Goal: Answer question/provide support: Share knowledge or assist other users

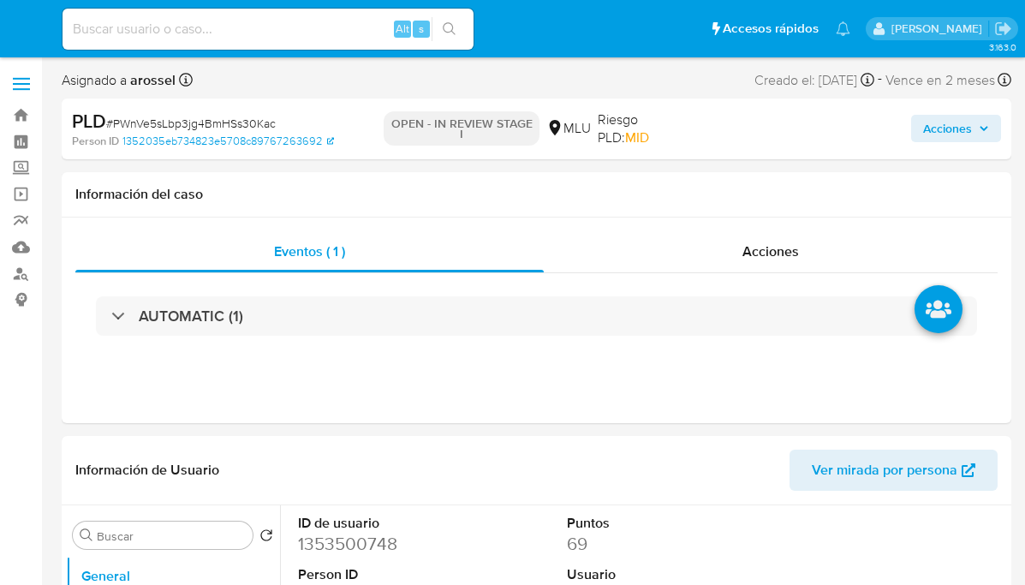
select select "10"
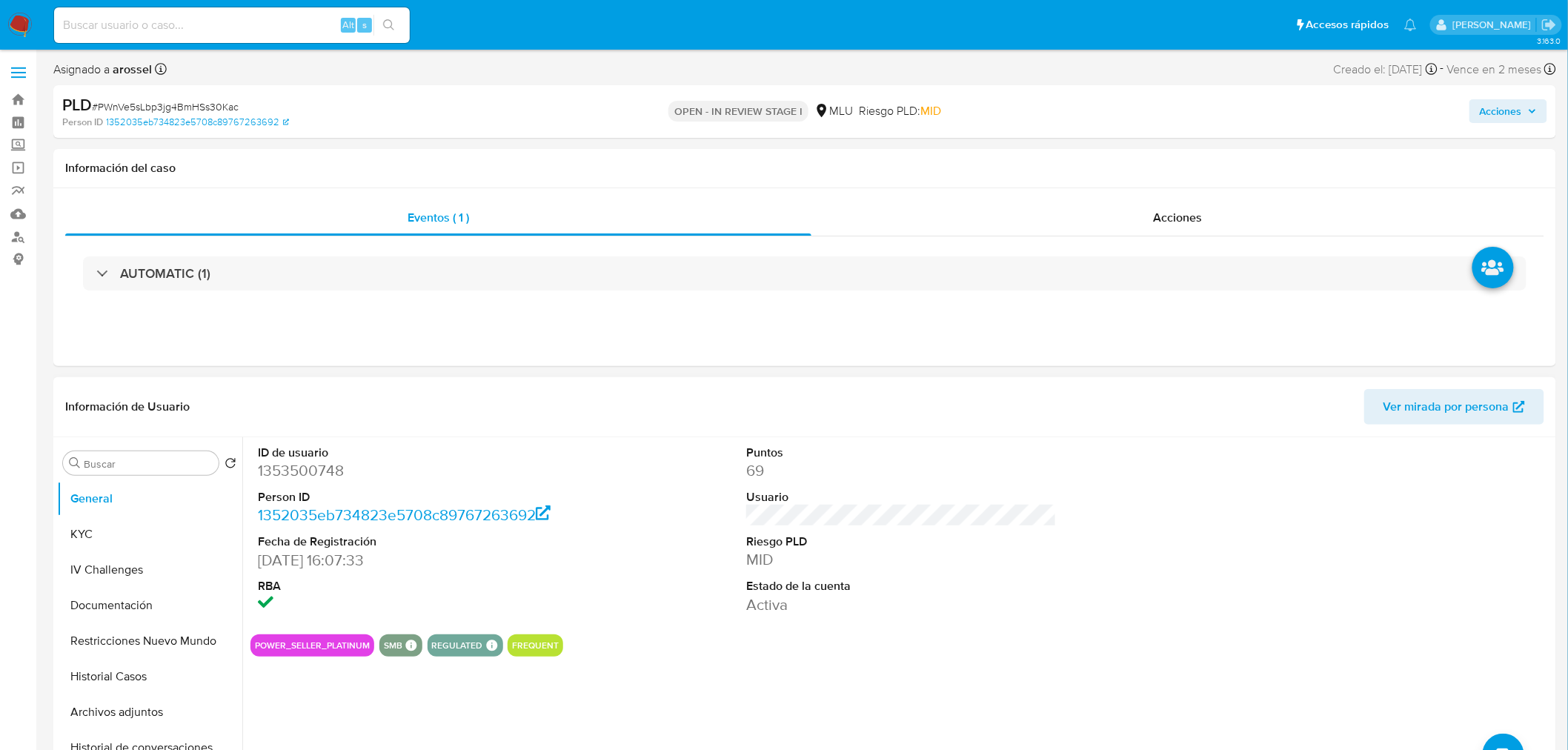
click at [886, 503] on div "ID de usuario 1353500748 Person ID 1352035eb734823e5708c89767263692 Fecha de Re…" at bounding box center [901, 529] width 1302 height 185
click at [886, 505] on dd "Activa" at bounding box center [901, 605] width 311 height 21
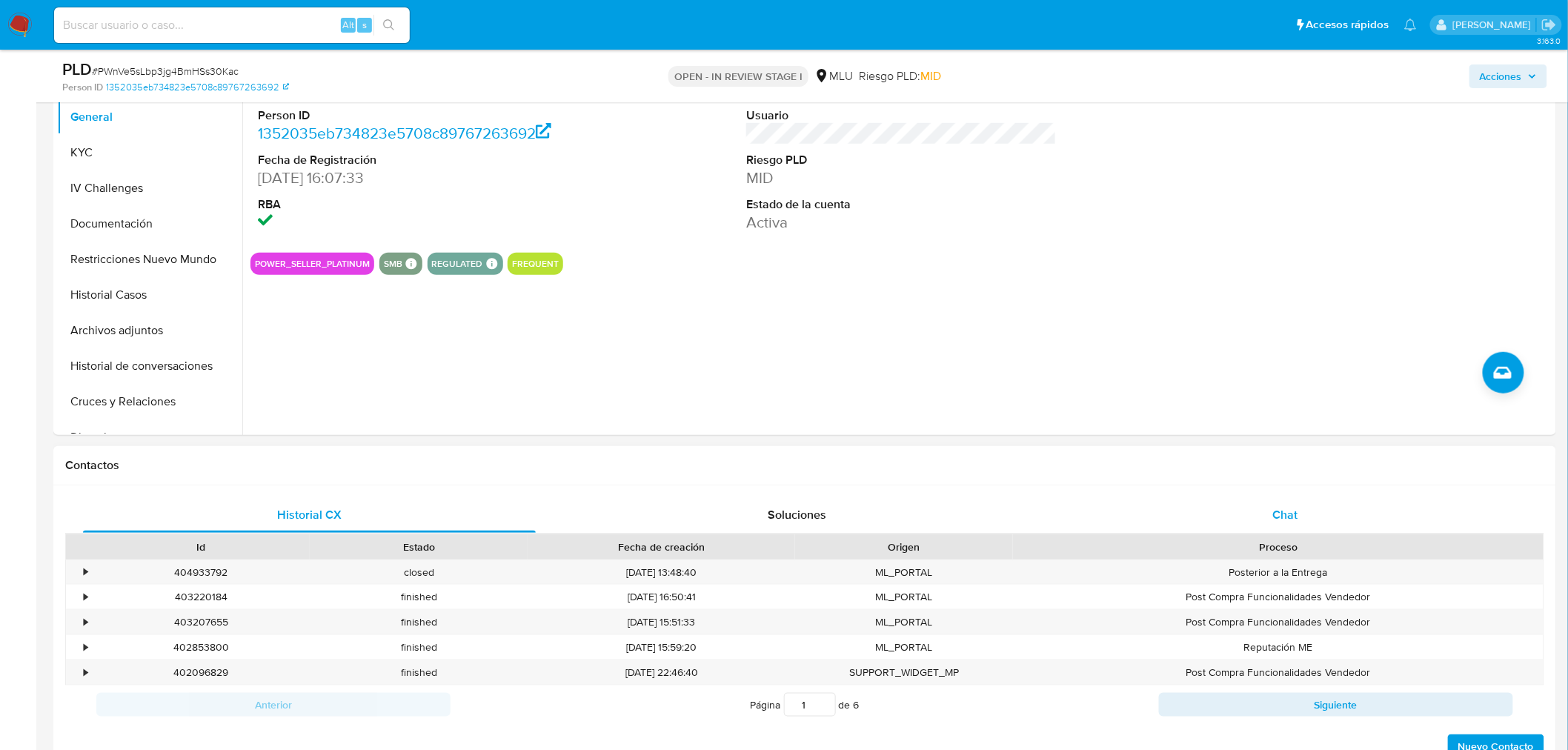
click at [886, 505] on div "Chat" at bounding box center [1285, 515] width 453 height 35
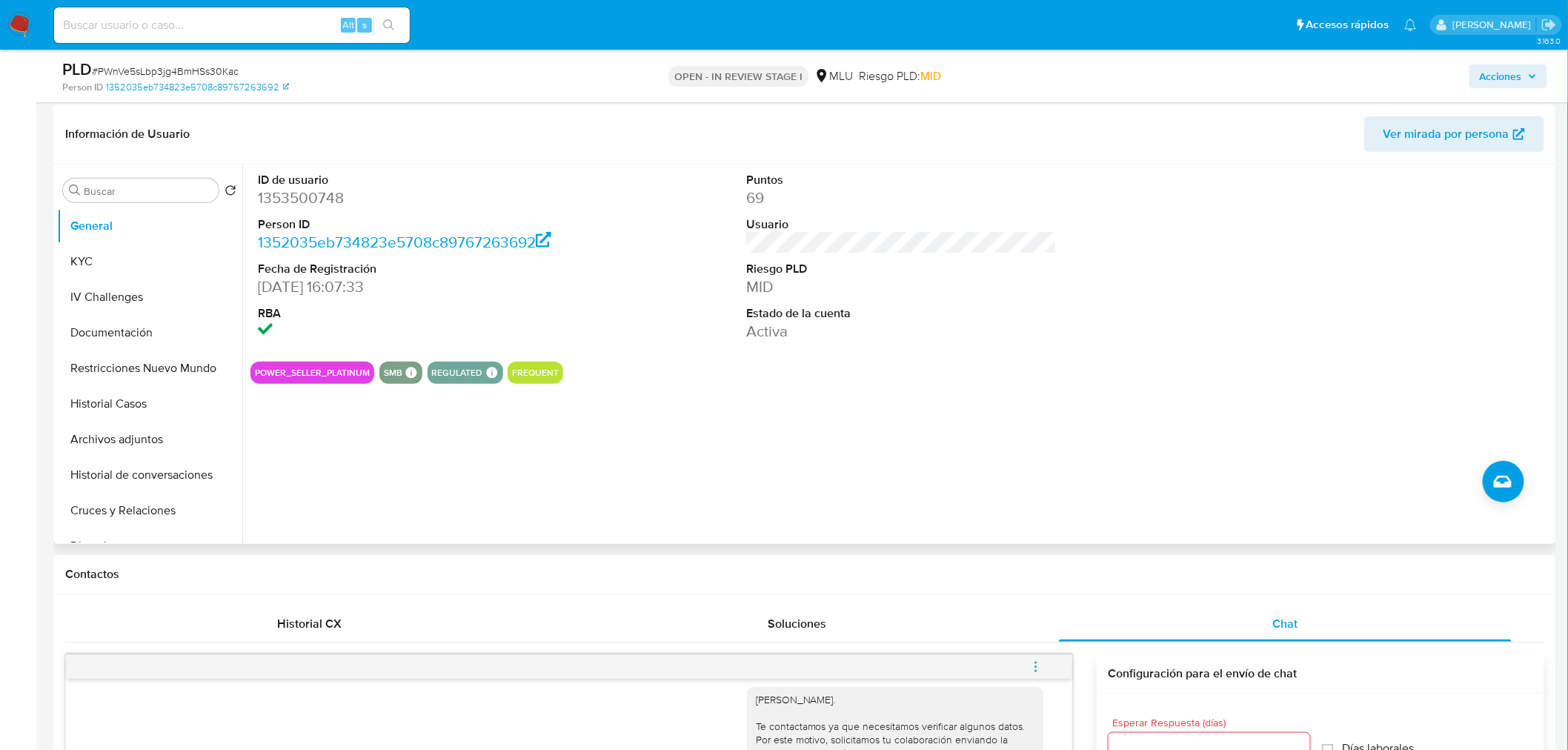
scroll to position [164, 0]
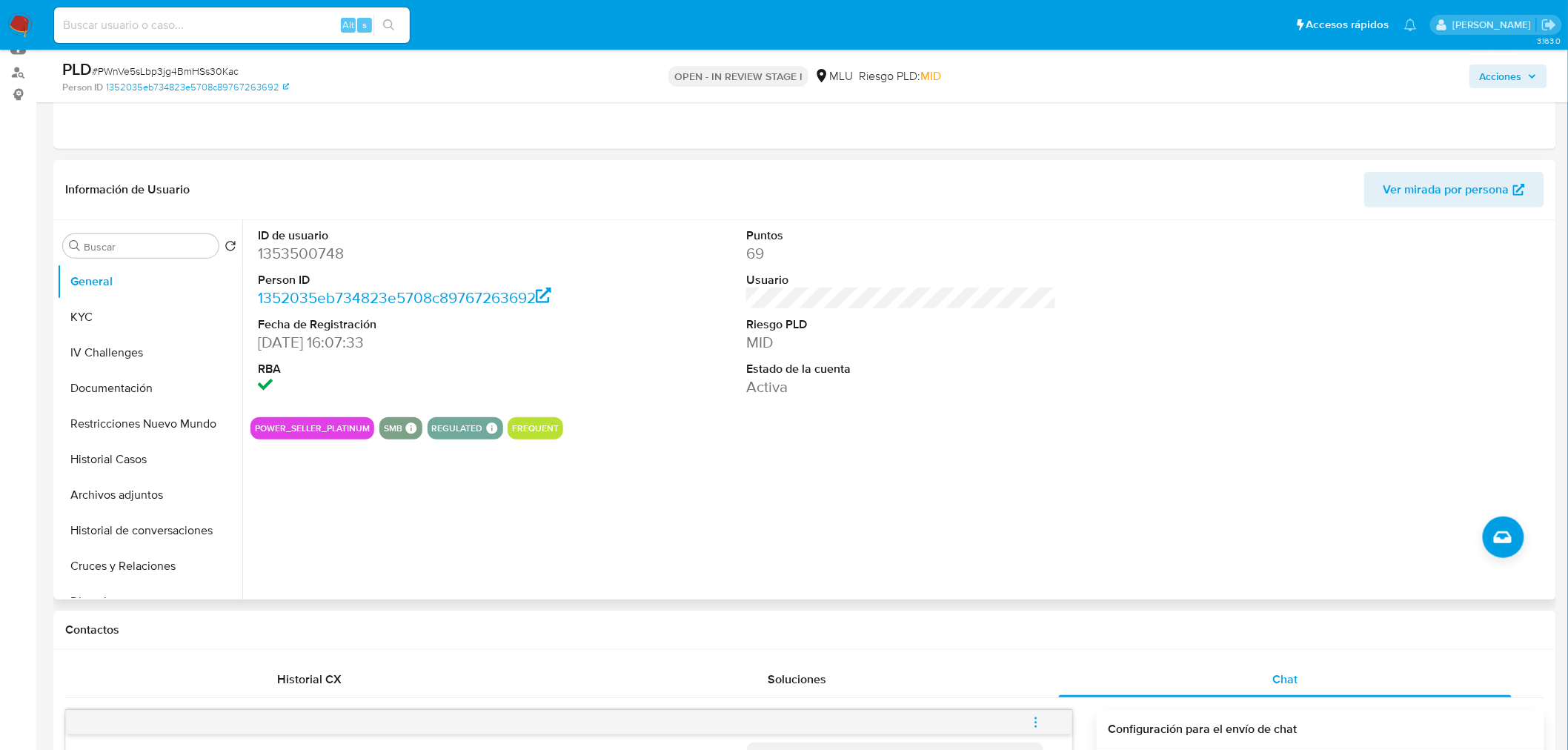
click at [302, 258] on dd "1353500748" at bounding box center [413, 253] width 311 height 21
copy dd "1353500748"
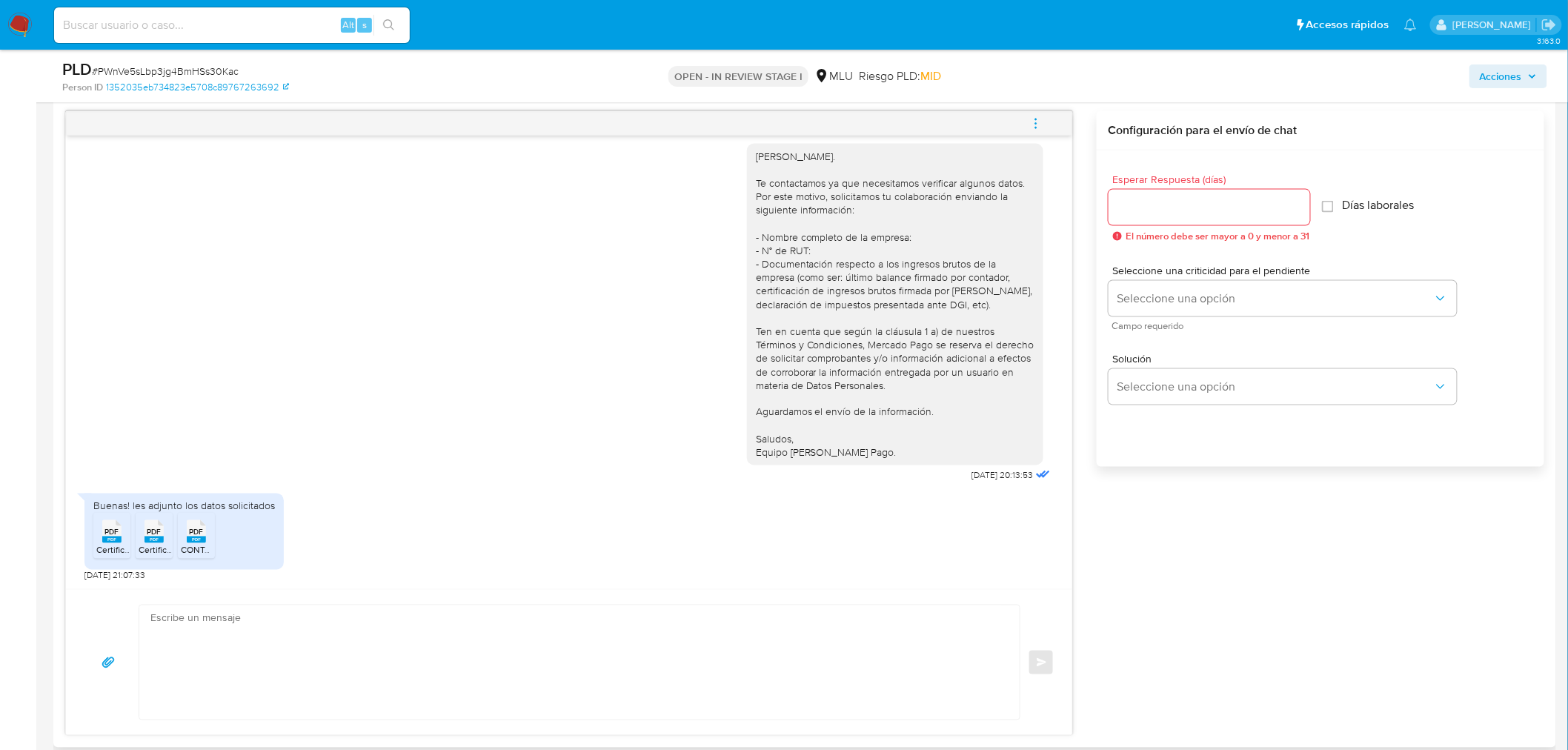
scroll to position [905, 0]
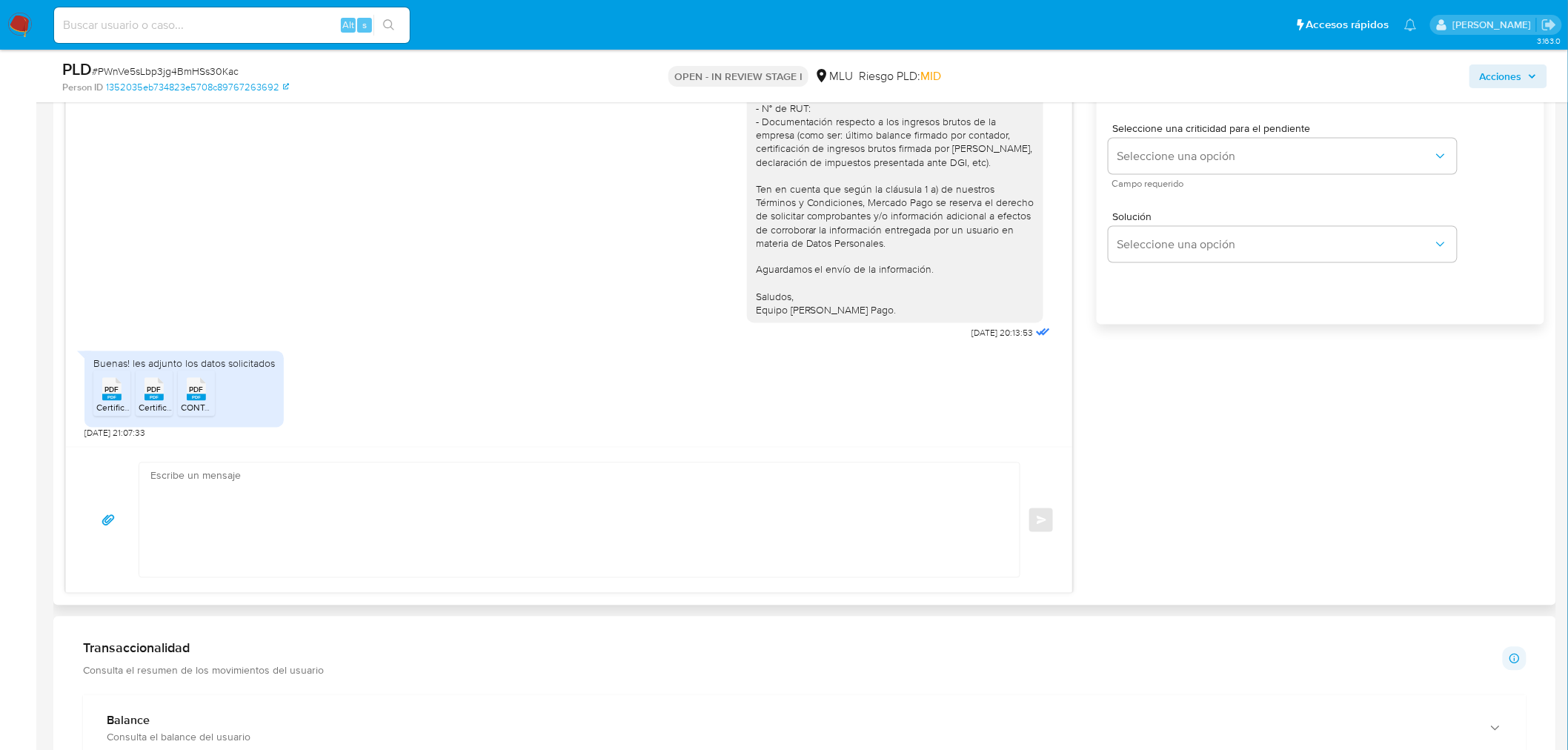
click at [583, 498] on textarea at bounding box center [575, 520] width 851 height 114
paste textarea "¡Muchas gracias por tu respuesta, XXX! Considerando la actividad mantenida en t…"
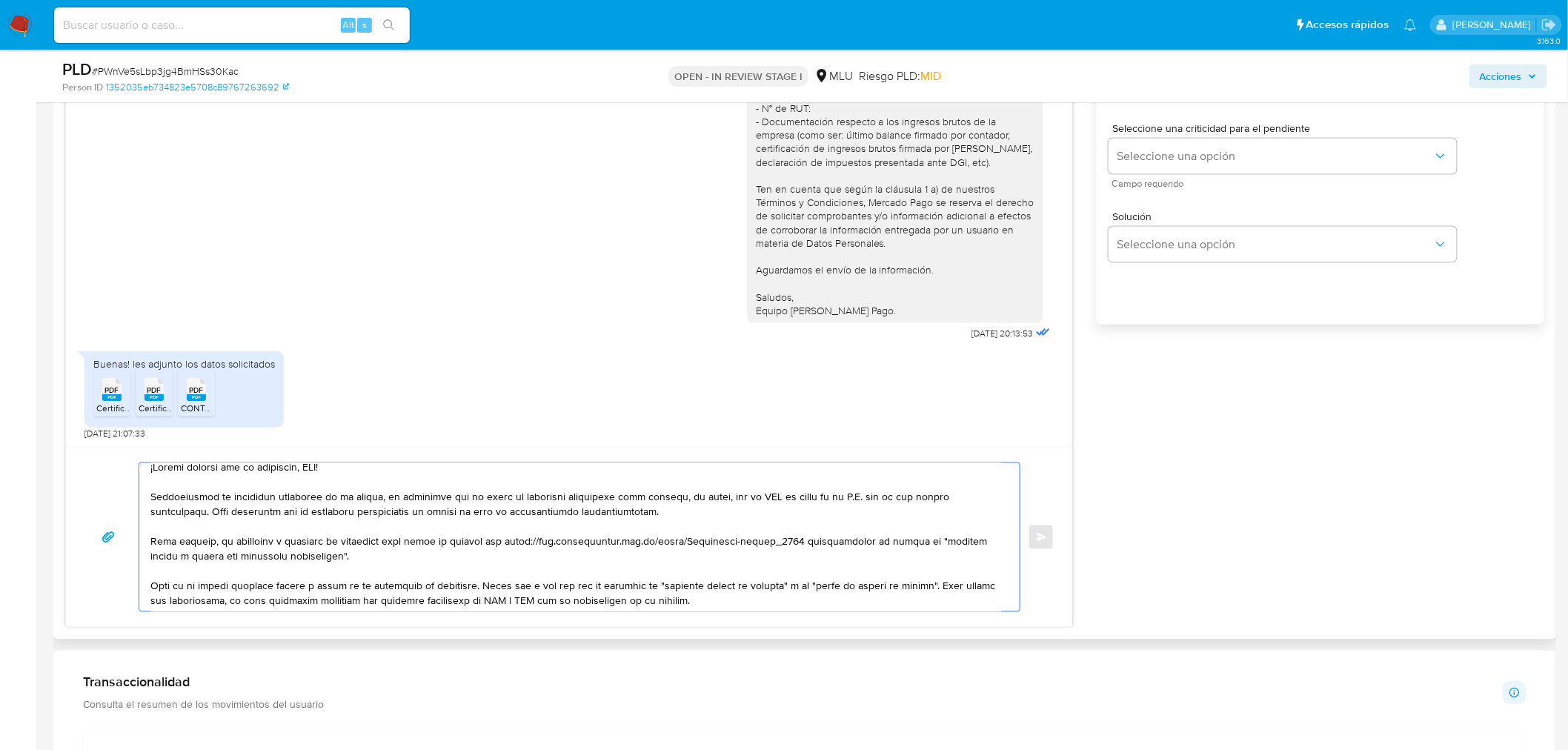
scroll to position [0, 0]
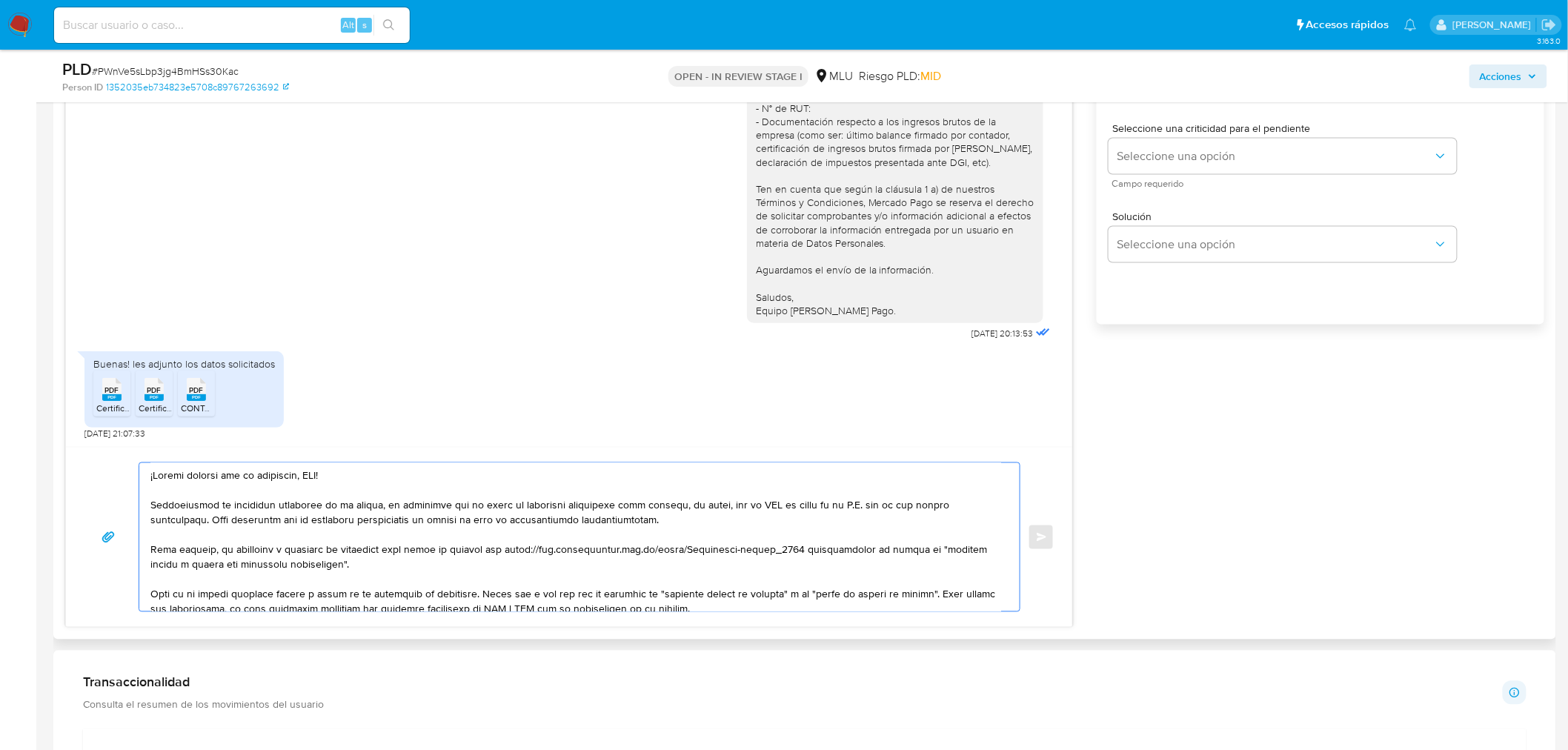
click at [312, 475] on textarea at bounding box center [575, 536] width 851 height 148
click at [344, 505] on textarea at bounding box center [575, 536] width 851 height 148
click at [431, 505] on textarea at bounding box center [575, 536] width 851 height 148
click at [326, 505] on textarea at bounding box center [575, 536] width 851 height 148
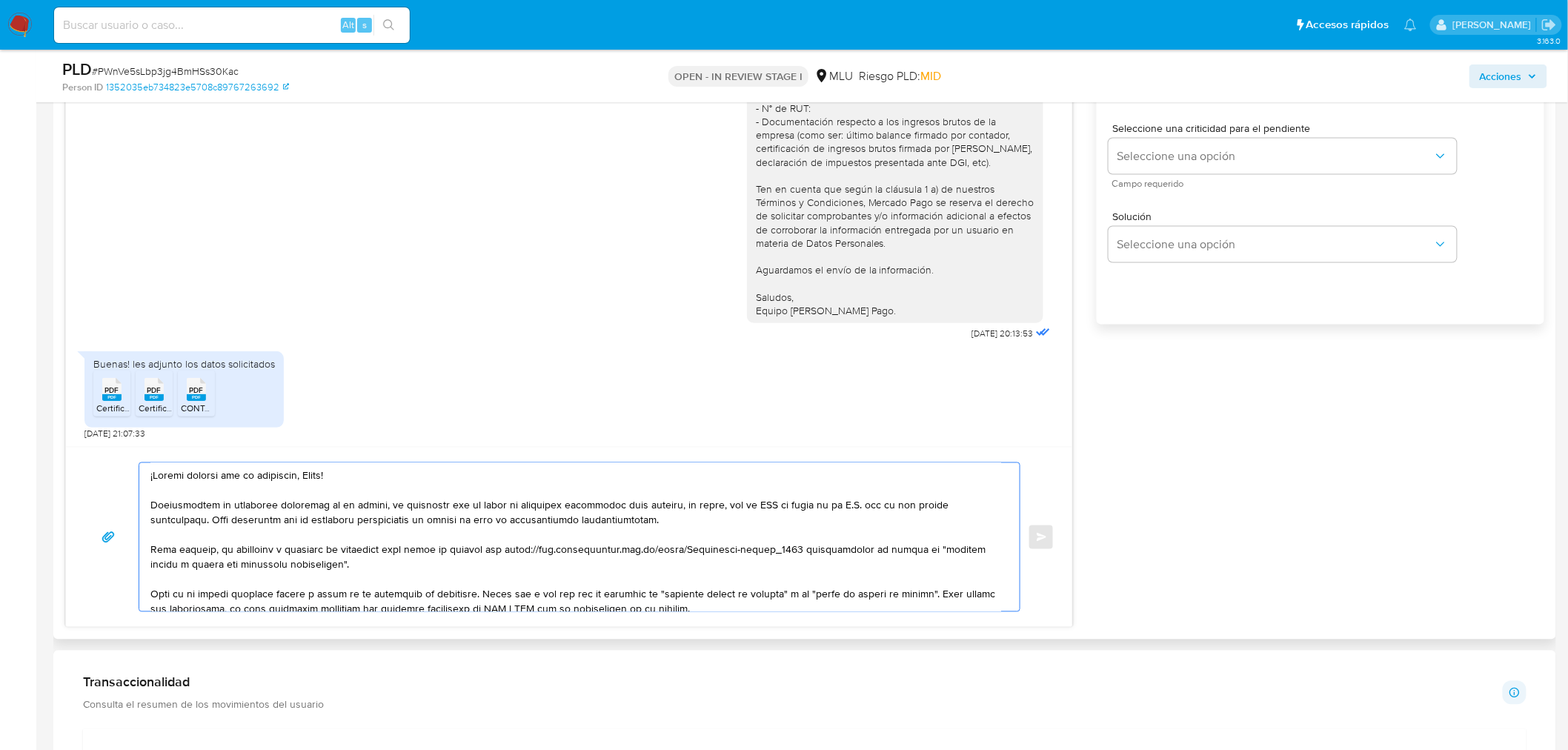
click at [760, 505] on textarea at bounding box center [575, 536] width 851 height 148
click at [754, 505] on textarea at bounding box center [575, 536] width 851 height 148
click at [823, 505] on textarea at bounding box center [575, 536] width 851 height 148
click at [451, 505] on textarea at bounding box center [575, 536] width 851 height 148
click at [463, 505] on textarea at bounding box center [575, 536] width 851 height 148
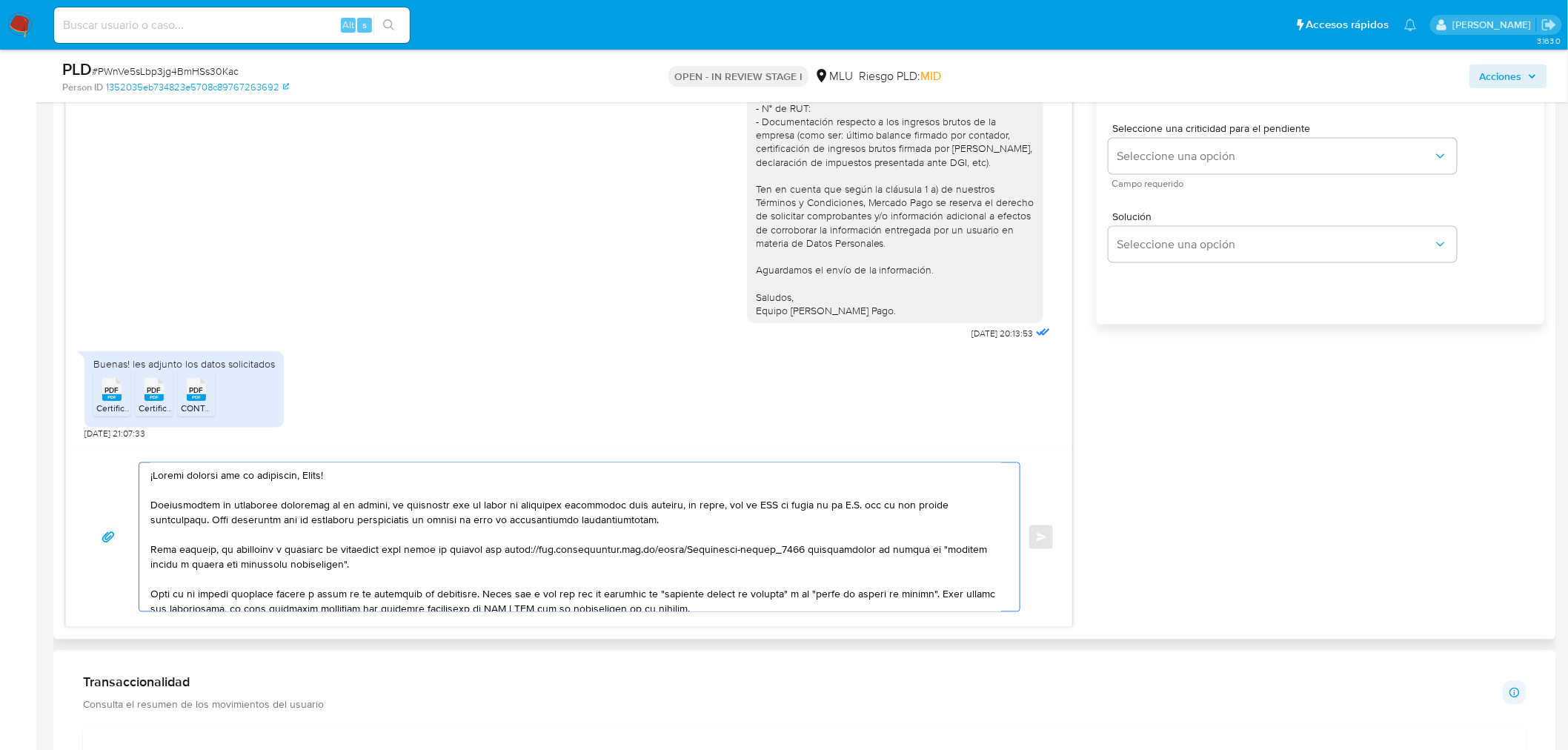
click at [558, 505] on textarea at bounding box center [575, 536] width 851 height 148
click at [307, 505] on textarea at bounding box center [575, 536] width 851 height 148
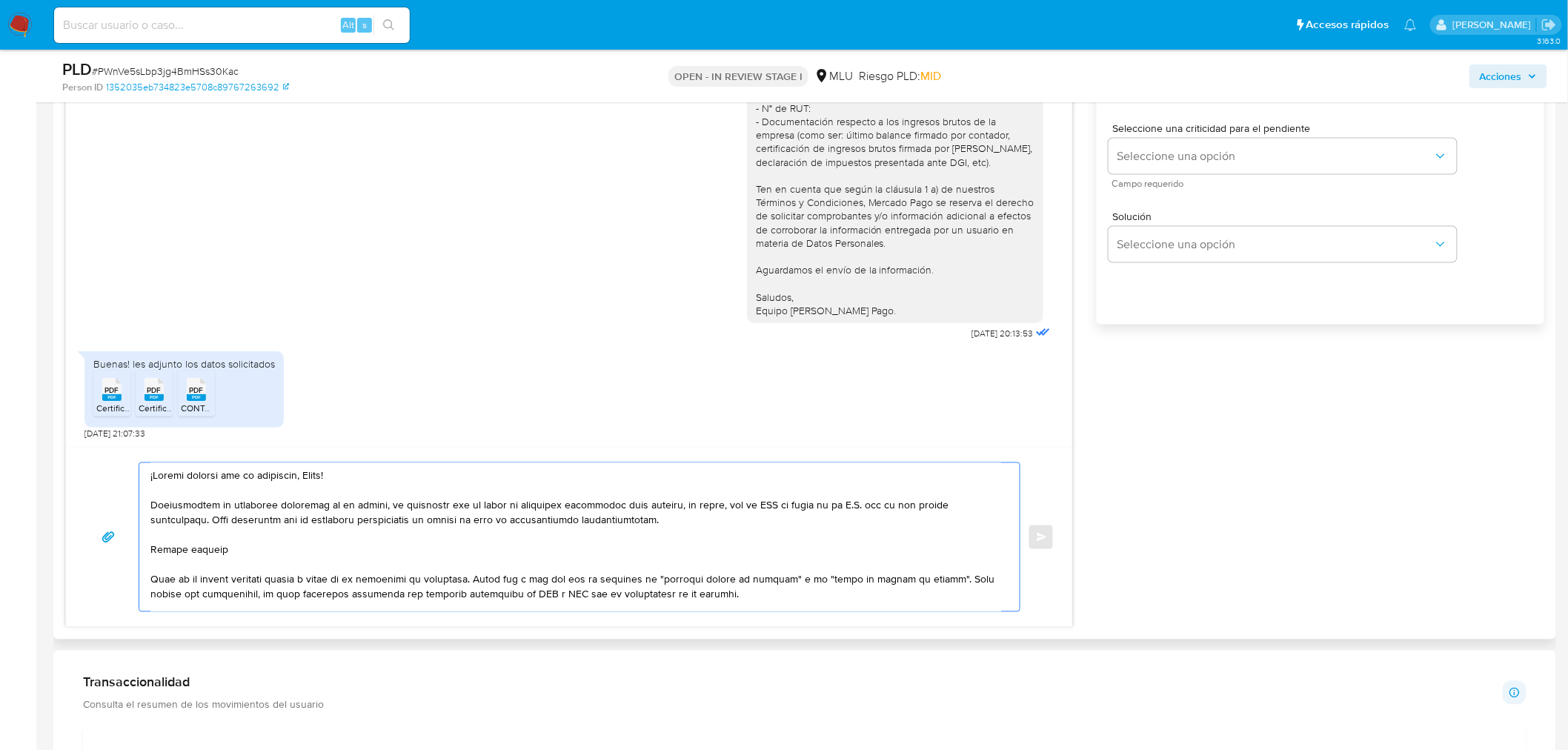
click at [306, 505] on textarea at bounding box center [575, 536] width 851 height 148
paste textarea "ingresando desde la versión web al portal de Ayuda > Contáctanos (al final de l…"
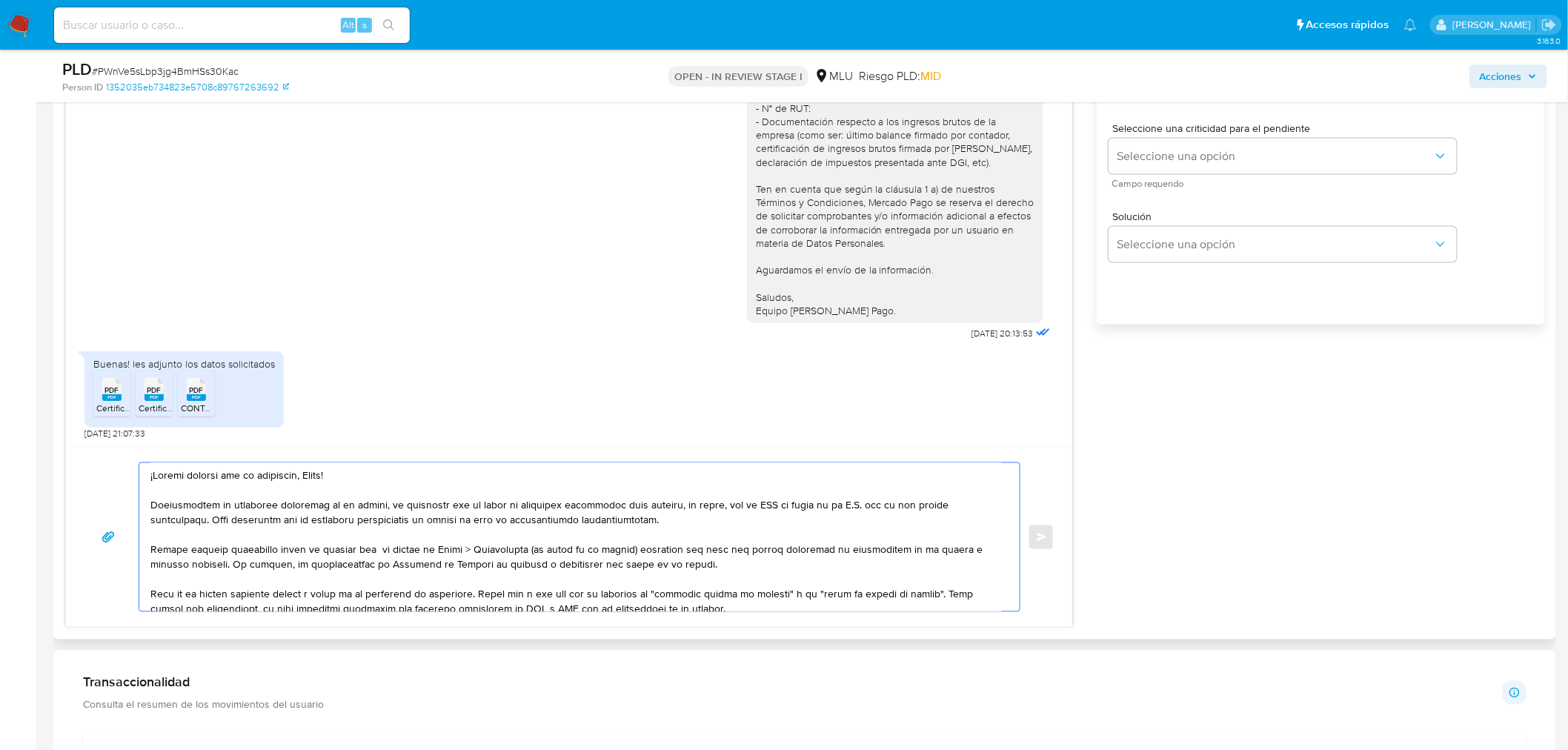
click at [141, 505] on div at bounding box center [575, 536] width 873 height 148
click at [167, 505] on textarea at bounding box center [575, 536] width 851 height 148
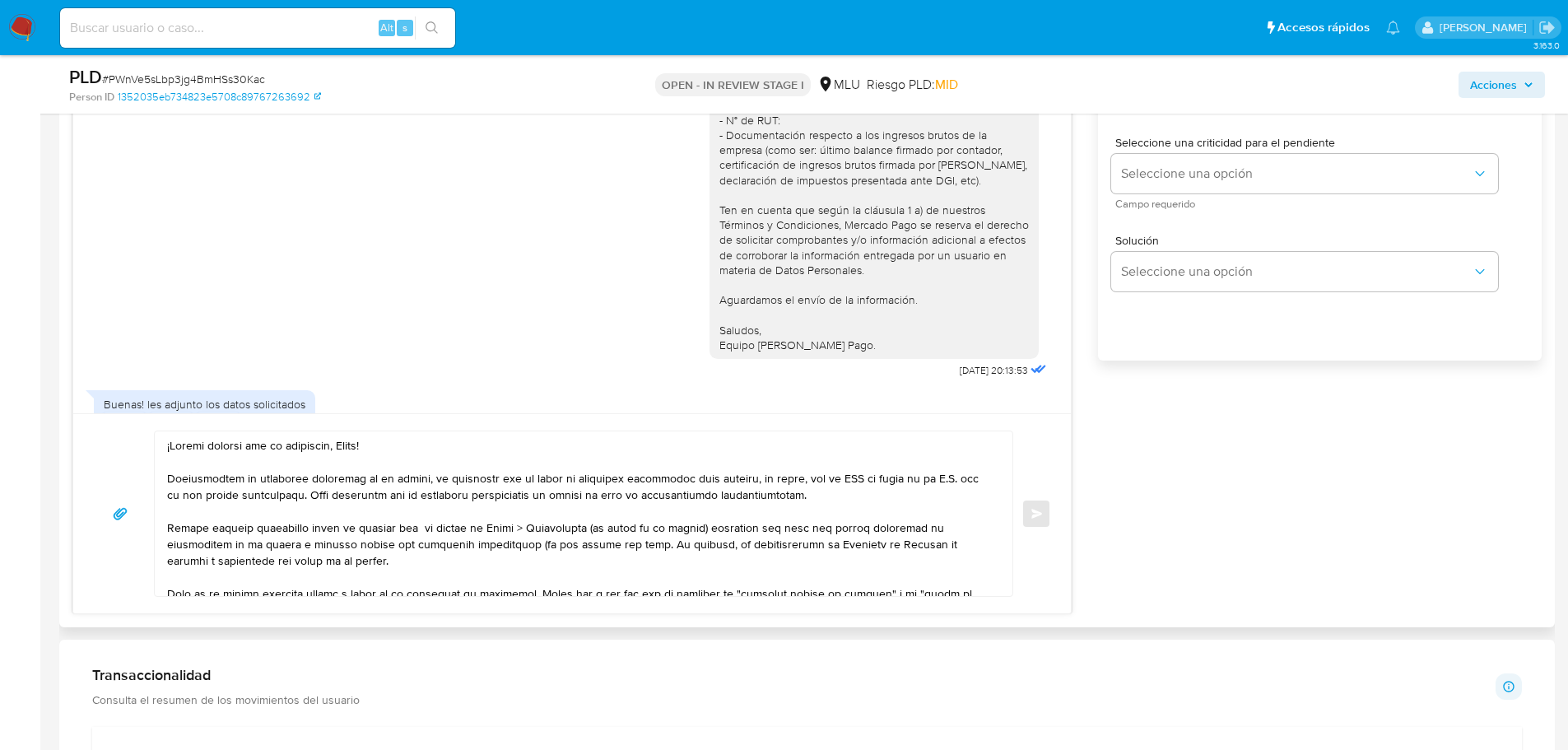
click at [538, 544] on textarea at bounding box center [580, 513] width 825 height 164
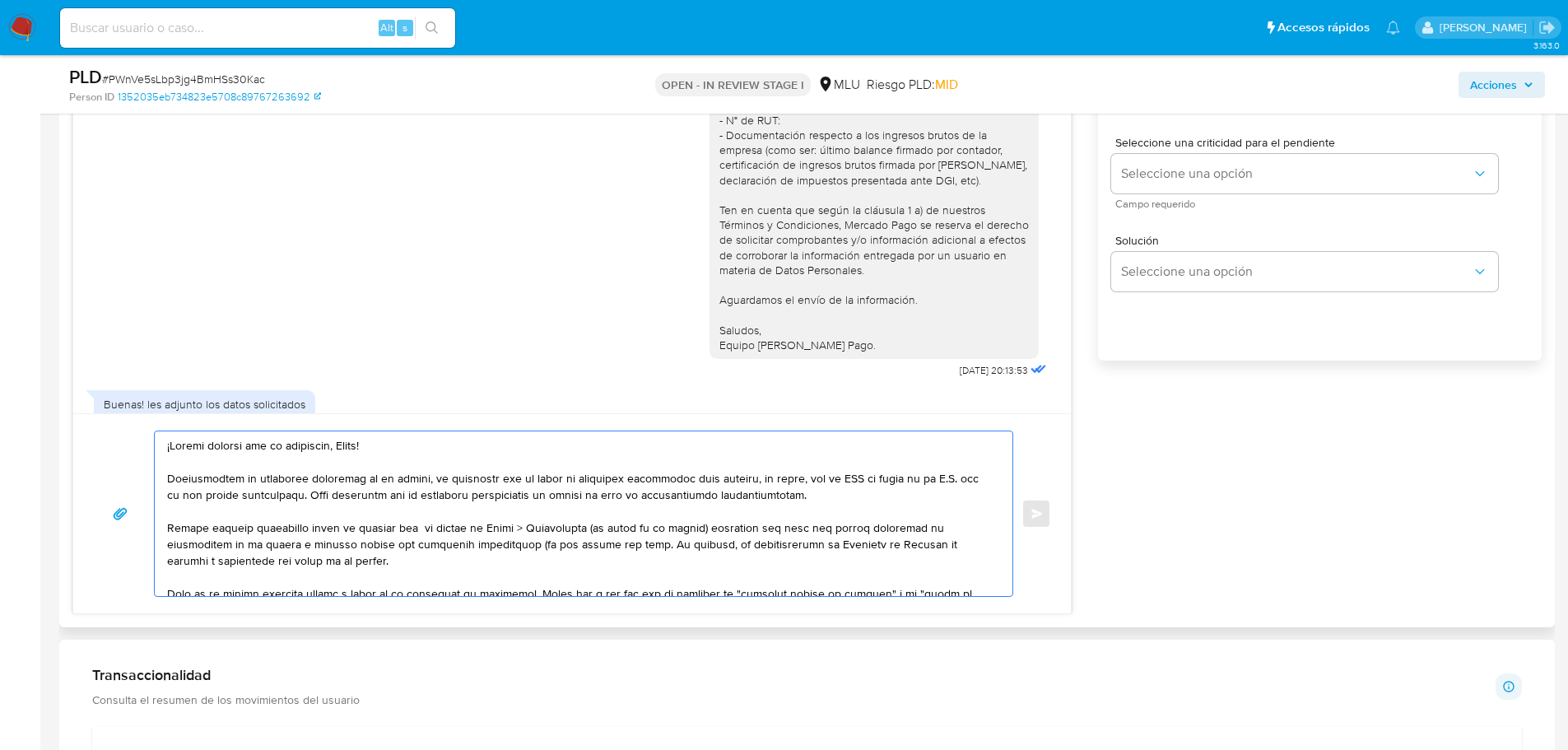
click at [538, 544] on textarea at bounding box center [580, 513] width 825 height 164
click at [428, 550] on textarea at bounding box center [580, 513] width 825 height 164
click at [543, 546] on textarea at bounding box center [580, 513] width 825 height 164
click at [645, 546] on textarea at bounding box center [580, 513] width 825 height 164
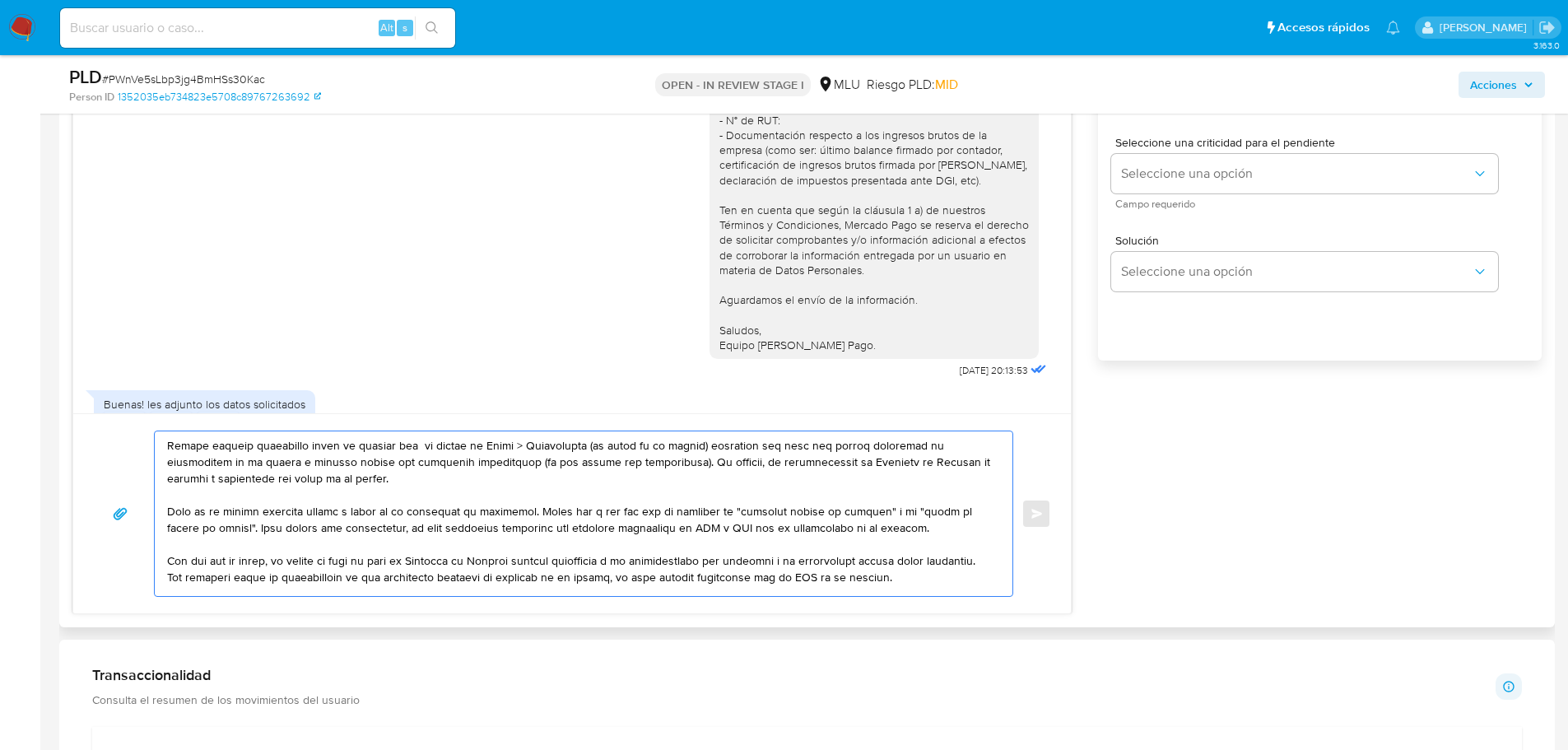
click at [416, 513] on textarea at bounding box center [580, 513] width 825 height 164
click at [375, 525] on textarea at bounding box center [580, 513] width 825 height 164
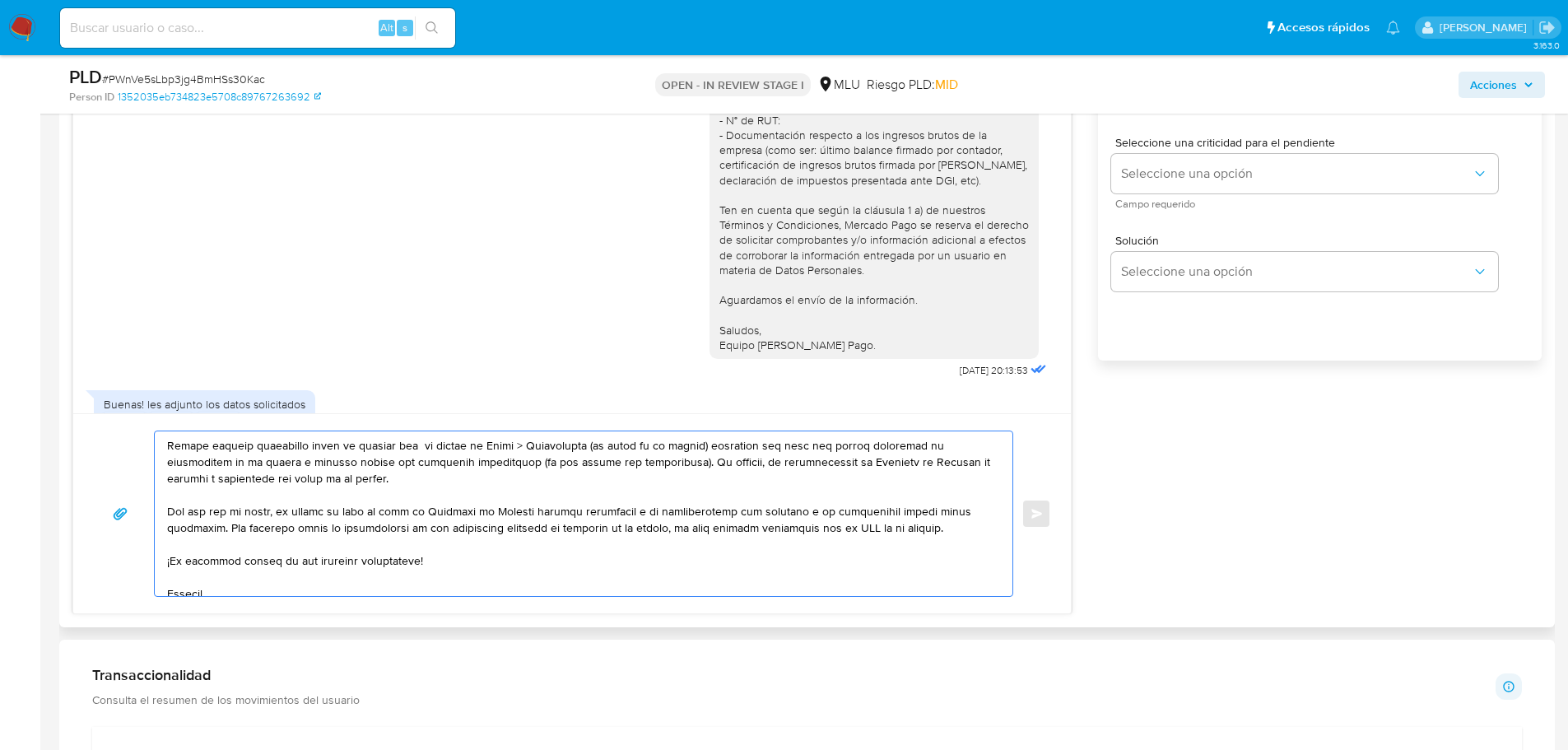
click at [375, 525] on textarea at bounding box center [580, 513] width 825 height 164
paste textarea "Por último, dado que tus ingresos brutos a través de Mercado Pago son superiore…"
click at [322, 524] on textarea at bounding box center [580, 513] width 825 height 164
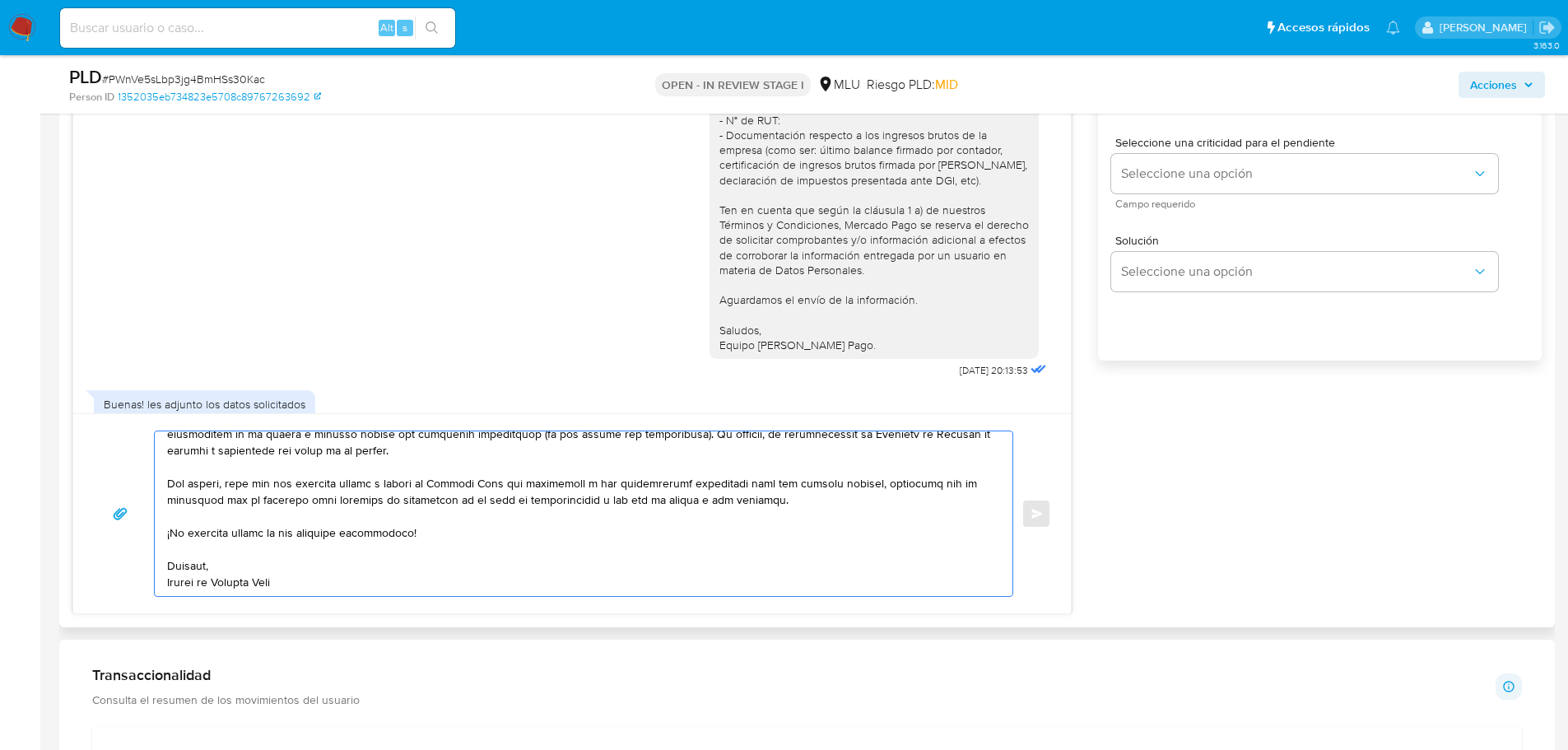
scroll to position [127, 0]
click at [334, 562] on textarea at bounding box center [580, 513] width 825 height 164
click at [620, 490] on textarea at bounding box center [580, 513] width 825 height 164
click at [472, 531] on textarea at bounding box center [580, 513] width 825 height 164
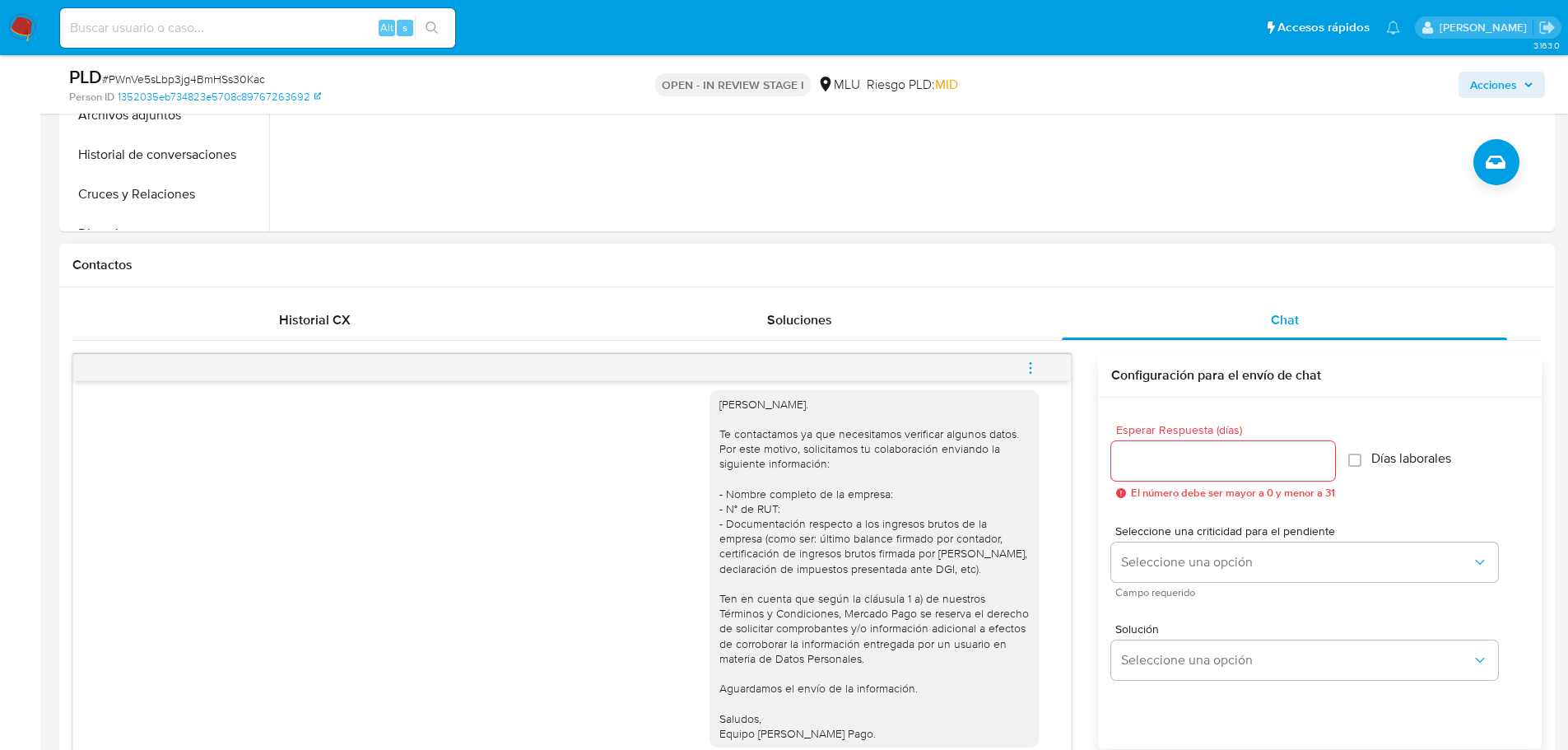
scroll to position [594, 0]
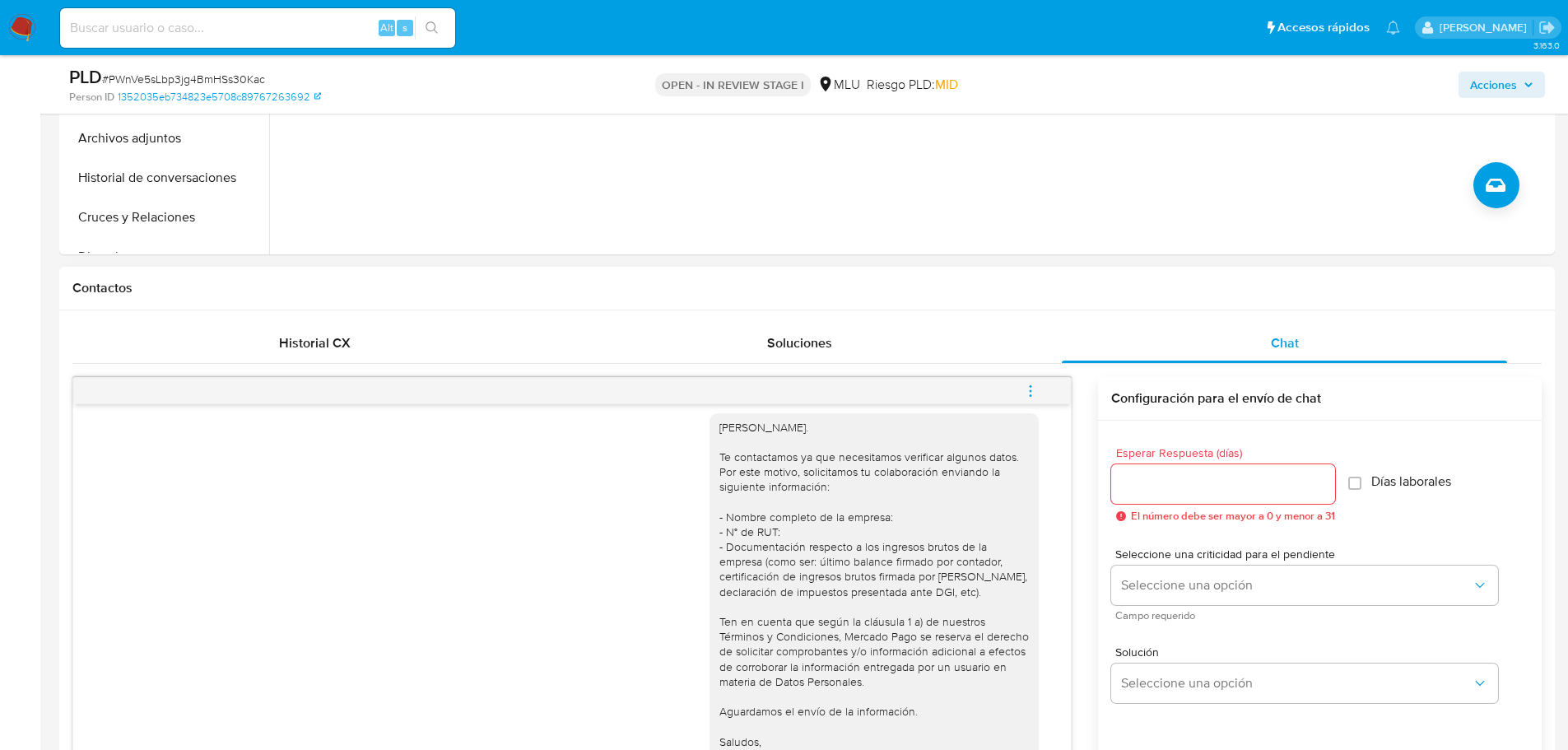
type textarea "¡Muchas gracias por tu respuesta, Piero! Considerando la actividad mantenida en…"
click at [984, 485] on input "Esperar Respuesta (días)" at bounding box center [1223, 484] width 224 height 21
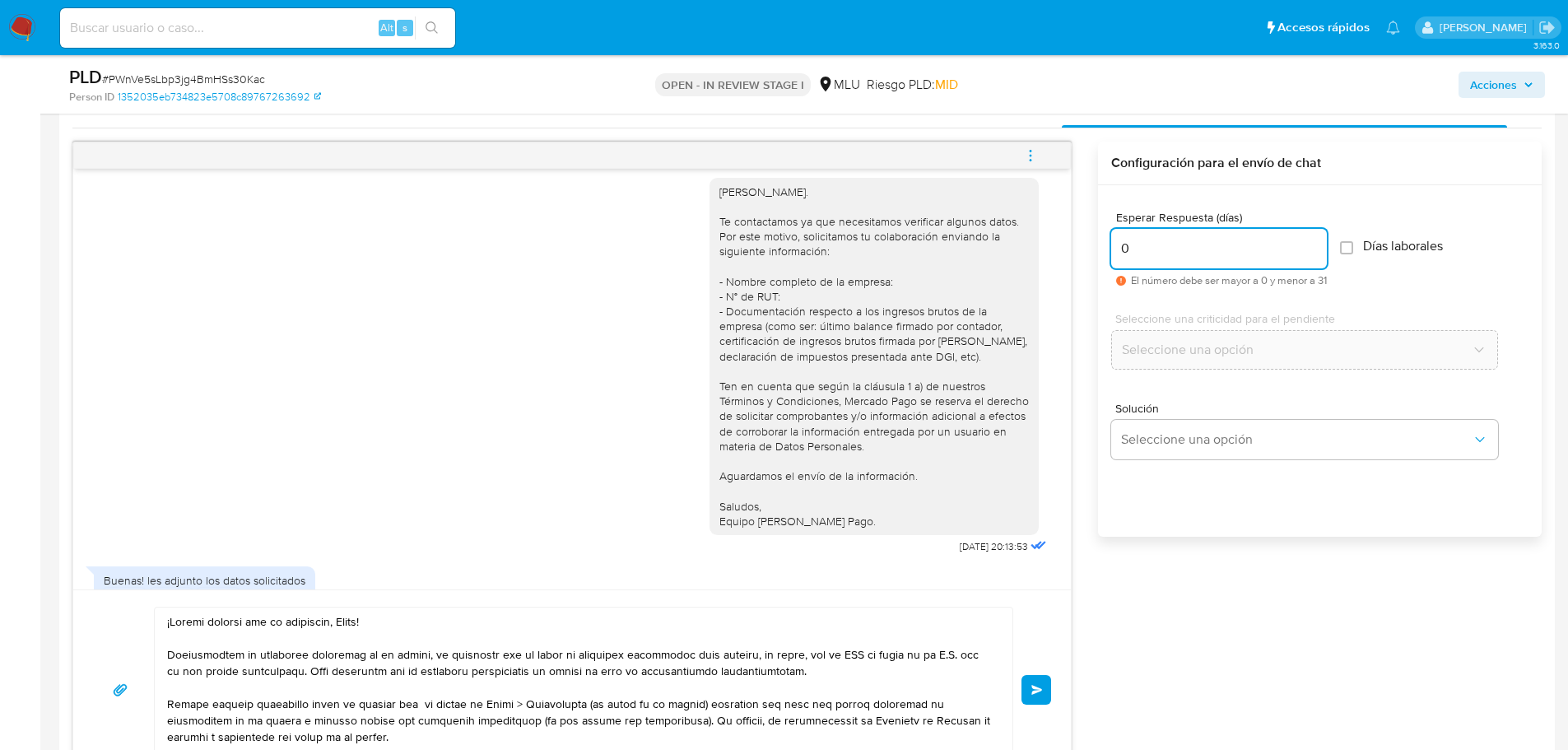
scroll to position [1006, 0]
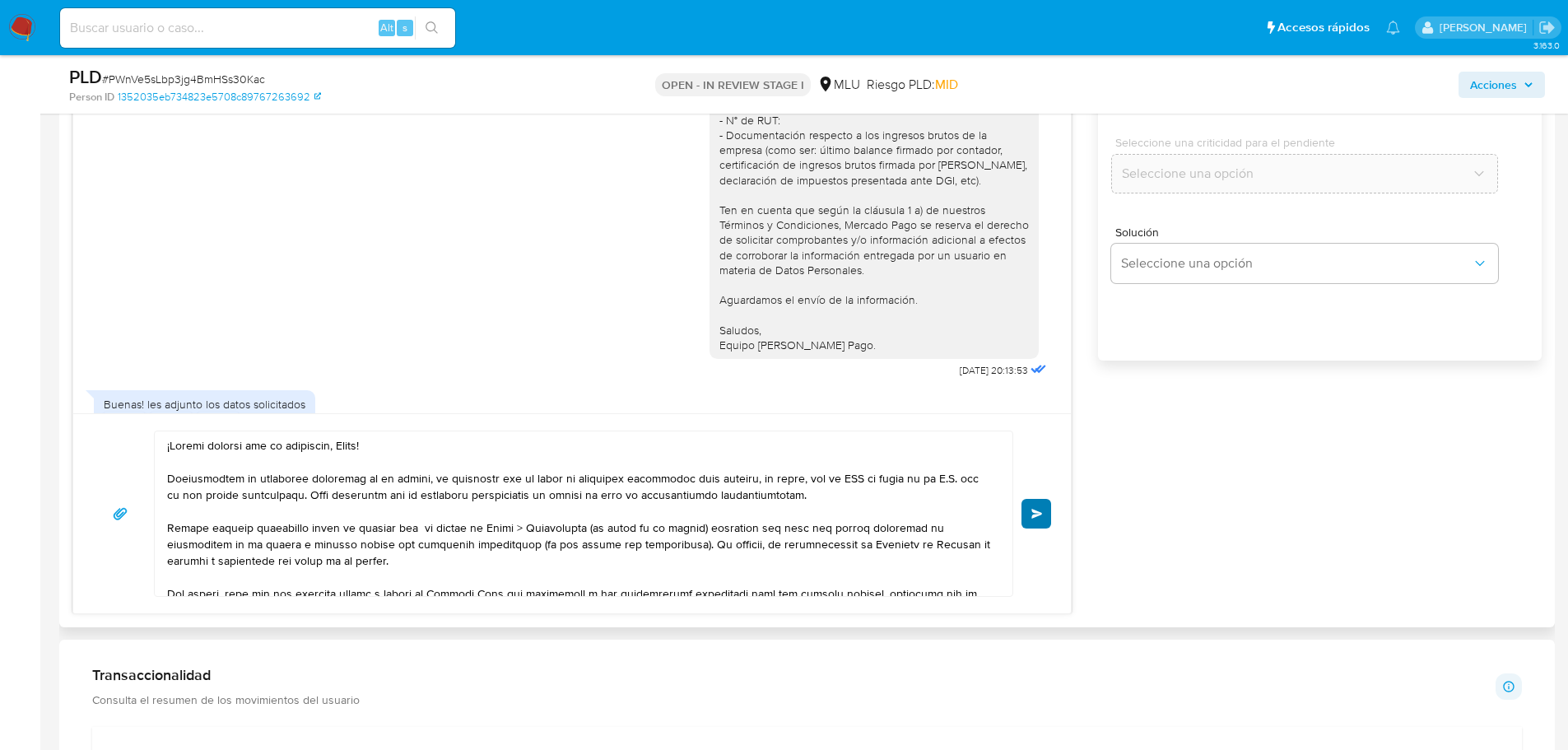
type input "0"
click at [984, 516] on span "Enviar" at bounding box center [1037, 513] width 12 height 10
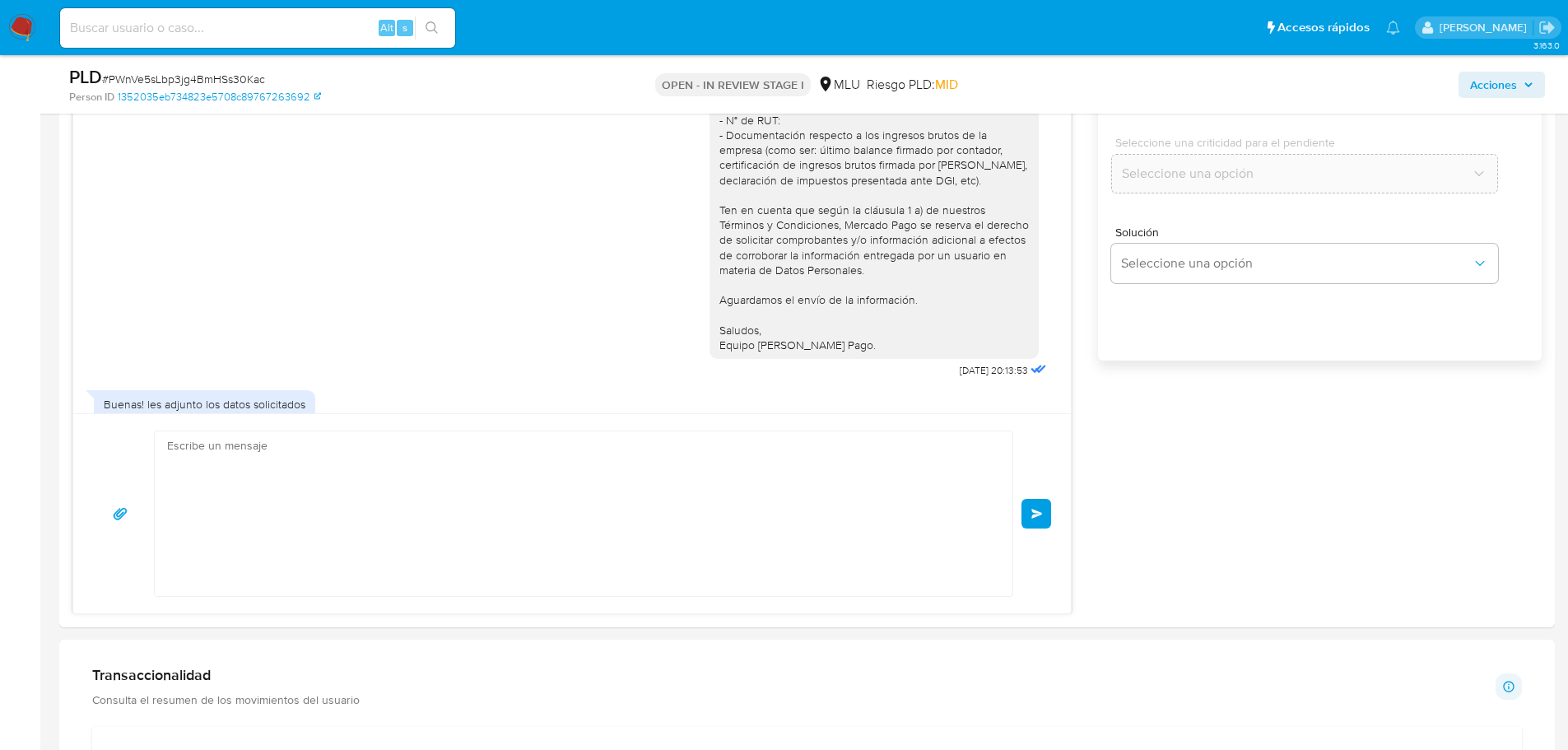
scroll to position [532, 0]
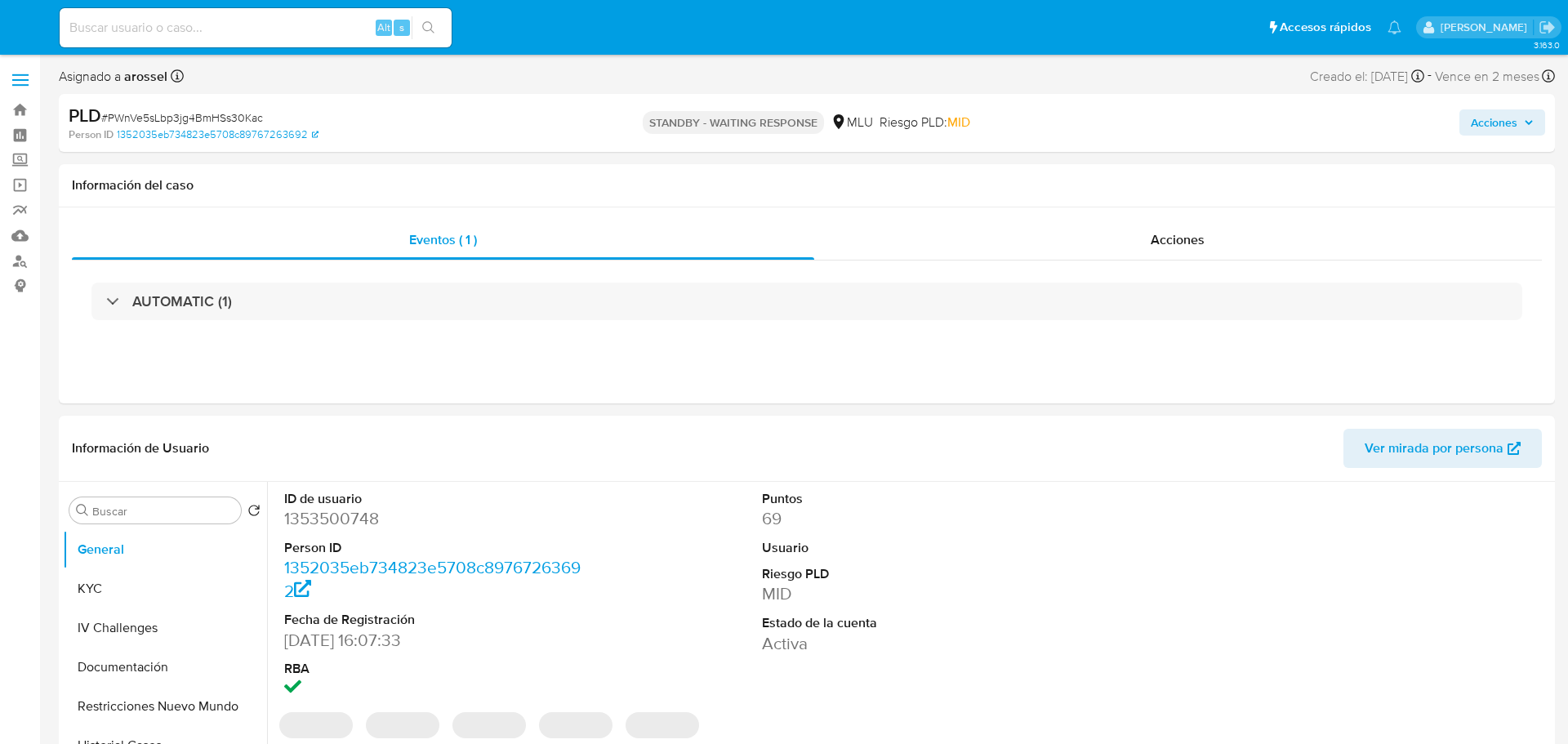
select select "10"
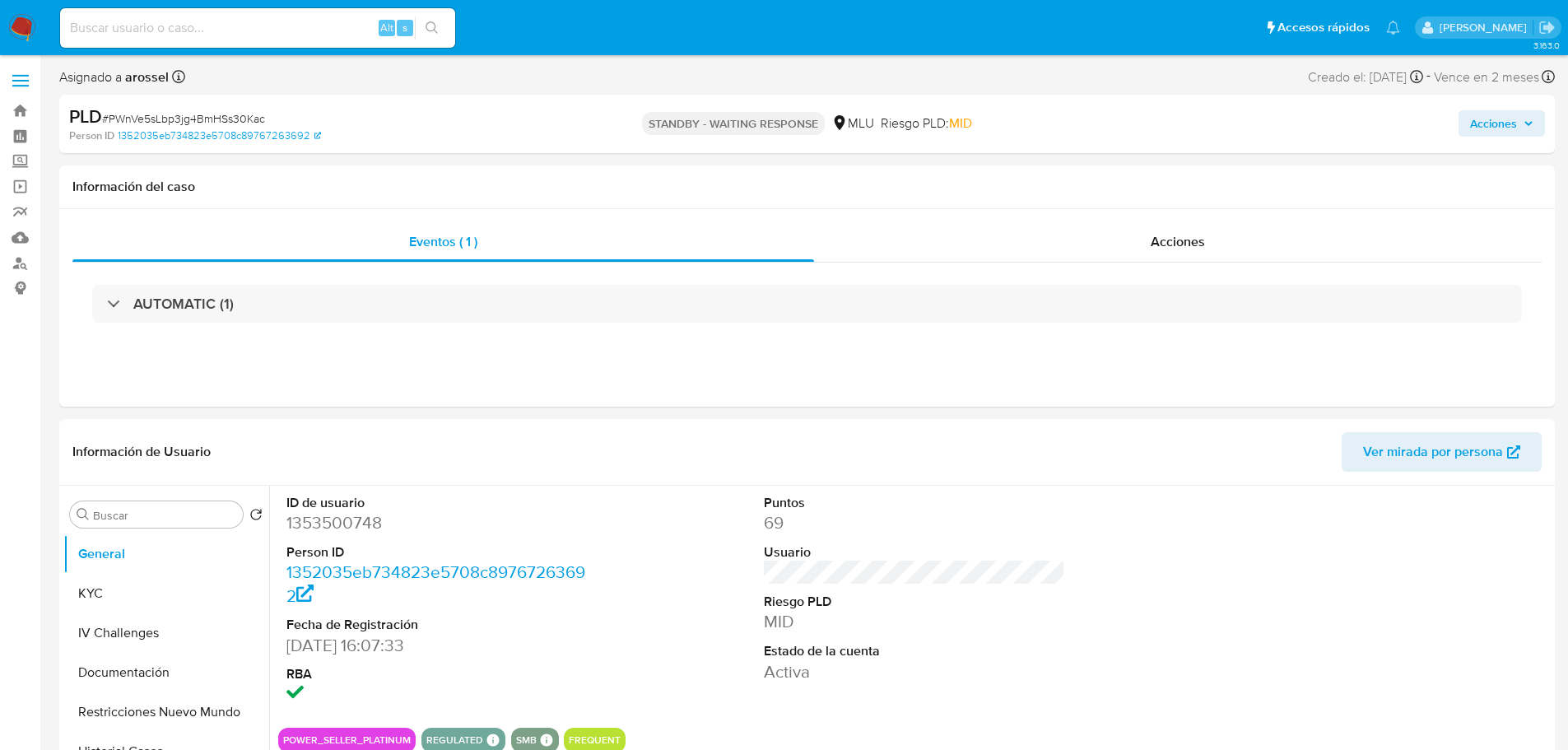
click at [175, 25] on input at bounding box center [258, 28] width 395 height 21
paste input "1604198659"
type input "1604198659"
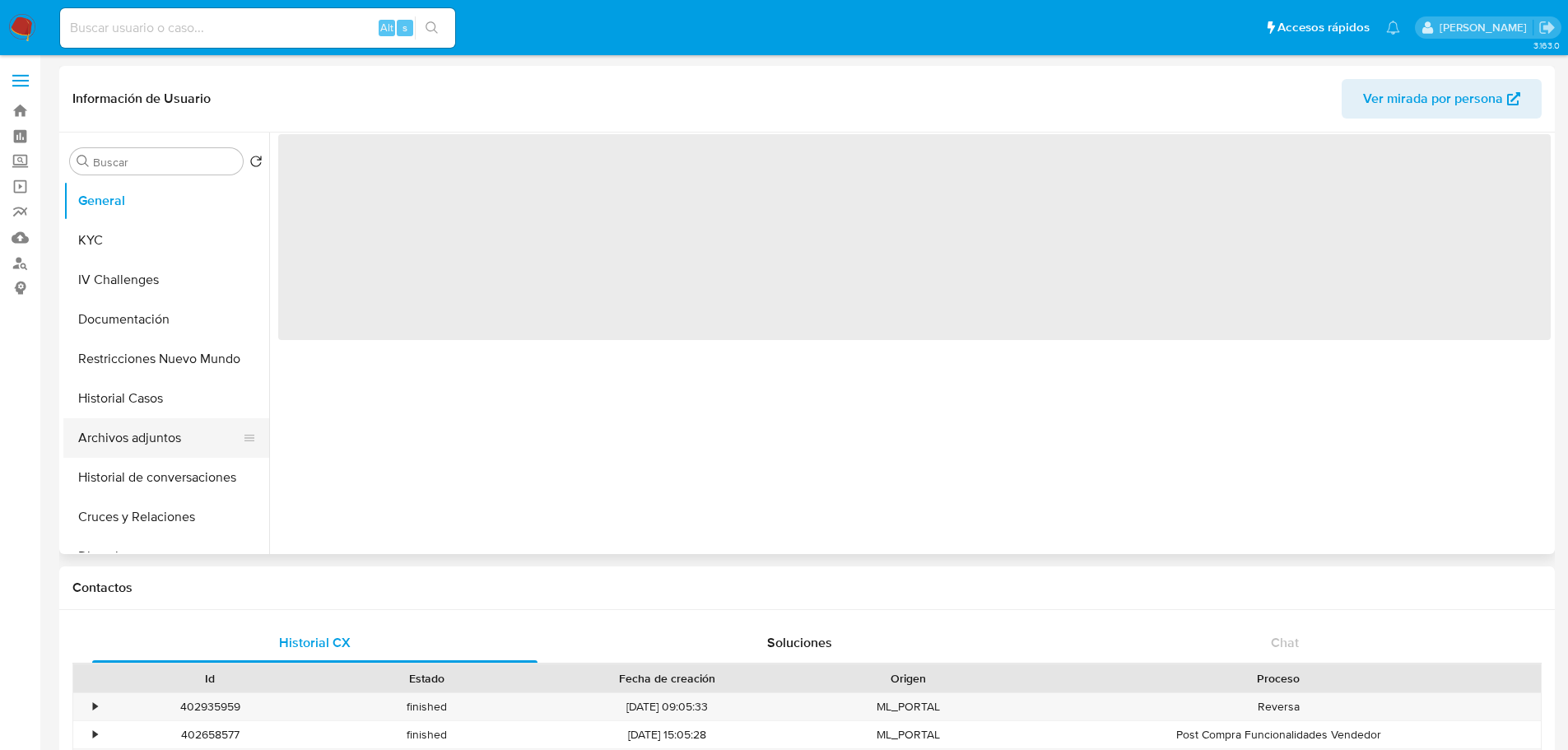
select select "10"
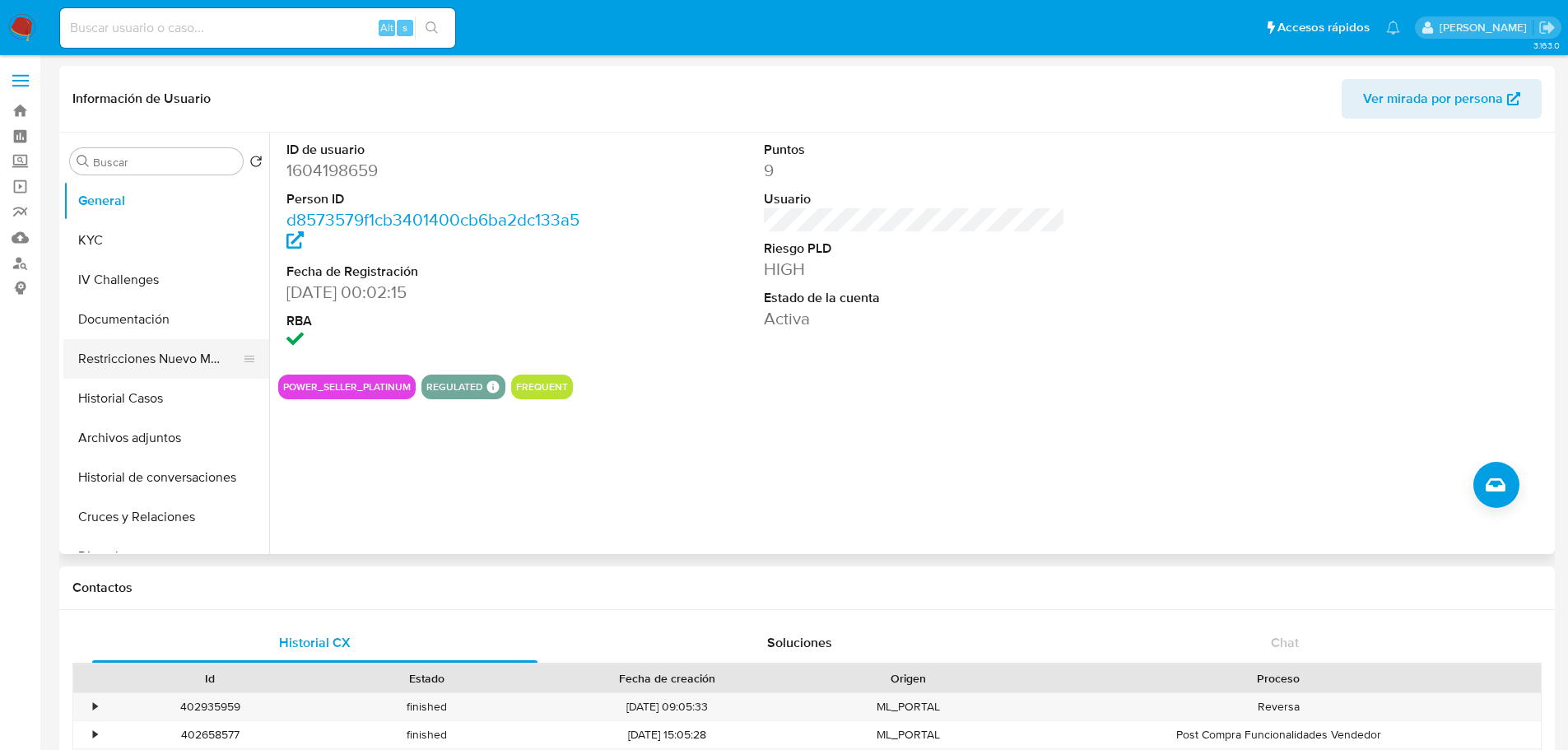
click at [139, 341] on button "Restricciones Nuevo Mundo" at bounding box center [160, 359] width 192 height 39
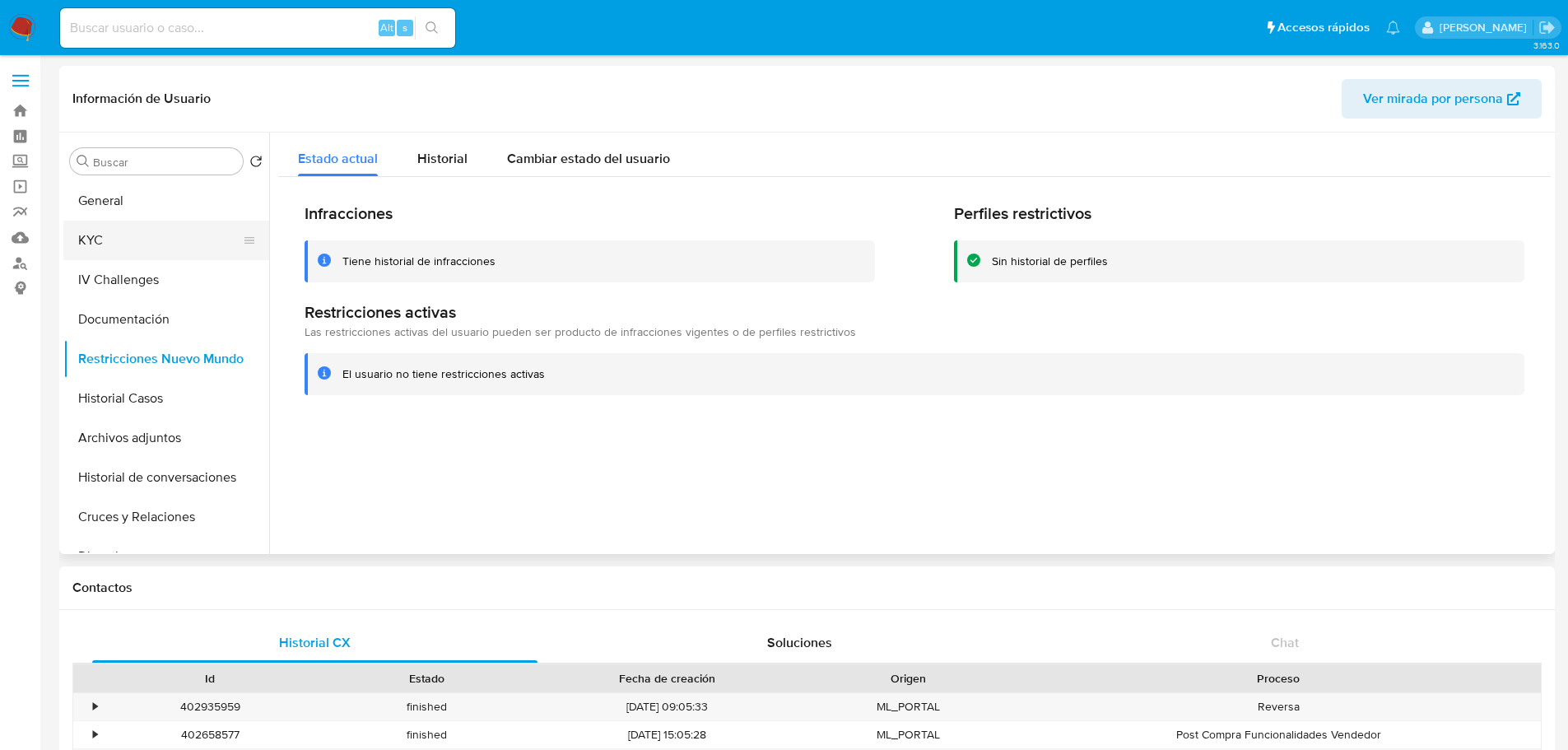
click at [161, 248] on button "KYC" at bounding box center [160, 240] width 192 height 39
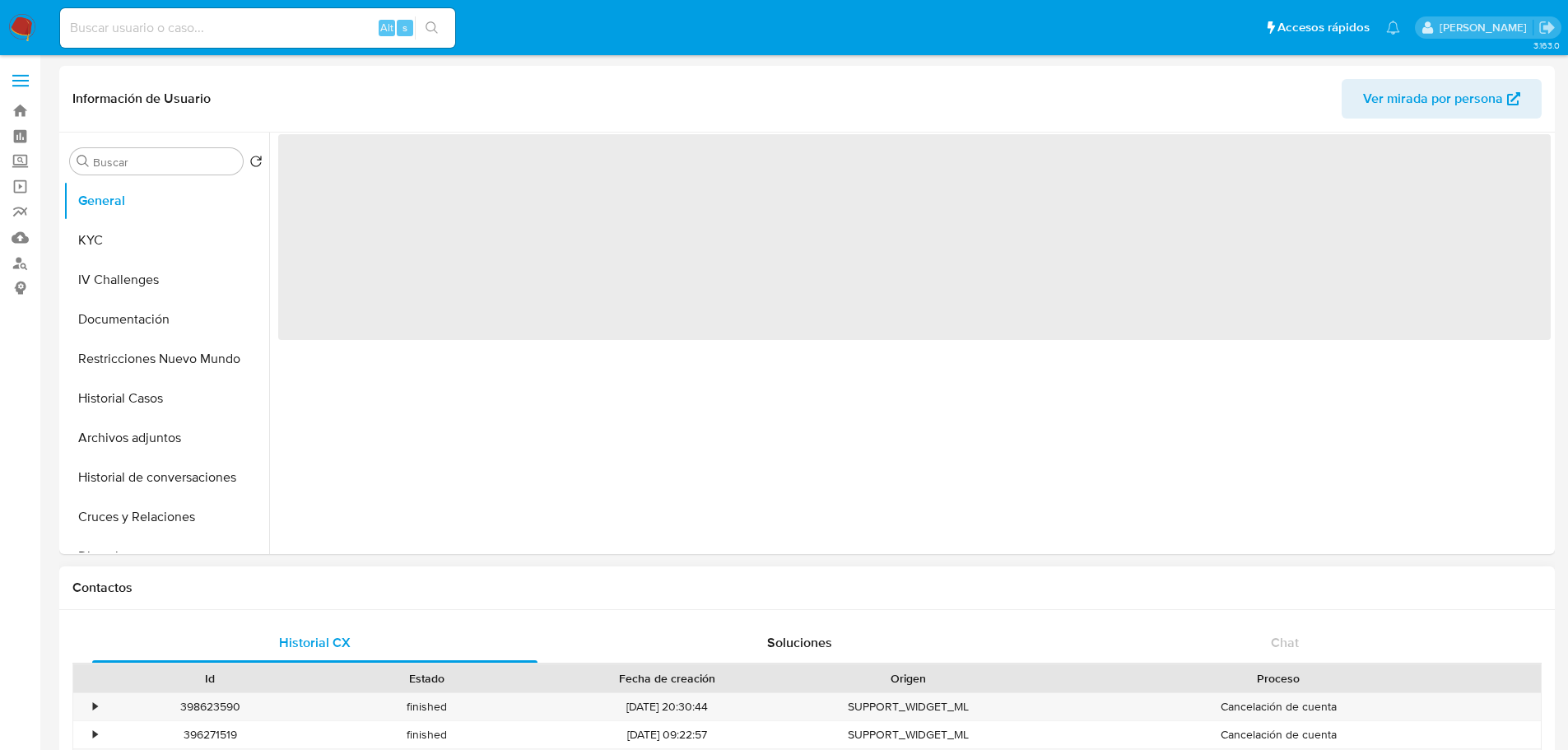
select select "10"
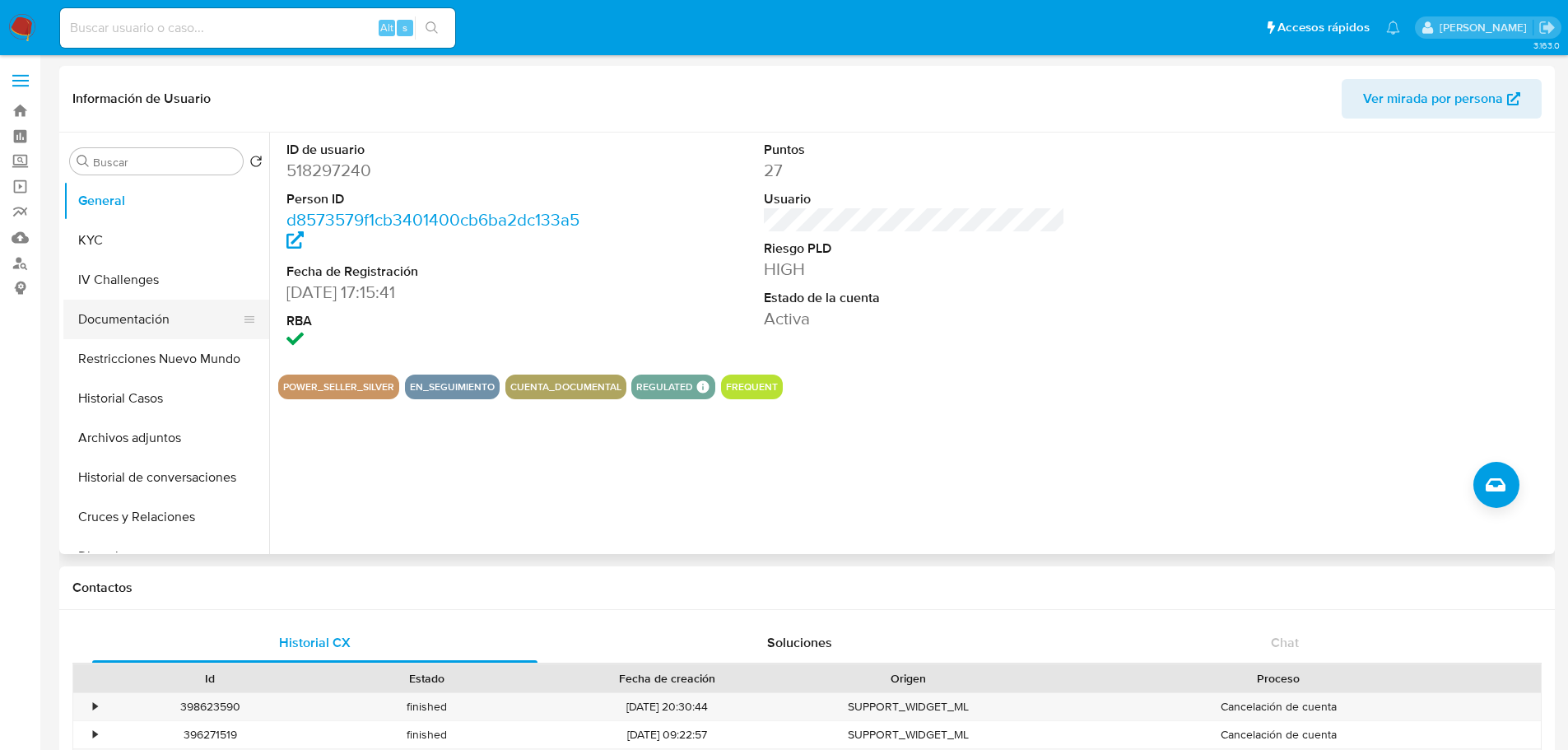
click at [127, 324] on button "Documentación" at bounding box center [160, 319] width 192 height 39
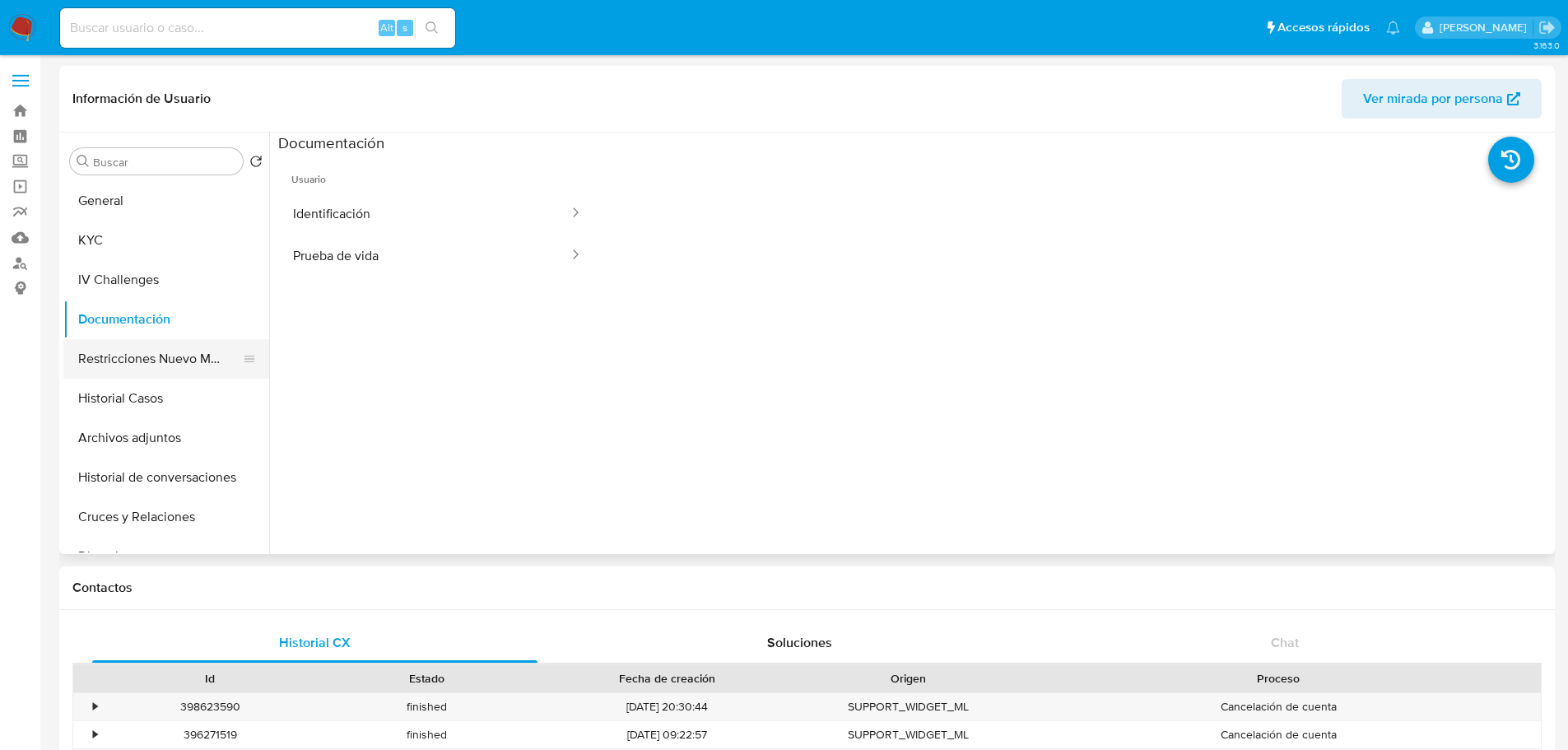
click at [144, 368] on button "Restricciones Nuevo Mundo" at bounding box center [160, 359] width 192 height 39
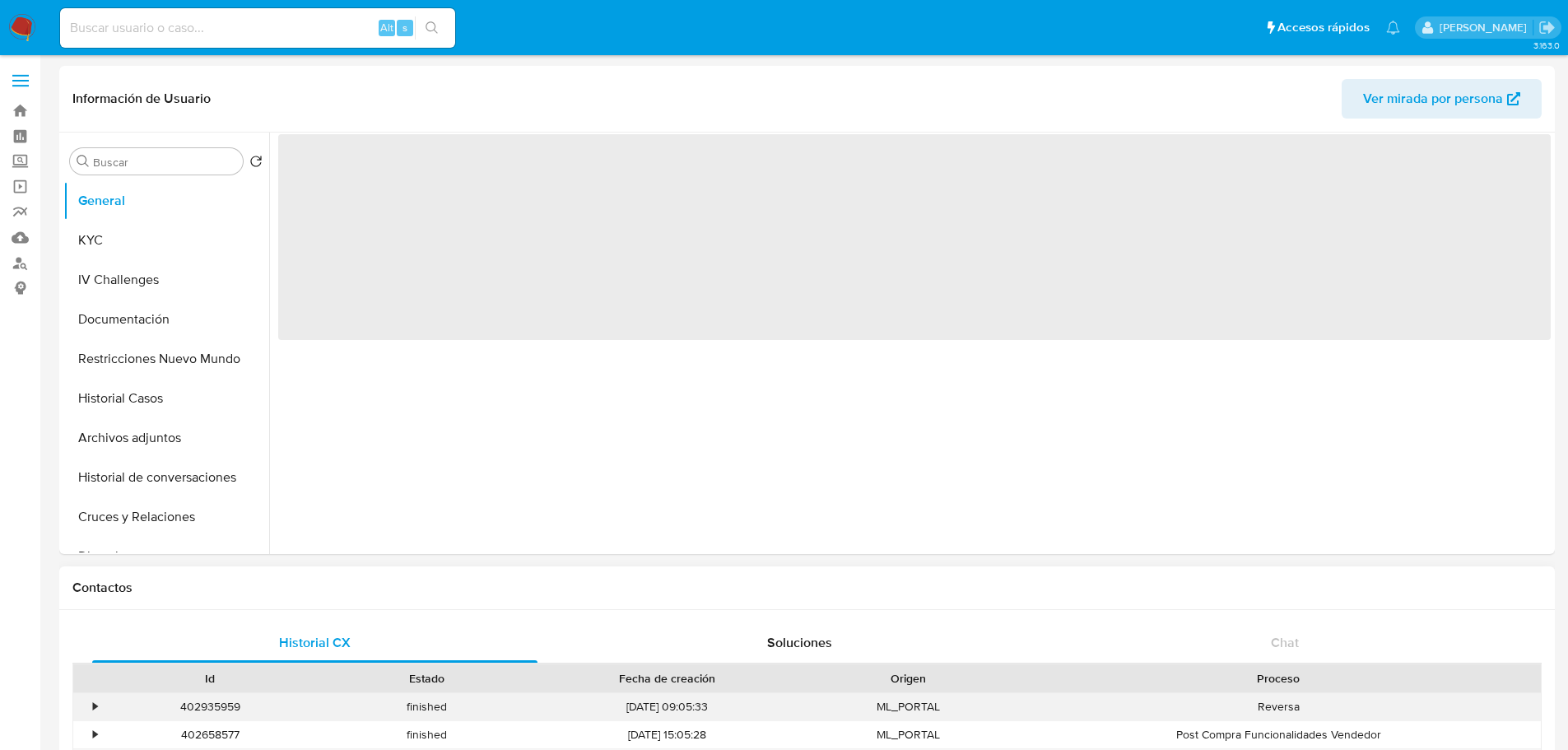
select select "10"
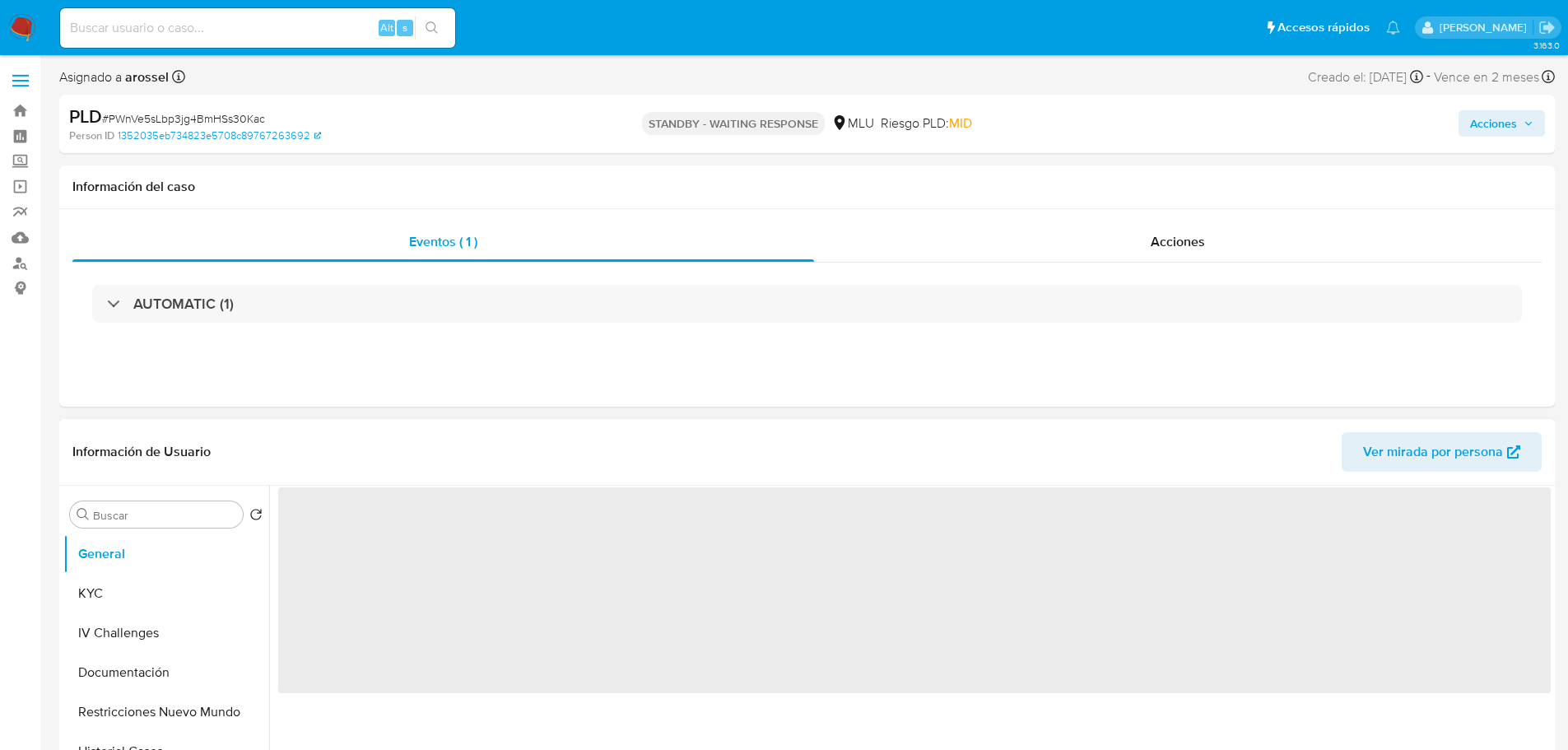
select select "10"
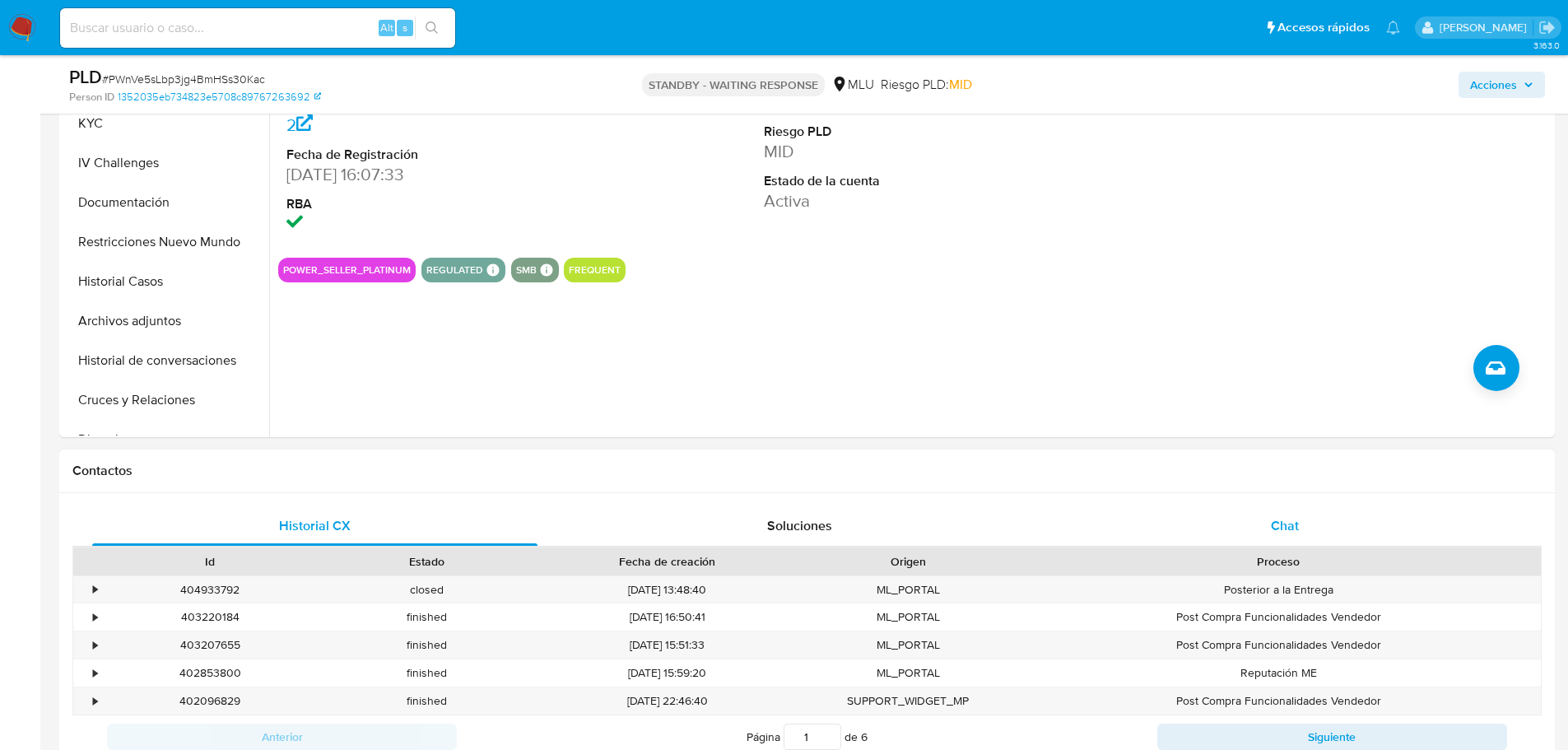
click at [1324, 532] on div "Chat" at bounding box center [1284, 526] width 445 height 39
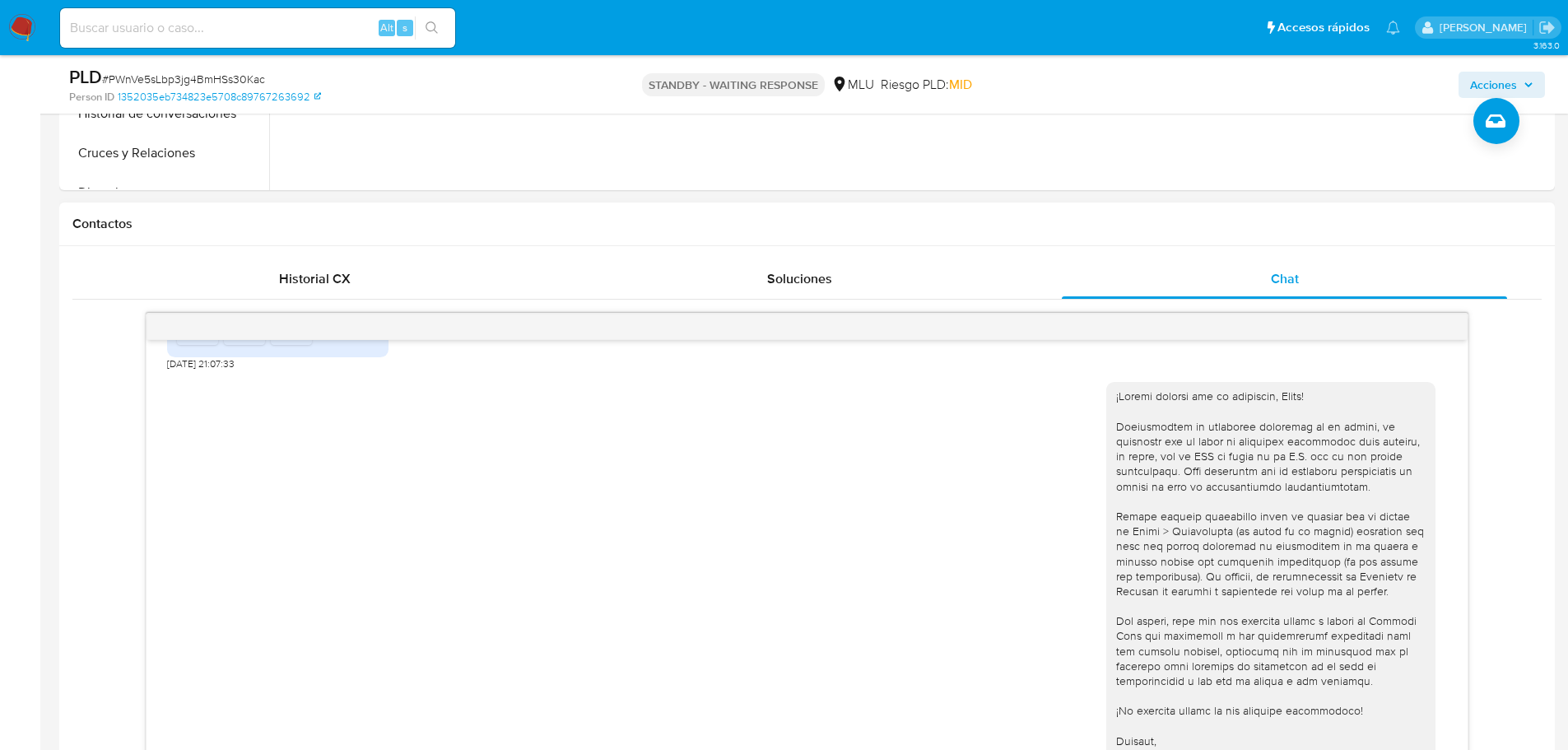
scroll to position [450, 0]
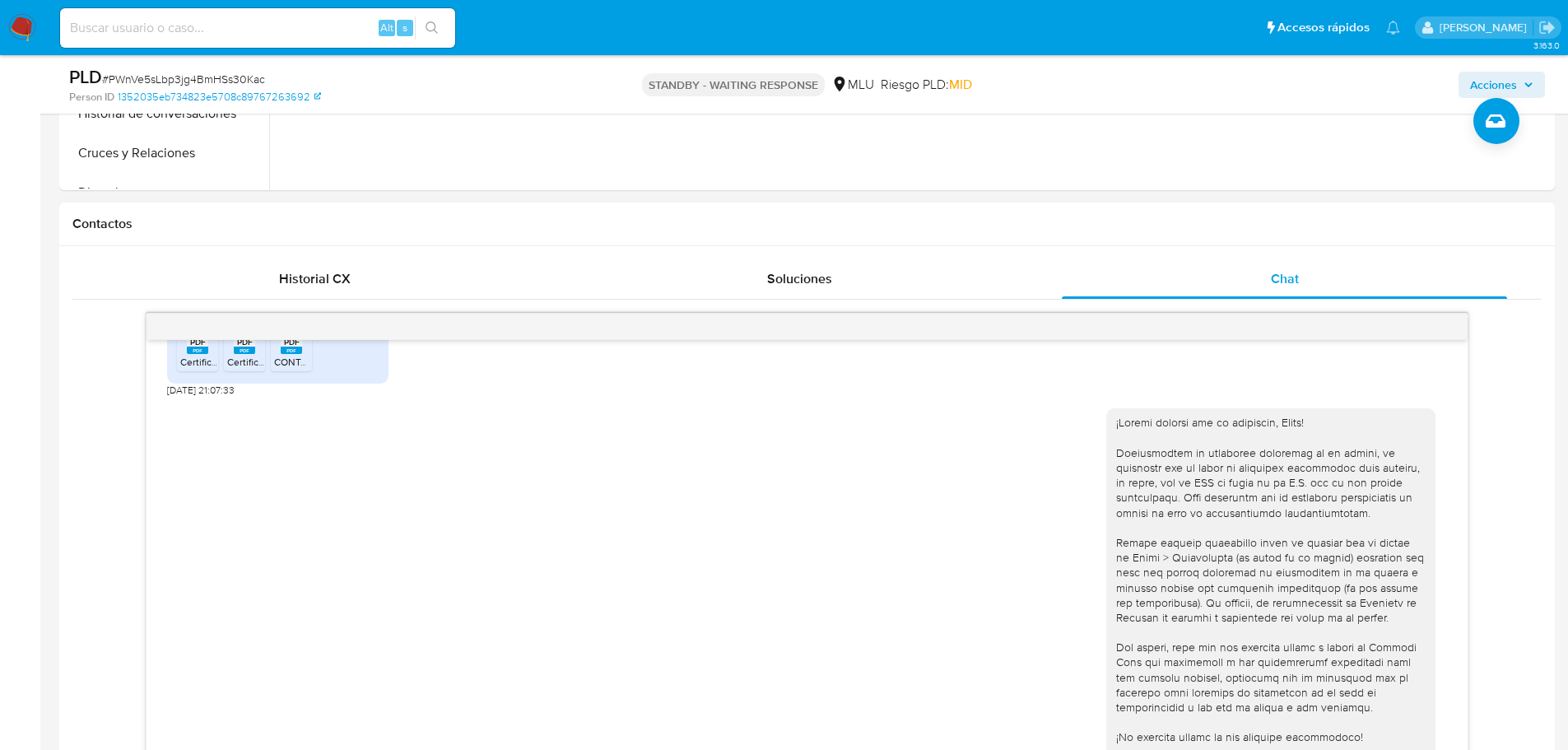
click at [1003, 512] on div "[DATE] 17:18:40" at bounding box center [808, 608] width 1281 height 422
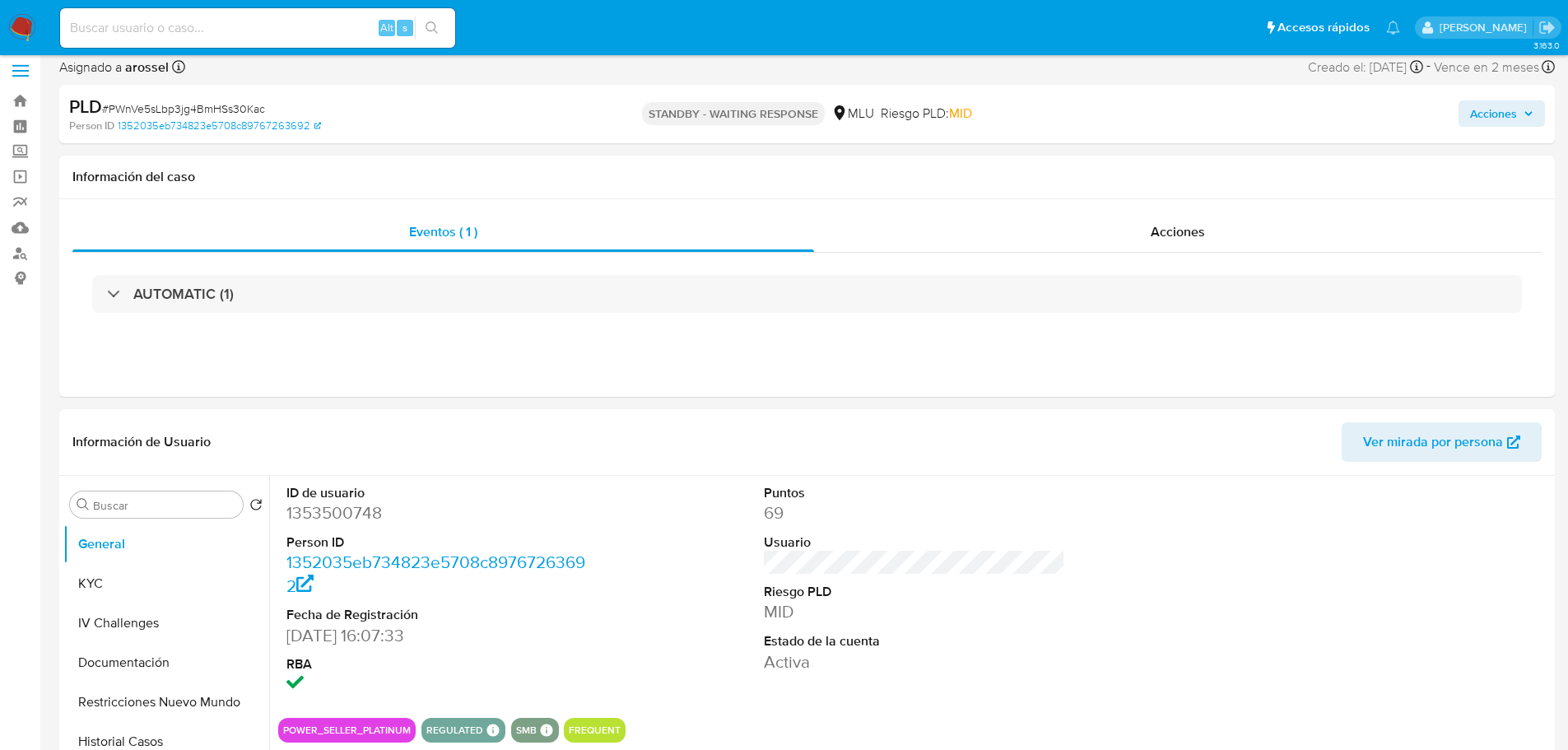
scroll to position [0, 0]
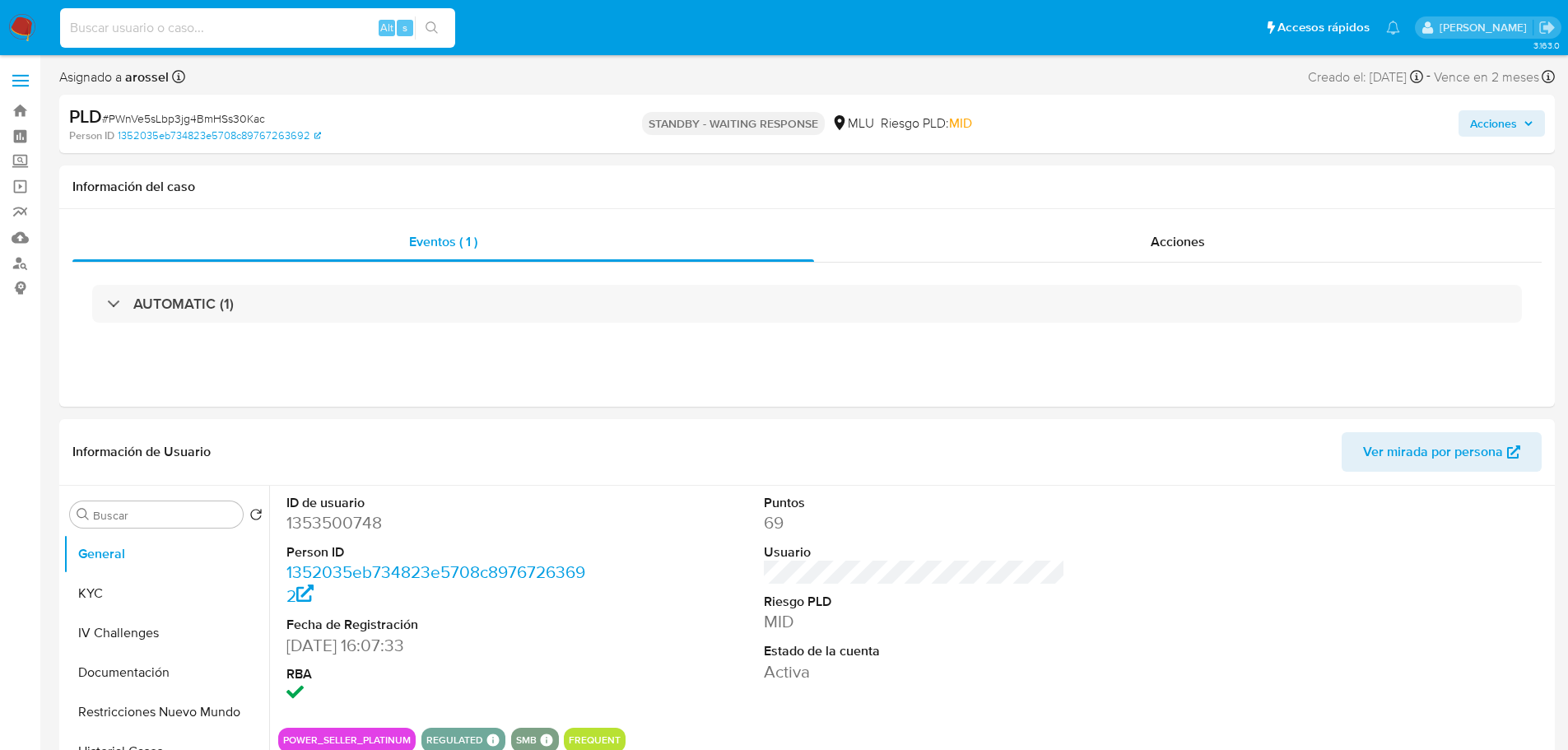
click at [190, 29] on input at bounding box center [258, 28] width 395 height 21
paste input "NXEyxjnT14Ox9aabuDSTSCO5"
type input "NXEyxjnT14Ox9aabuDSTSCO5"
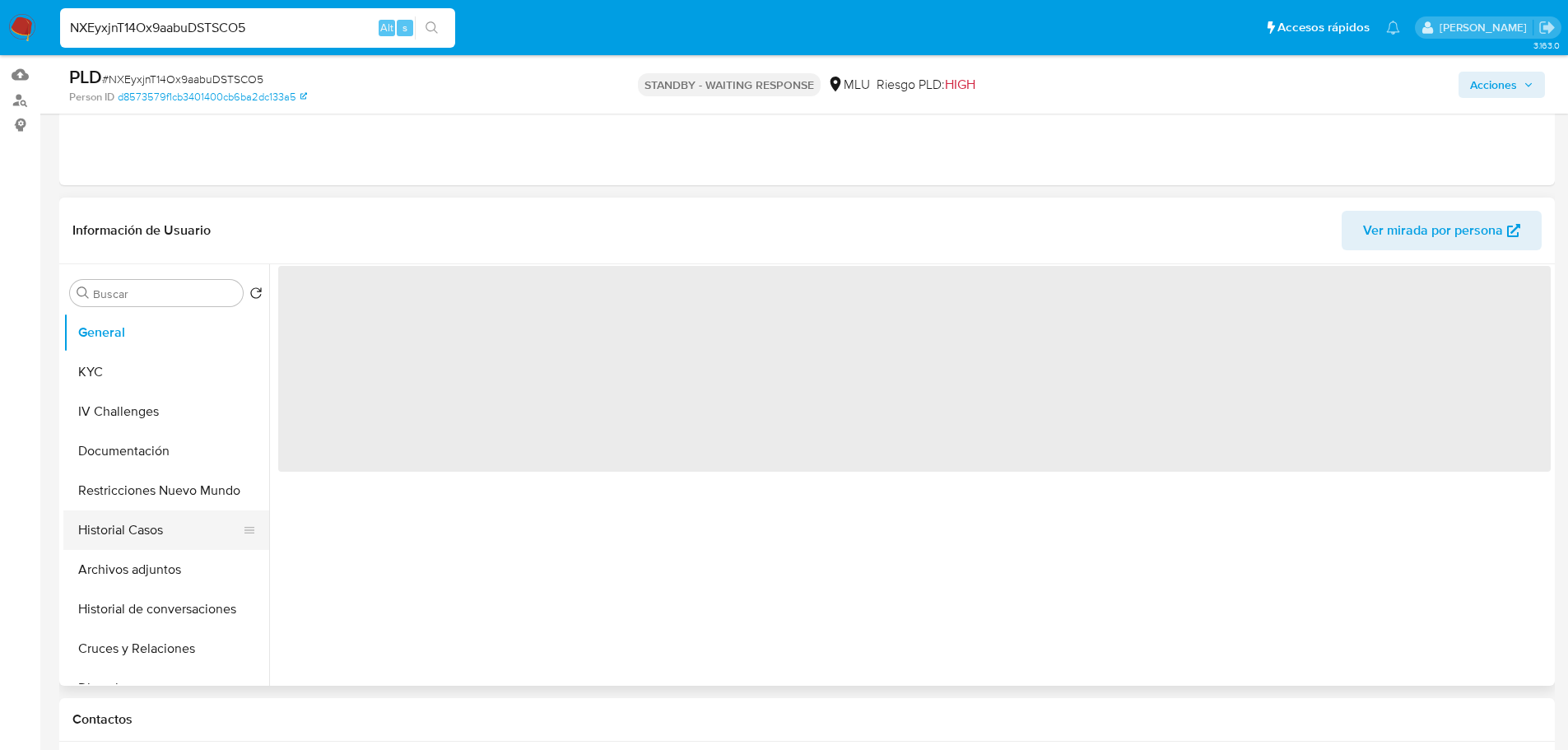
scroll to position [164, 0]
click at [192, 488] on button "Restricciones Nuevo Mundo" at bounding box center [160, 488] width 192 height 39
select select "10"
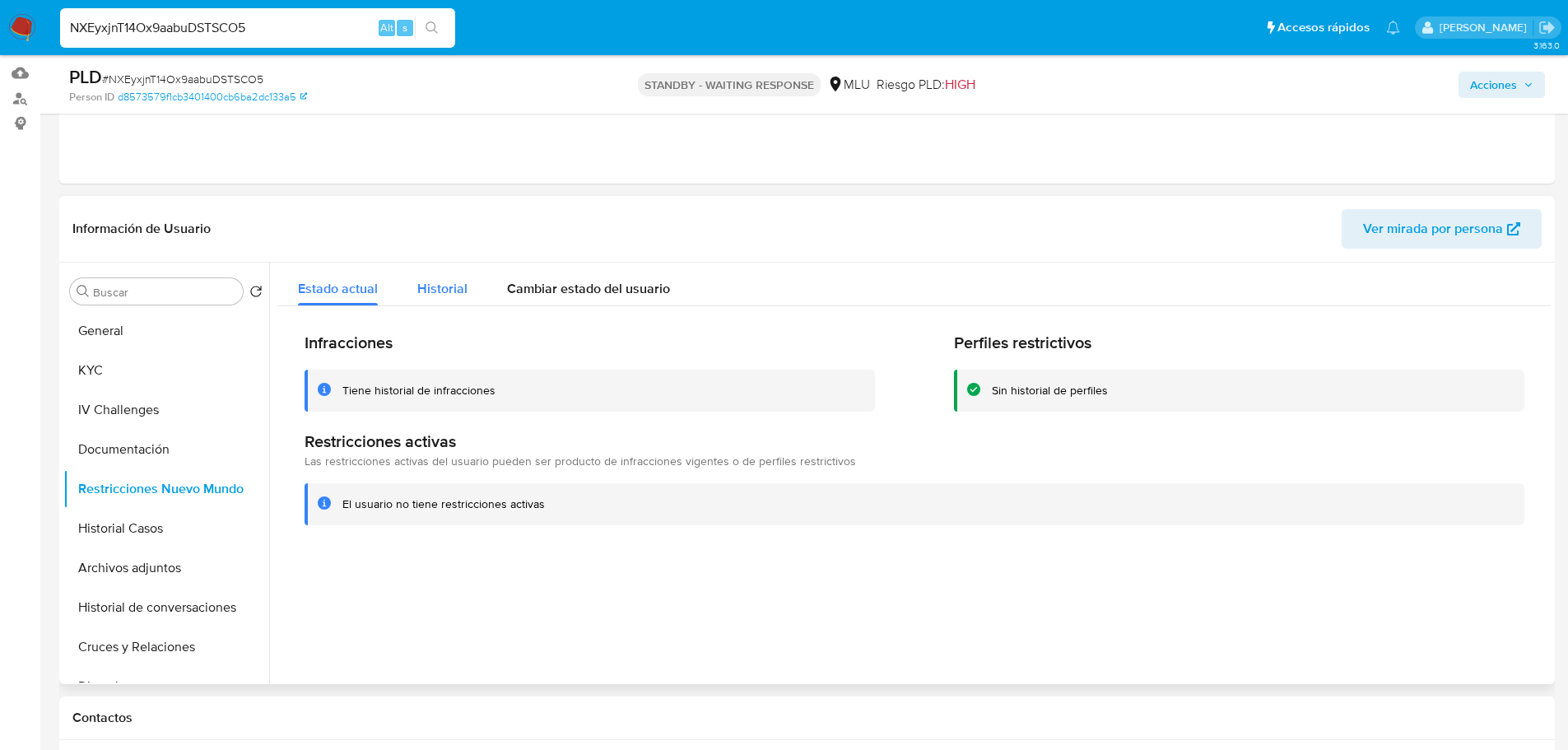
click at [442, 283] on span "Historial" at bounding box center [442, 288] width 50 height 19
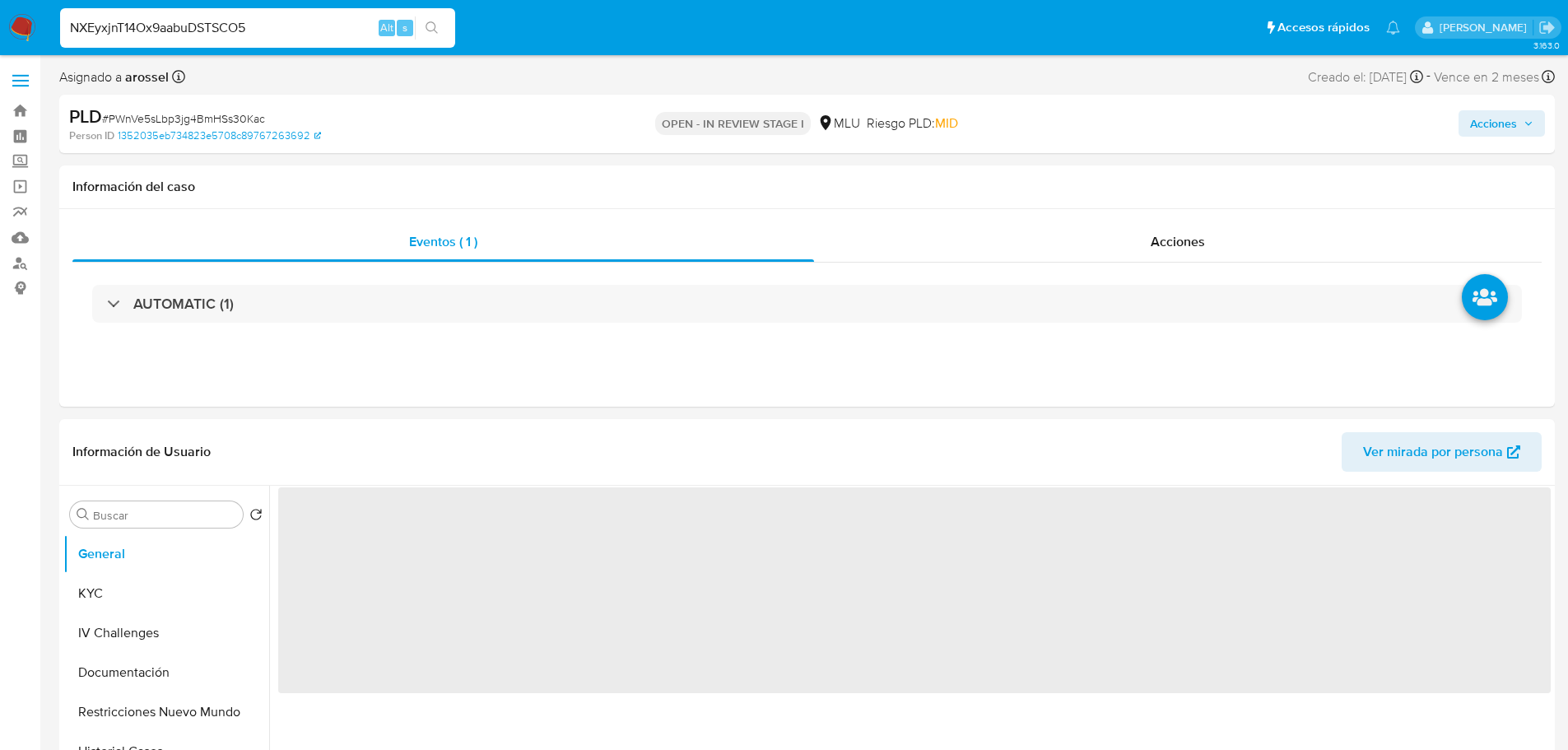
select select "10"
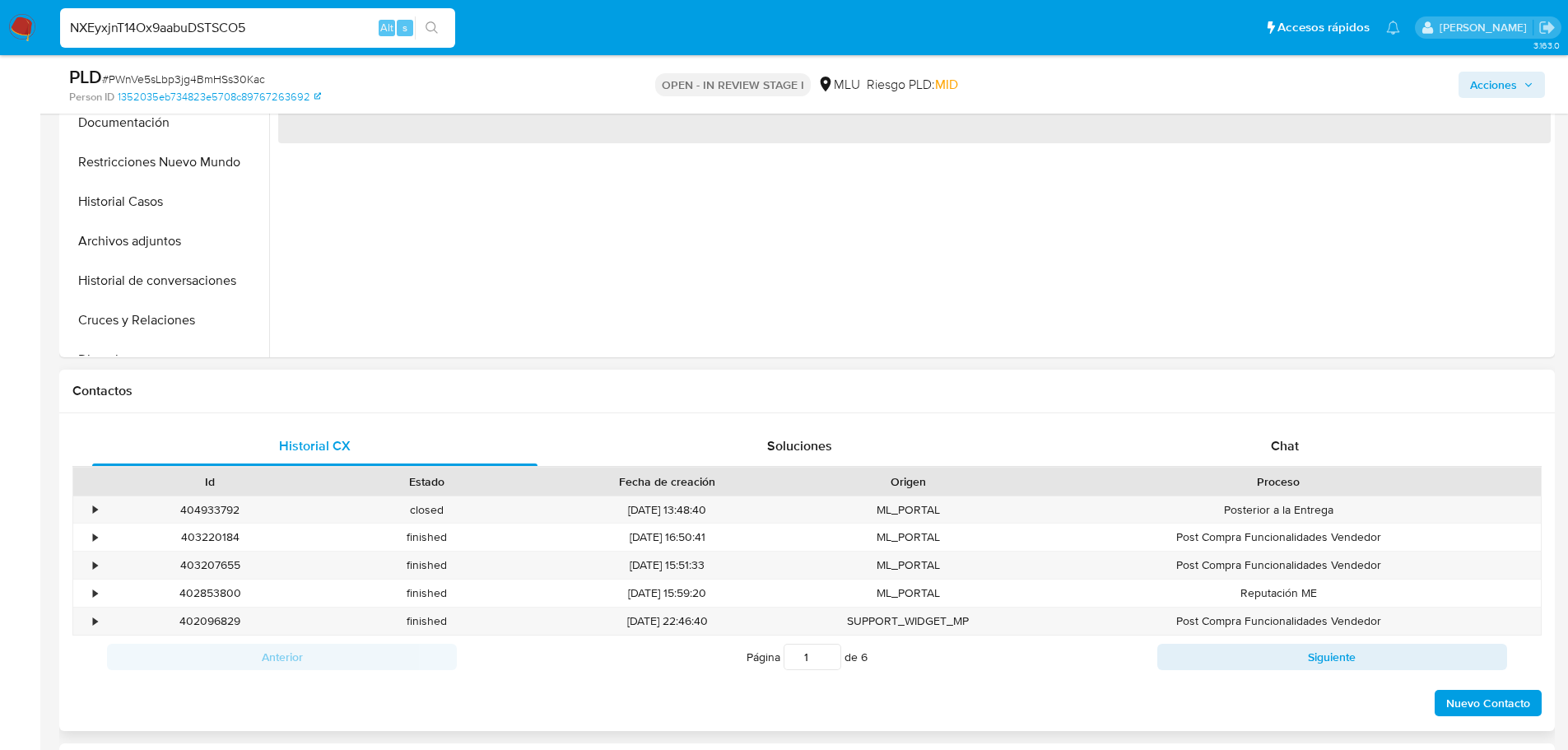
scroll to position [494, 0]
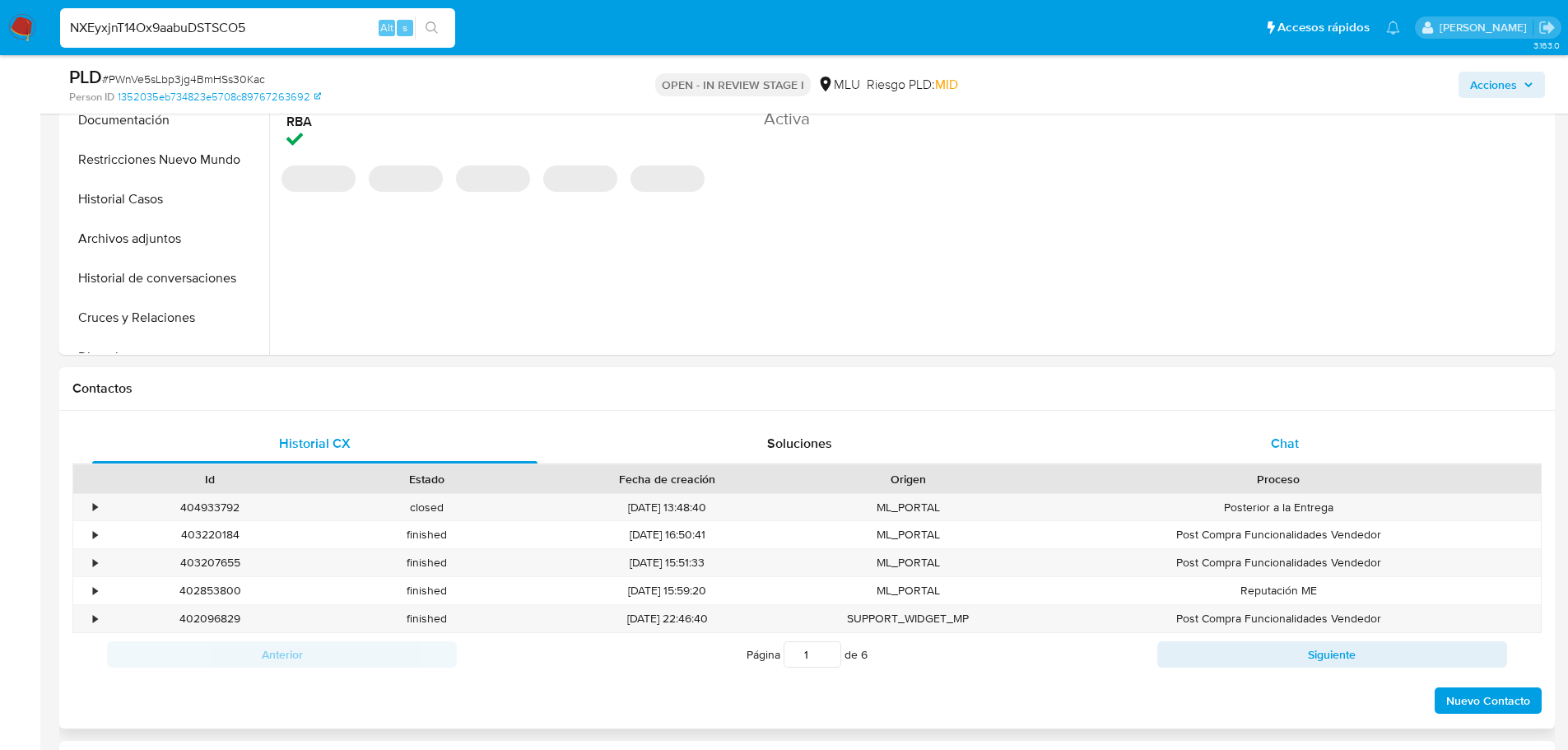
click at [1253, 462] on div "Chat" at bounding box center [1284, 443] width 445 height 39
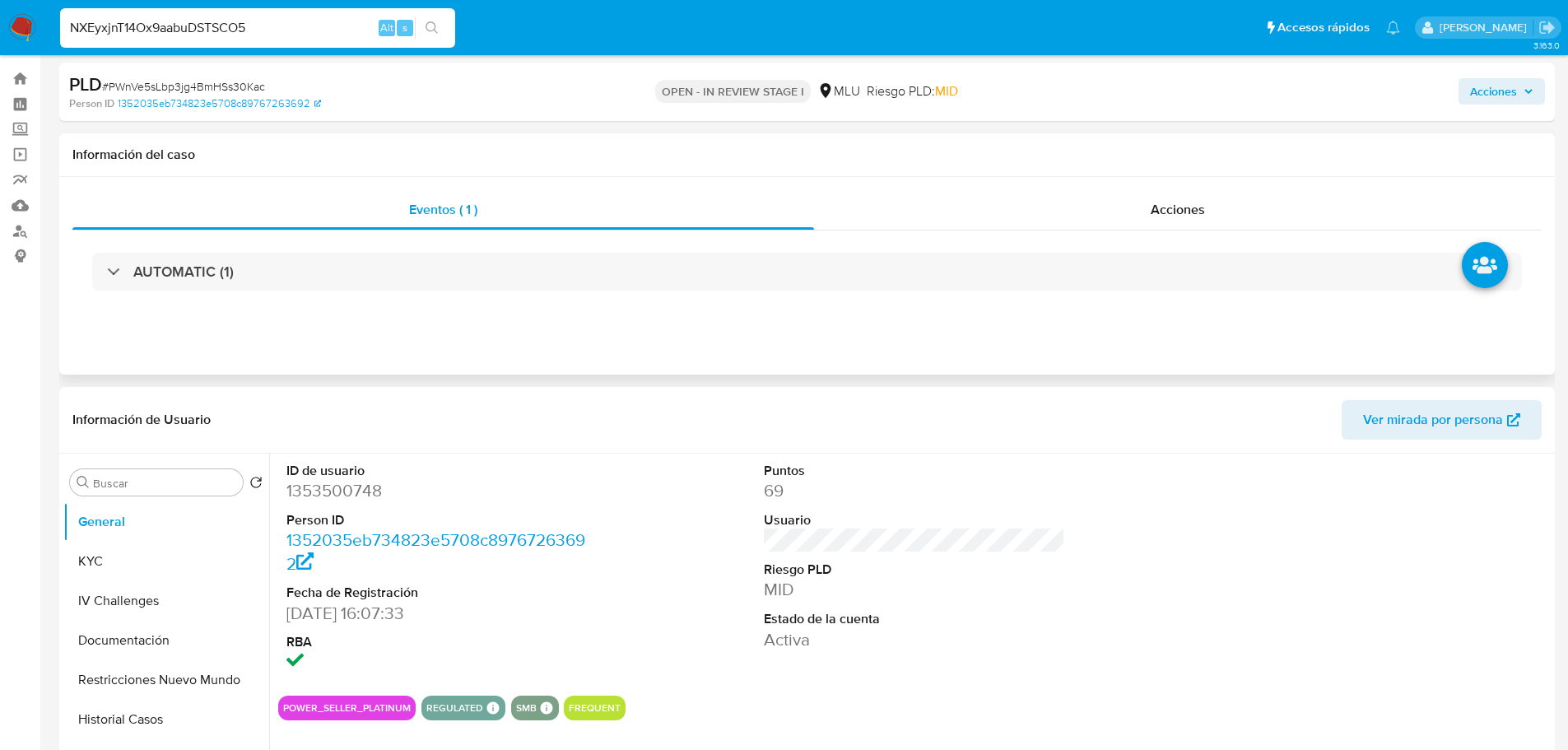
scroll to position [0, 0]
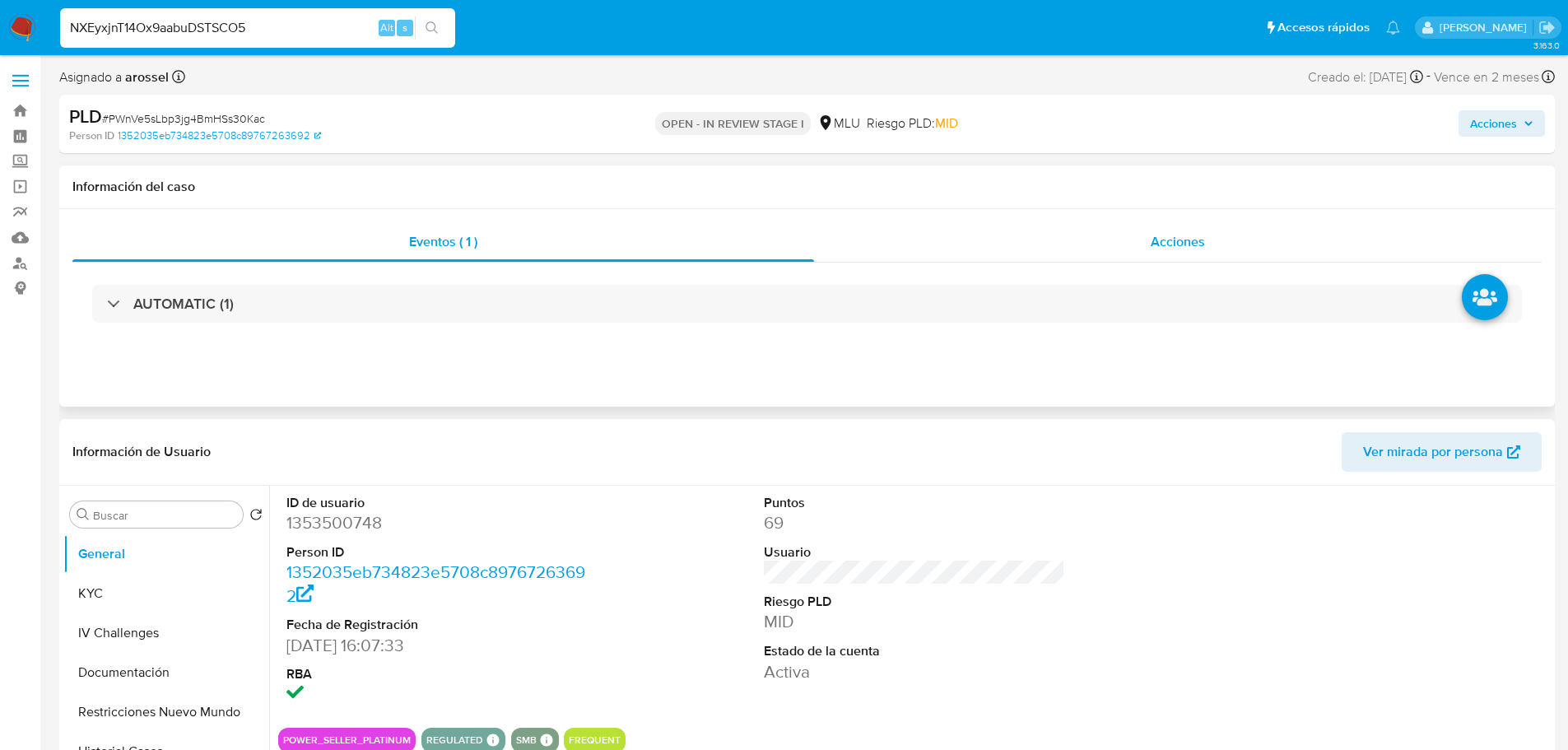
click at [1090, 238] on div "Acciones" at bounding box center [1178, 241] width 728 height 39
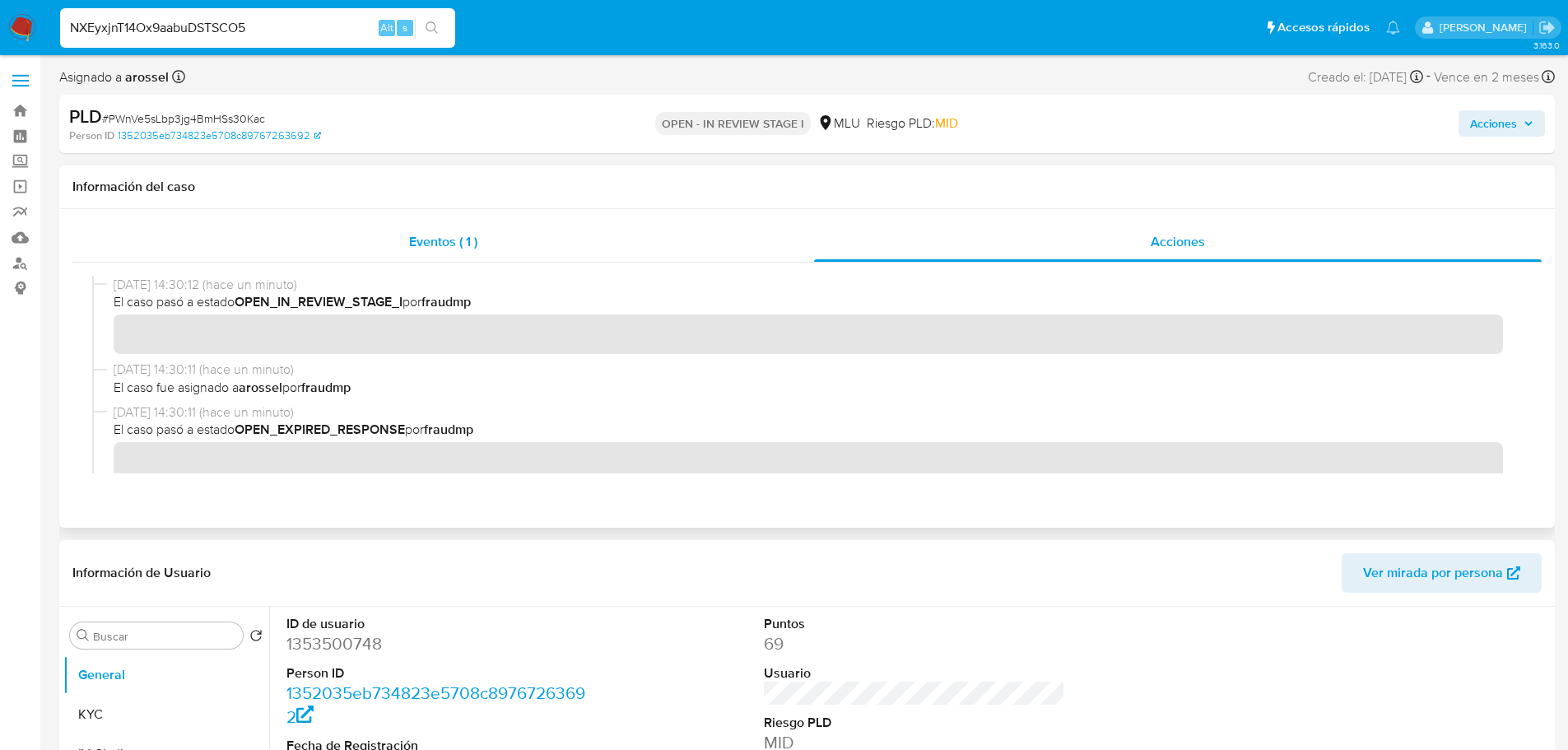
click at [511, 246] on div "Eventos ( 1 )" at bounding box center [443, 241] width 742 height 39
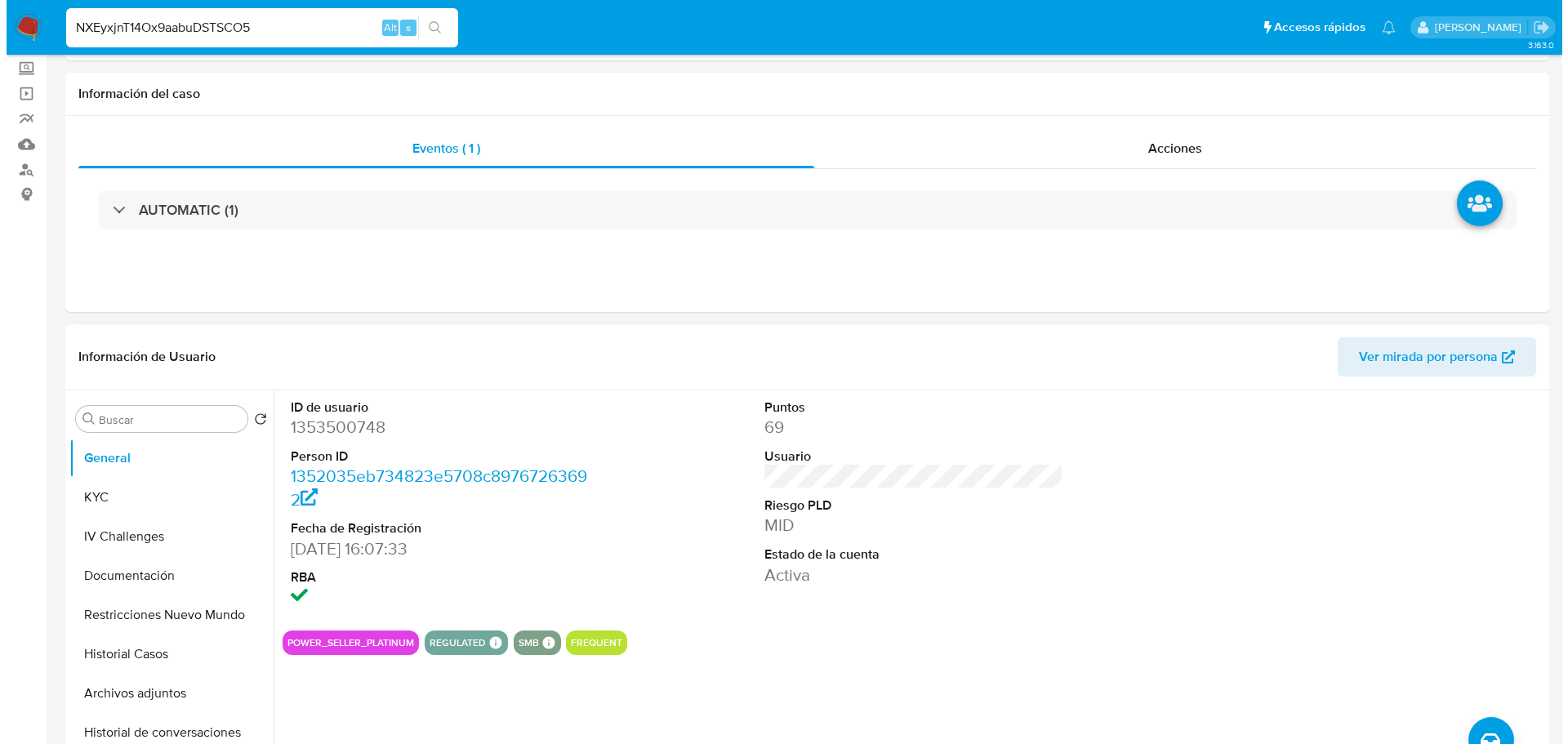
scroll to position [245, 0]
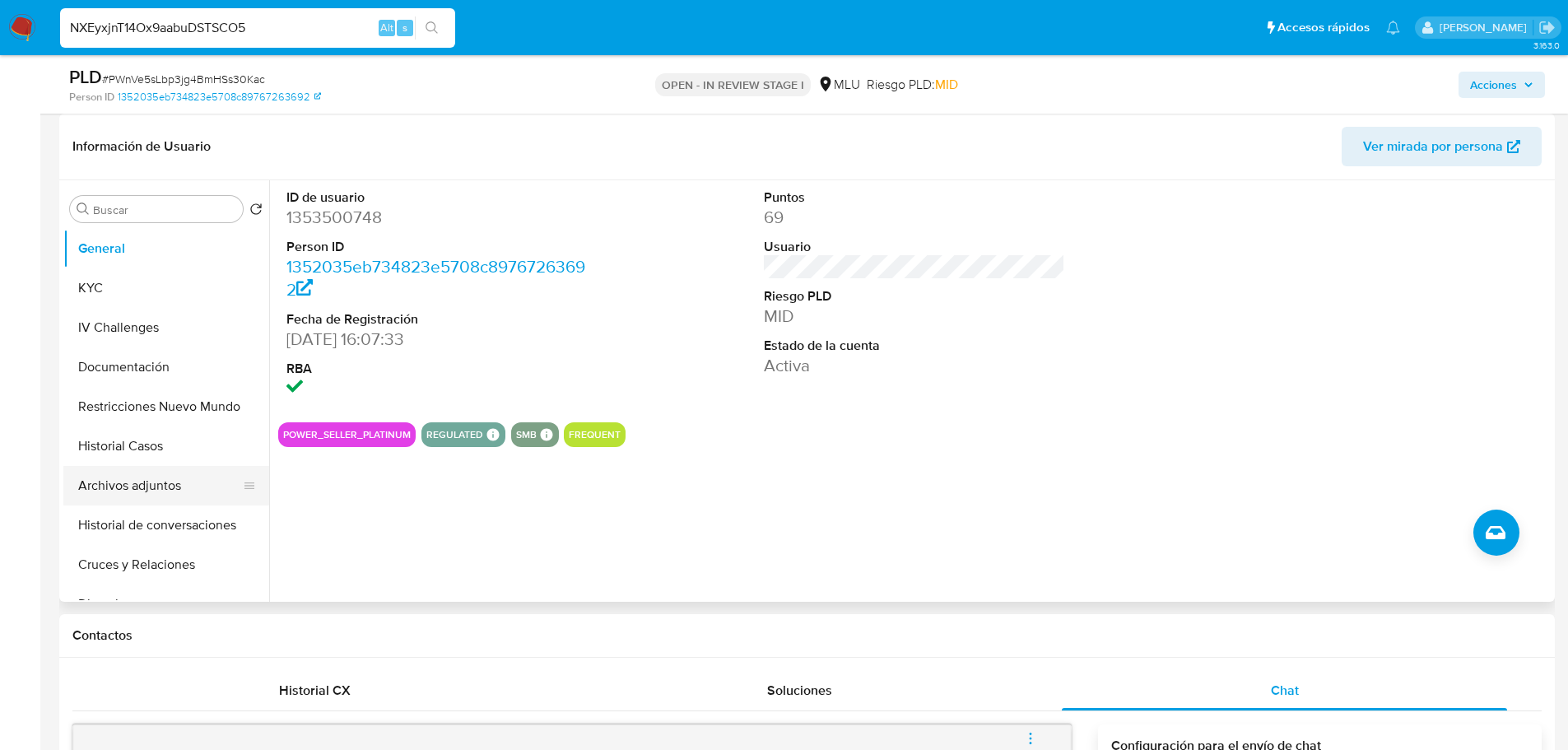
click at [161, 482] on button "Archivos adjuntos" at bounding box center [160, 486] width 192 height 39
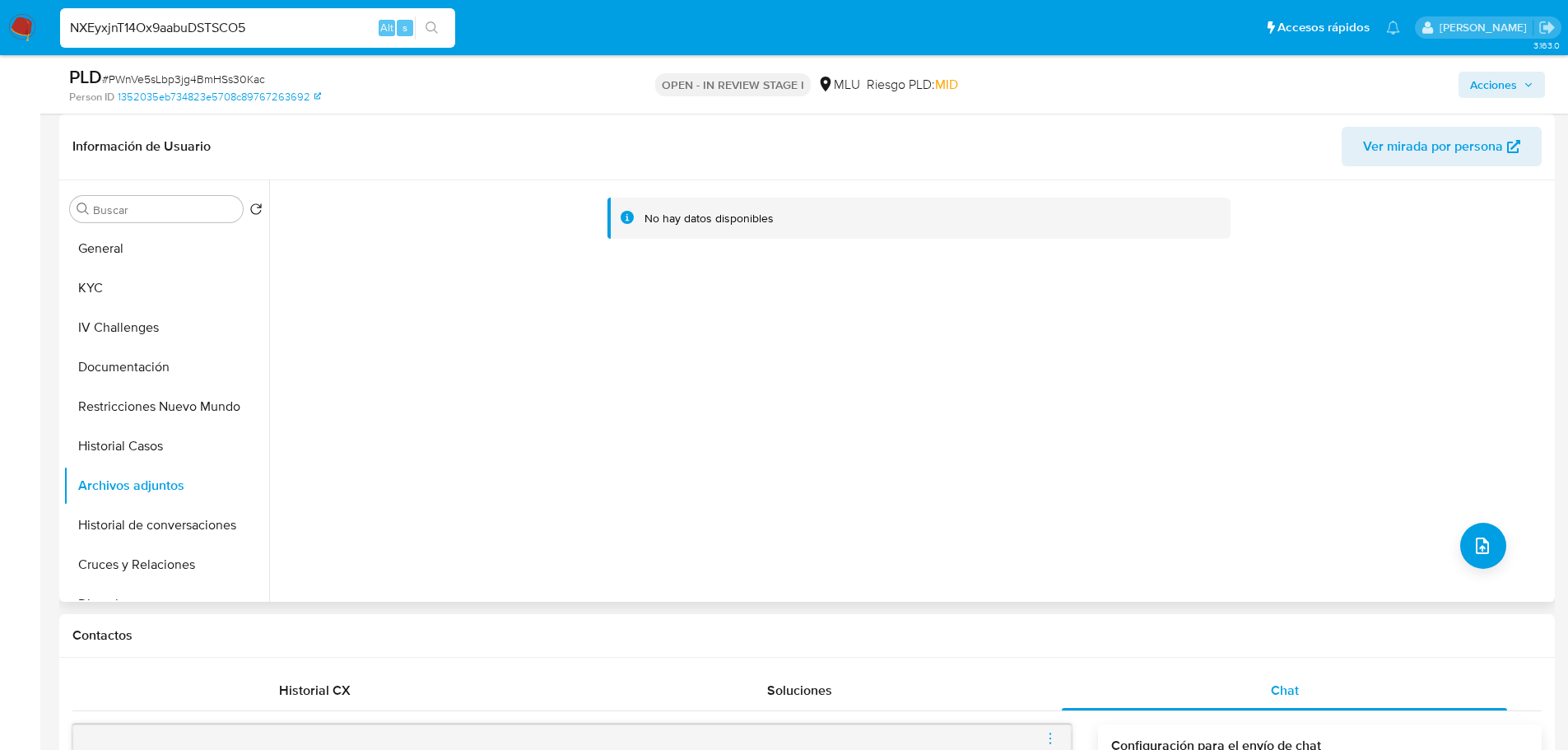
click at [1497, 532] on div "No hay datos disponibles" at bounding box center [909, 391] width 1282 height 421
click at [1483, 549] on icon "upload-file" at bounding box center [1482, 545] width 20 height 20
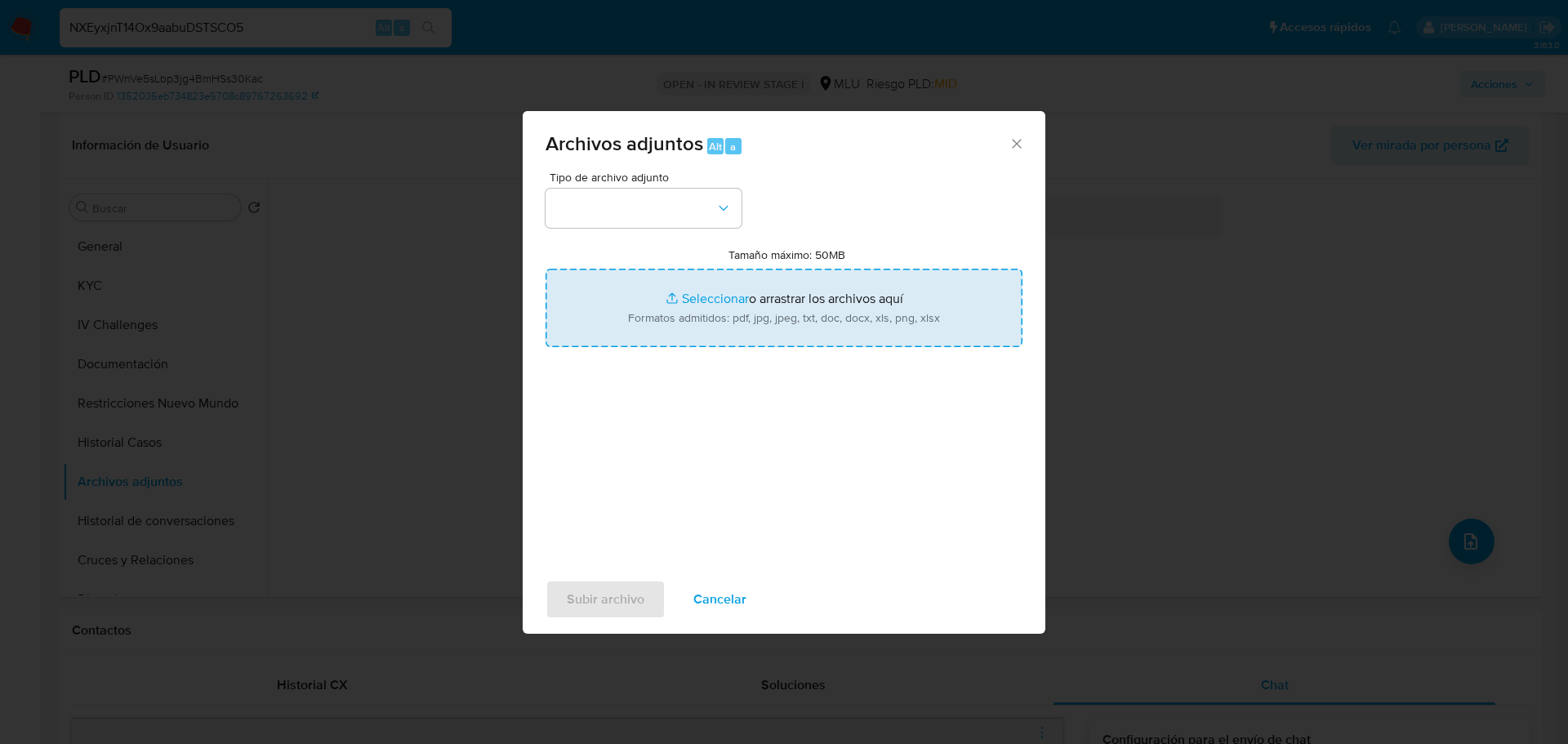
click at [731, 316] on input "Tamaño máximo: 50MB Seleccionar archivos" at bounding box center [784, 308] width 477 height 78
type input "C:\fakepath\Case Log 1353500748 - 08_10_2025 final.pdf"
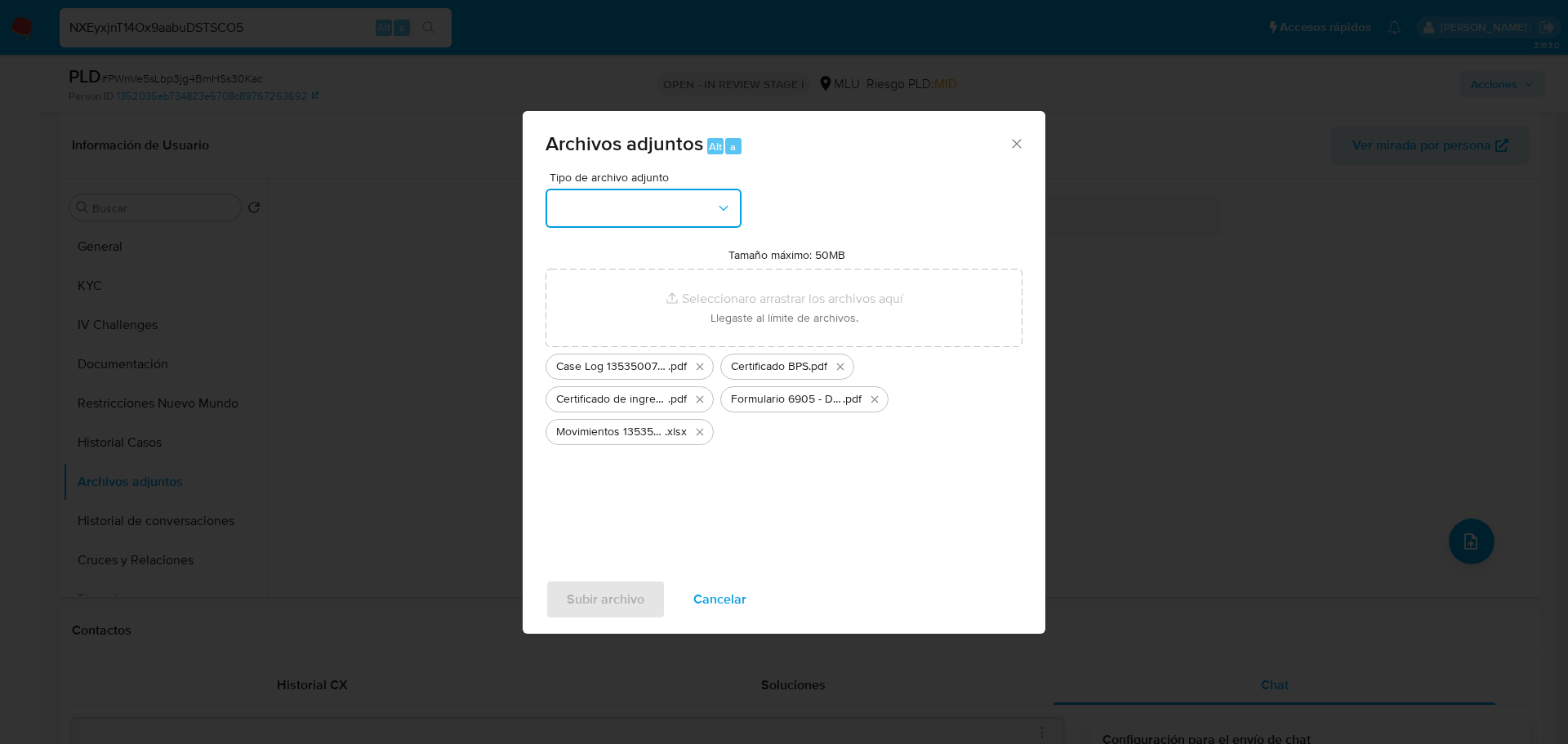
click at [712, 198] on button "button" at bounding box center [644, 208] width 196 height 39
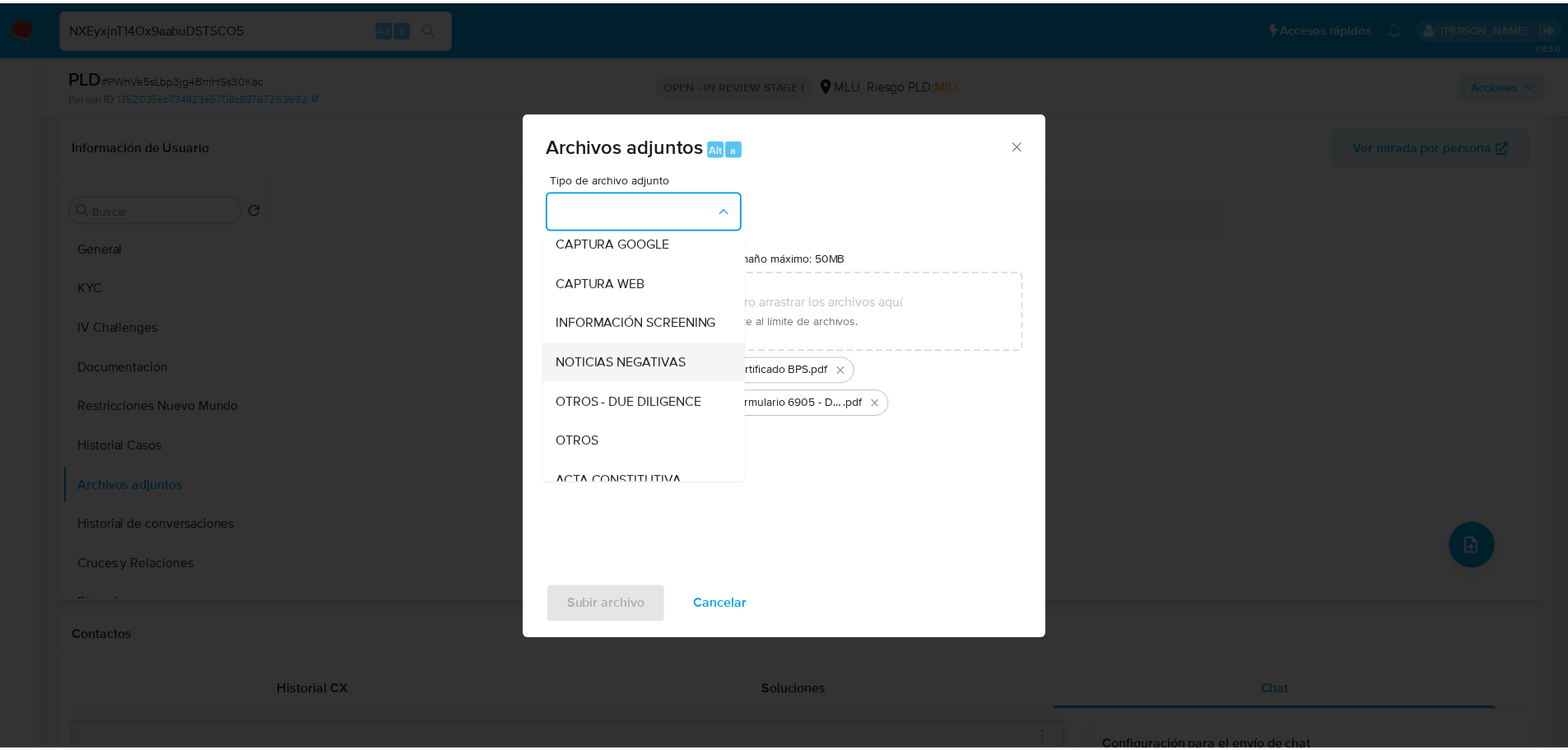
scroll to position [164, 0]
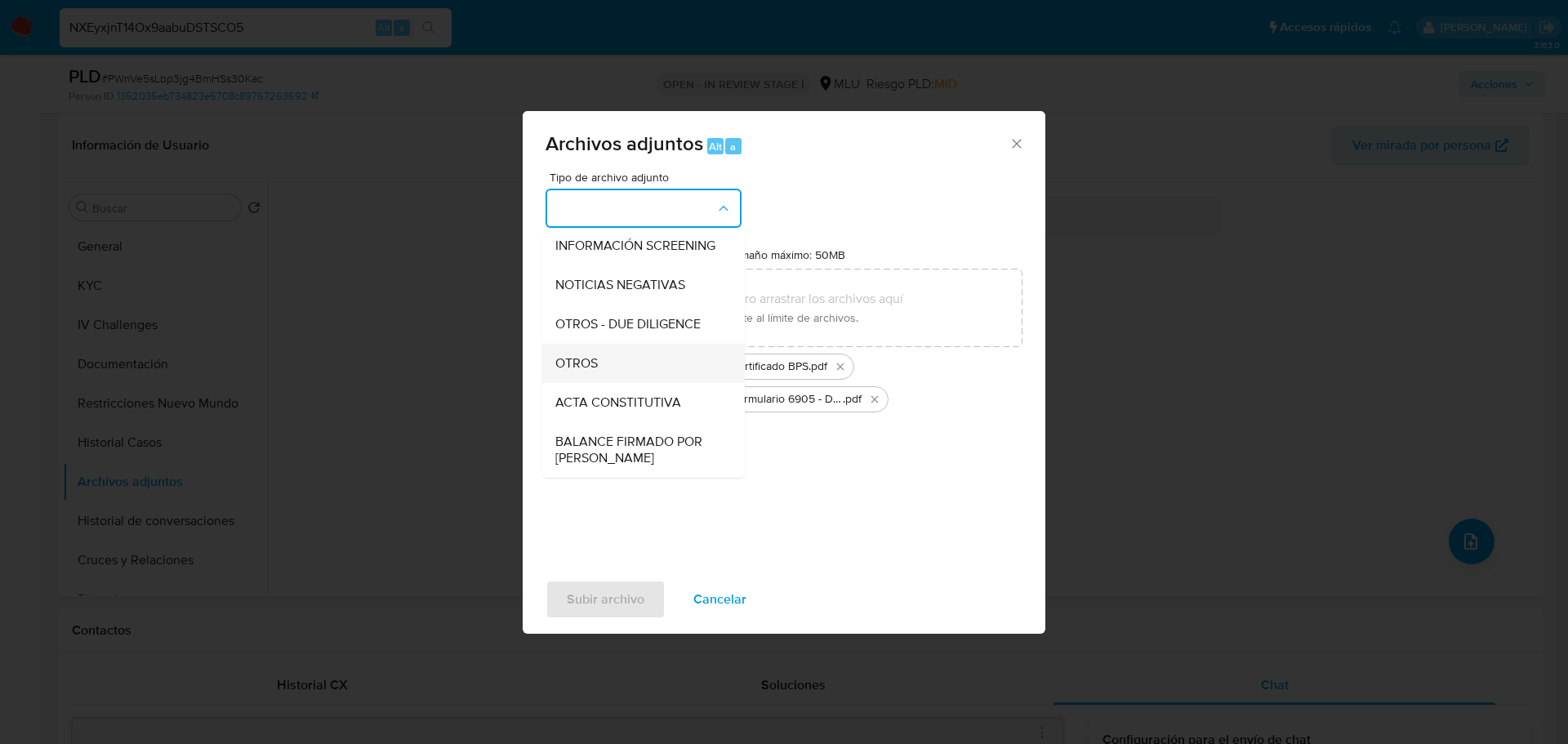
click at [625, 376] on div "OTROS" at bounding box center [638, 363] width 167 height 39
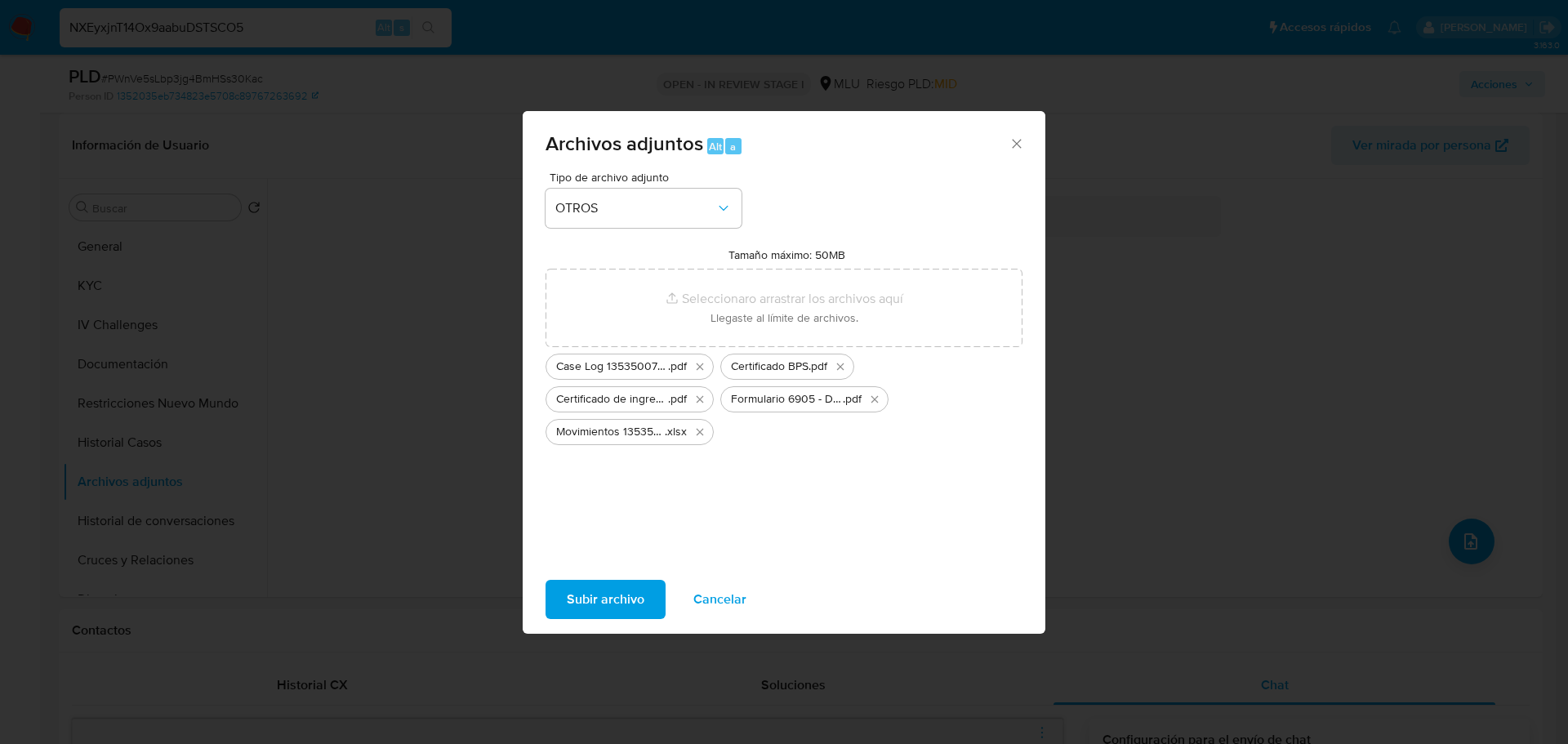
click at [625, 599] on span "Subir archivo" at bounding box center [605, 600] width 77 height 36
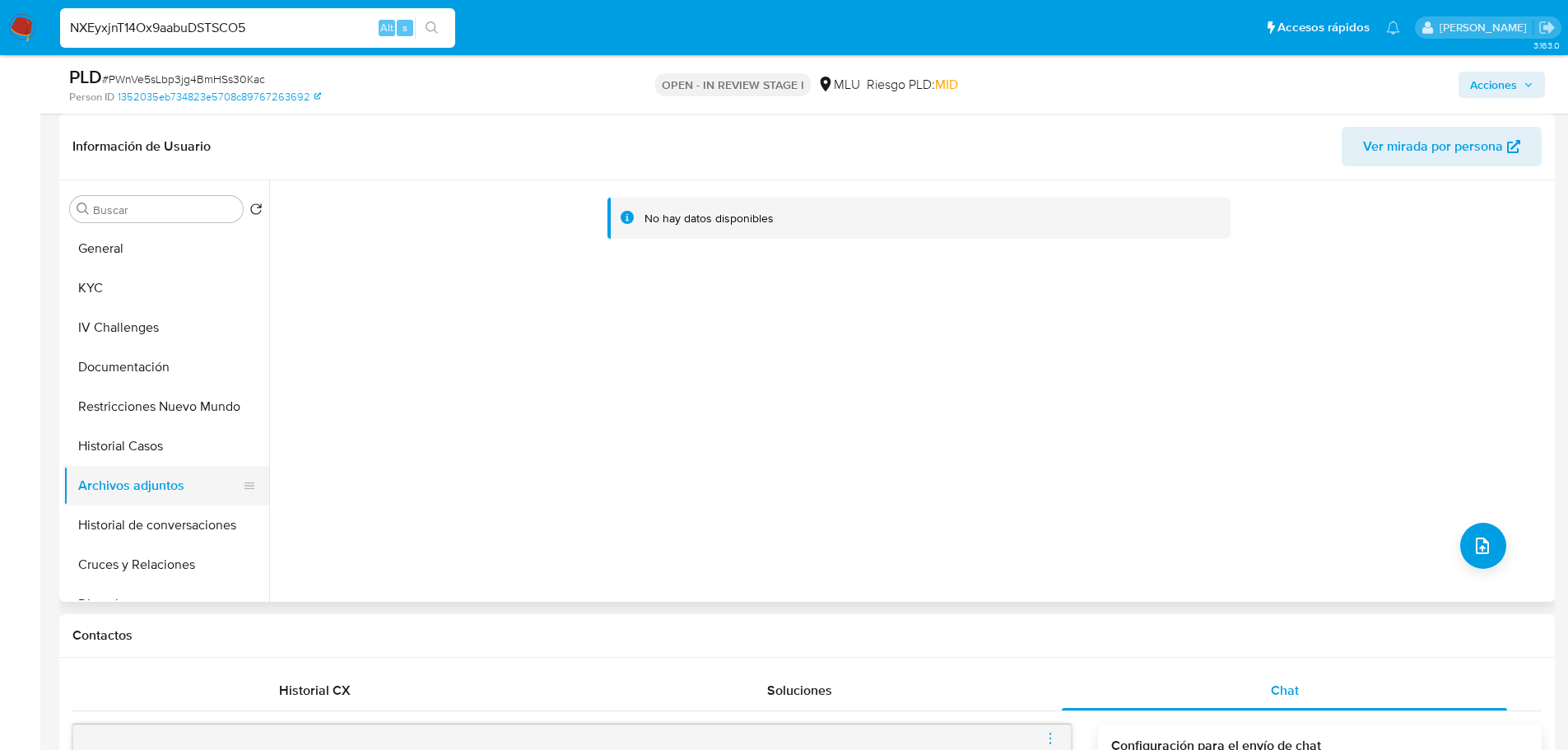
click at [147, 460] on button "Historial Casos" at bounding box center [166, 446] width 206 height 39
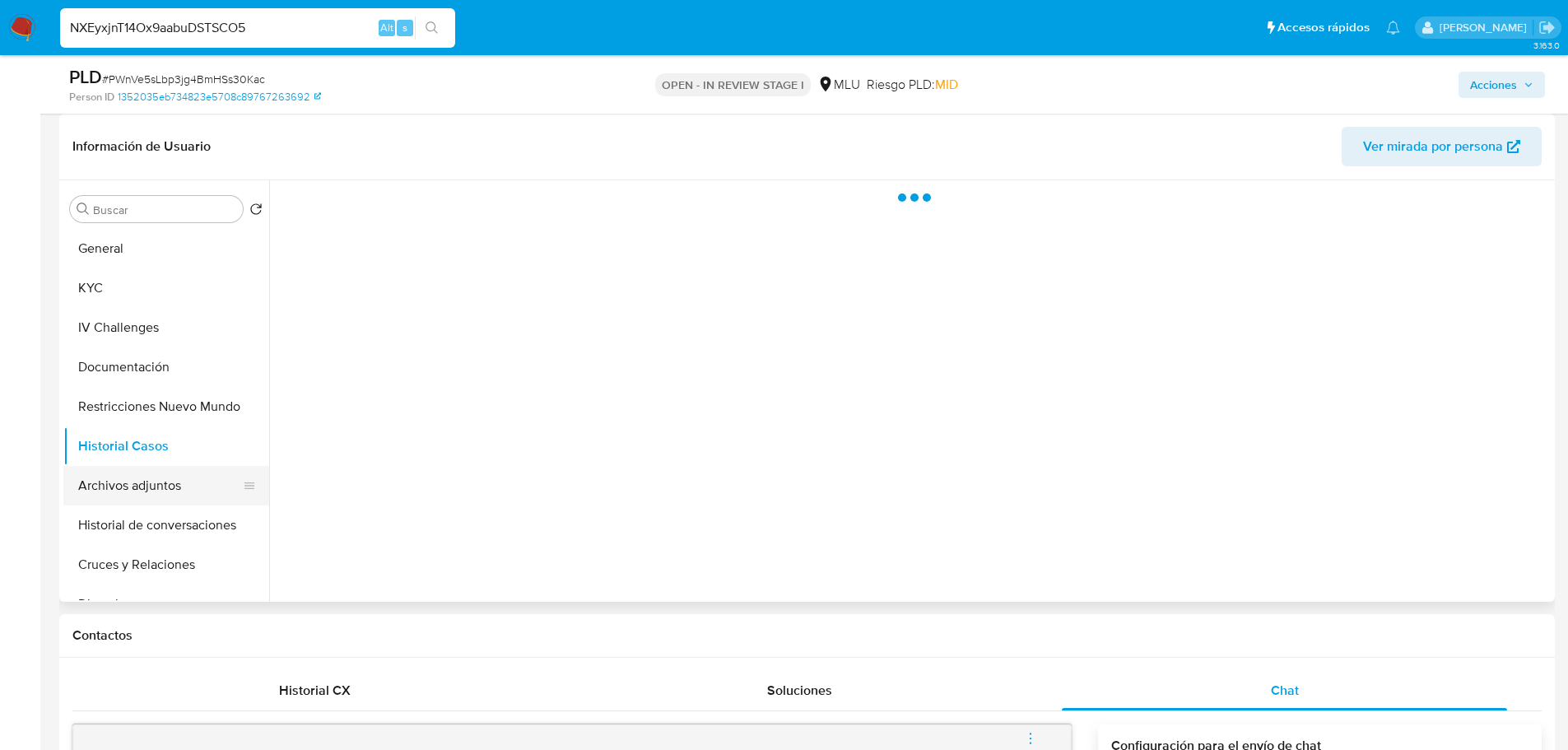
click at [168, 487] on button "Archivos adjuntos" at bounding box center [160, 486] width 192 height 39
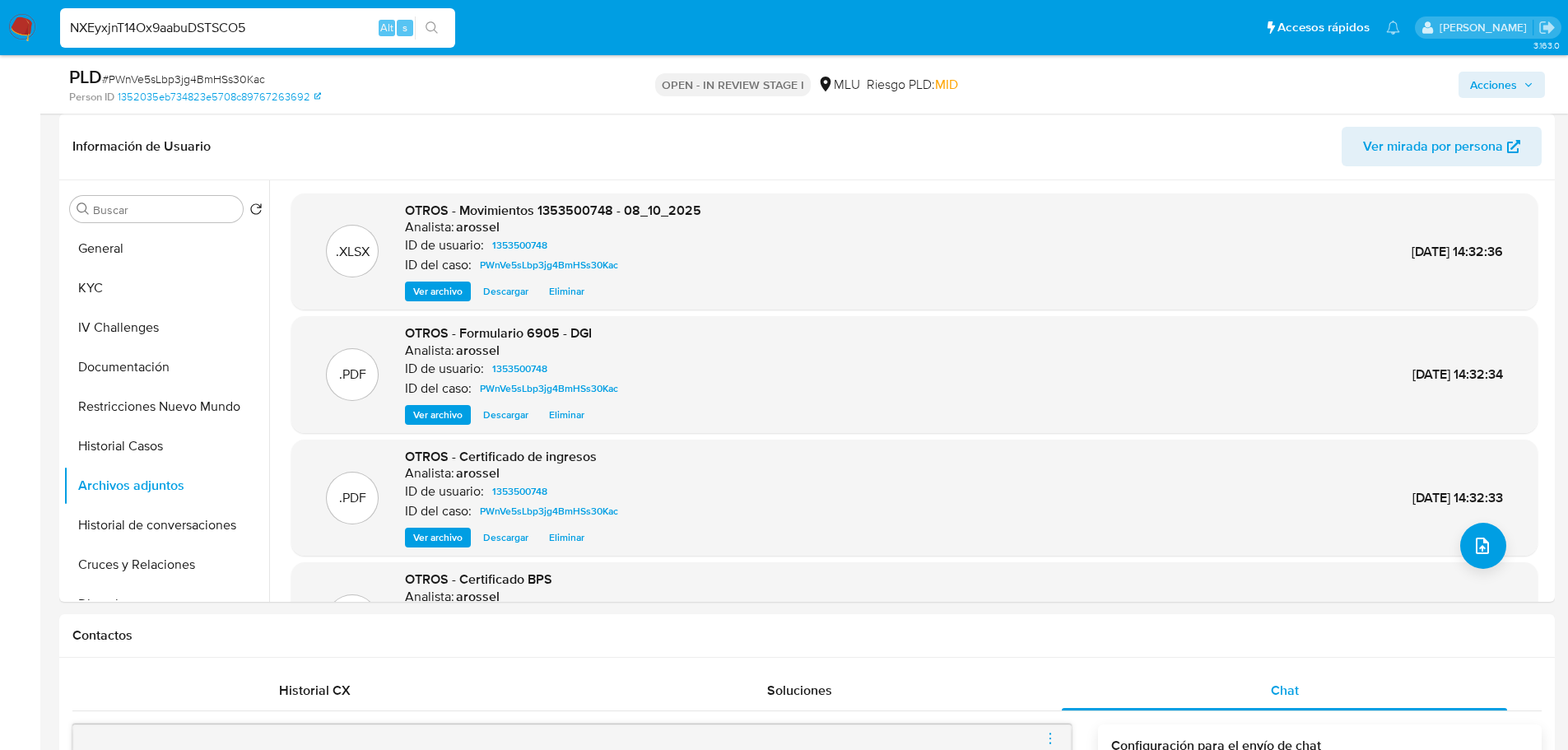
click at [1480, 92] on span "Acciones" at bounding box center [1493, 85] width 47 height 26
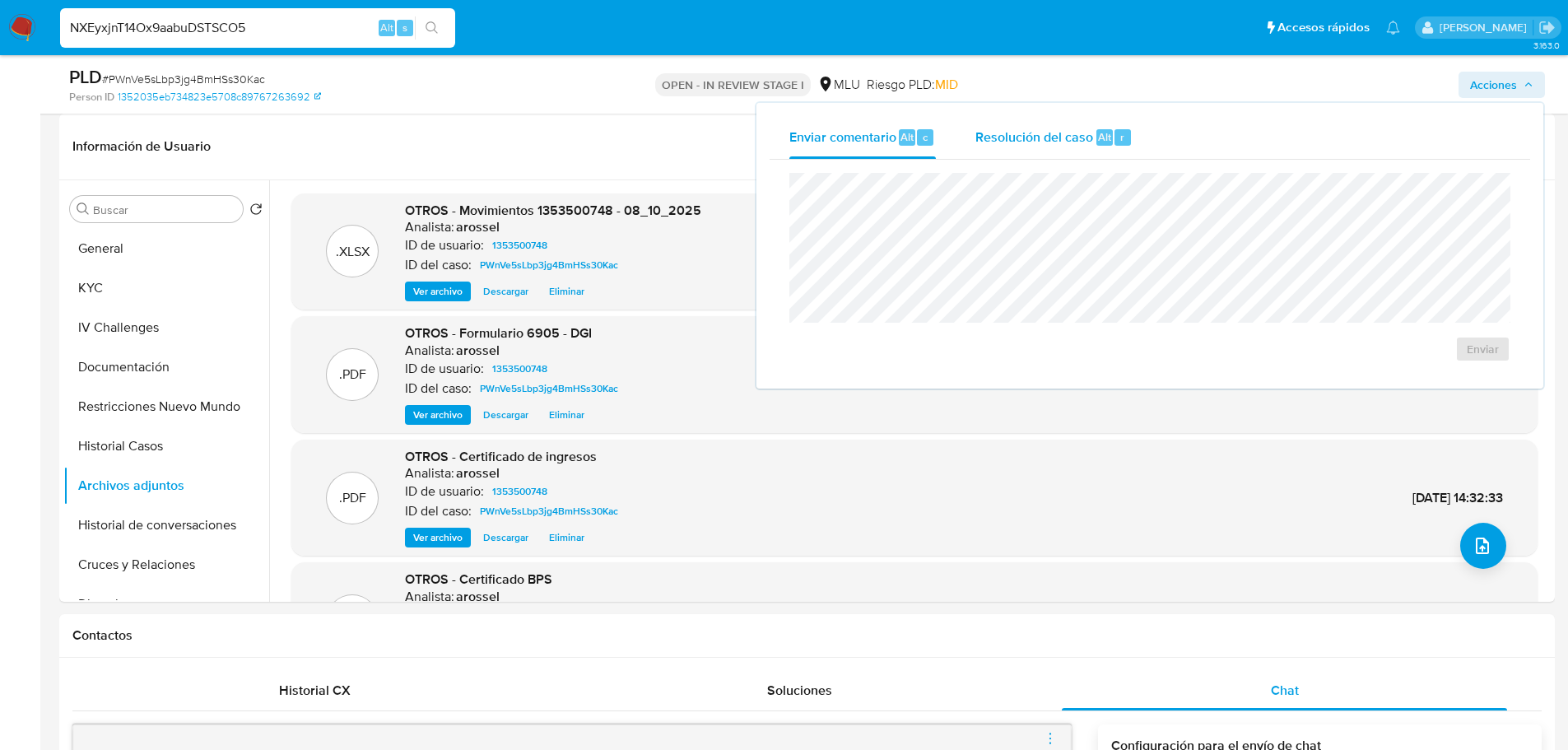
click at [1064, 140] on span "Resolución del caso" at bounding box center [1034, 137] width 117 height 19
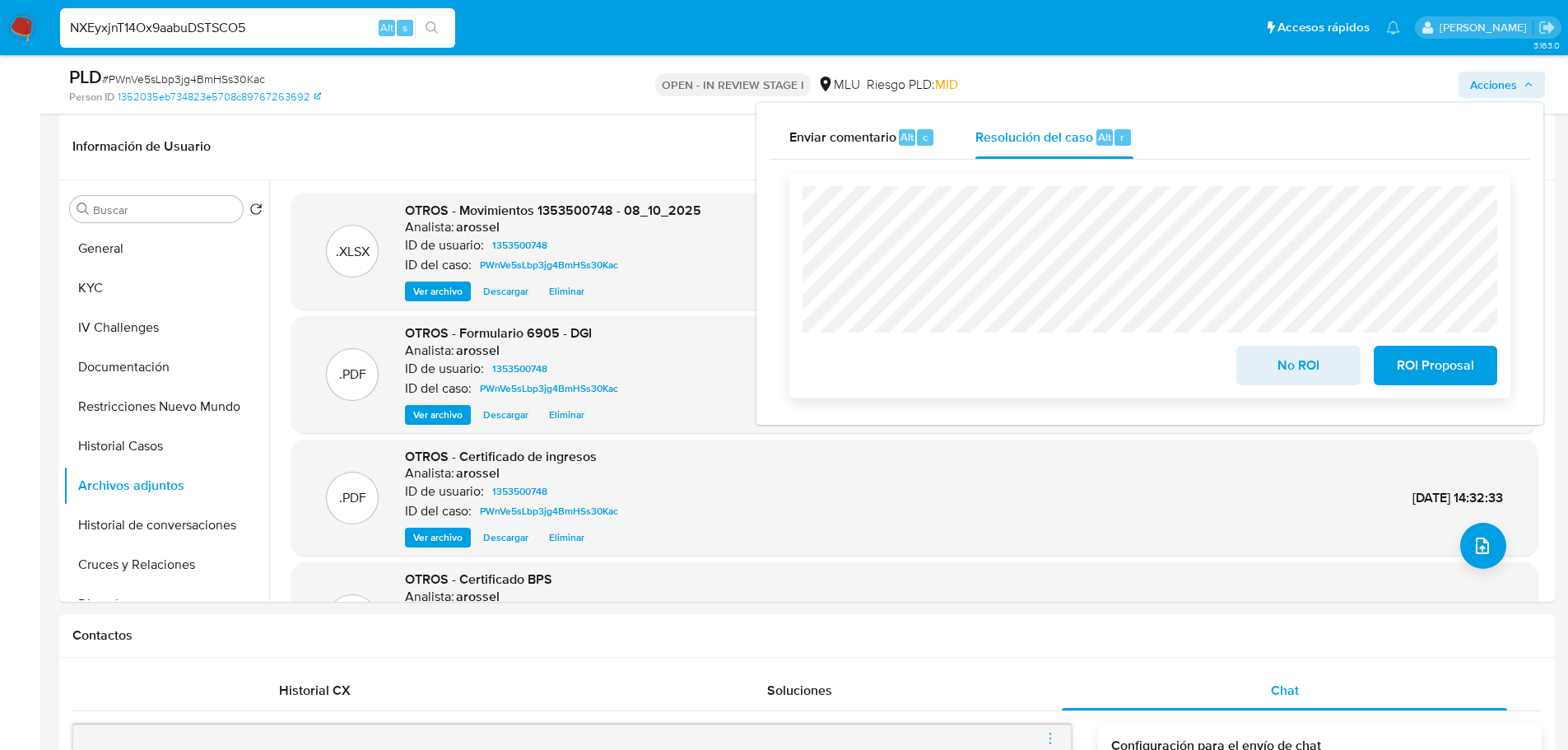
click at [1473, 370] on span "ROI Proposal" at bounding box center [1436, 365] width 81 height 37
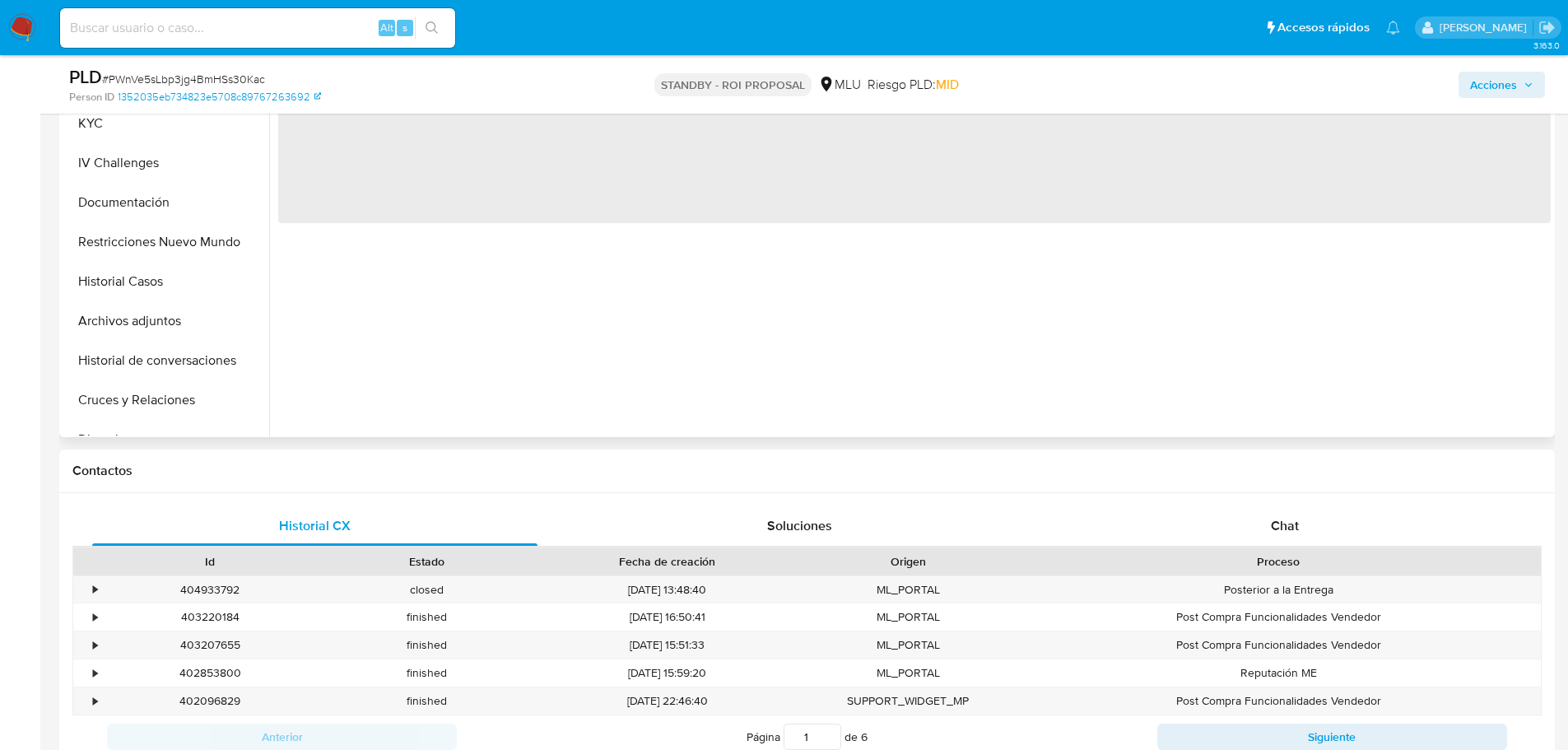
select select "10"
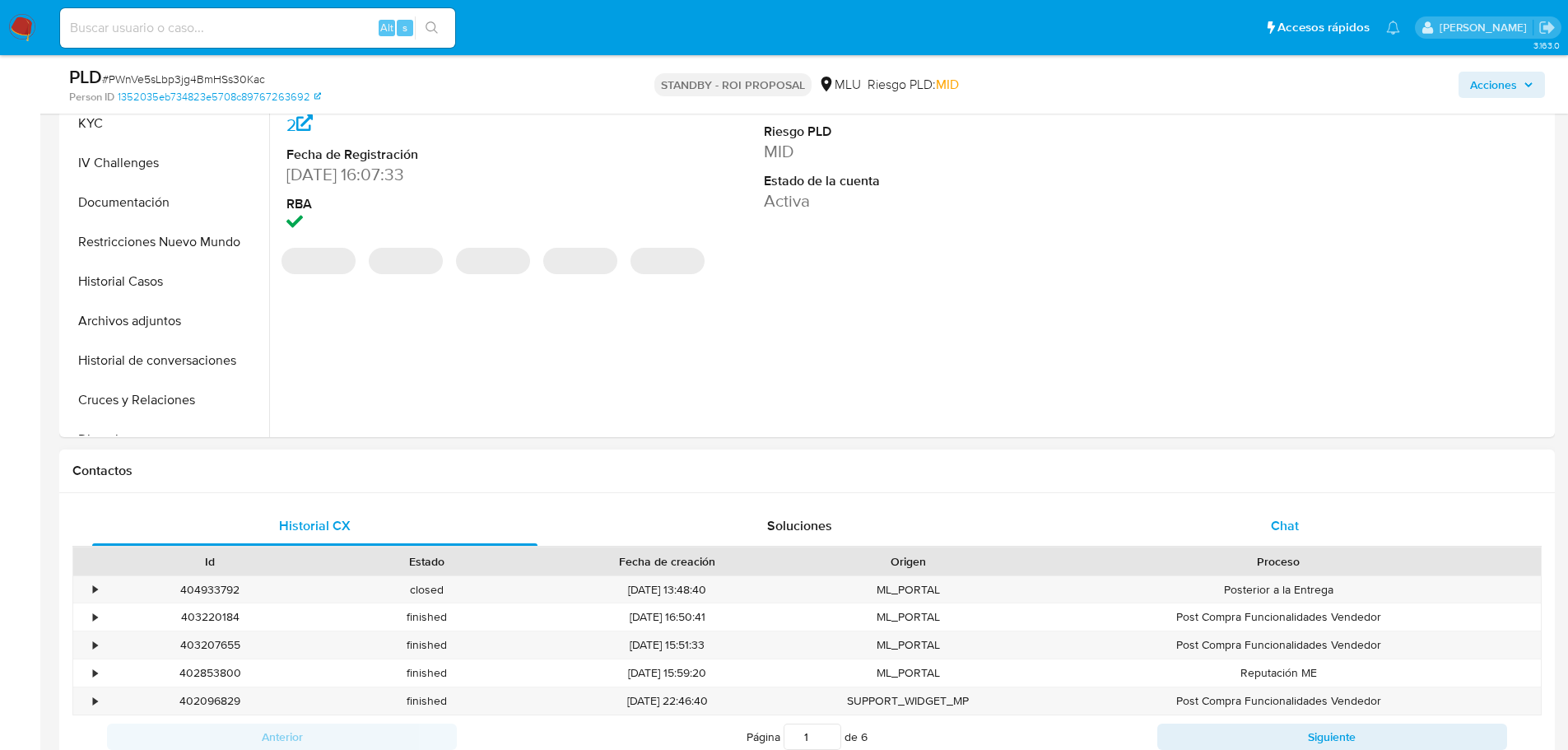
click at [1265, 524] on div "Chat" at bounding box center [1284, 526] width 445 height 39
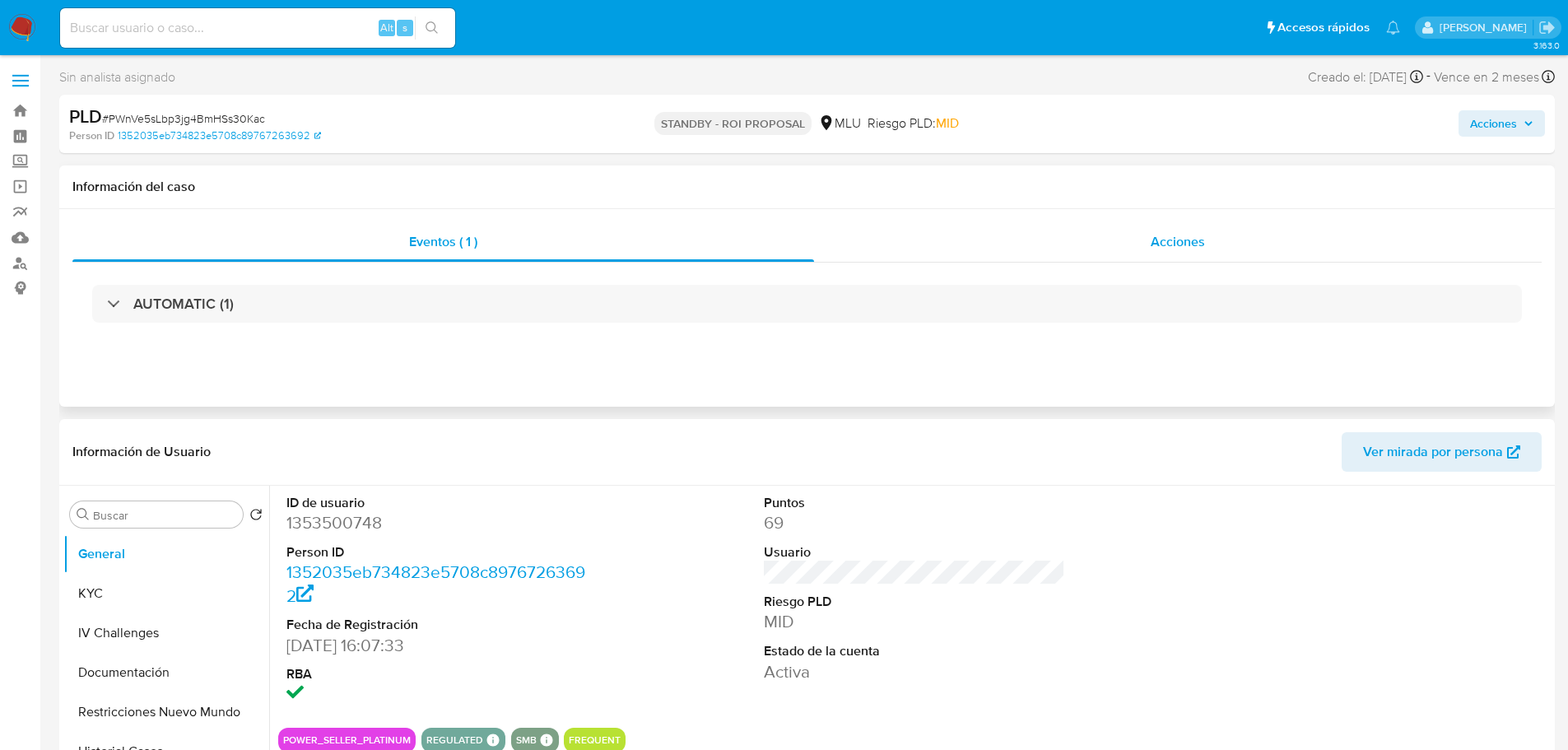
click at [1178, 236] on span "Acciones" at bounding box center [1178, 241] width 55 height 19
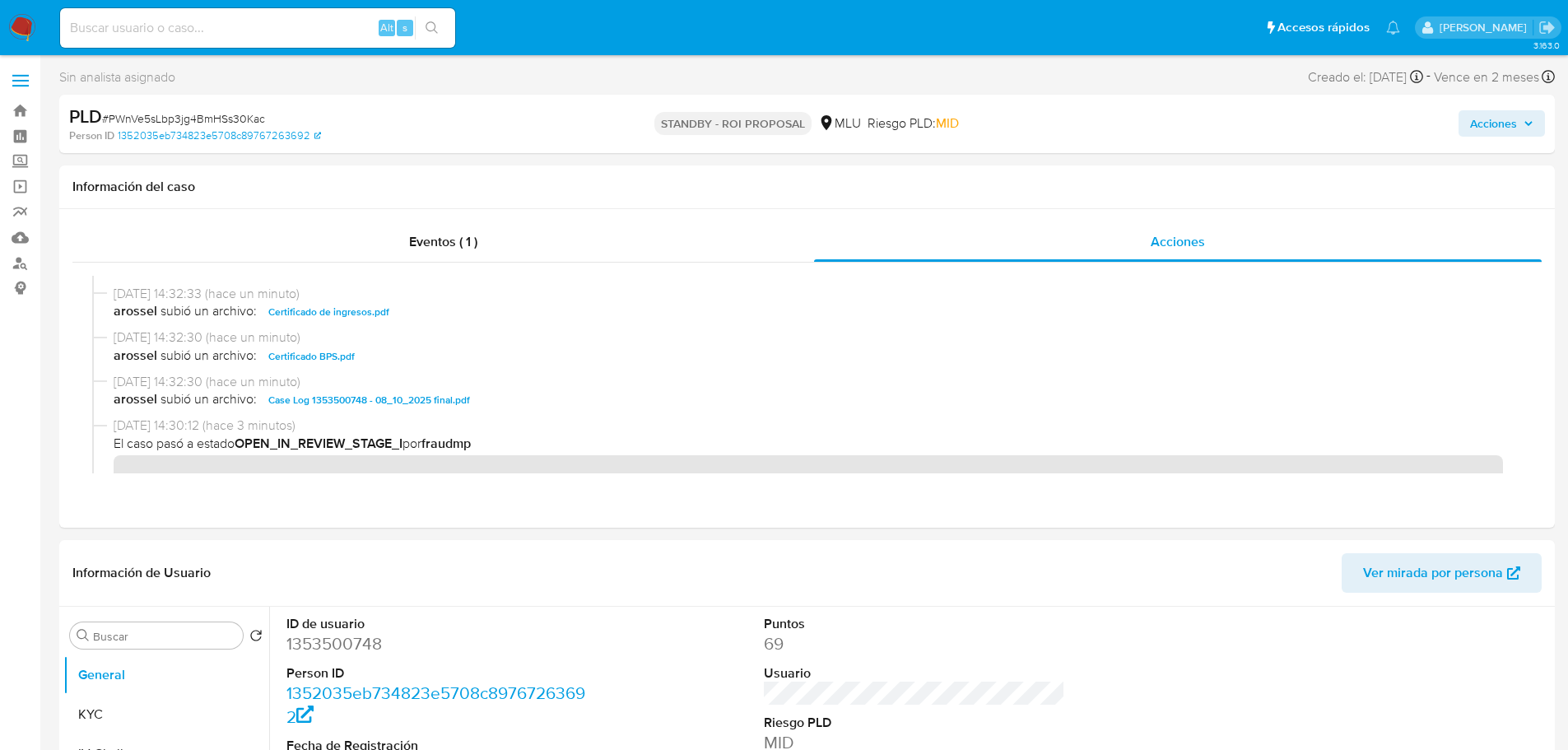
click at [211, 113] on span "# PWnVe5sLbp3jg4BmHSs30Kac" at bounding box center [184, 118] width 163 height 16
copy span "PWnVe5sLbp3jg4BmHSs30Kac"
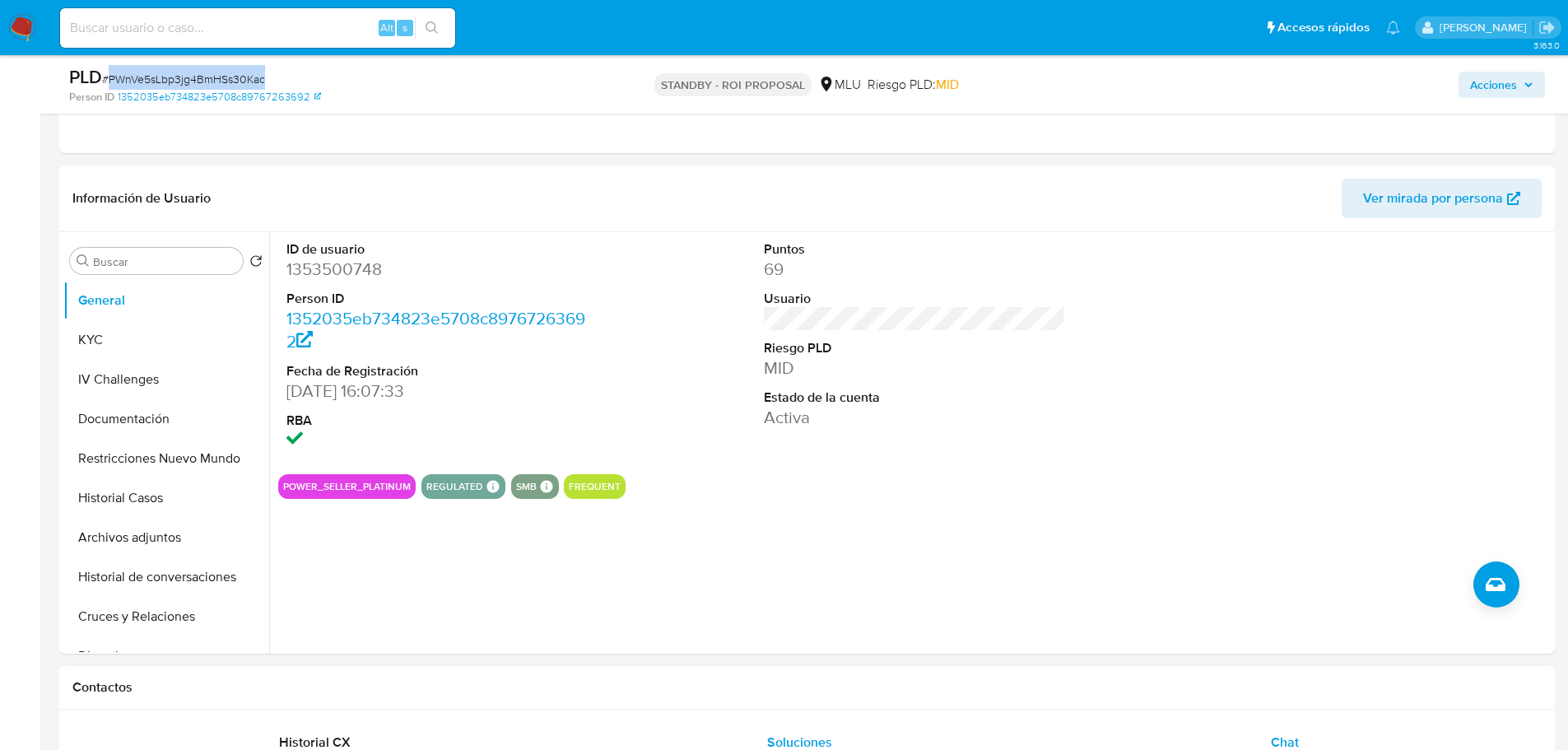
scroll to position [412, 0]
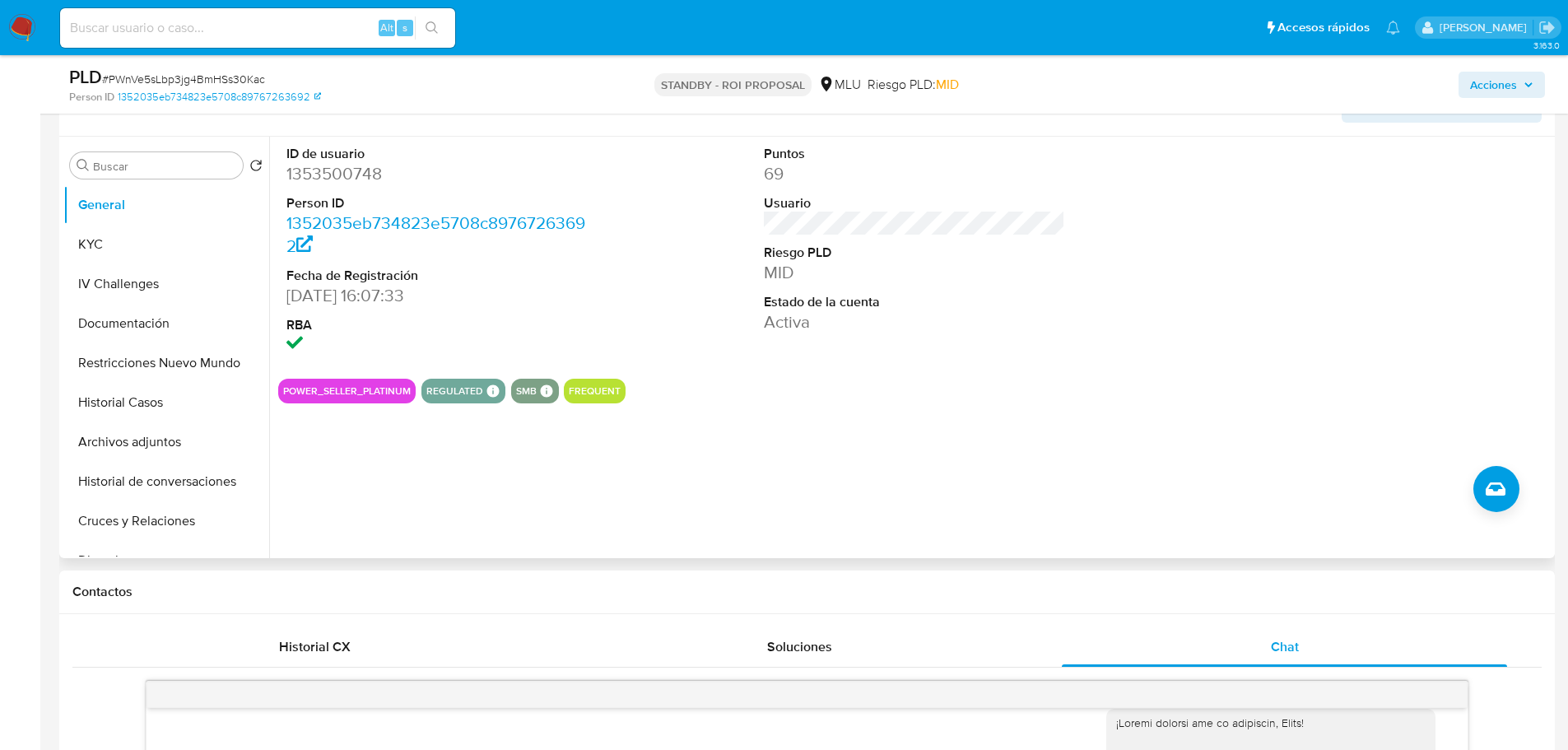
click at [1269, 360] on div at bounding box center [1392, 251] width 318 height 229
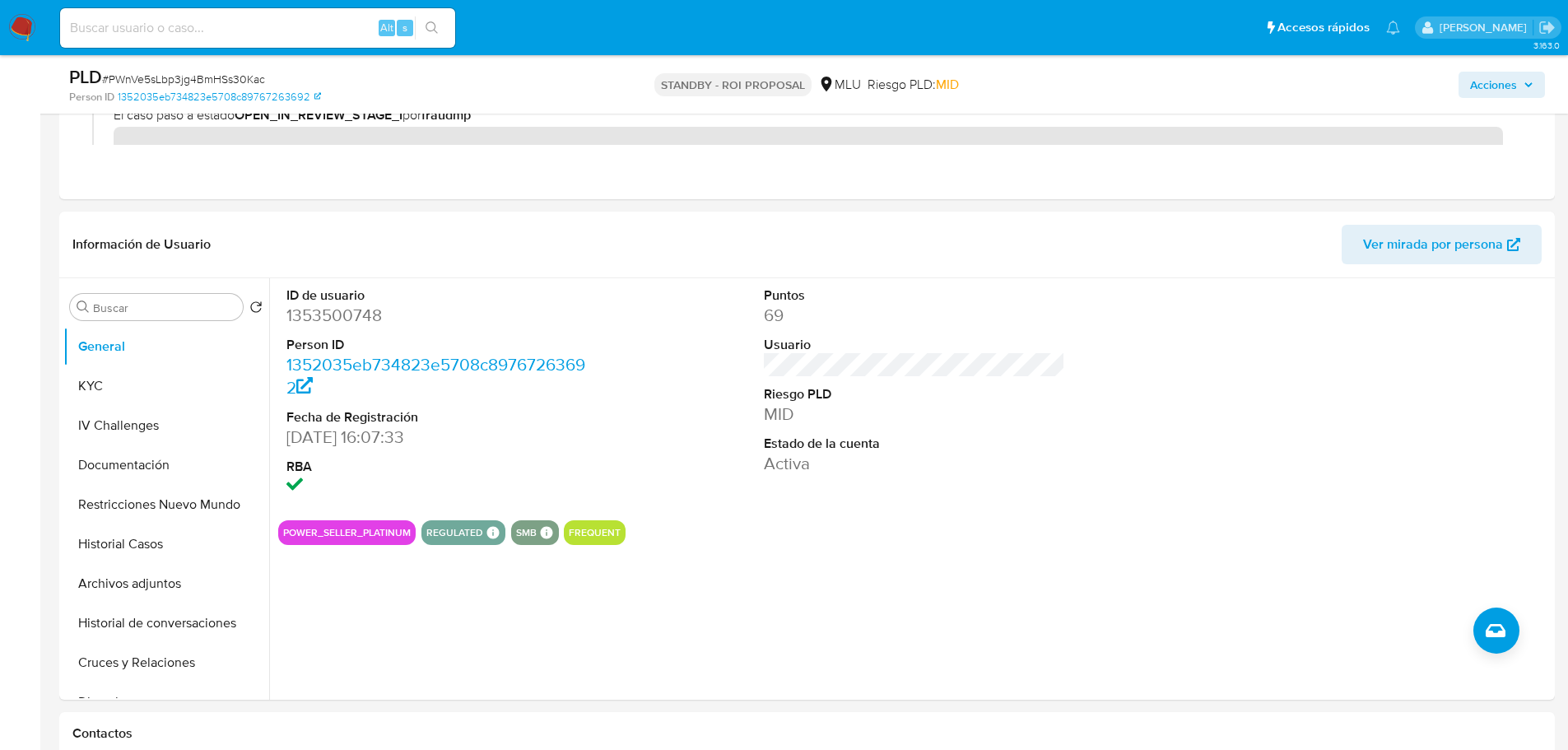
scroll to position [0, 0]
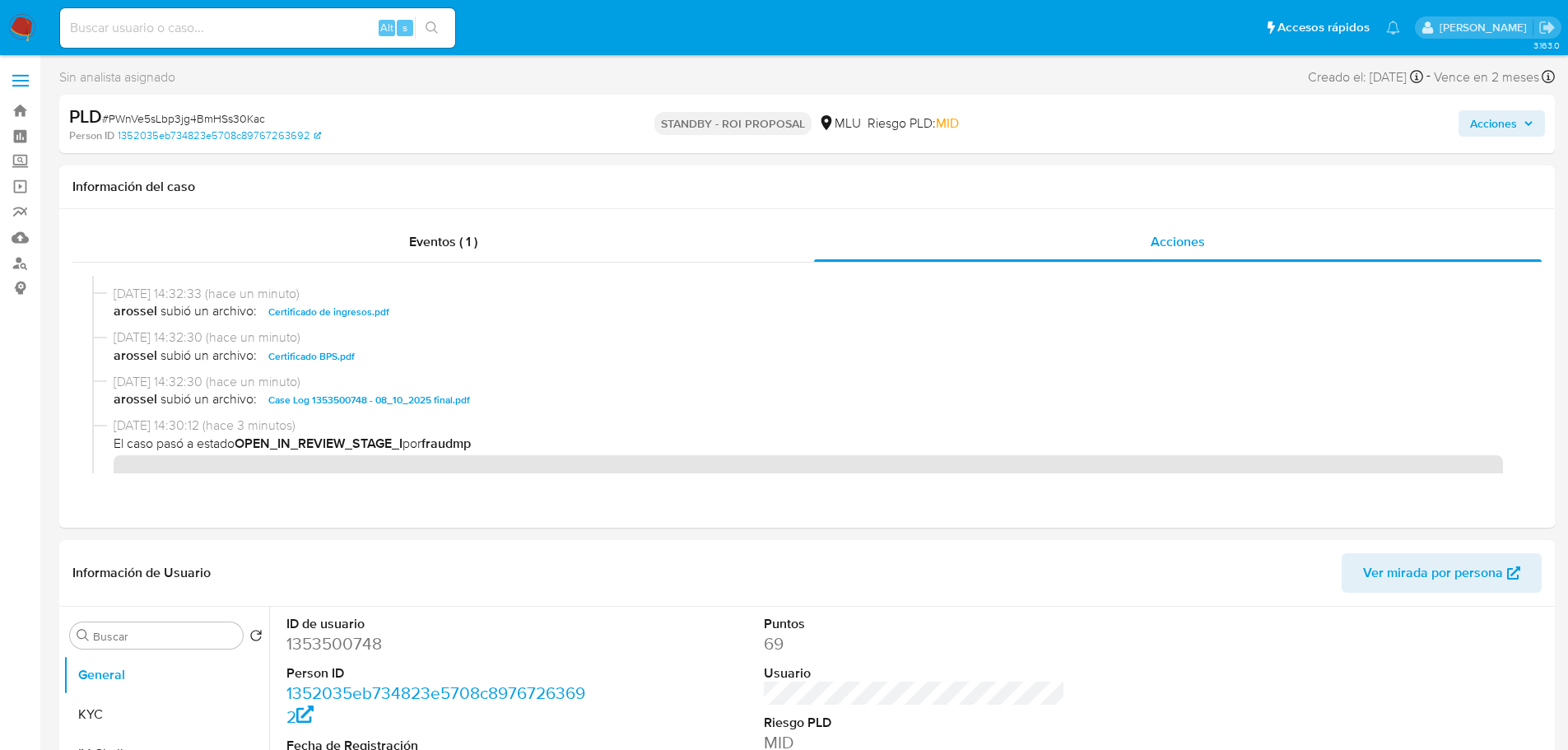
click at [236, 120] on span "# PWnVe5sLbp3jg4BmHSs30Kac" at bounding box center [184, 118] width 163 height 16
copy span "PWnVe5sLbp3jg4BmHSs30Kac"
click at [210, 29] on input at bounding box center [258, 28] width 395 height 21
click at [182, 33] on input at bounding box center [258, 28] width 395 height 21
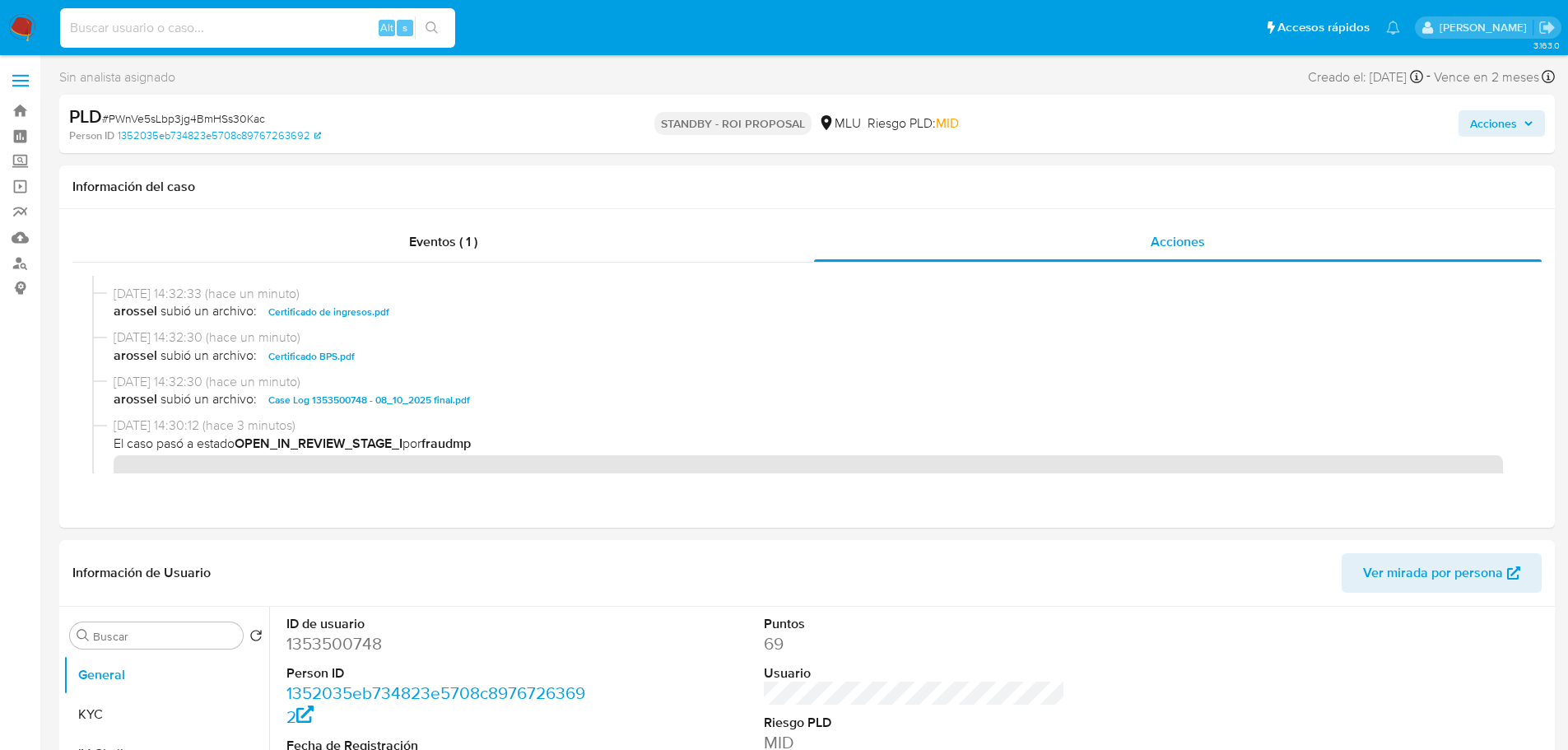
paste input "465181196"
type input "465181196"
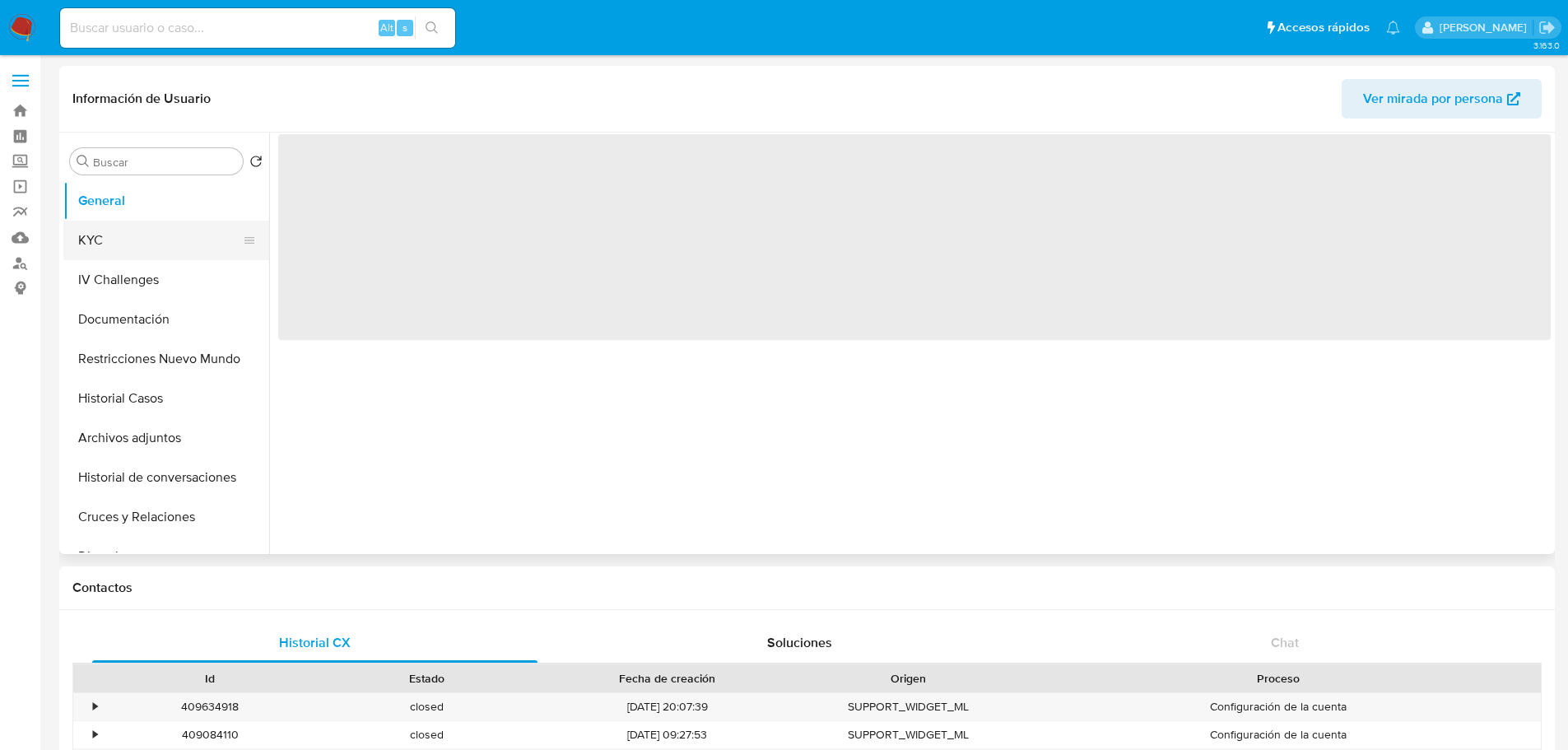
select select "10"
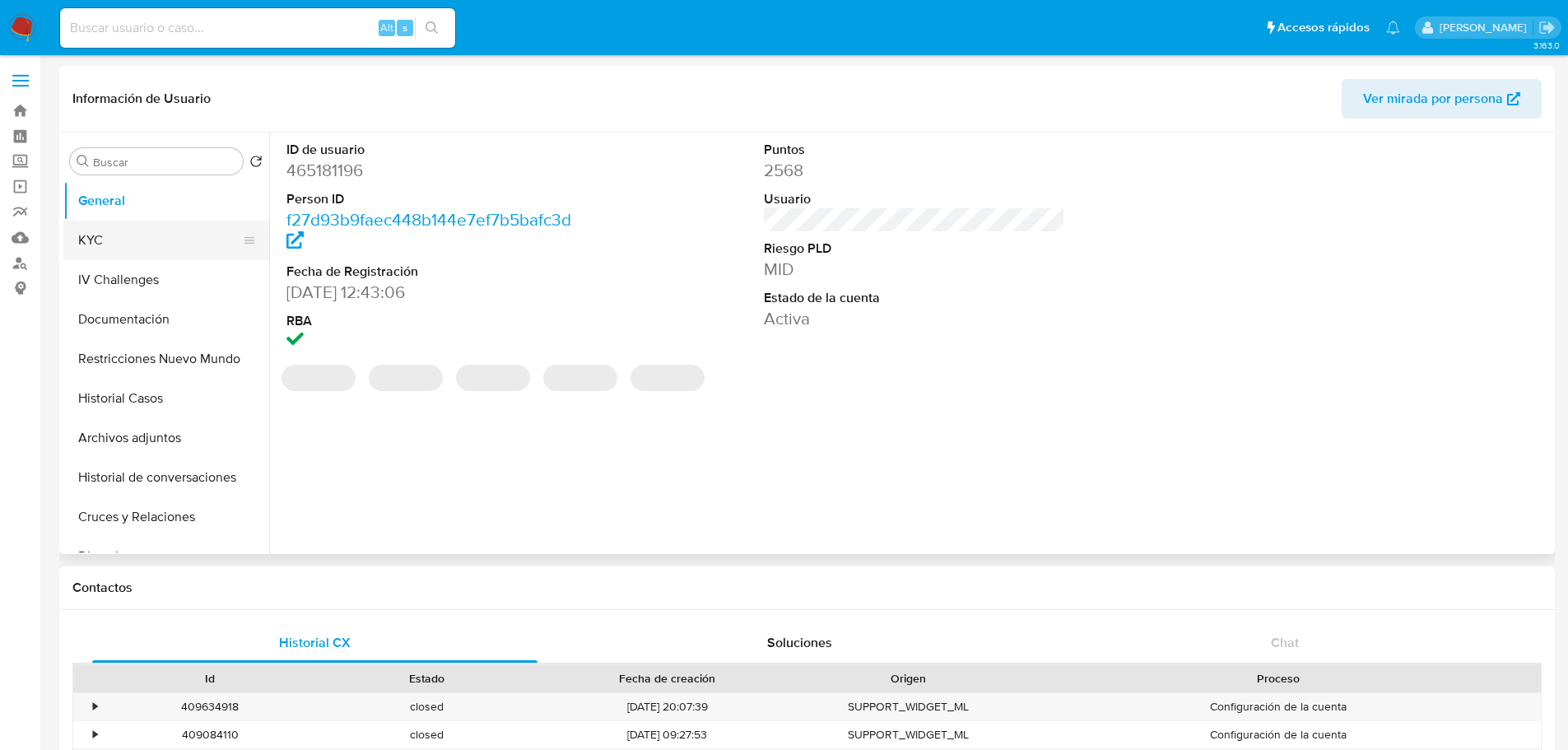
click at [134, 235] on button "KYC" at bounding box center [160, 240] width 192 height 39
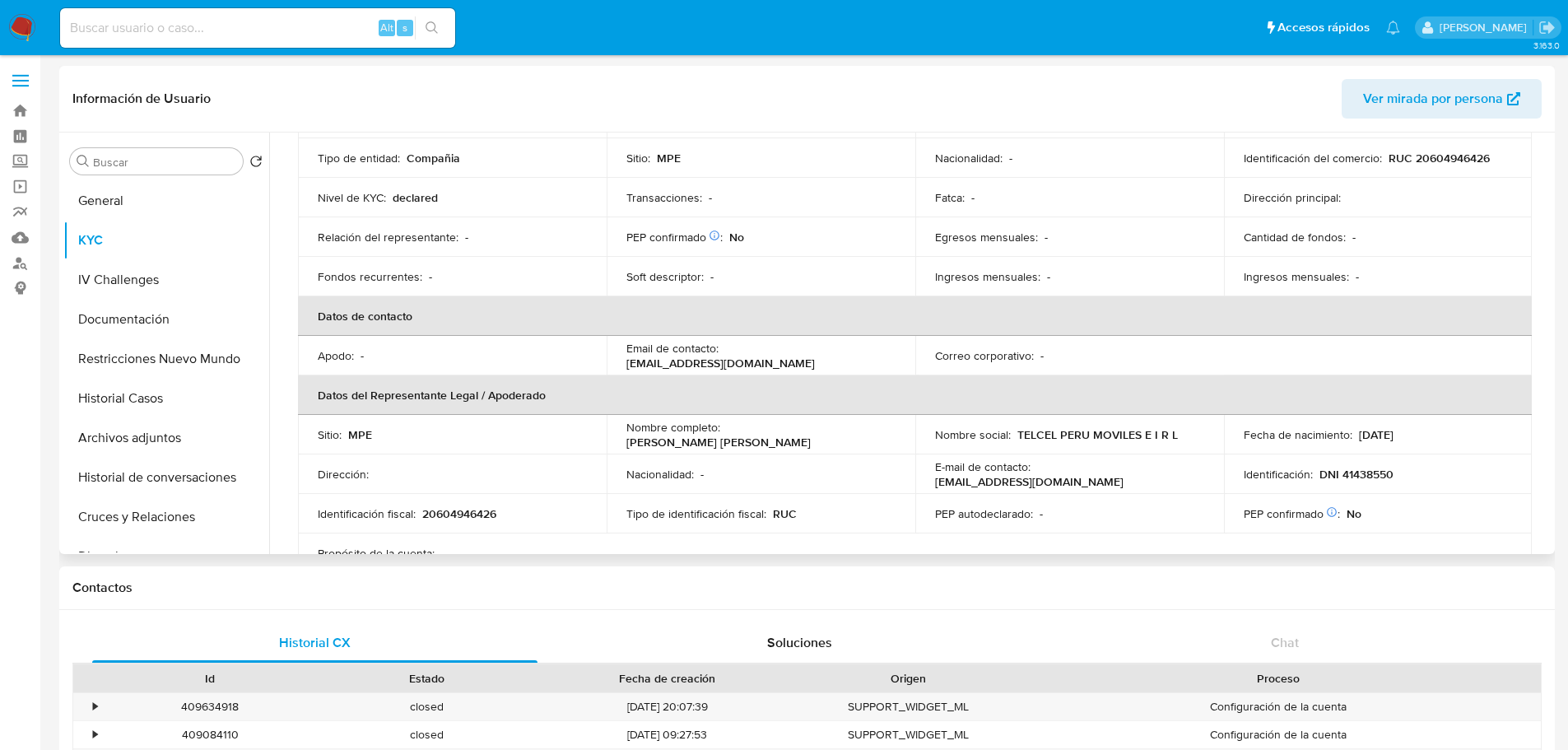
scroll to position [164, 0]
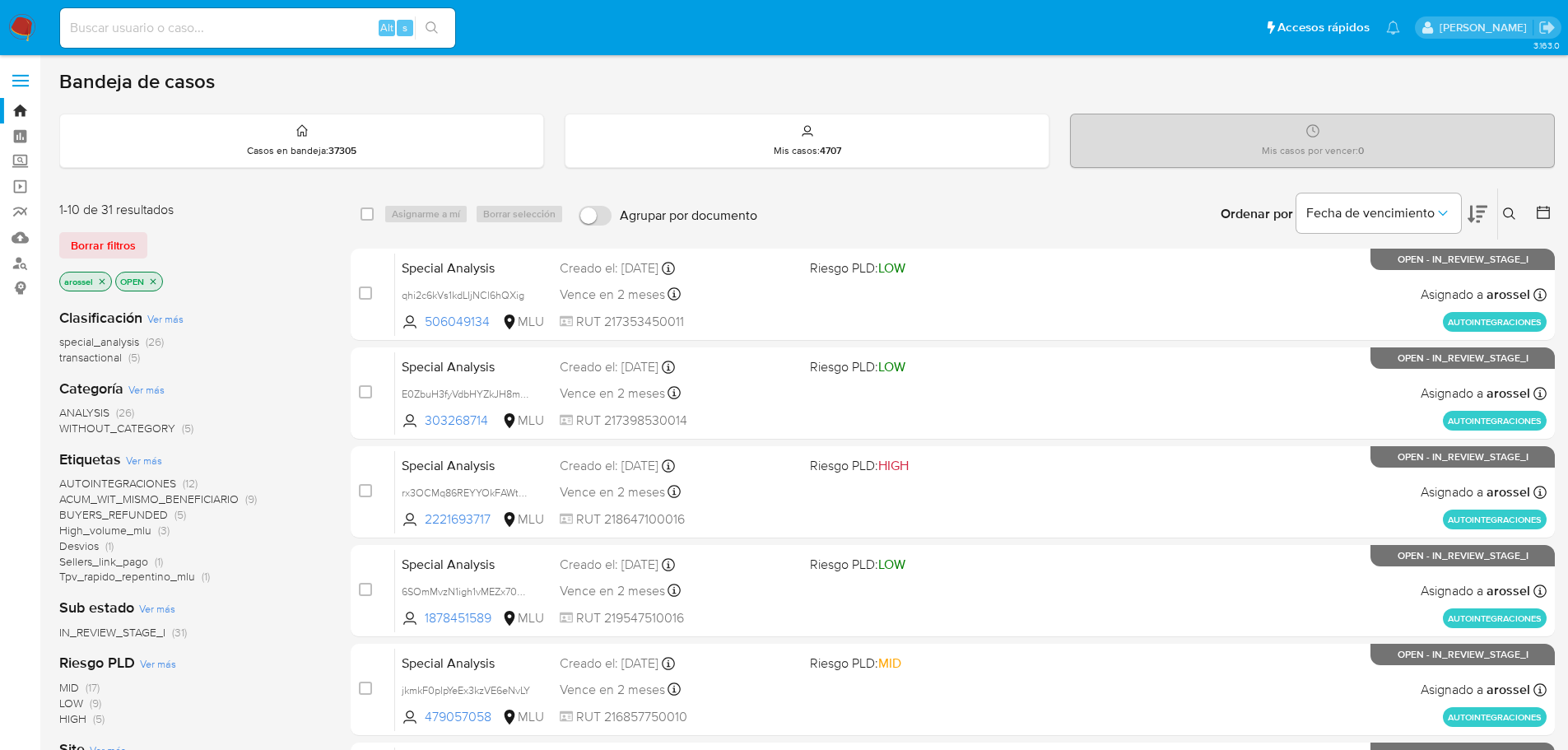
click at [1475, 216] on icon at bounding box center [1478, 213] width 20 height 20
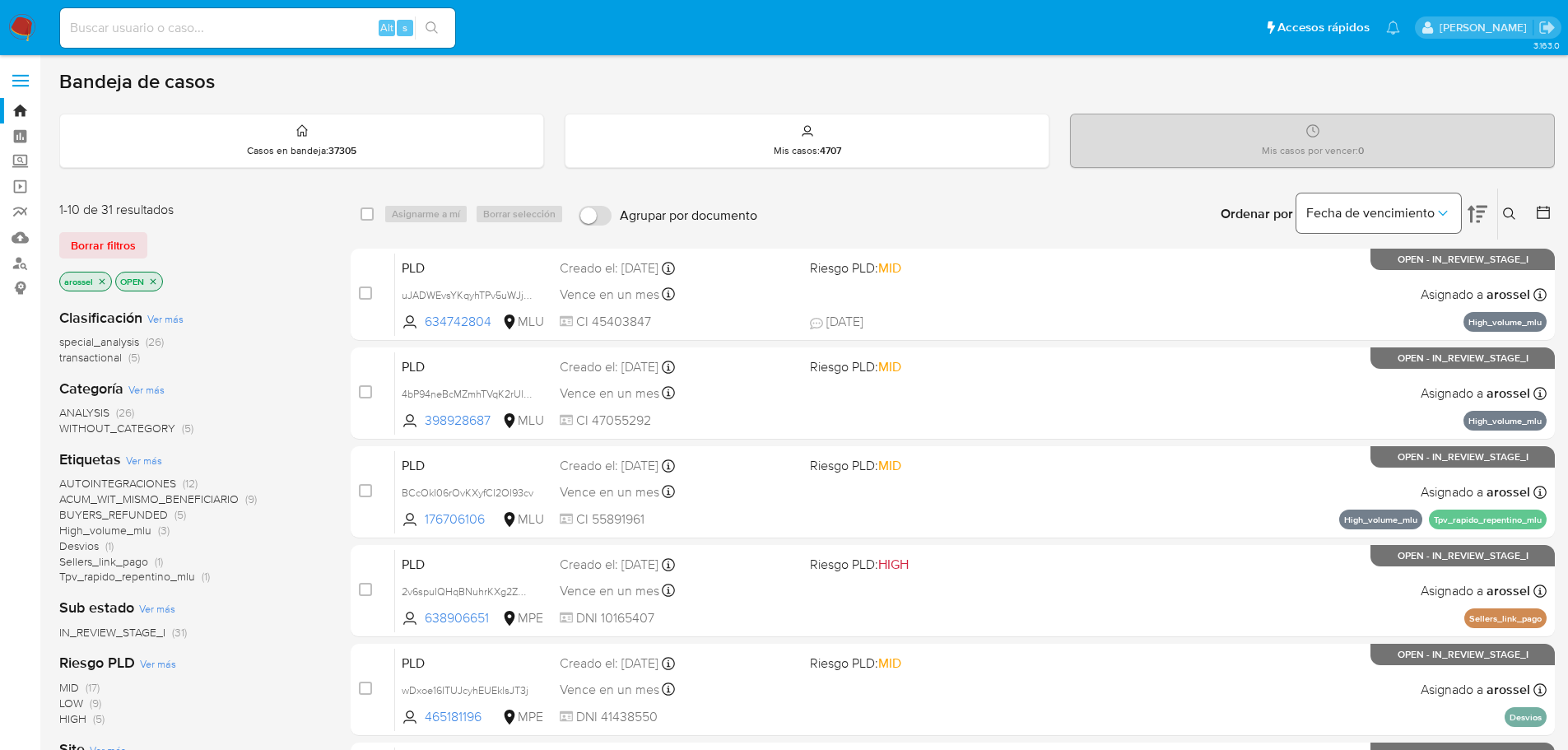
click at [1408, 213] on span "Fecha de vencimiento" at bounding box center [1371, 212] width 129 height 16
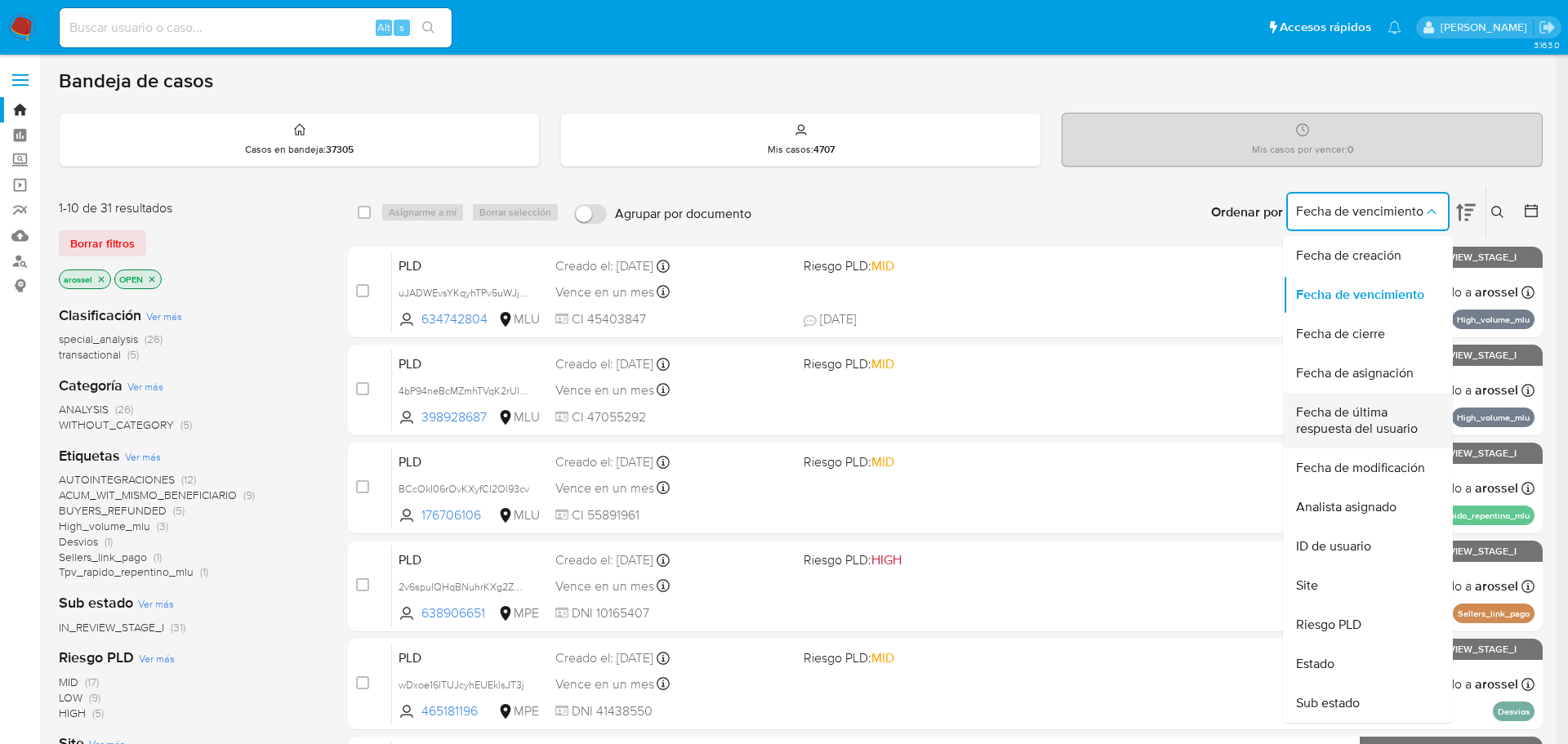
click at [1368, 429] on span "Fecha de última respuesta del usuario" at bounding box center [1363, 421] width 134 height 32
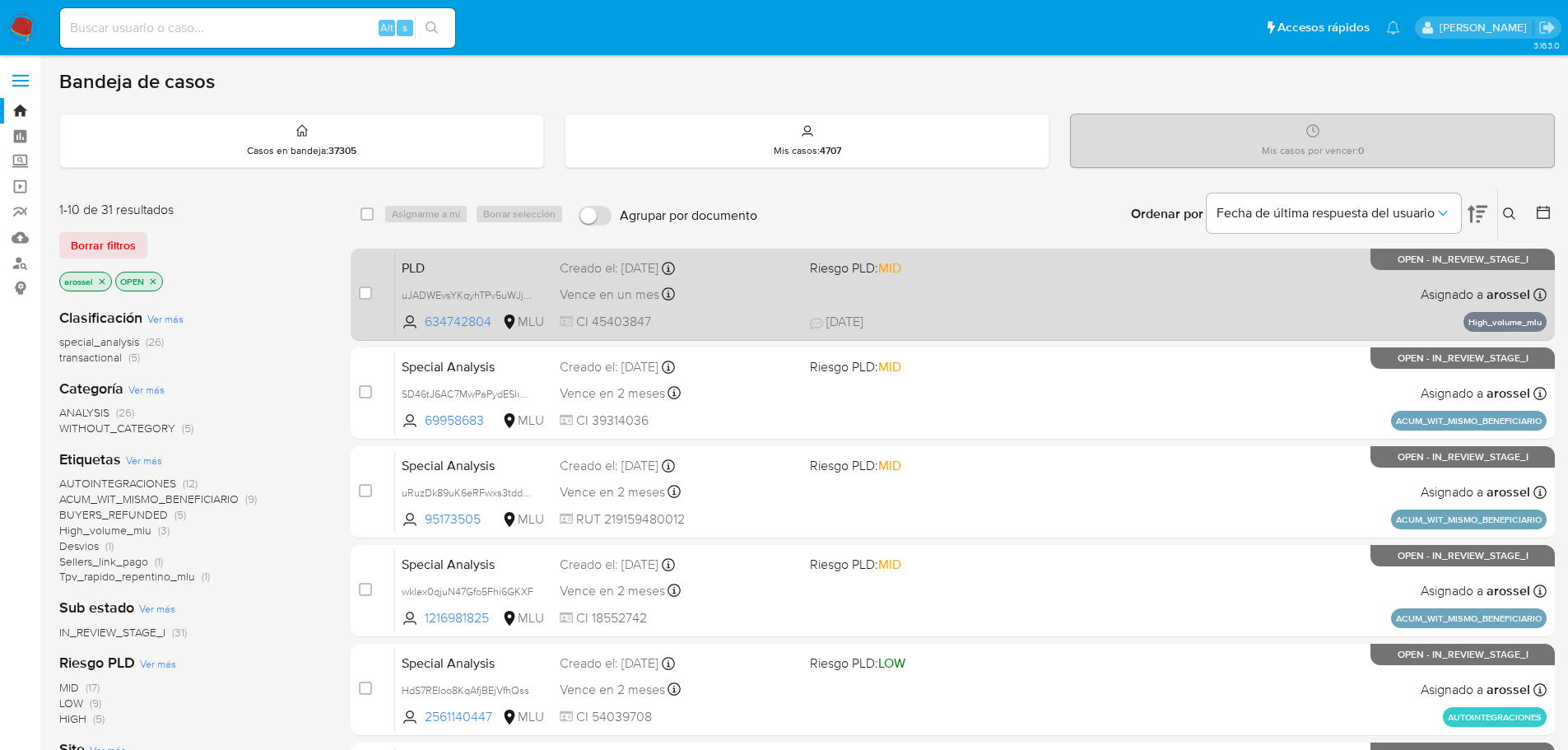
click at [960, 297] on div "PLD uJADWEvsYKqyhTPv5uWJjlD6 634742804 MLU Riesgo PLD: MID Creado el: [DATE] Cr…" at bounding box center [971, 294] width 1152 height 83
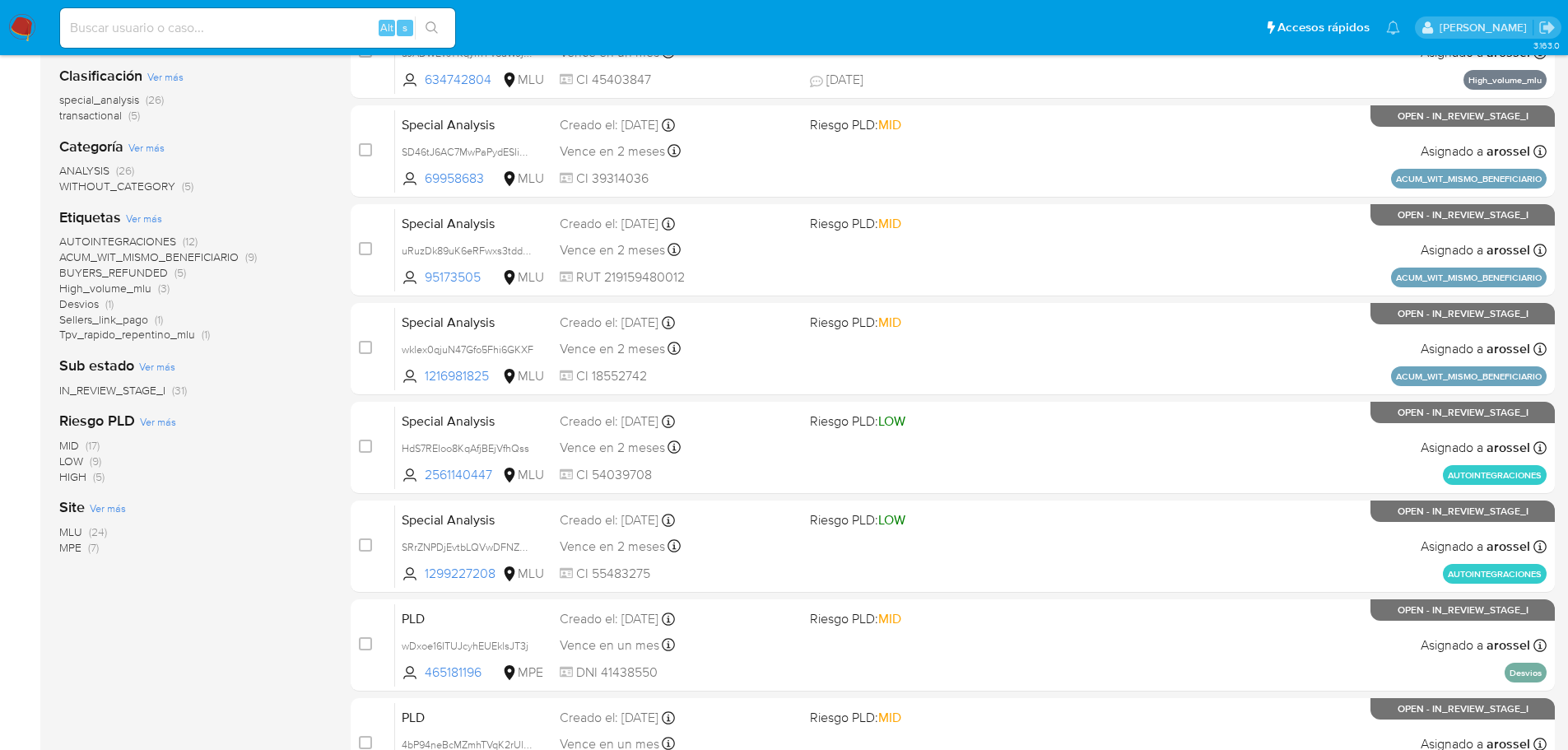
scroll to position [330, 0]
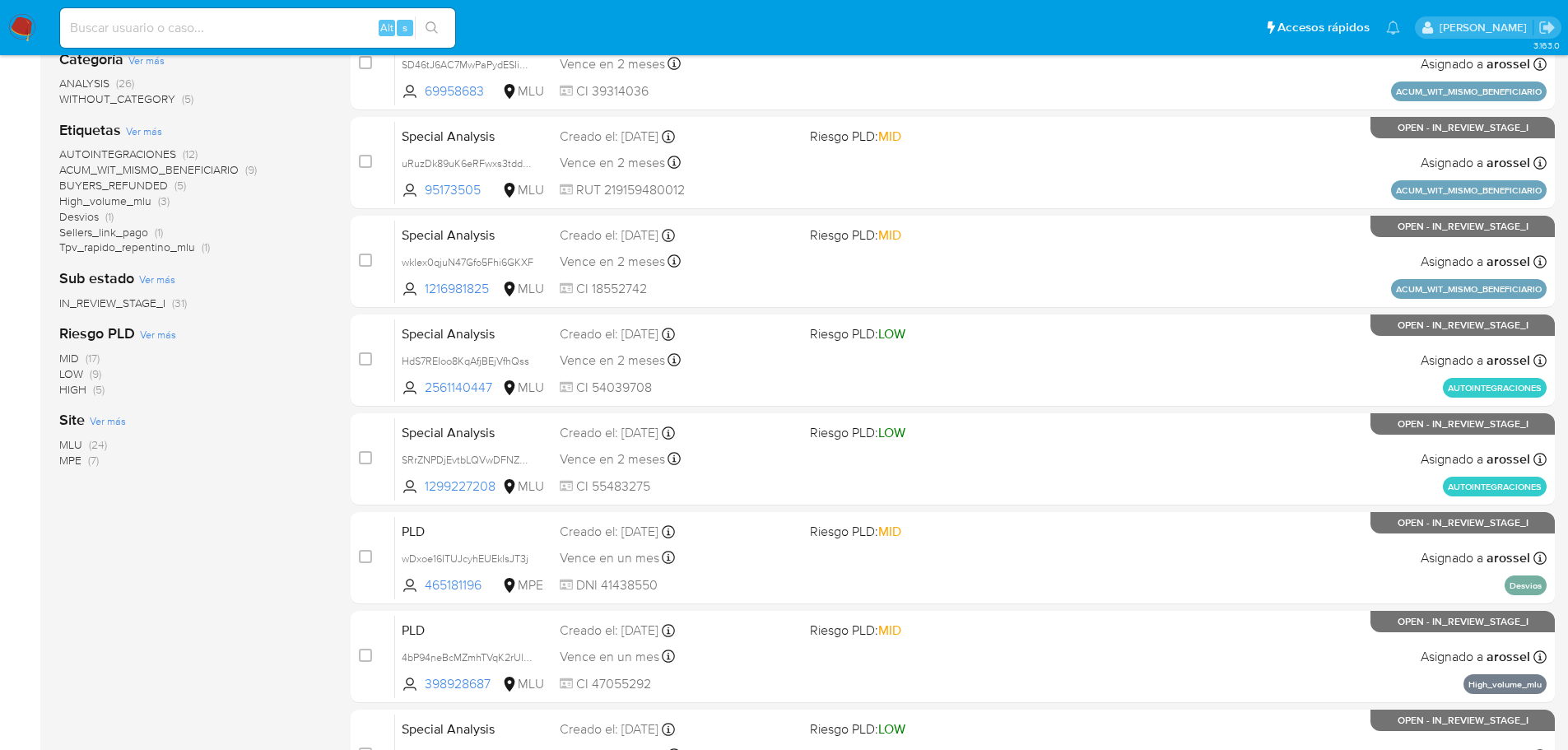
click at [77, 448] on span "MLU" at bounding box center [71, 444] width 23 height 16
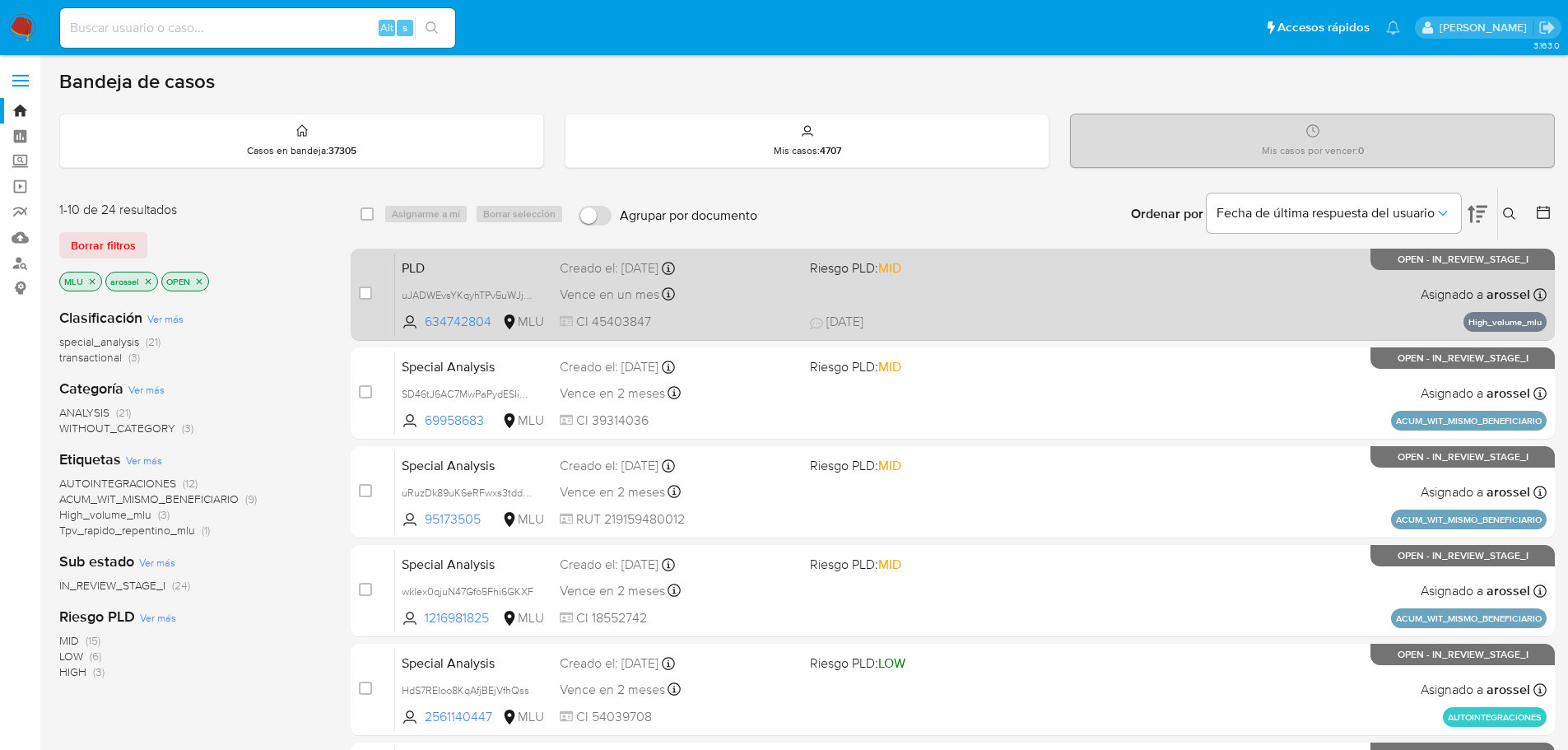
click at [994, 271] on span "Riesgo PLD: MID" at bounding box center [929, 266] width 237 height 21
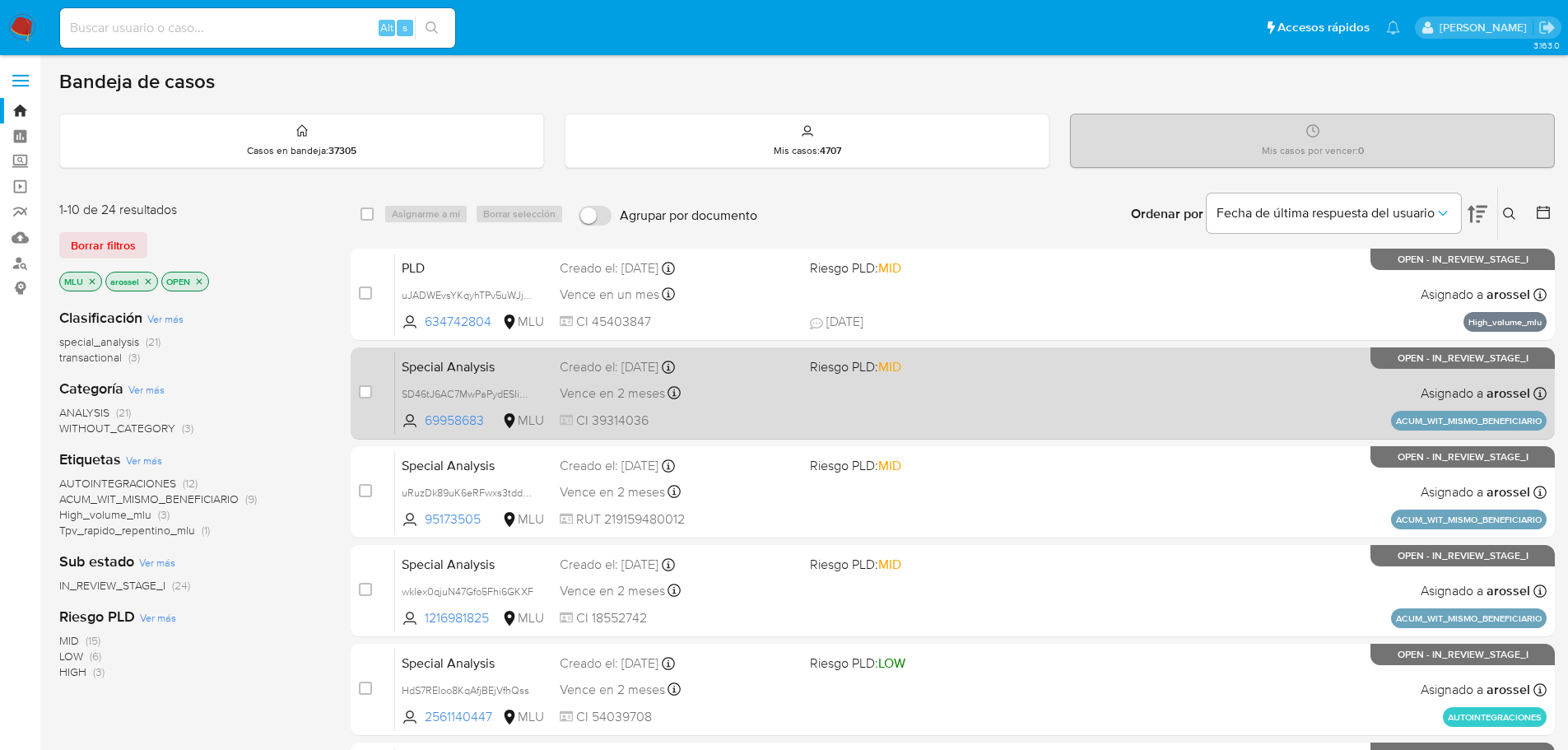
click at [803, 386] on div "Special Analysis SD46tJ6AC7MwPaPydESIiP9E 69958683 MLU Riesgo PLD: MID Creado e…" at bounding box center [971, 393] width 1152 height 83
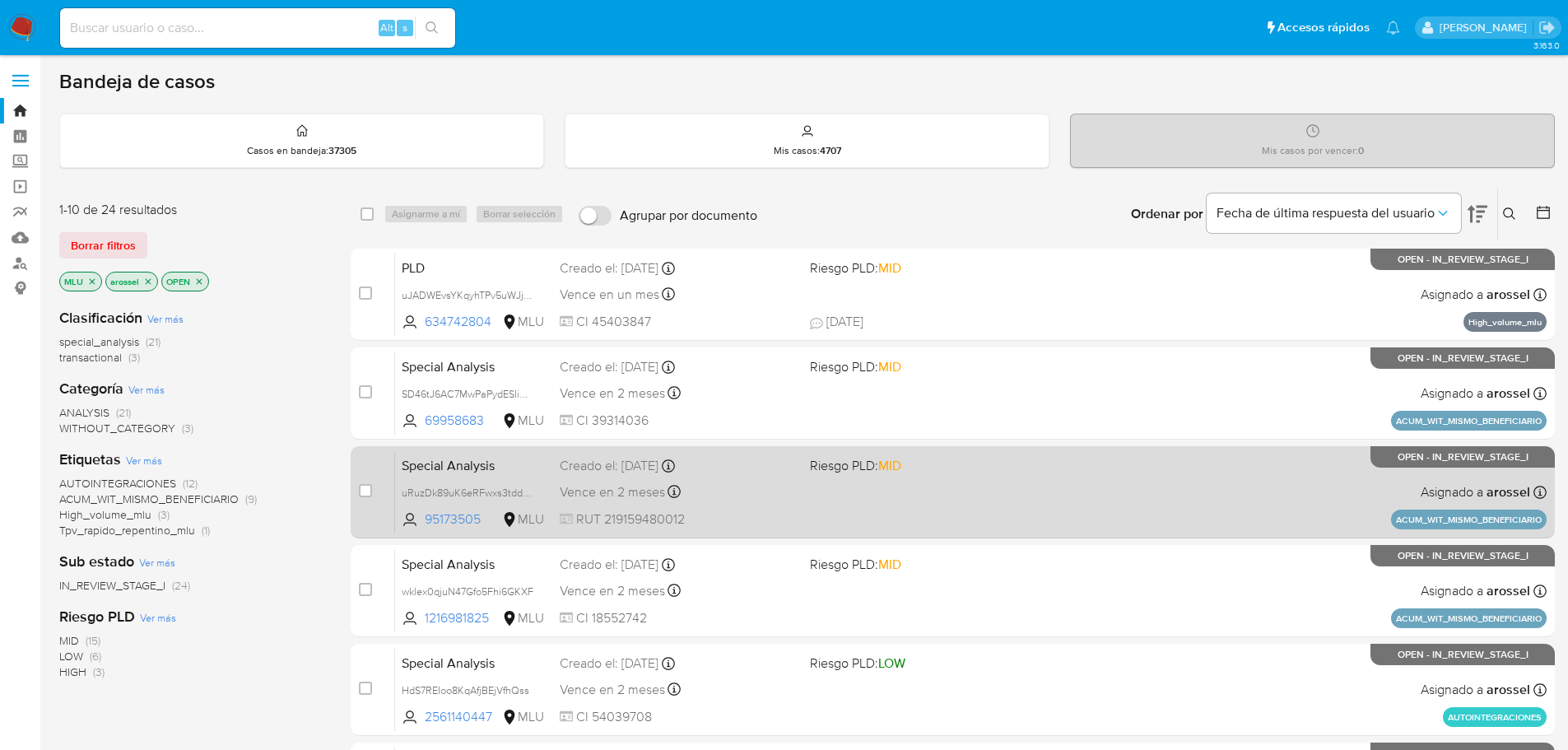
click at [871, 508] on div "Special Analysis uRuzDk89uK6eRFwxs3tddchv 95173505 MLU Riesgo PLD: MID Creado e…" at bounding box center [971, 491] width 1152 height 83
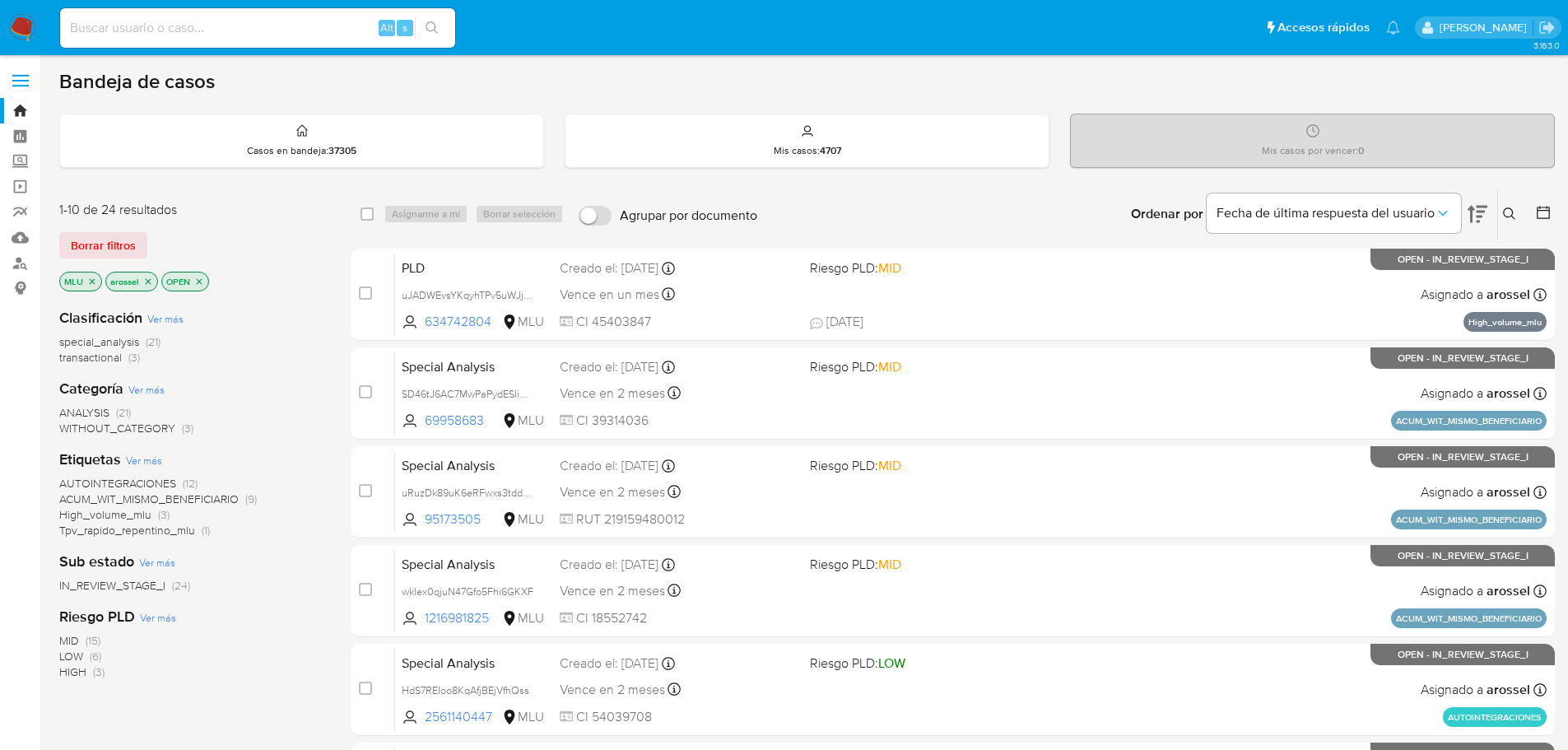
click at [182, 535] on span "Tpv_rapido_repentino_mlu" at bounding box center [127, 530] width 136 height 16
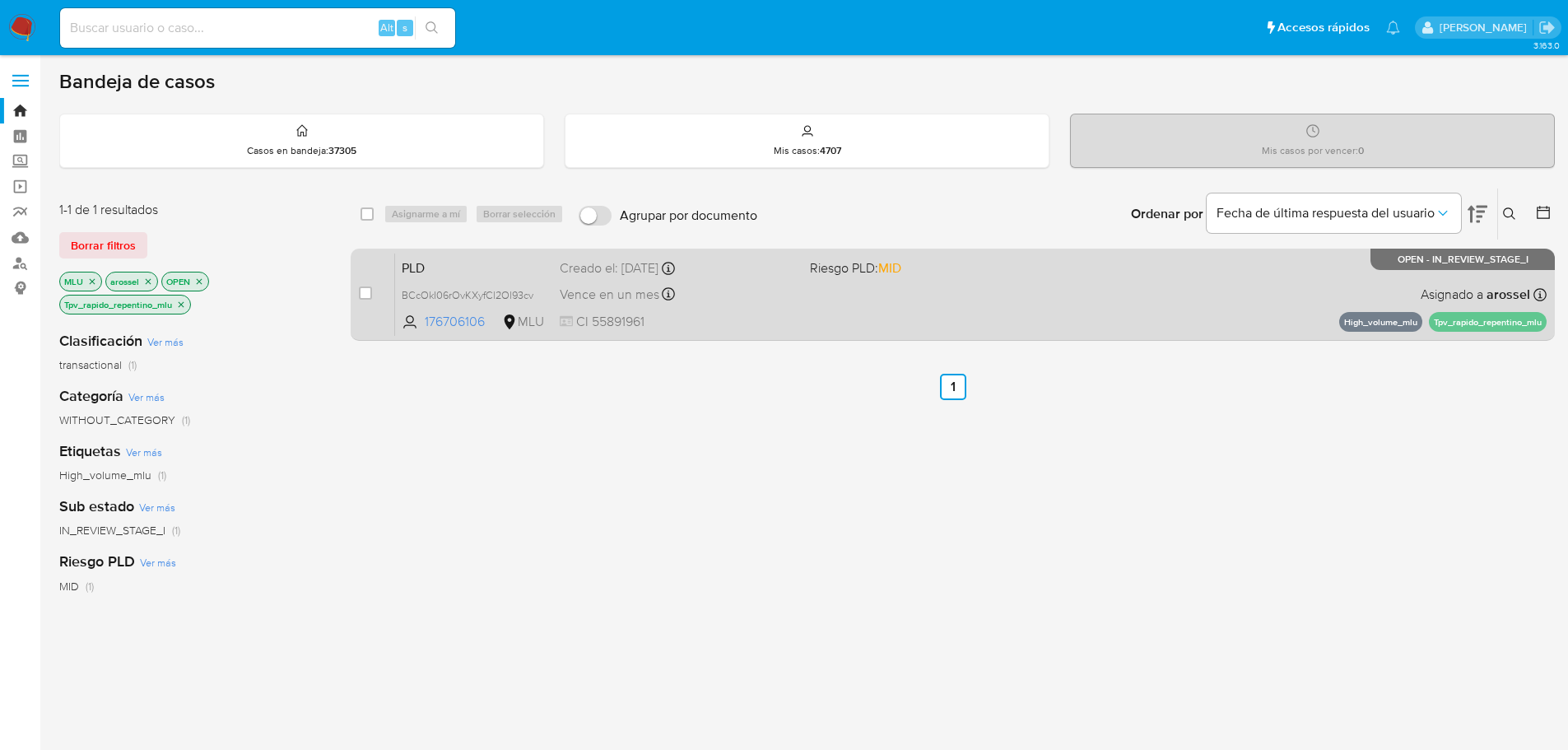
click at [1050, 285] on div "PLD BCcOkI06rOvKXyfCl2Ol93cv 176706106 MLU Riesgo PLD: MID Creado el: 12/08/202…" at bounding box center [971, 294] width 1152 height 83
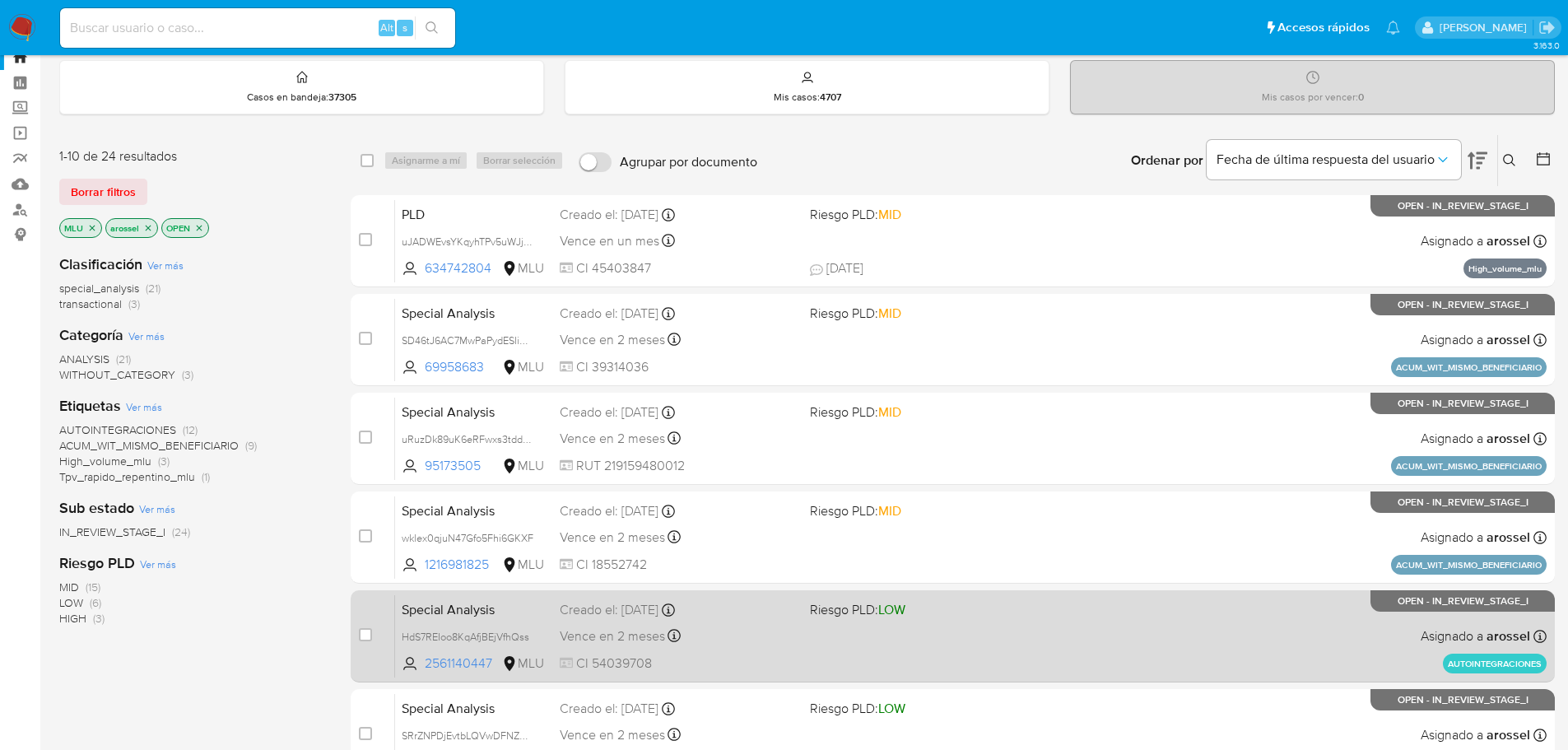
scroll to position [83, 0]
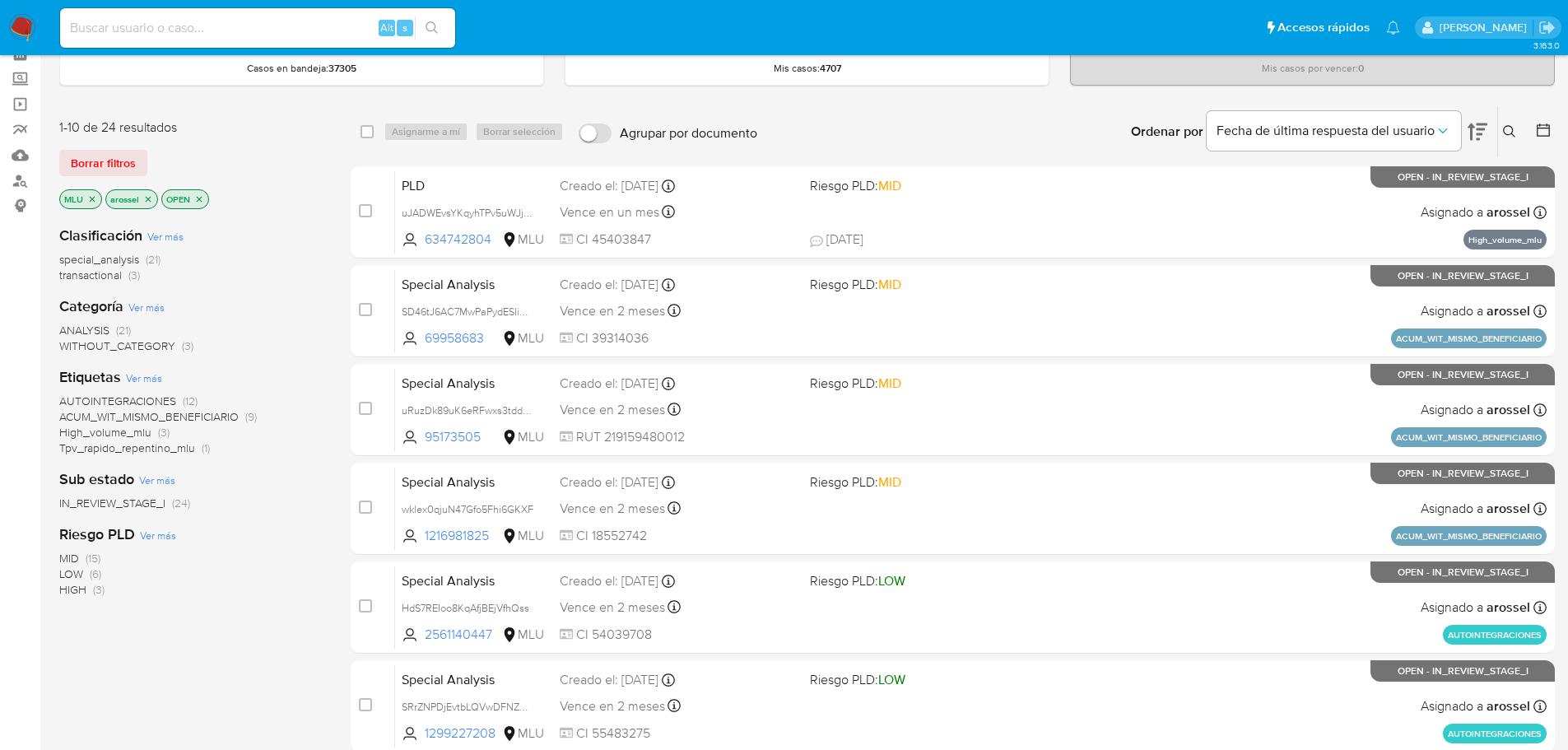
click at [205, 421] on span "ACUM_WIT_MISMO_BENEFICIARIO" at bounding box center [149, 416] width 180 height 16
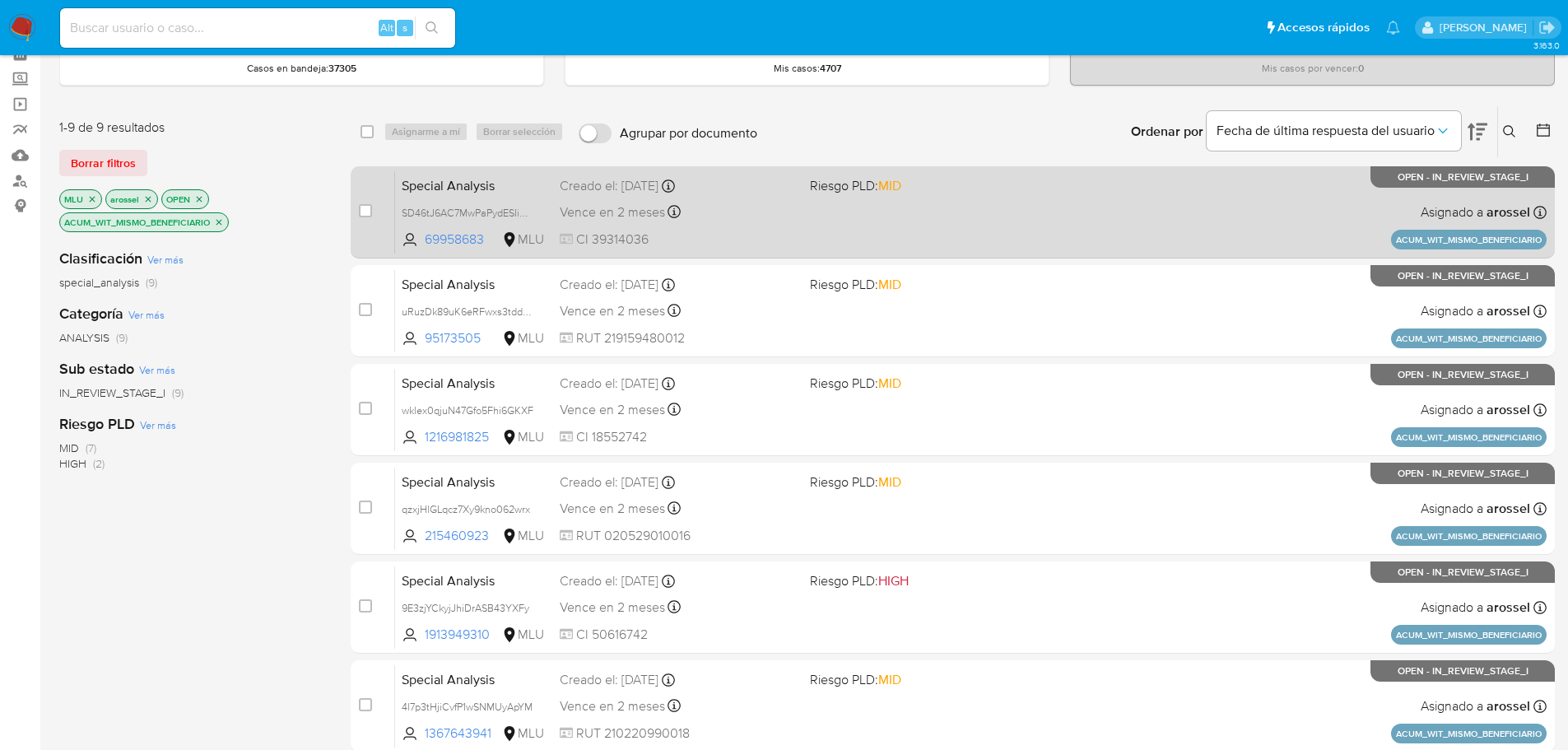
click at [991, 215] on div "Special Analysis SD46tJ6AC7MwPaPydESIiP9E 69958683 MLU Riesgo PLD: MID Creado e…" at bounding box center [971, 212] width 1152 height 83
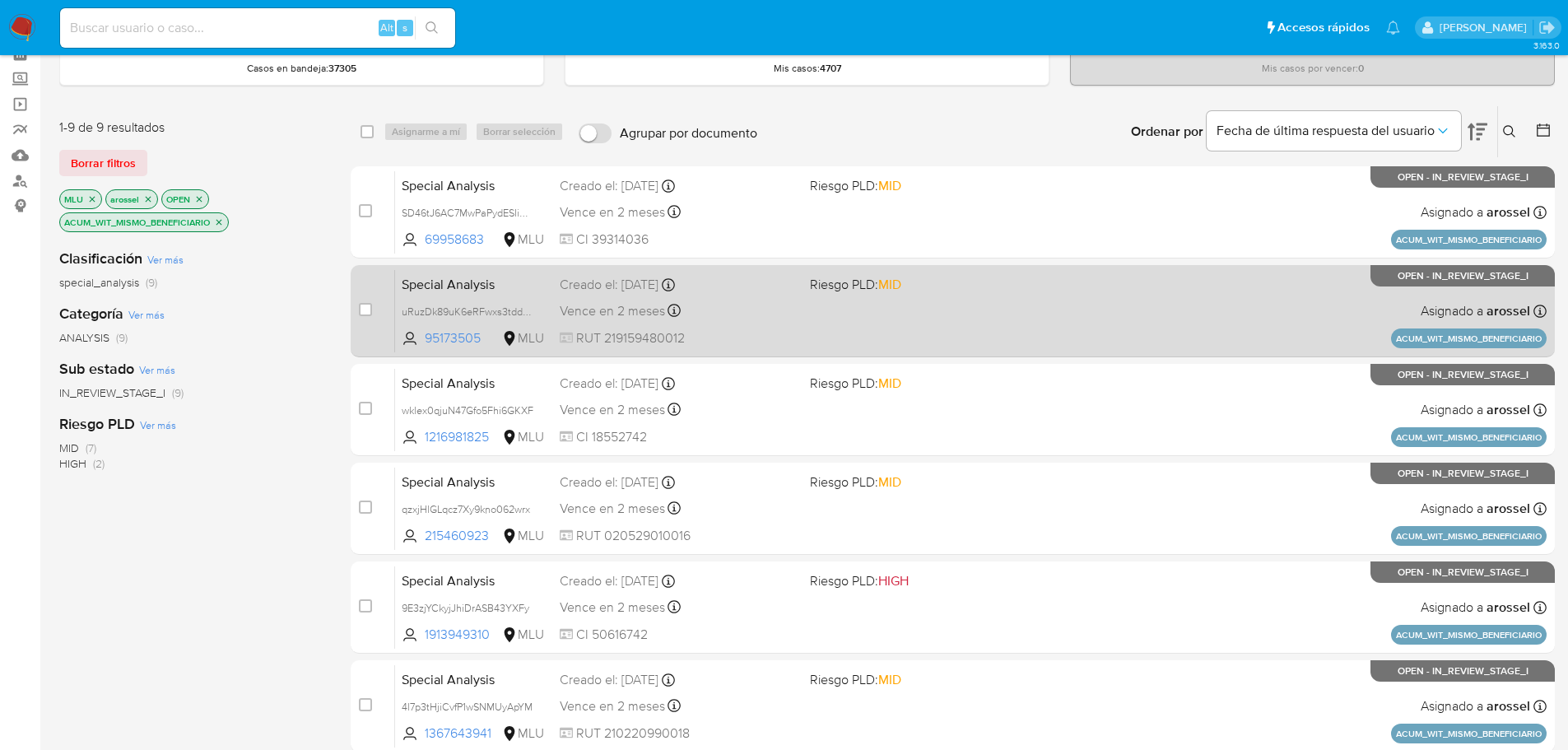
click at [819, 304] on div "Special Analysis uRuzDk89uK6eRFwxs3tddchv 95173505 MLU Riesgo PLD: MID Creado e…" at bounding box center [971, 311] width 1152 height 83
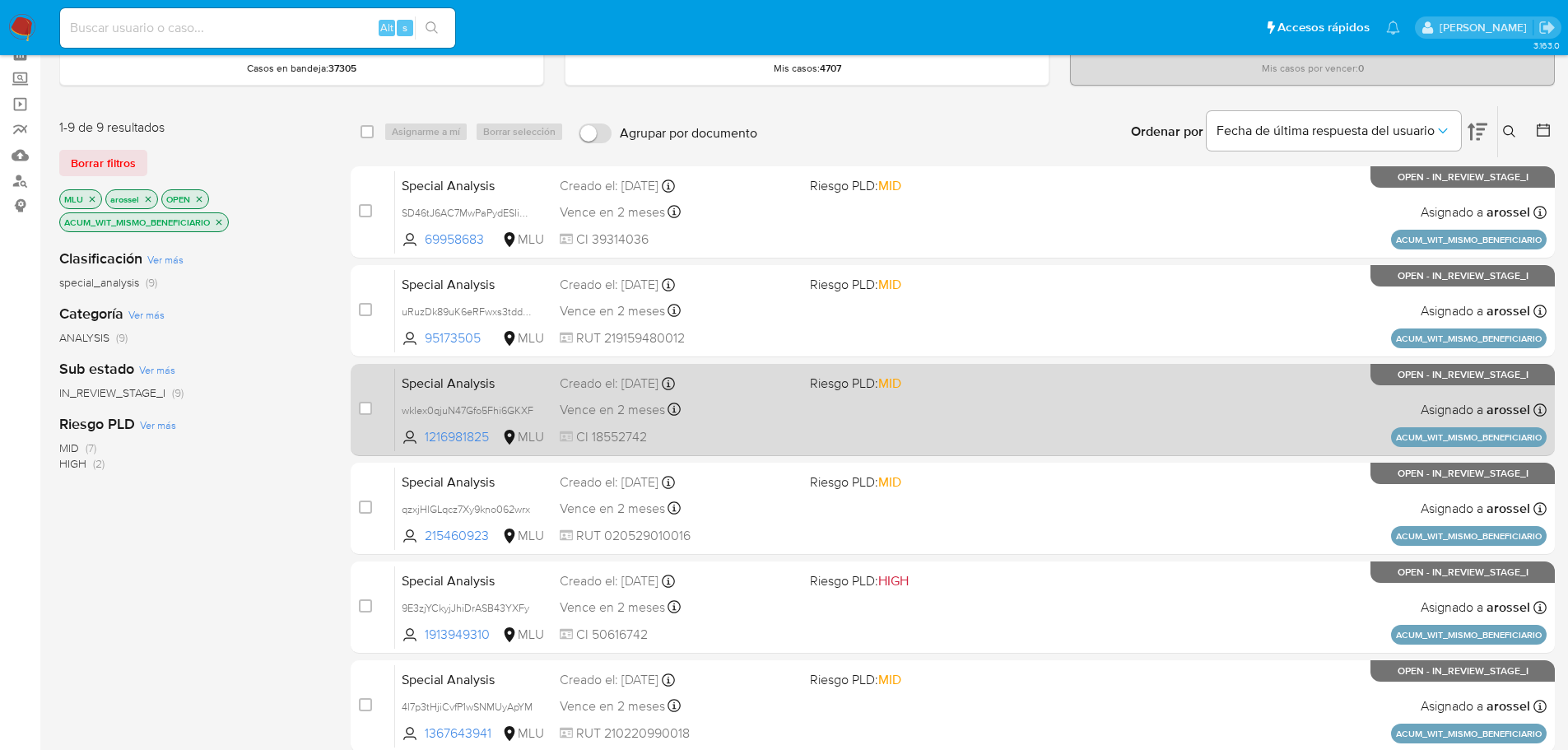
click at [864, 422] on div "Special Analysis wklex0qjuN47Gfo5Fhi6GKXF 1216981825 MLU Riesgo PLD: MID Creado…" at bounding box center [971, 410] width 1152 height 83
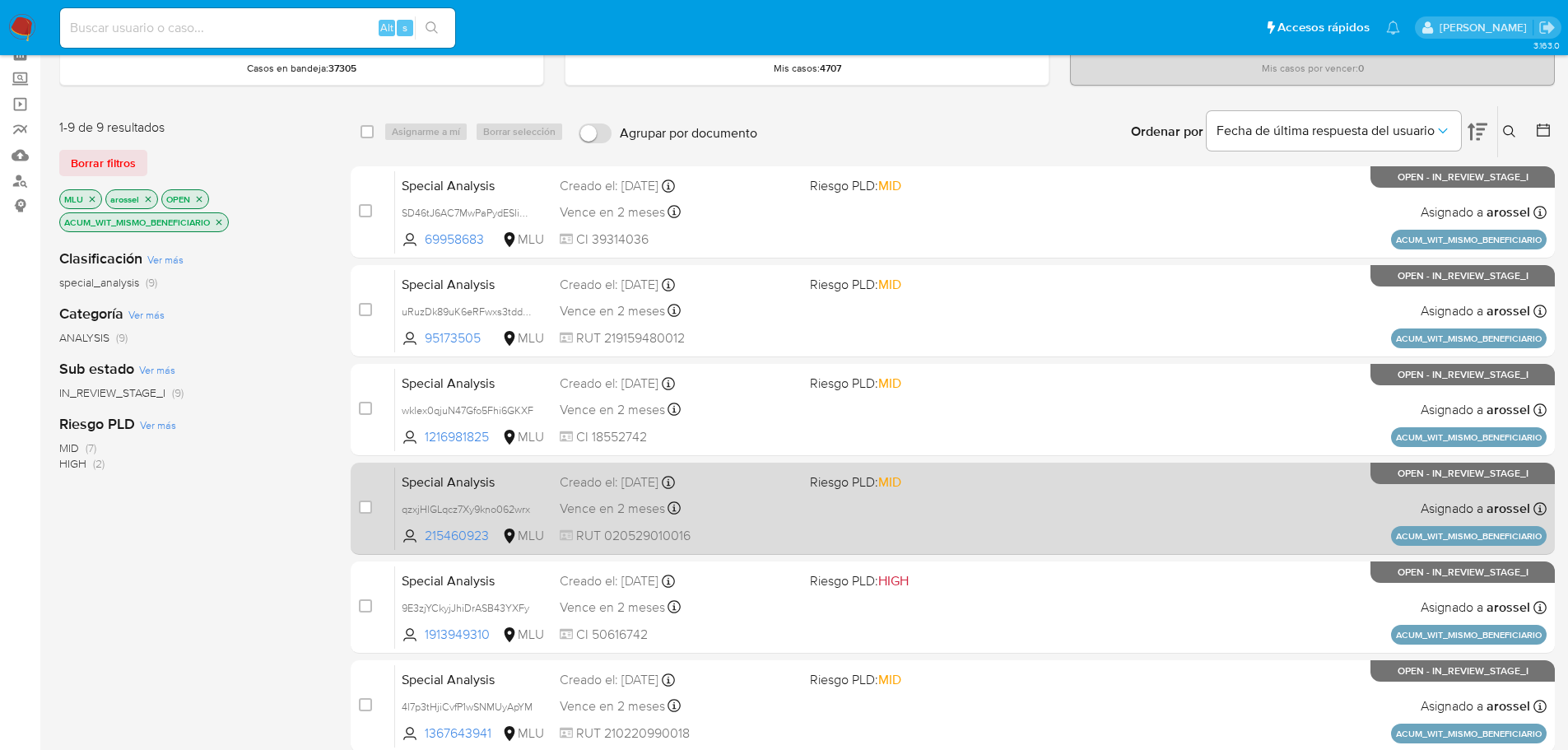
click at [841, 494] on div "Special Analysis qzxjHlGLqcz7Xy9kno062wrx 215460923 MLU Riesgo PLD: MID Creado …" at bounding box center [971, 509] width 1152 height 83
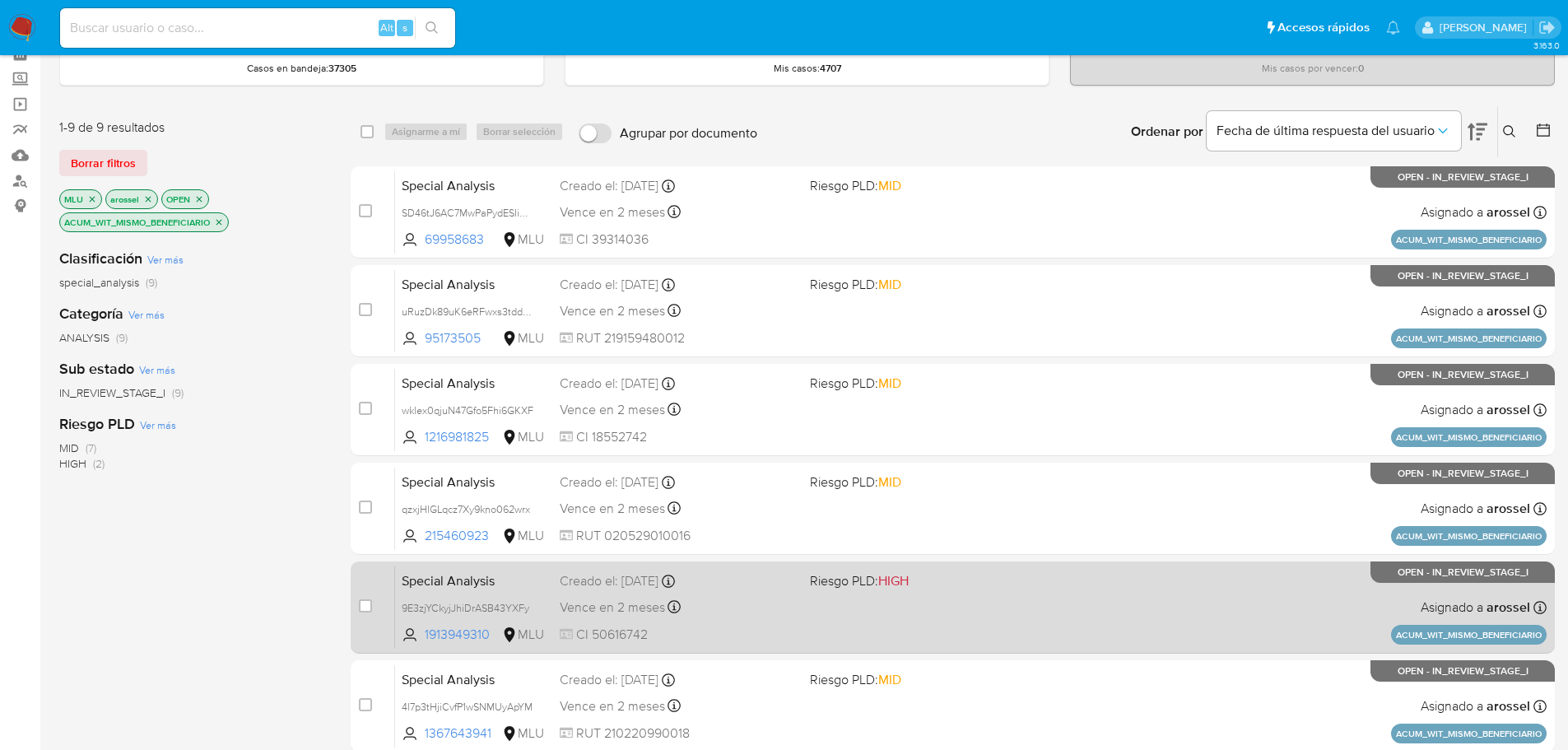
click at [765, 620] on div "Special Analysis 9E3zjYCkyjJhiDrASB43YXFy 1913949310 MLU Riesgo PLD: HIGH Cread…" at bounding box center [971, 607] width 1152 height 83
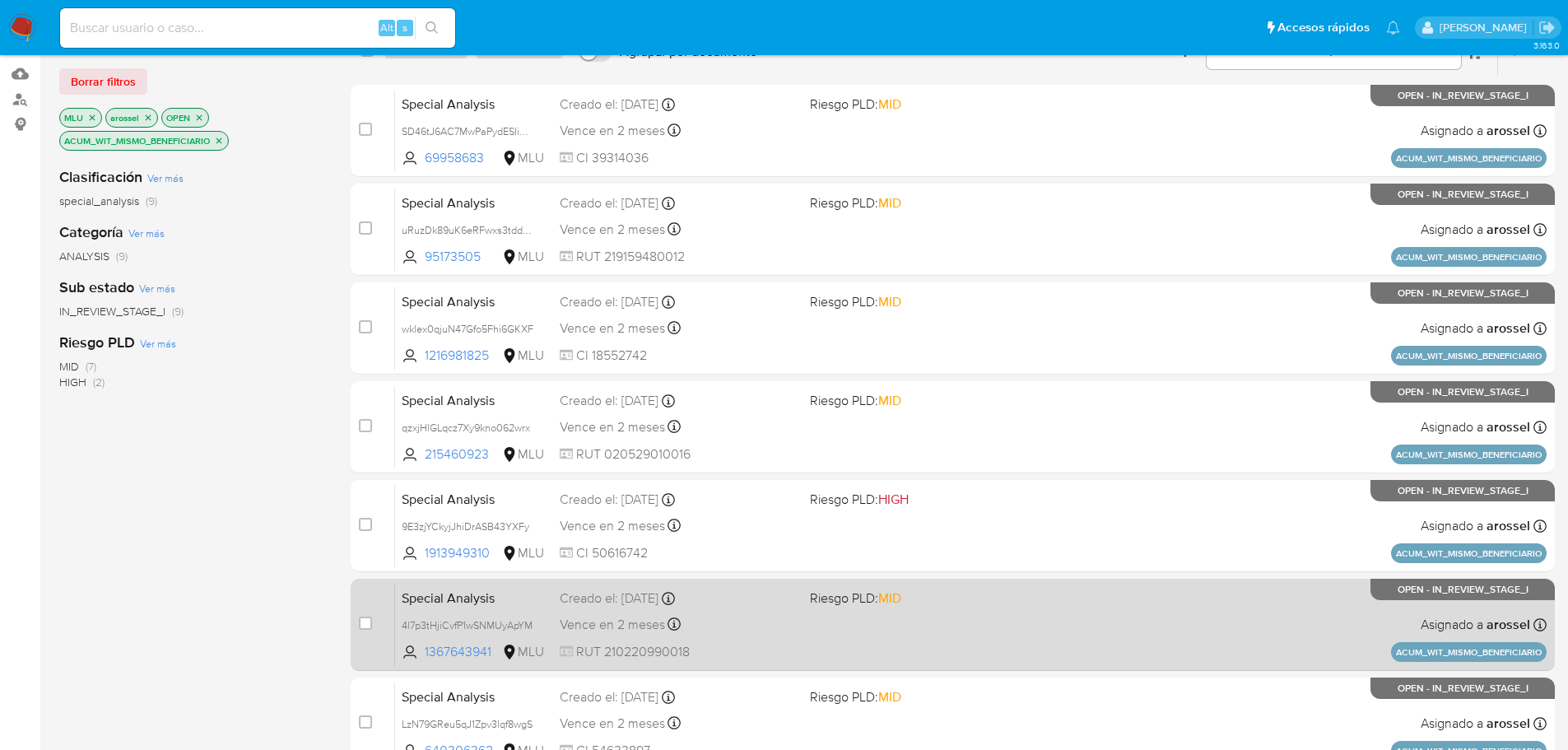
scroll to position [164, 0]
click at [832, 657] on div "Special Analysis 4l7p3tHjiCvfP1wSNMUyApYM 1367643941 MLU Riesgo PLD: MID Creado…" at bounding box center [971, 623] width 1152 height 83
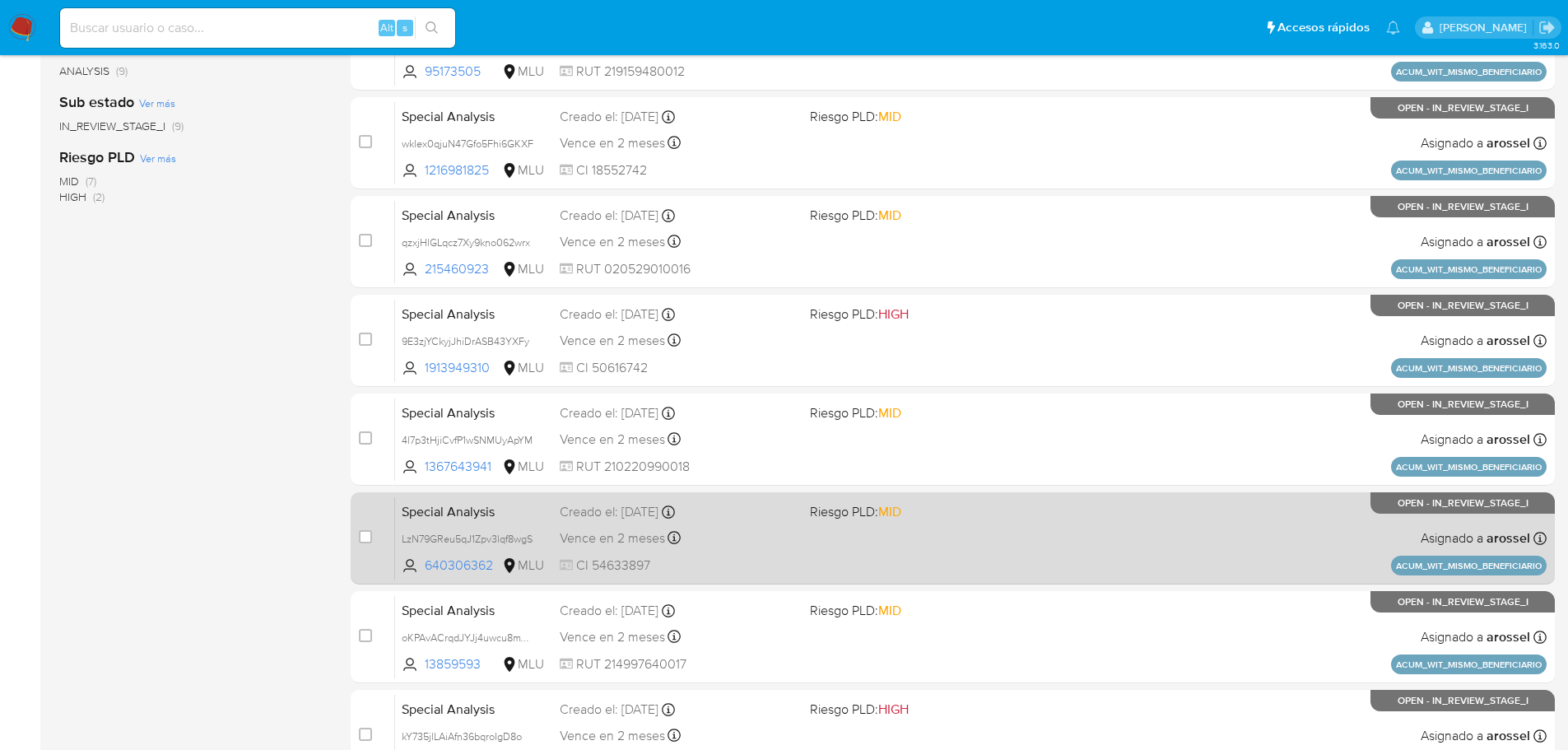
scroll to position [412, 0]
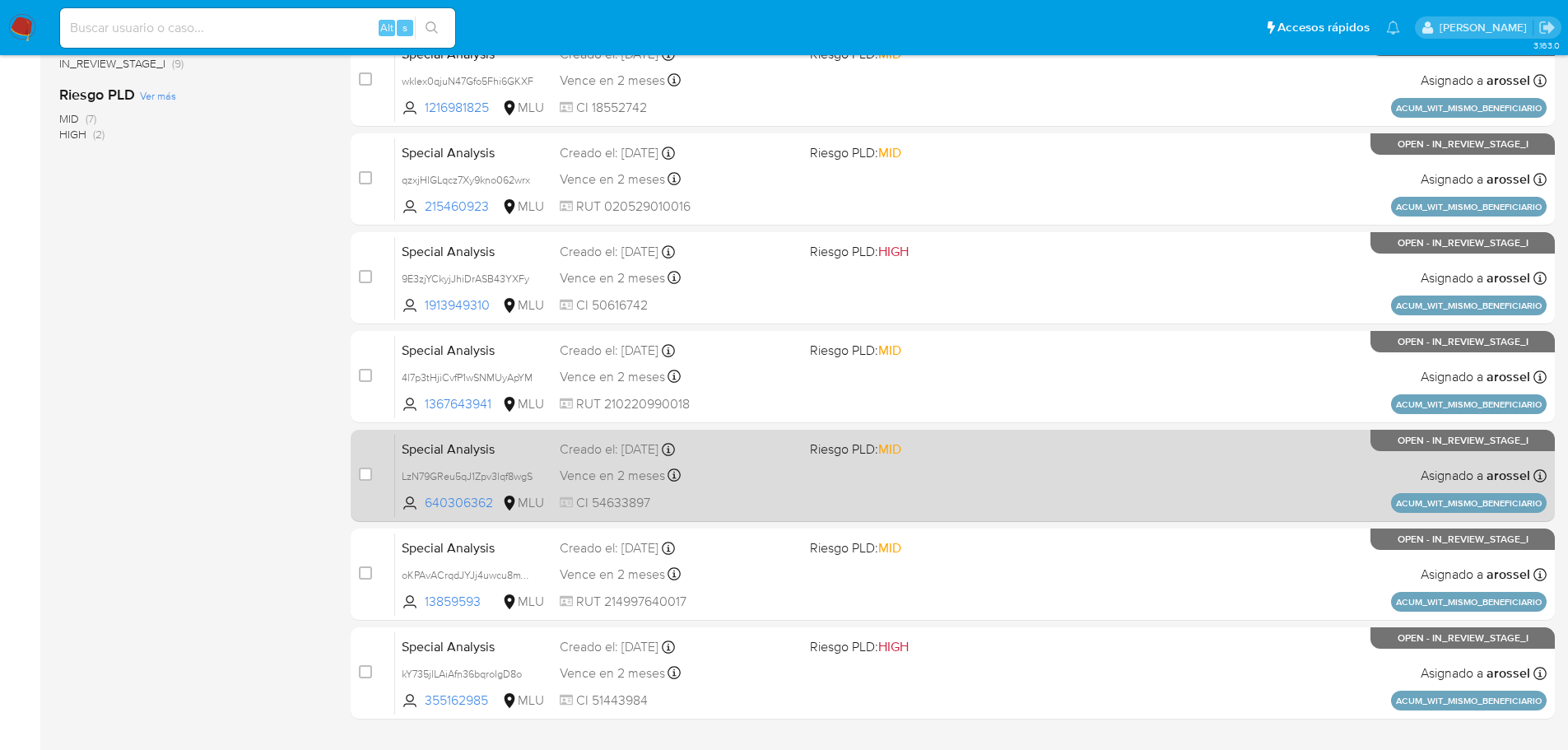
click at [777, 499] on span "CI 54633897" at bounding box center [678, 503] width 237 height 18
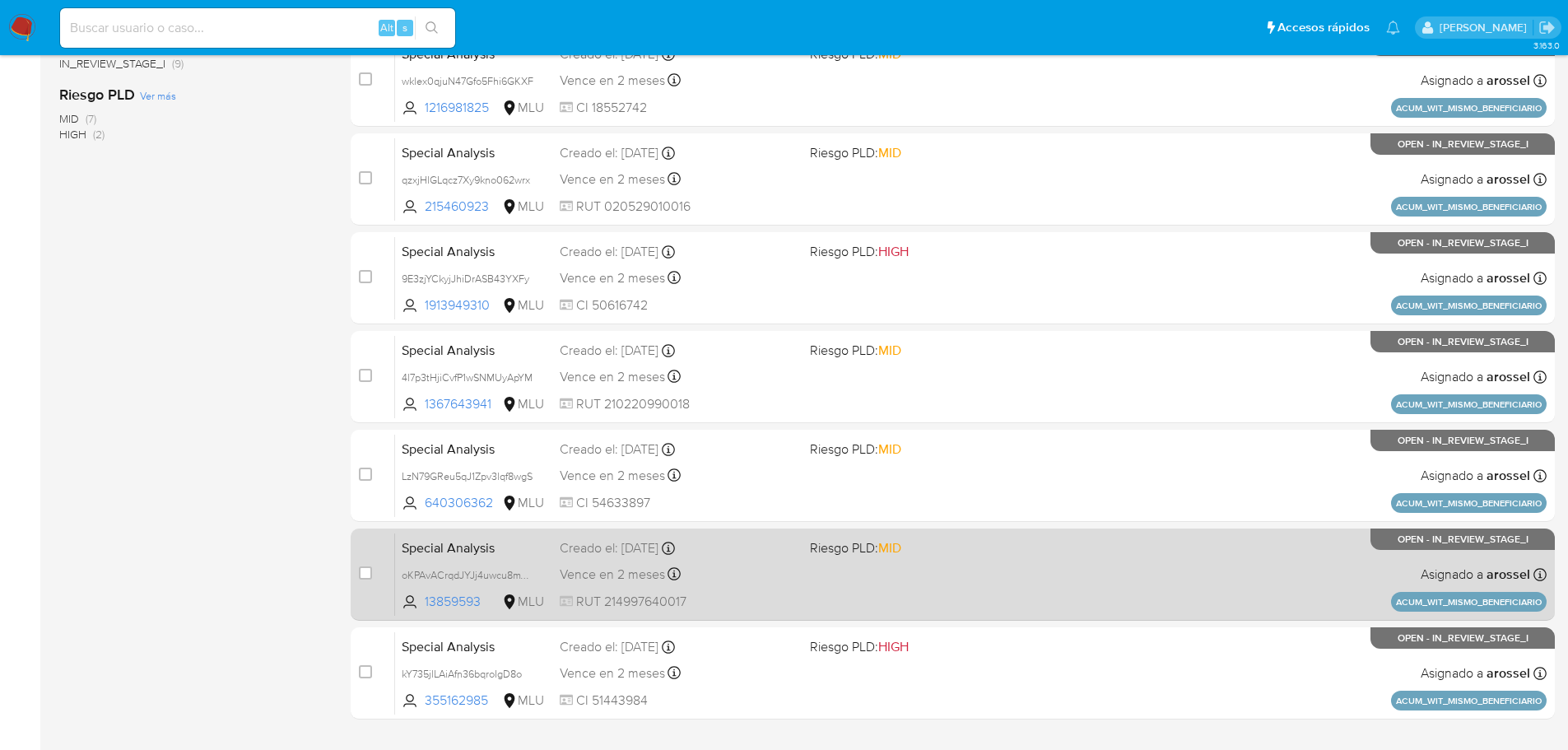
click at [821, 569] on div "Special Analysis oKPAvACrqdJYJj4uwcu8mYDp 13859593 MLU Riesgo PLD: MID Creado e…" at bounding box center [971, 574] width 1152 height 83
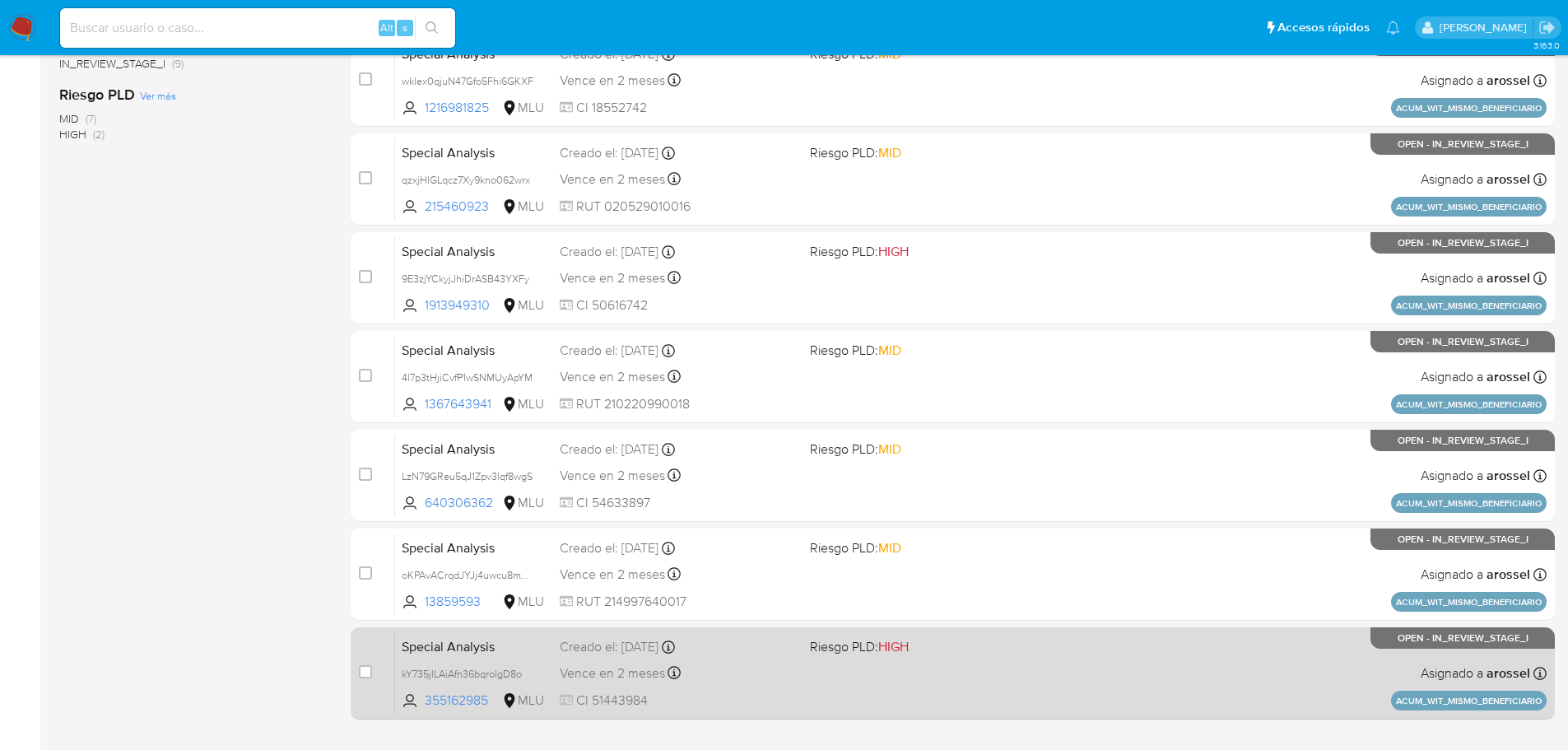
click at [839, 679] on div "Special Analysis kY735jlLAiAfn36bqroIgD8o 355162985 MLU Riesgo PLD: HIGH Creado…" at bounding box center [971, 673] width 1152 height 83
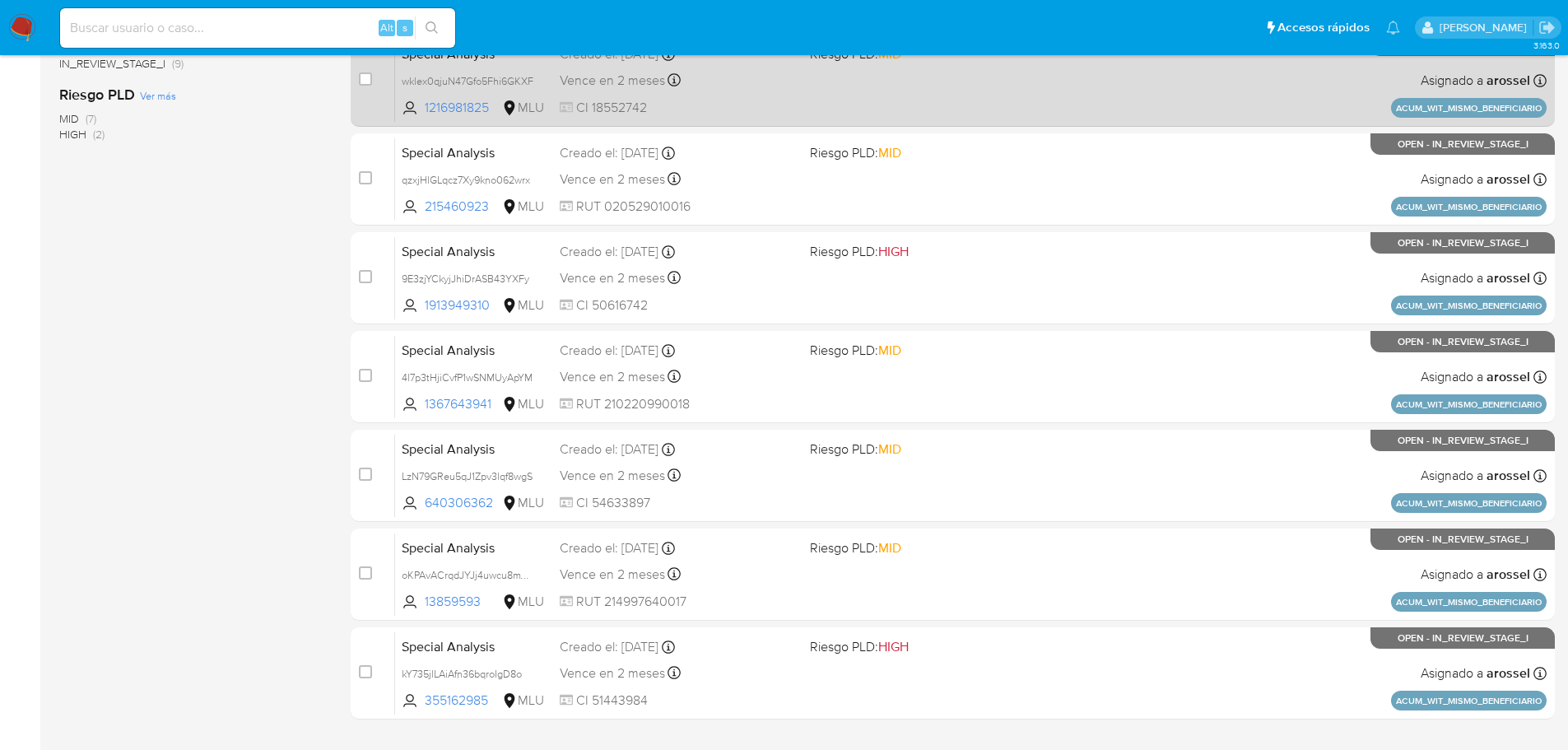
scroll to position [0, 0]
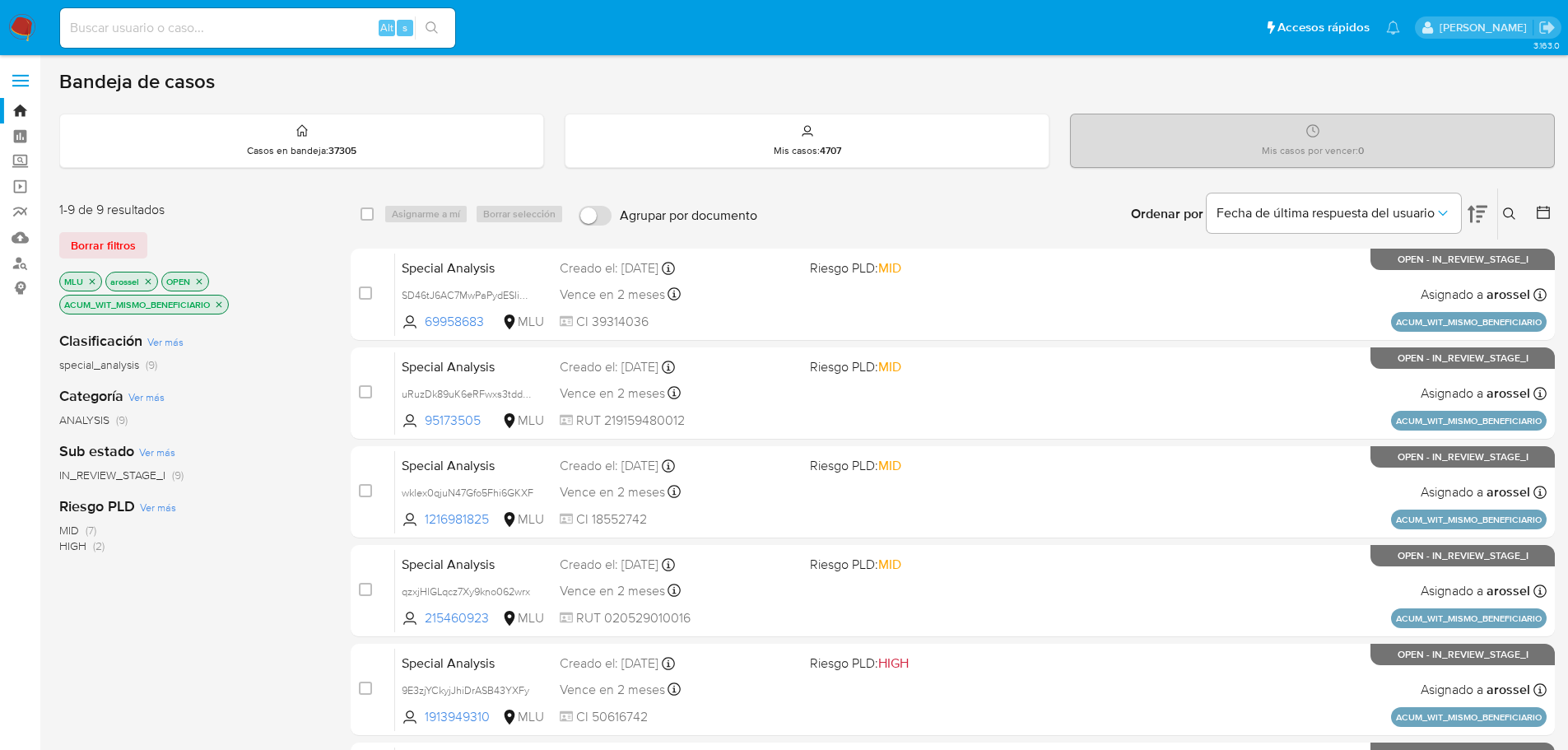
click at [220, 305] on icon "close-filter" at bounding box center [219, 304] width 6 height 6
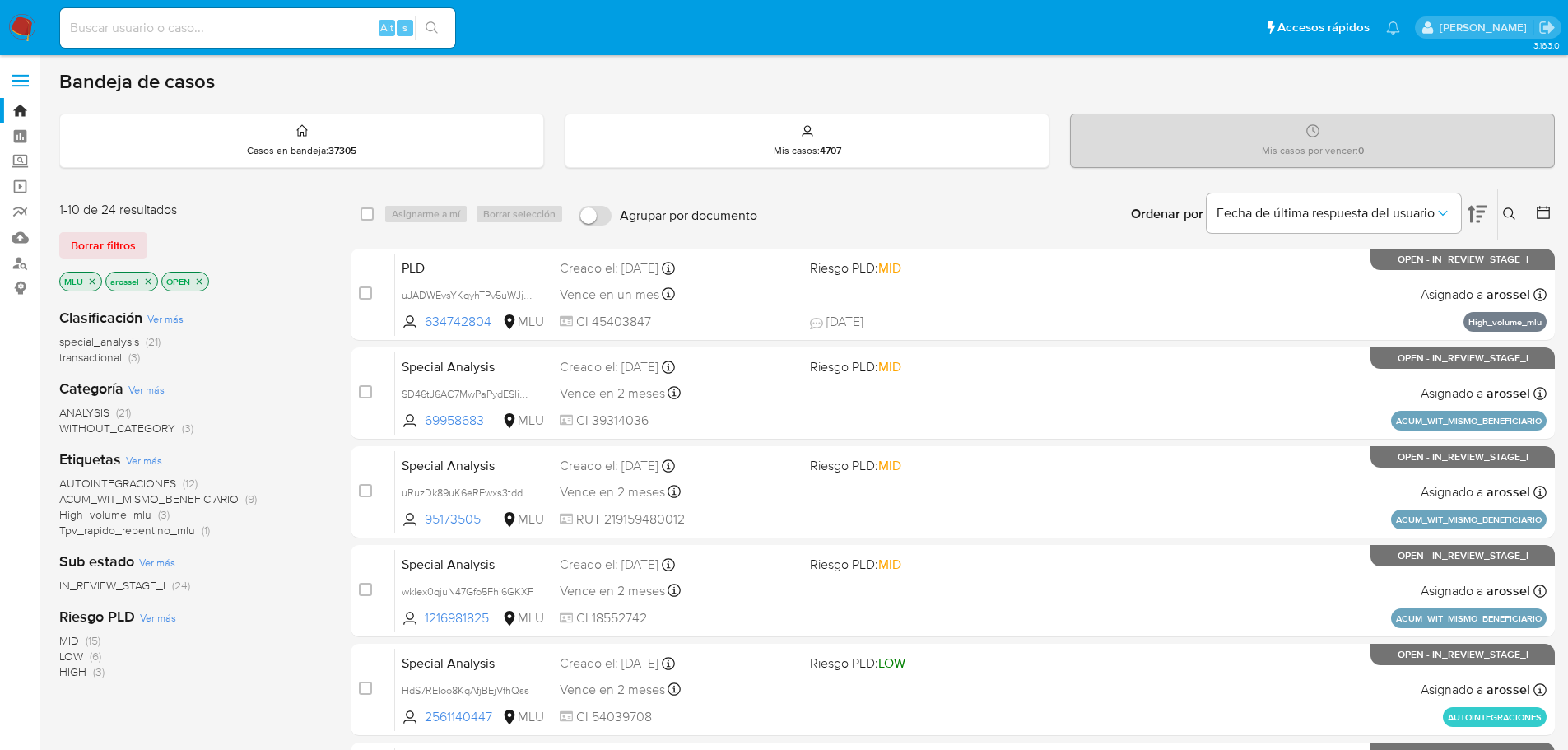
click at [148, 481] on span "AUTOINTEGRACIONES" at bounding box center [118, 483] width 117 height 16
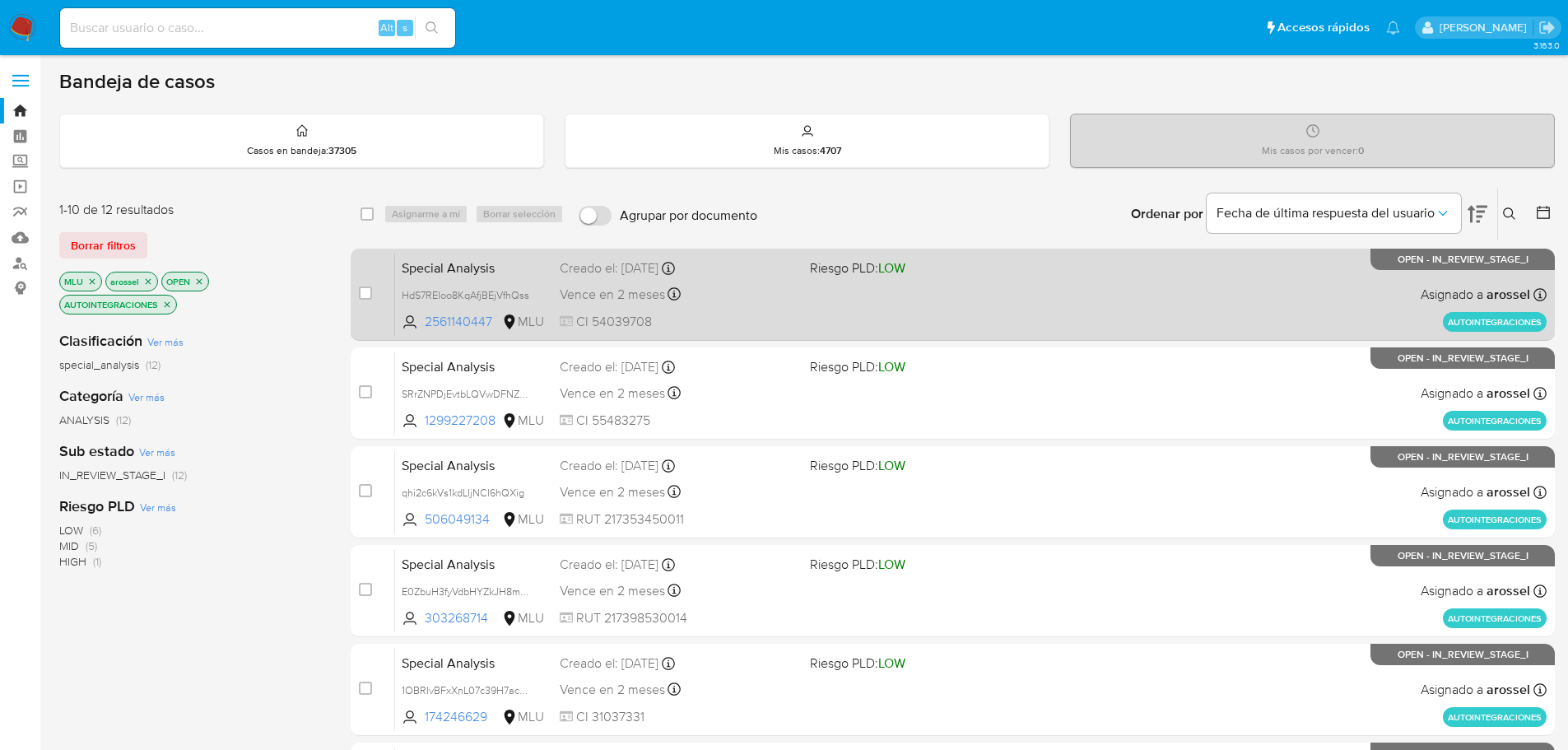
click at [1023, 312] on div "Special Analysis HdS7REIoo8KqAfjBEjVfhQss 2561140447 MLU Riesgo PLD: LOW Creado…" at bounding box center [971, 294] width 1152 height 83
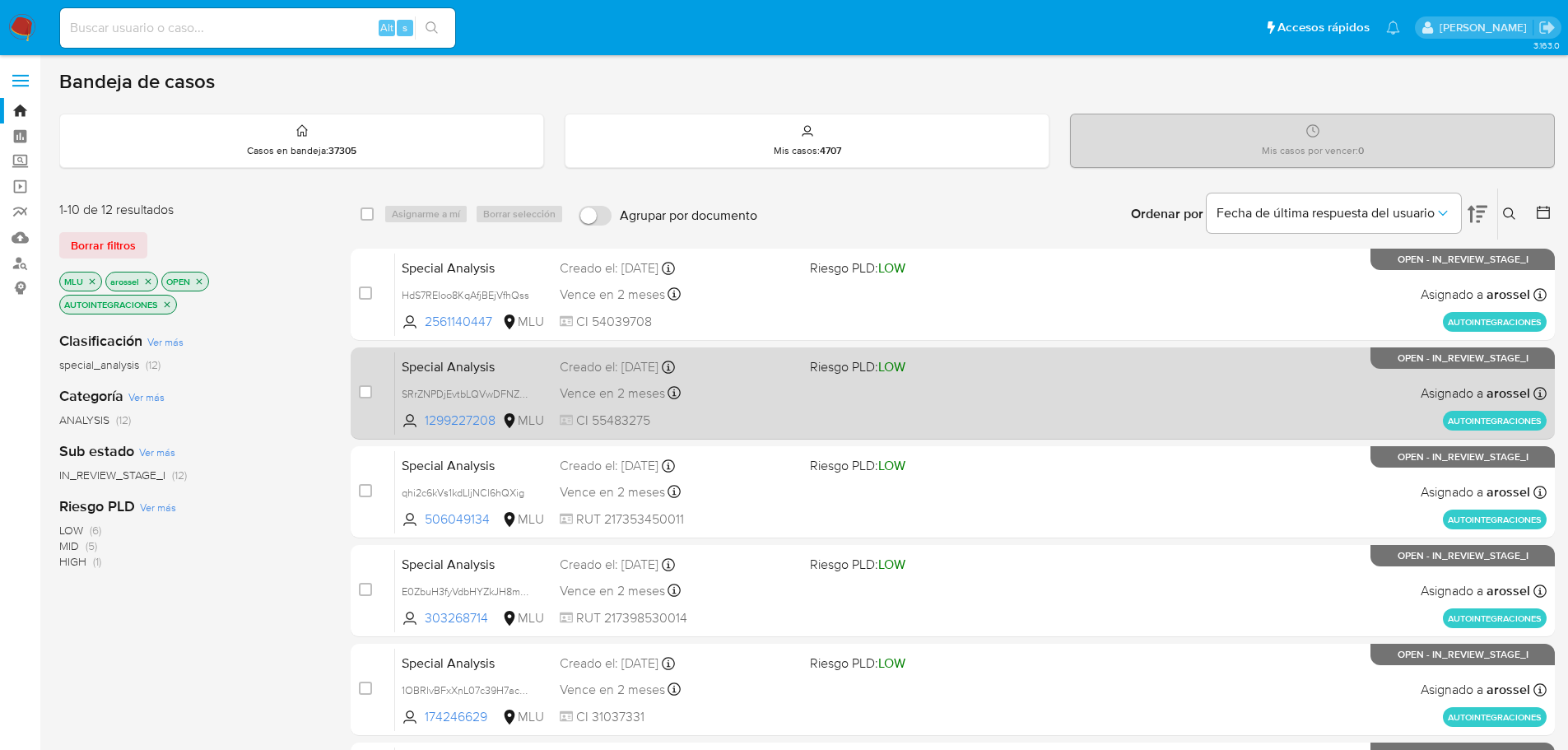
click at [844, 394] on span at bounding box center [929, 392] width 237 height 3
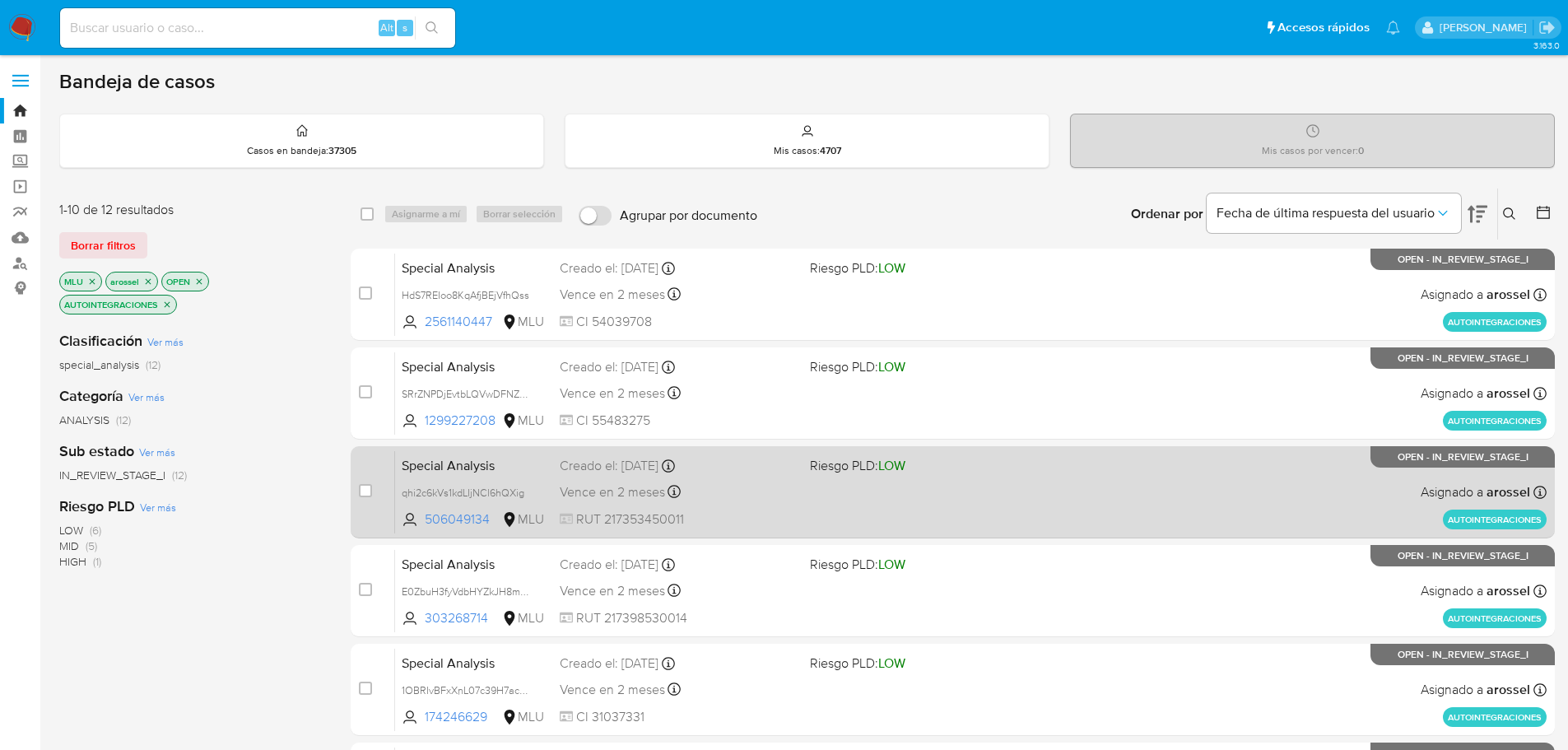
click at [757, 494] on div "Vence en 2 meses Vence el 11/12/2025 16:45:43" at bounding box center [678, 491] width 237 height 22
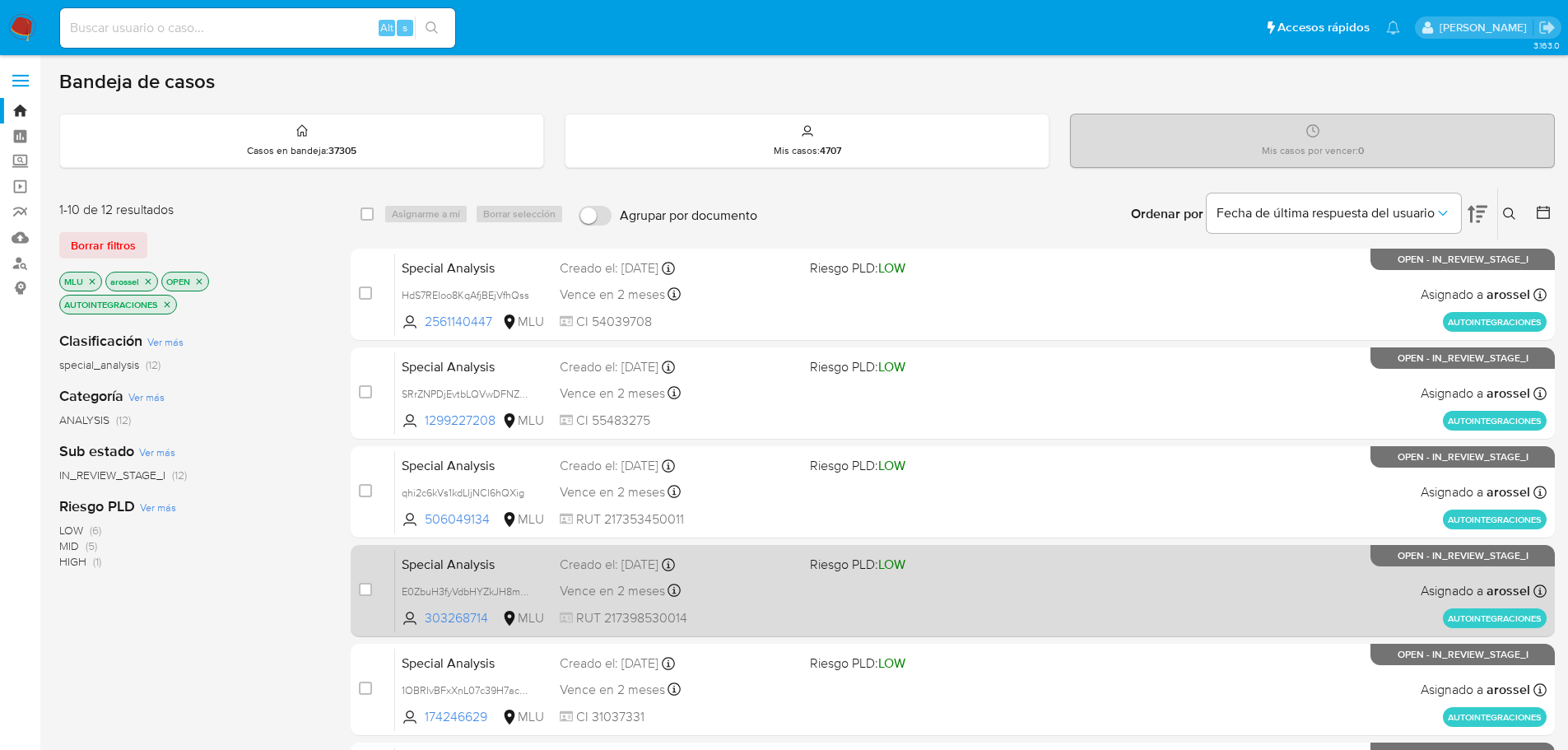
click at [766, 588] on div "Vence en 2 meses Vence el 11/12/2025 16:45:41" at bounding box center [678, 590] width 237 height 22
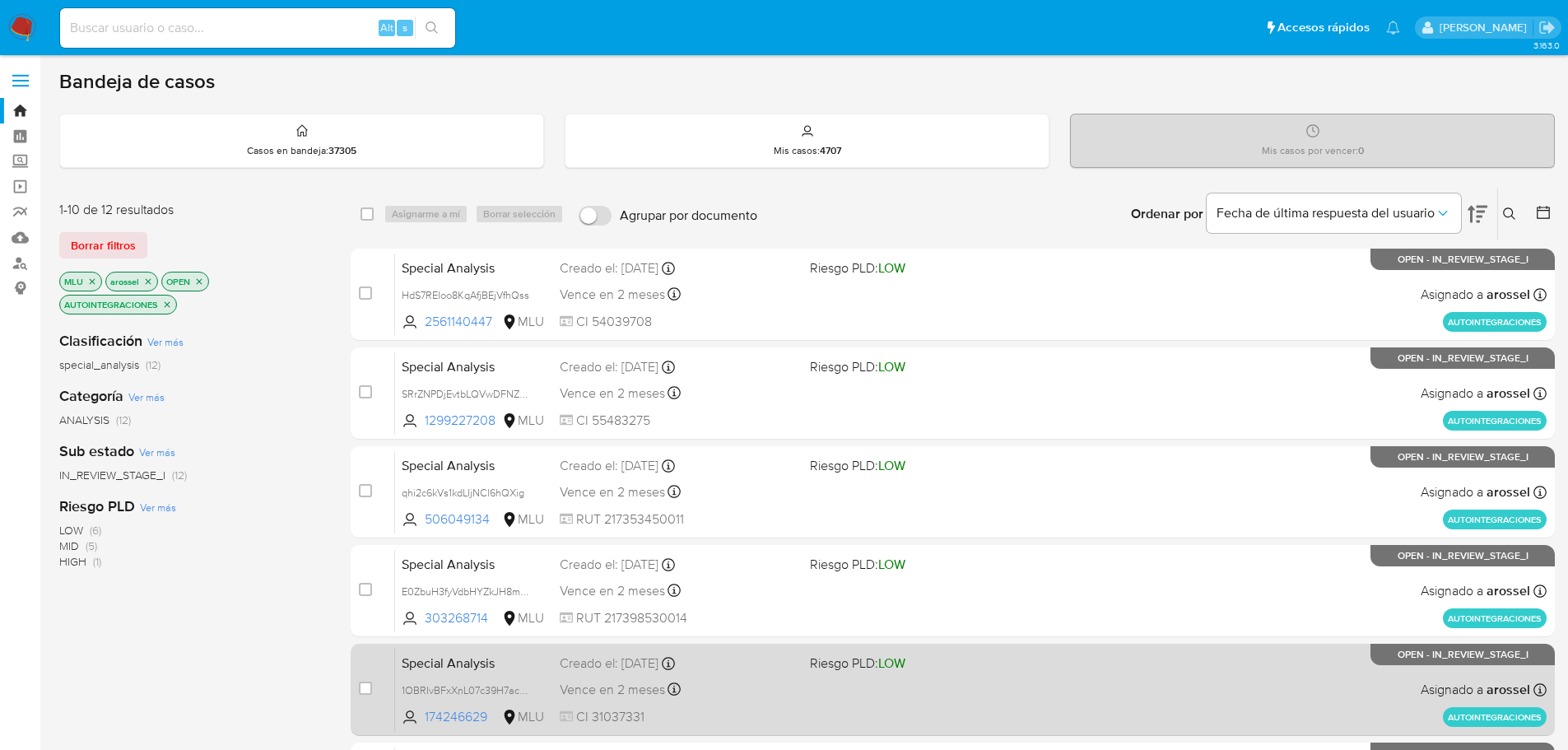
click at [762, 679] on div "Vence en 2 meses Vence el 11/12/2025 16:45:26" at bounding box center [678, 689] width 237 height 22
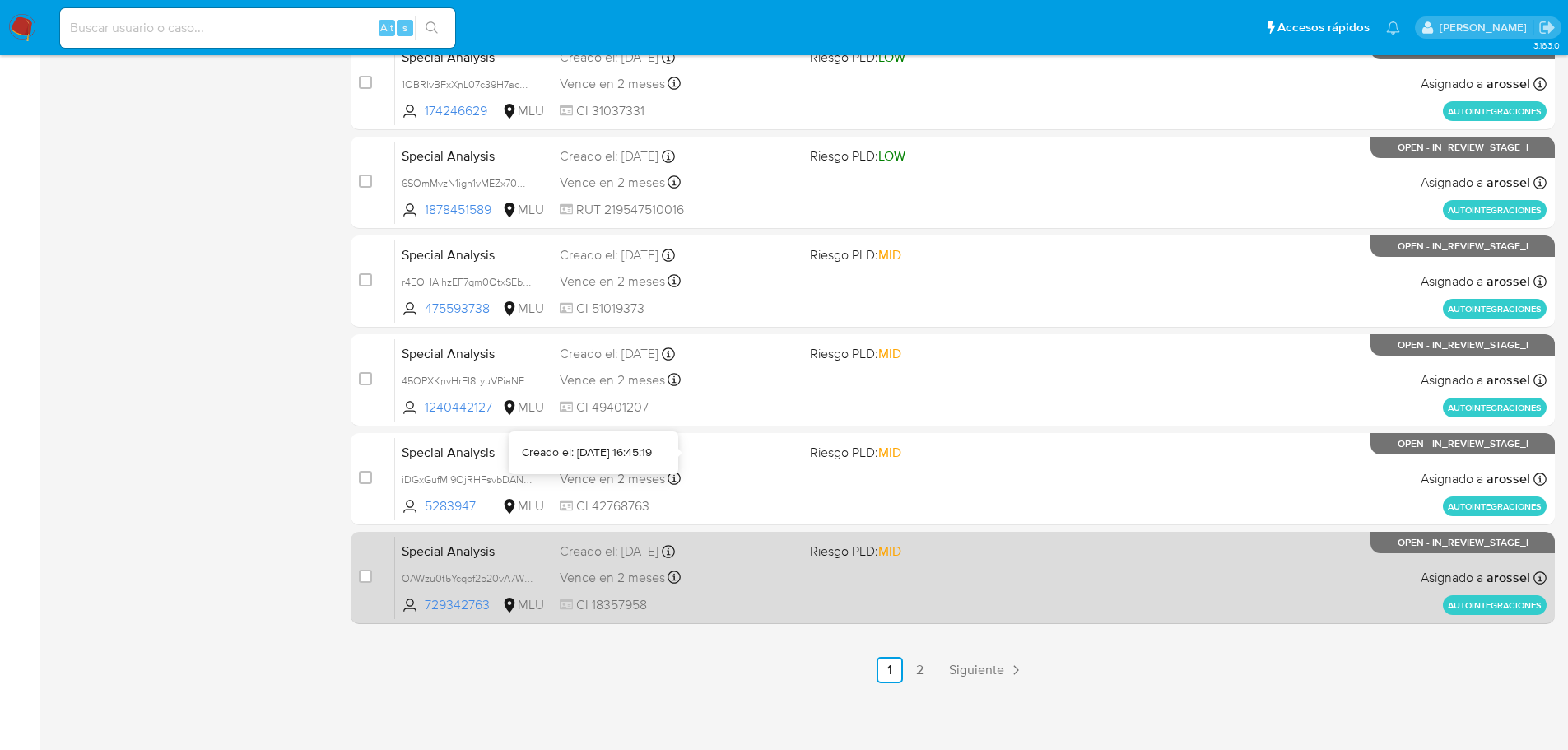
scroll to position [610, 0]
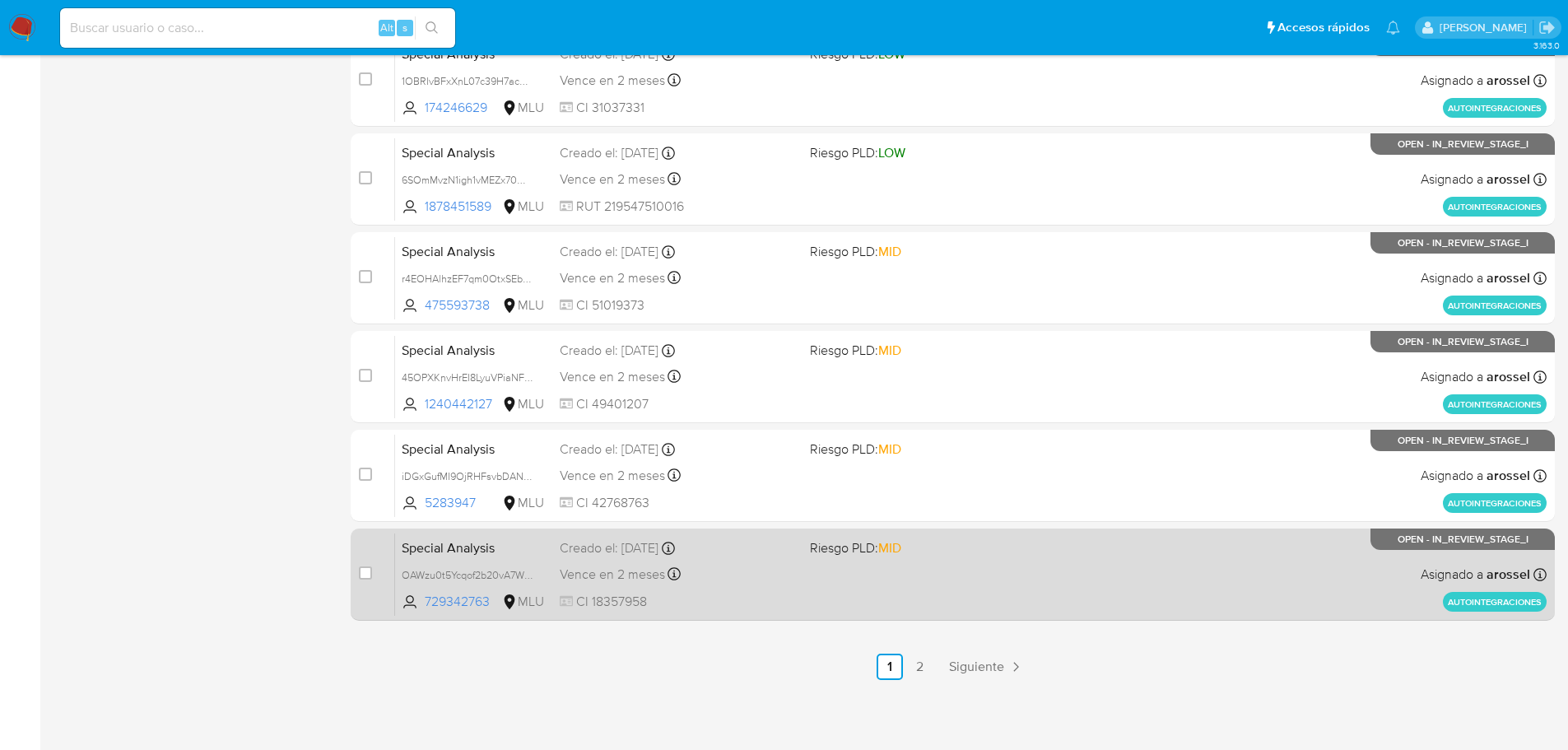
click at [784, 585] on div "Vence en 2 meses Vence el 11/12/2025 16:45:28" at bounding box center [678, 574] width 237 height 22
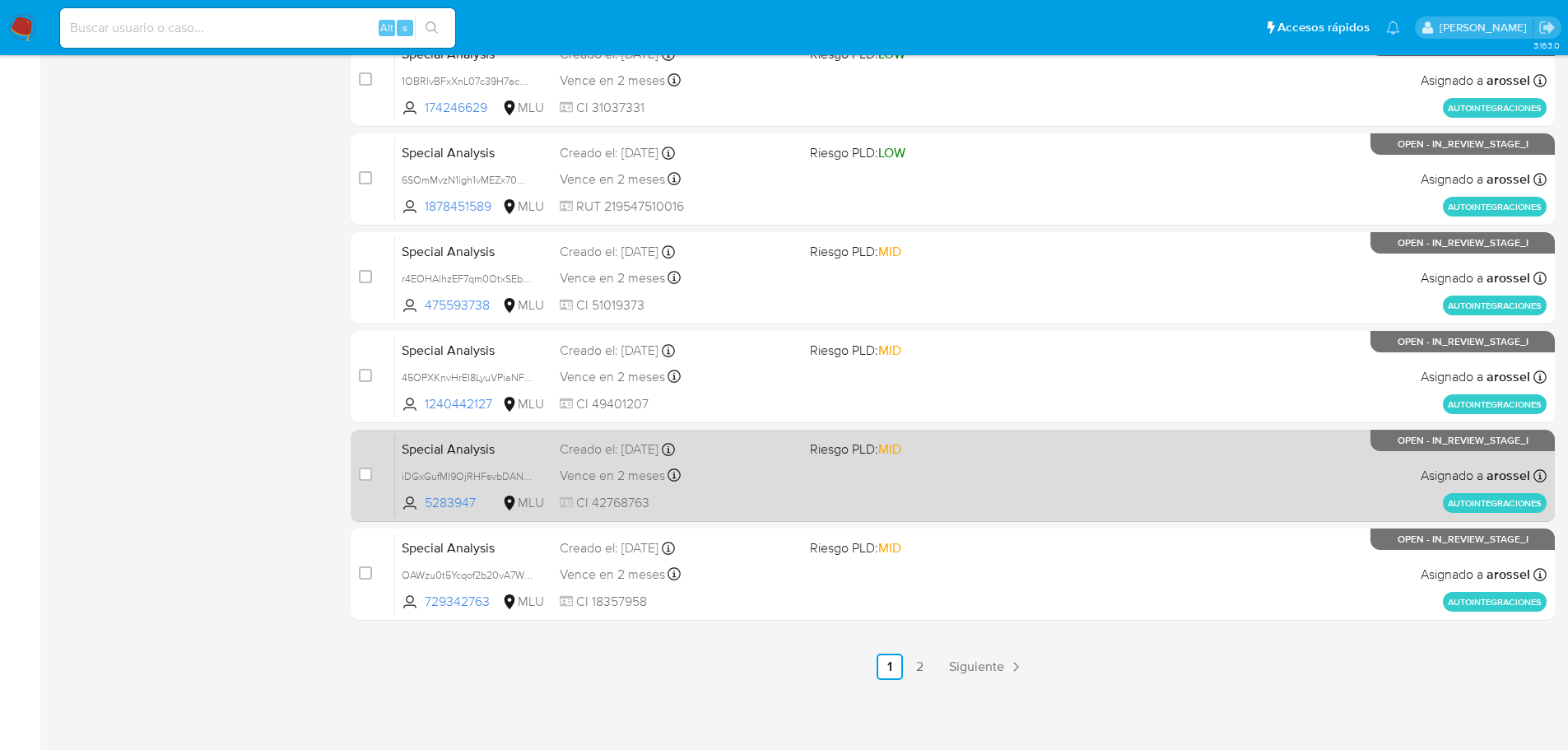
click at [734, 461] on div "Special Analysis iDGxGufMI9OjRHFsvbDANeDb 5283947 MLU Riesgo PLD: MID Creado el…" at bounding box center [971, 475] width 1152 height 83
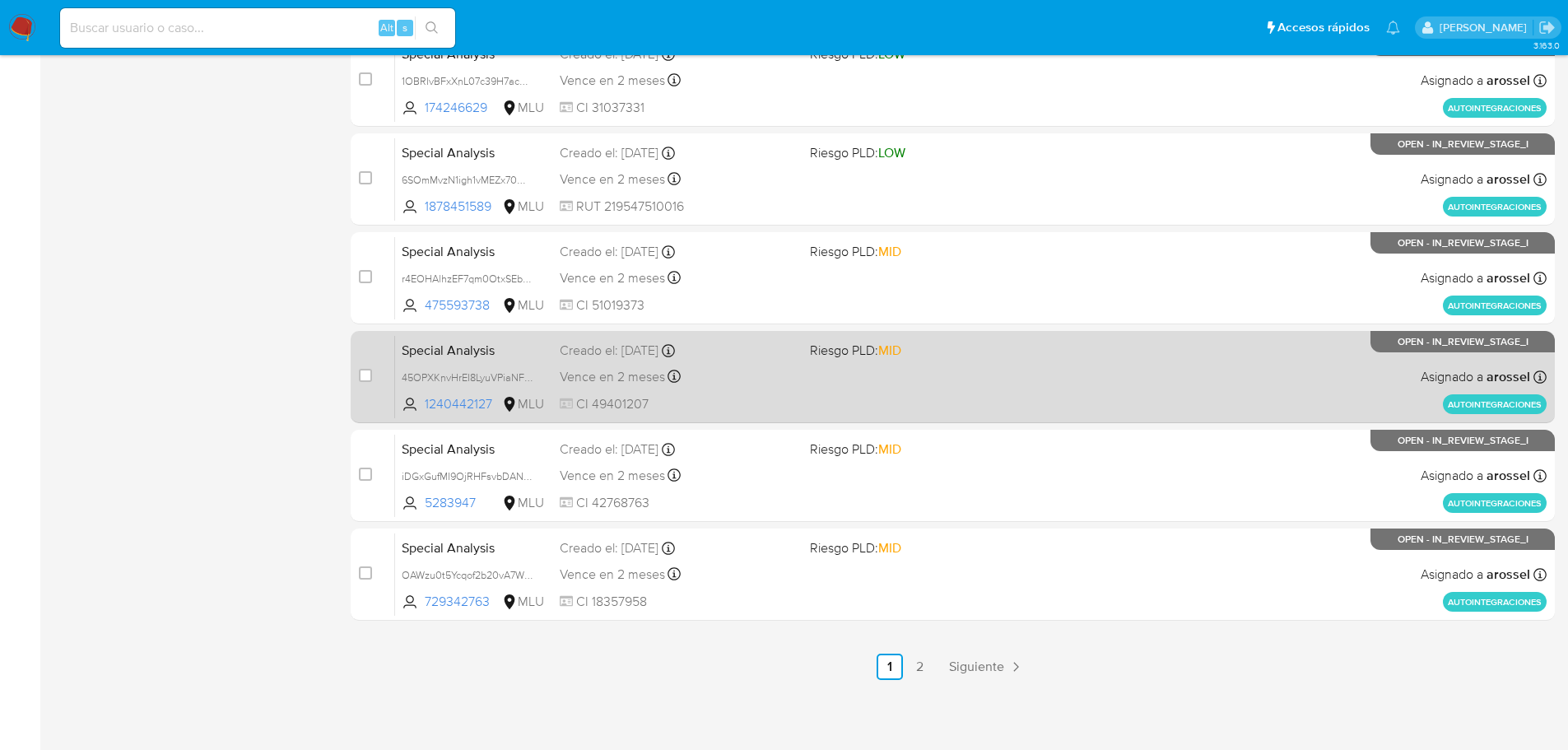
click at [809, 392] on div "Special Analysis 45OPXKnvHrEI8LyuVPiaNFU8 1240442127 MLU Riesgo PLD: MID Creado…" at bounding box center [971, 377] width 1152 height 83
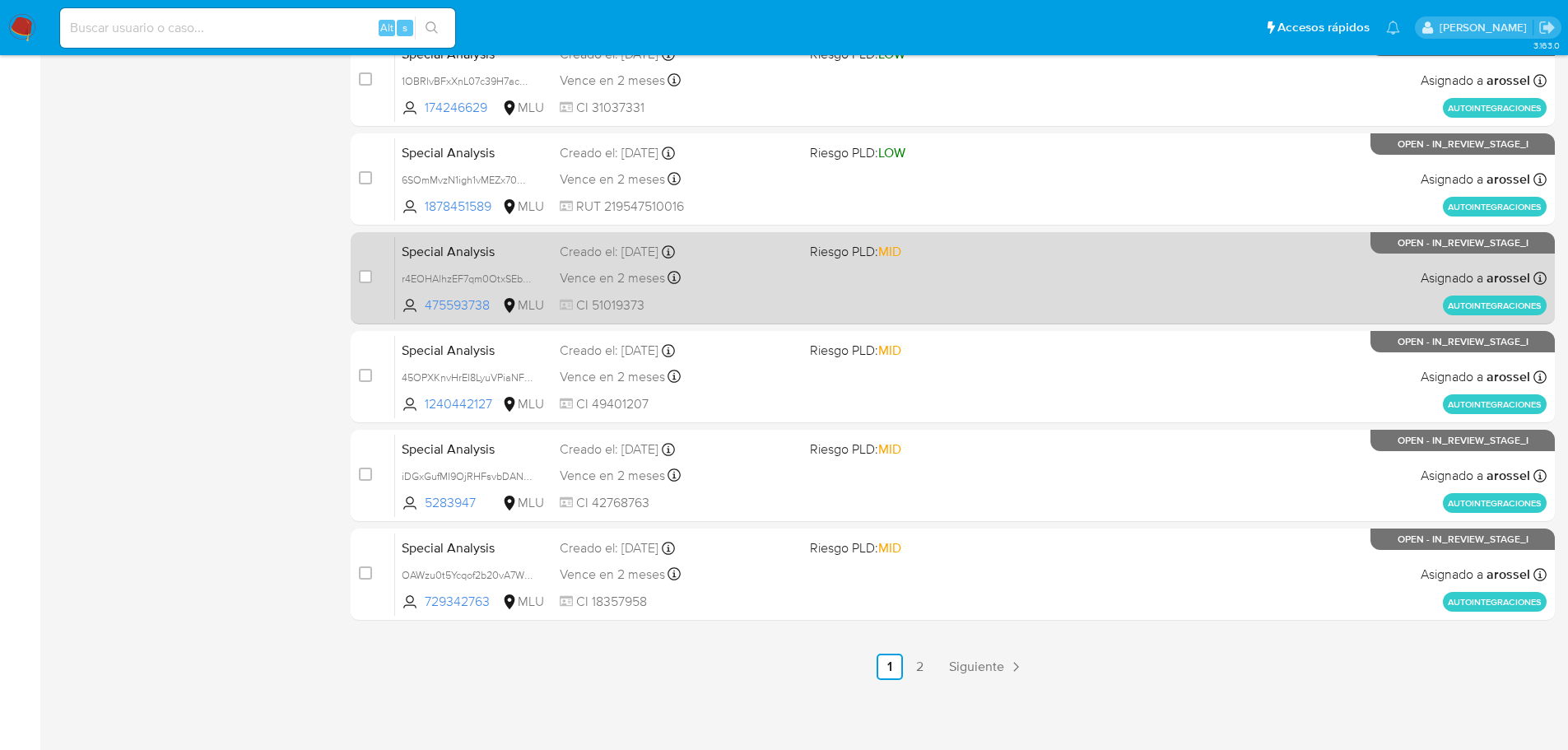
click at [809, 286] on div "Special Analysis r4EOHAlhzEF7qm0OtxSEbmvg 475593738 MLU Riesgo PLD: MID Creado …" at bounding box center [971, 278] width 1152 height 83
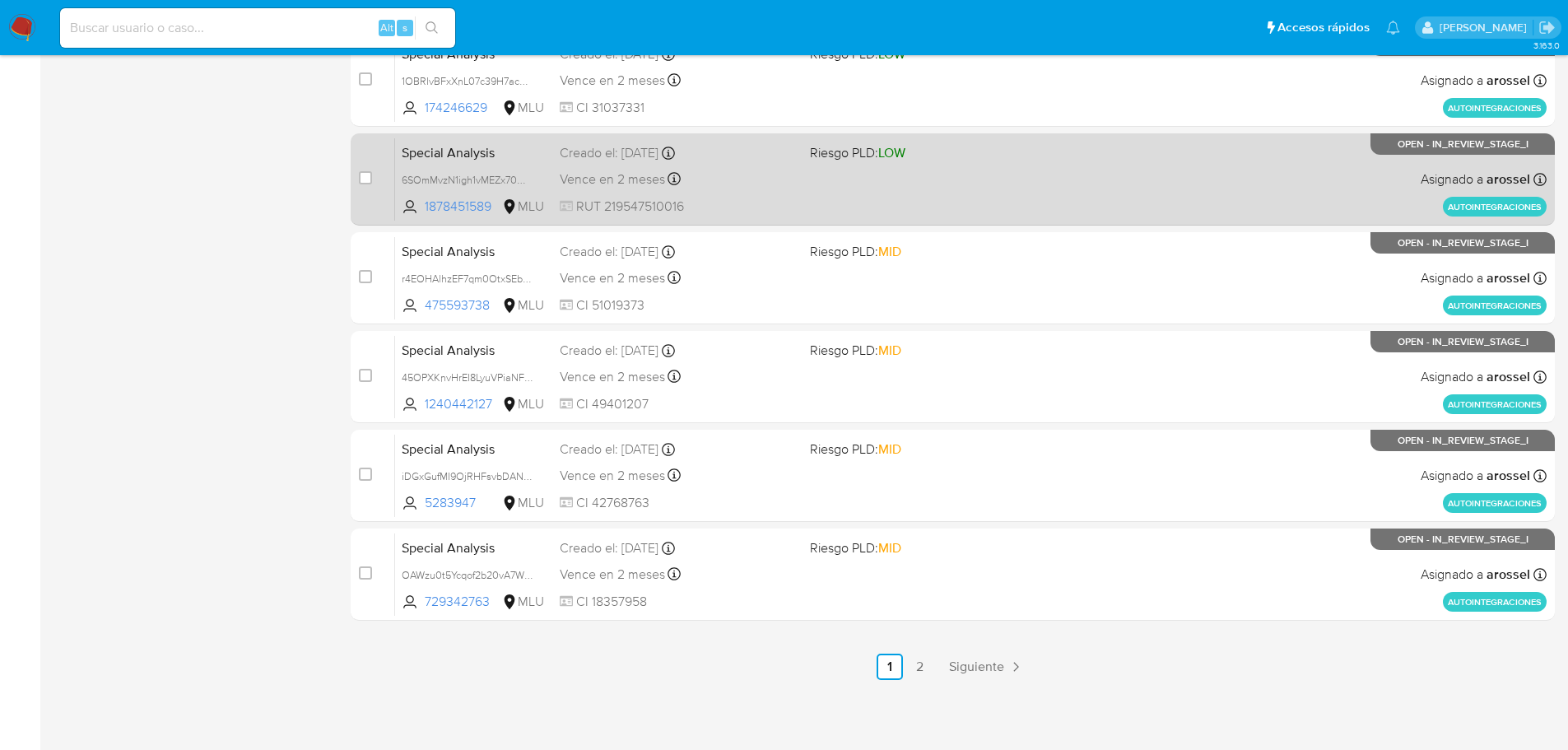
click at [789, 181] on div "Vence en 2 meses Vence el 11/12/2025 16:45:37" at bounding box center [678, 179] width 237 height 22
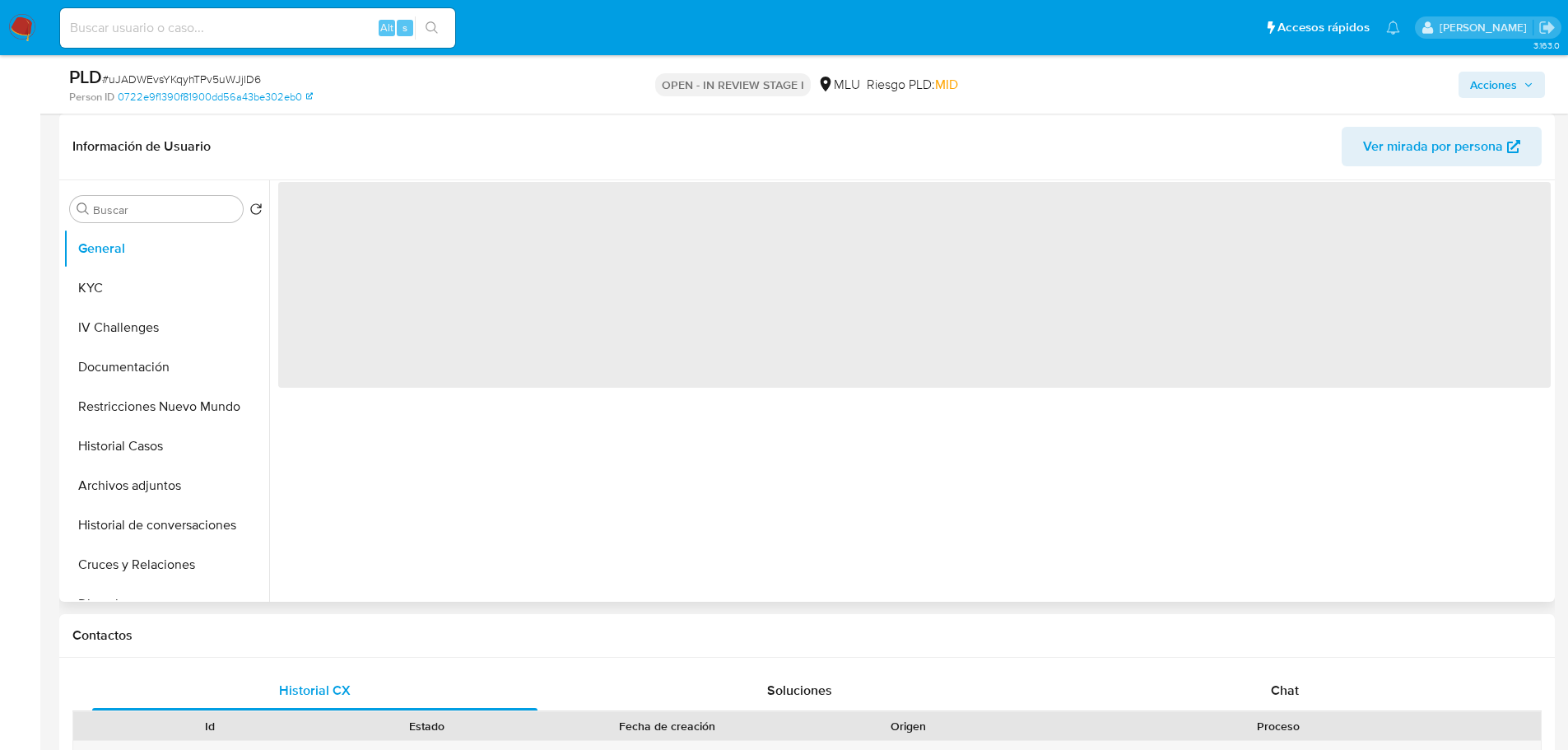
select select "10"
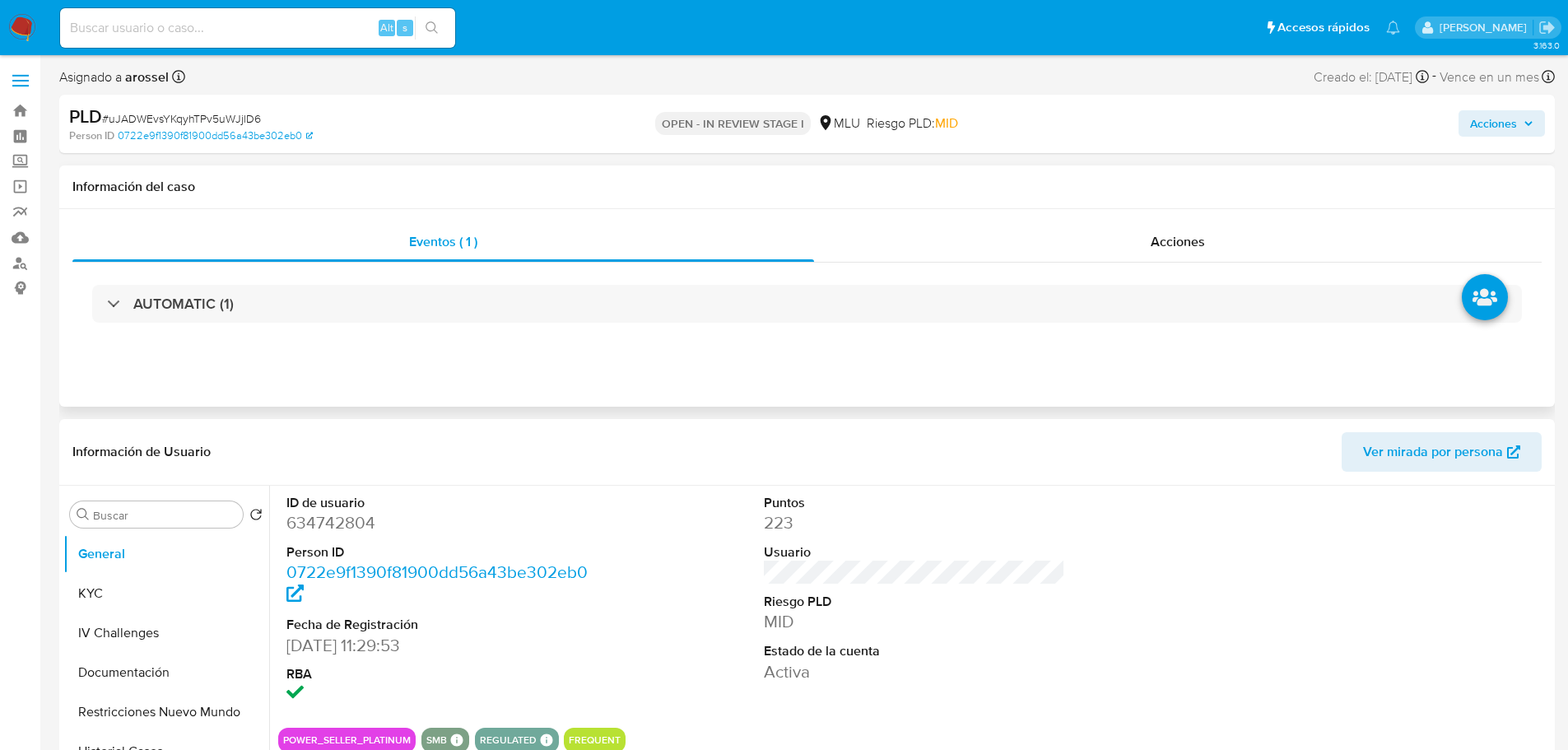
click at [1132, 263] on div "AUTOMATIC (1)" at bounding box center [807, 304] width 1470 height 83
click at [1144, 240] on div "Acciones" at bounding box center [1178, 241] width 728 height 39
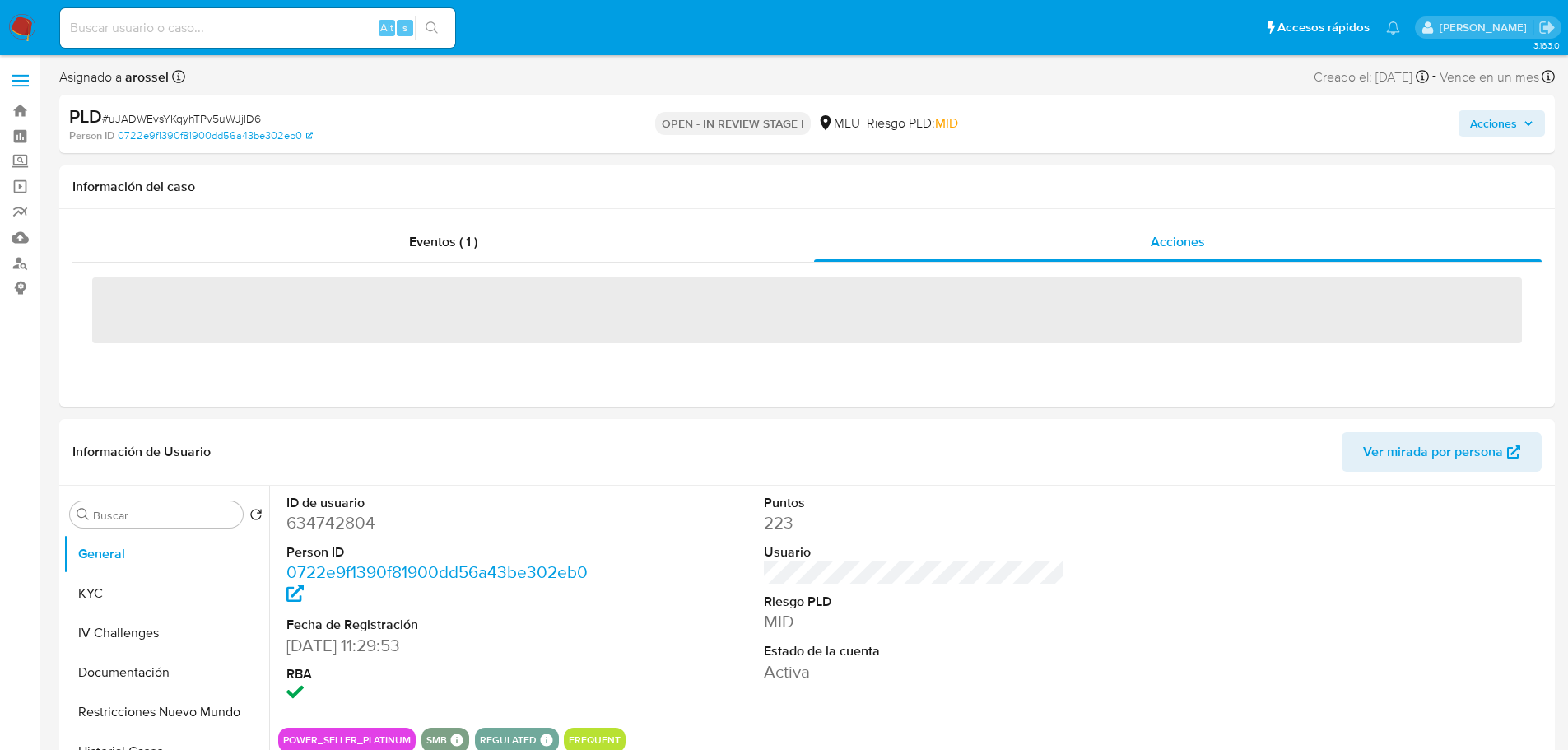
click at [226, 120] on span "# uJADWEvsYKqyhTPv5uWJjlD6" at bounding box center [181, 118] width 159 height 16
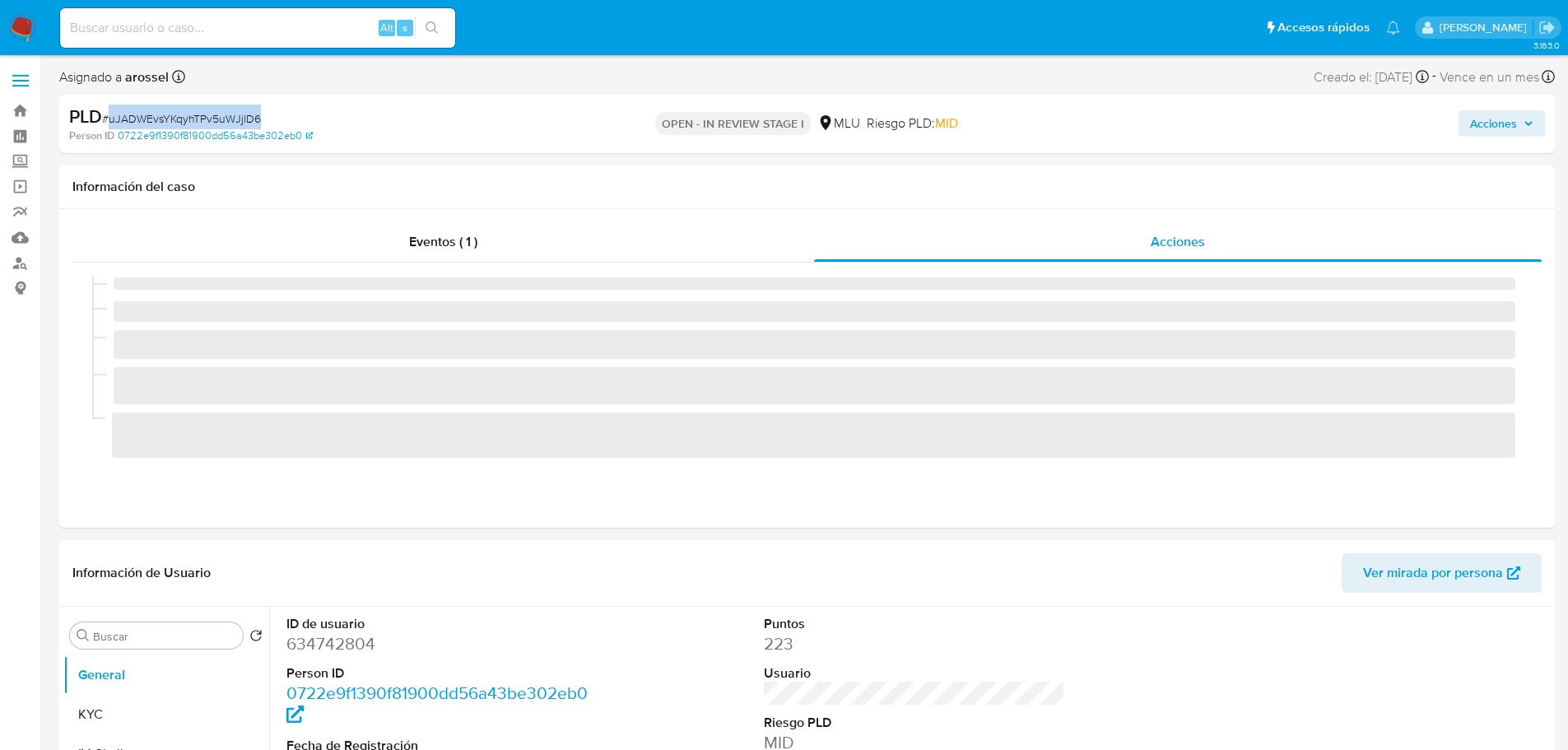
copy span "uJADWEvsYKqyhTPv5uWJjlD6"
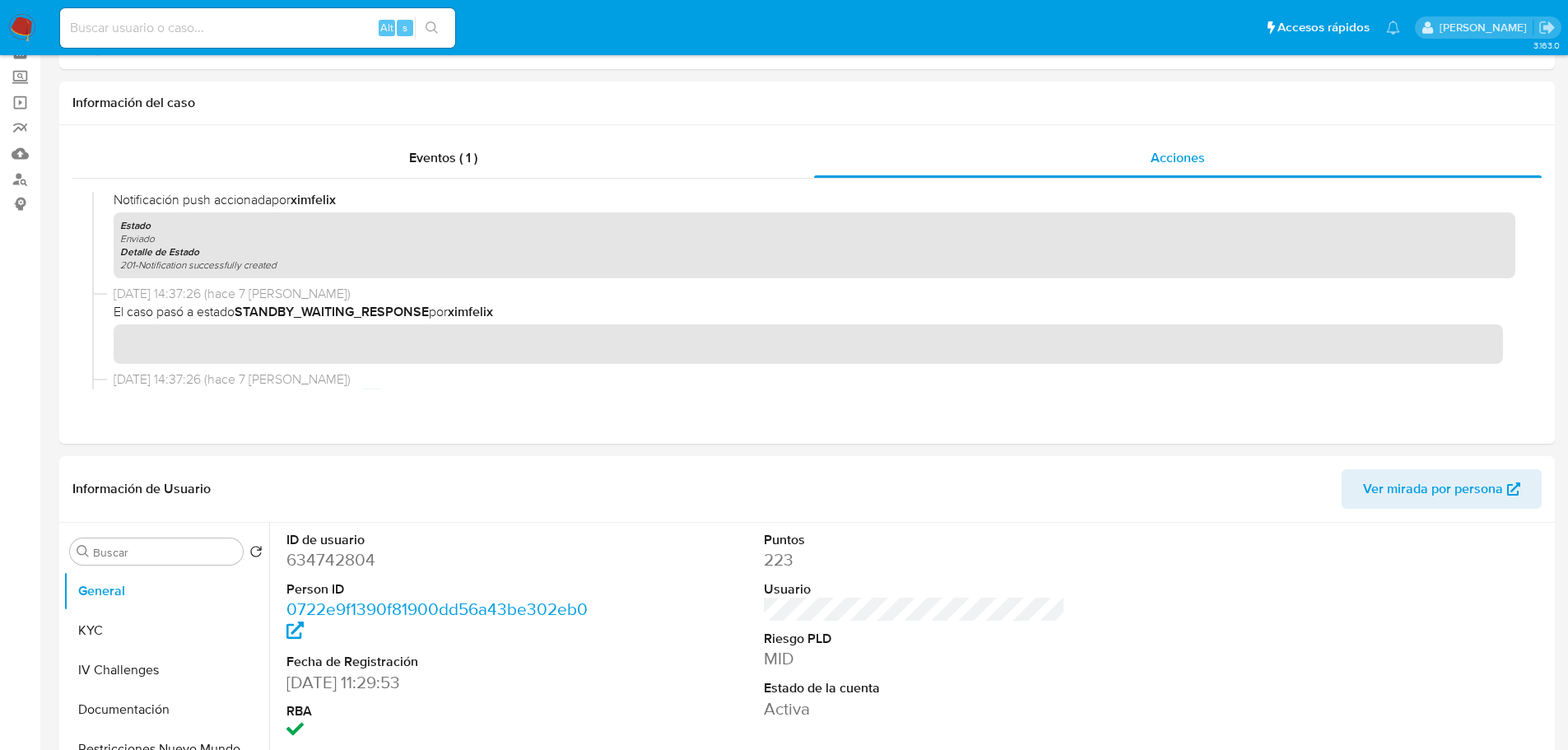
scroll to position [412, 0]
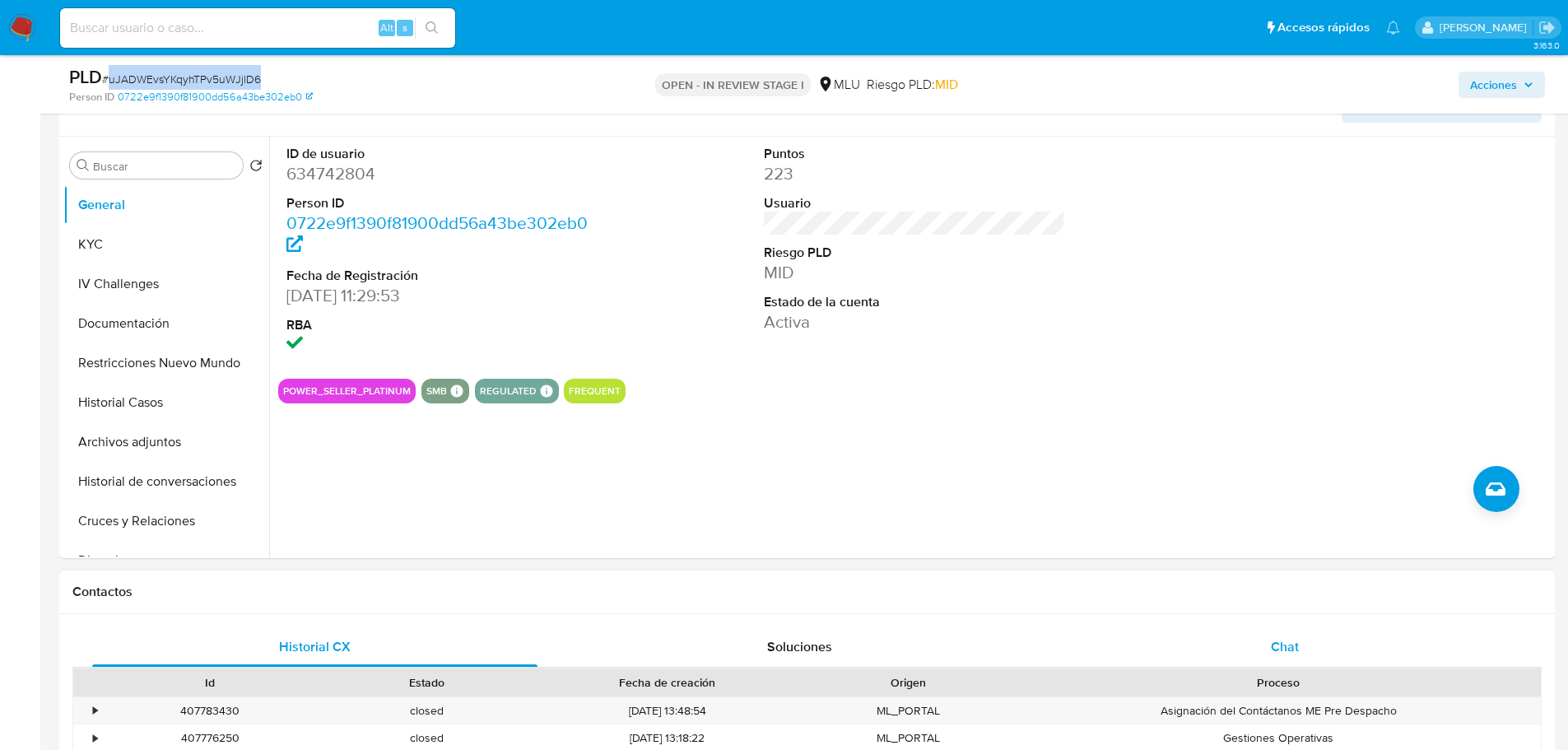
click at [1279, 655] on span "Chat" at bounding box center [1284, 647] width 28 height 19
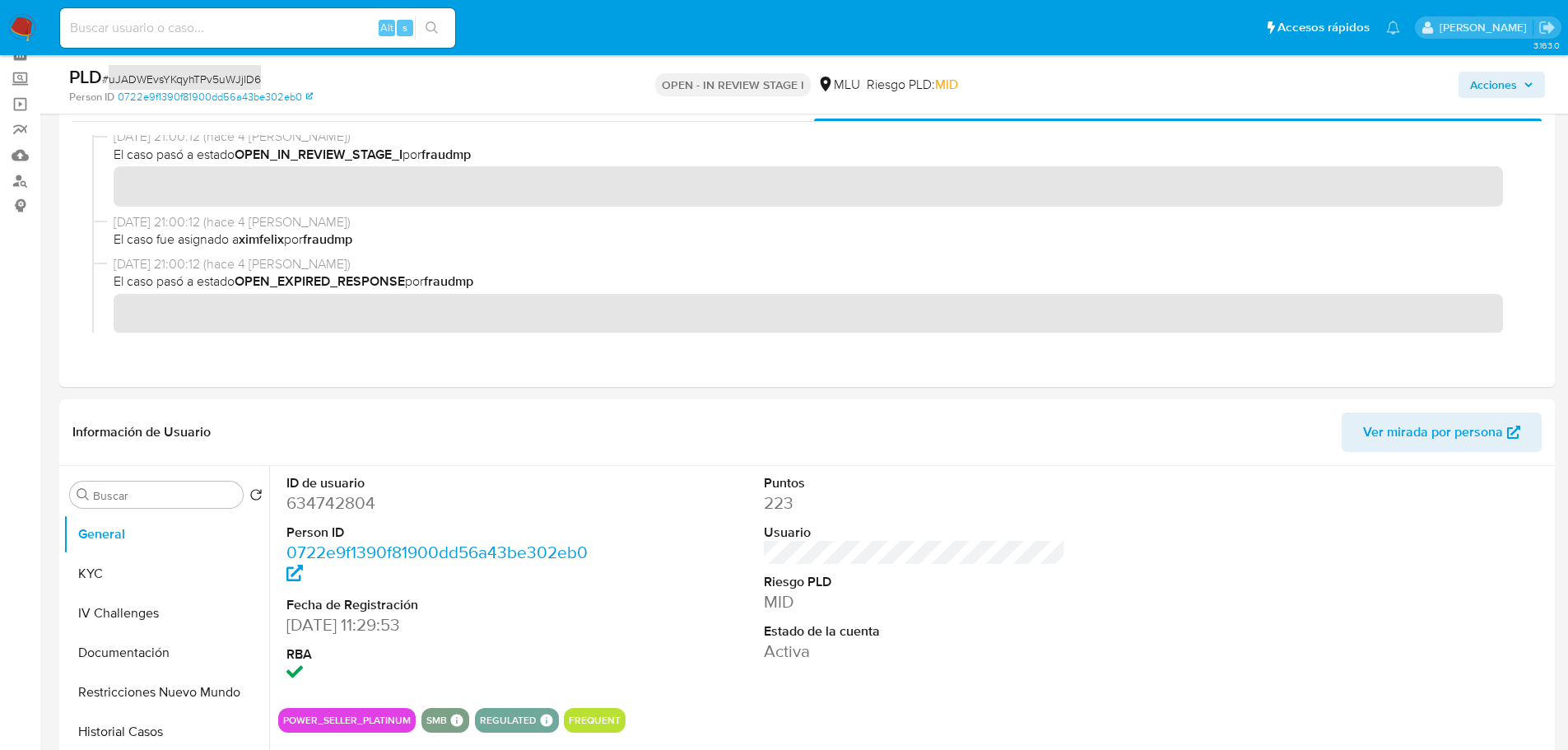
scroll to position [247, 0]
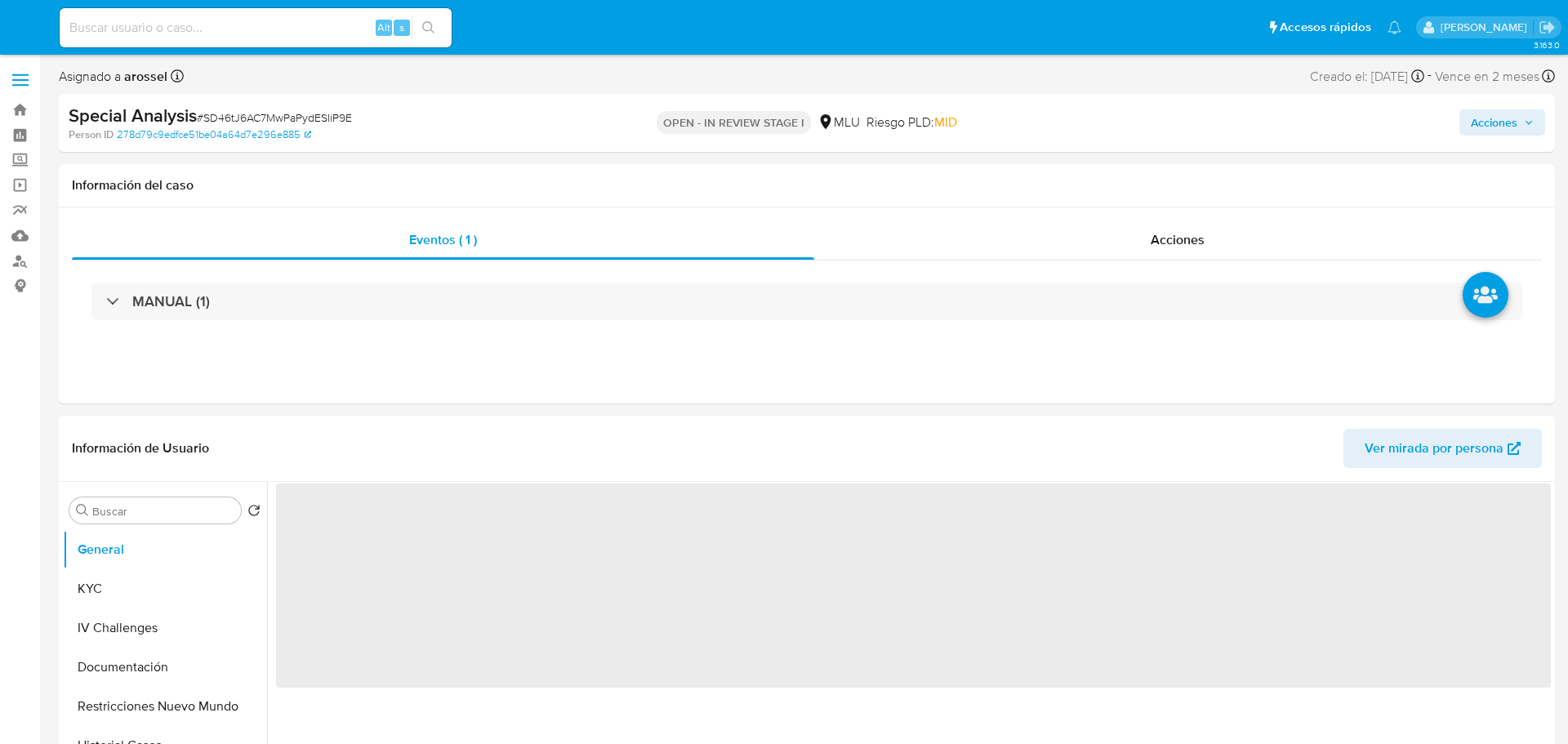
select select "10"
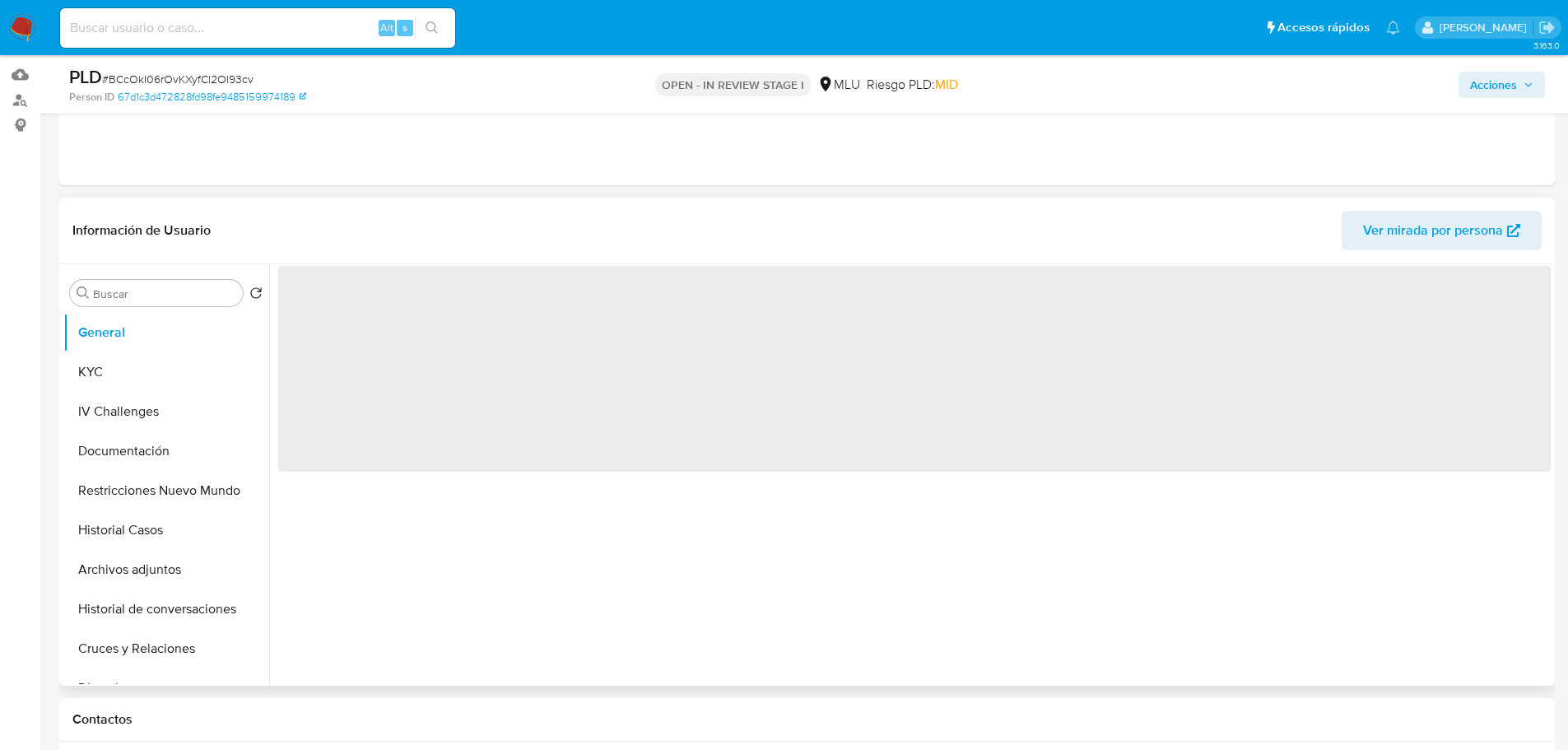
scroll to position [164, 0]
select select "10"
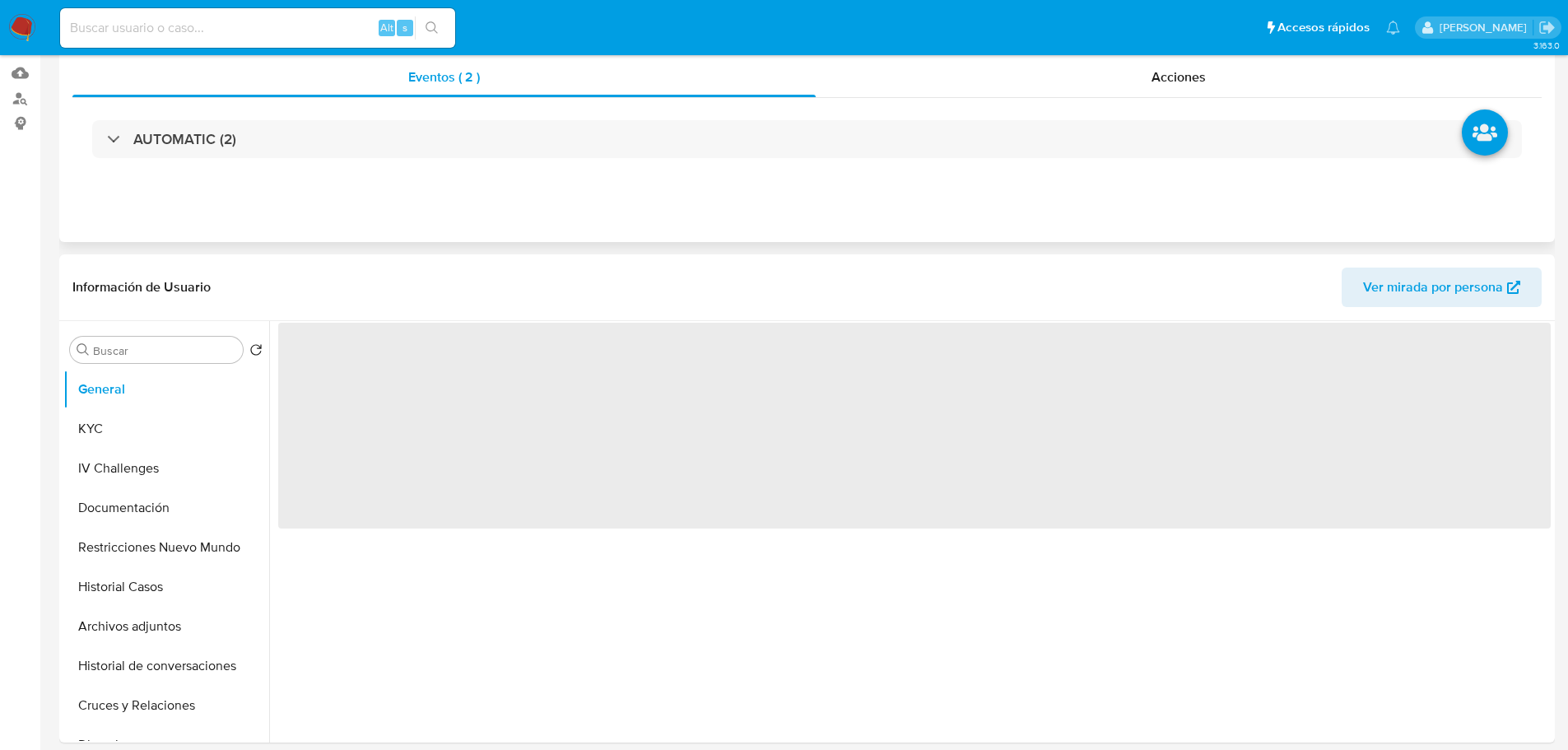
scroll to position [0, 0]
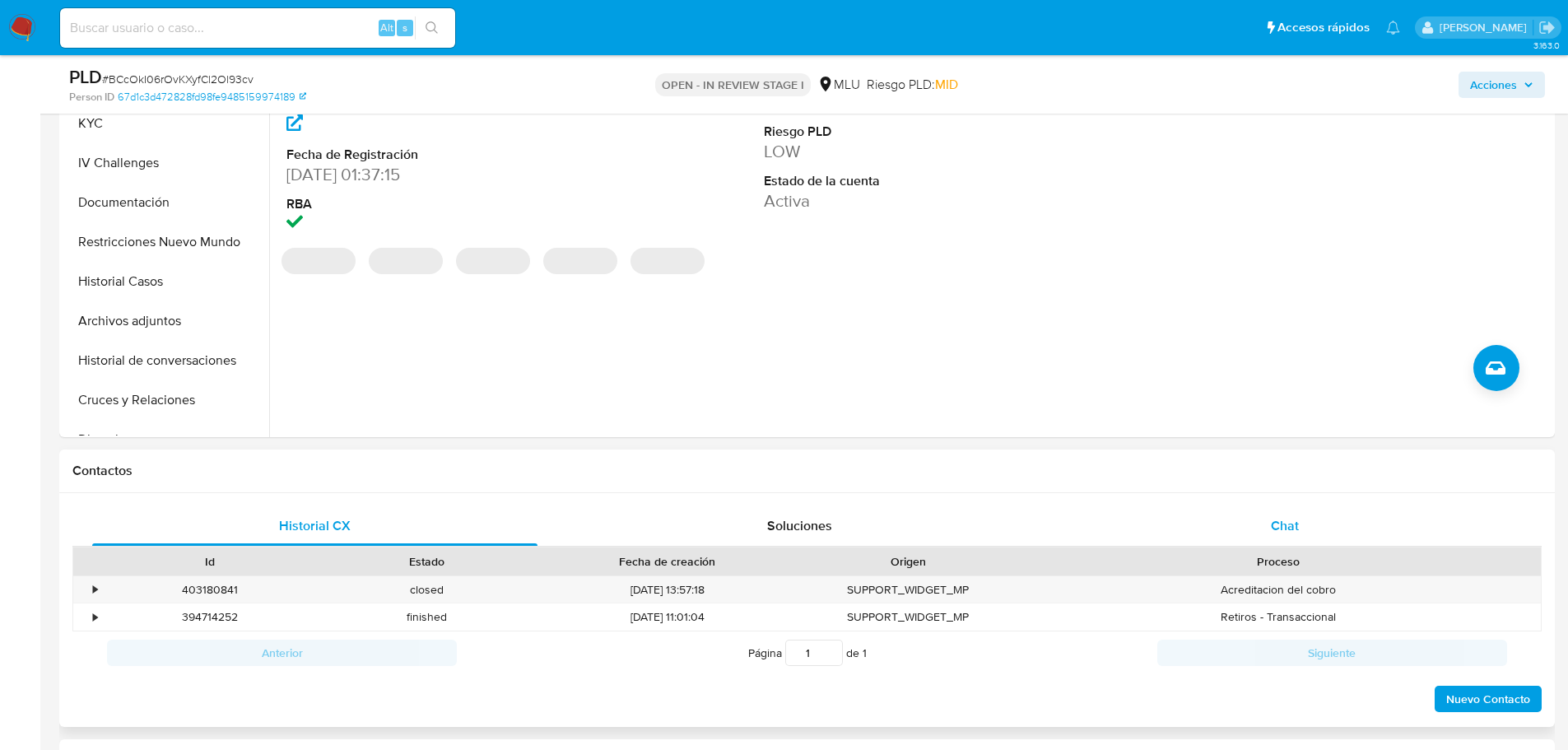
click at [1241, 530] on div "Chat" at bounding box center [1284, 526] width 445 height 39
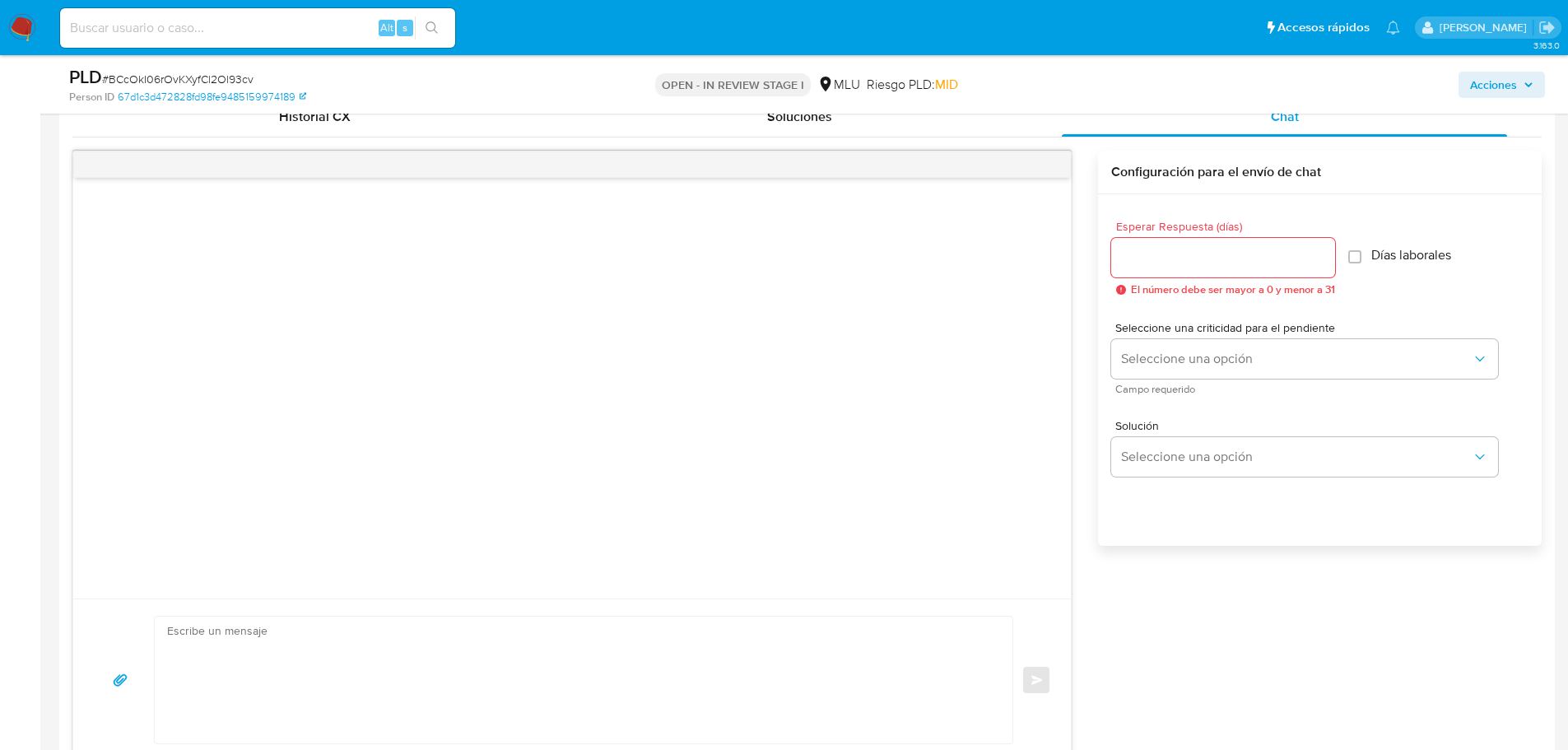
scroll to position [741, 0]
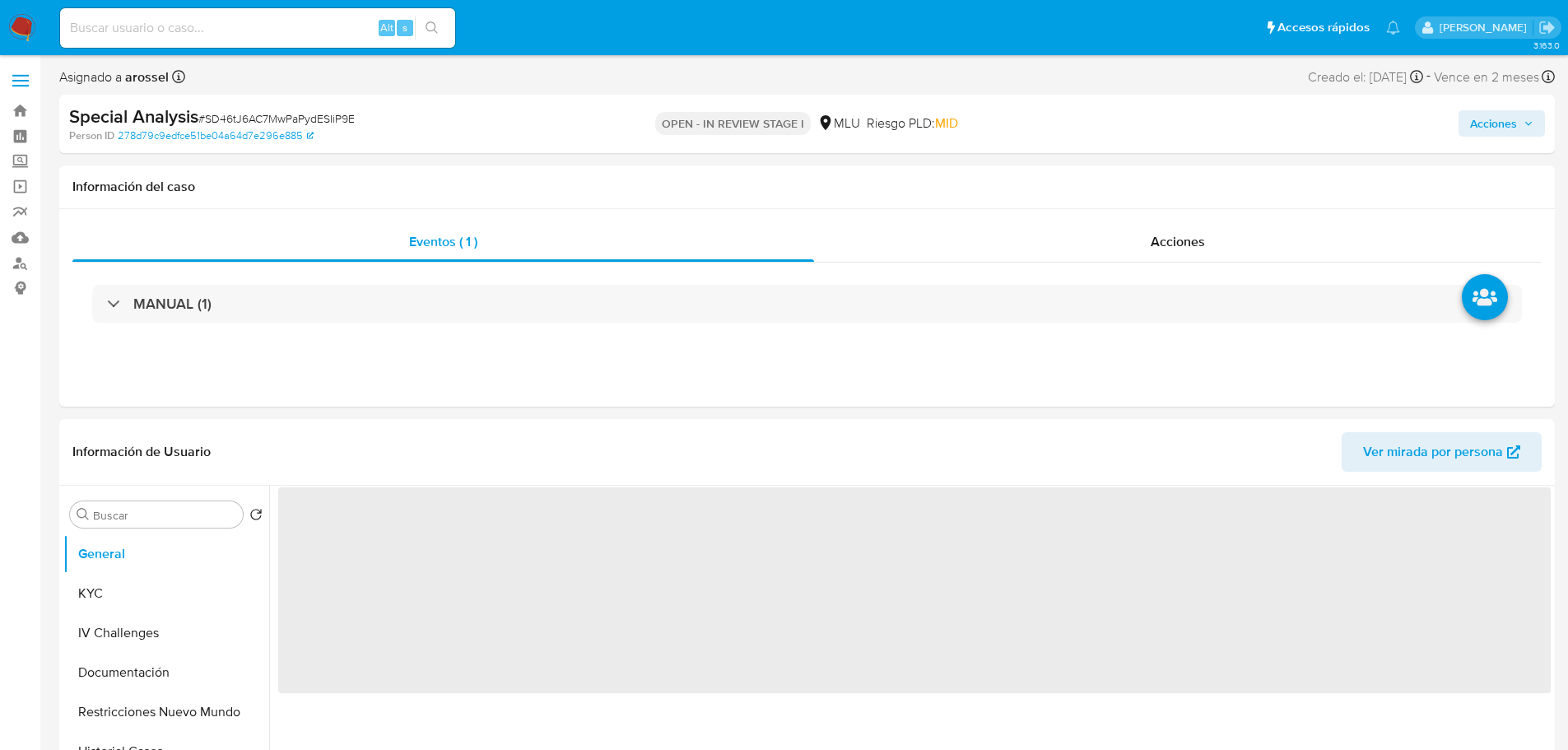
select select "10"
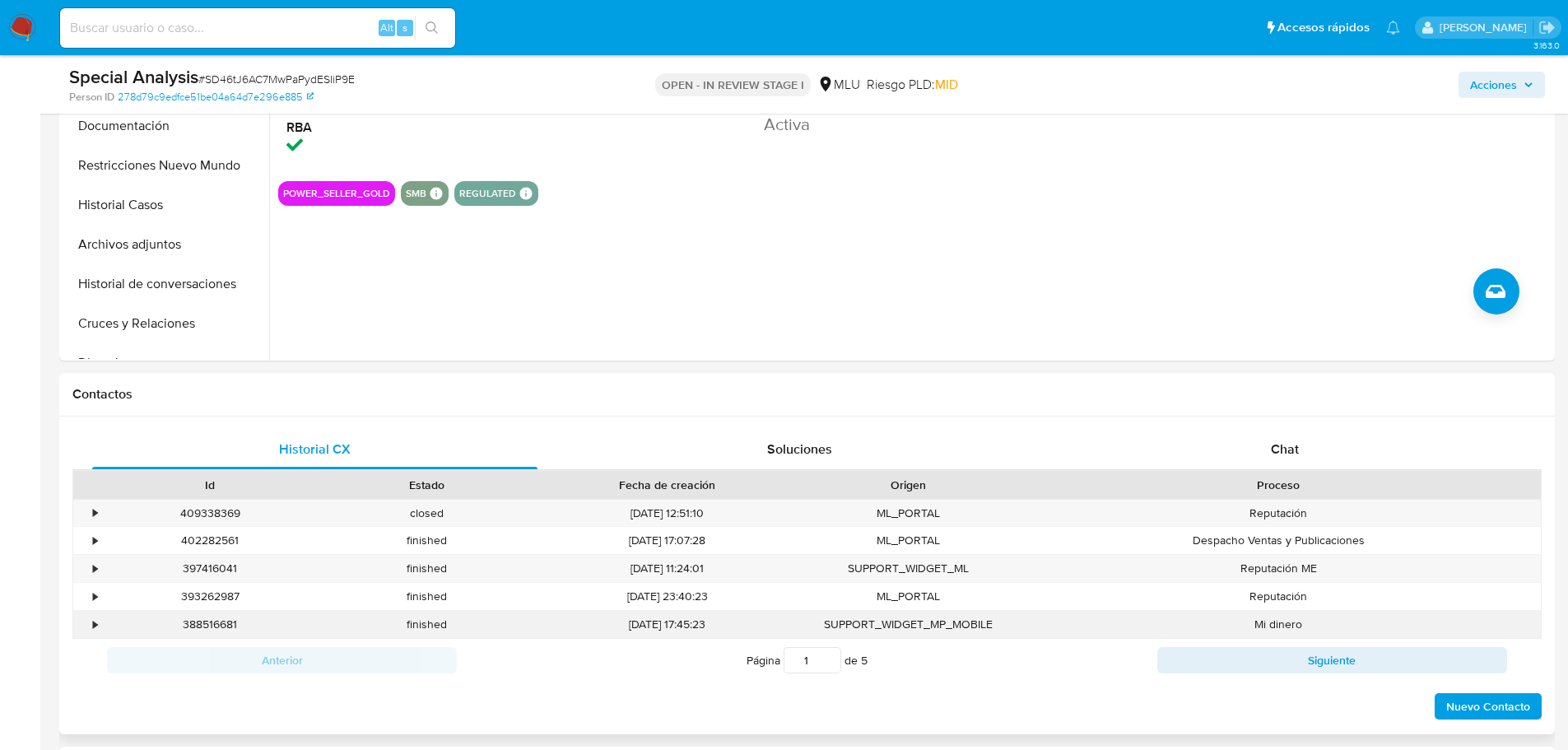
scroll to position [494, 0]
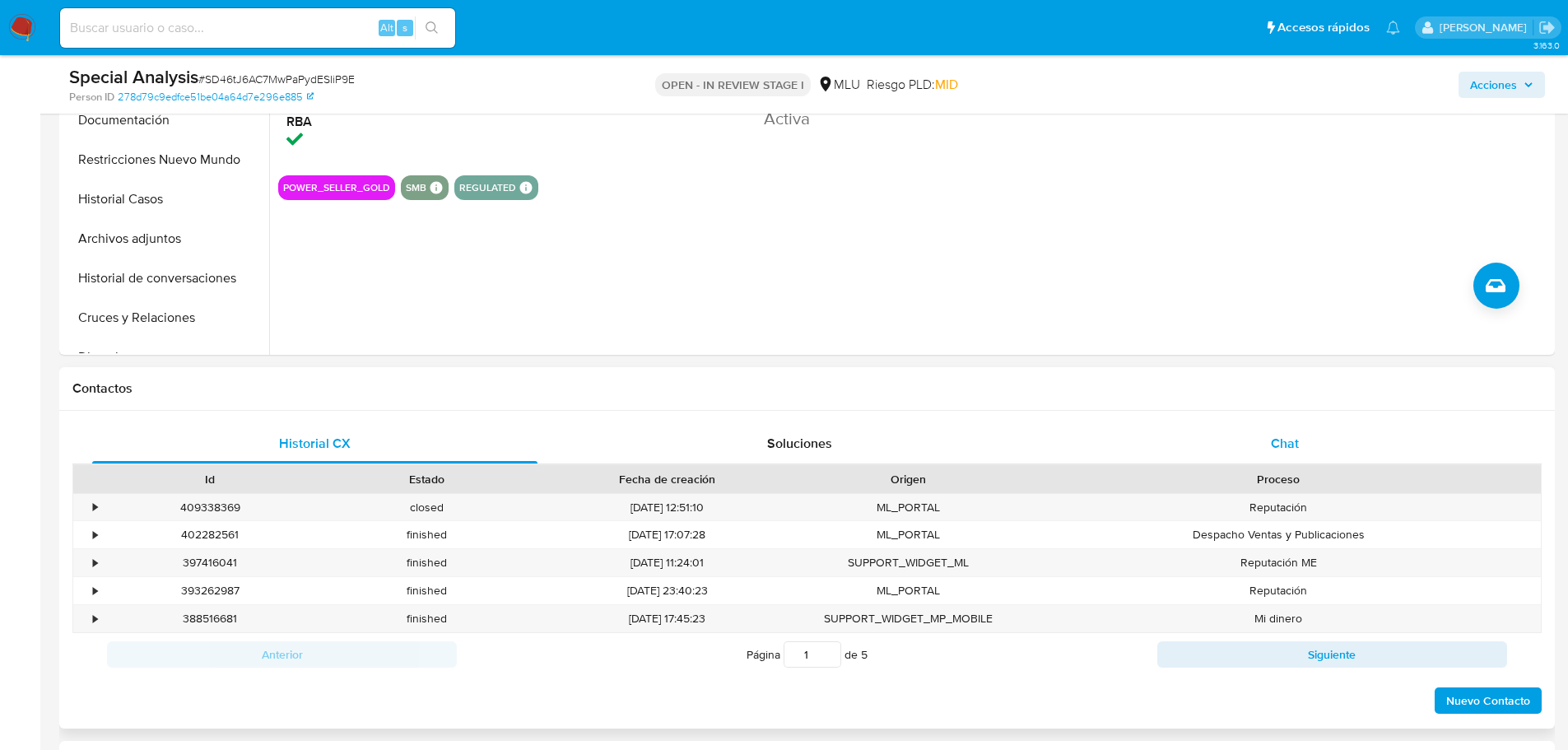
click at [1336, 445] on div "Chat" at bounding box center [1284, 443] width 445 height 39
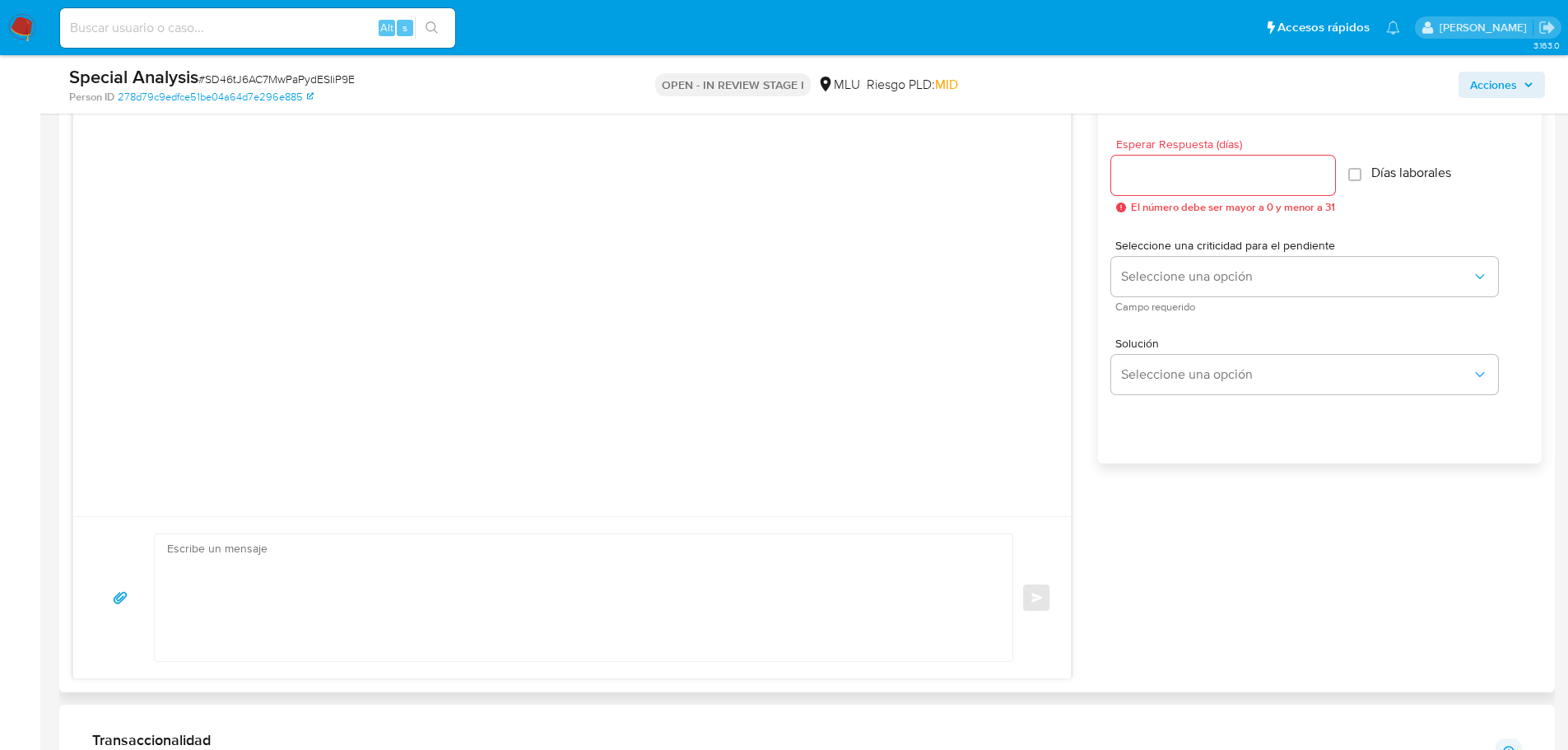
scroll to position [906, 0]
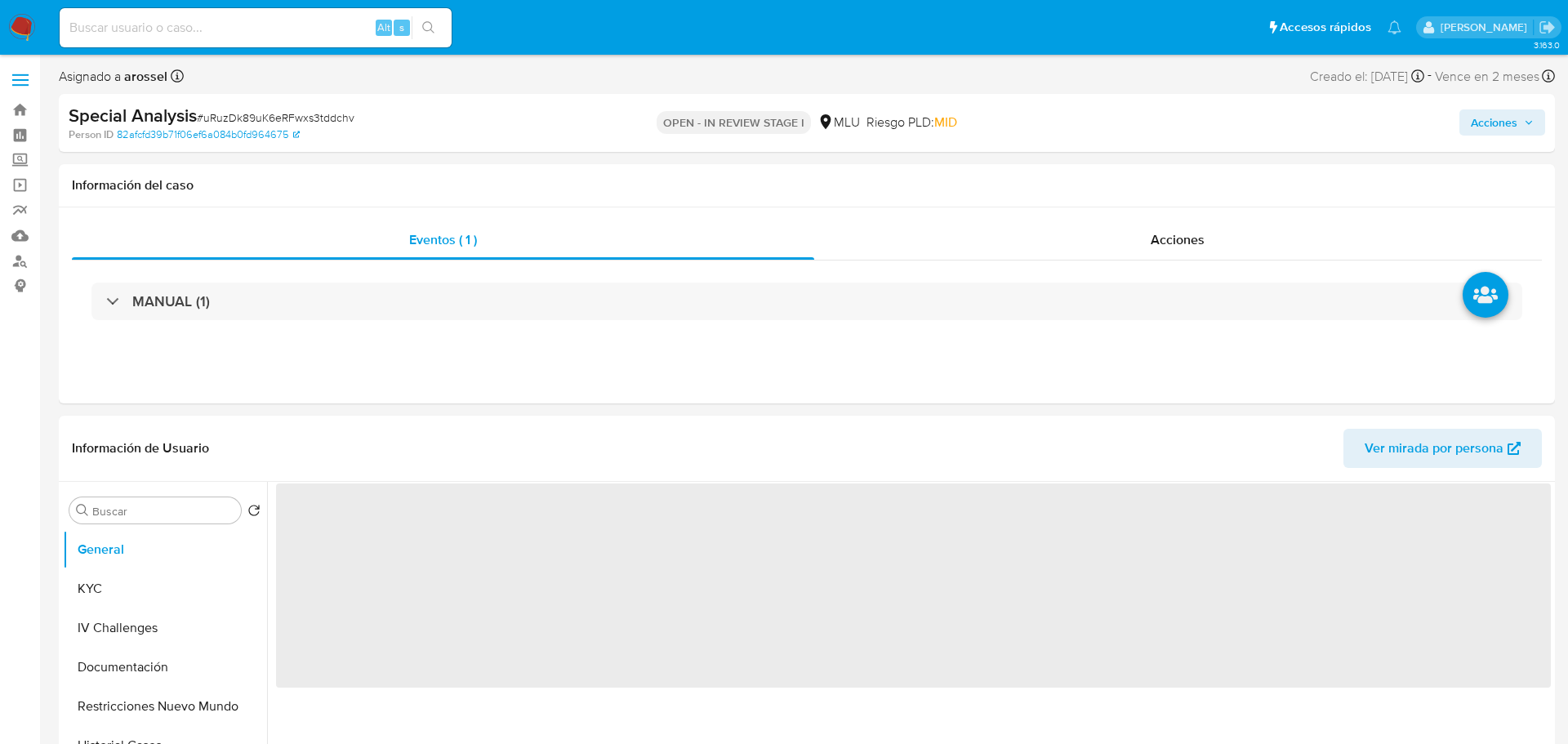
select select "10"
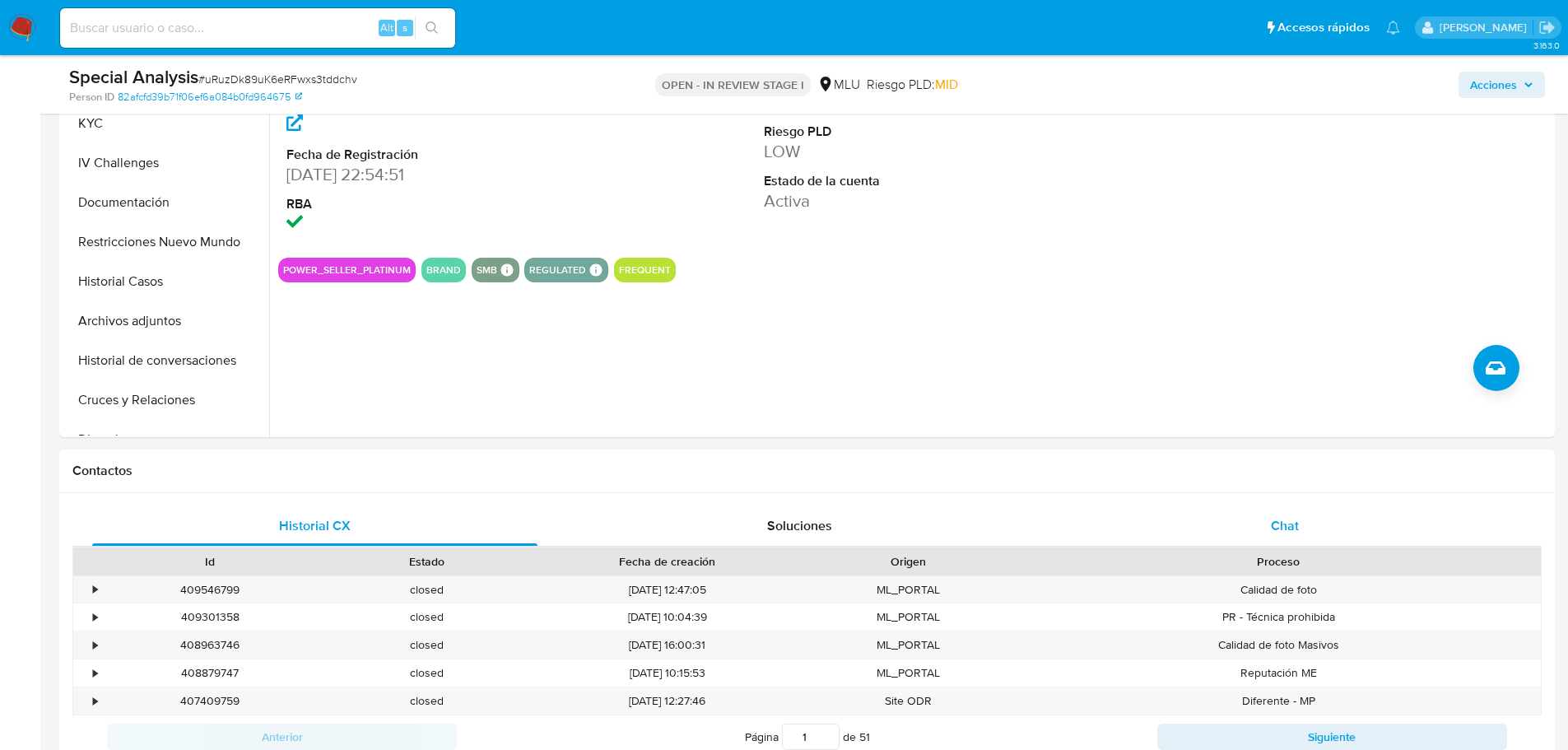
click at [1273, 519] on span "Chat" at bounding box center [1284, 526] width 28 height 19
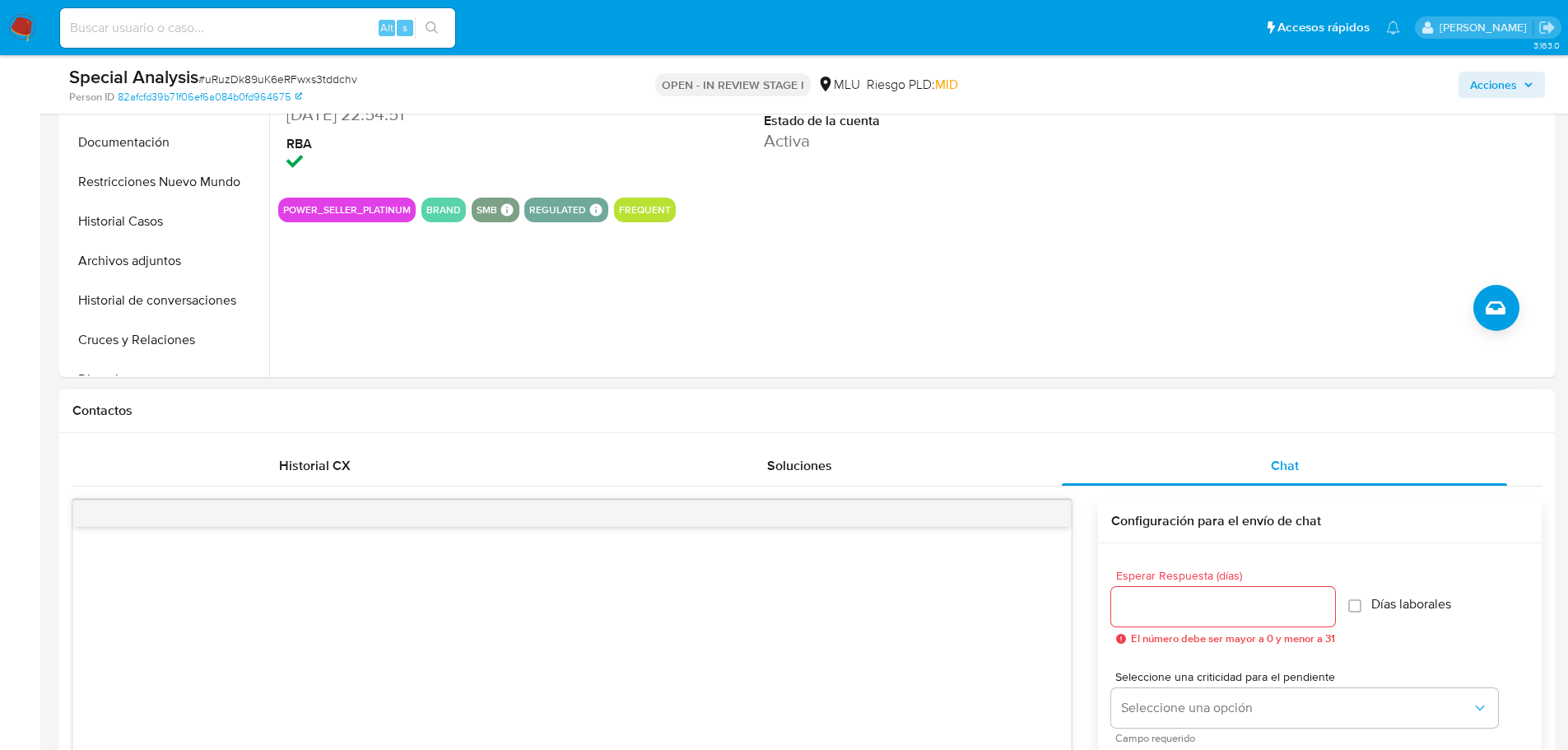
scroll to position [741, 0]
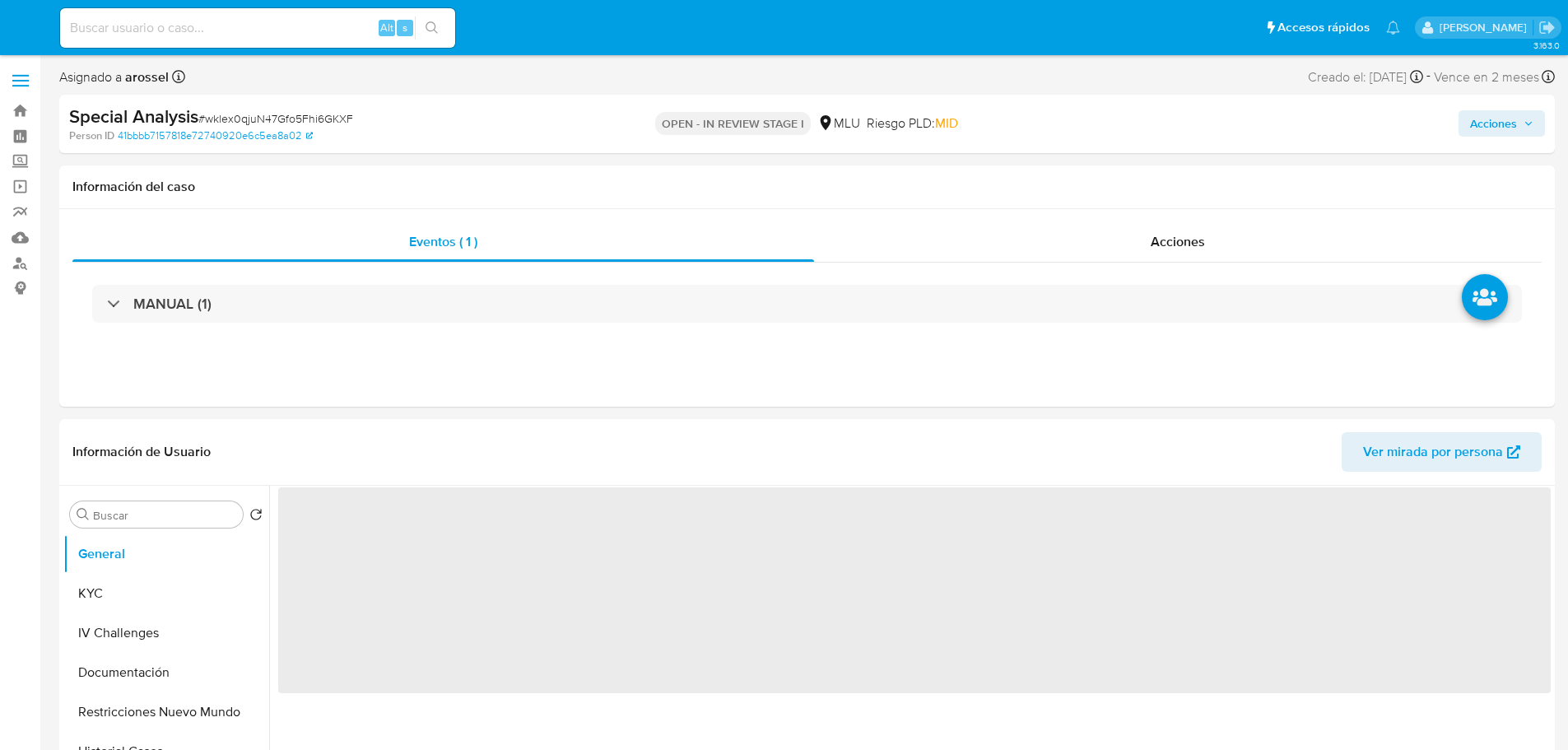
select select "10"
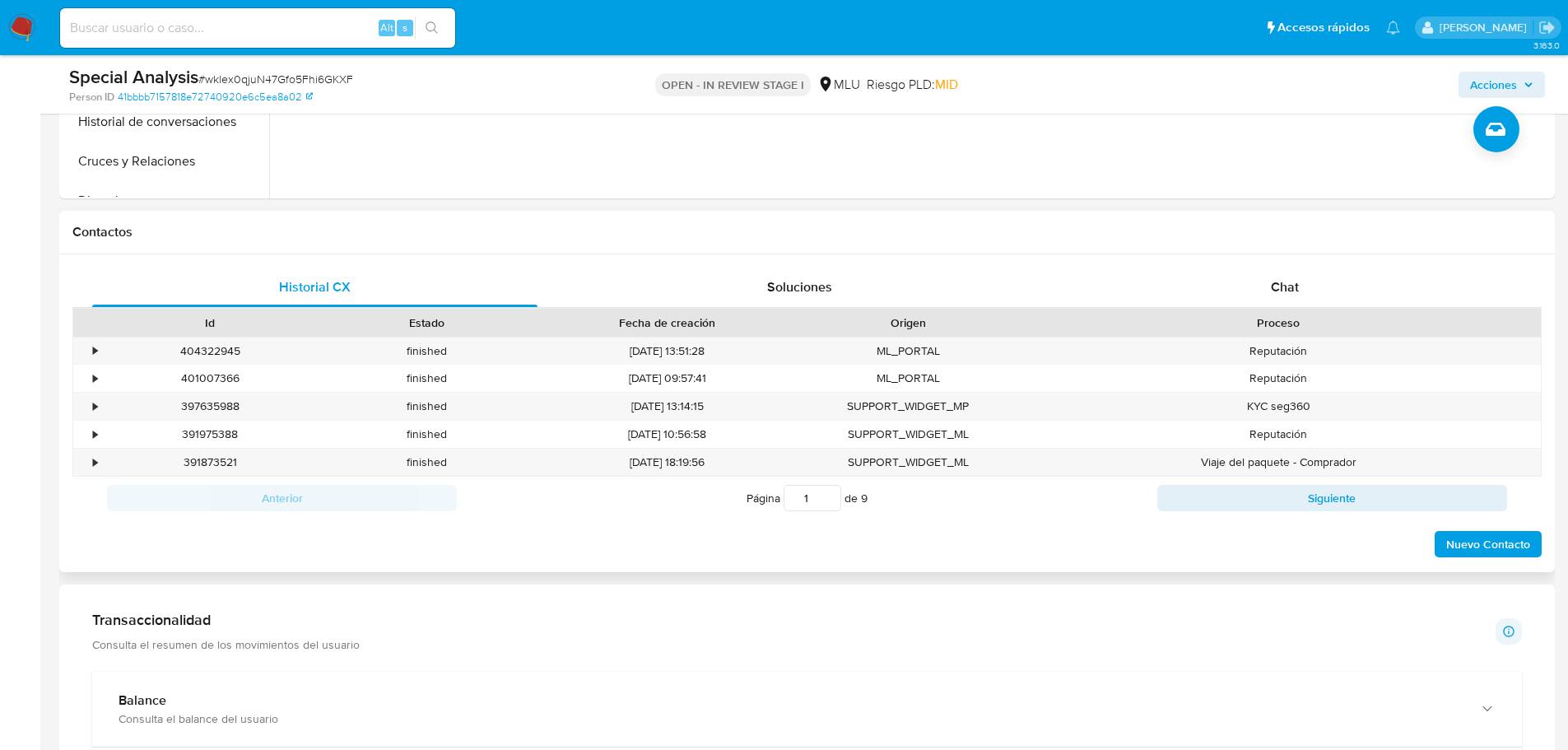
scroll to position [659, 0]
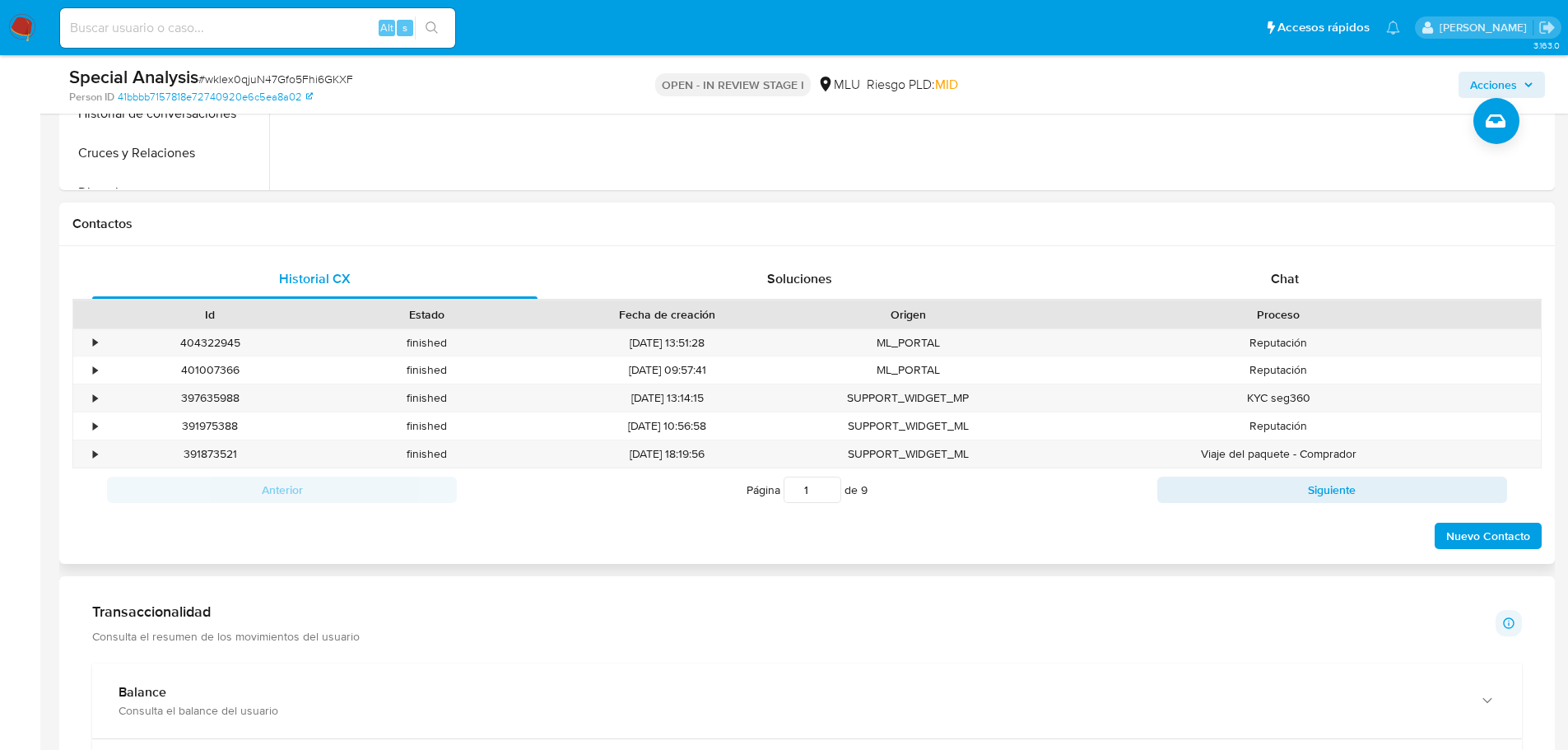
drag, startPoint x: 1289, startPoint y: 281, endPoint x: 1282, endPoint y: 304, distance: 24.0
click at [1291, 281] on span "Chat" at bounding box center [1284, 279] width 28 height 19
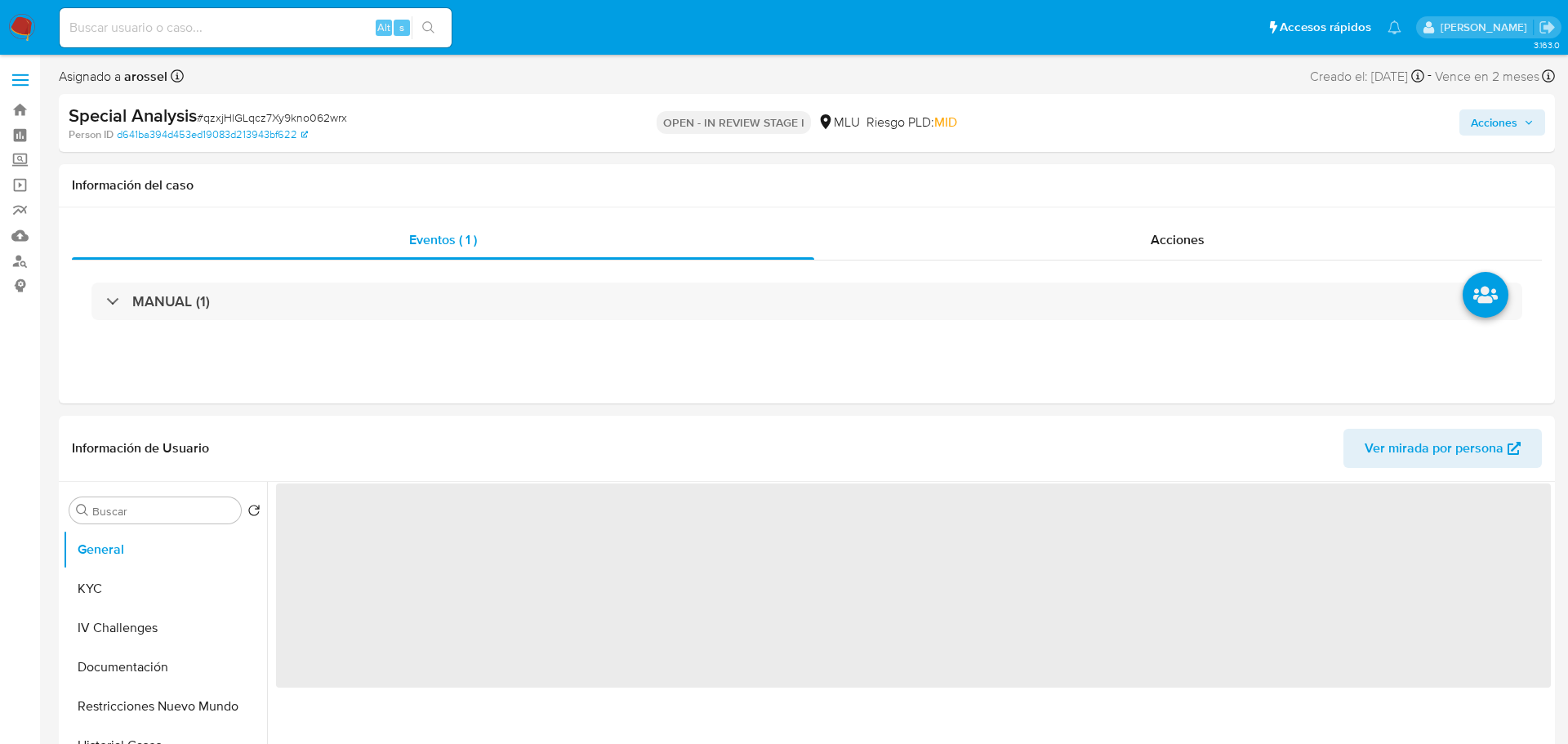
select select "10"
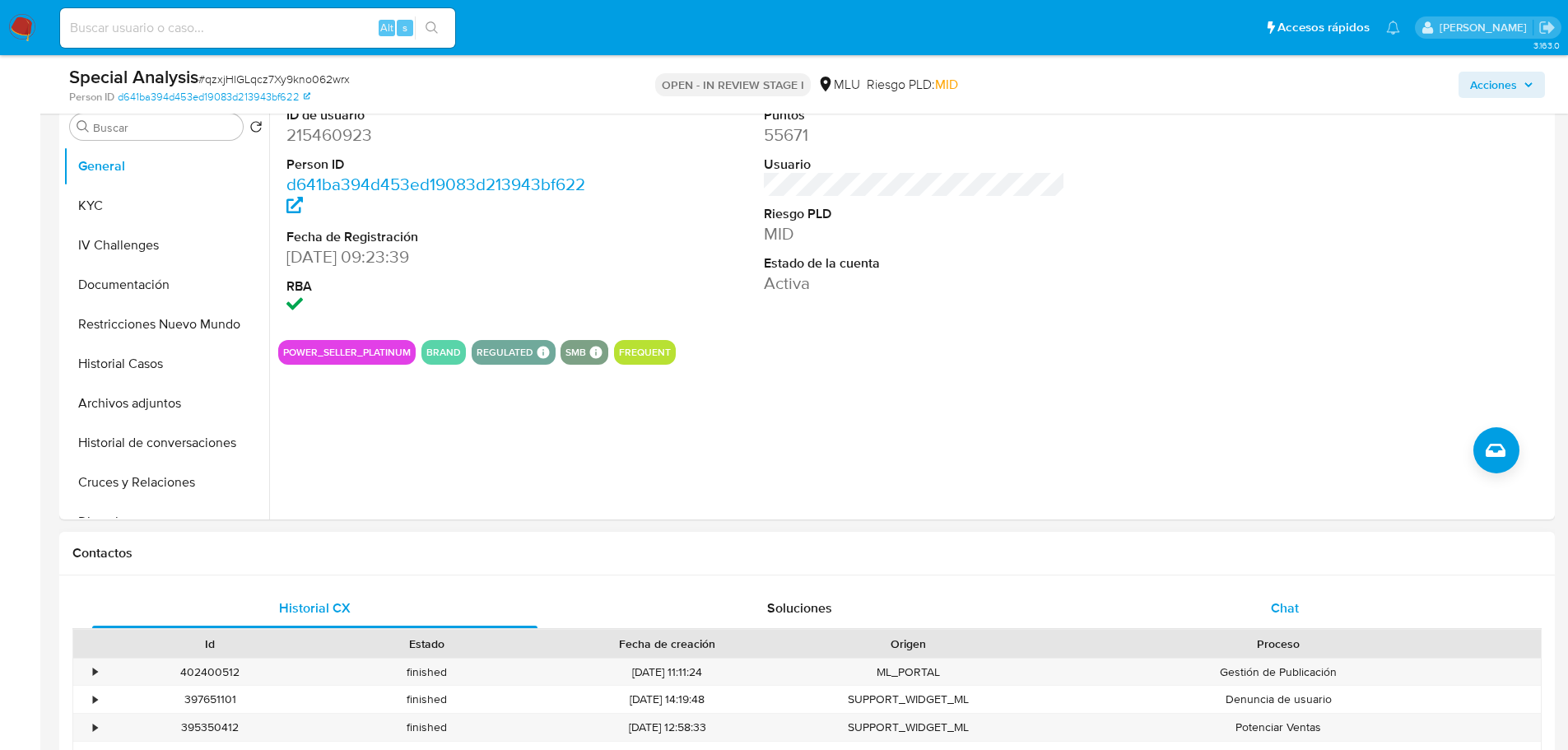
click at [1292, 599] on span "Chat" at bounding box center [1284, 609] width 28 height 19
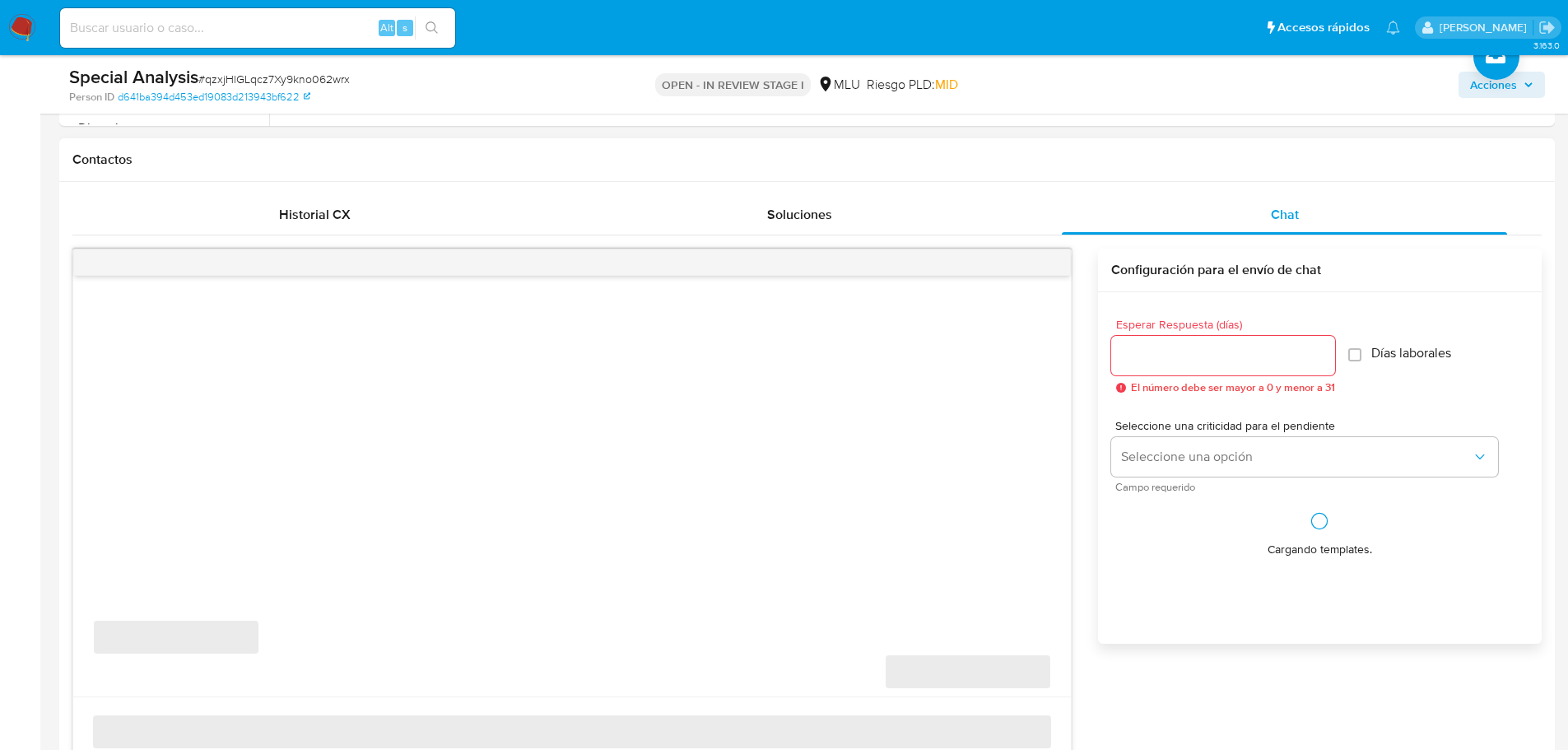
scroll to position [741, 0]
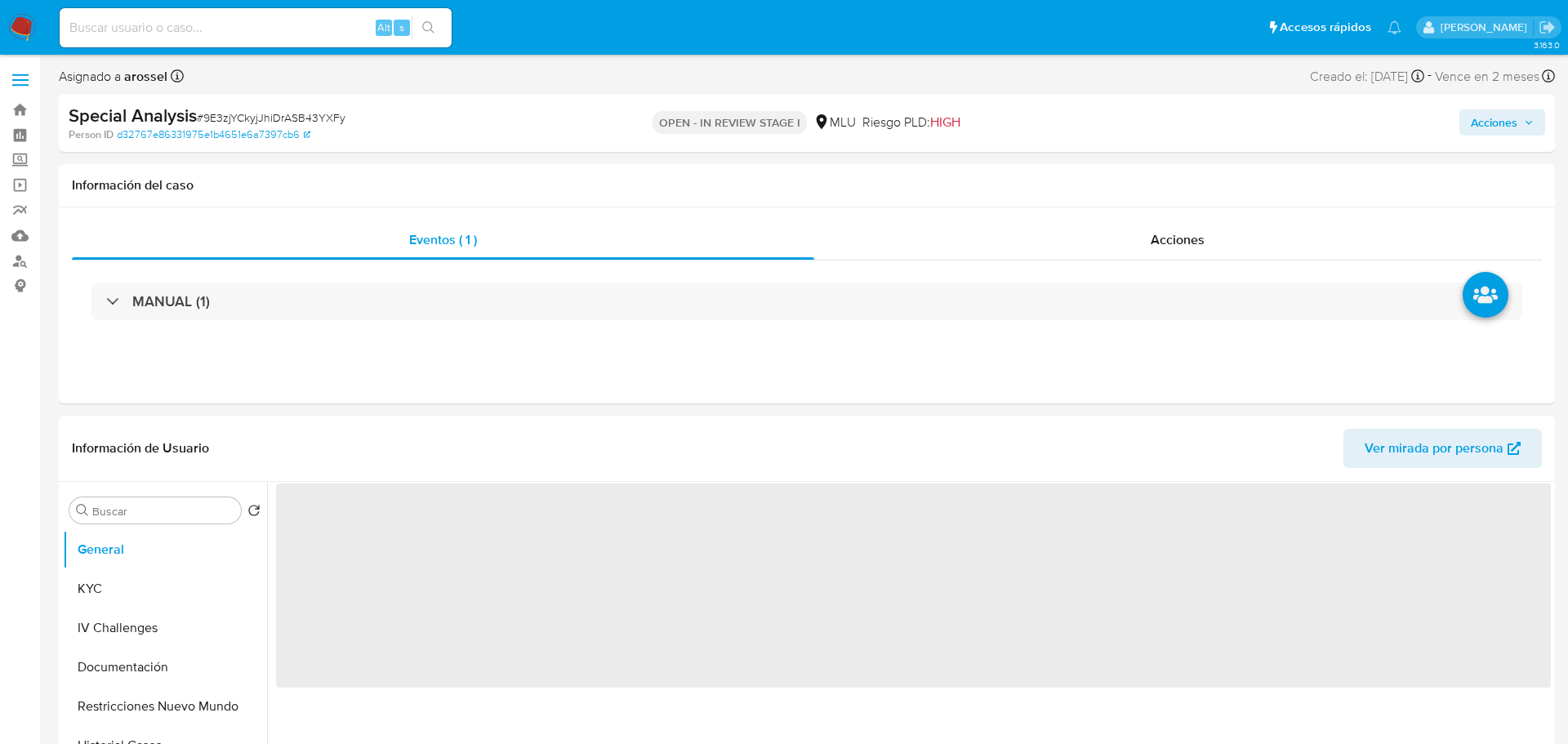
select select "10"
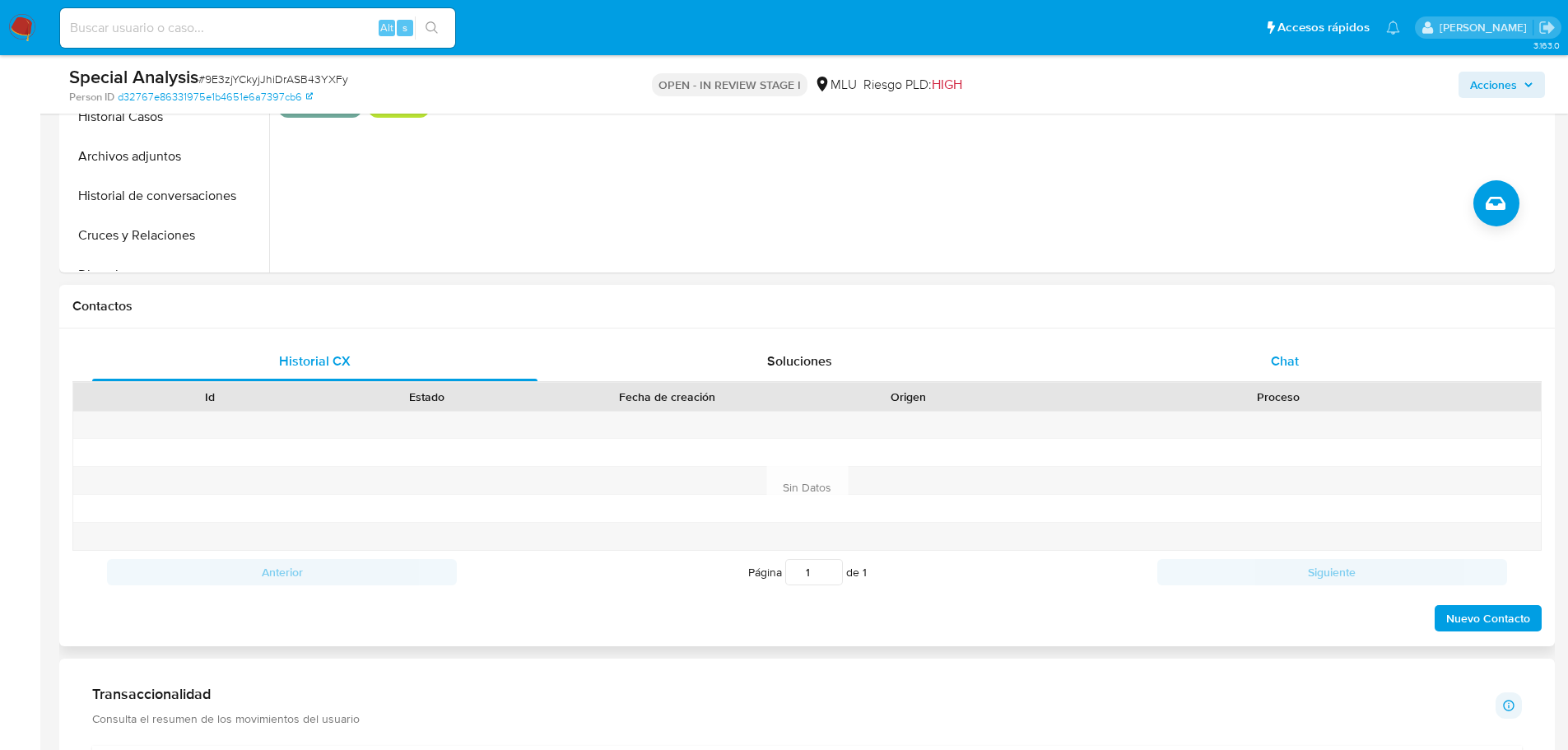
click at [1276, 344] on div "Chat" at bounding box center [1284, 361] width 445 height 39
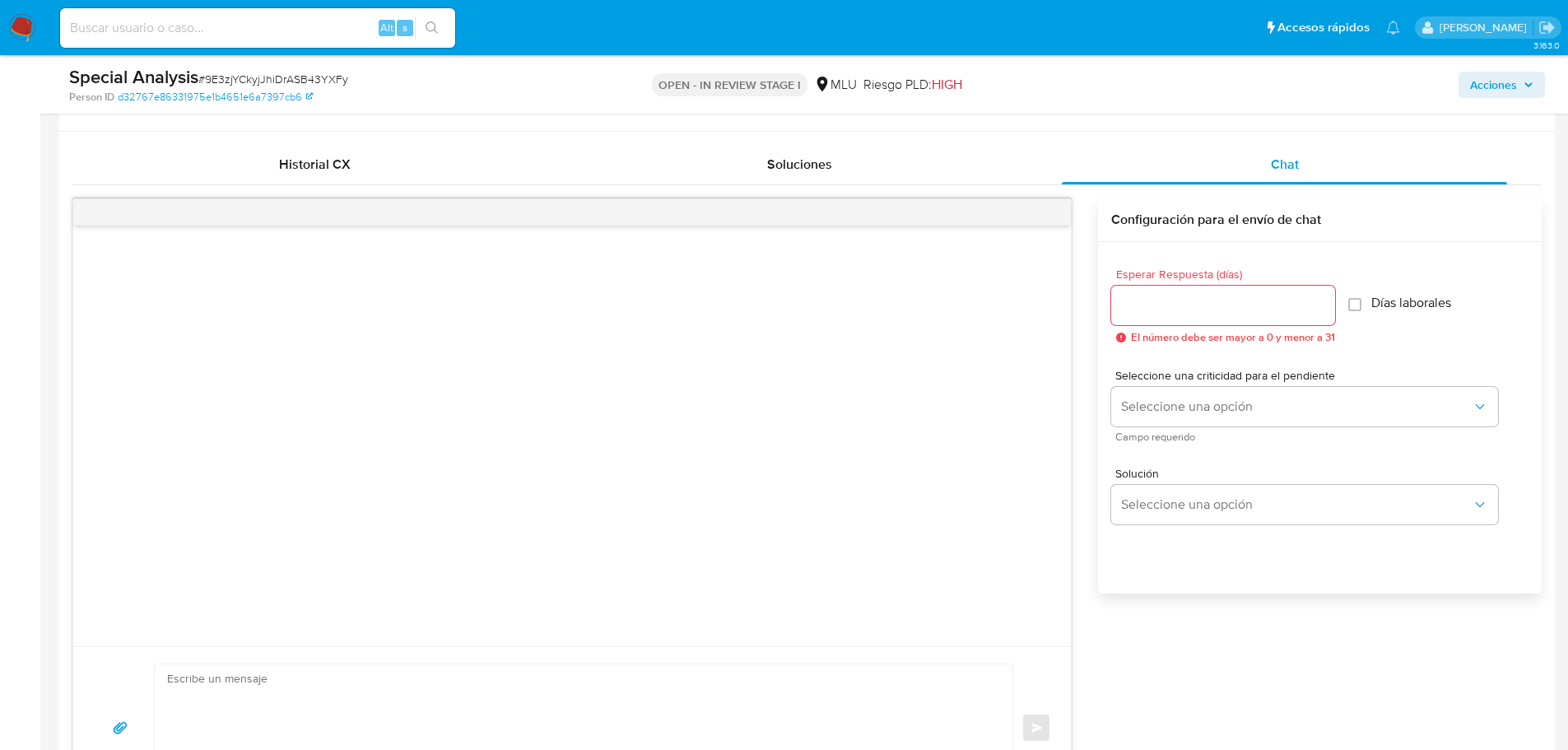
scroll to position [906, 0]
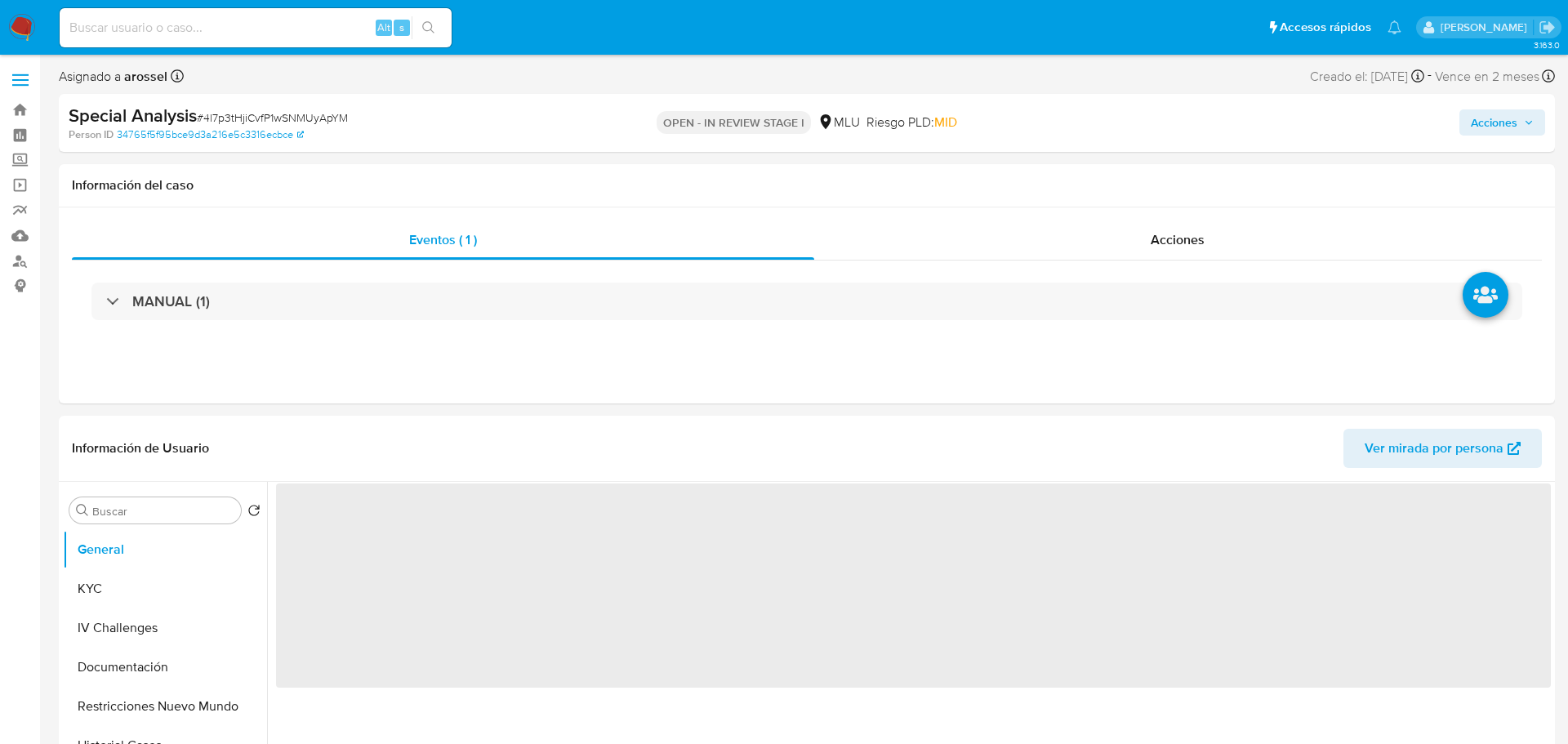
select select "10"
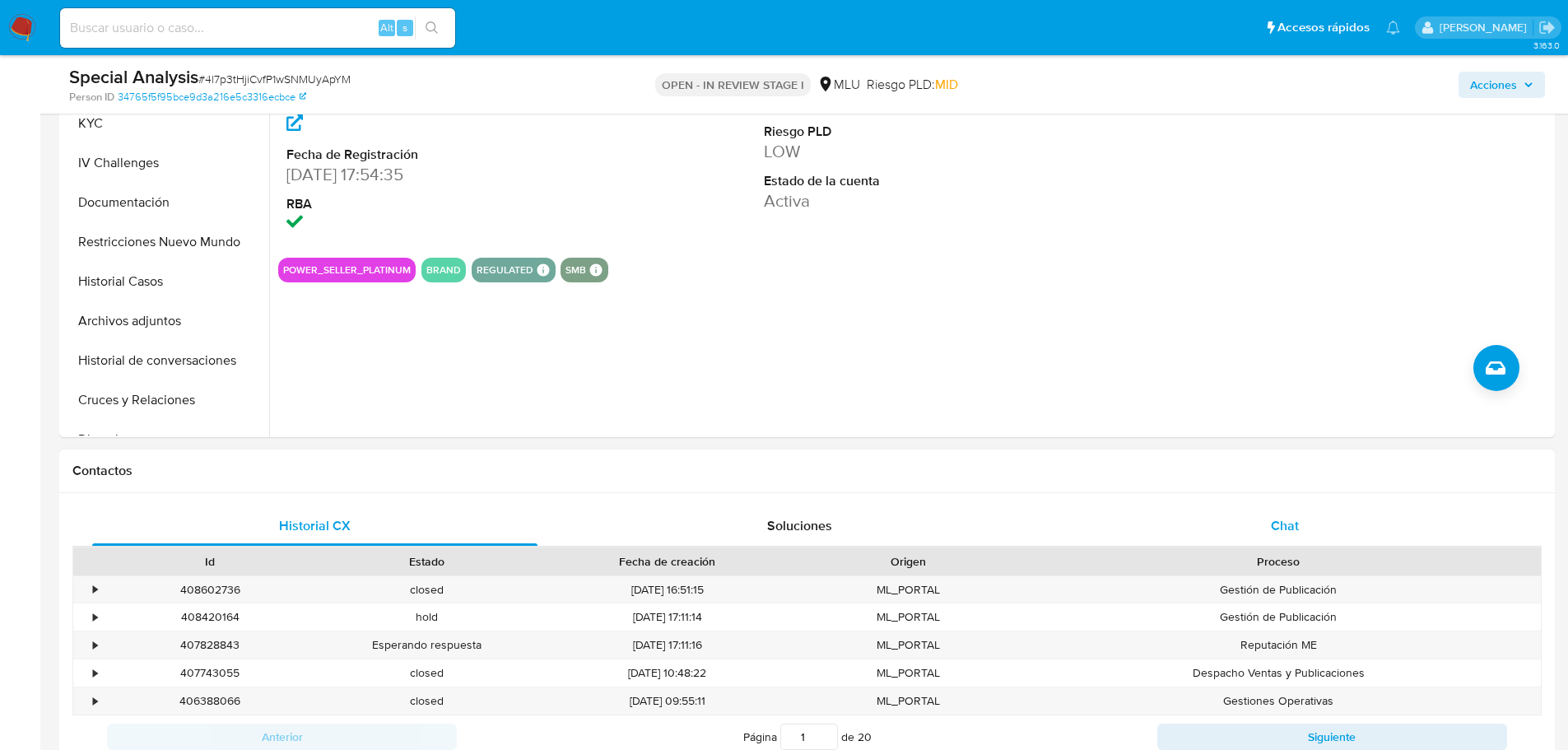
click at [1294, 542] on div "Chat" at bounding box center [1284, 526] width 445 height 39
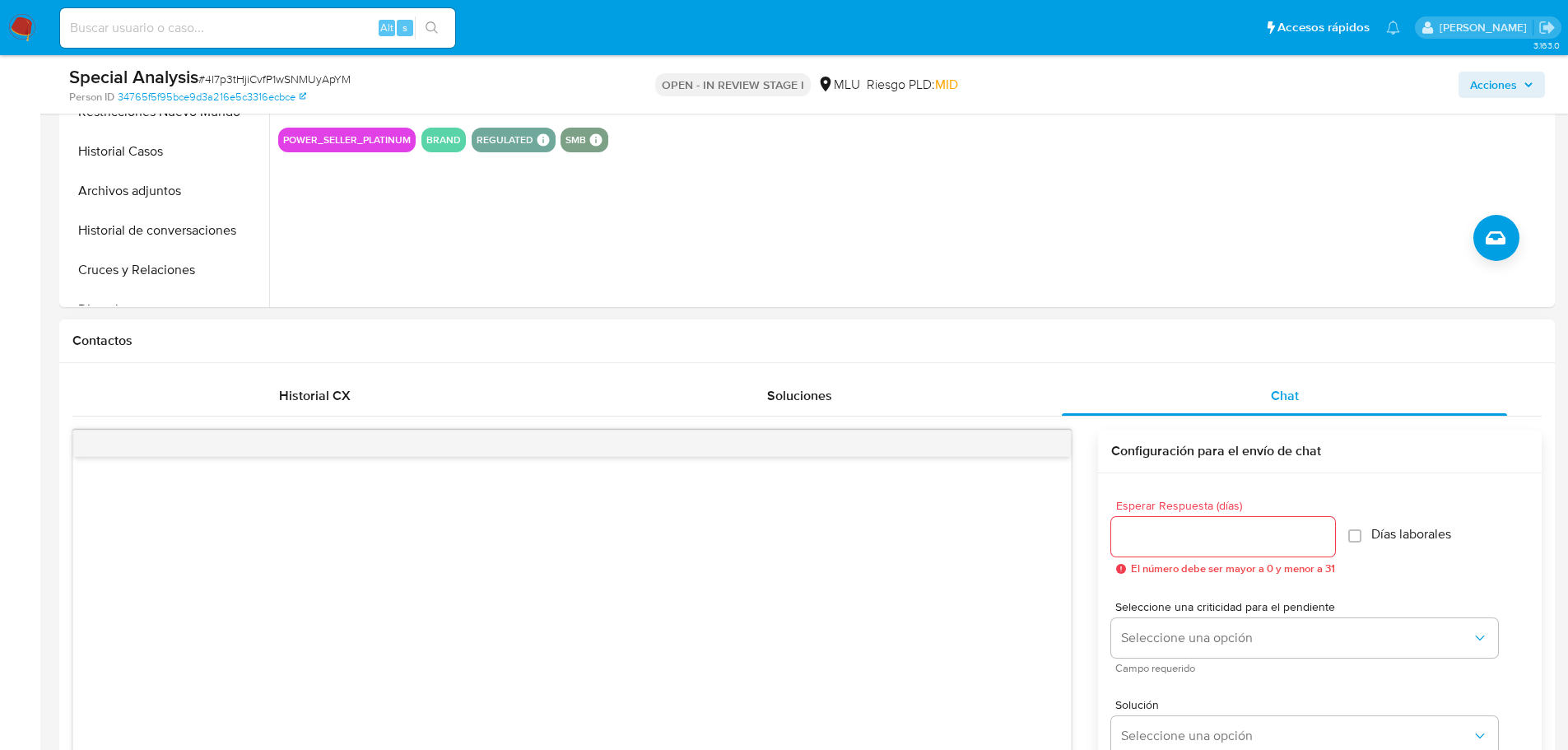
scroll to position [659, 0]
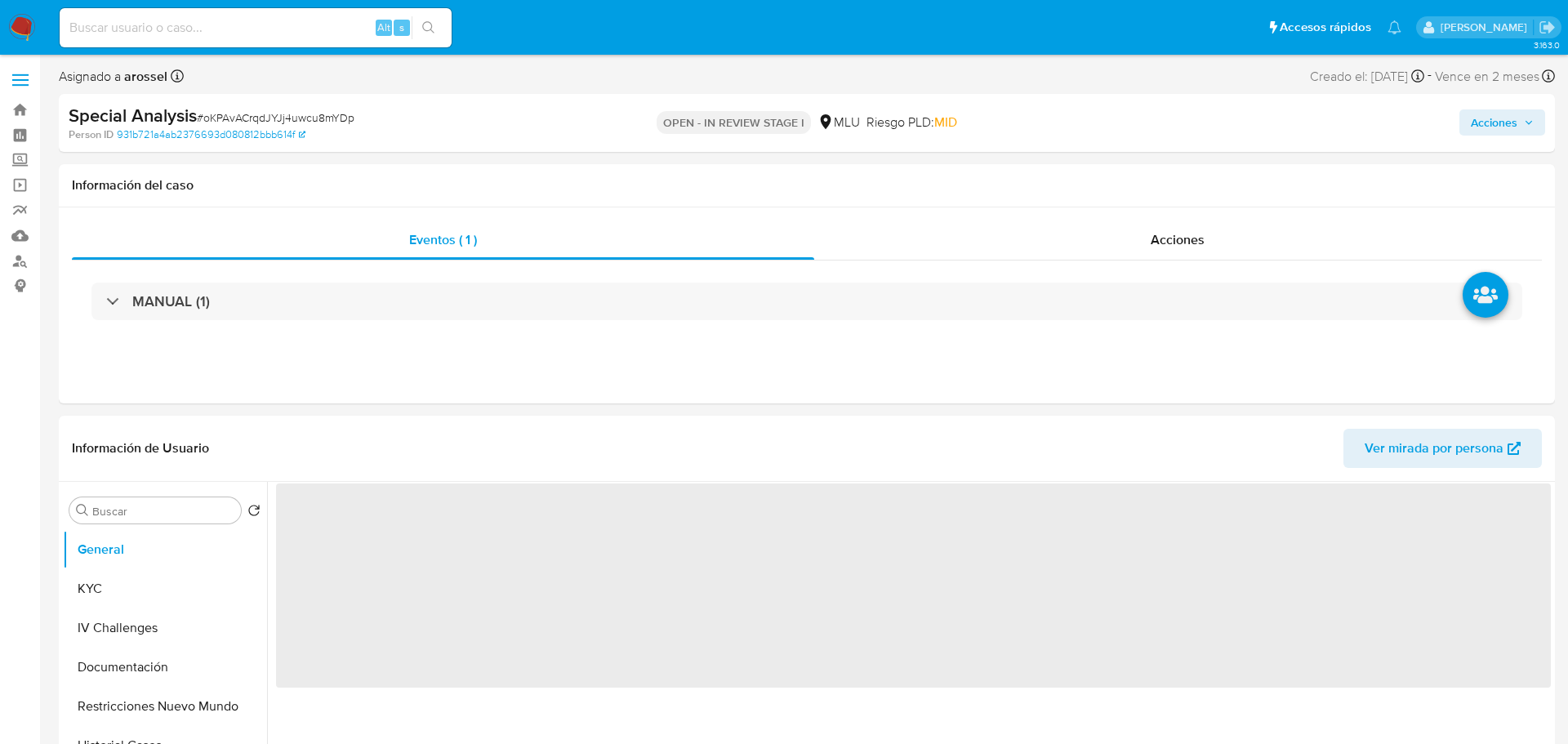
select select "10"
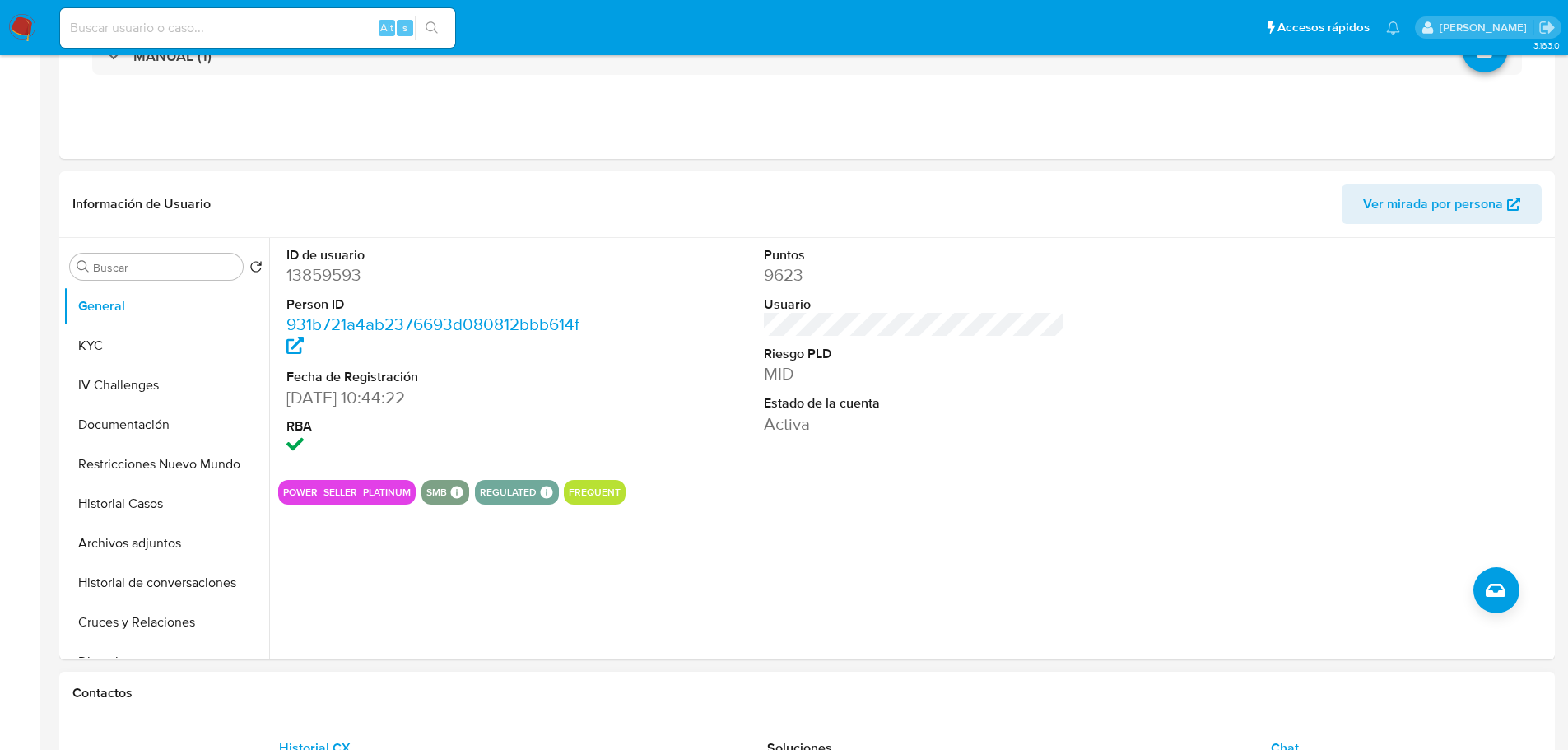
scroll to position [494, 0]
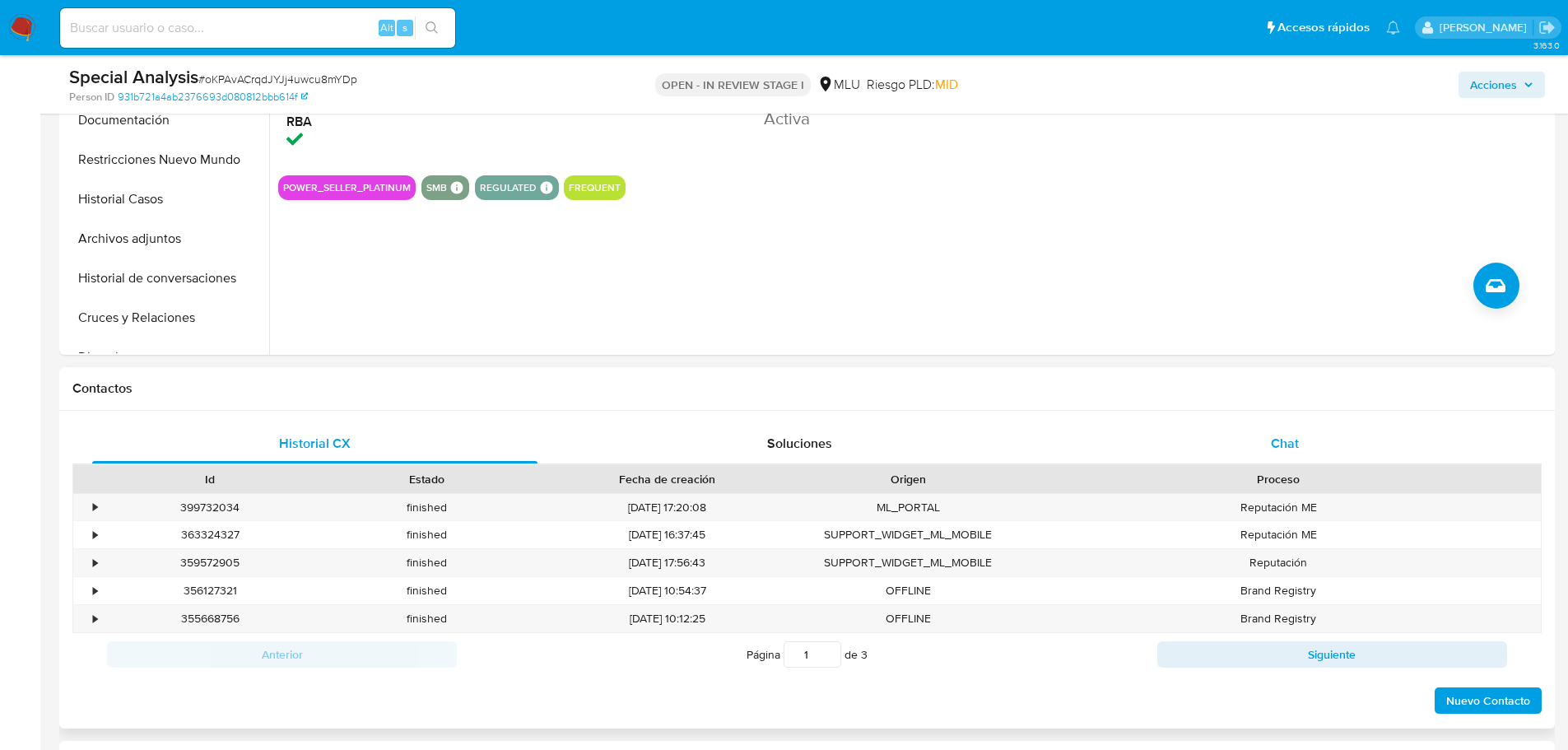
click at [1292, 436] on div "Chat" at bounding box center [1284, 443] width 445 height 39
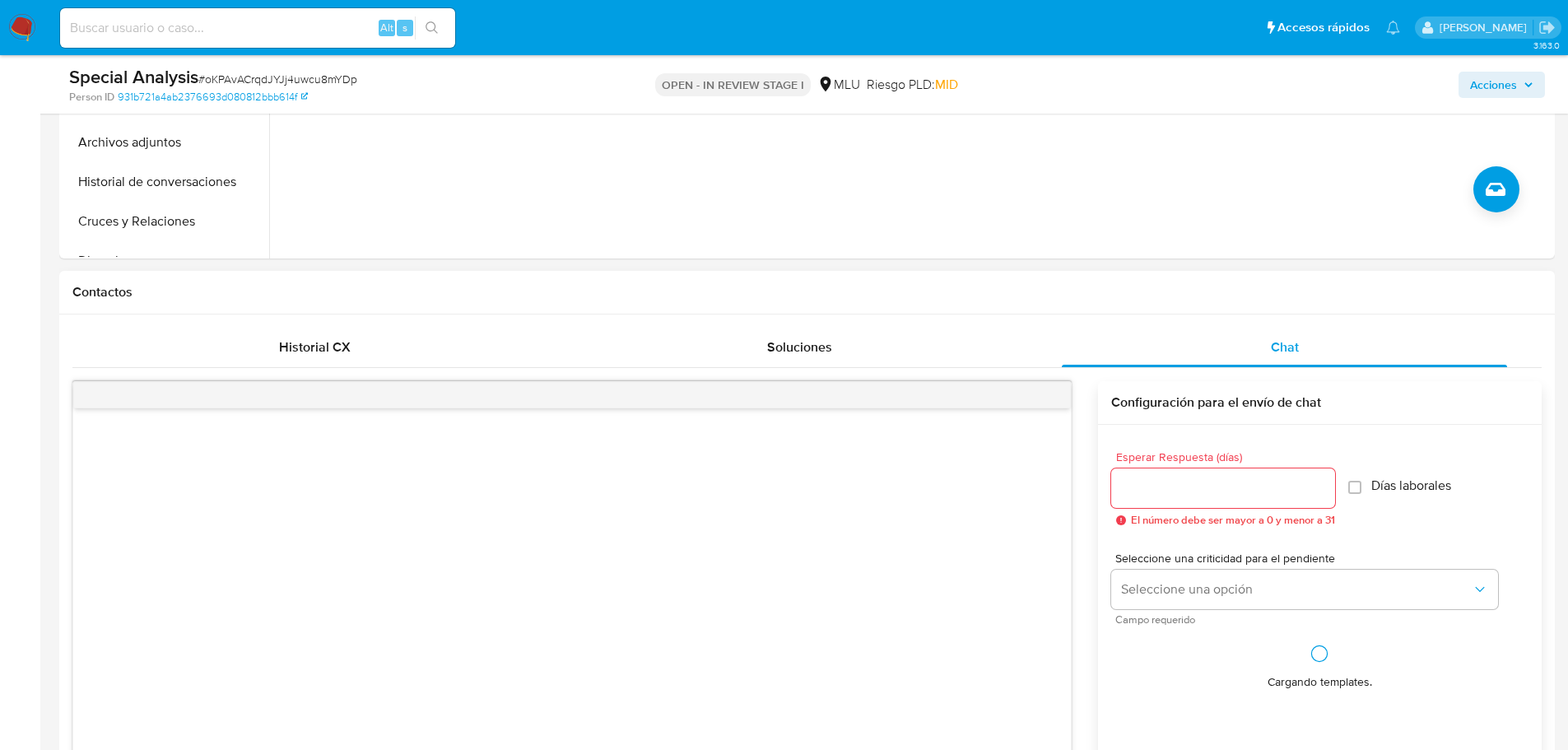
scroll to position [741, 0]
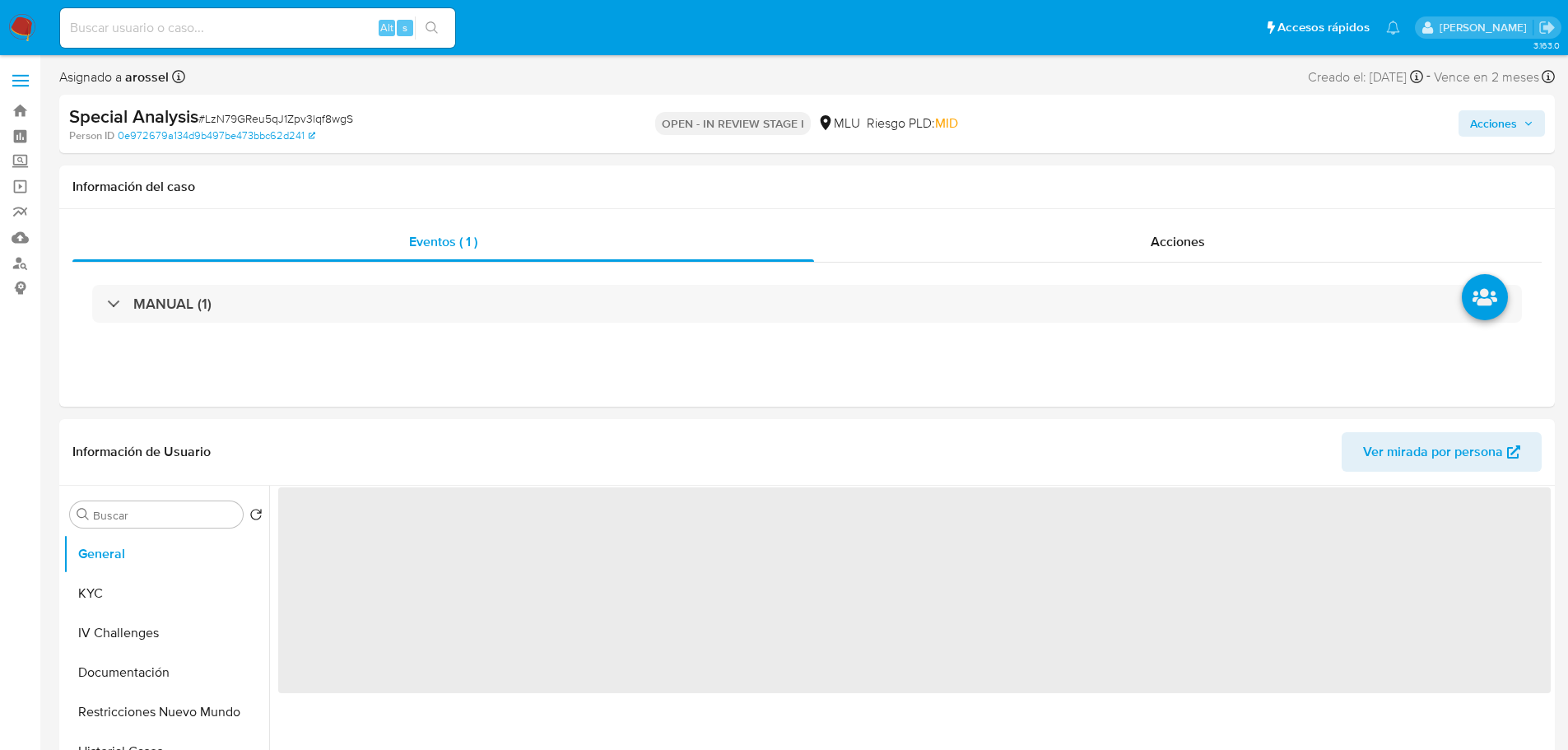
select select "10"
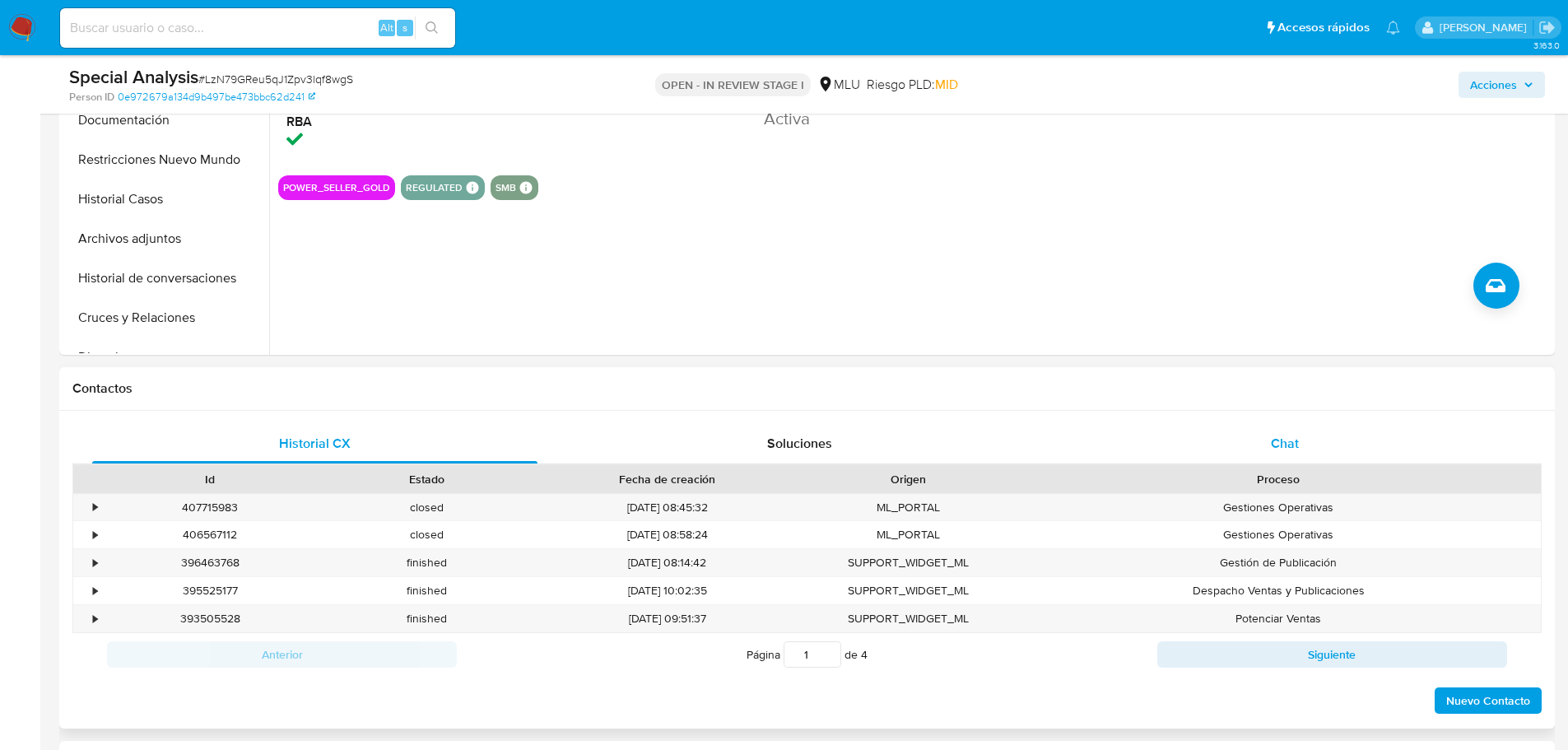
click at [1292, 428] on div "Chat" at bounding box center [1284, 443] width 445 height 39
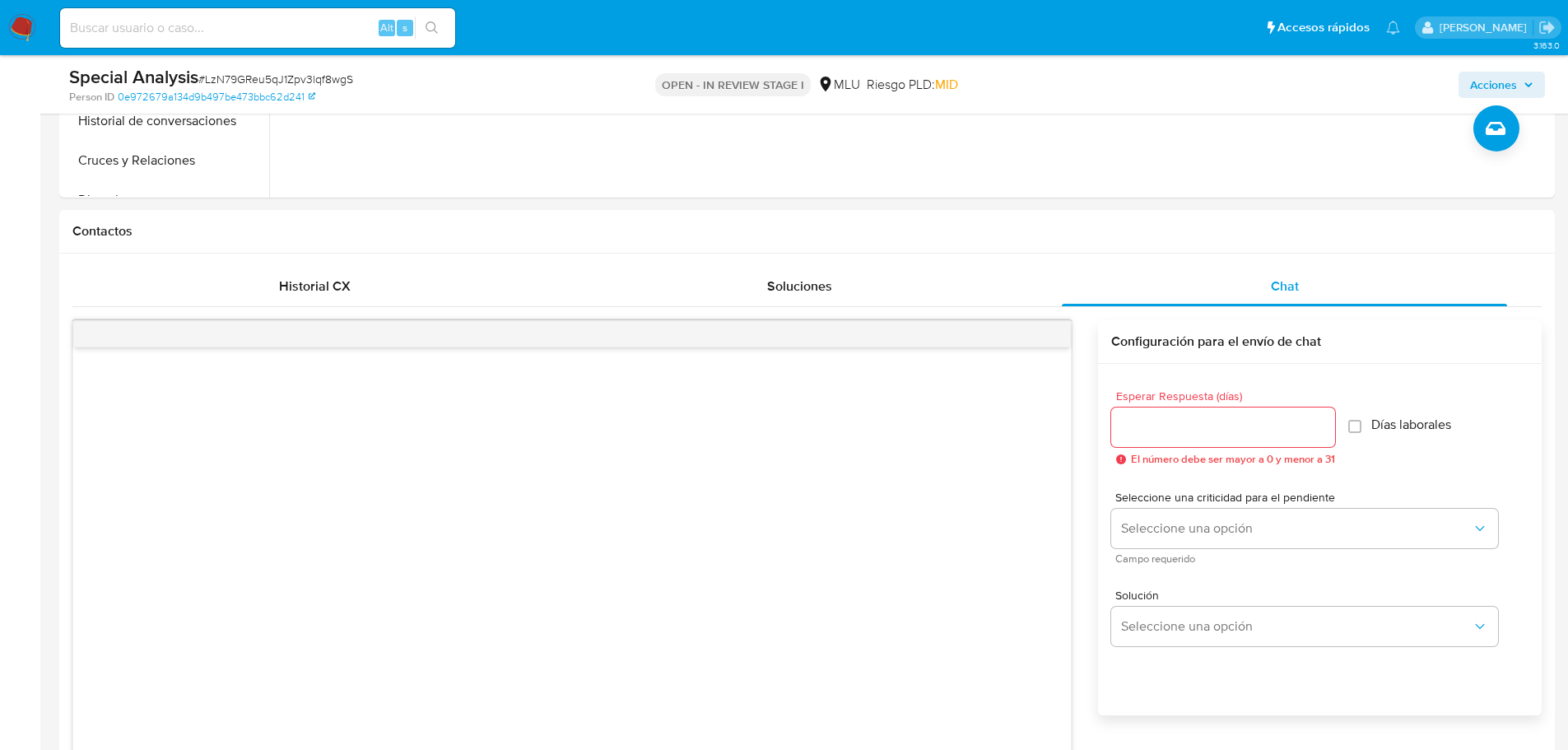
scroll to position [659, 0]
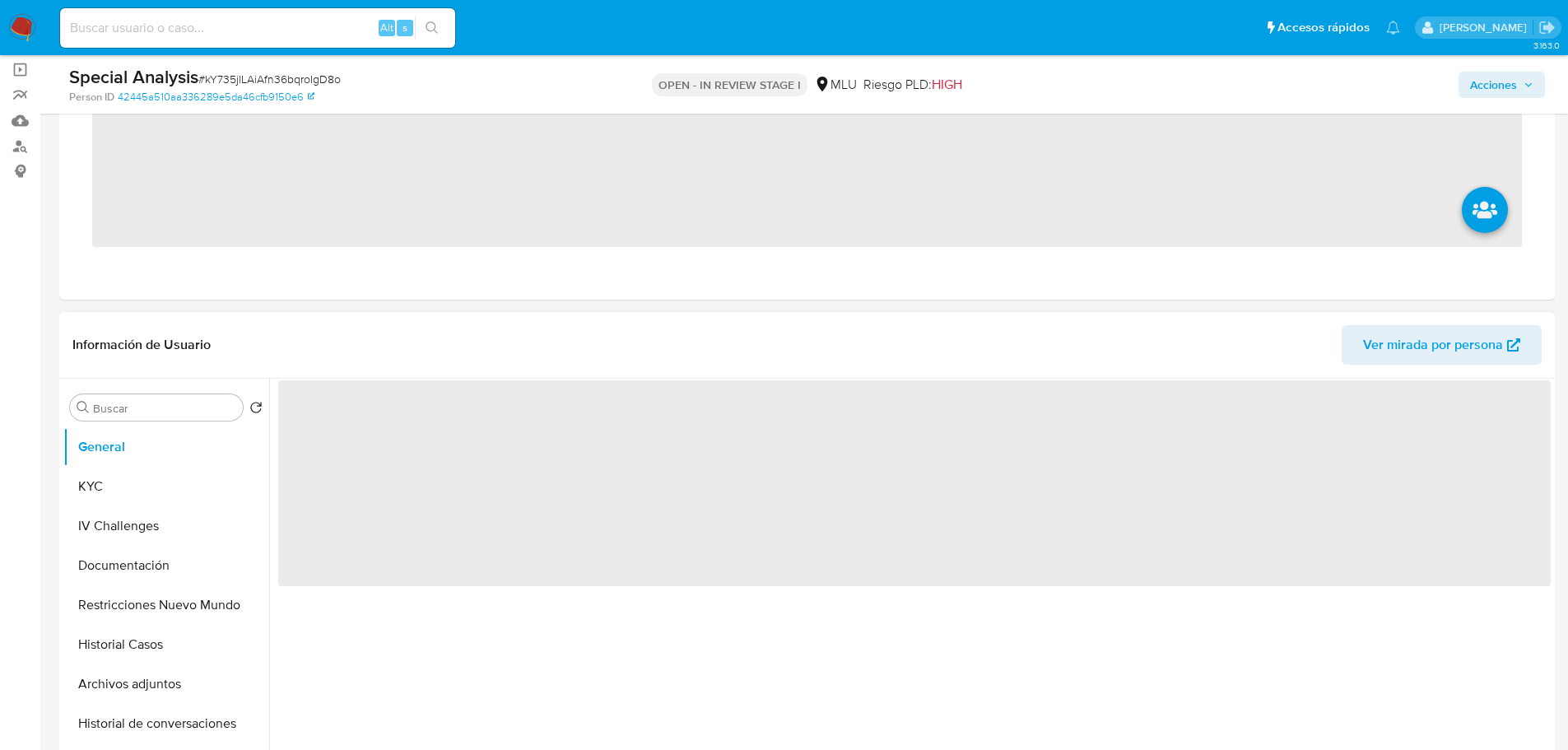
scroll to position [330, 0]
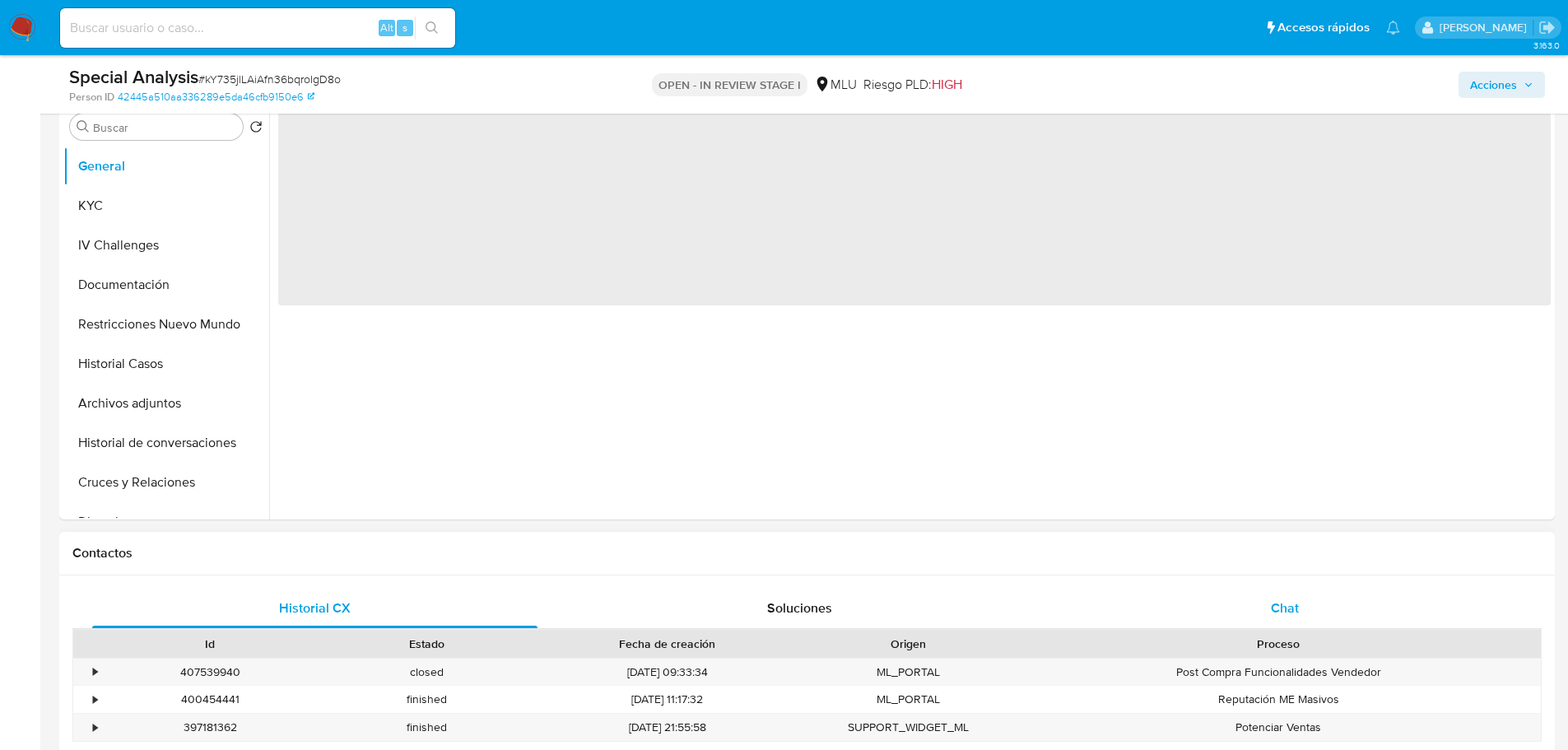
click at [1323, 611] on div "Chat" at bounding box center [1284, 608] width 445 height 39
select select "10"
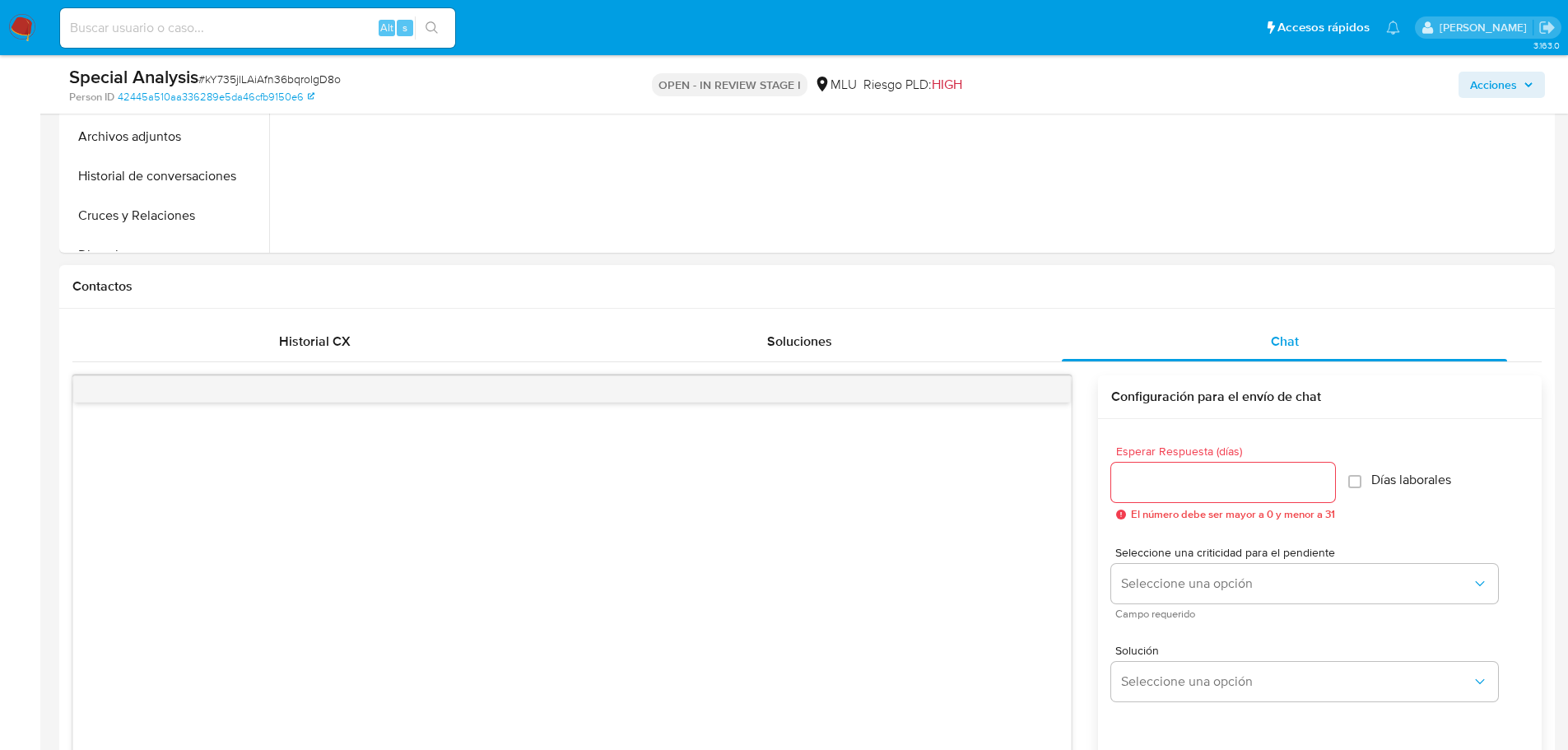
scroll to position [823, 0]
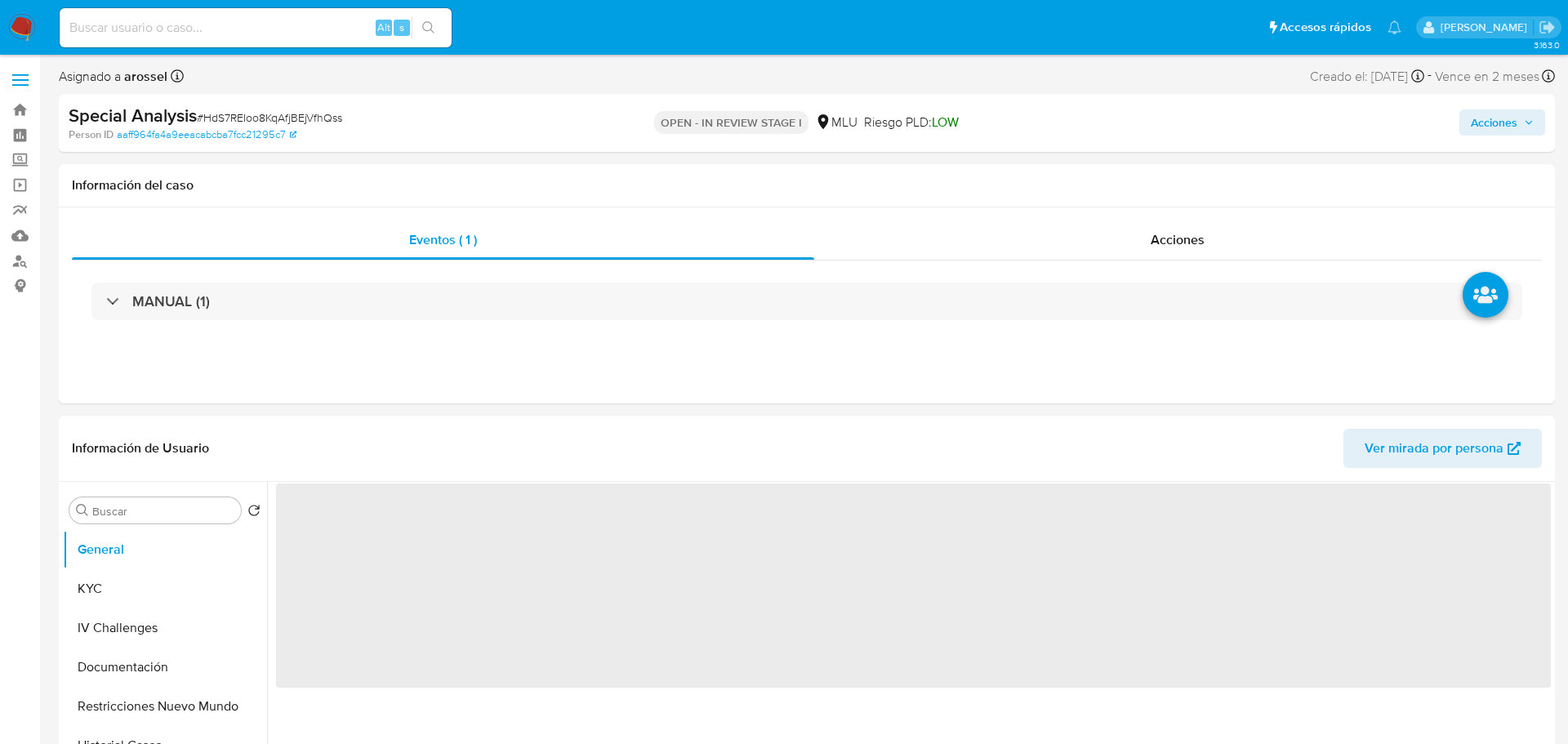
select select "10"
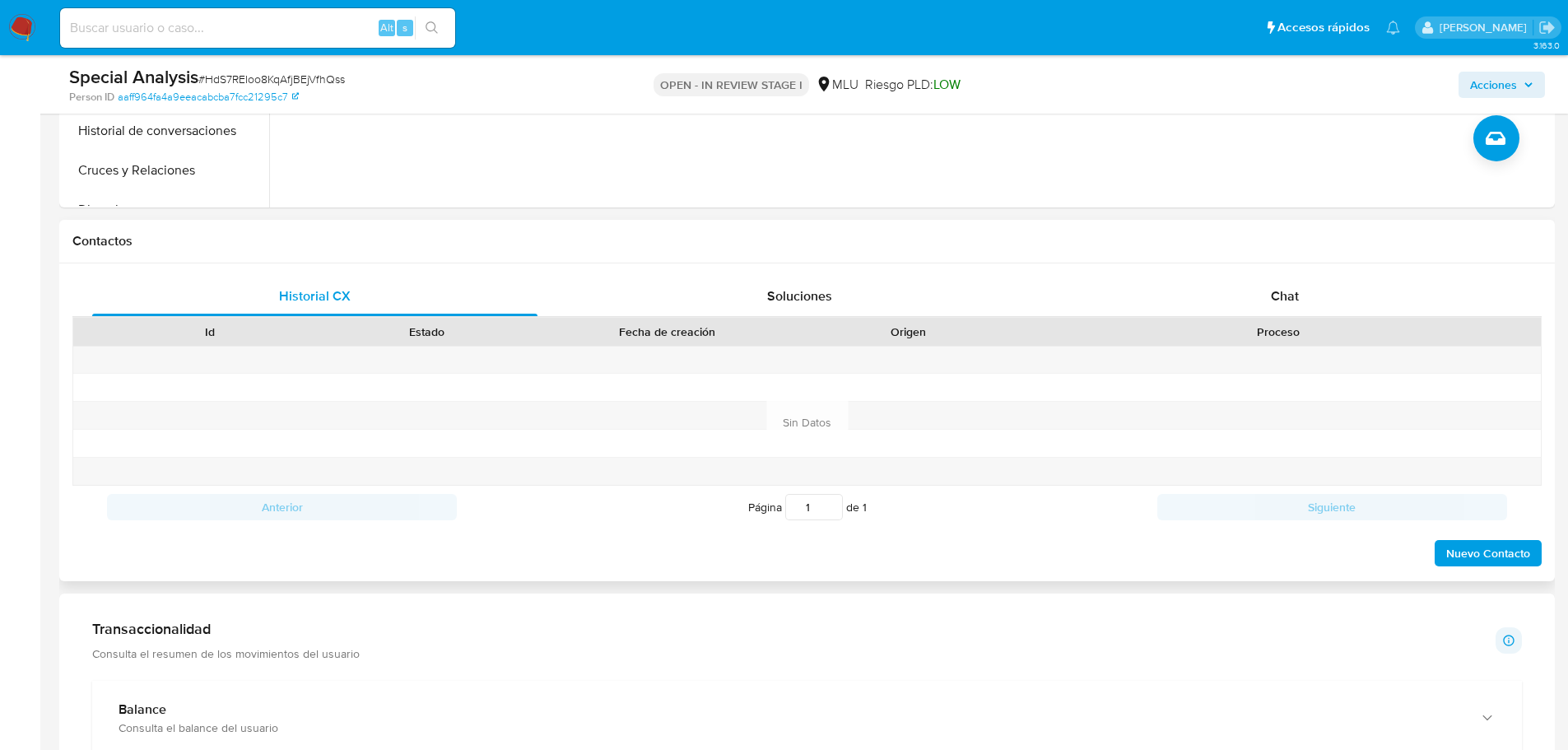
scroll to position [659, 0]
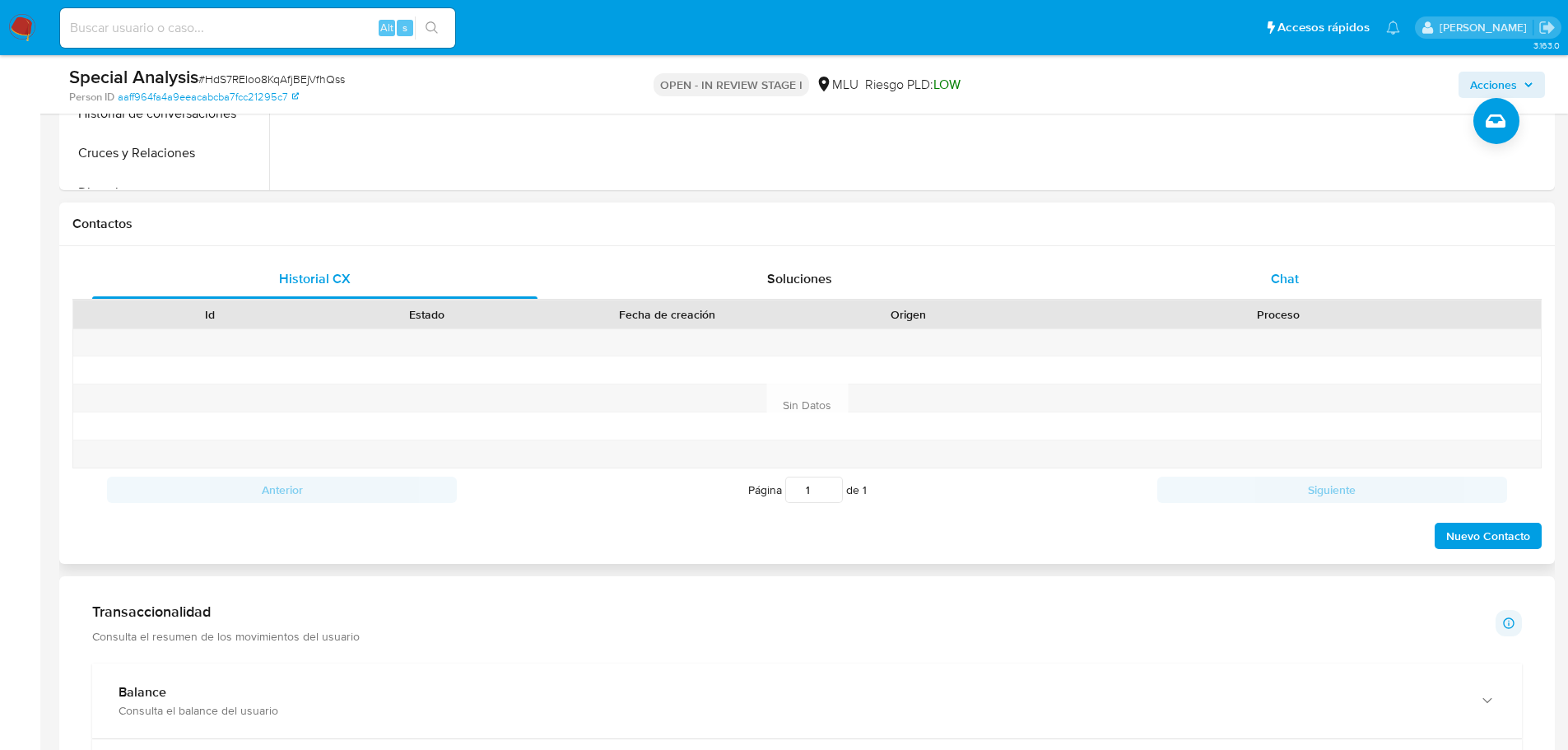
click at [1298, 287] on span "Chat" at bounding box center [1284, 279] width 28 height 19
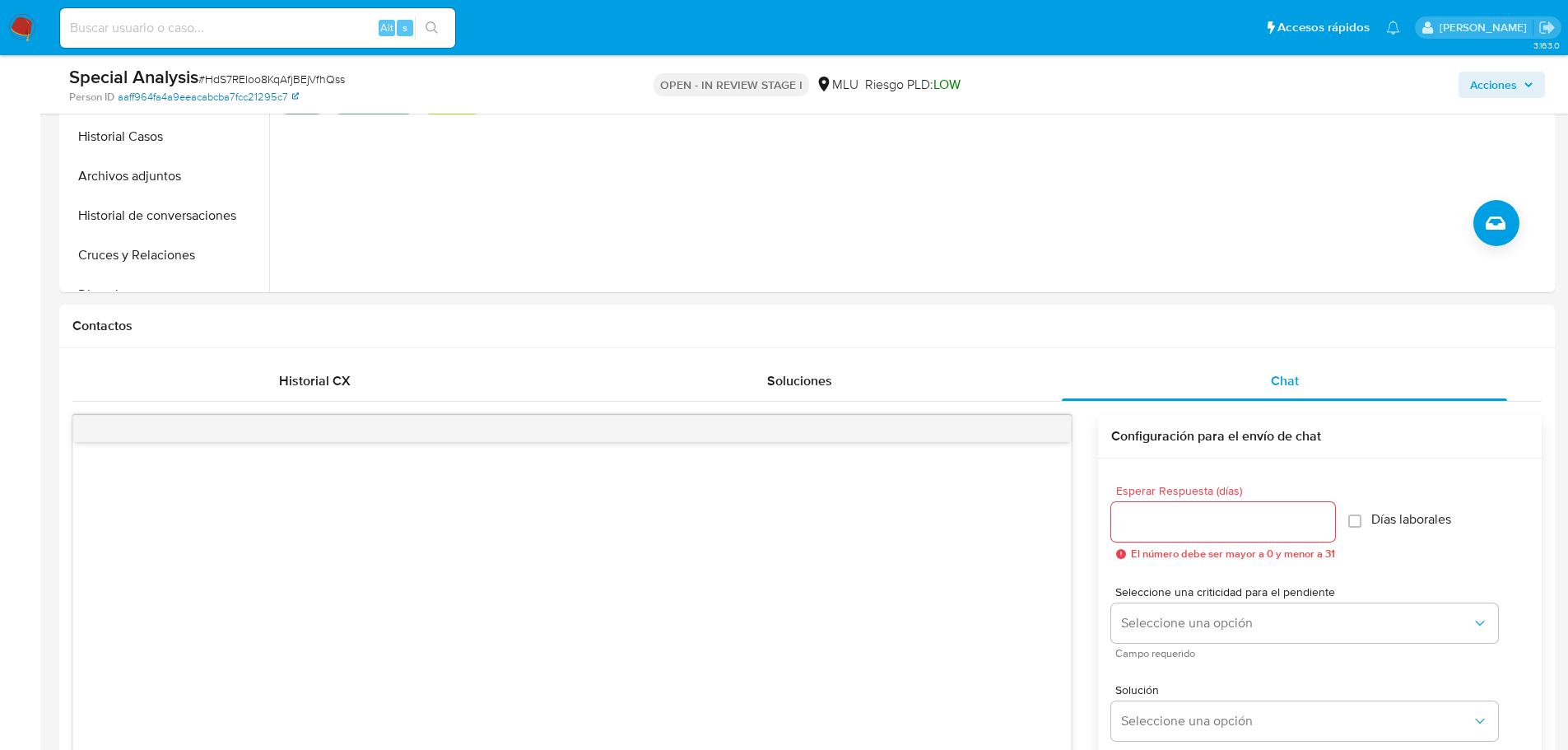
scroll to position [247, 0]
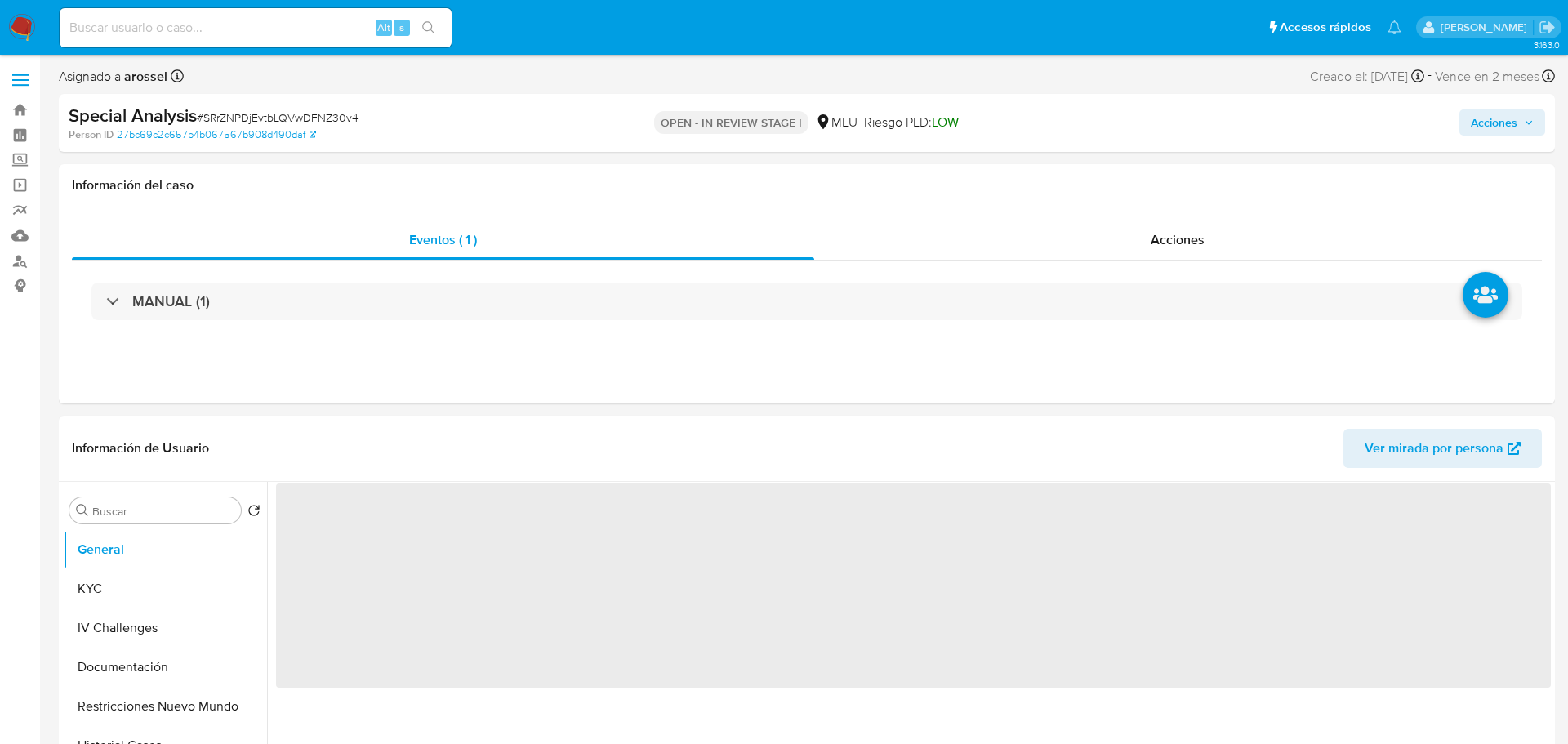
select select "10"
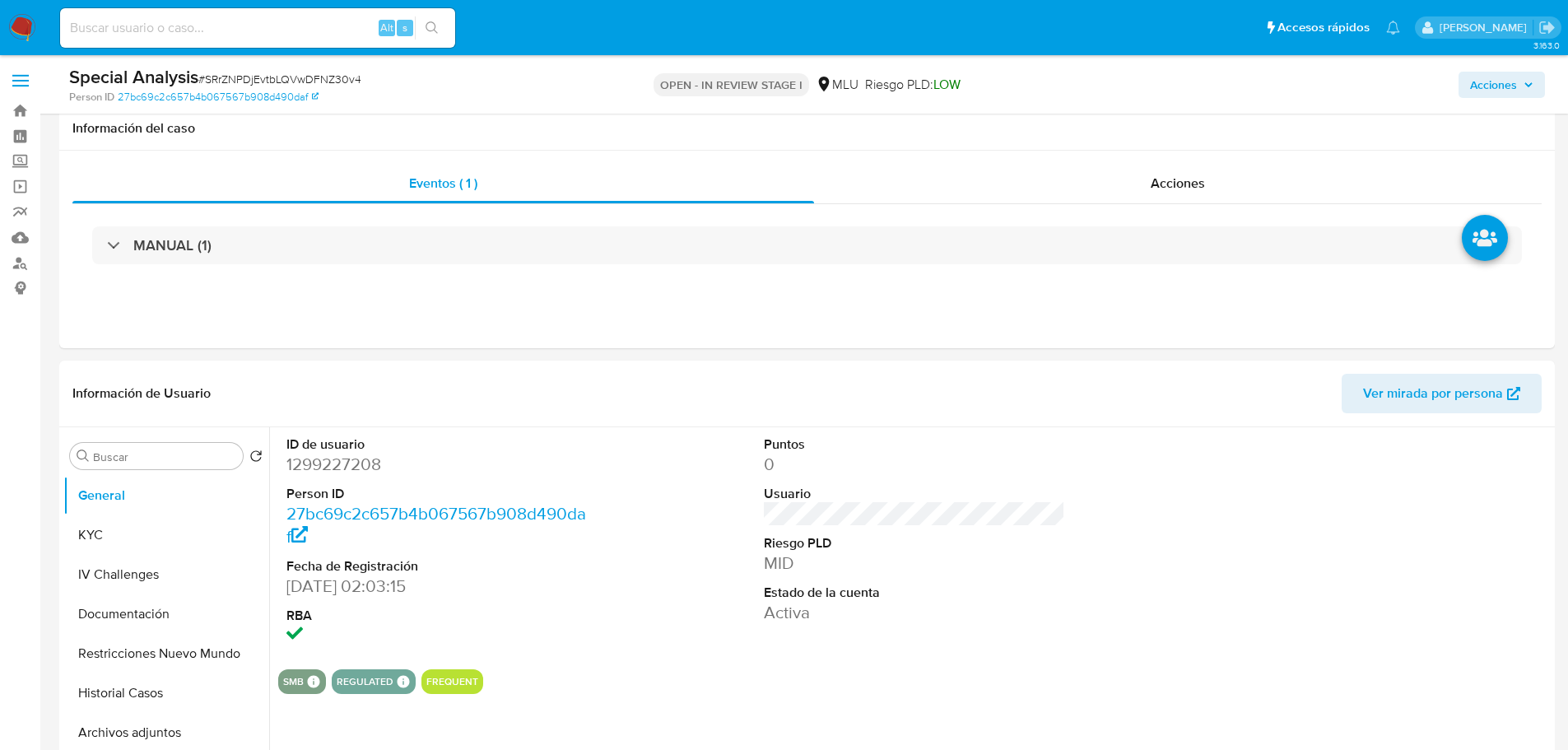
scroll to position [741, 0]
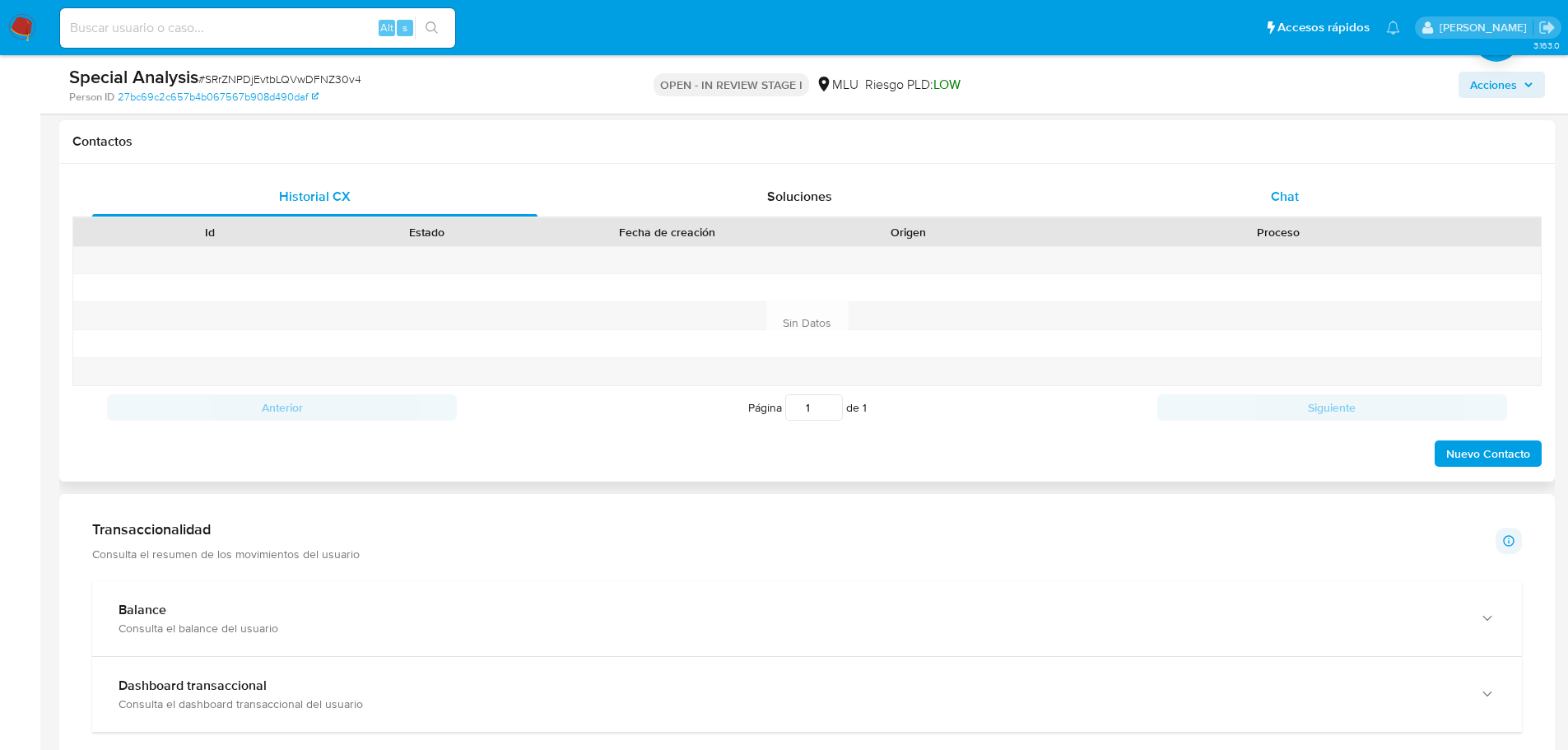
click at [1284, 187] on span "Chat" at bounding box center [1284, 196] width 28 height 19
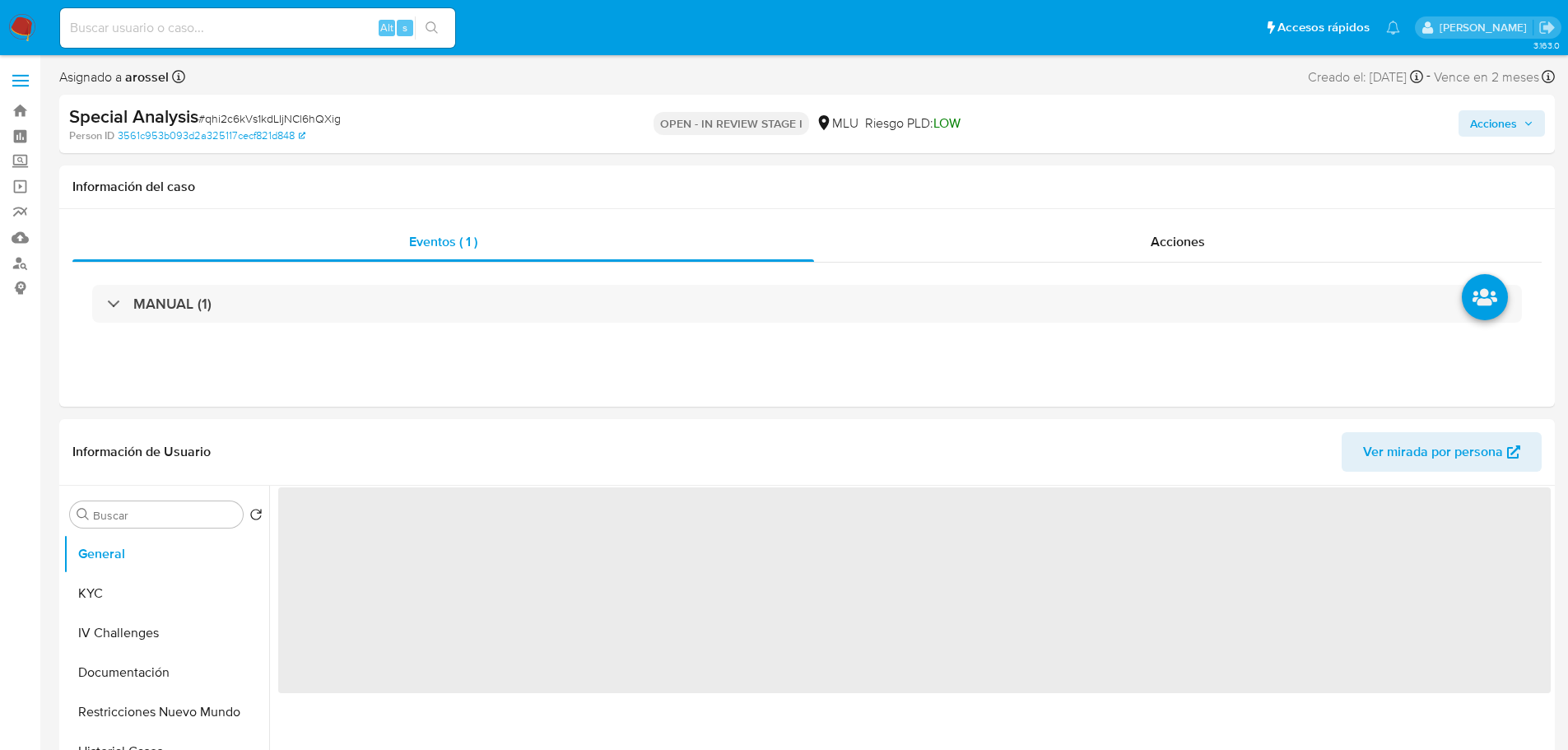
select select "10"
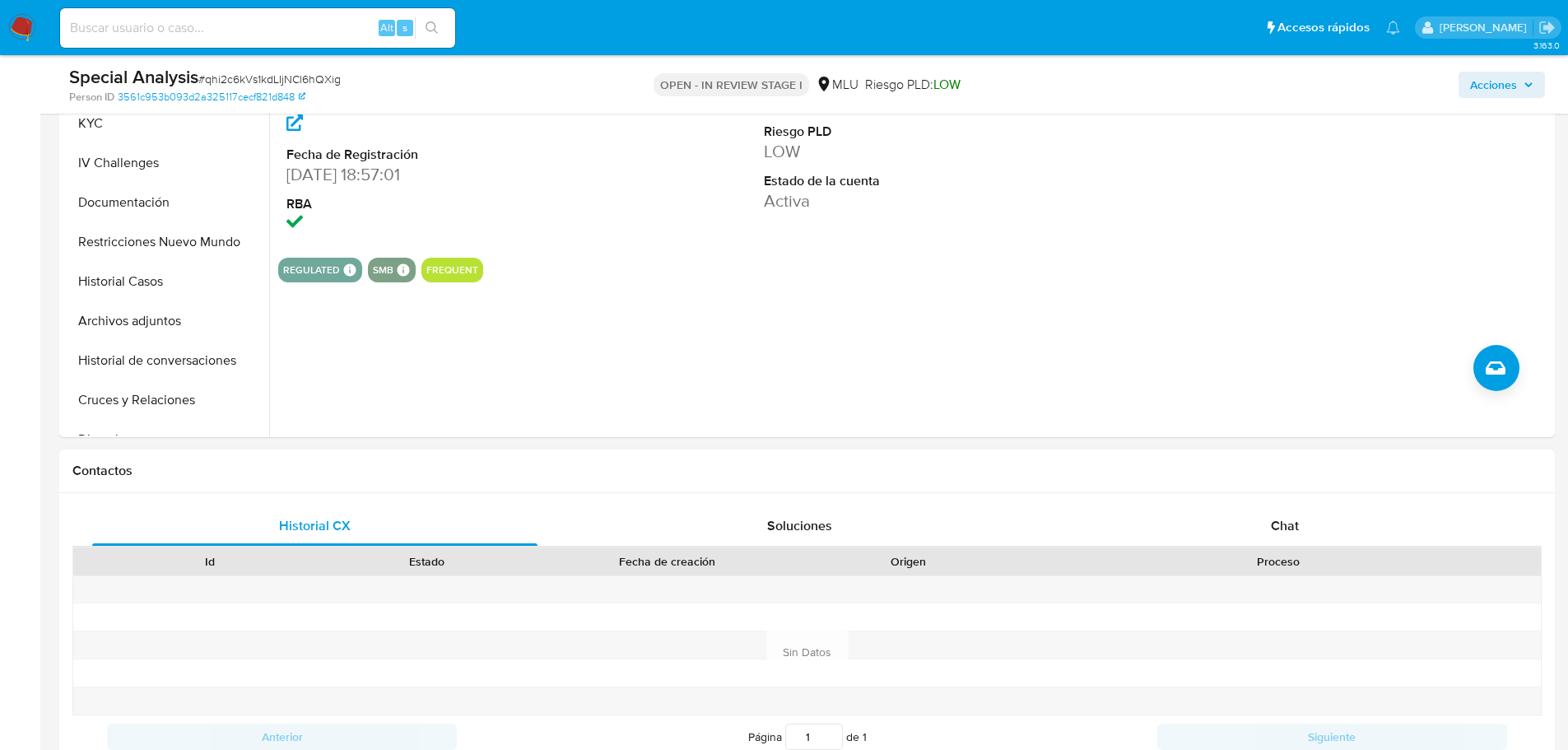
drag, startPoint x: 1307, startPoint y: 514, endPoint x: 1282, endPoint y: 495, distance: 31.4
click at [1309, 519] on div "Chat" at bounding box center [1284, 526] width 445 height 39
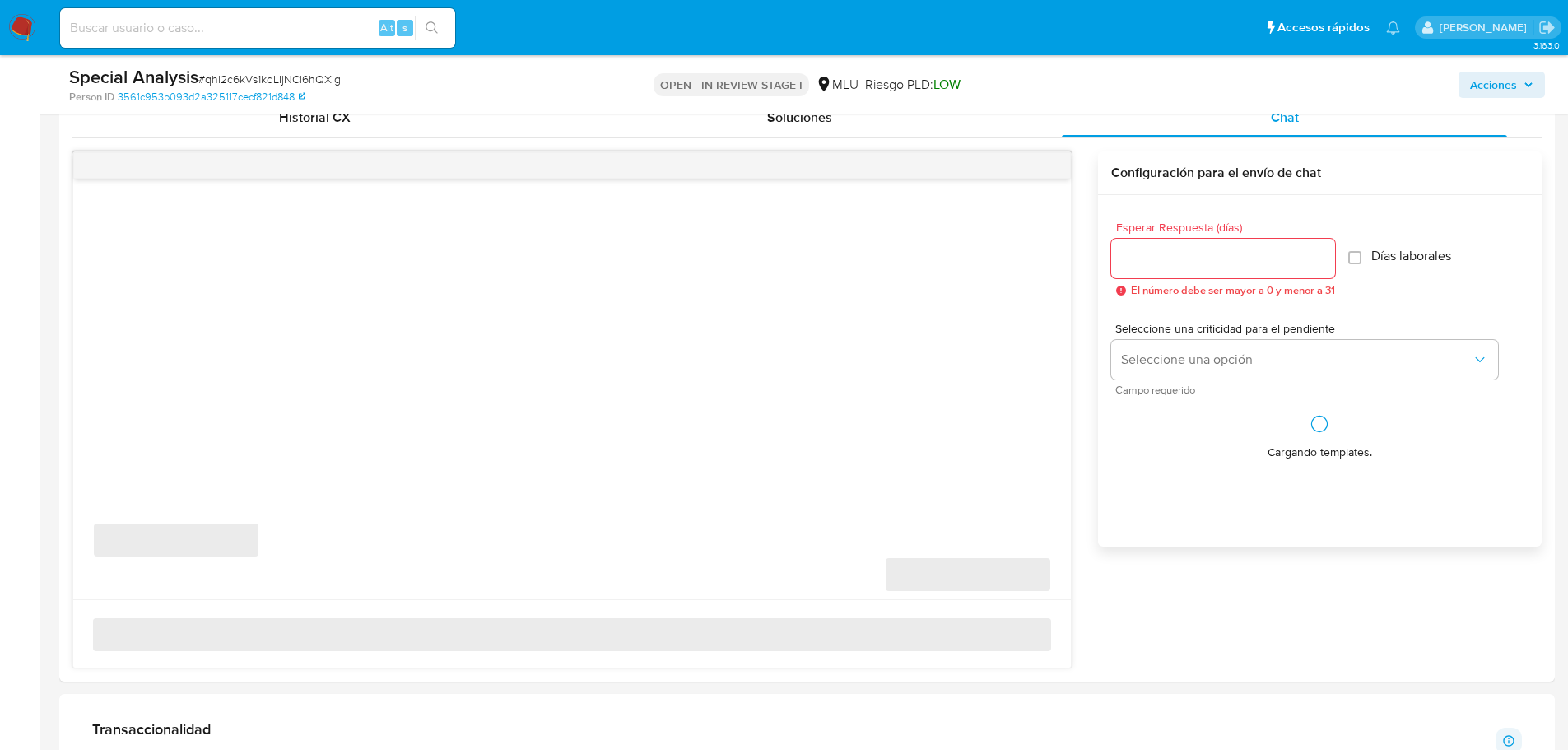
scroll to position [823, 0]
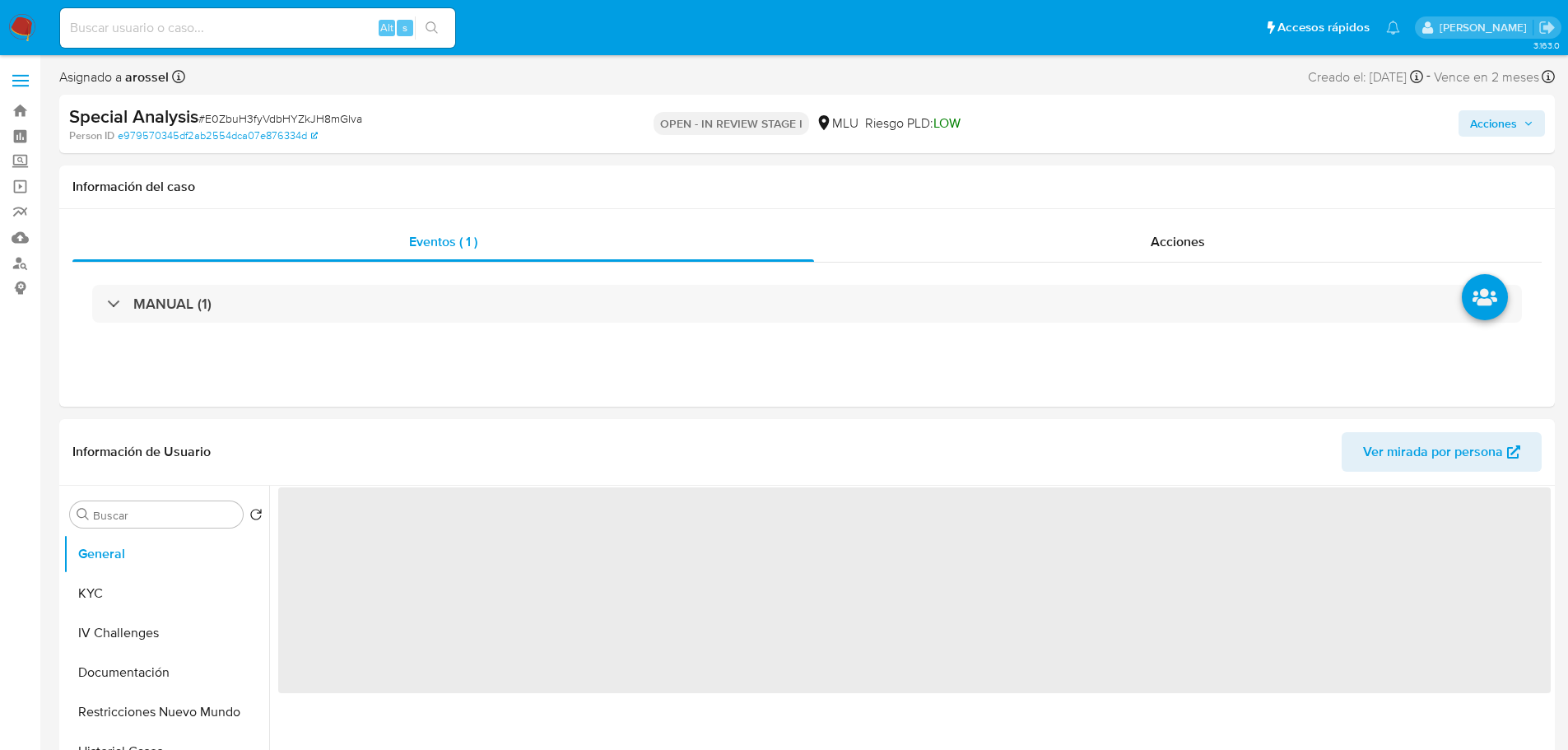
select select "10"
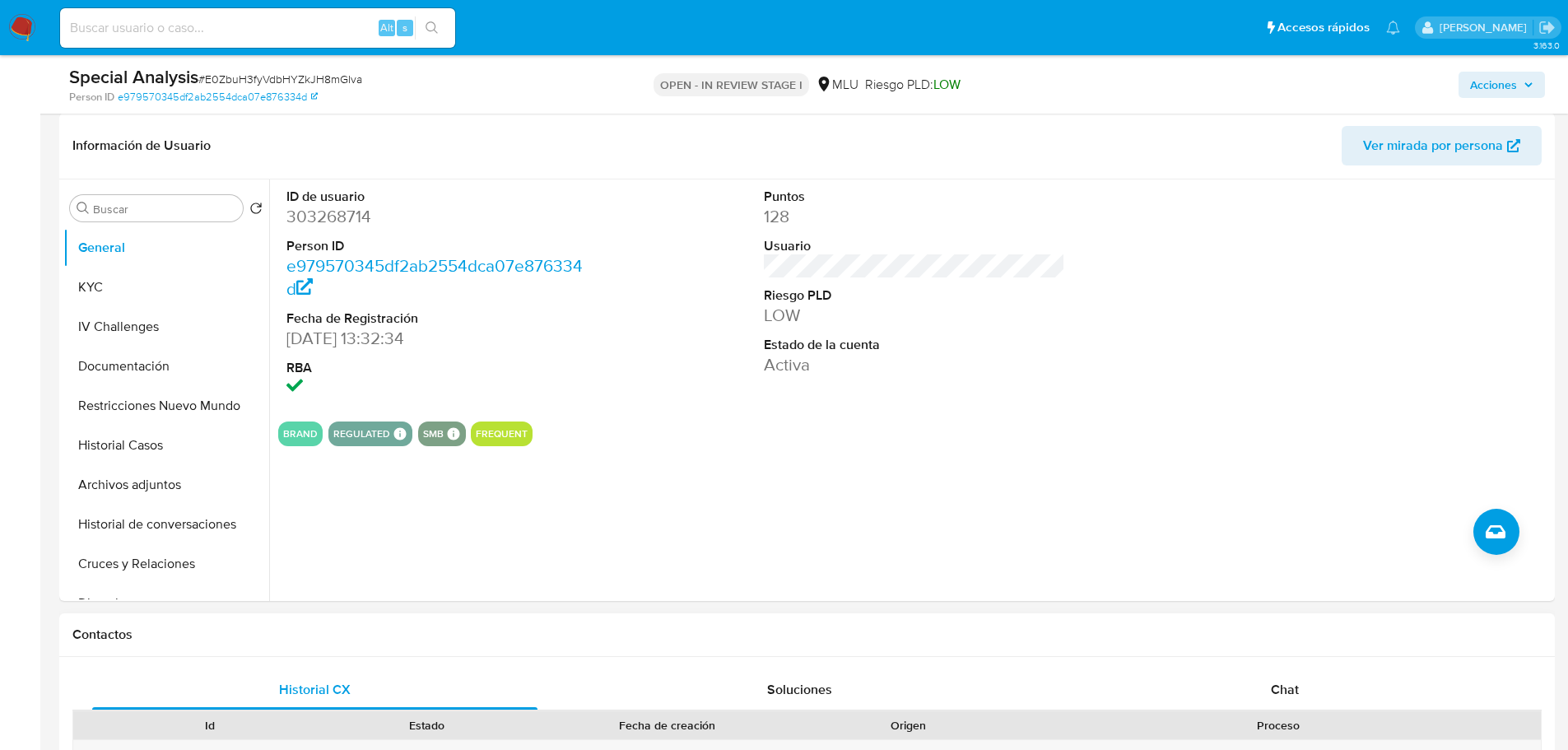
scroll to position [659, 0]
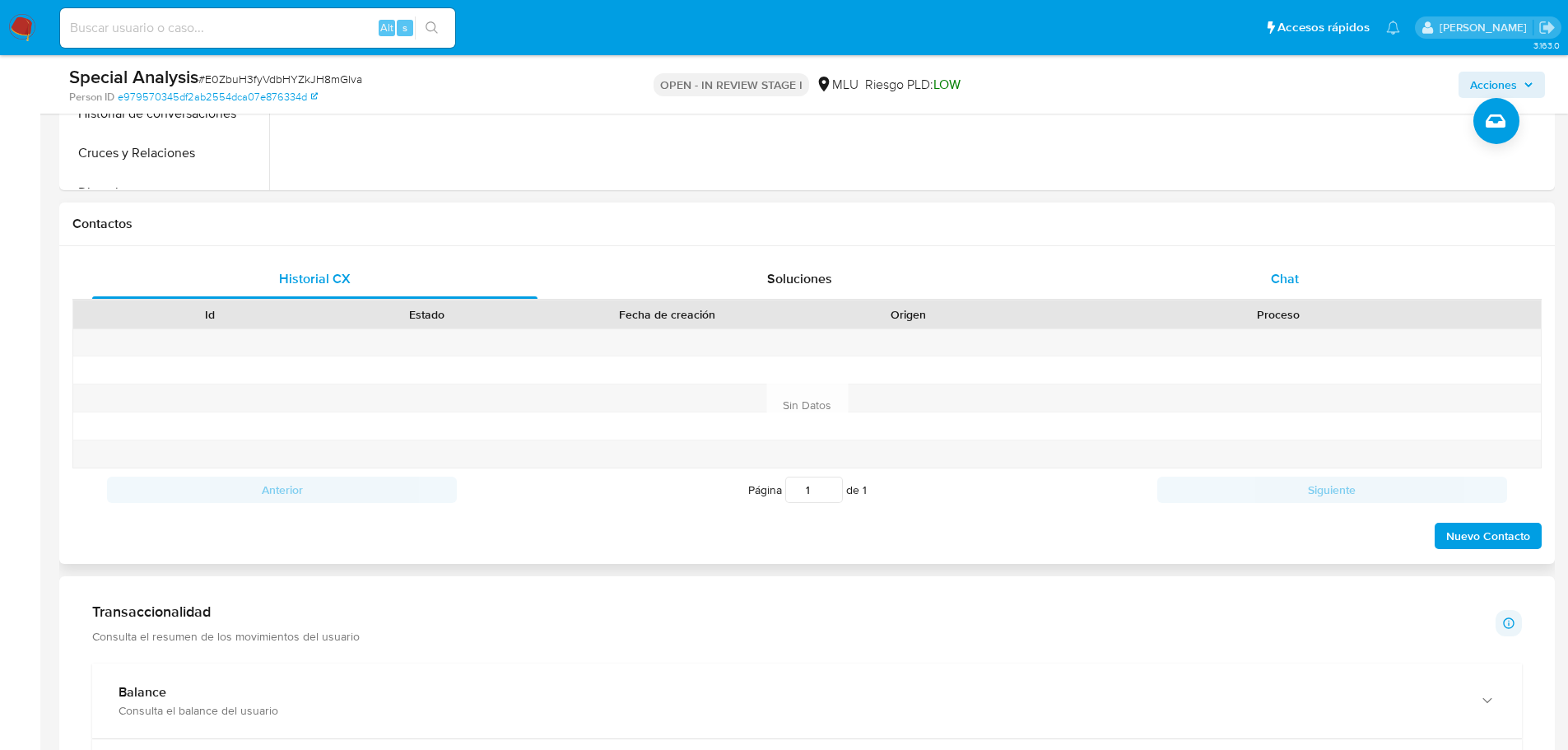
click at [1285, 282] on span "Chat" at bounding box center [1284, 279] width 28 height 19
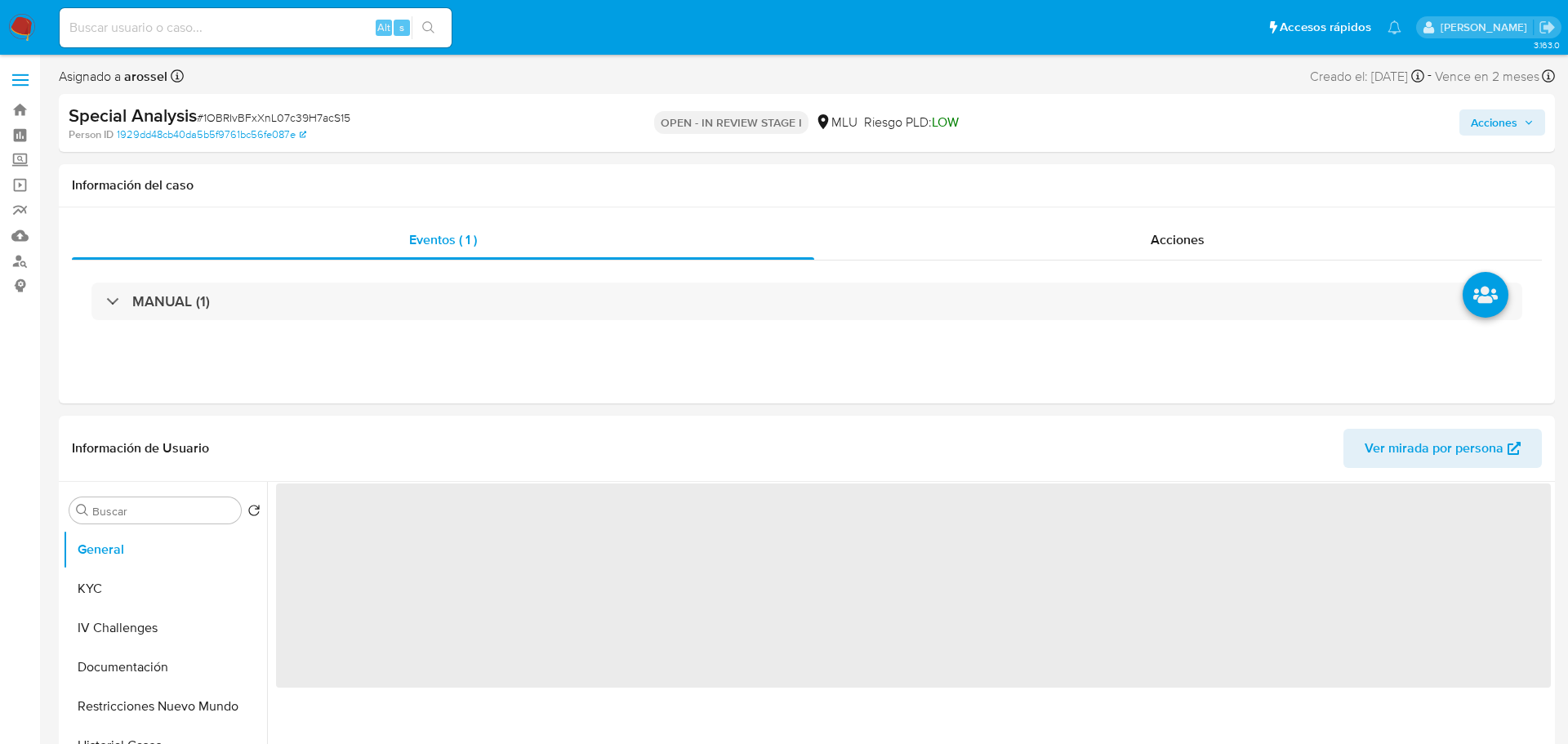
select select "10"
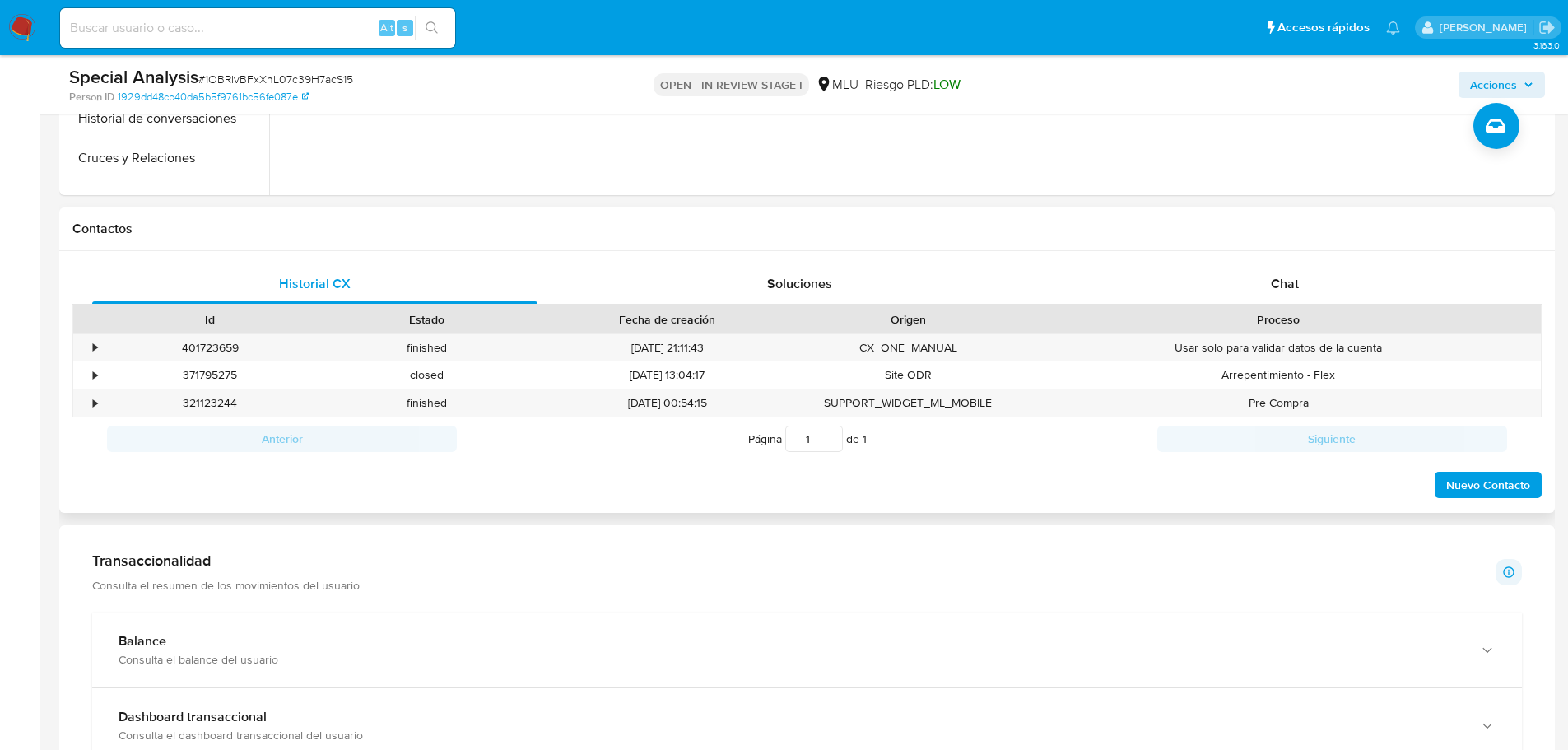
scroll to position [659, 0]
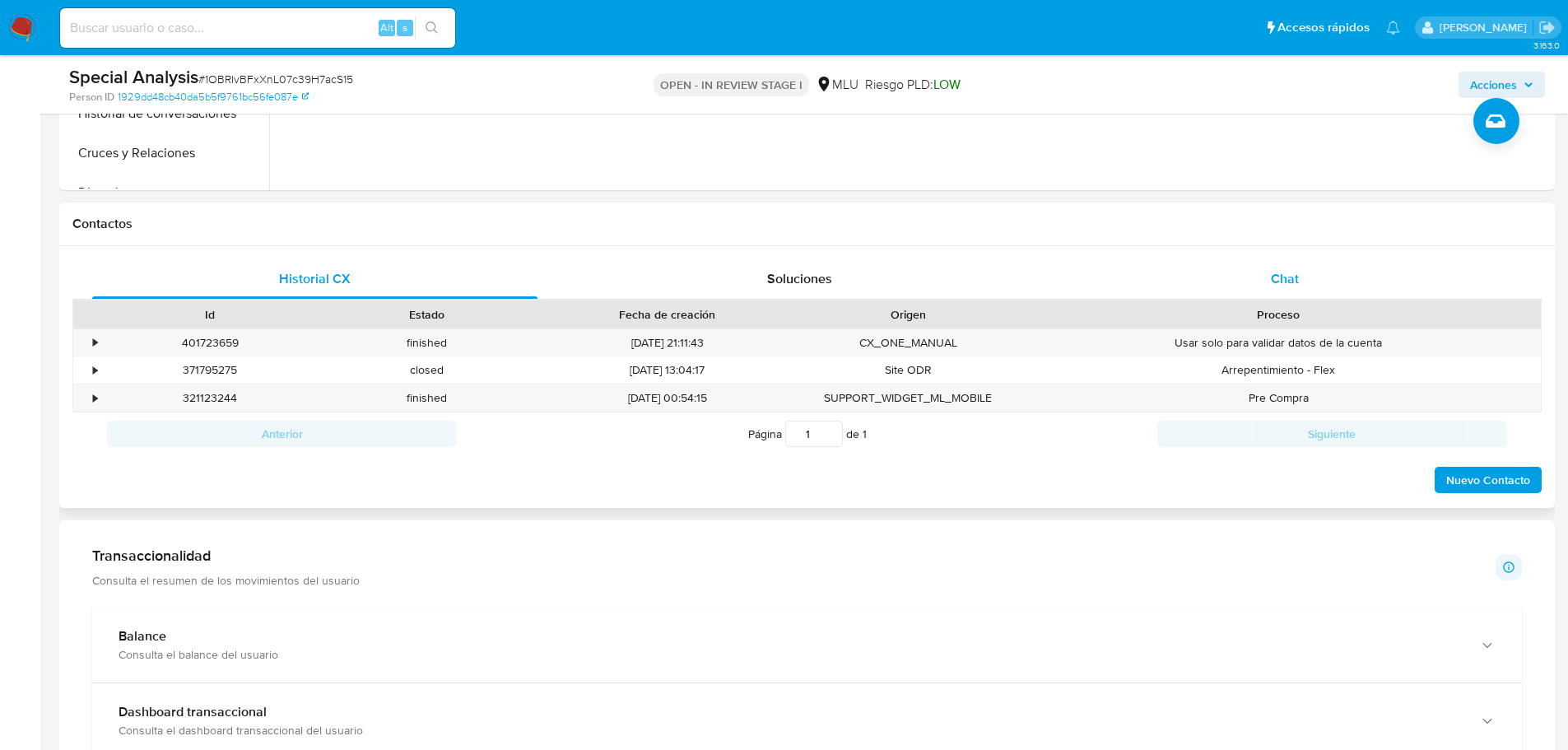
click at [1298, 280] on span "Chat" at bounding box center [1284, 279] width 28 height 19
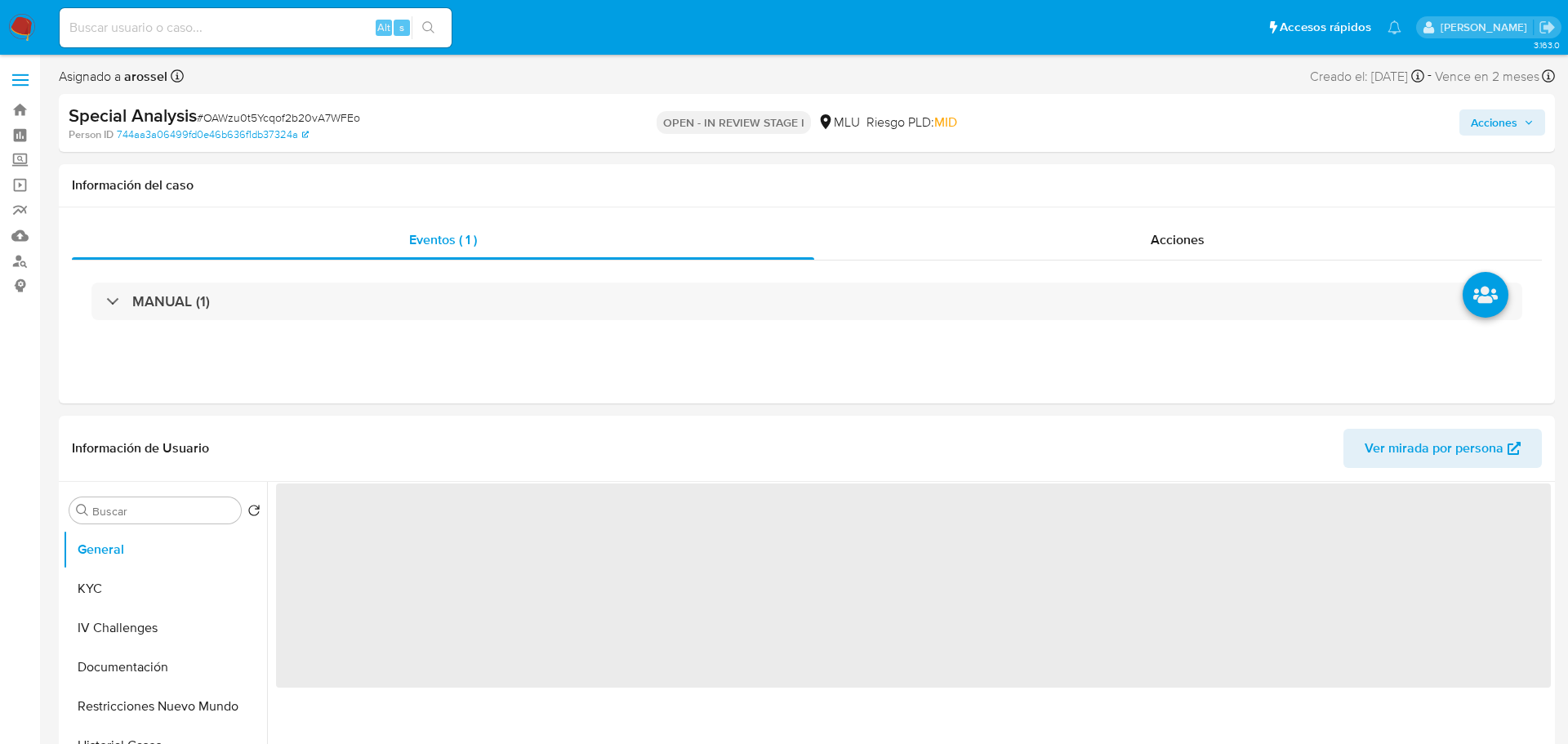
select select "10"
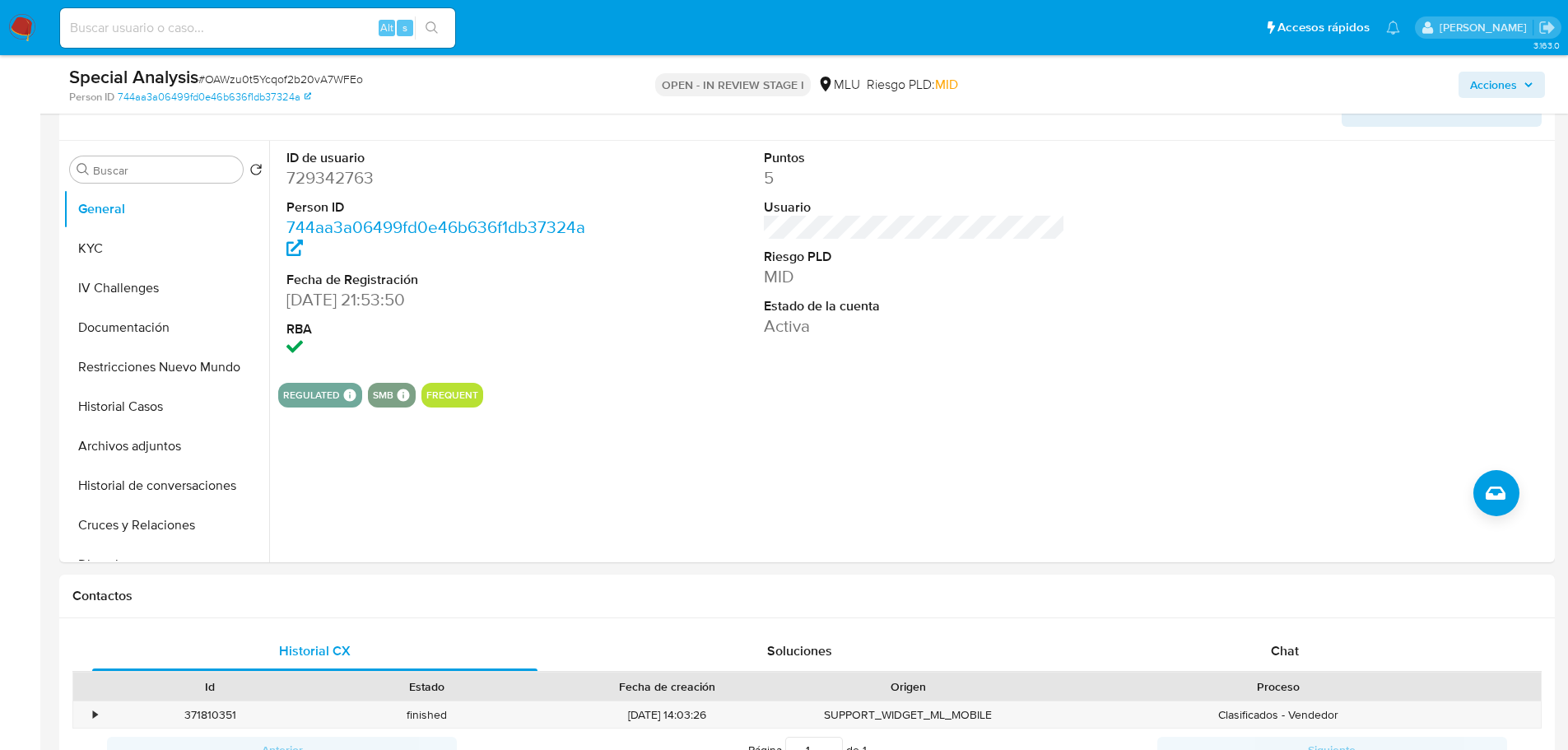
scroll to position [576, 0]
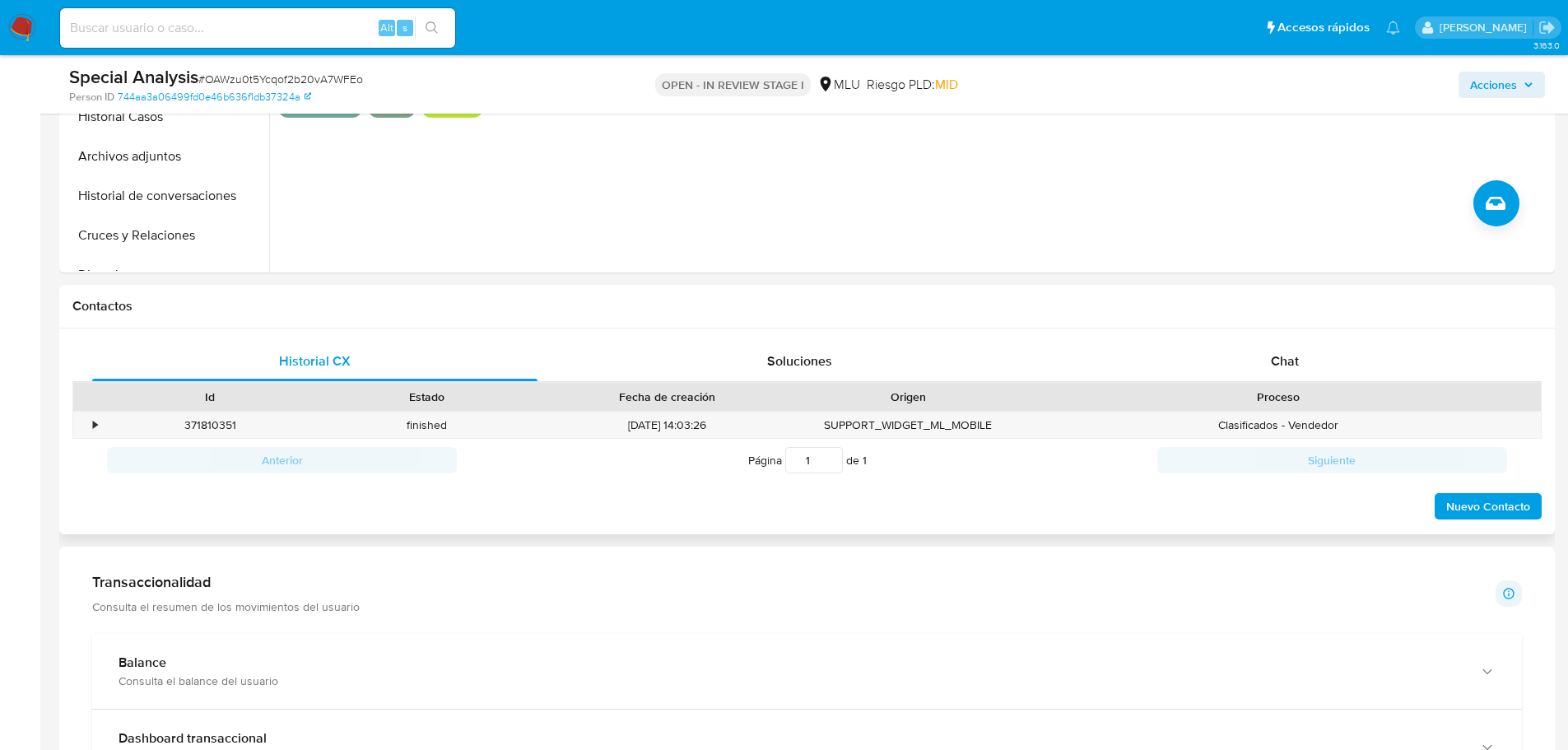
click at [1265, 335] on div "Historial CX Soluciones Chat Id Estado Fecha de creación Origen Proceso • 37181…" at bounding box center [808, 432] width 1496 height 207
click at [1275, 376] on div "Chat" at bounding box center [1284, 361] width 445 height 39
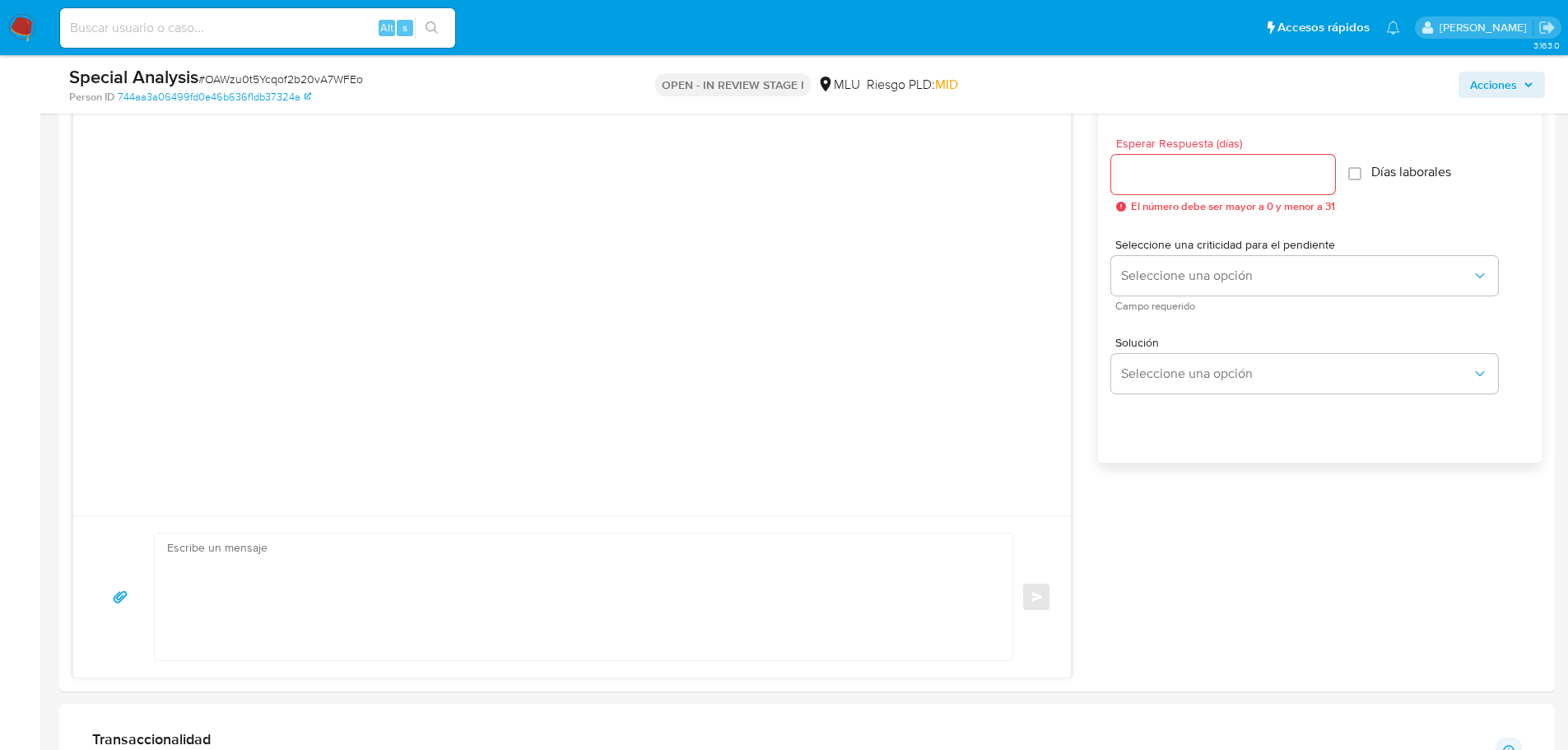
scroll to position [906, 0]
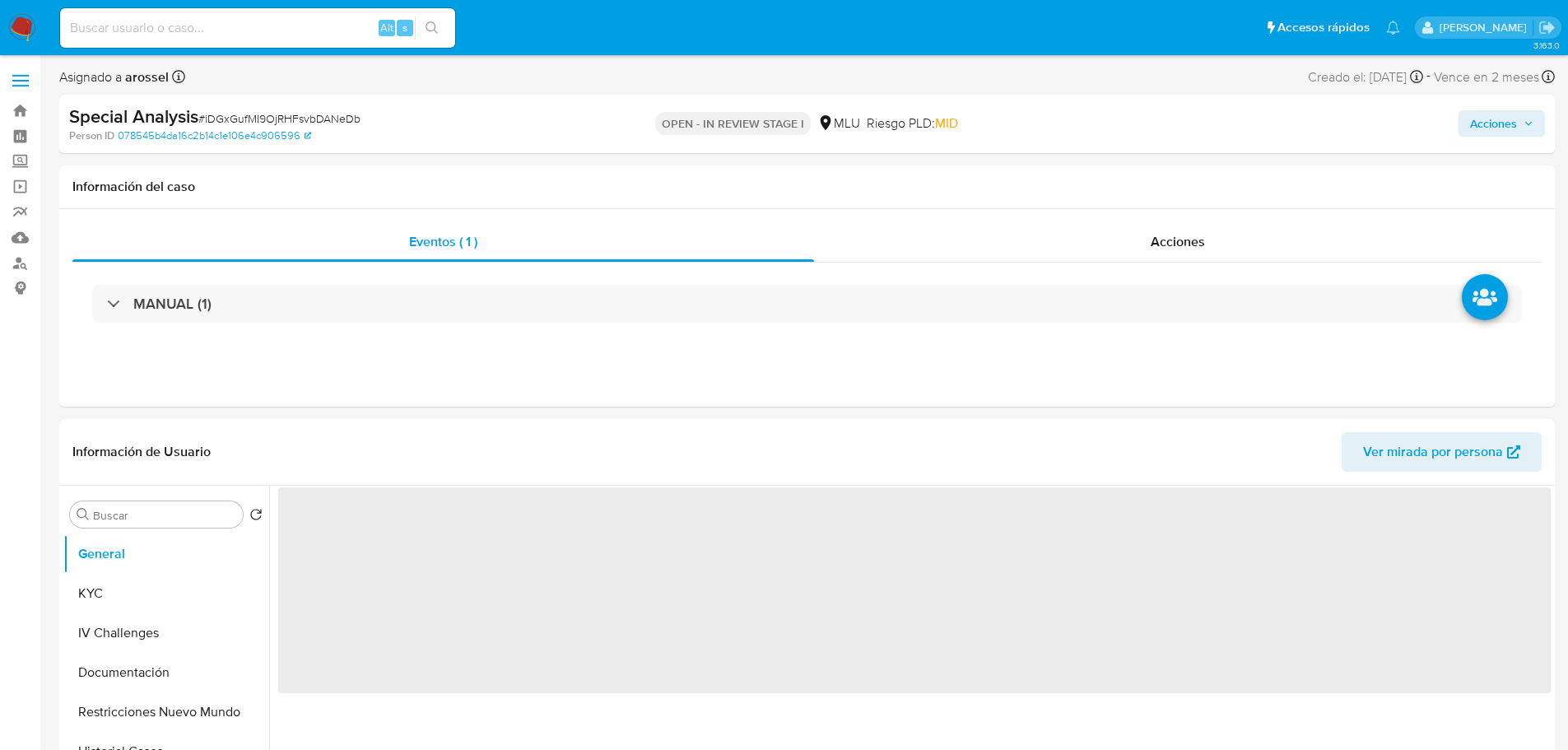
select select "10"
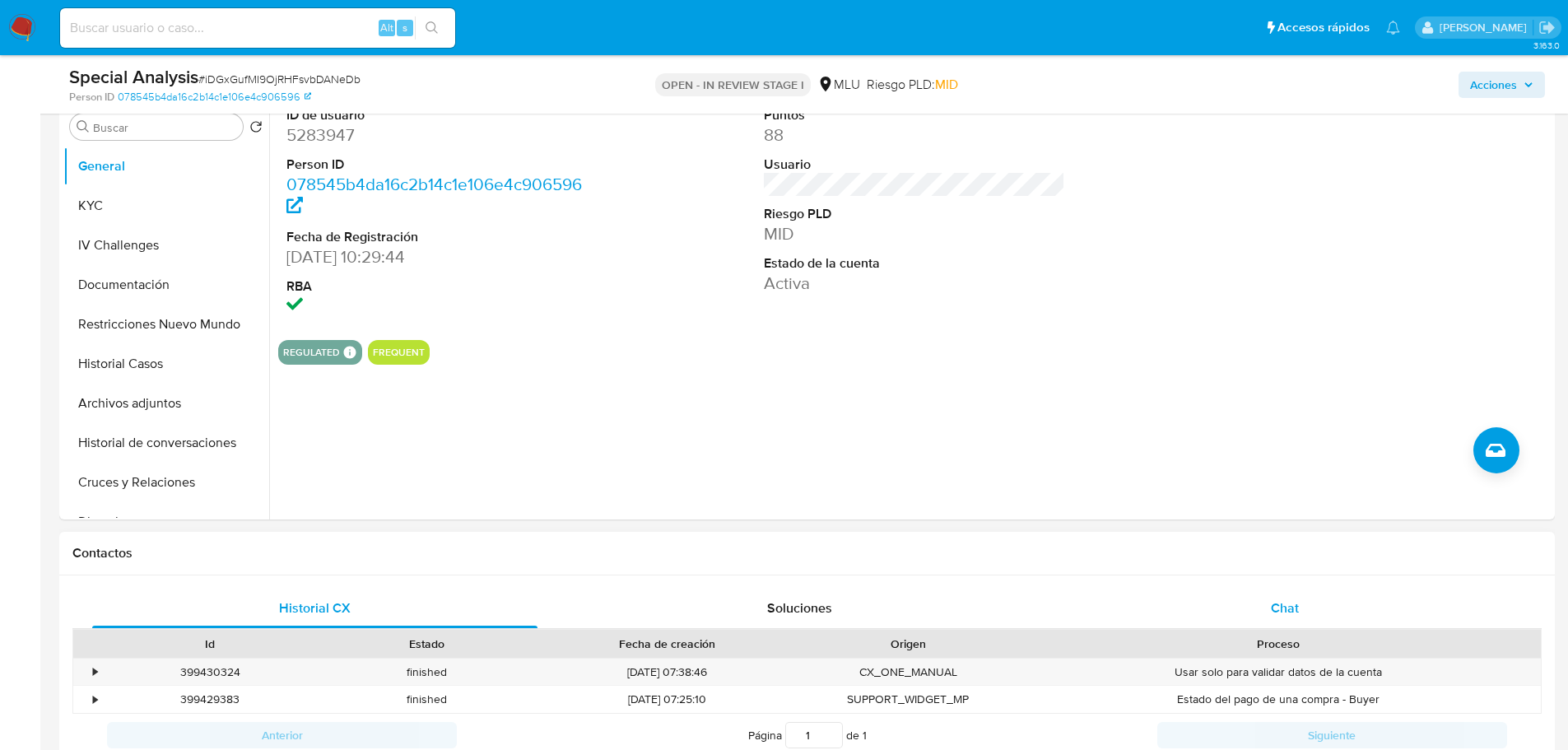
click at [1303, 604] on div "Chat" at bounding box center [1284, 608] width 445 height 39
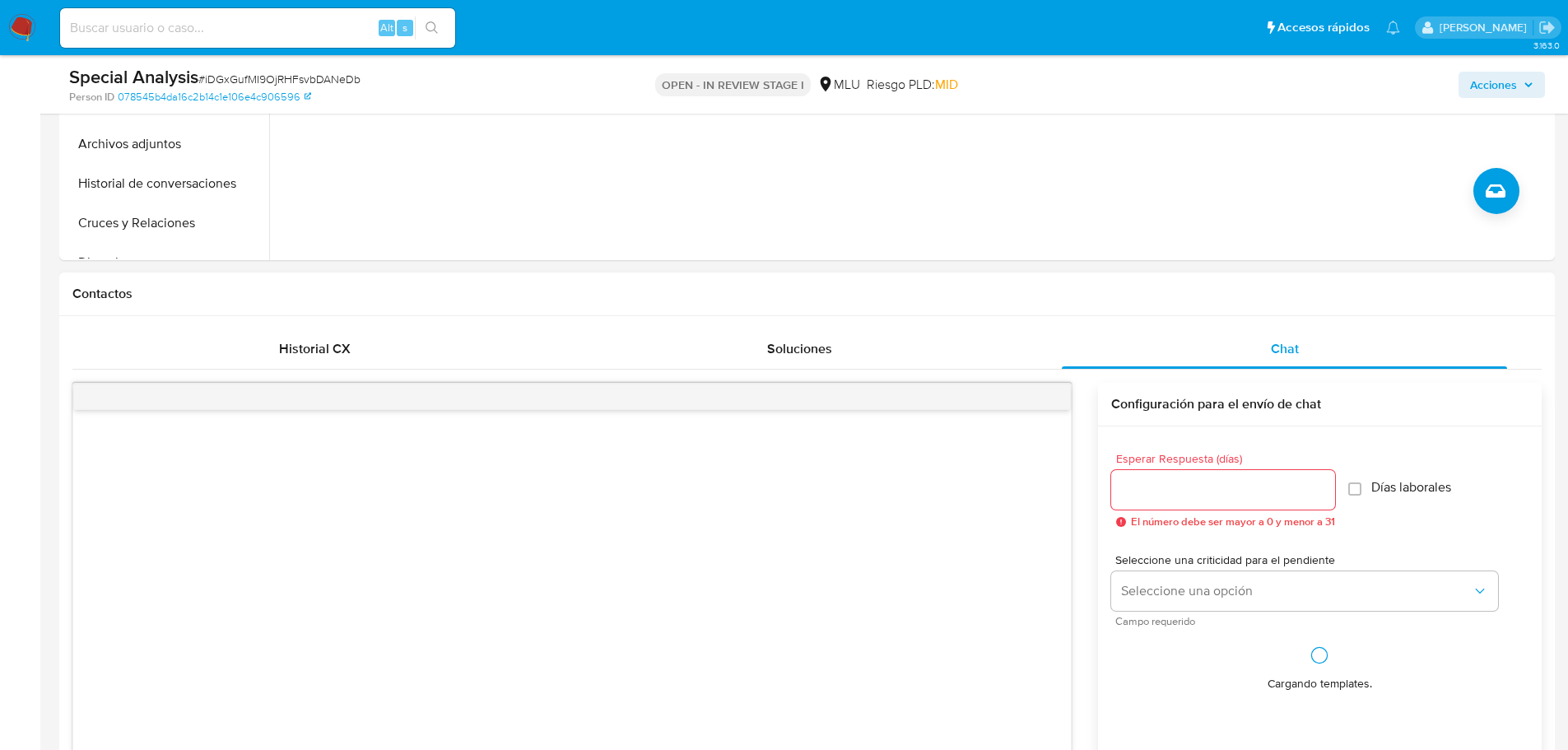
scroll to position [823, 0]
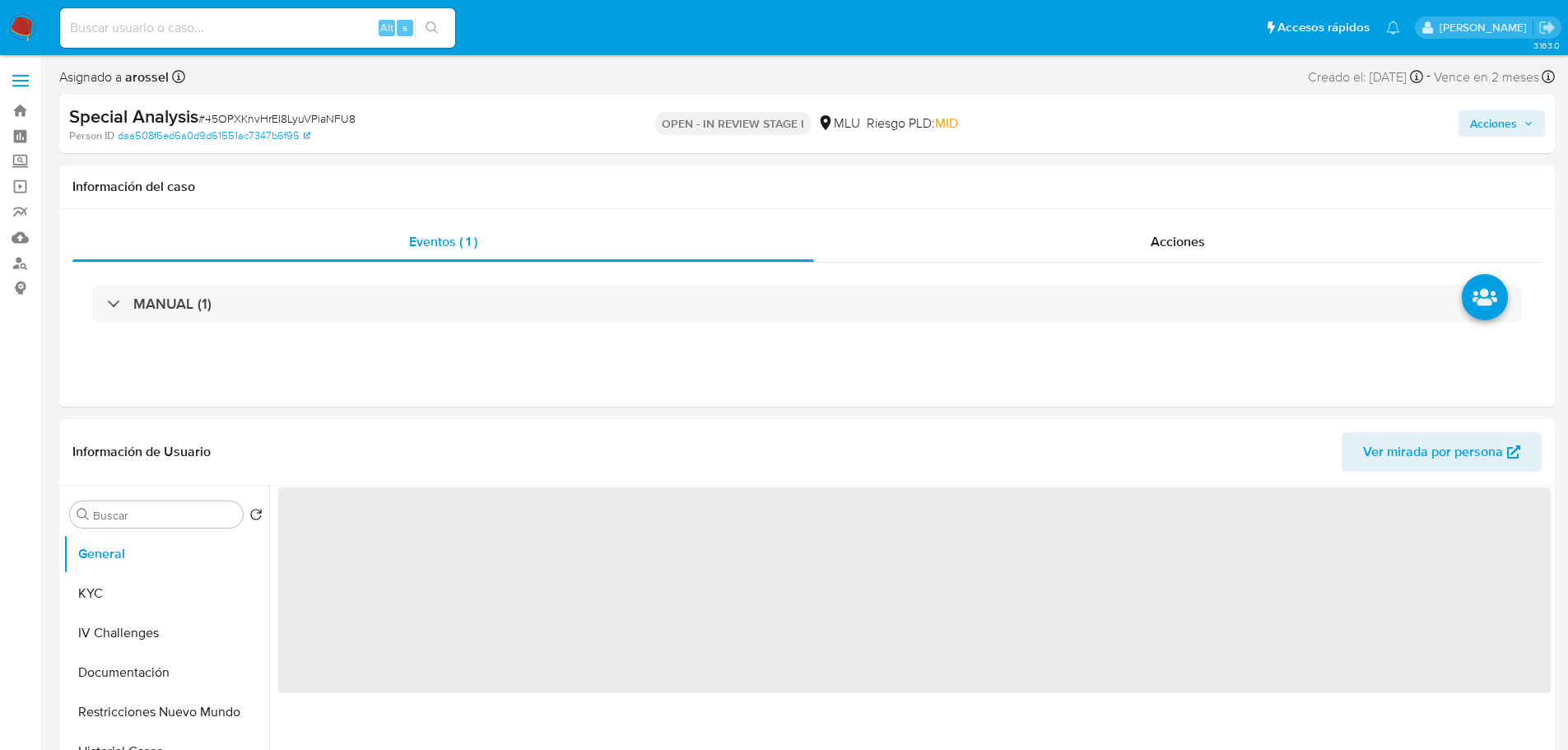
select select "10"
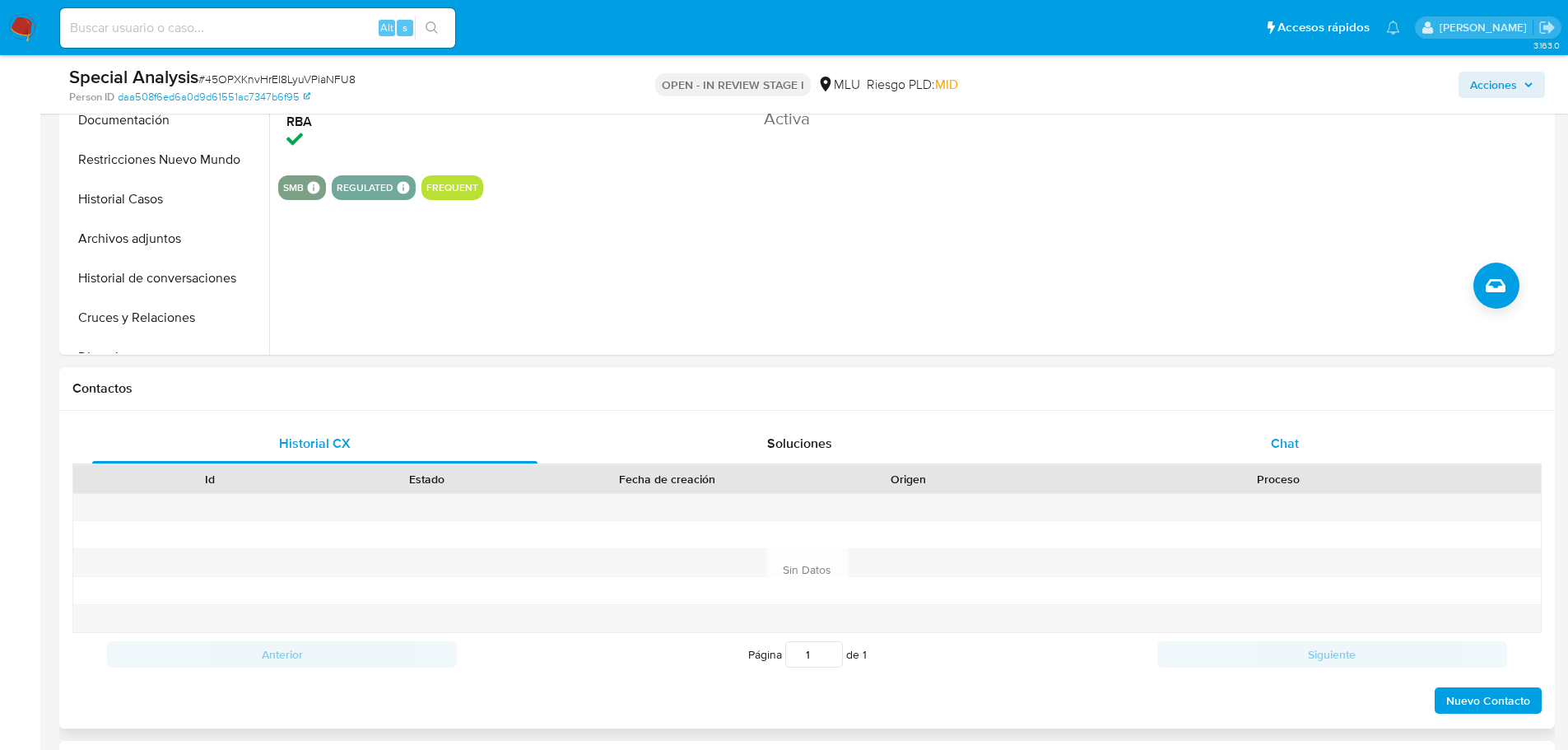
click at [1278, 449] on span "Chat" at bounding box center [1284, 443] width 28 height 19
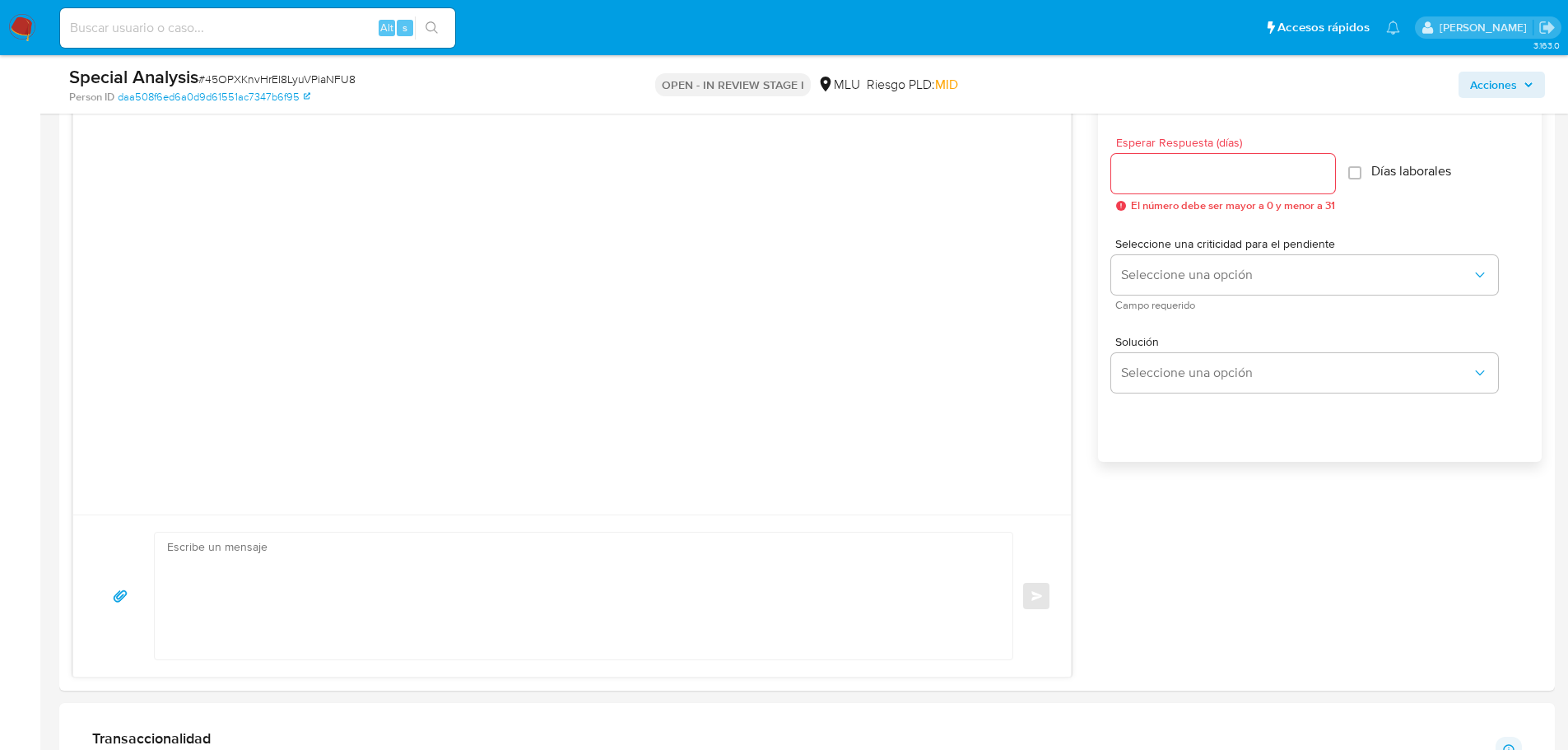
scroll to position [906, 0]
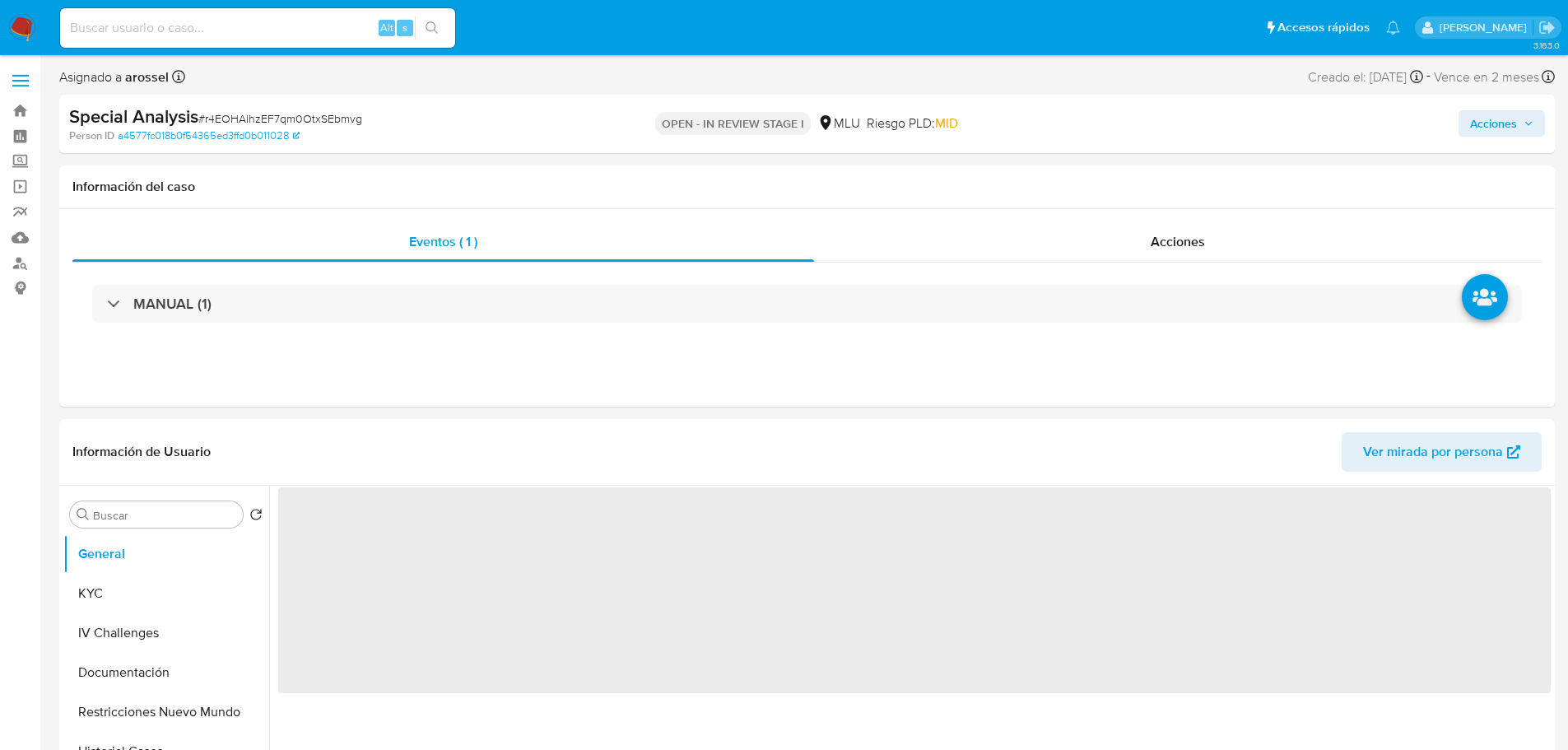
select select "10"
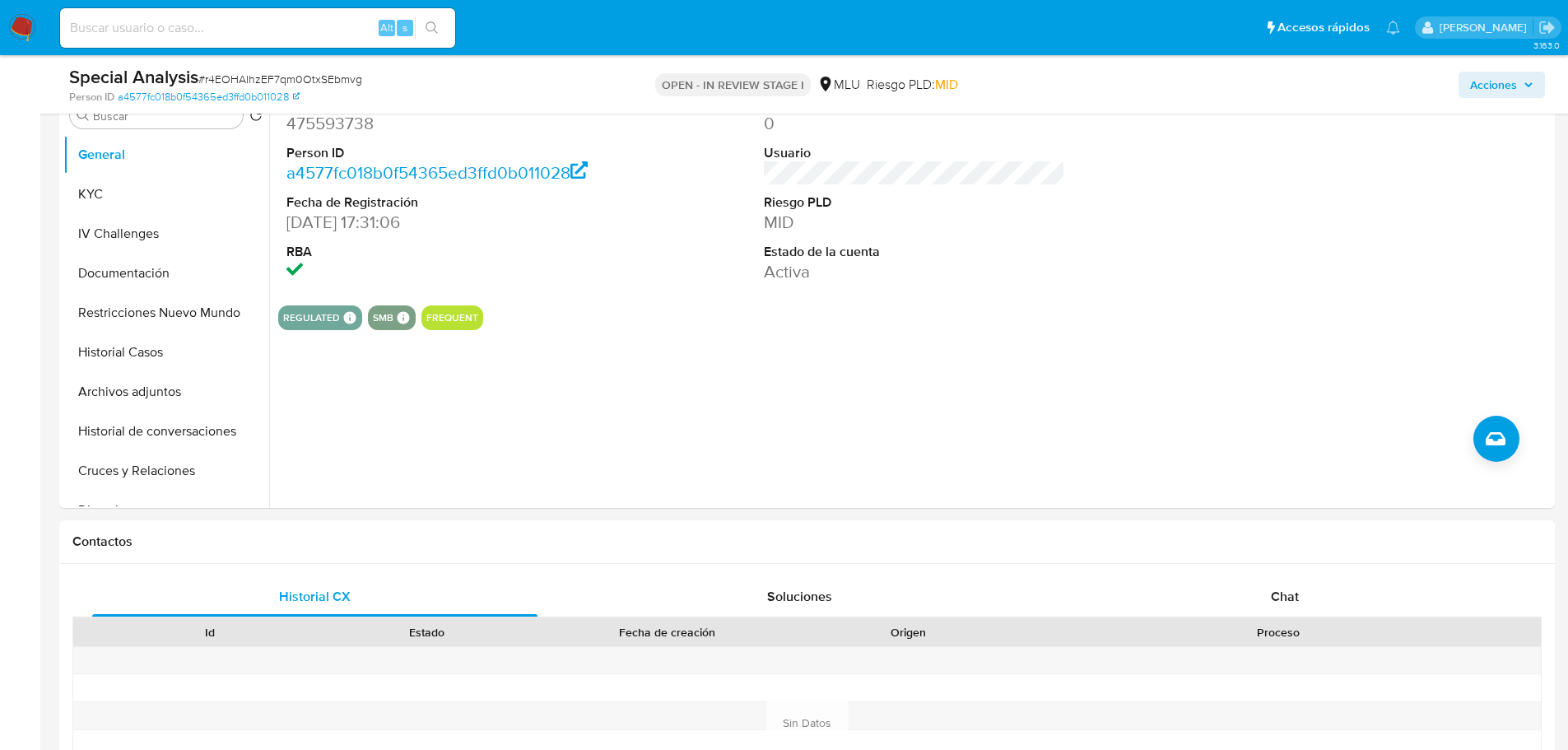
scroll to position [576, 0]
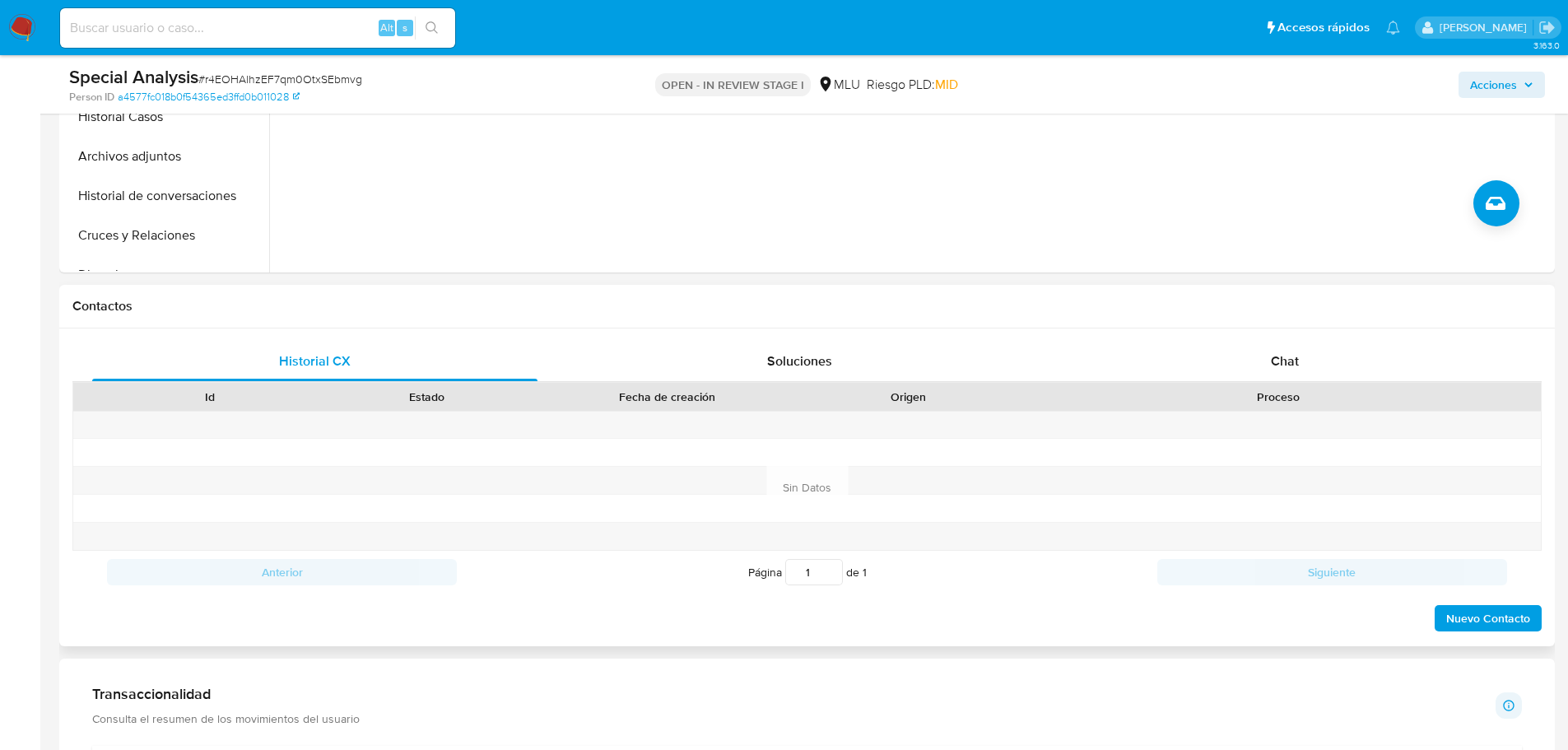
click at [1257, 383] on div "Proceso" at bounding box center [1279, 396] width 524 height 28
click at [1257, 373] on div "Chat" at bounding box center [1284, 361] width 445 height 39
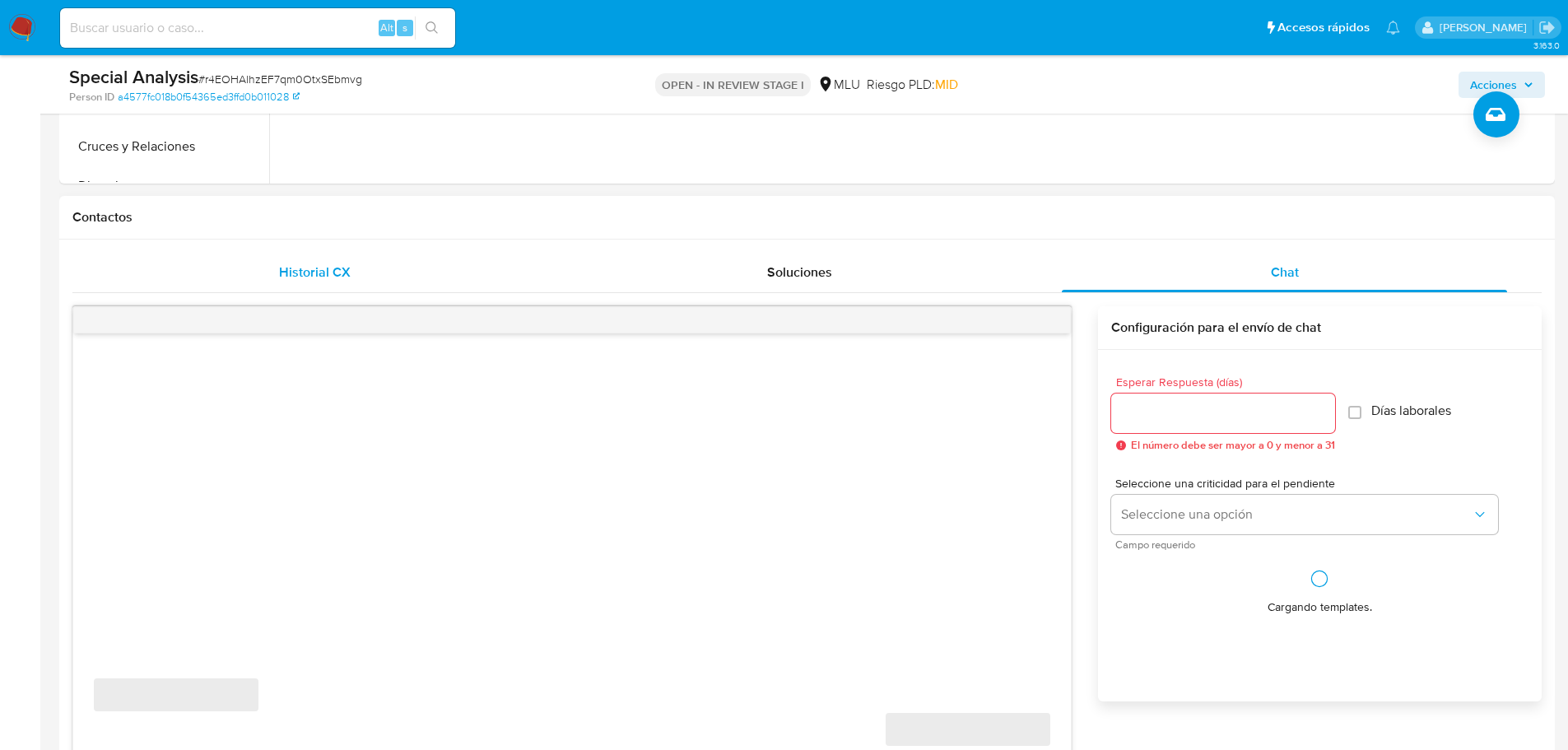
scroll to position [823, 0]
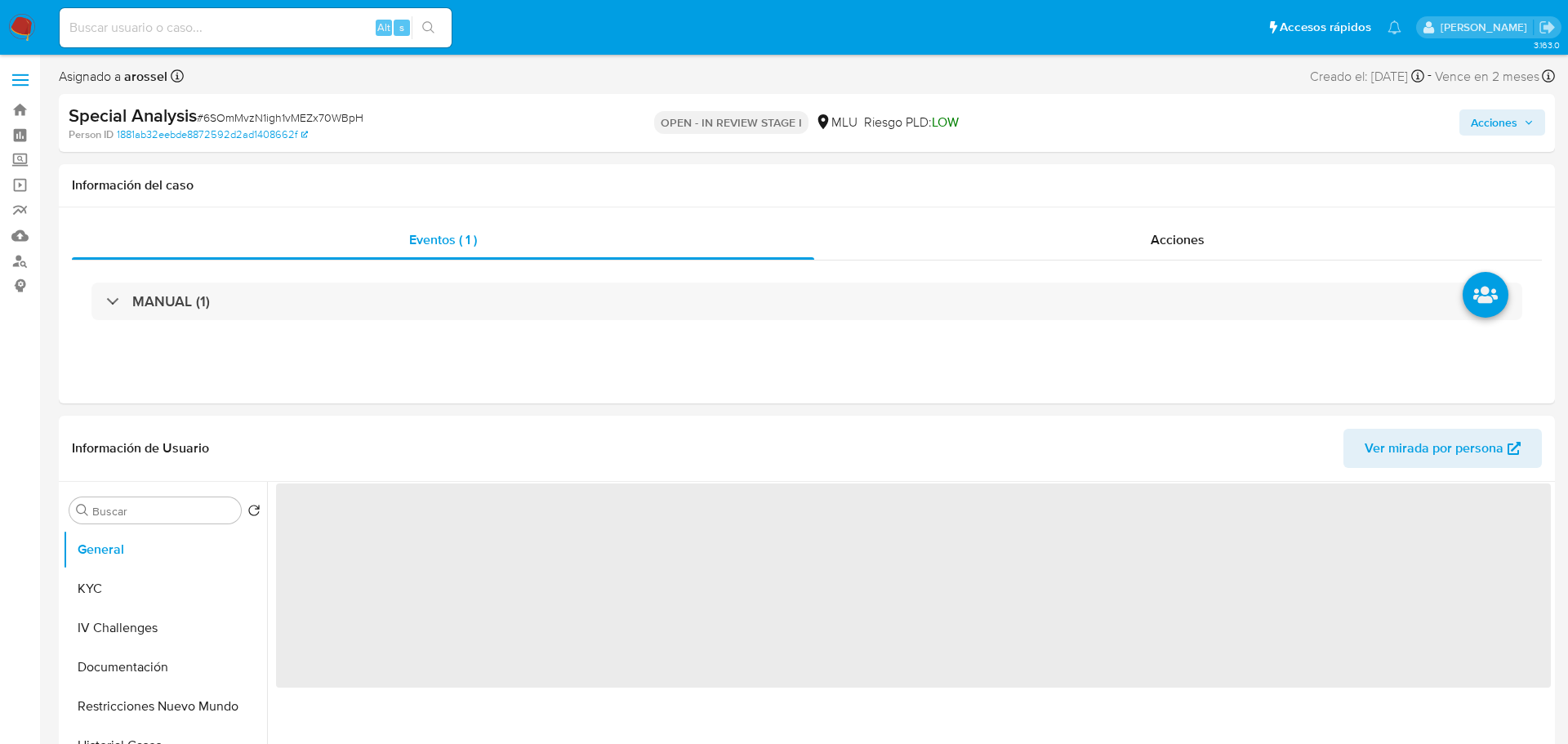
select select "10"
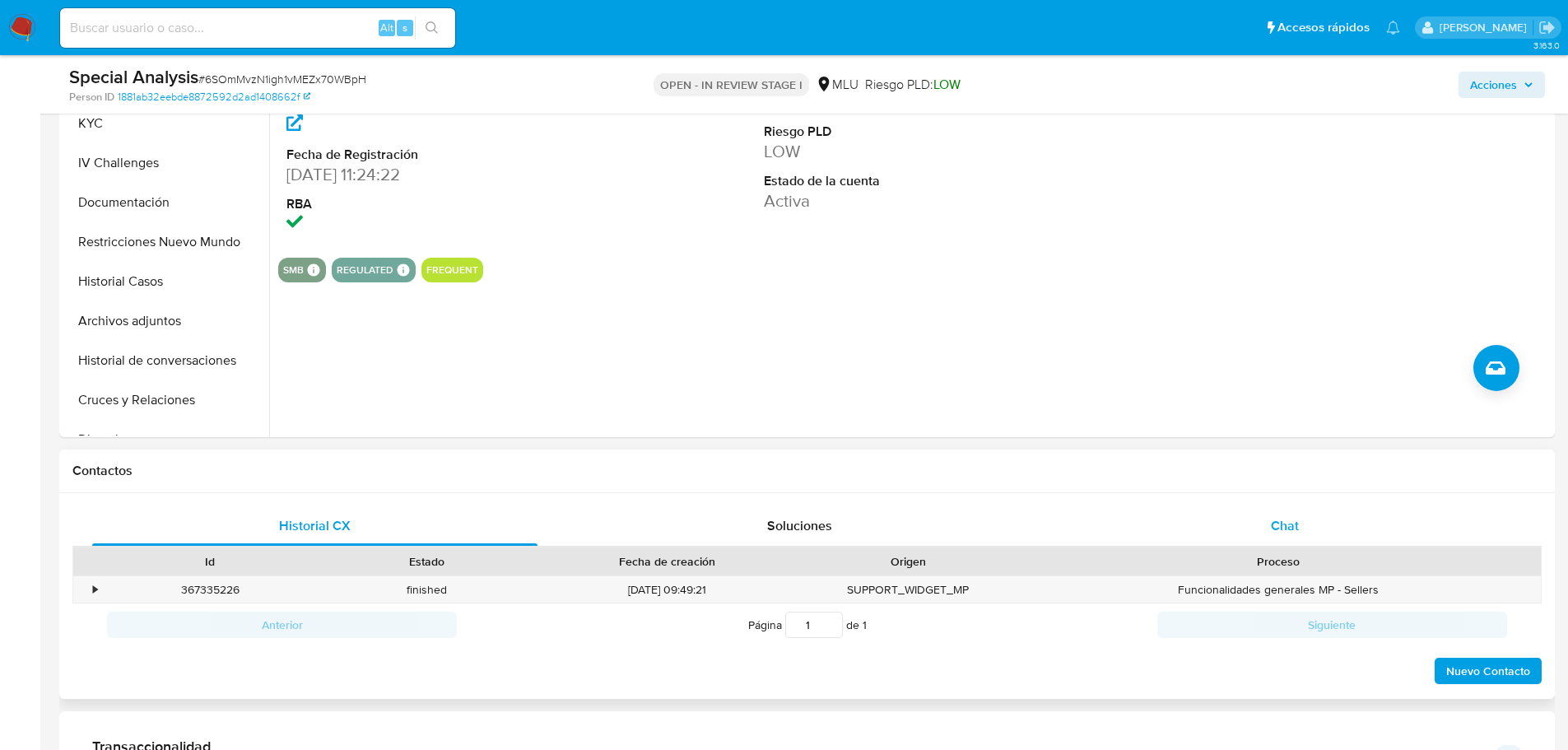
click at [1300, 541] on div "Chat" at bounding box center [1284, 526] width 445 height 39
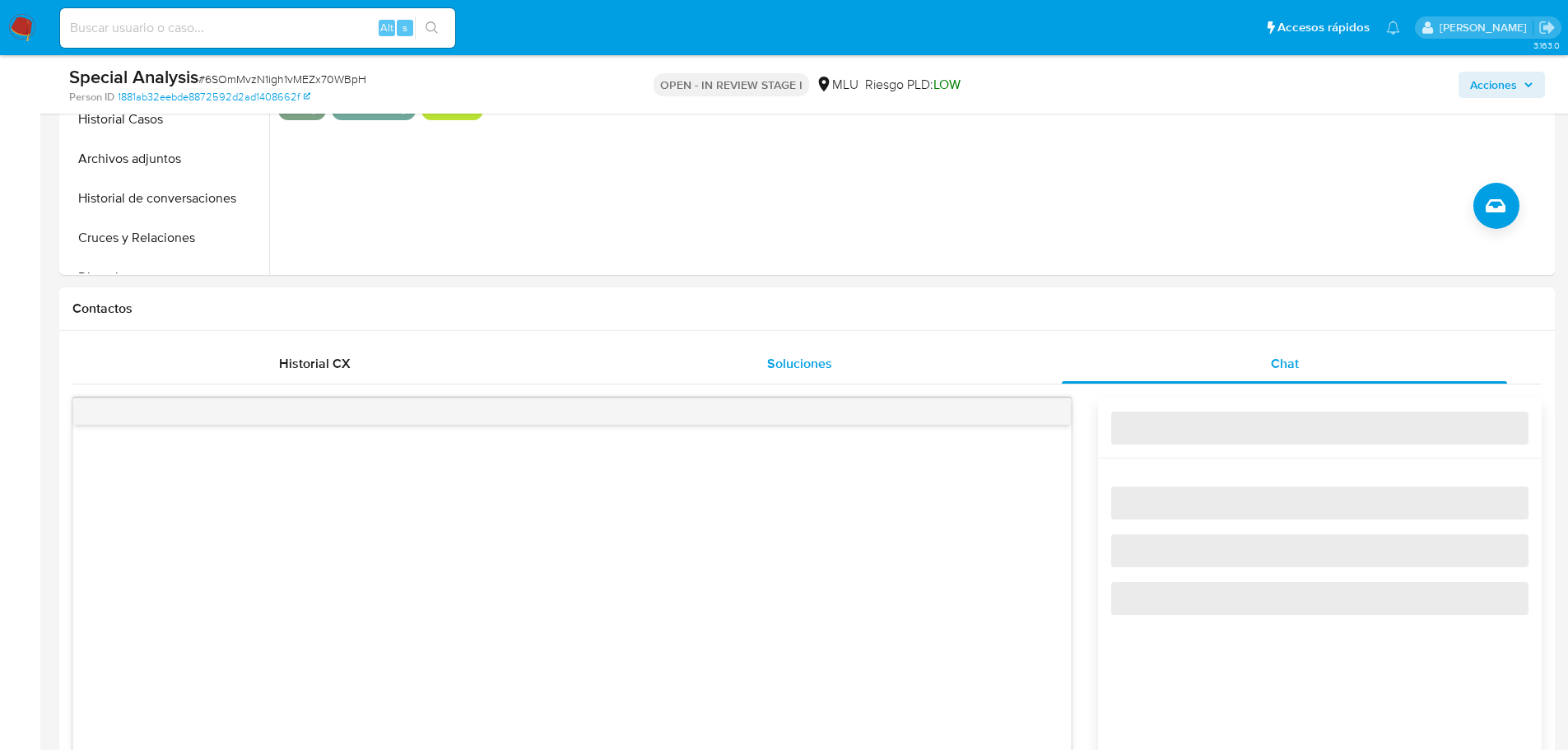
scroll to position [741, 0]
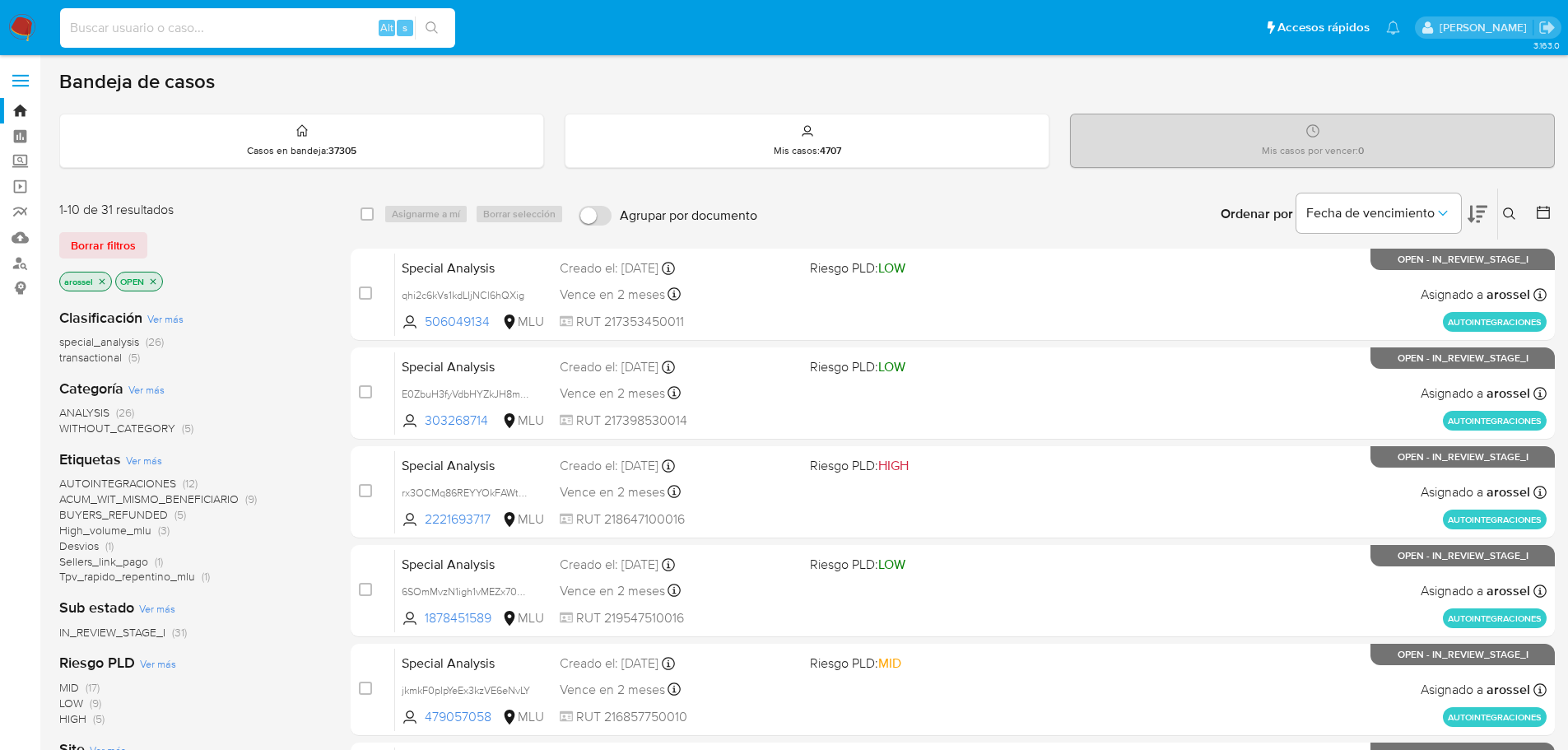
click at [204, 21] on input at bounding box center [258, 28] width 395 height 21
paste input "MssbpjP0EzOAUfXvREfpgj75"
type input "MssbpjP0EzOAUfXvREfpgj75"
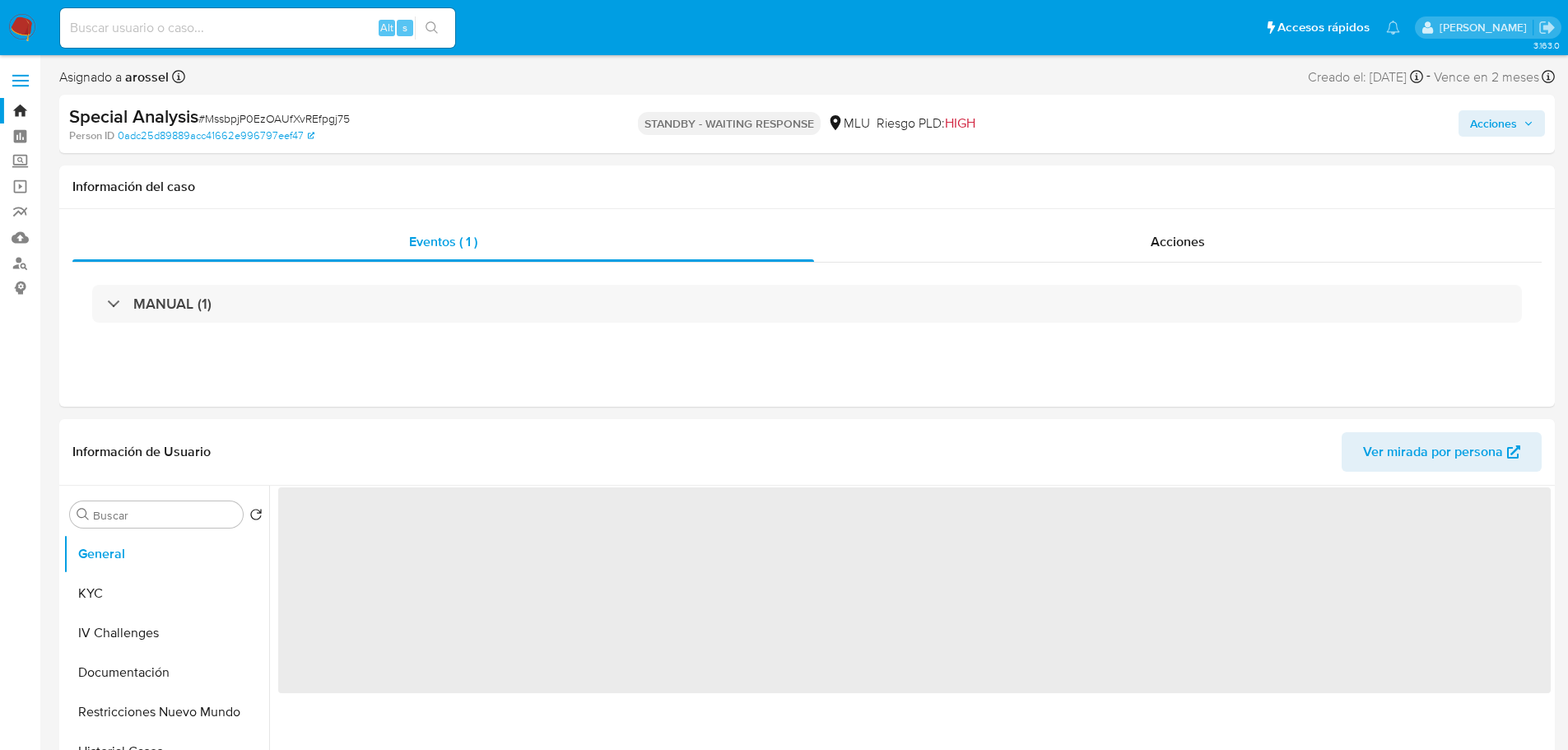
select select "10"
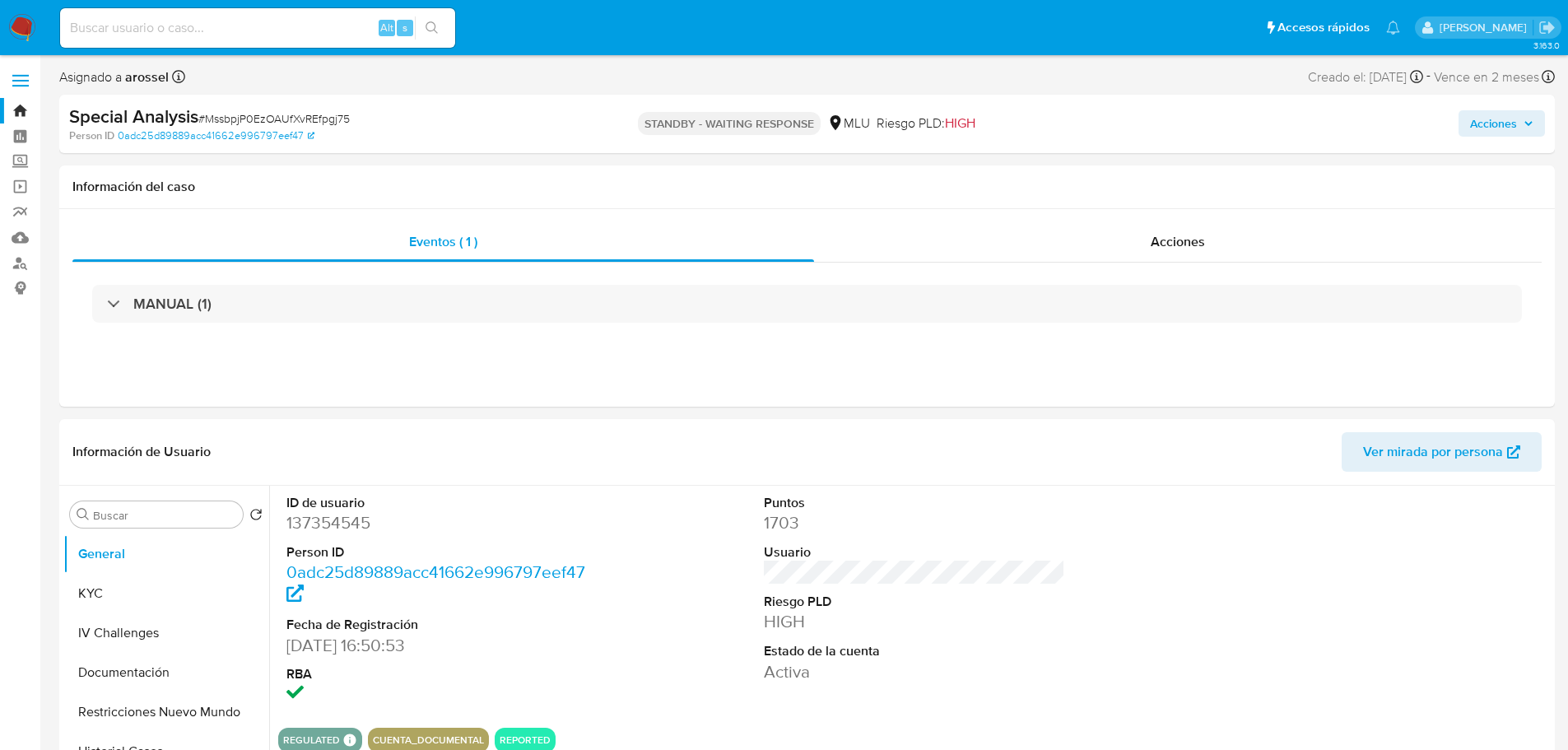
click at [179, 31] on input at bounding box center [258, 28] width 395 height 21
paste input "ewtqxofIUS3N787orIYA8Yot"
type input "ewtqxofIUS3N787orIYA8Yot"
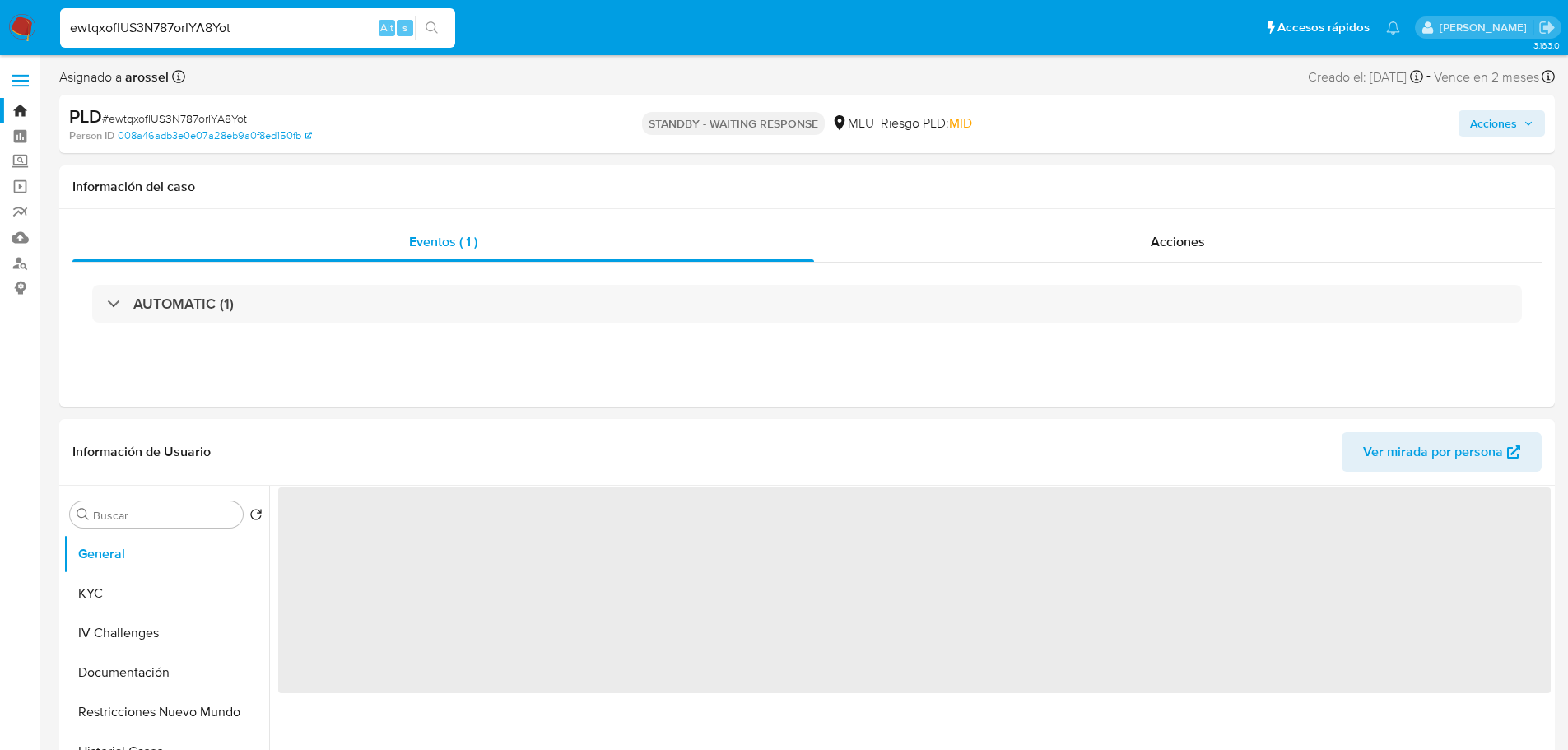
select select "10"
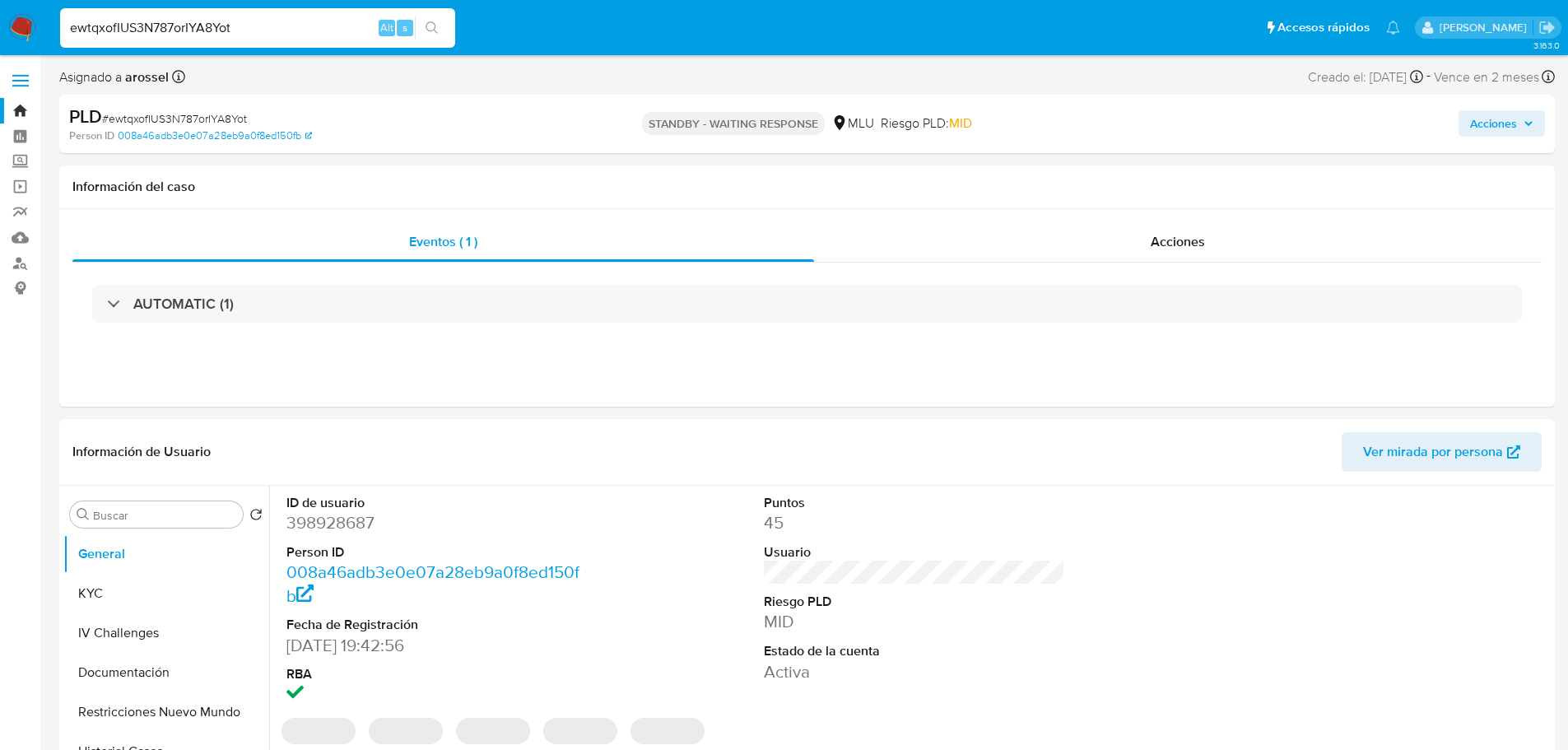
click at [189, 36] on input "ewtqxofIUS3N787orIYA8Yot" at bounding box center [258, 28] width 395 height 21
paste input "24IYvbFKAJJV7xebus2PyRaJ"
type input "24IYvbFKAJJV7xebus2PyRaJ"
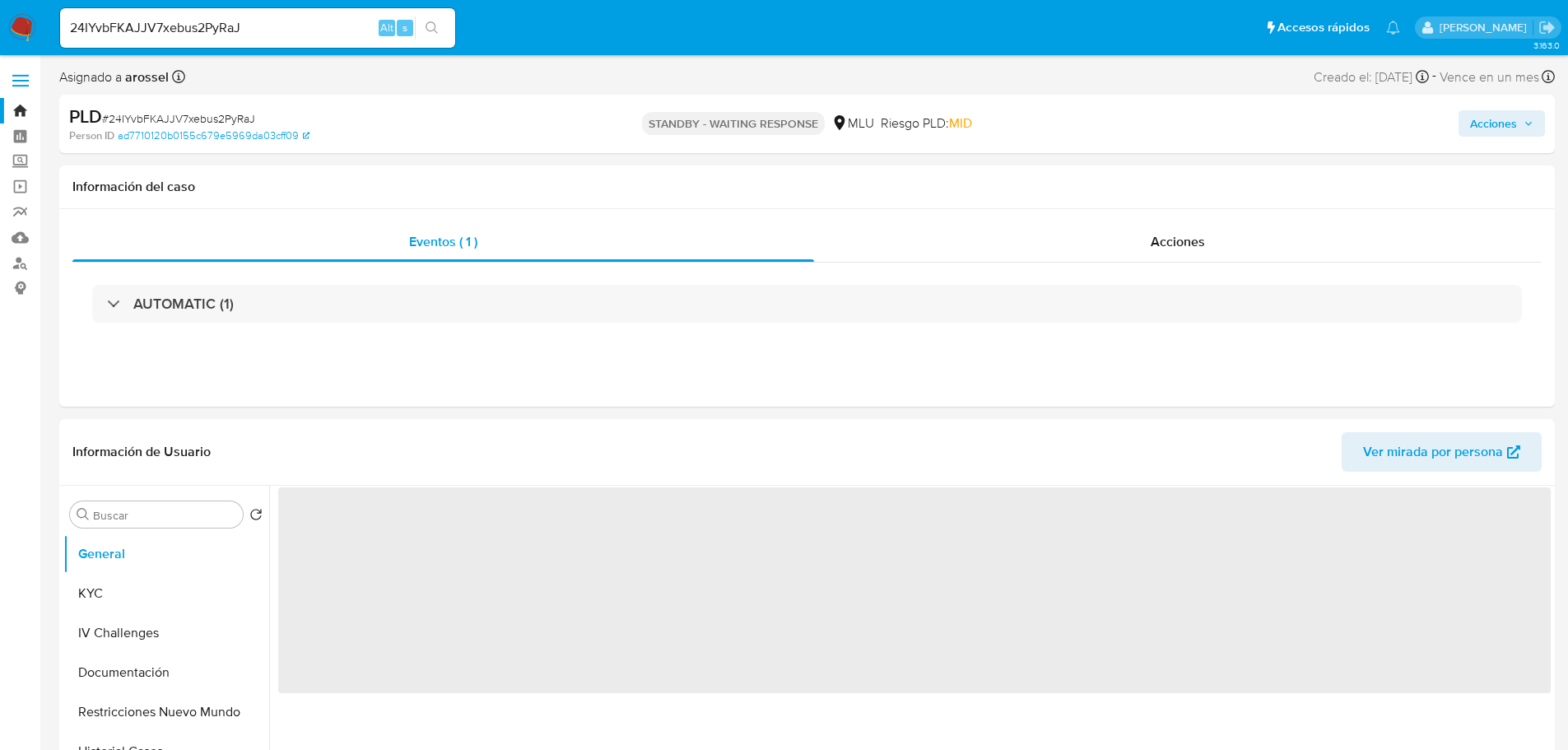
select select "10"
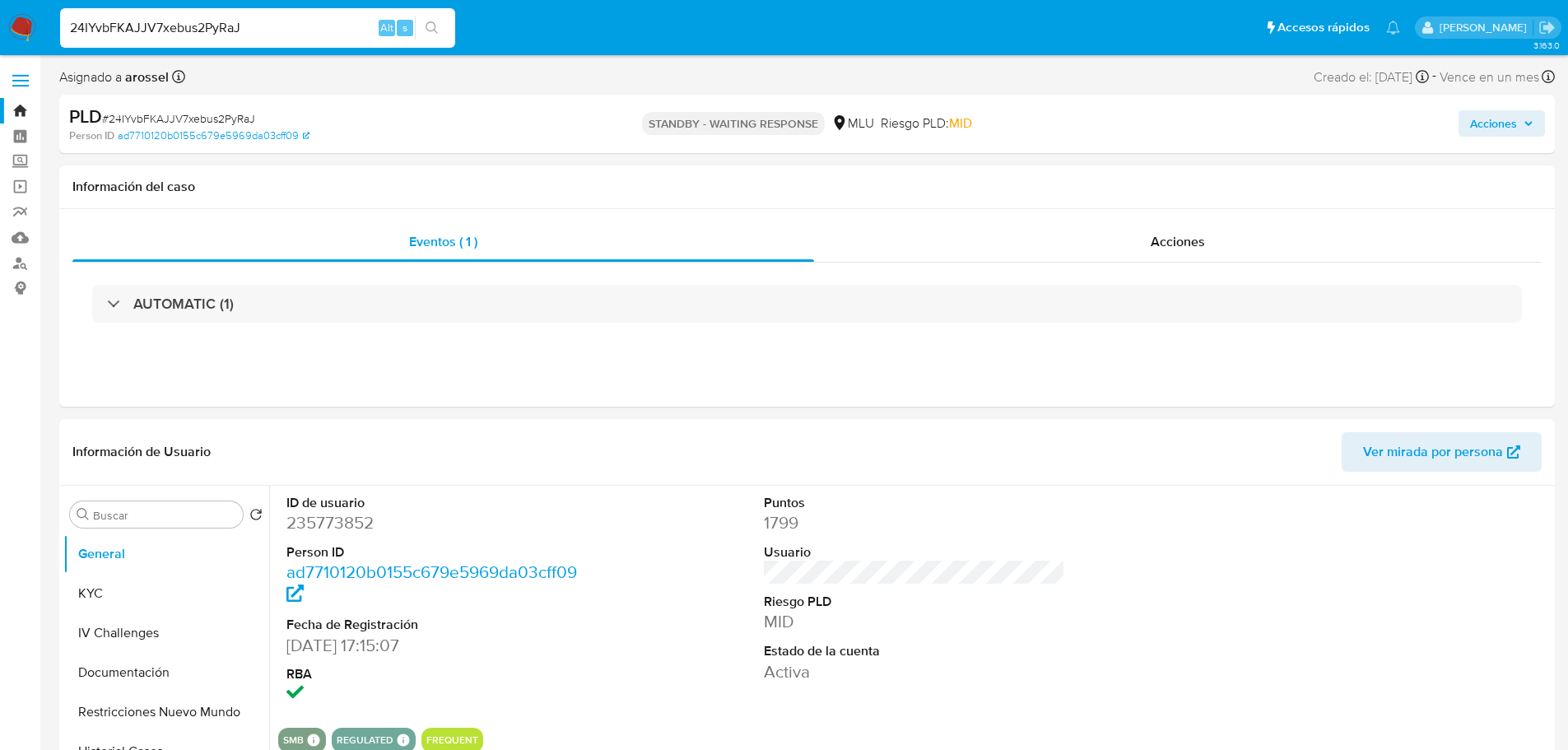
paste input "vQDWiR1WH15tpFyYRykWBcHh"
type input "vQDWiR1WH15tpFyYRykWBcHh"
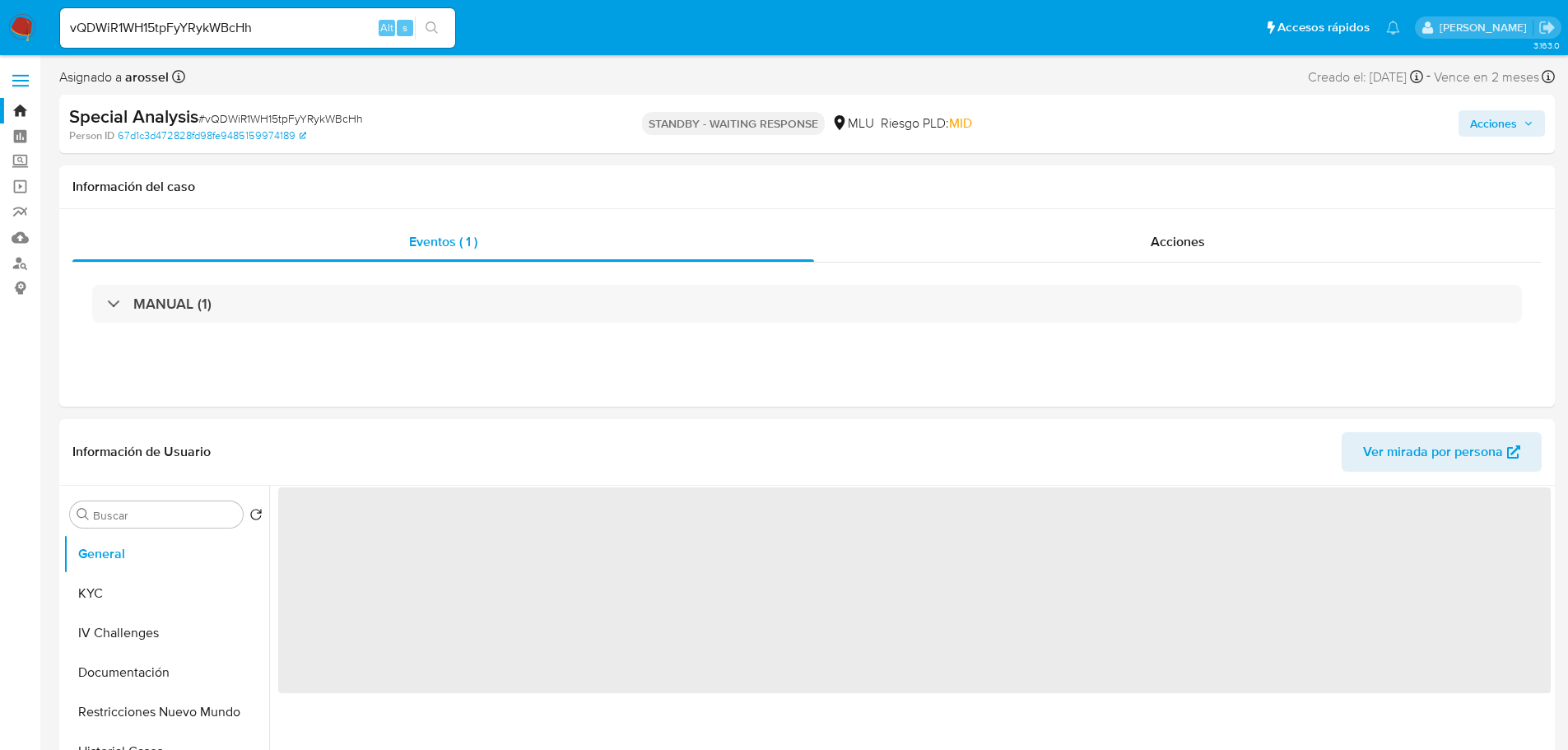
select select "10"
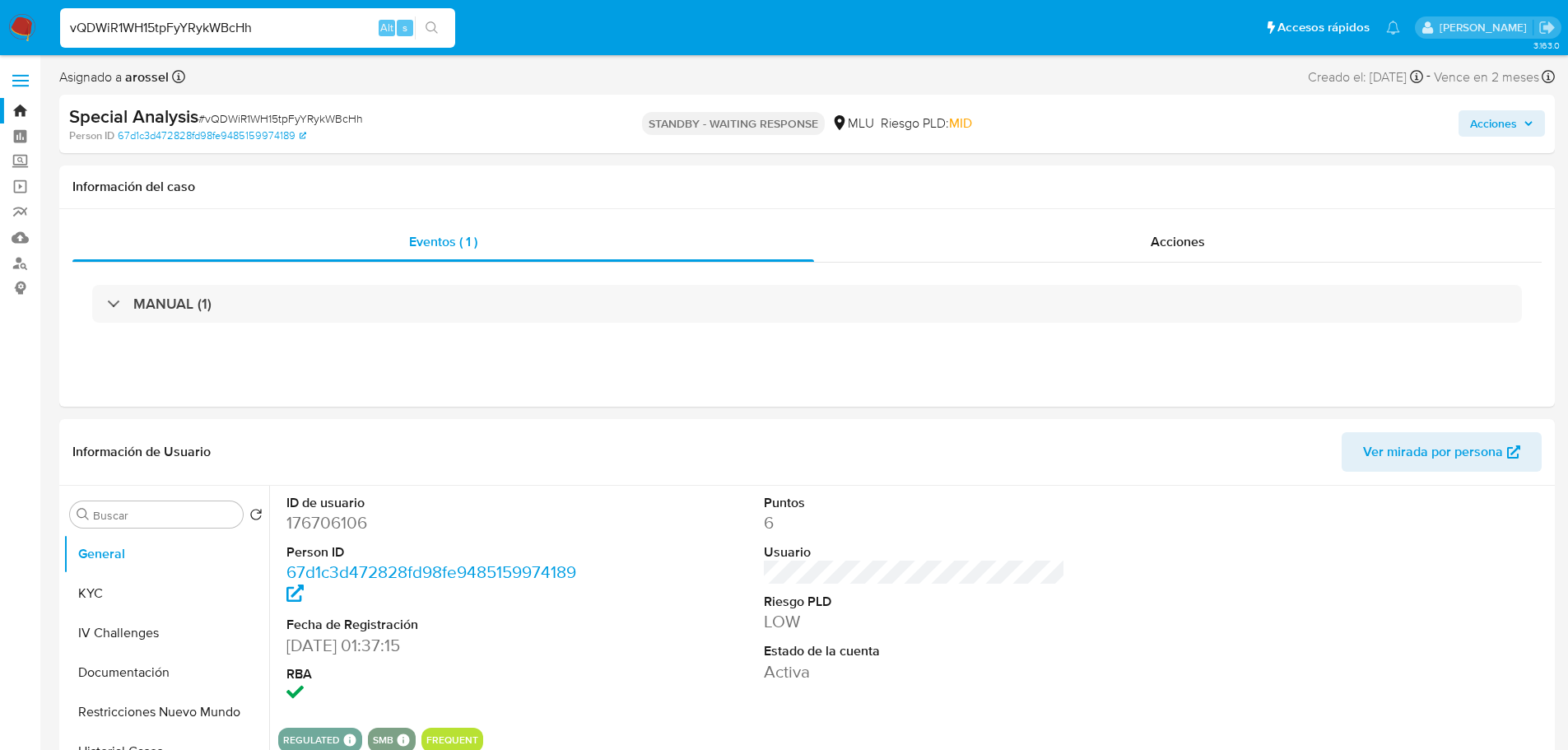
paste input "1ohCHm528GbjG6PKh8zGkq7F"
type input "1ohCHm528GbjG6PKh8zGkq7F"
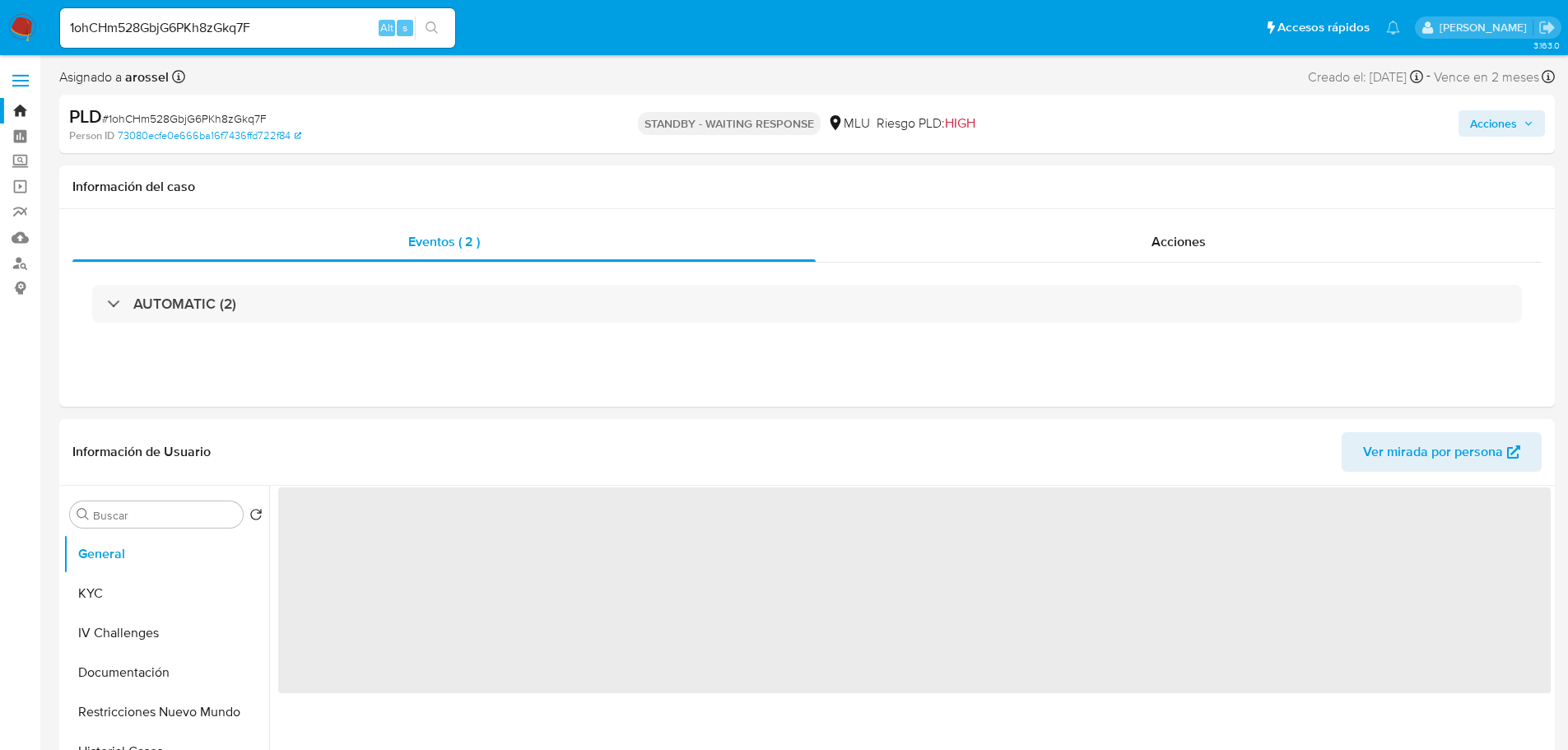
select select "10"
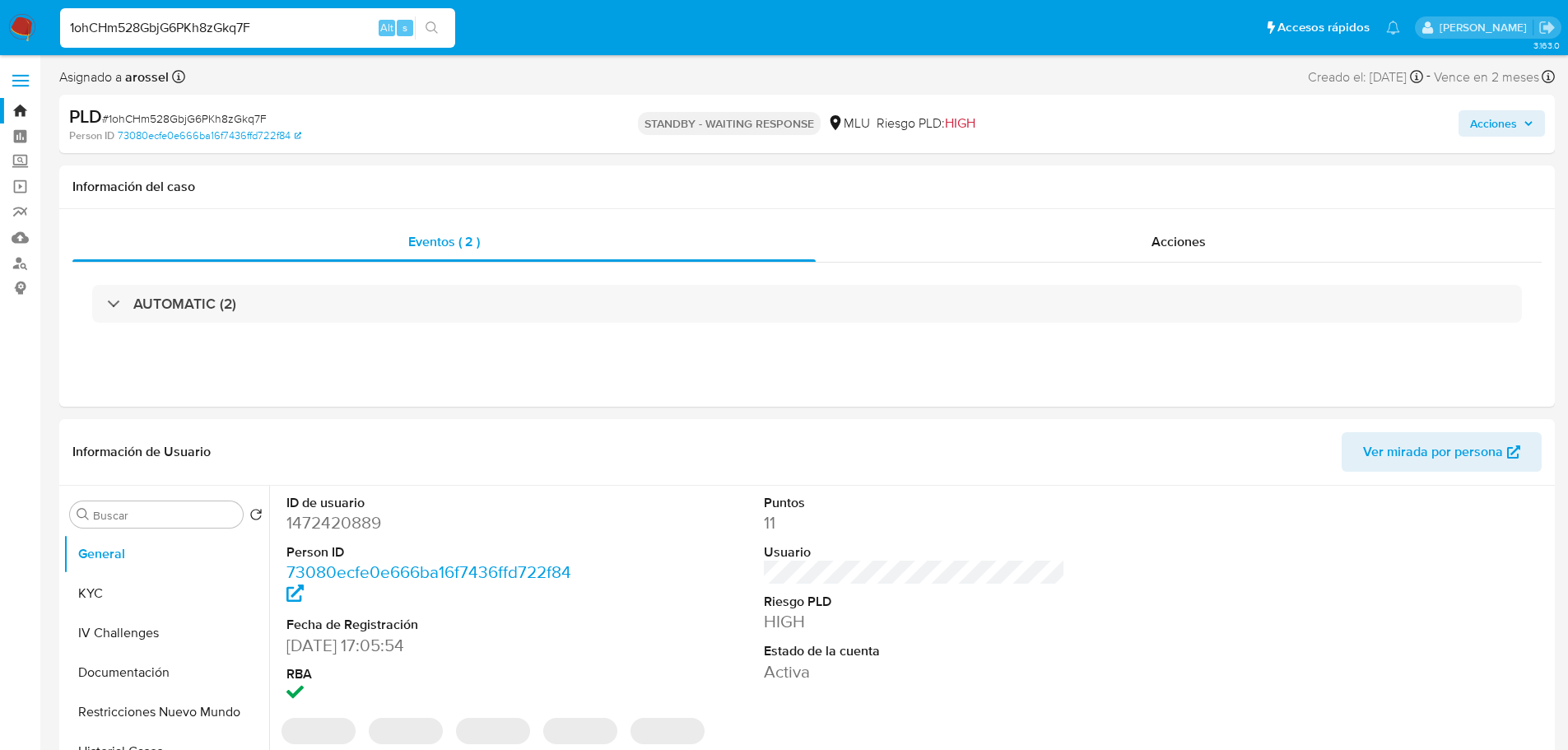
paste input "Quf2VwKVJh1lAcl1lRkB7b9N"
type input "Quf2VwKVJh1lAcl1lRkB7b9N"
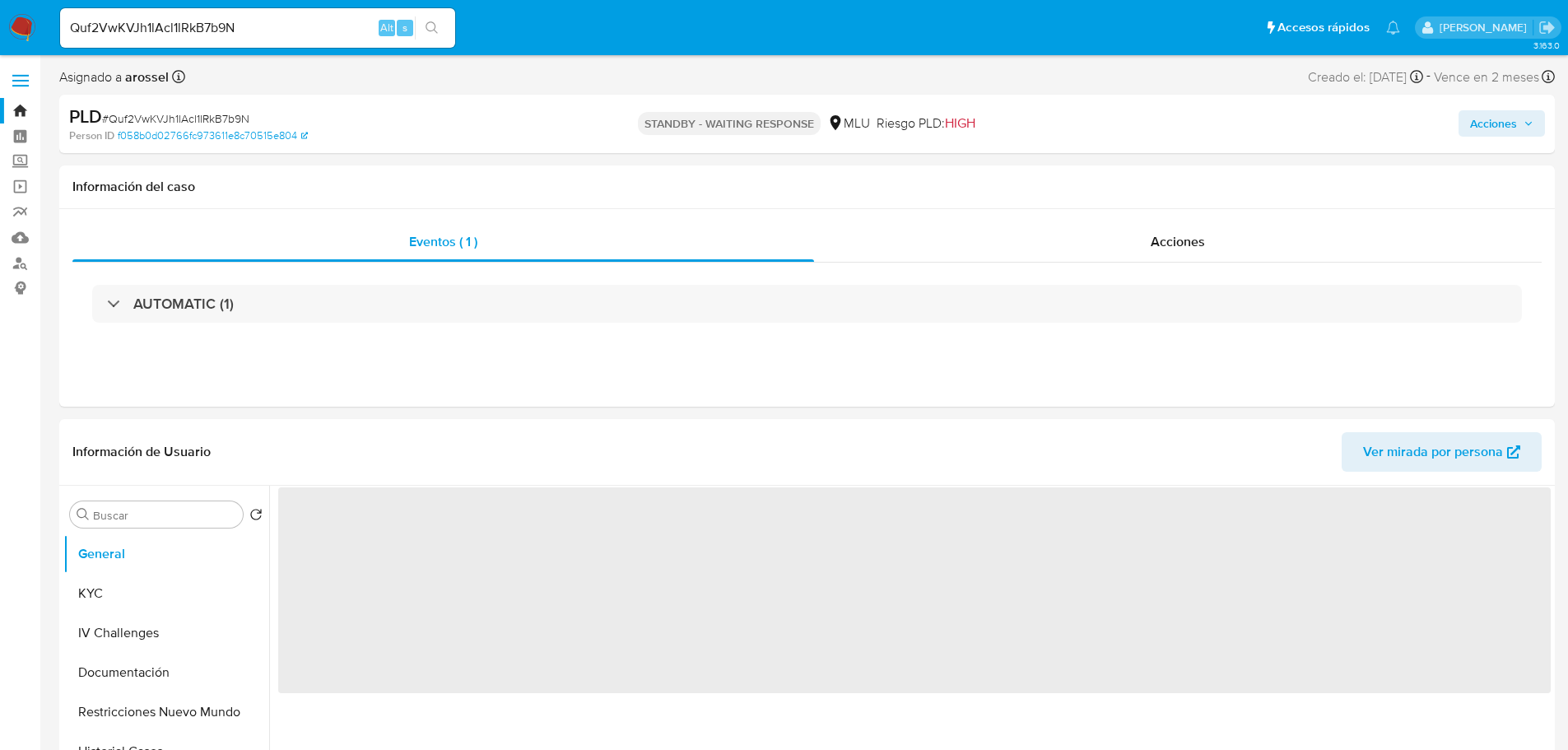
select select "10"
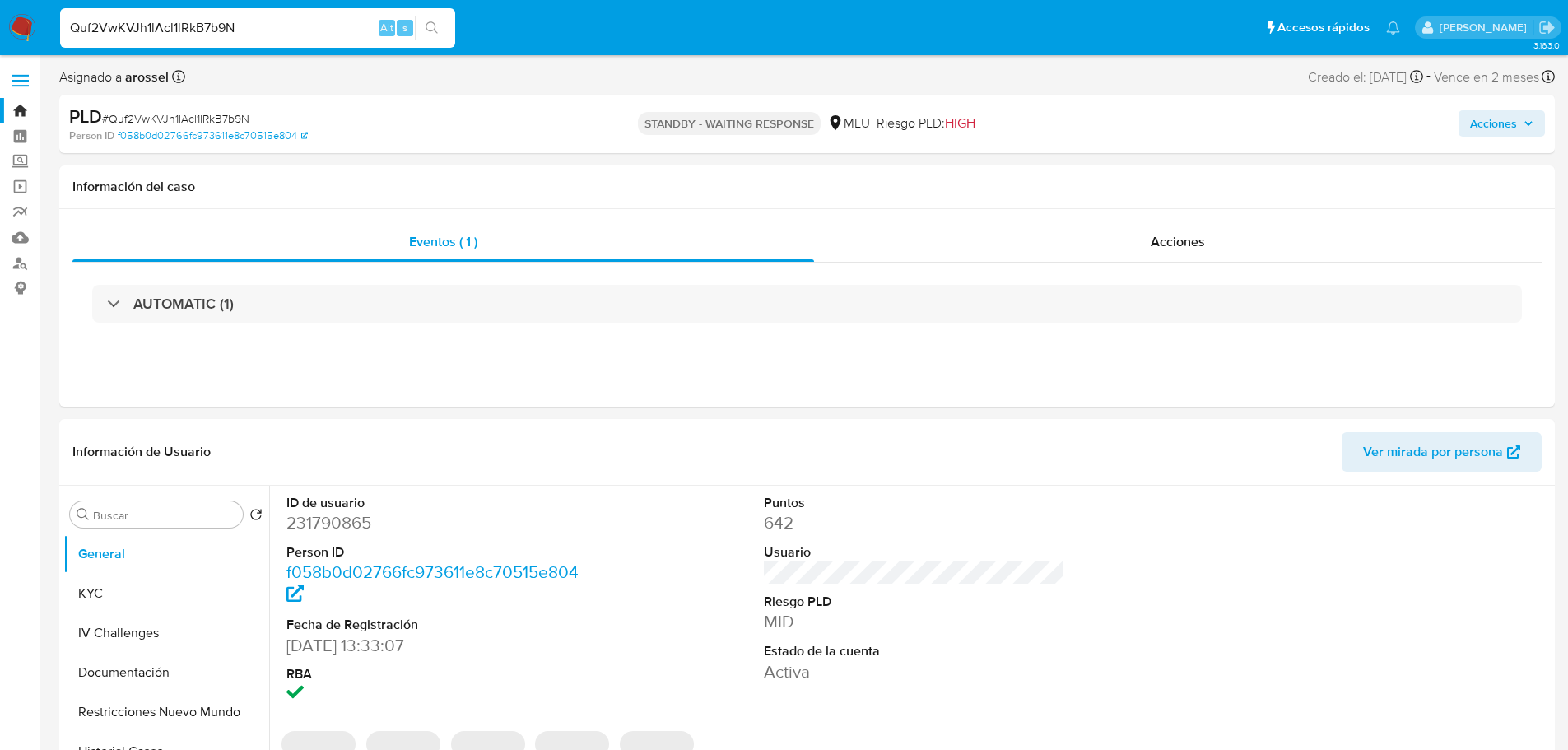
paste input "F7pxHYKJmmOFPvWZjDWObjGM"
type input "F7pxHYKJmmOFPvWZjDWObjGM"
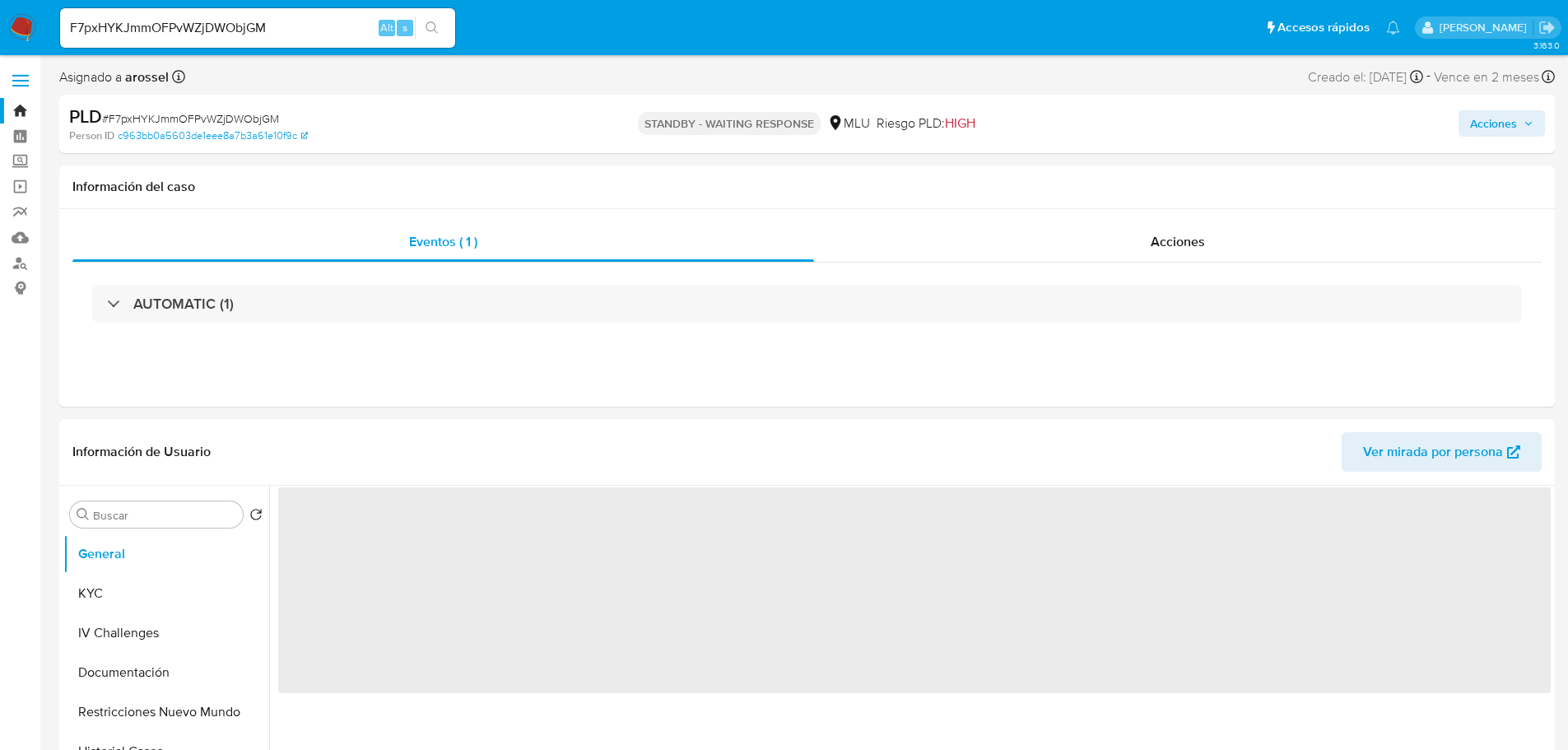
select select "10"
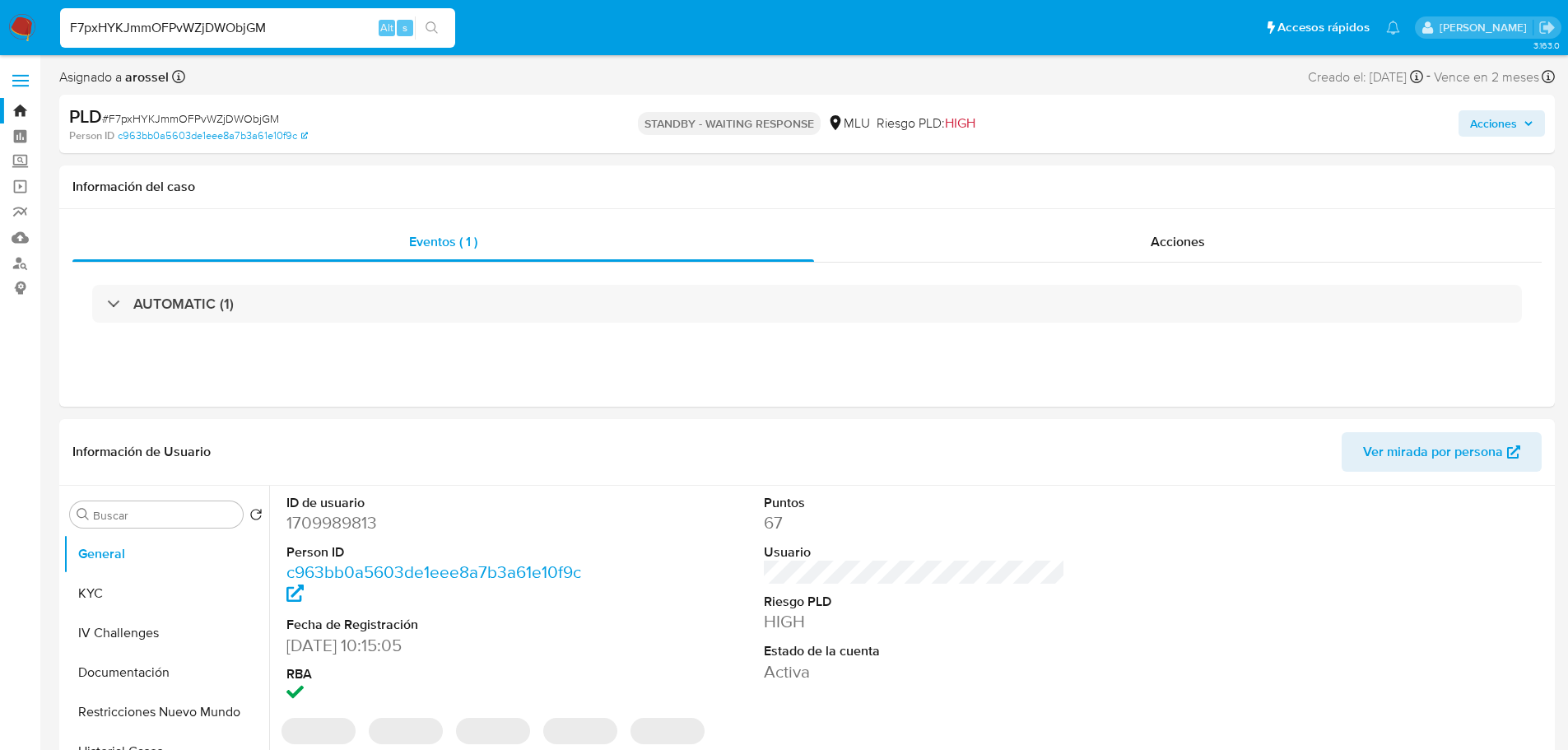
paste input "NXEyxjnT14Ox9aabuDSTSCO5"
type input "NXEyxjnT14Ox9aabuDSTSCO5"
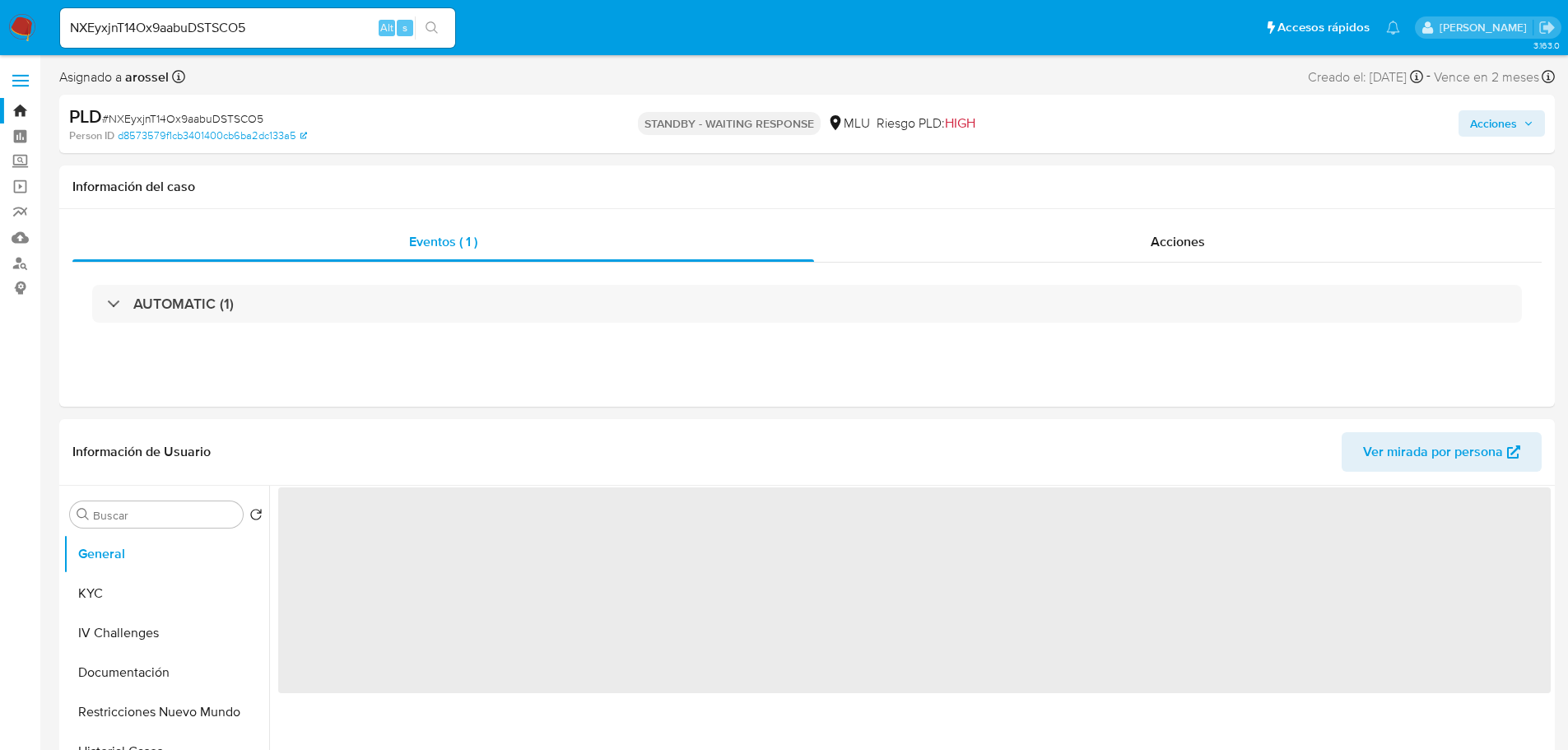
select select "10"
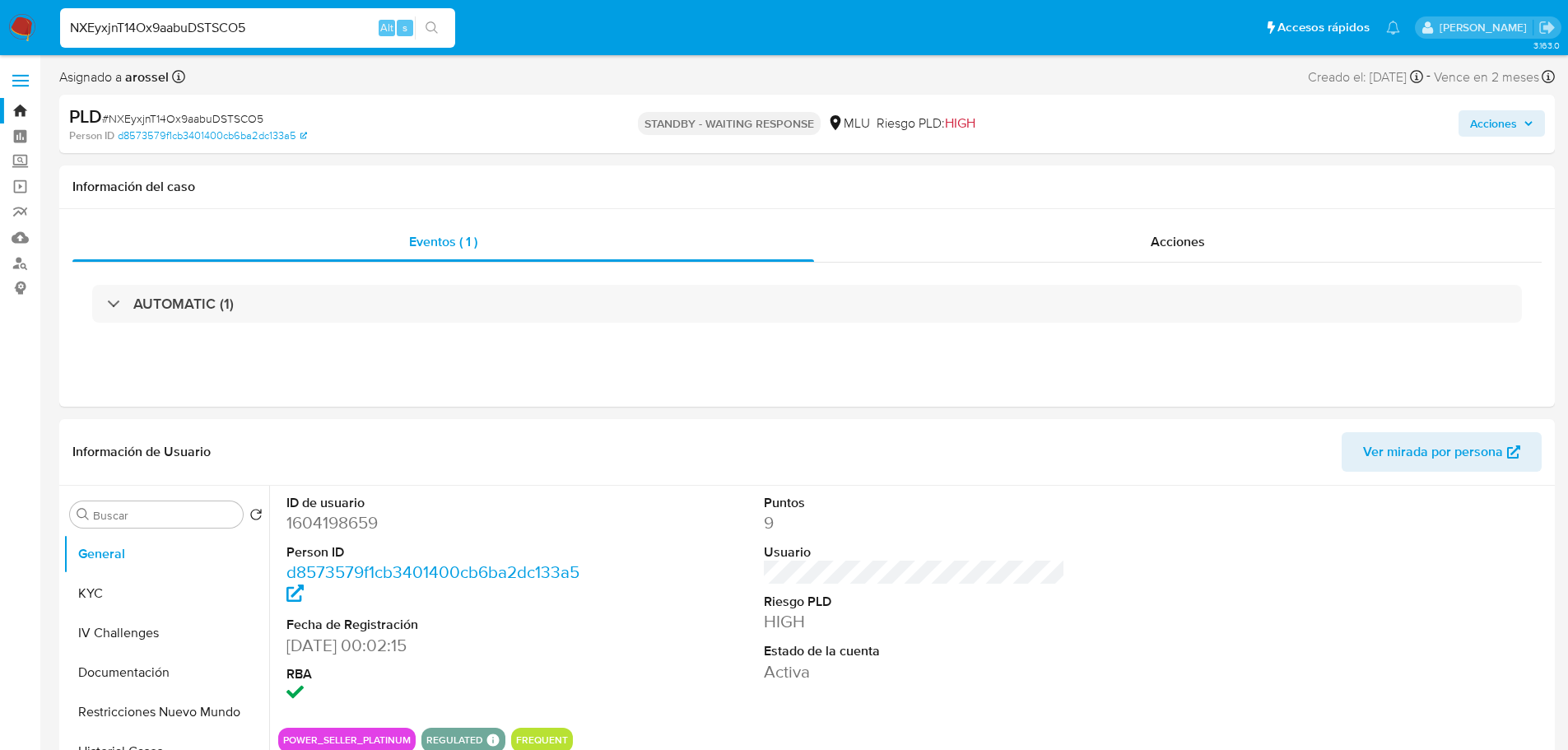
paste input "XLGayEzaACK8Wsi4YaPQXAFO"
type input "XLGayEzaACK8Wsi4YaPQXAFO"
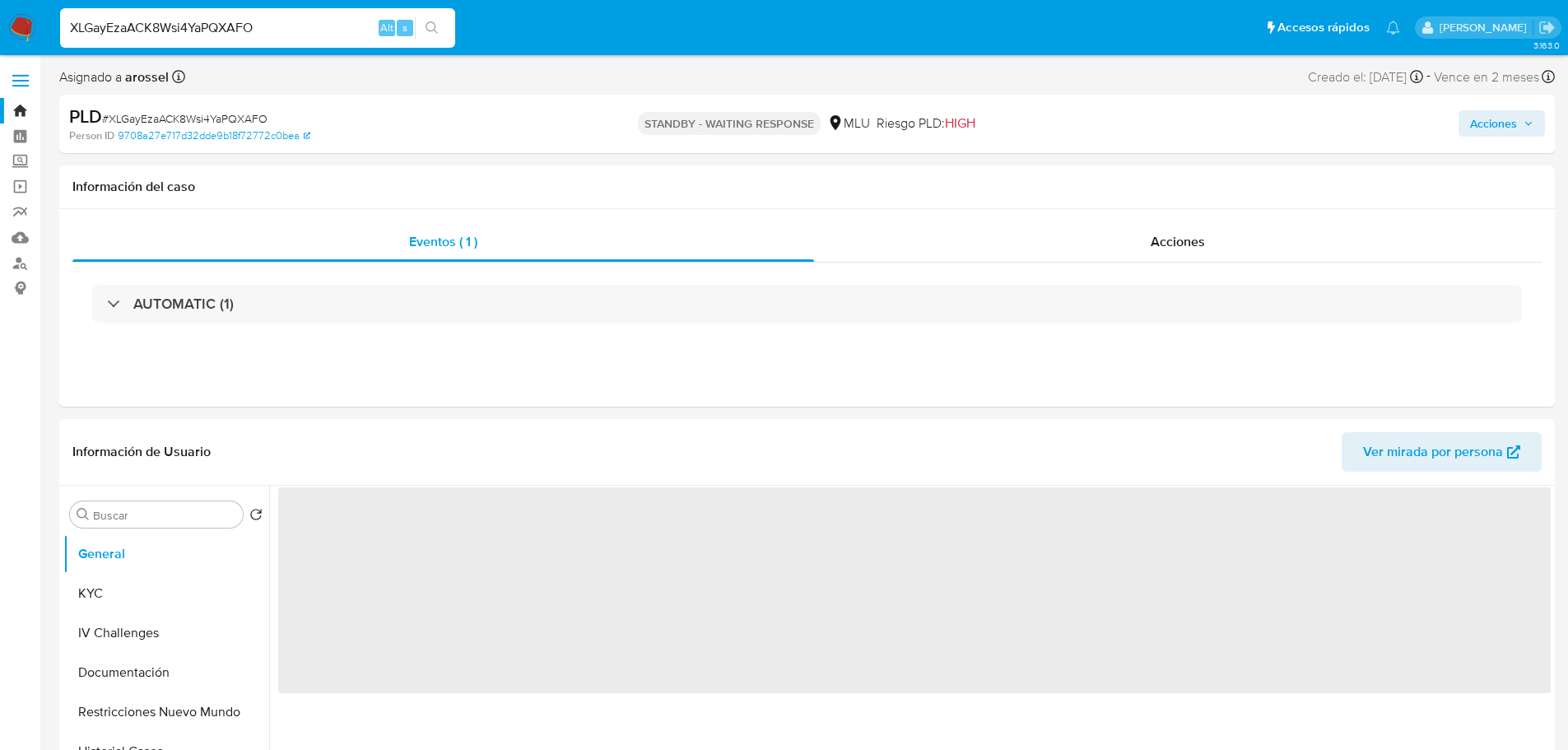
select select "10"
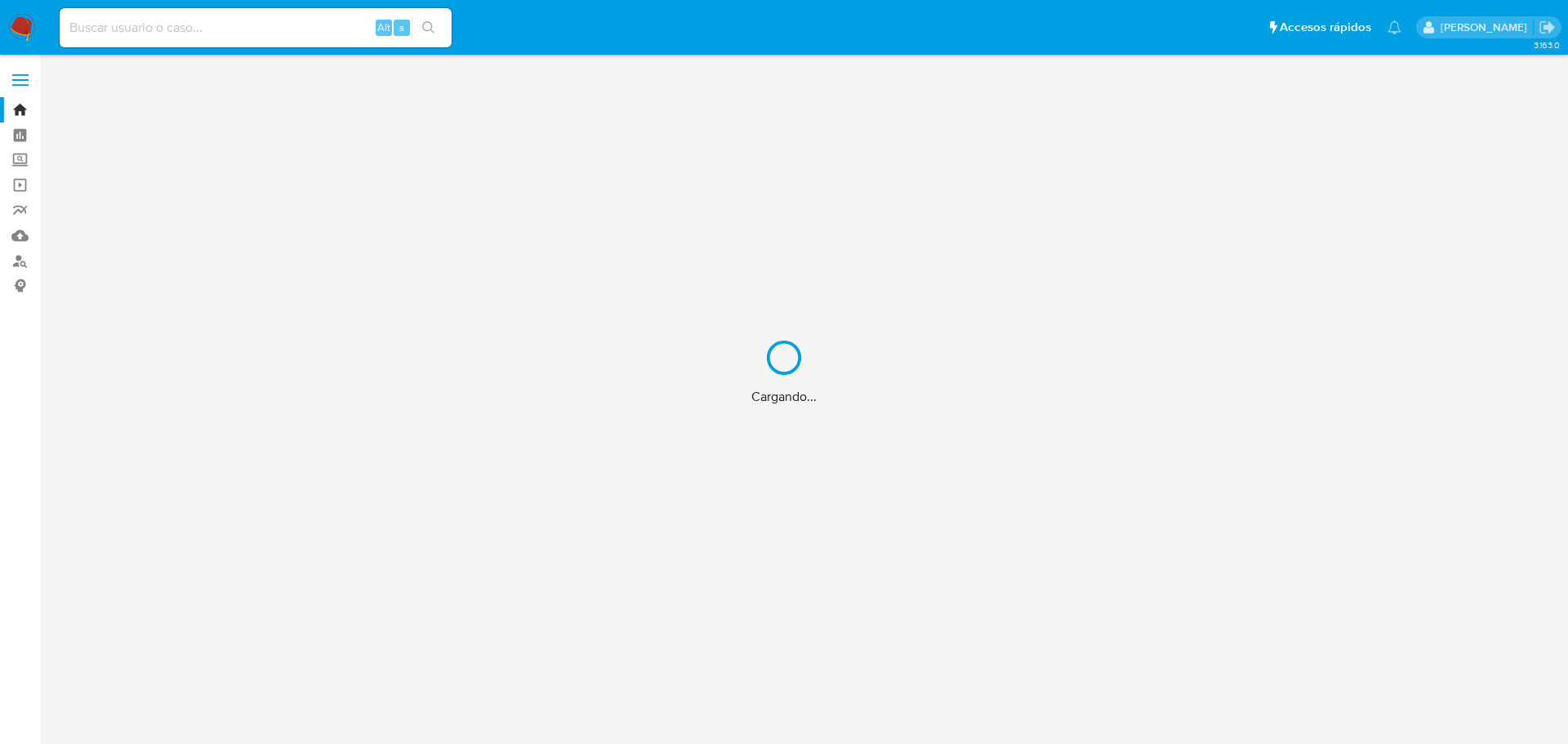
click at [239, 24] on div "Cargando..." at bounding box center [784, 372] width 1568 height 744
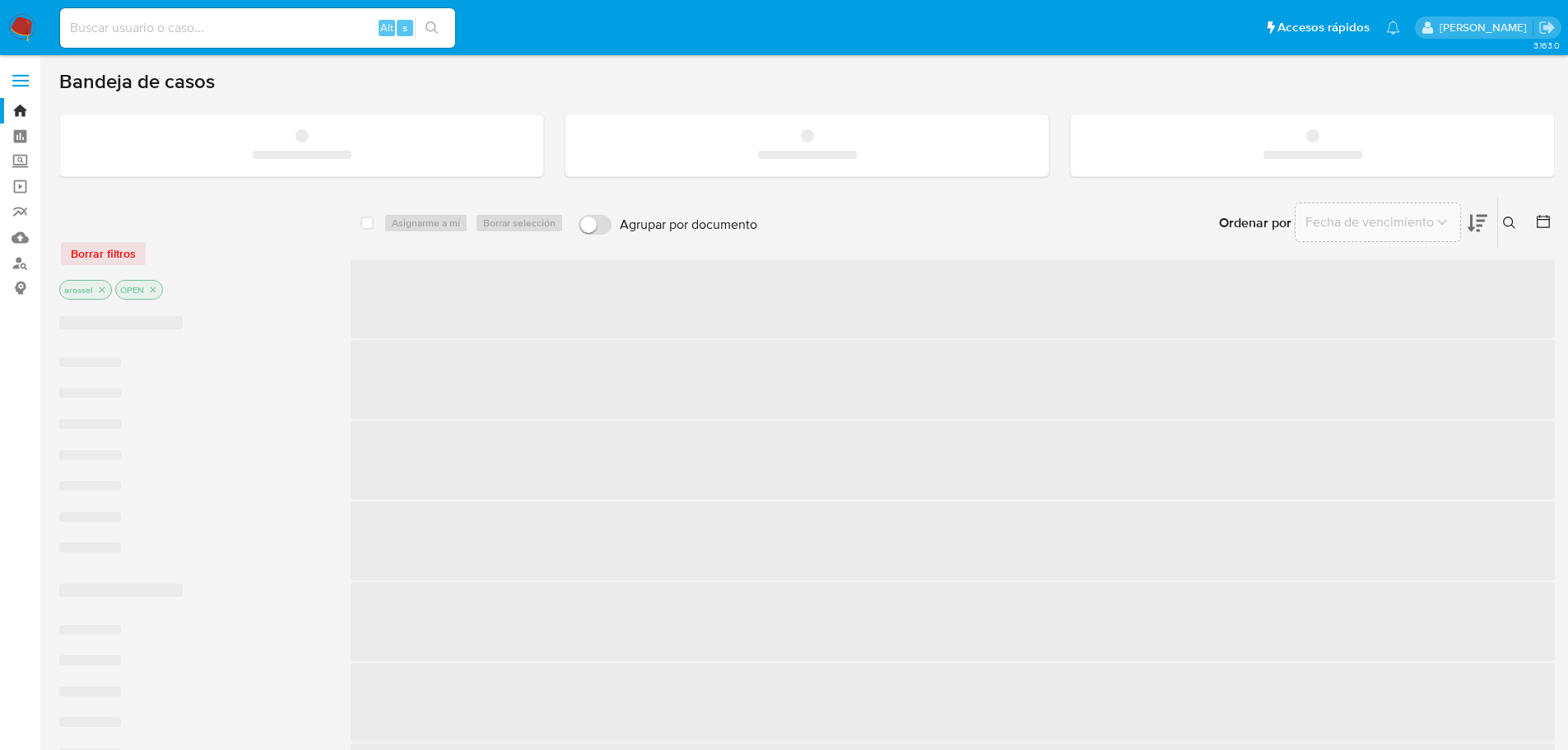
click at [231, 32] on input at bounding box center [258, 28] width 395 height 21
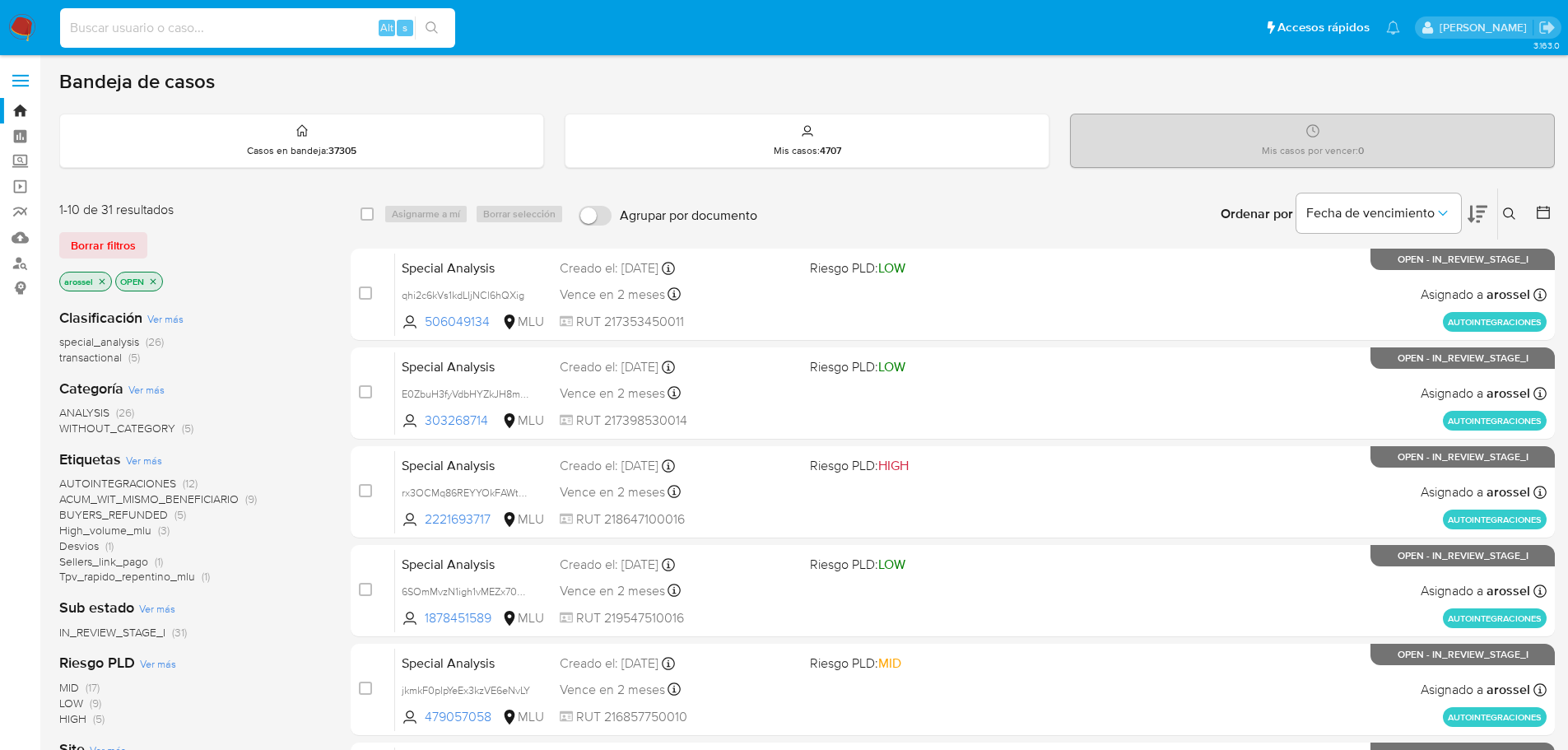
paste input "SD46tJ6AC7MwPaPydESIiP9E"
type input "SD46tJ6AC7MwPaPydESIiP9E"
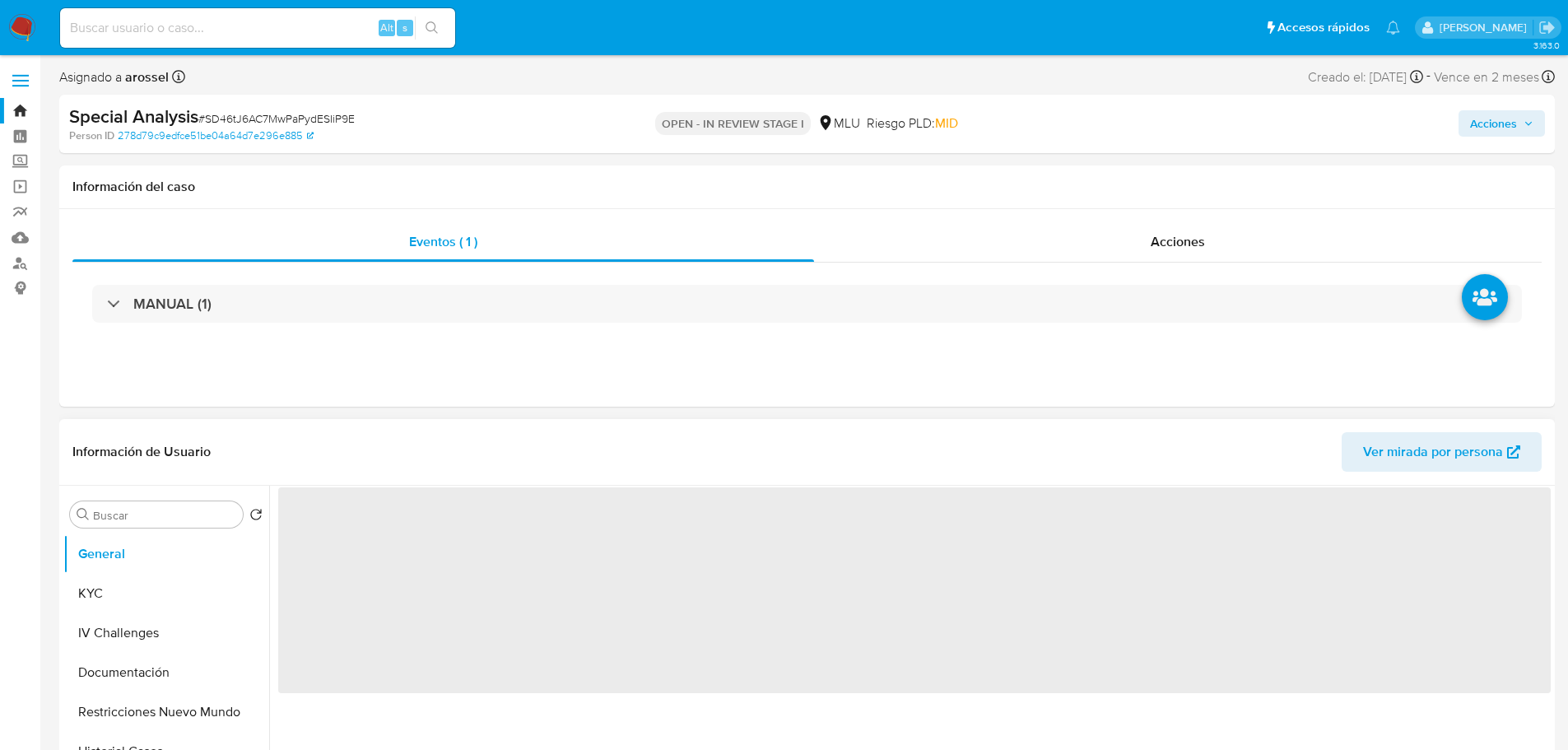
select select "10"
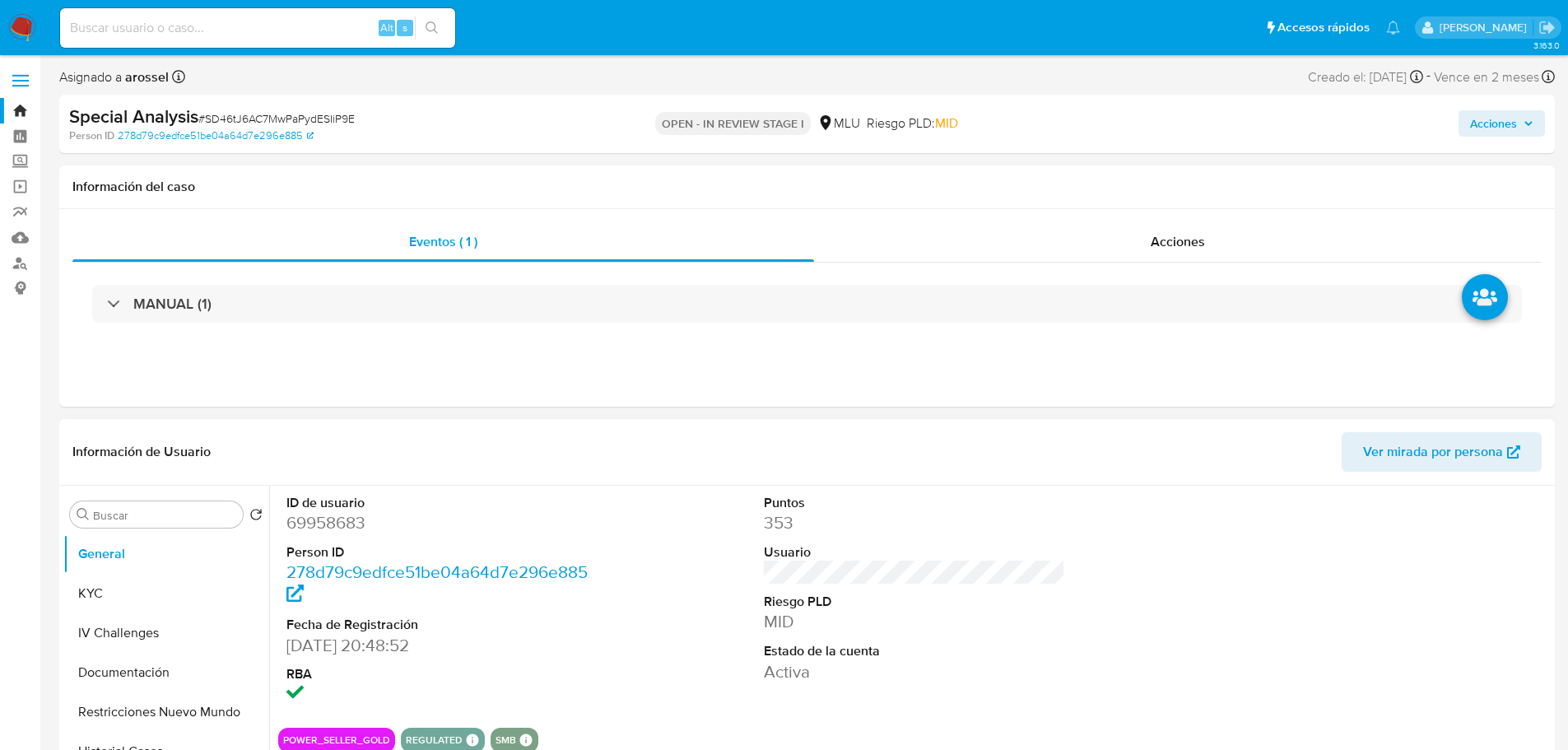
click at [1116, 606] on div "ID de usuario 69958683 Person ID 278d79c9edfce51be04a64d7e296e885 Fecha de Regi…" at bounding box center [914, 600] width 1273 height 229
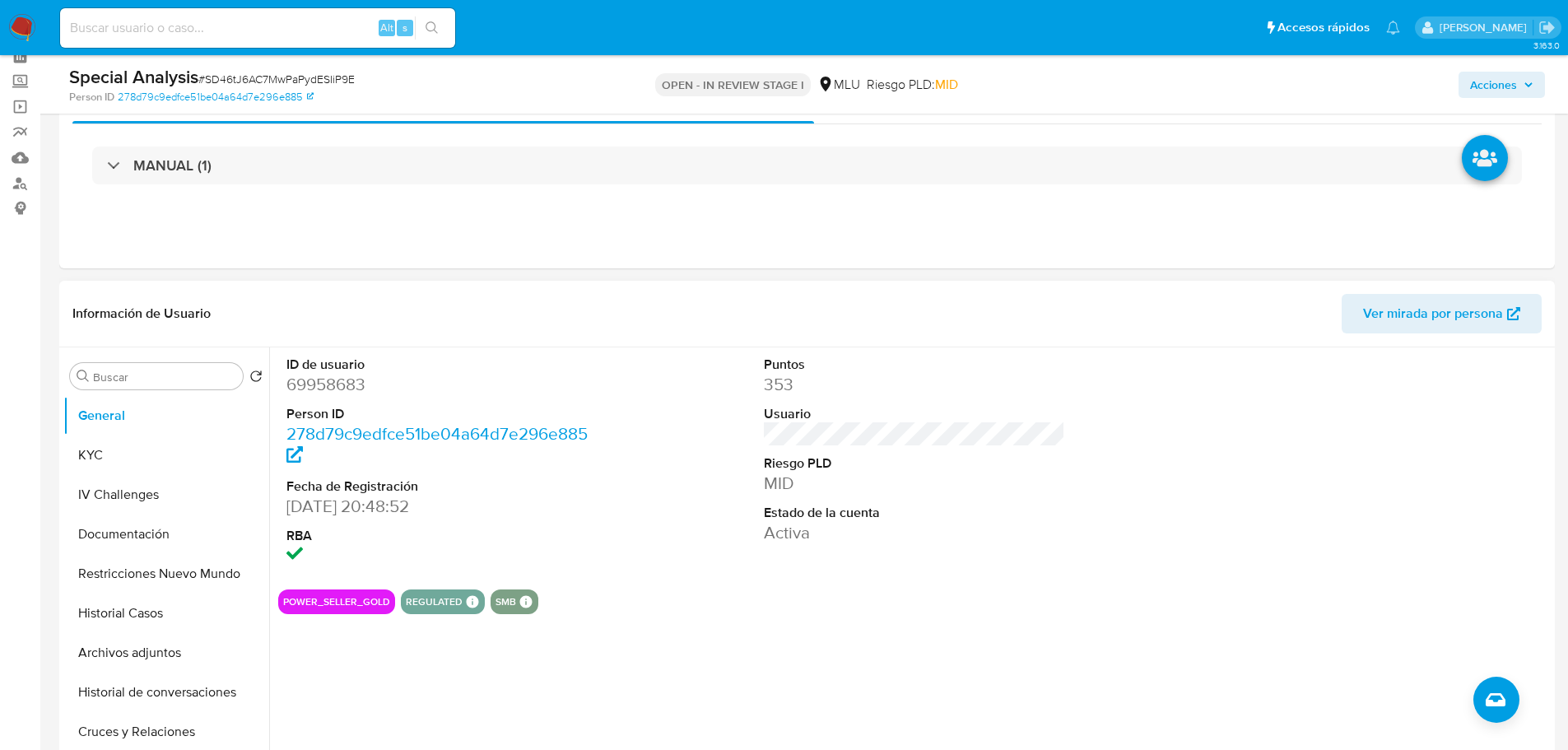
scroll to position [164, 0]
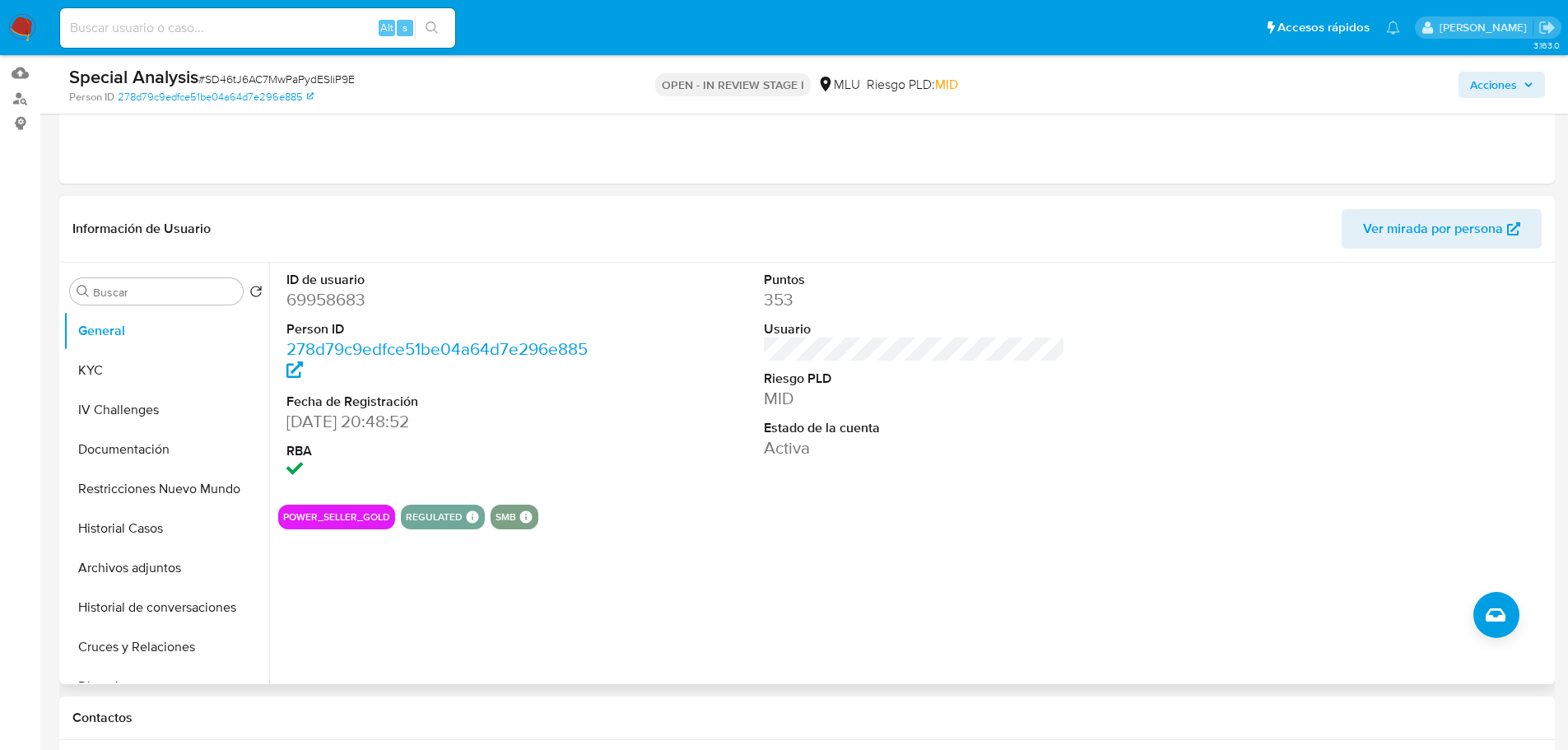
click at [1028, 438] on dd "Activa" at bounding box center [915, 448] width 302 height 23
click at [1004, 396] on dd "MID" at bounding box center [915, 398] width 302 height 23
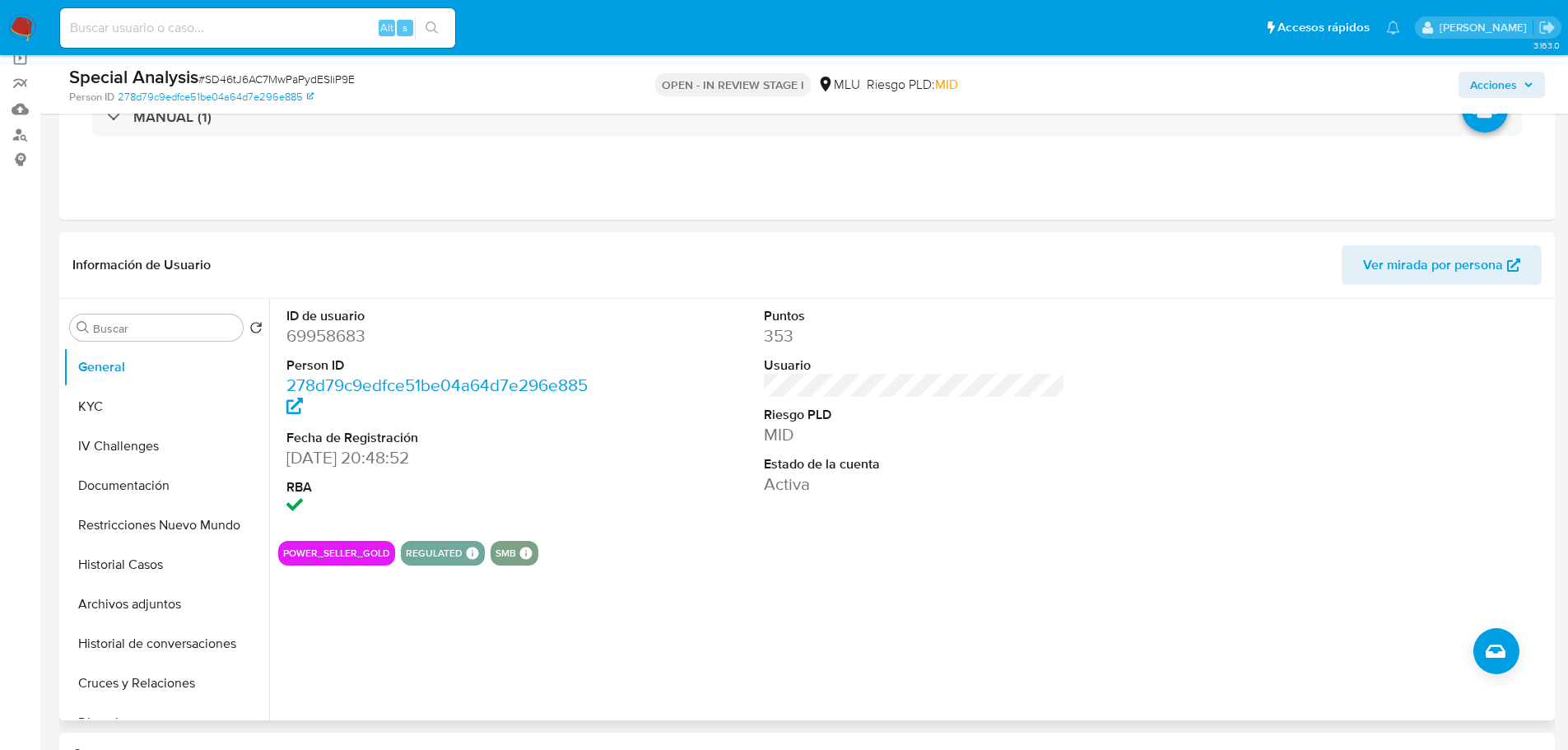
scroll to position [83, 0]
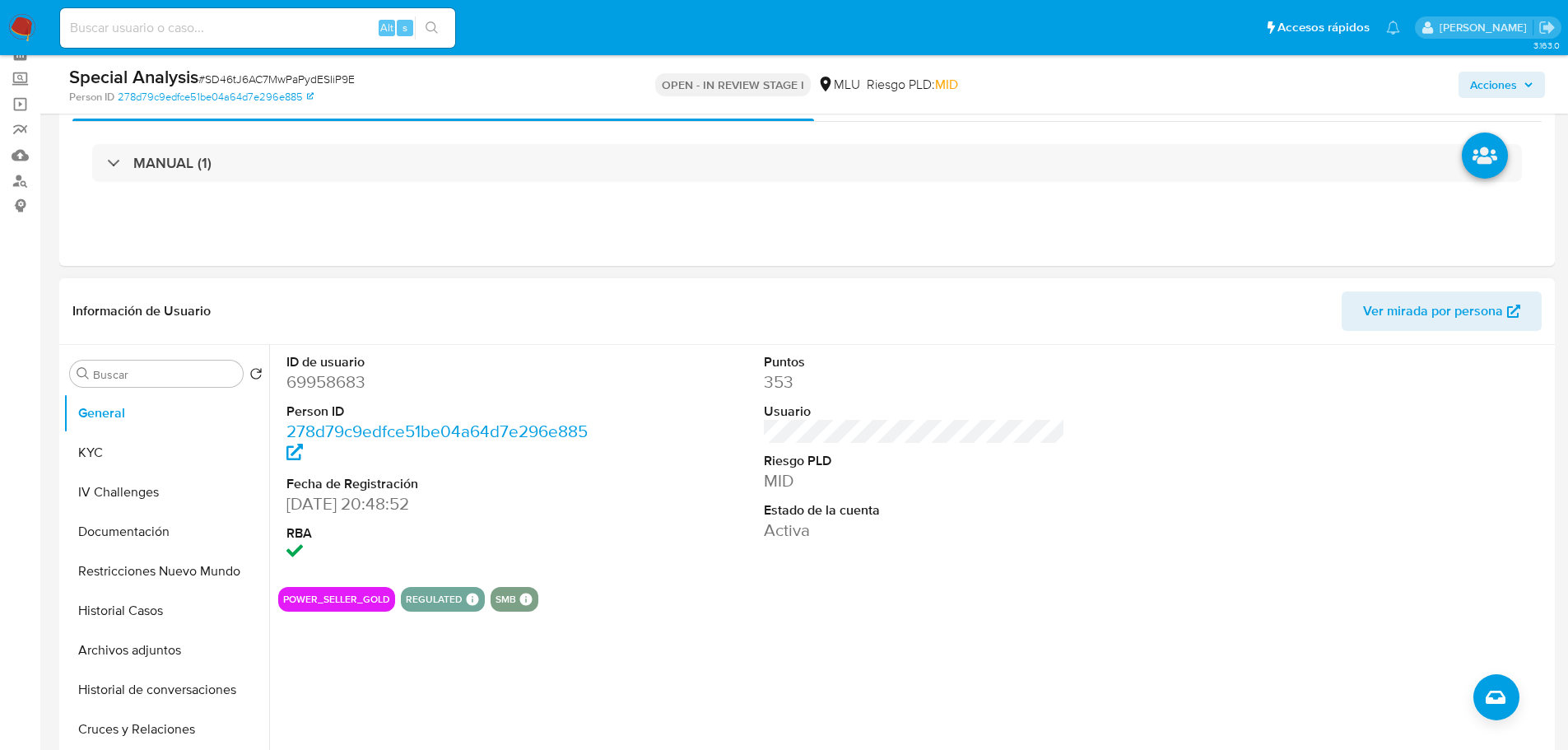
click at [1420, 317] on span "Ver mirada por persona" at bounding box center [1433, 311] width 140 height 39
click at [181, 615] on button "Historial Casos" at bounding box center [160, 611] width 192 height 39
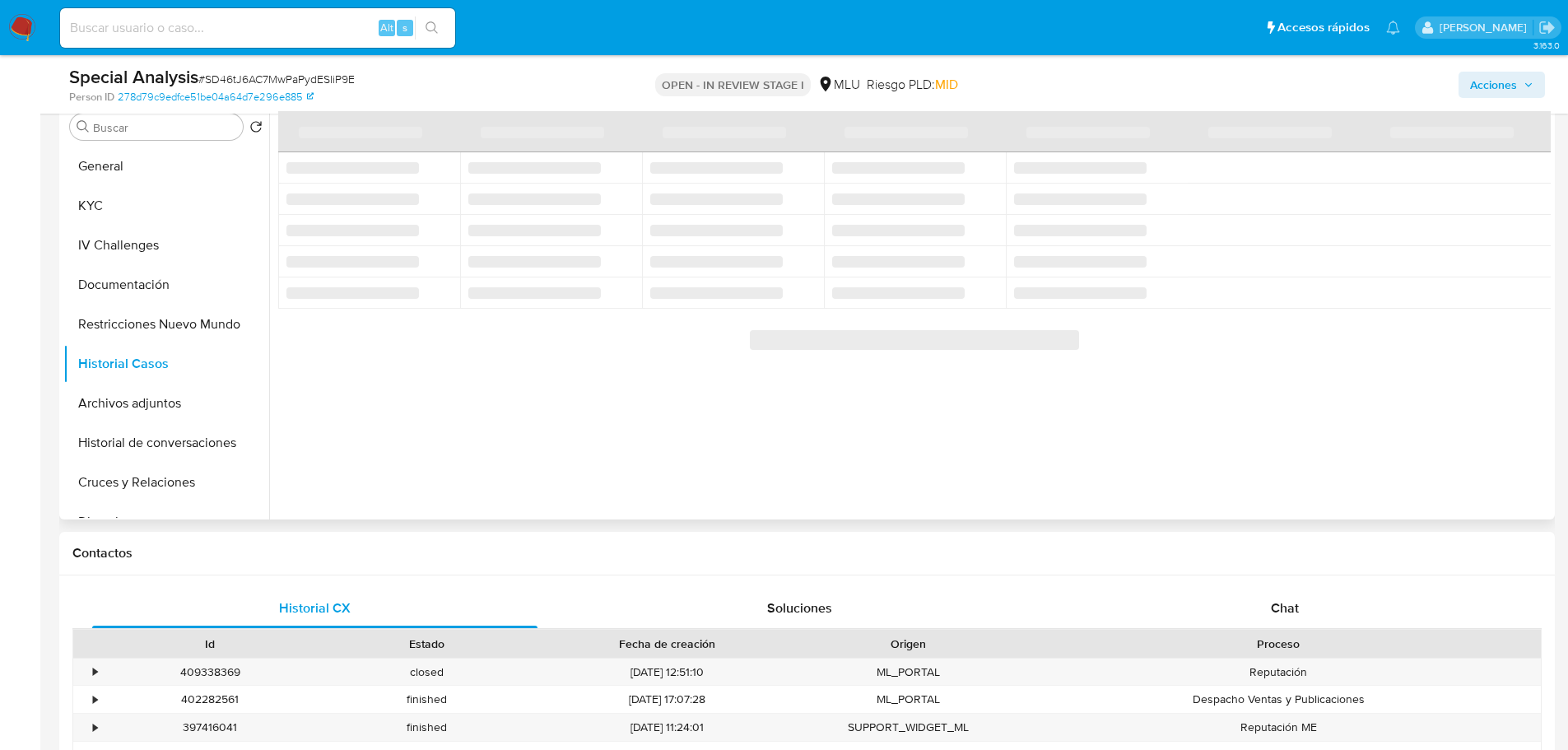
scroll to position [247, 0]
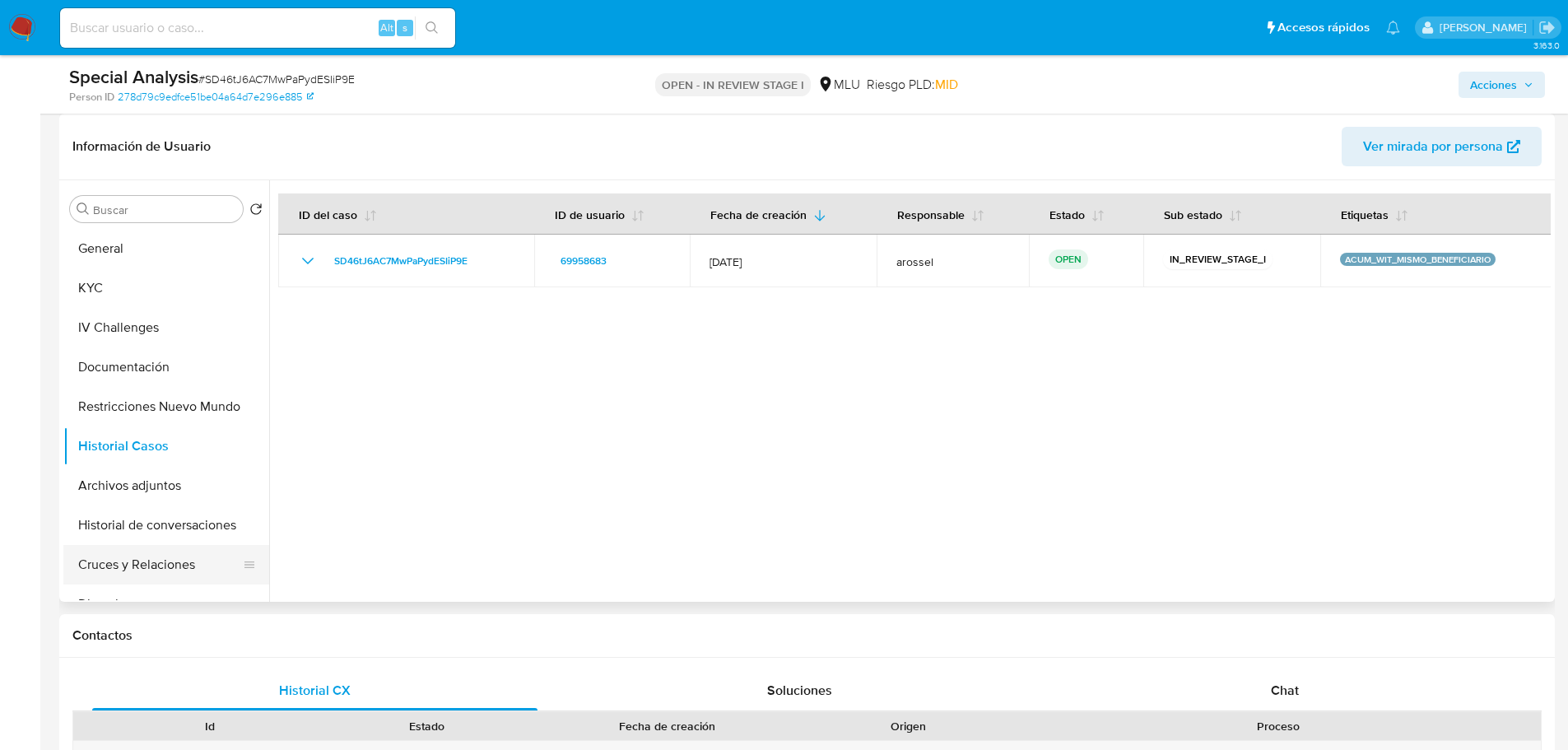
drag, startPoint x: 192, startPoint y: 564, endPoint x: 206, endPoint y: 570, distance: 15.2
click at [192, 565] on button "Cruces y Relaciones" at bounding box center [160, 564] width 192 height 39
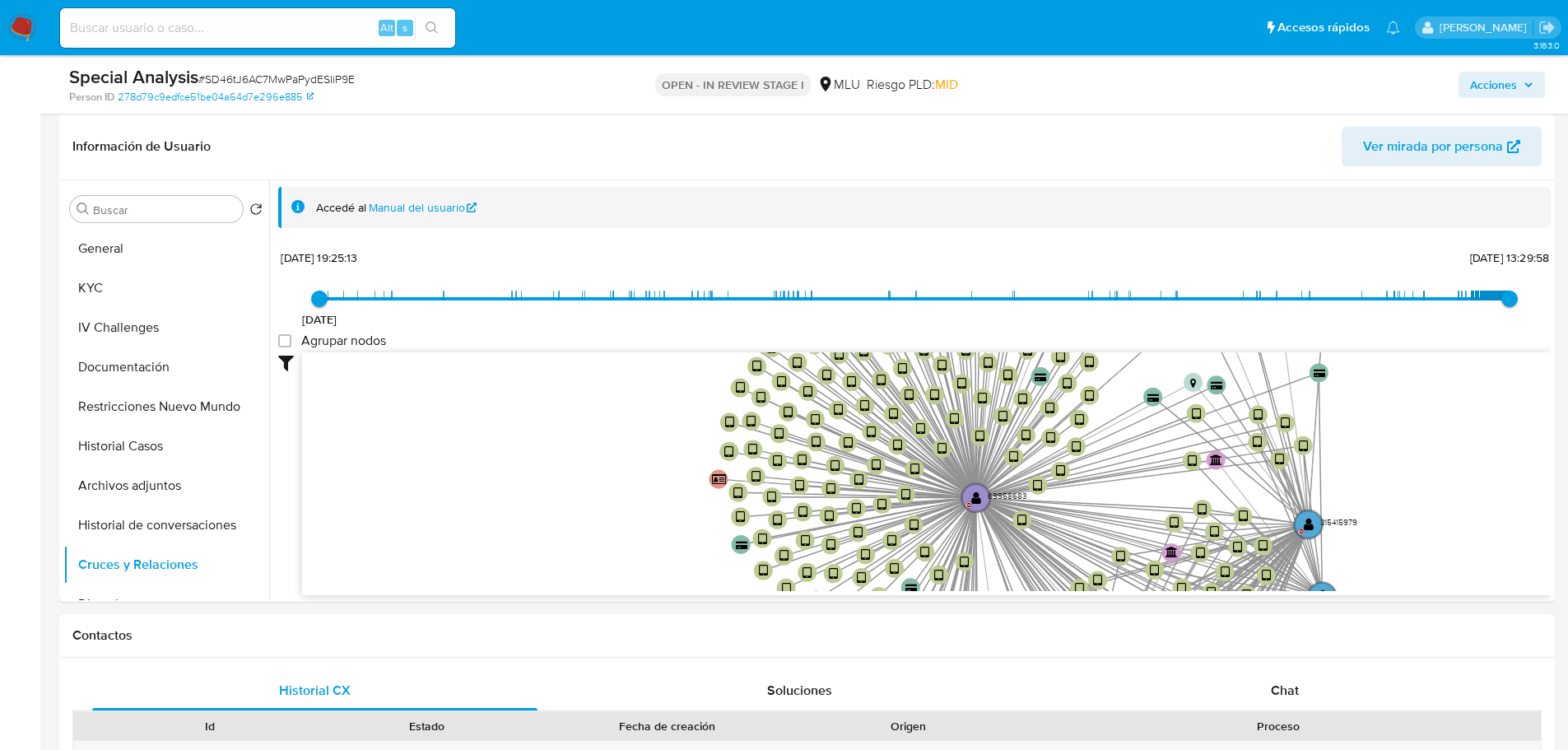
drag, startPoint x: 551, startPoint y: 427, endPoint x: 442, endPoint y: -49, distance: 488.3
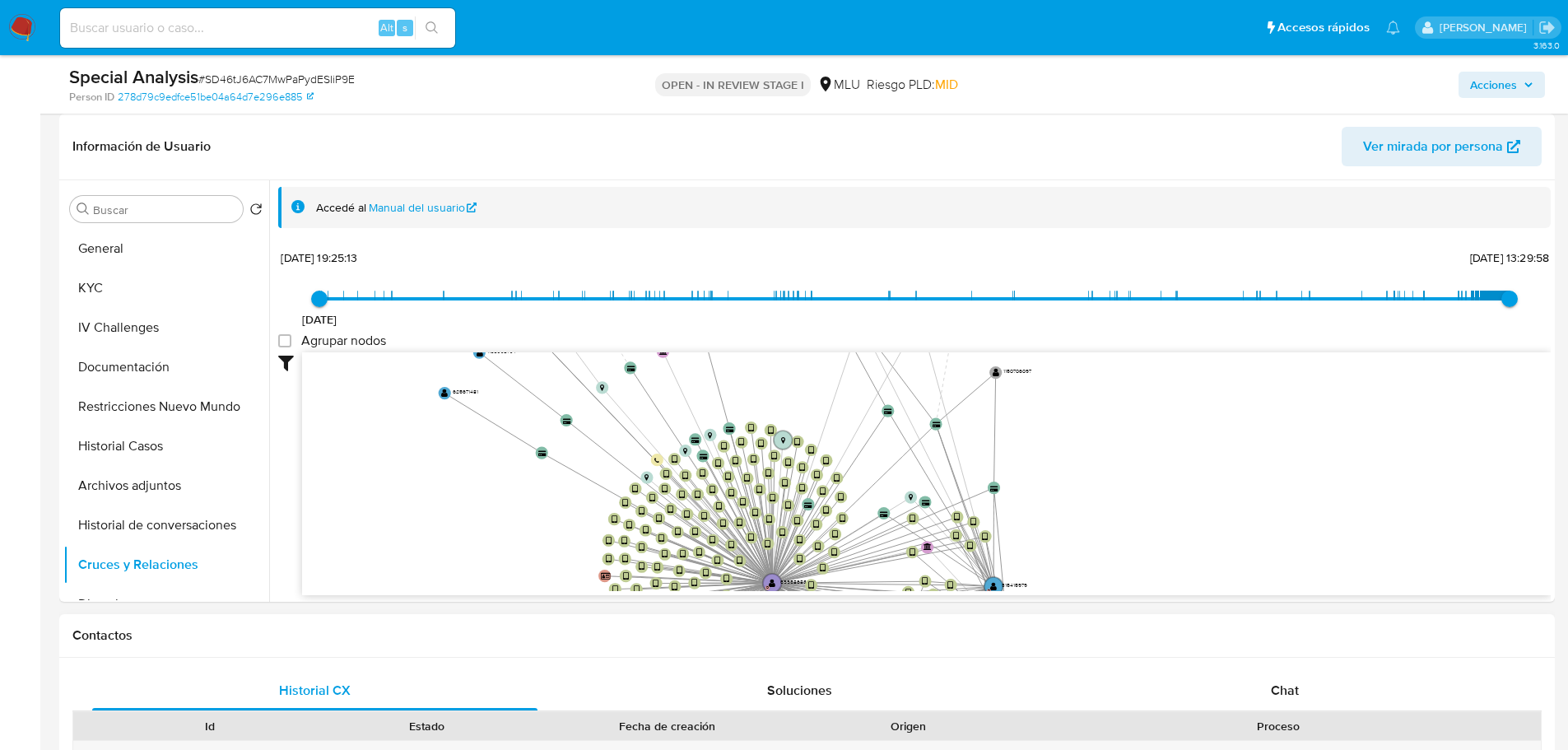
drag, startPoint x: 683, startPoint y: 498, endPoint x: 553, endPoint y: 665, distance: 211.6
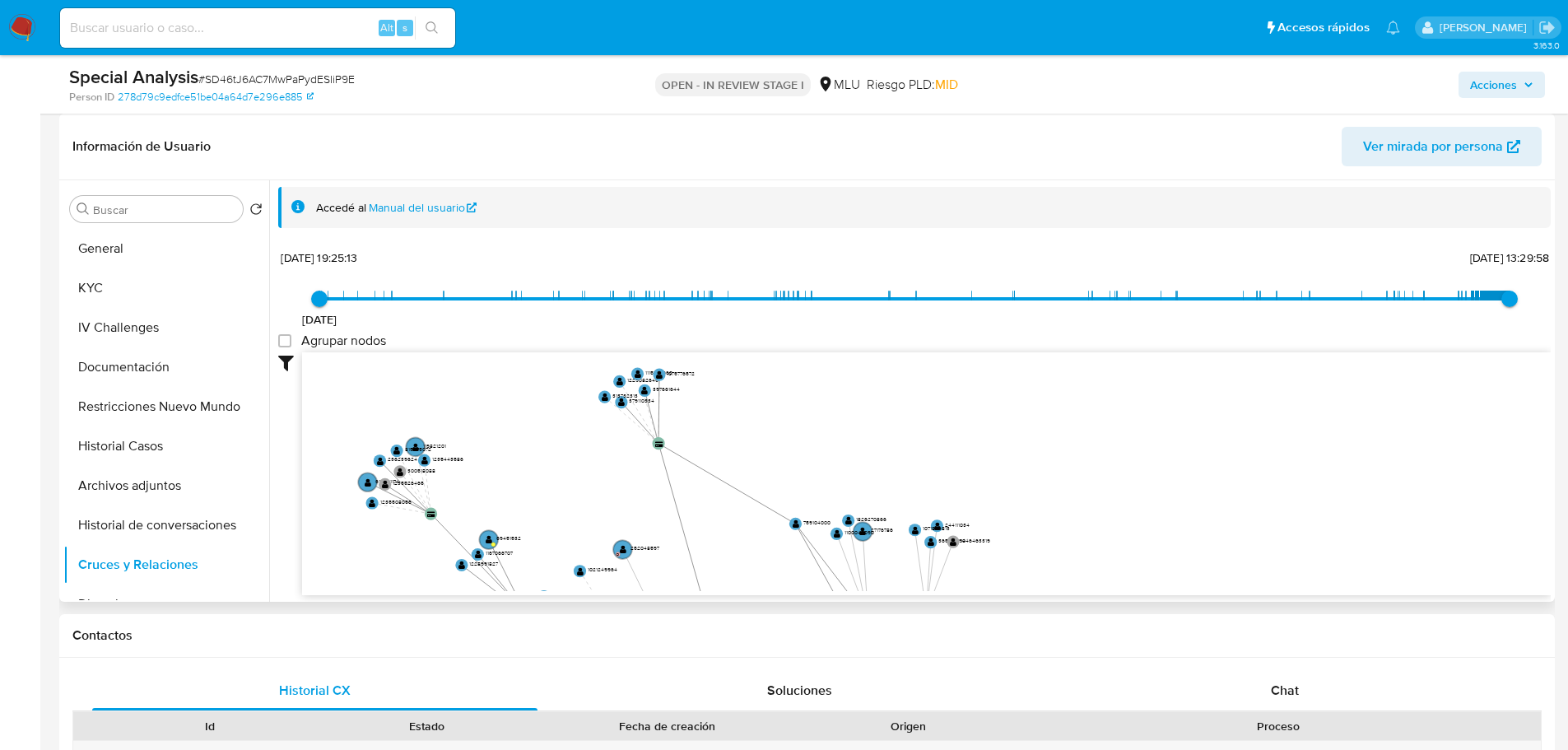
drag, startPoint x: 792, startPoint y: 385, endPoint x: 765, endPoint y: 523, distance: 140.6
click at [765, 523] on icon "device-68d80ba3ada6b5e83714dece  device-68dd52312074f6134e2b8871  device-68dd…" at bounding box center [926, 472] width 1249 height 238
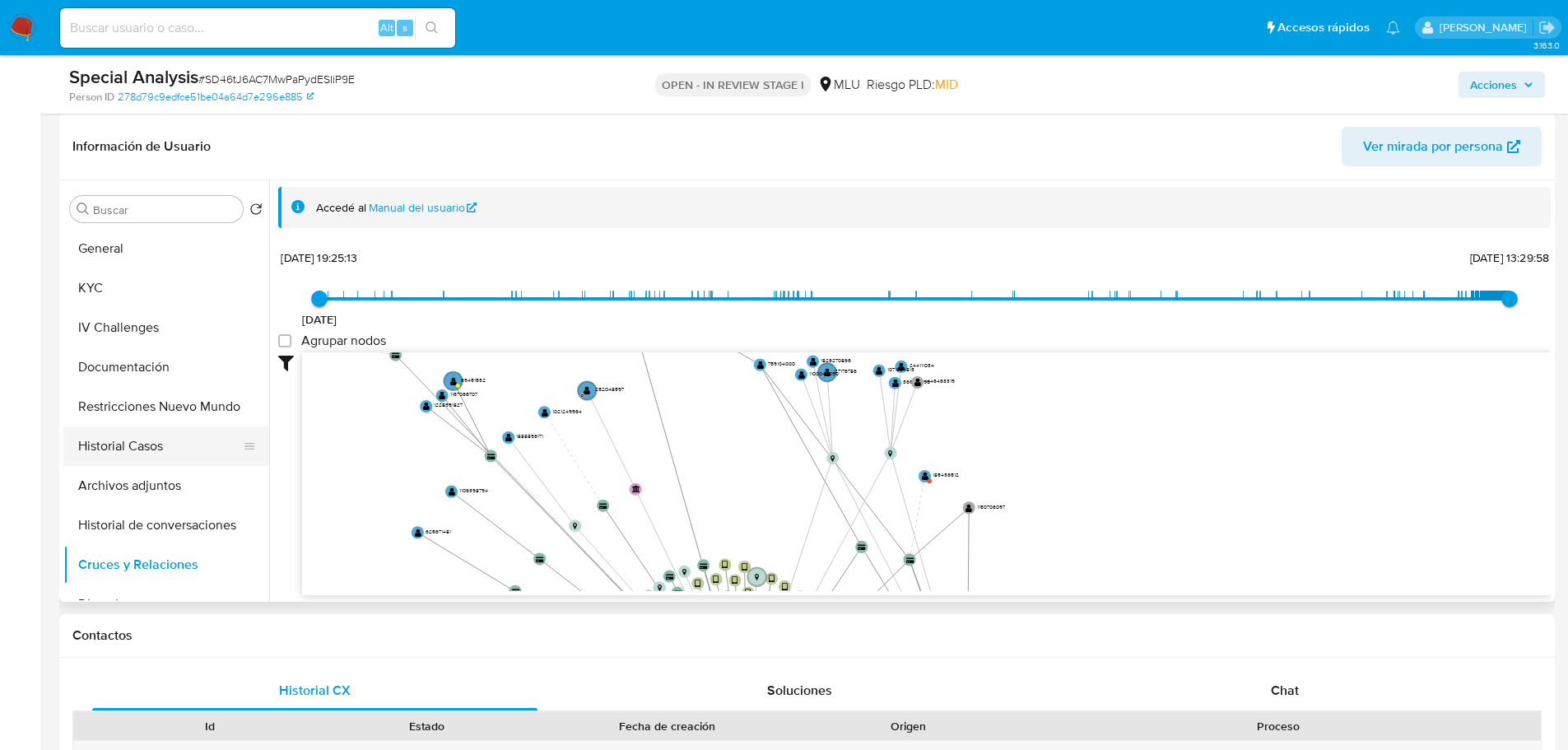
click at [140, 450] on button "Historial Casos" at bounding box center [160, 446] width 192 height 39
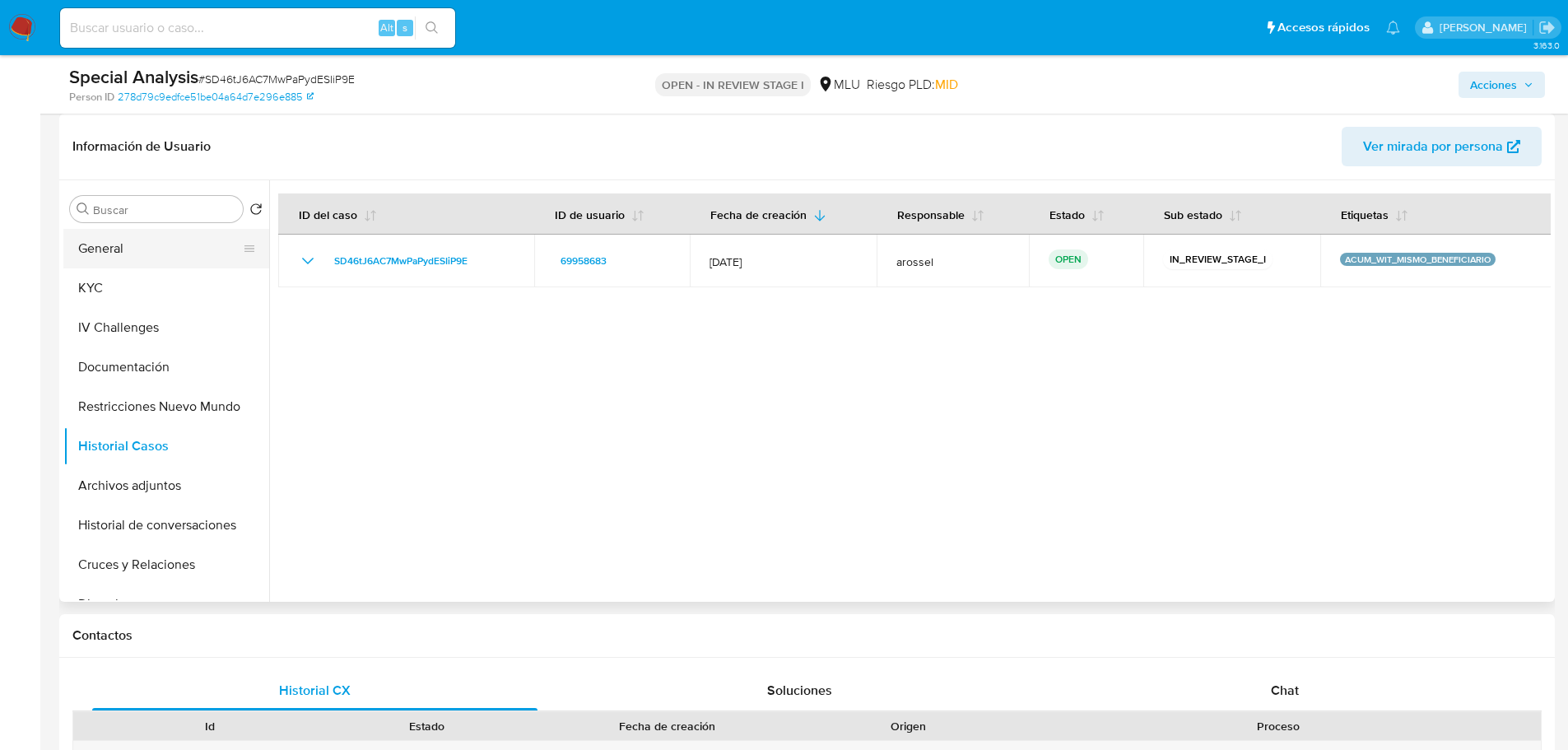
click at [142, 239] on button "General" at bounding box center [160, 248] width 192 height 39
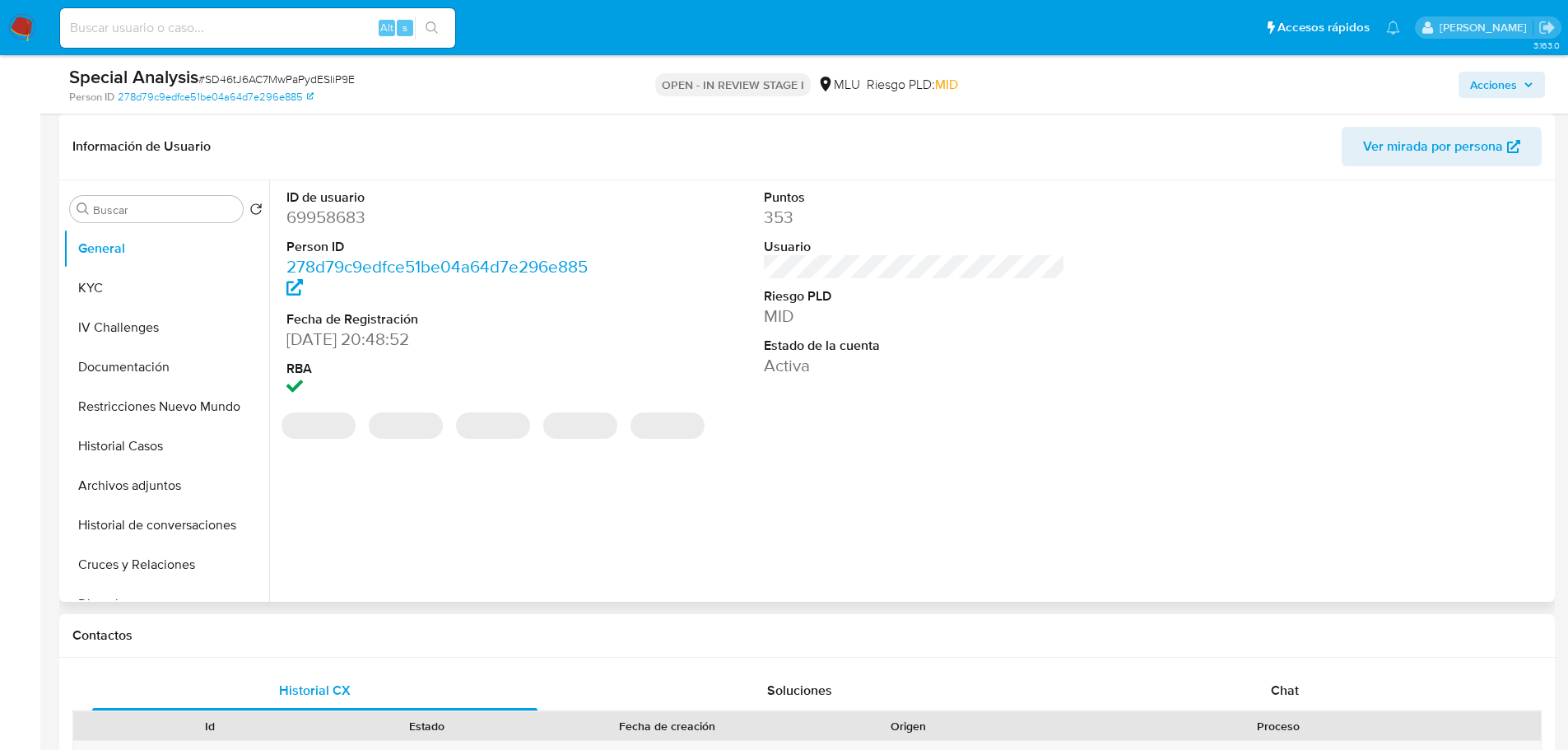
click at [338, 217] on dd "69958683" at bounding box center [437, 217] width 302 height 23
copy dd "69958683"
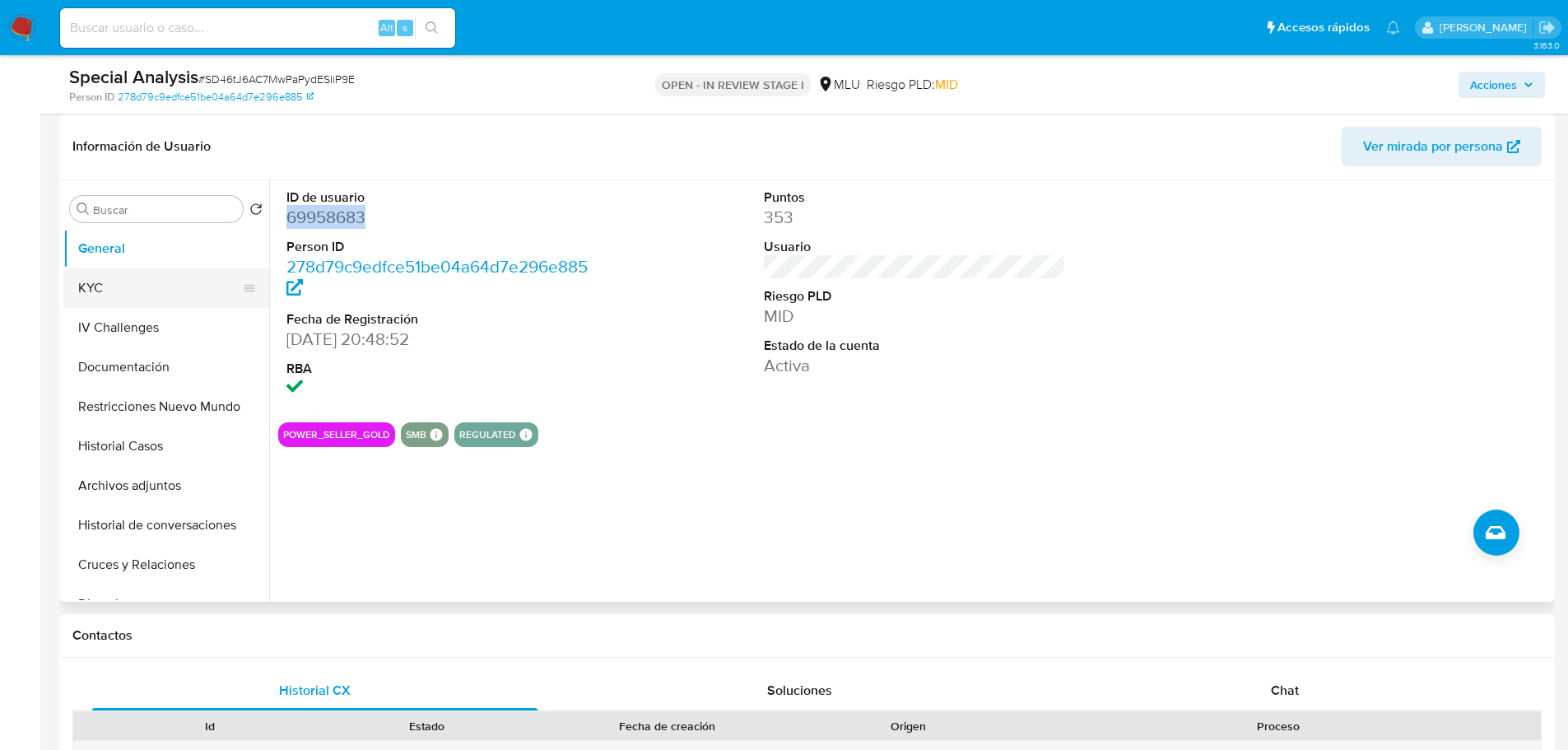
click at [136, 283] on button "KYC" at bounding box center [160, 288] width 192 height 39
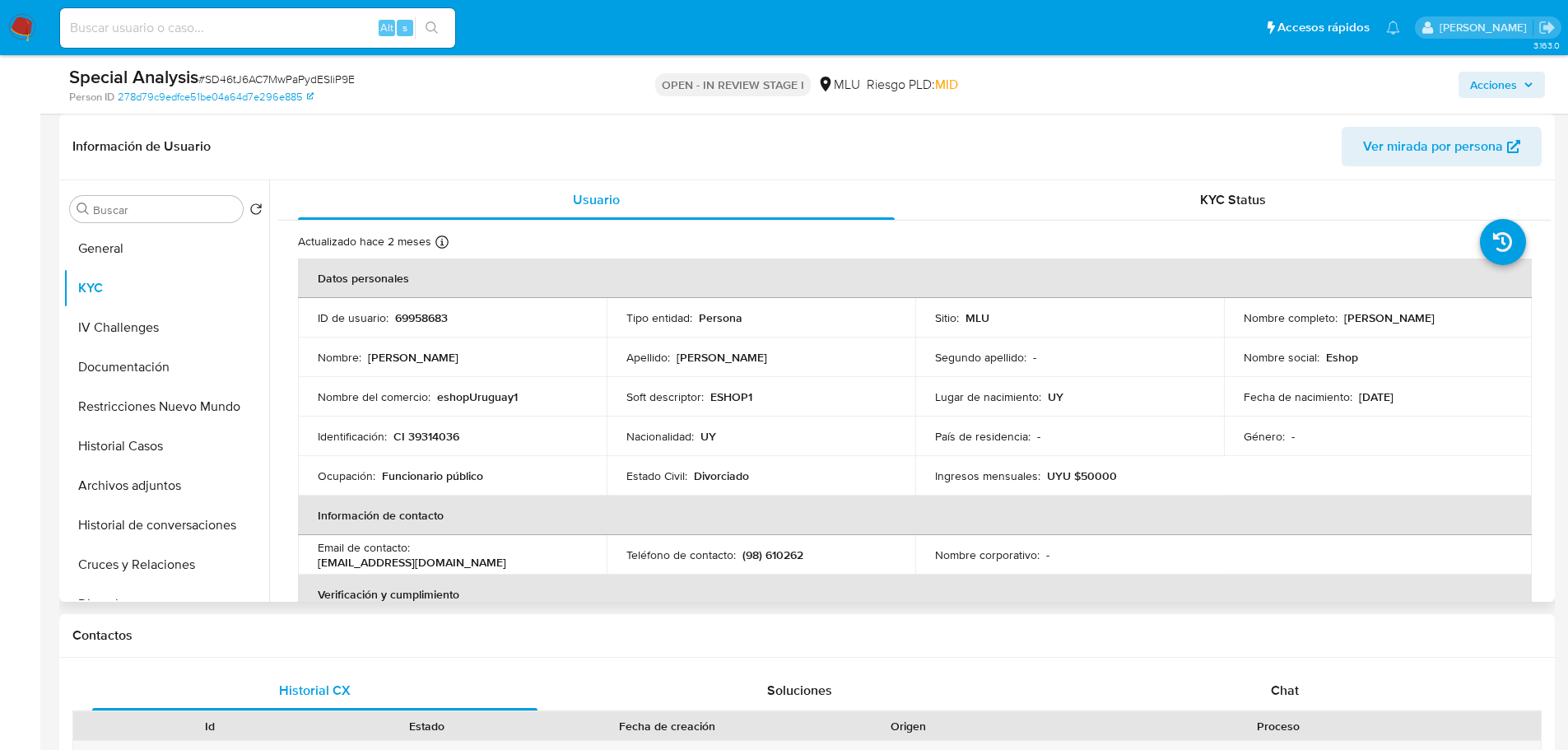
click at [429, 324] on p "69958683" at bounding box center [421, 317] width 53 height 14
copy p "69958683"
click at [422, 320] on p "69958683" at bounding box center [421, 317] width 53 height 14
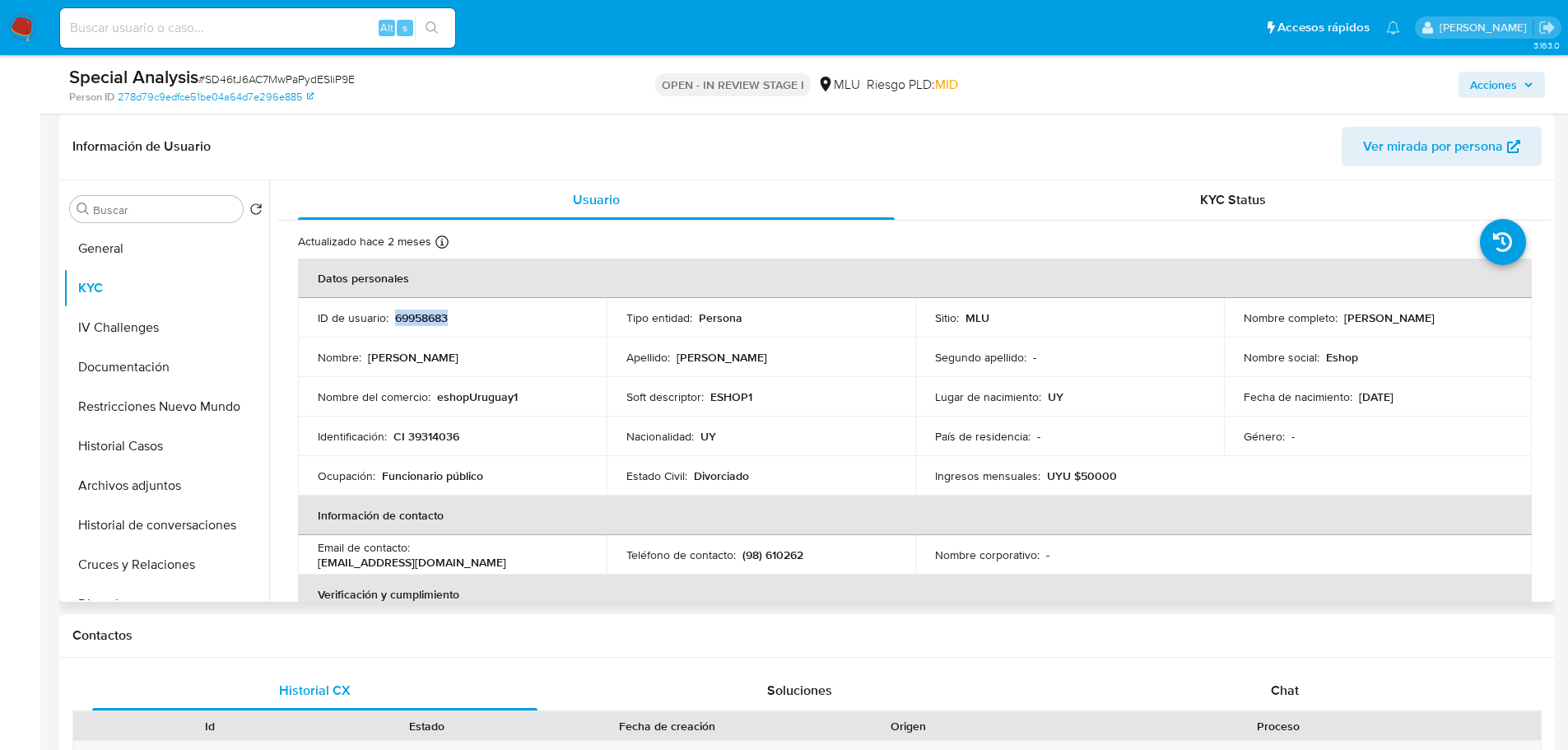
drag, startPoint x: 1229, startPoint y: 330, endPoint x: 1422, endPoint y: 327, distance: 193.0
click at [1422, 327] on td "Nombre completo : Veronica Ines Galarraga Rodriguez" at bounding box center [1378, 317] width 309 height 39
copy p "Veronica Ines Galarraga Rodriguez"
click at [746, 412] on td "Soft descriptor : ESHOP1" at bounding box center [760, 396] width 309 height 39
click at [438, 312] on p "69958683" at bounding box center [421, 317] width 53 height 14
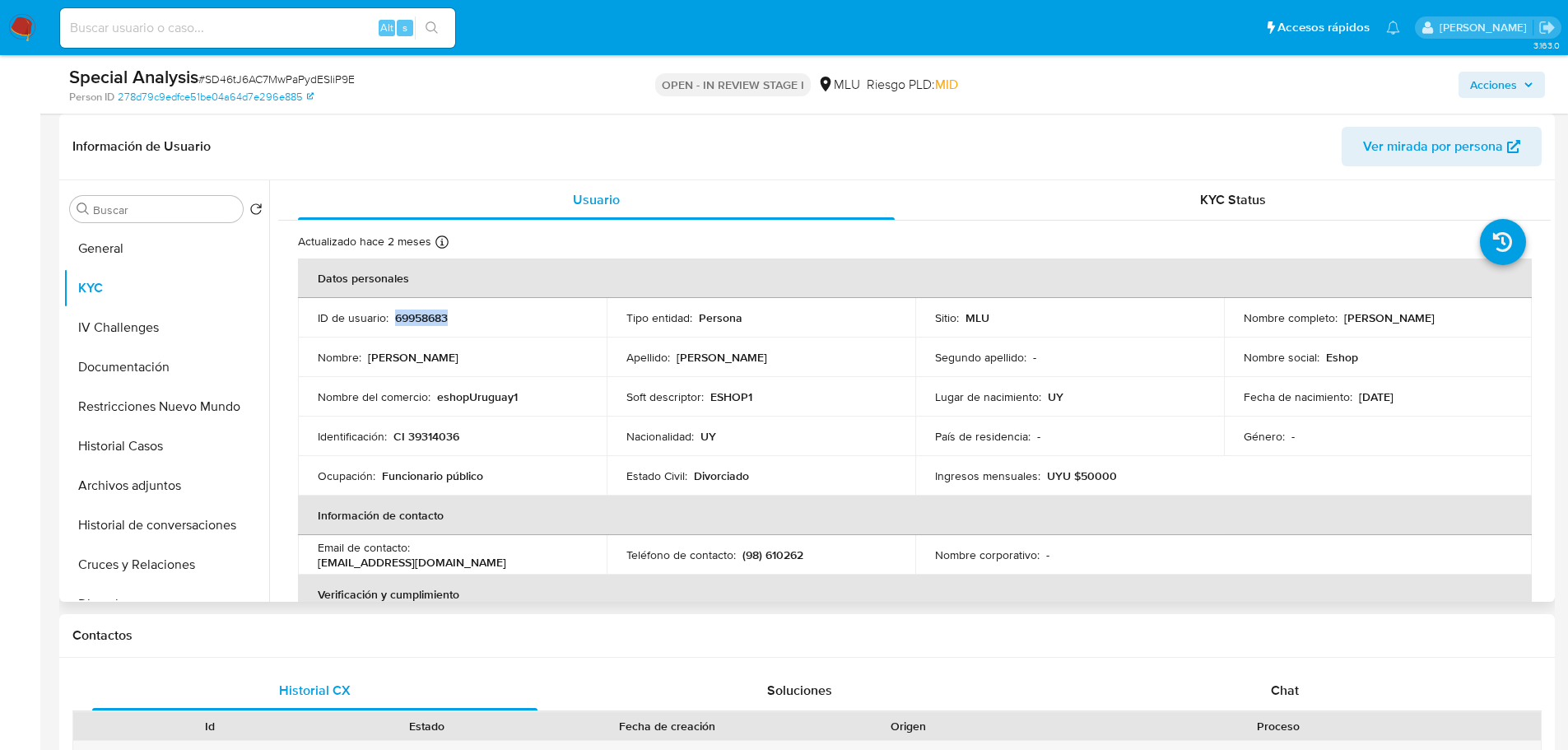
click at [438, 312] on p "69958683" at bounding box center [421, 317] width 53 height 14
copy p "69958683"
click at [789, 533] on th "Información de contacto" at bounding box center [915, 515] width 1234 height 39
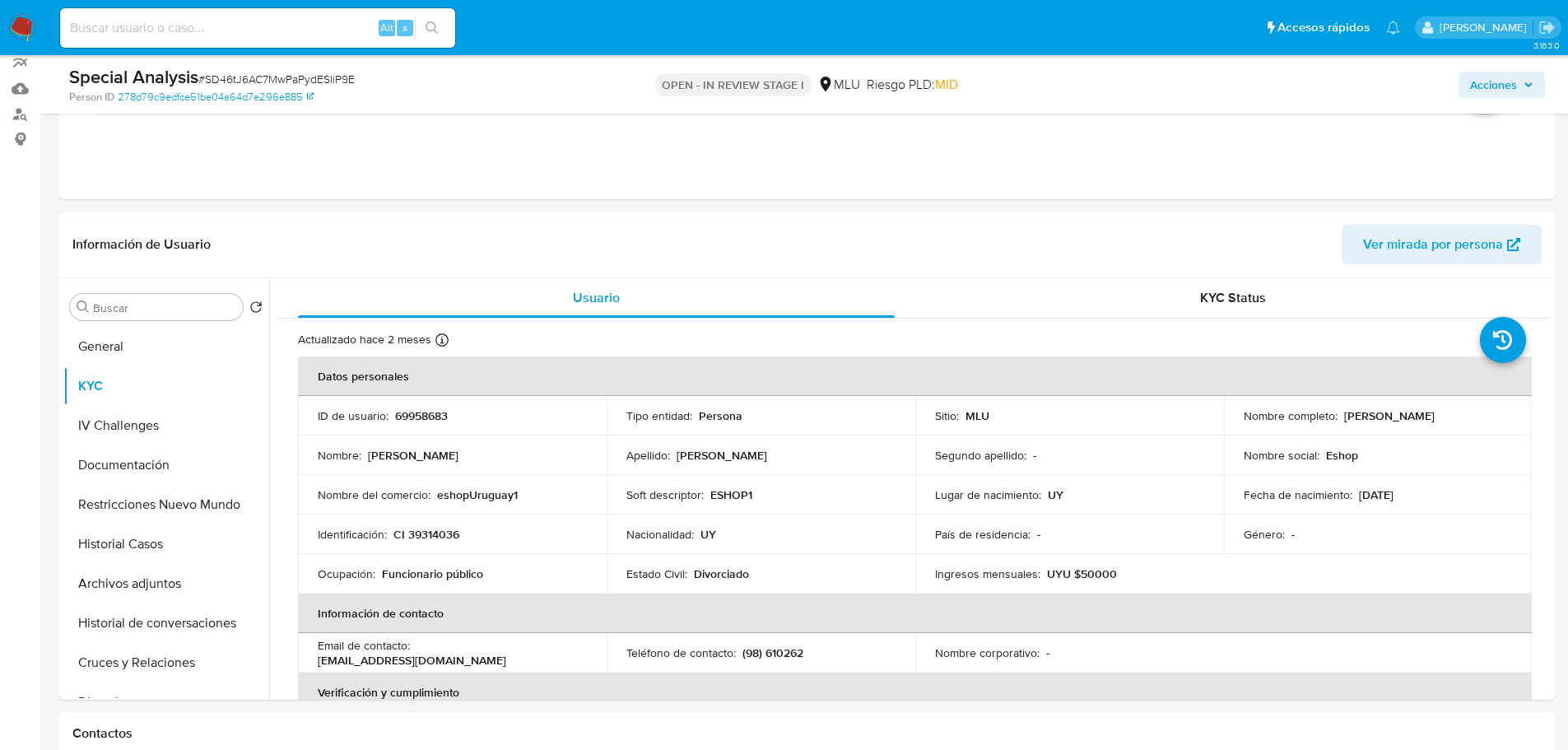
scroll to position [0, 0]
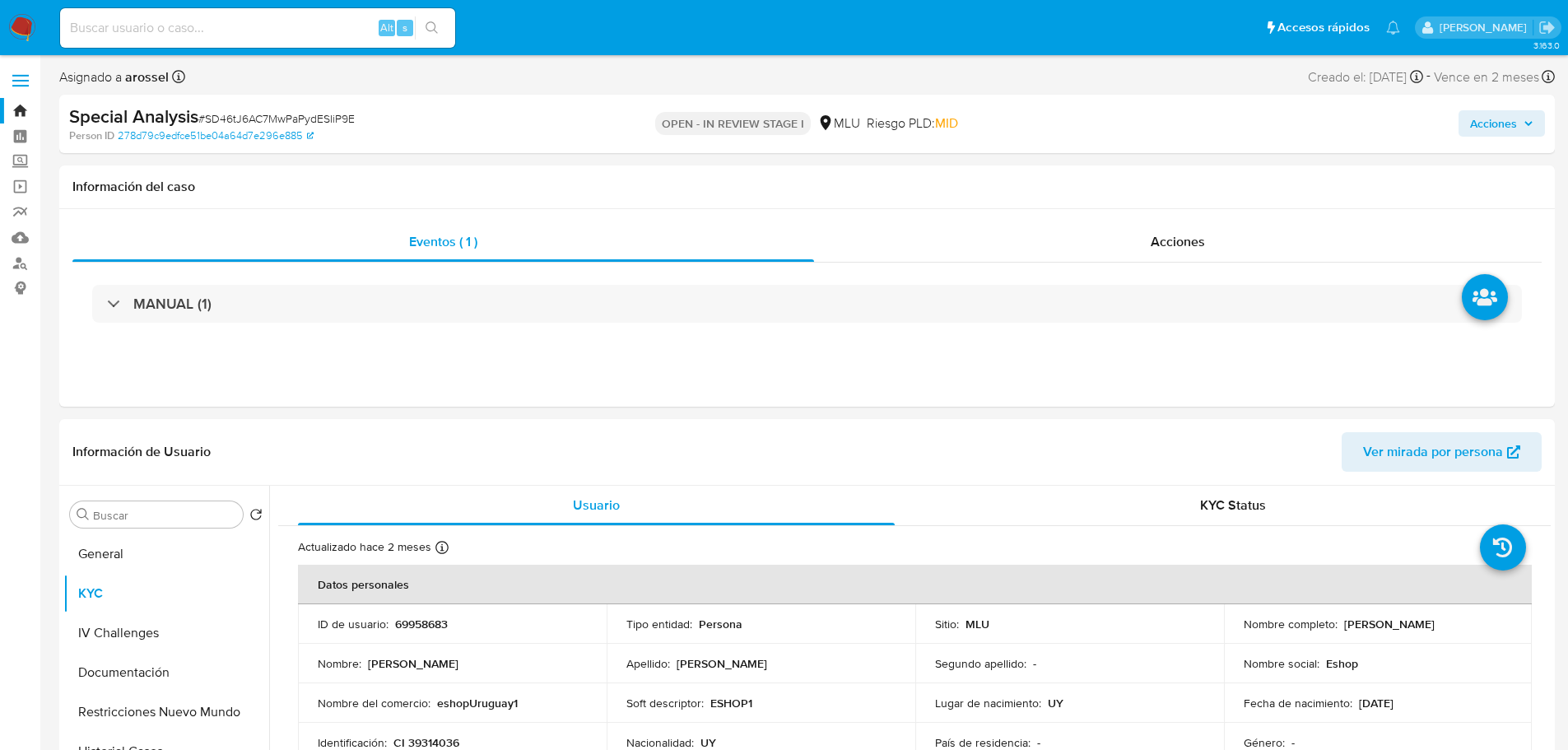
click at [261, 125] on span "# SD46tJ6AC7MwPaPydESIiP9E" at bounding box center [276, 118] width 157 height 16
click at [255, 118] on span "# SD46tJ6AC7MwPaPydESIiP9E" at bounding box center [276, 118] width 157 height 16
click at [255, 117] on span "# SD46tJ6AC7MwPaPydESIiP9E" at bounding box center [276, 118] width 157 height 16
copy span "SD46tJ6AC7MwPaPydESIiP9E"
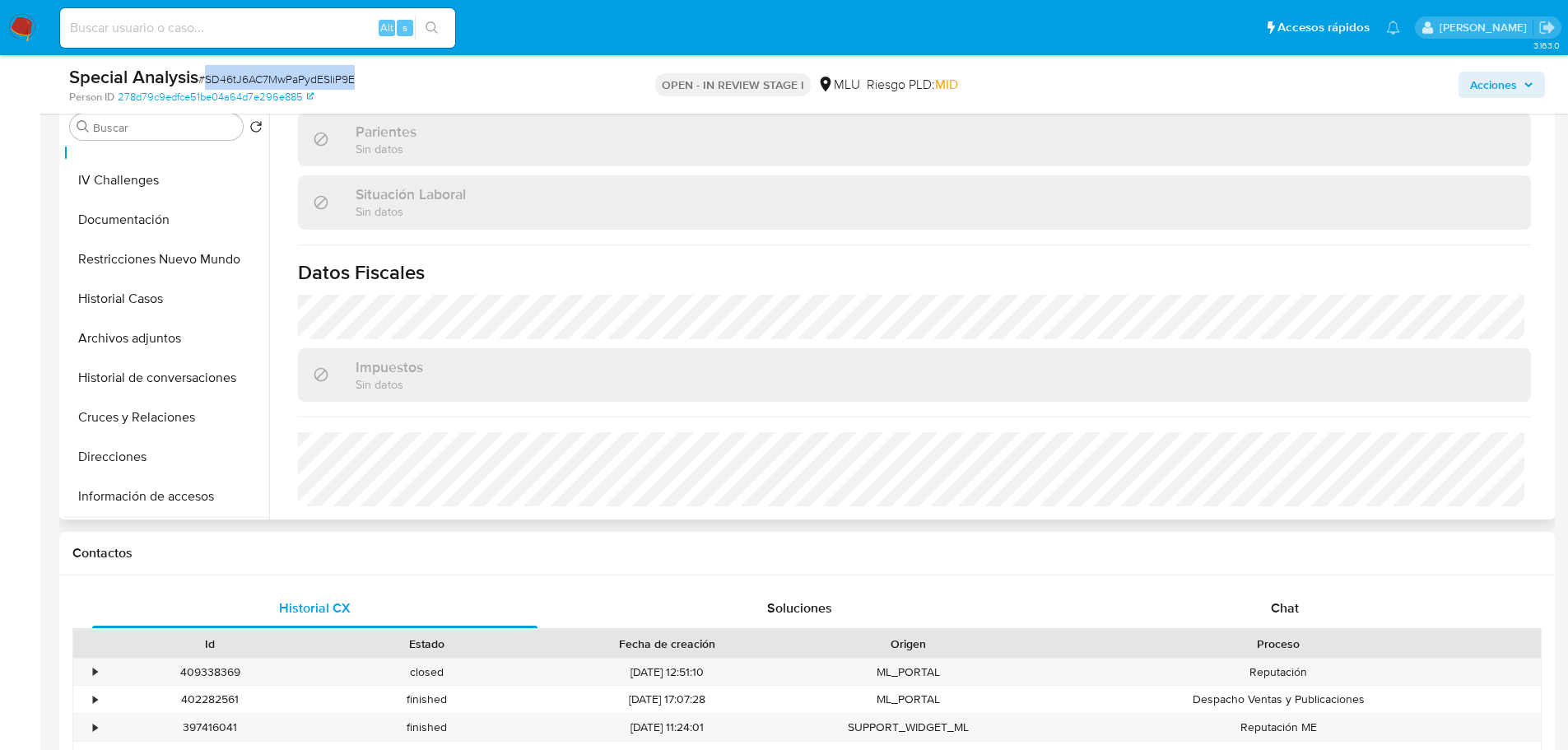
scroll to position [164, 0]
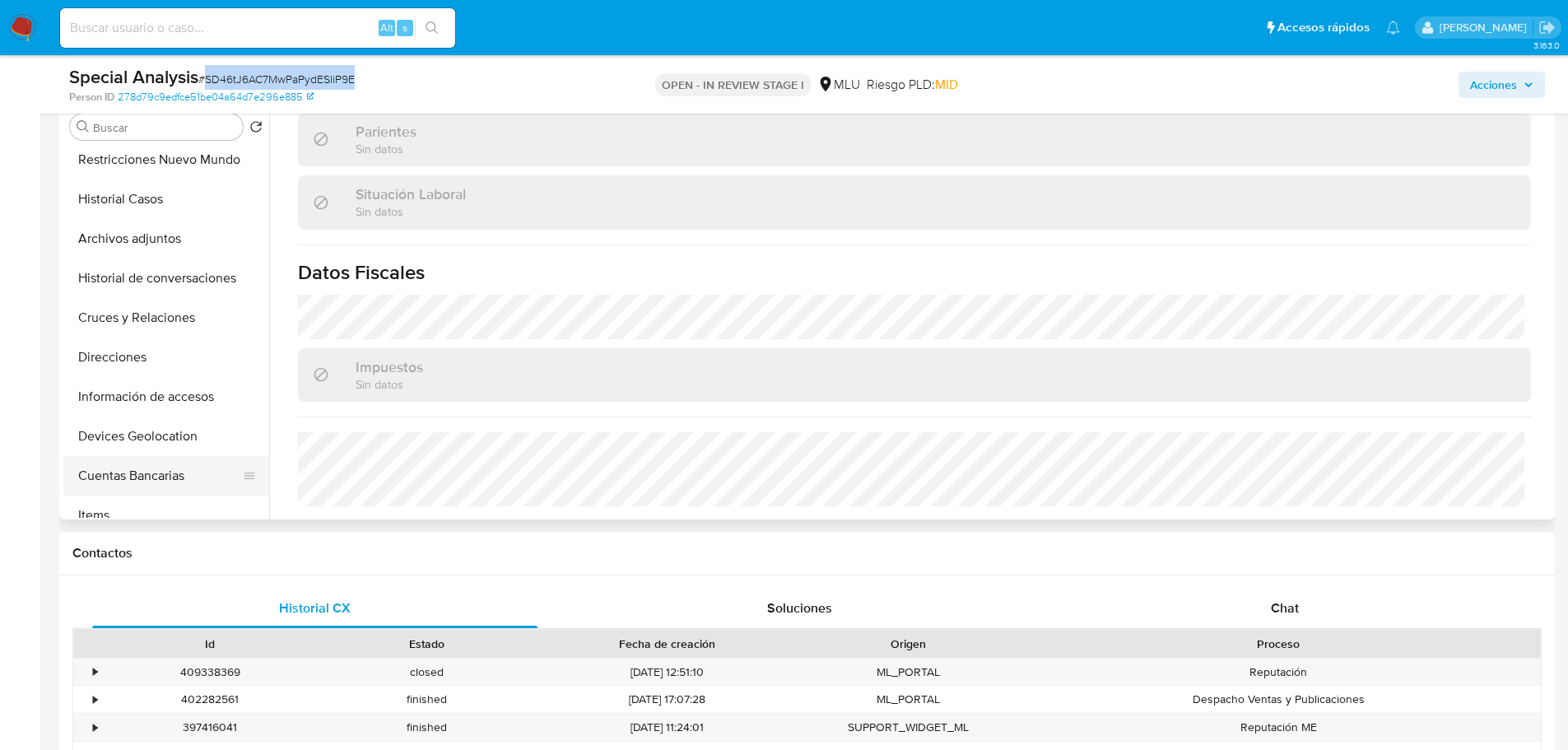
click at [181, 477] on button "Cuentas Bancarias" at bounding box center [160, 475] width 192 height 39
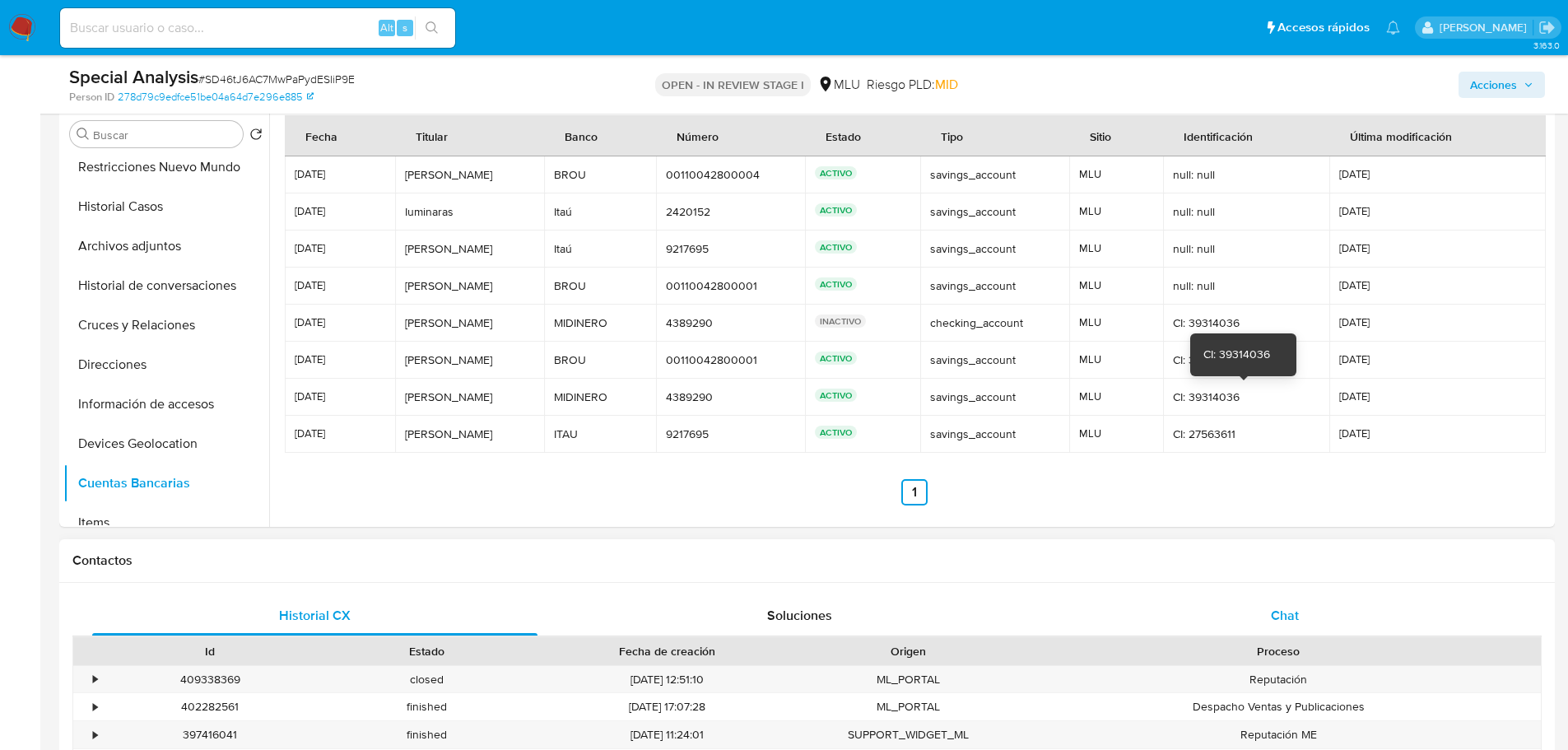
scroll to position [412, 0]
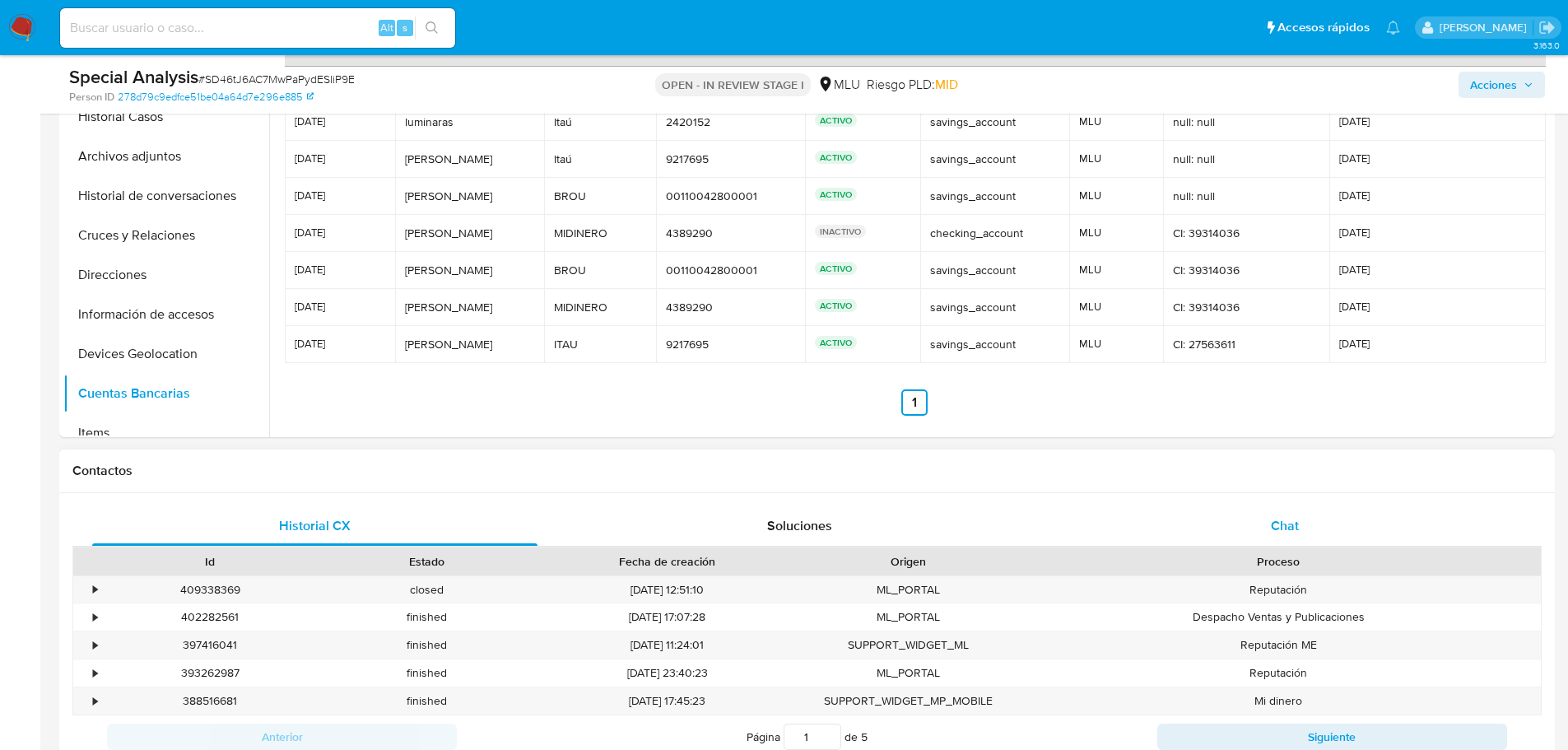
click at [1331, 536] on div "Chat" at bounding box center [1284, 526] width 445 height 39
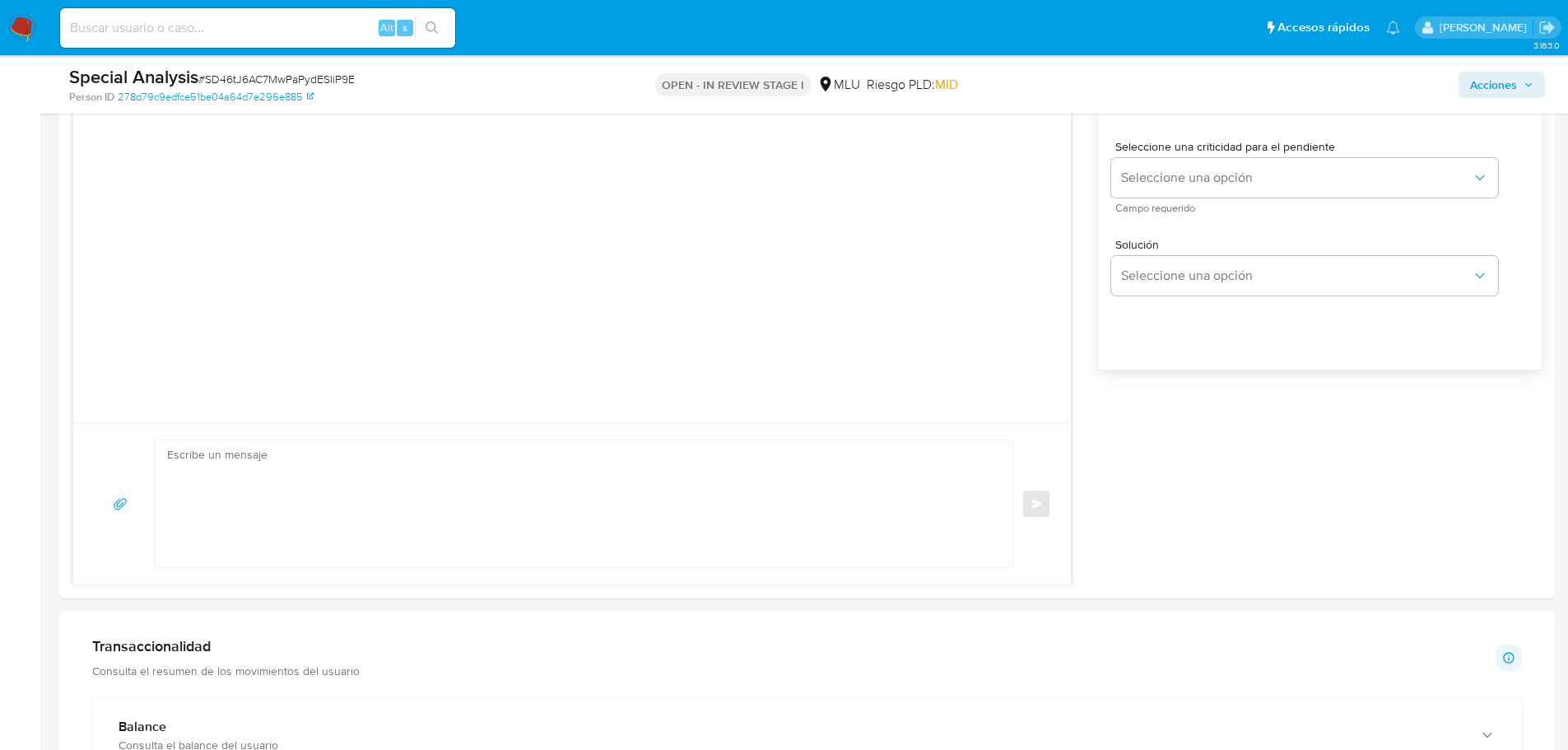
scroll to position [1070, 0]
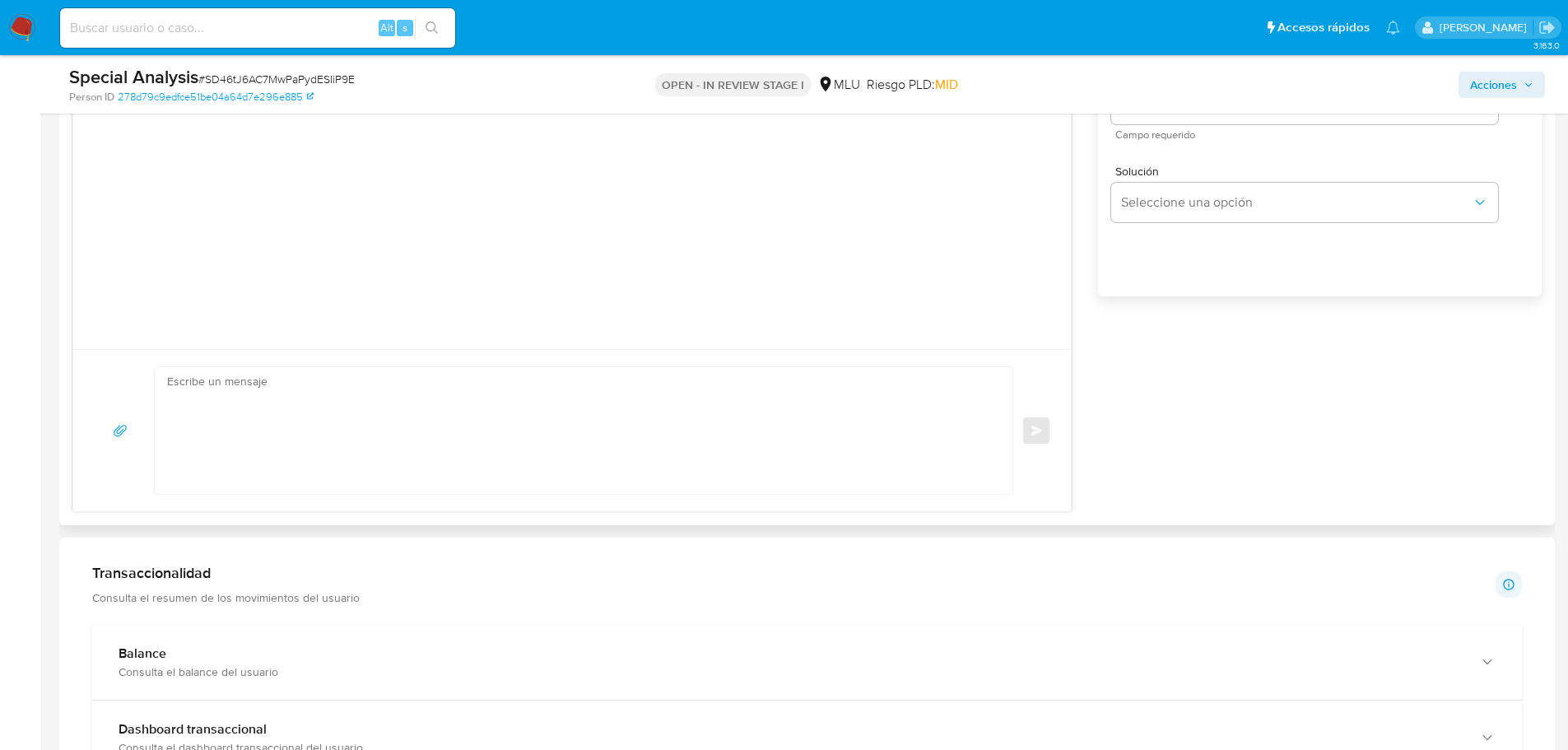
click at [442, 456] on textarea at bounding box center [580, 431] width 825 height 127
paste textarea "Hola, XXX. Te contactamos ya que necesitamos verificar algunos datos. Por este …"
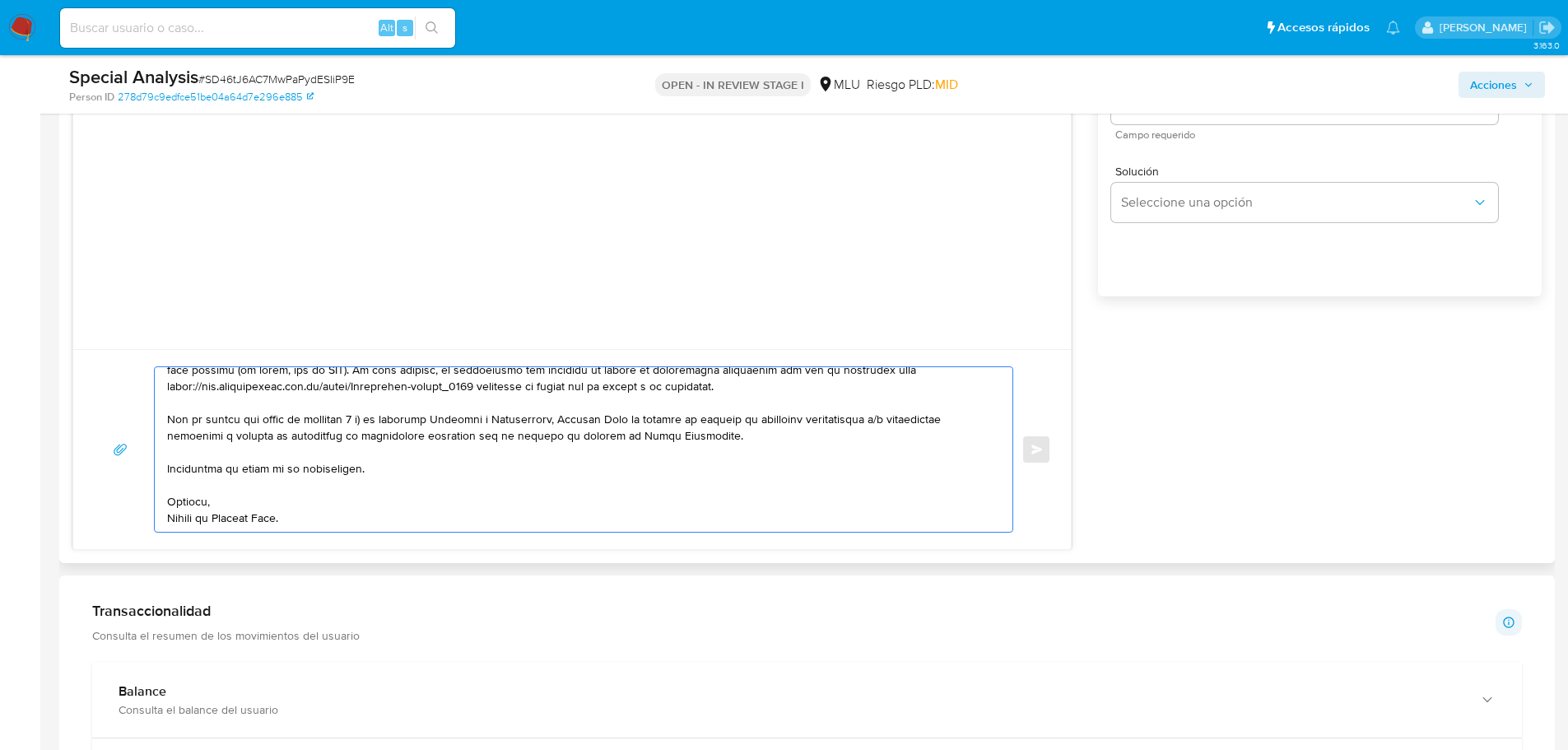
scroll to position [0, 0]
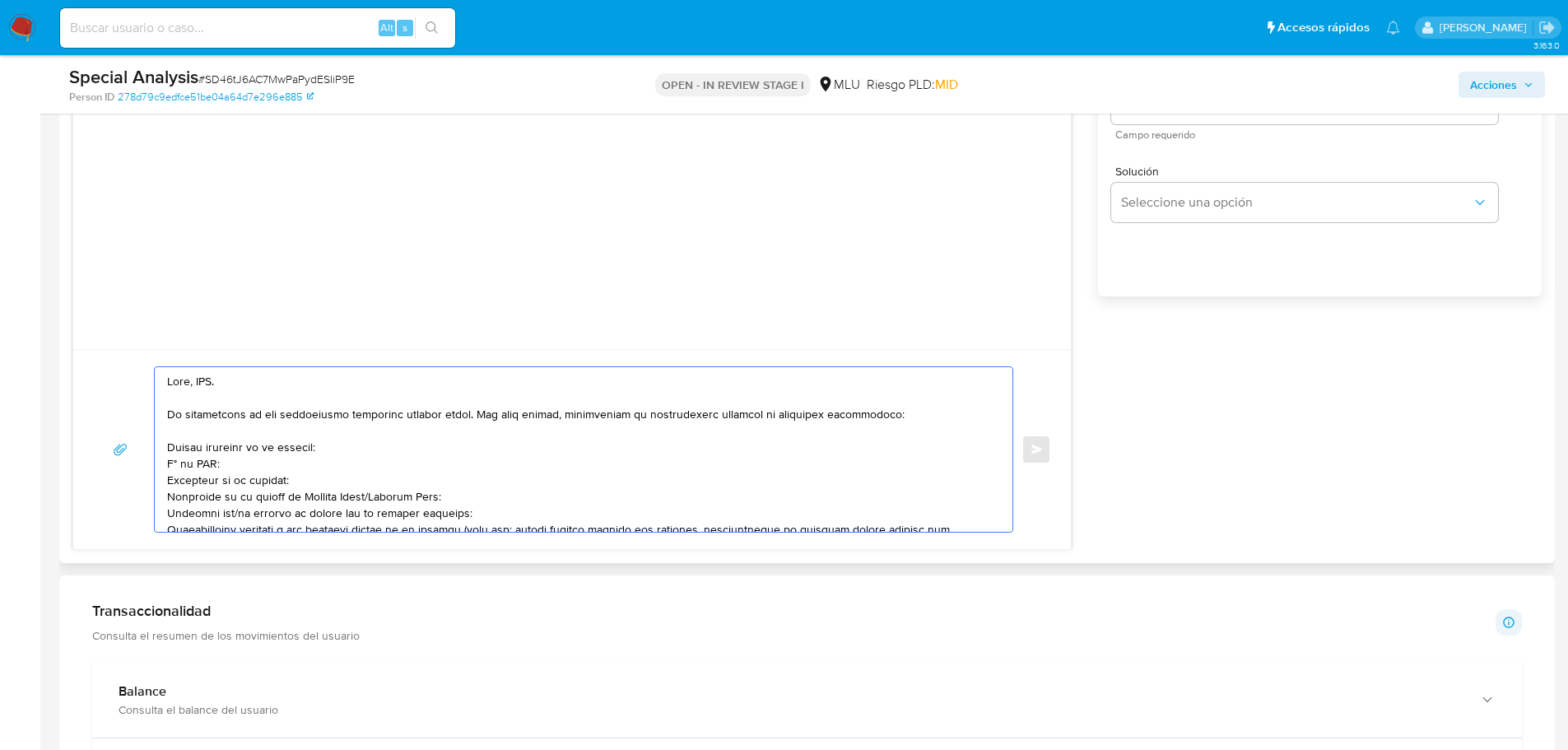
click at [210, 386] on textarea at bounding box center [580, 449] width 825 height 164
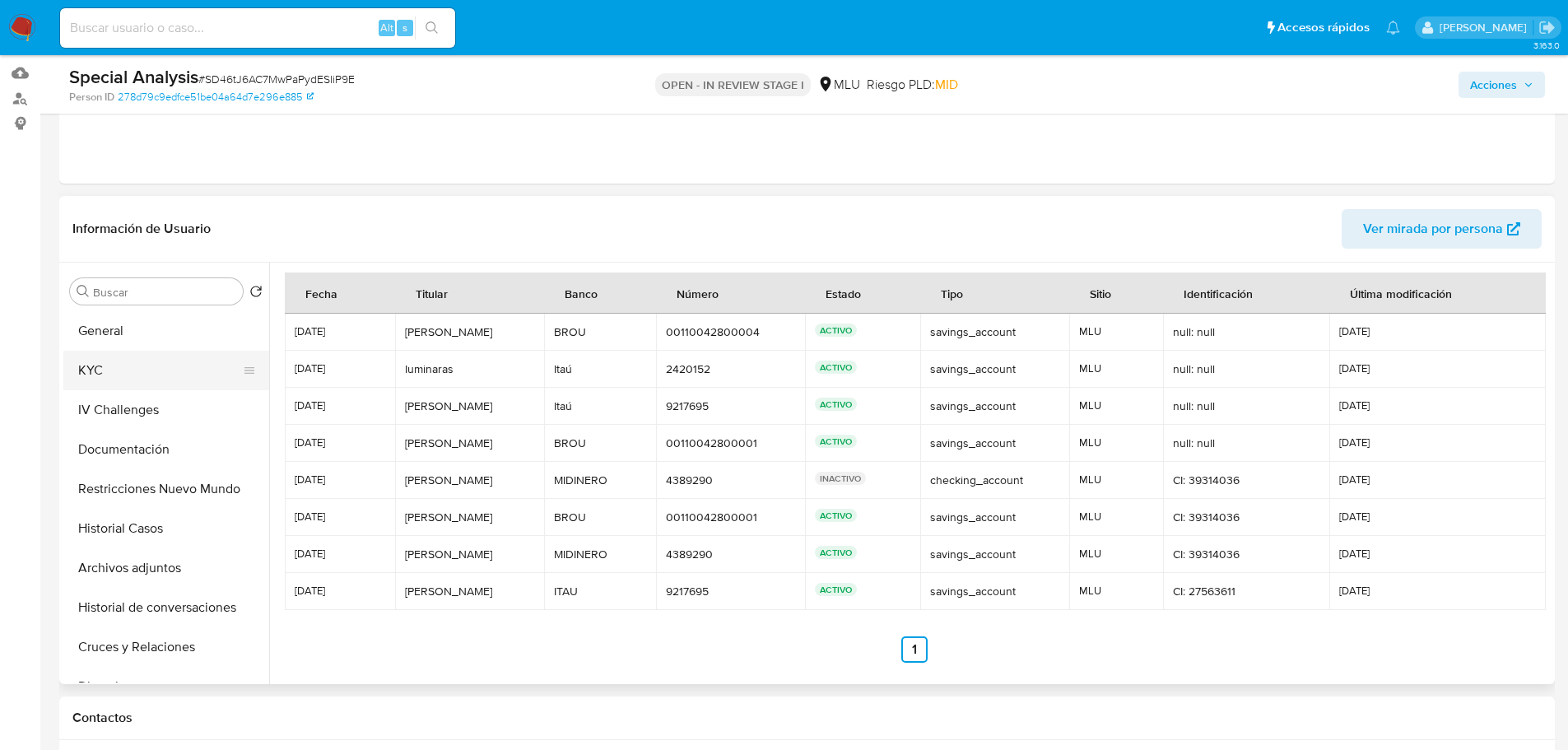
click at [149, 372] on button "KYC" at bounding box center [160, 370] width 192 height 39
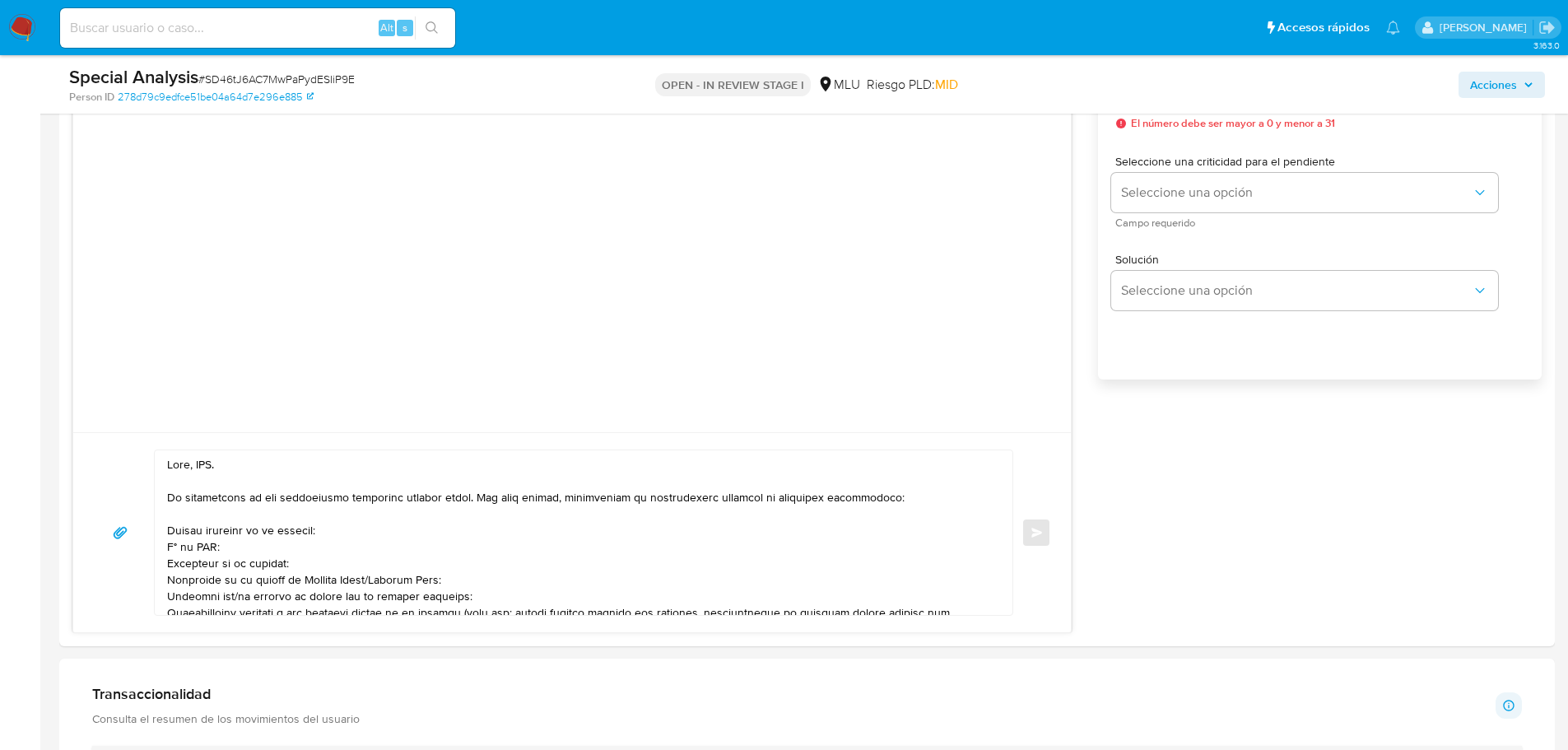
scroll to position [1236, 0]
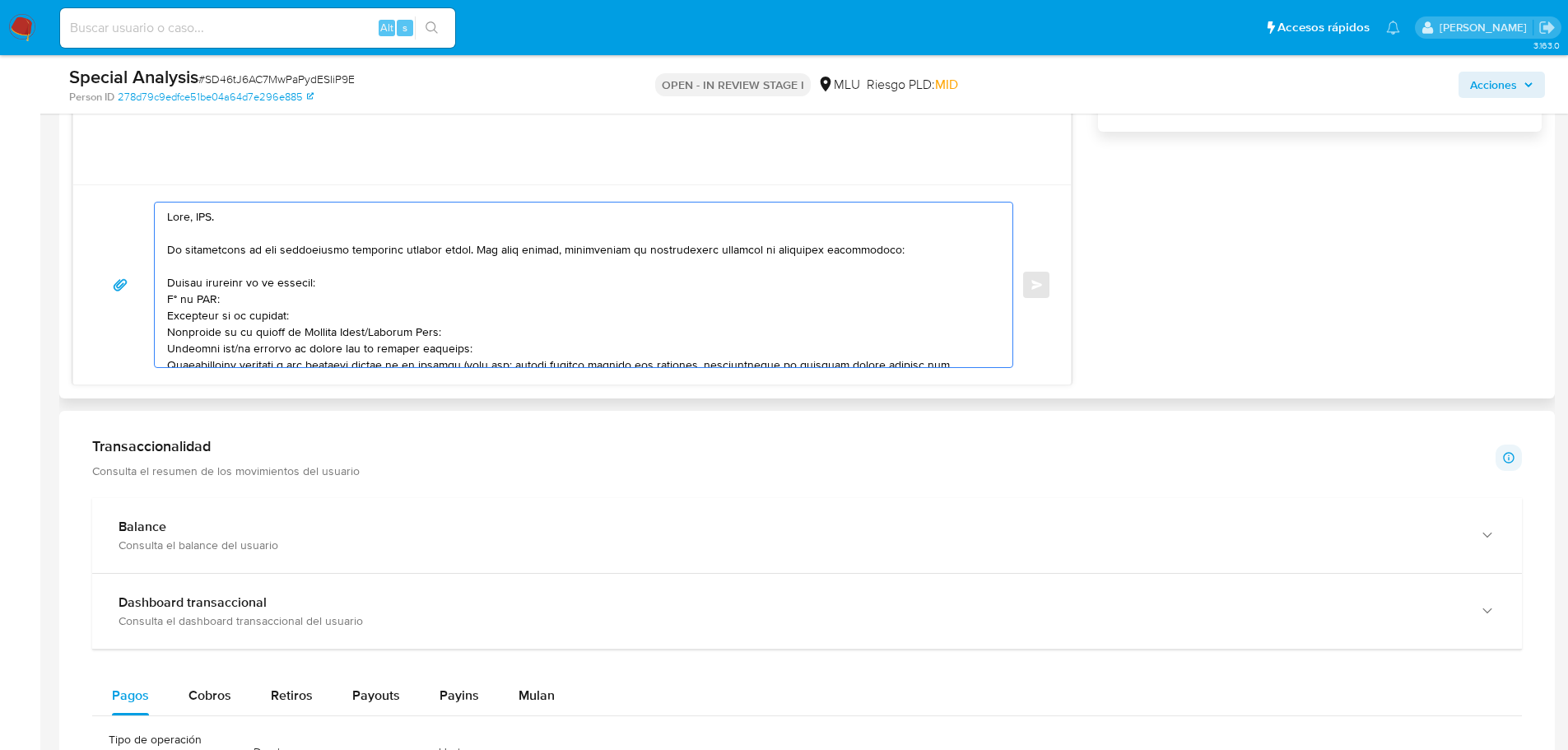
click at [213, 215] on textarea at bounding box center [580, 285] width 825 height 164
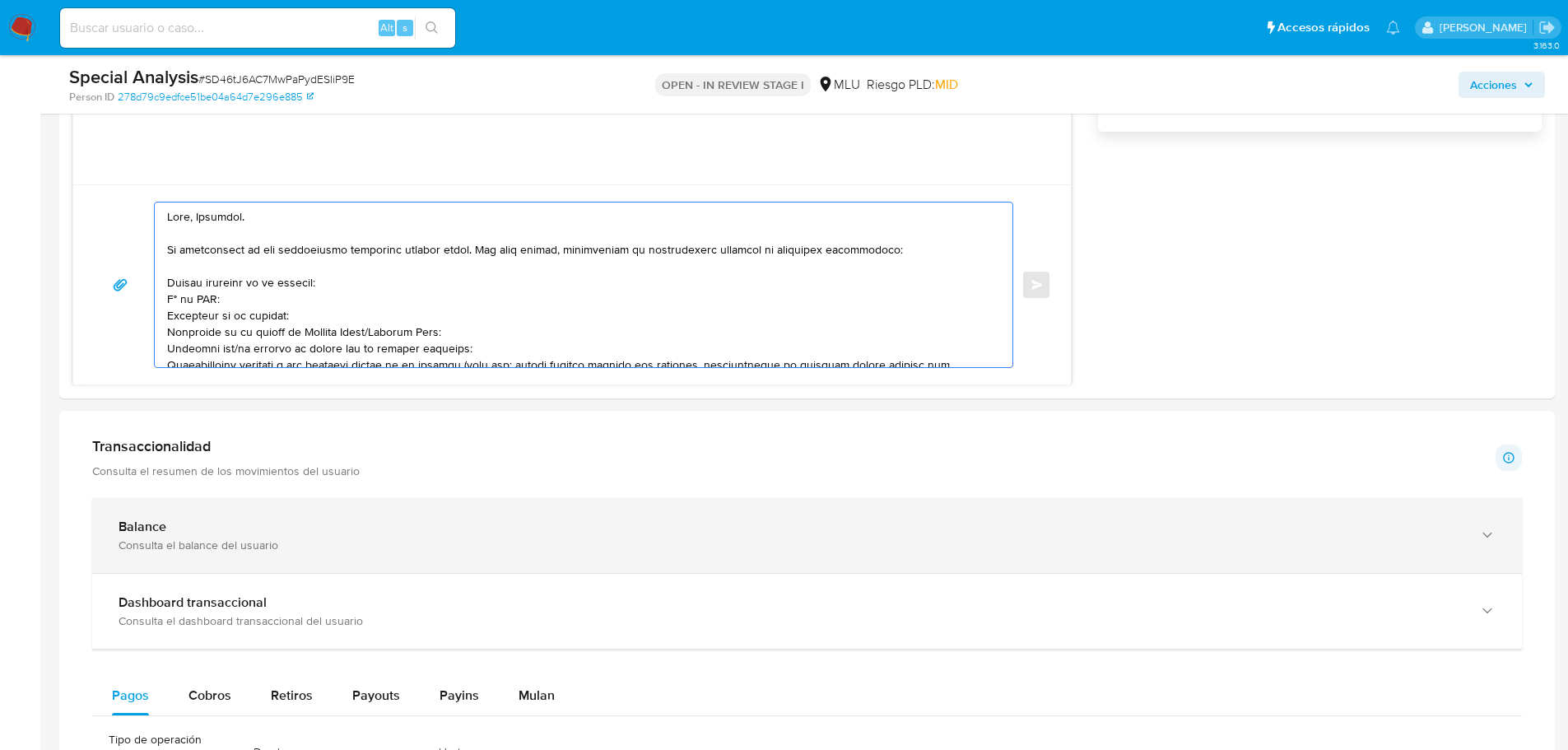
scroll to position [1153, 0]
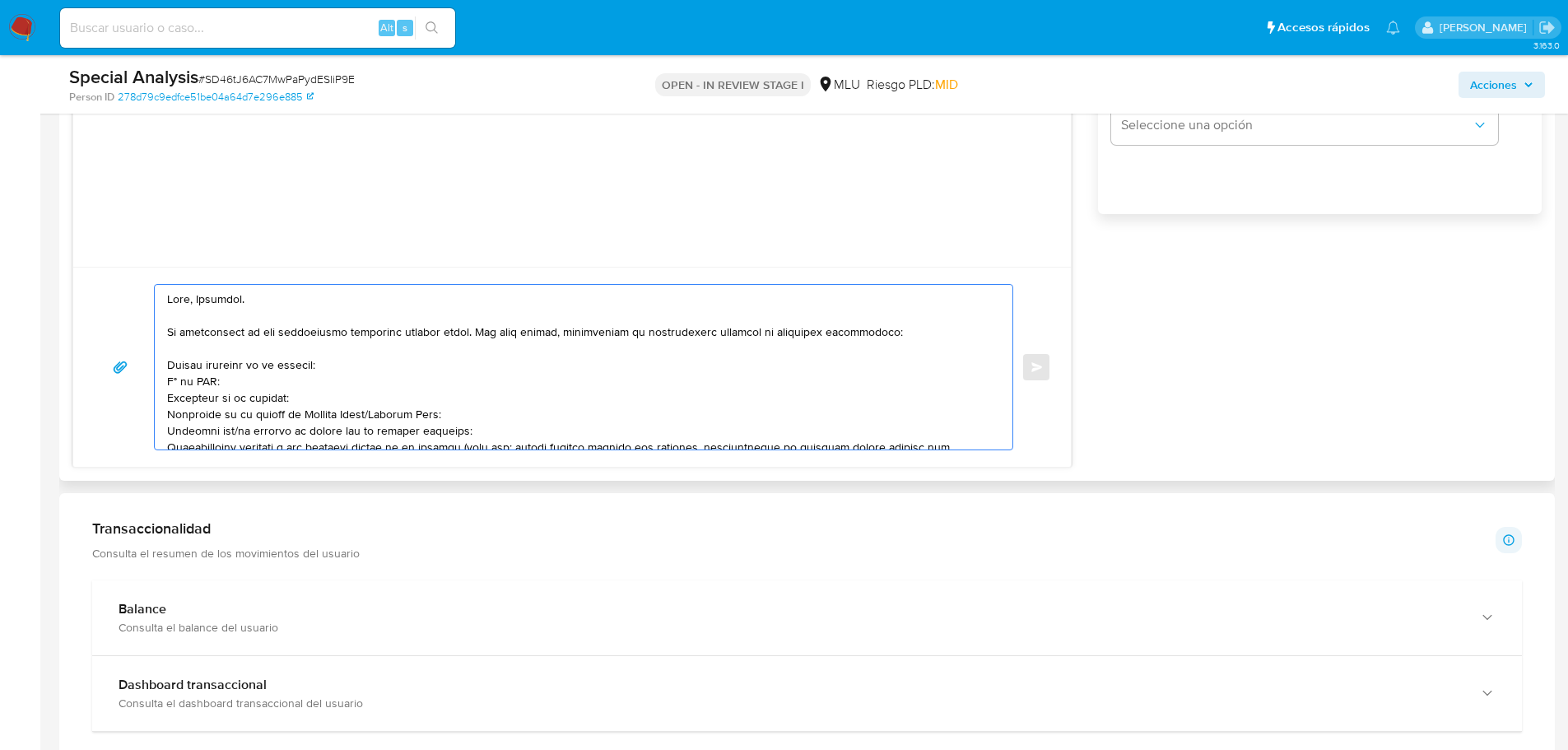
click at [166, 363] on div at bounding box center [580, 366] width 850 height 164
click at [167, 364] on textarea at bounding box center [580, 366] width 825 height 164
click at [169, 386] on textarea at bounding box center [580, 366] width 825 height 164
drag, startPoint x: 453, startPoint y: 423, endPoint x: 207, endPoint y: 425, distance: 246.0
click at [207, 425] on textarea at bounding box center [580, 366] width 825 height 164
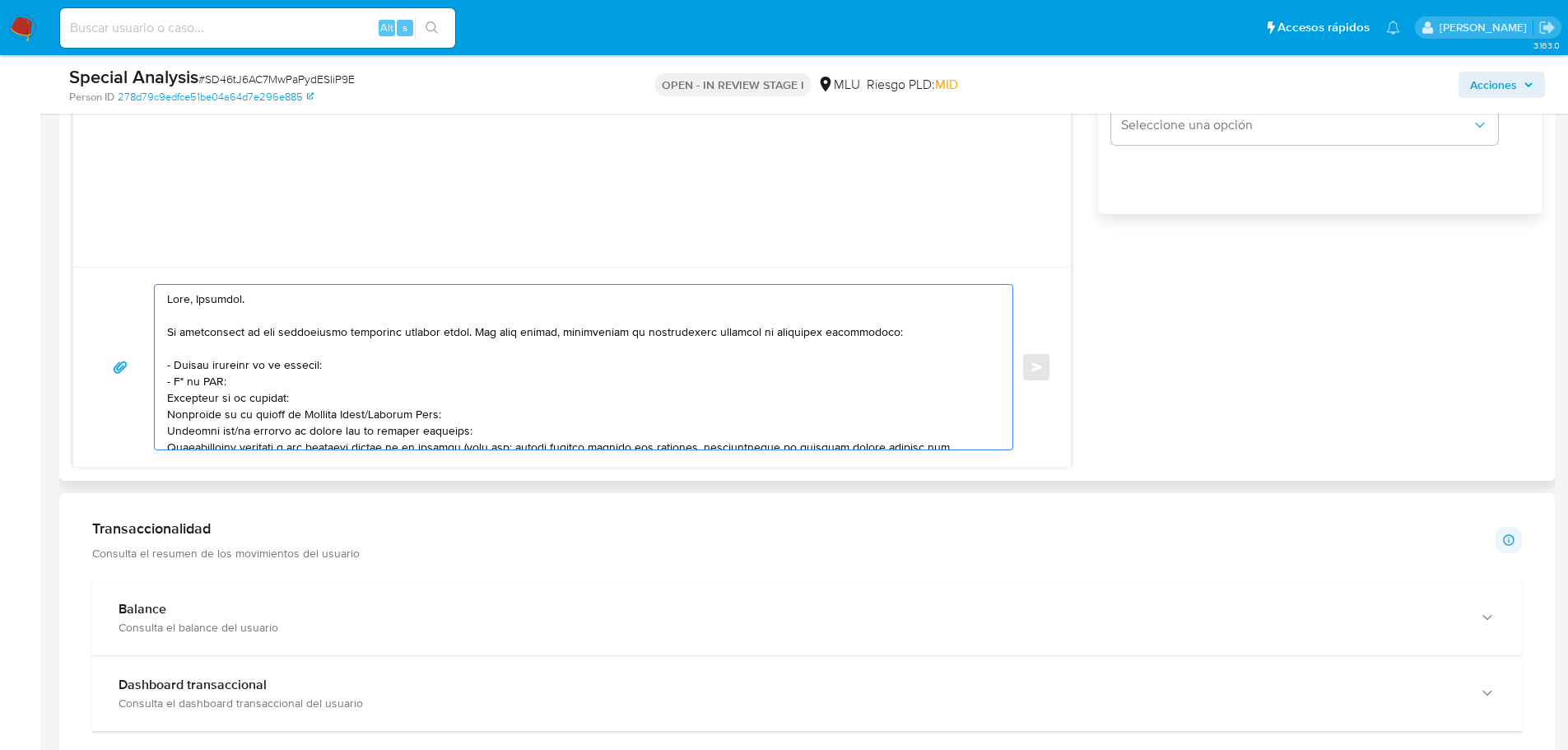
drag, startPoint x: 167, startPoint y: 398, endPoint x: 452, endPoint y: 409, distance: 285.2
click at [452, 409] on textarea at bounding box center [580, 366] width 825 height 164
click at [249, 400] on textarea at bounding box center [580, 366] width 825 height 164
click at [169, 416] on textarea at bounding box center [580, 366] width 825 height 164
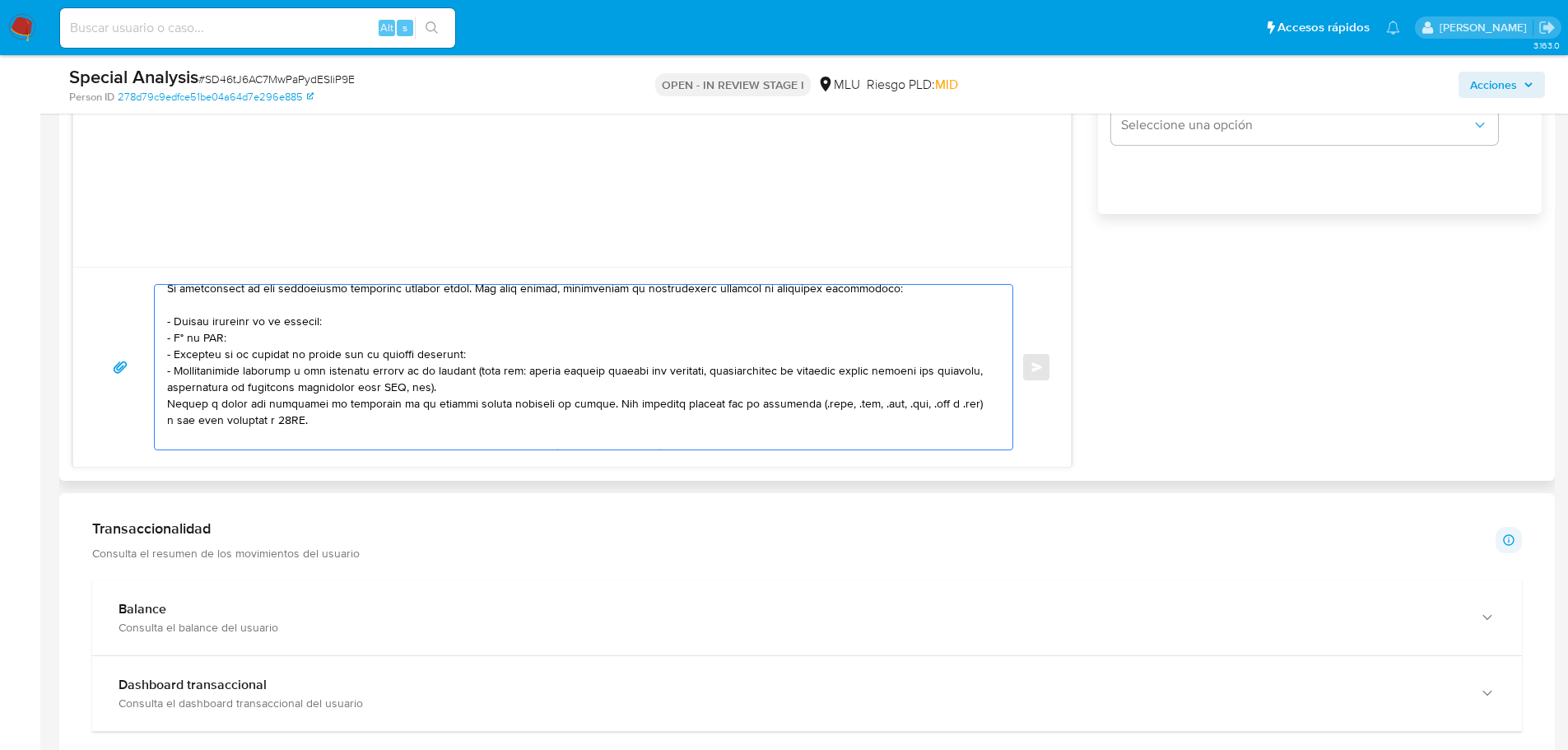
scroll to position [83, 0]
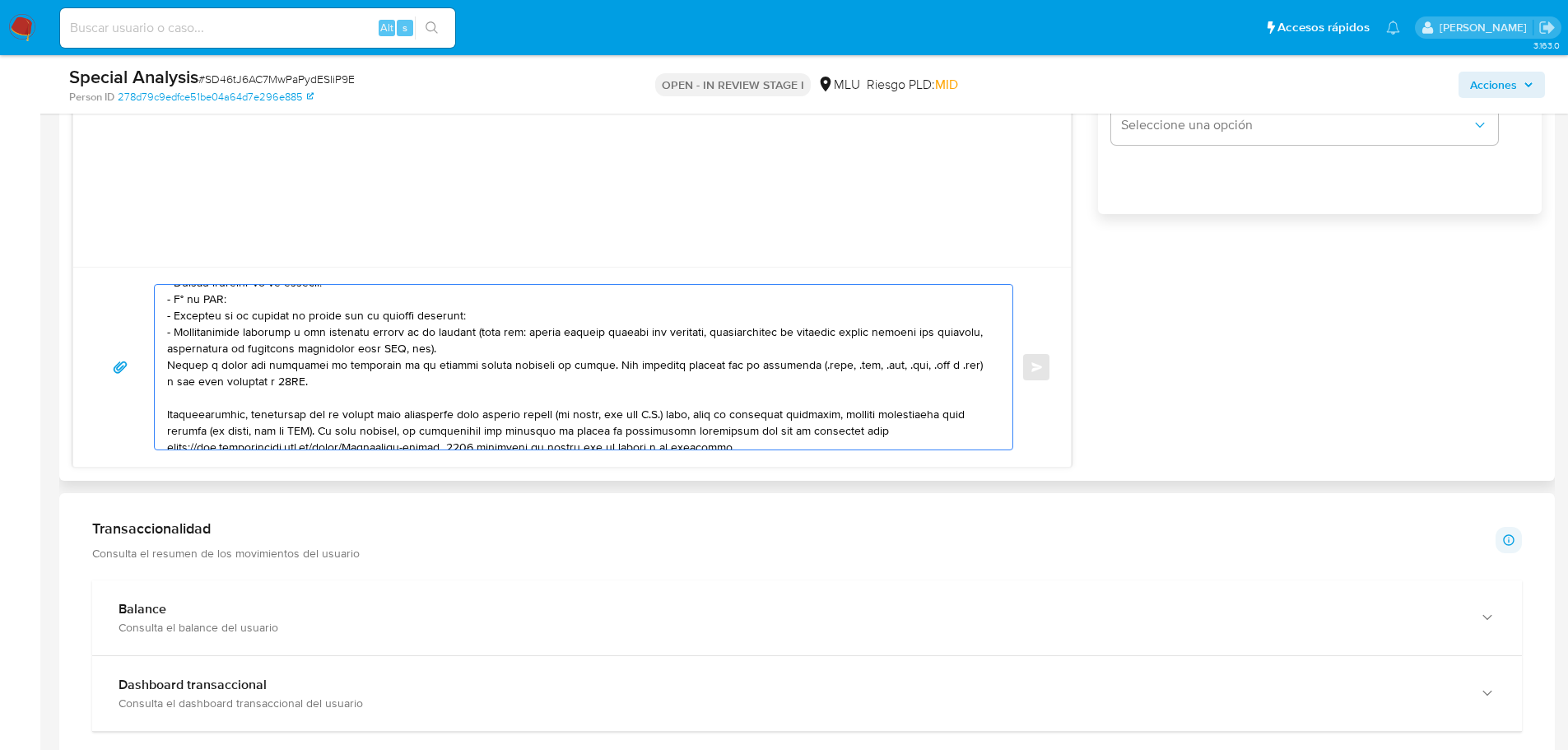
click at [347, 372] on textarea at bounding box center [580, 366] width 825 height 164
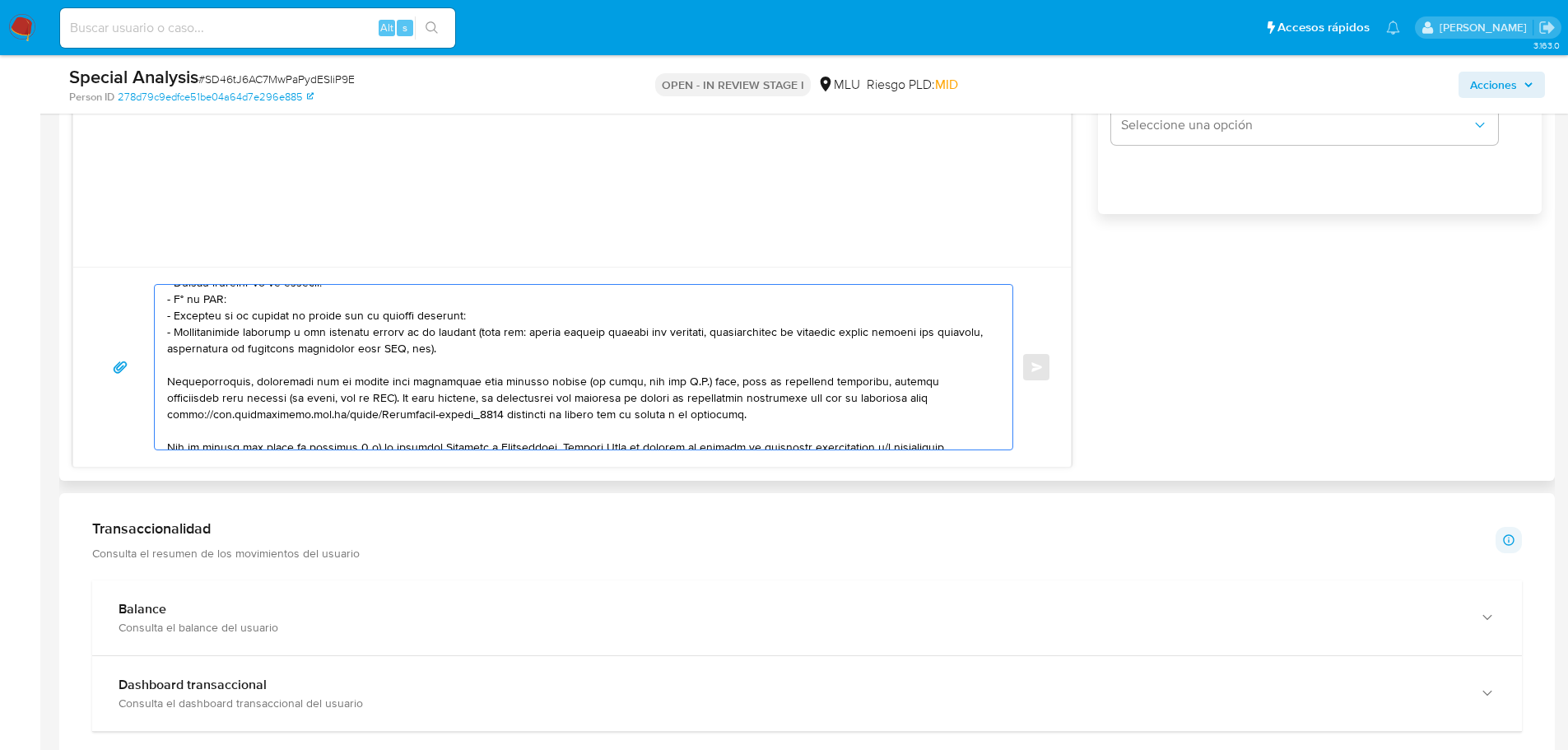
click at [348, 410] on textarea at bounding box center [580, 366] width 825 height 164
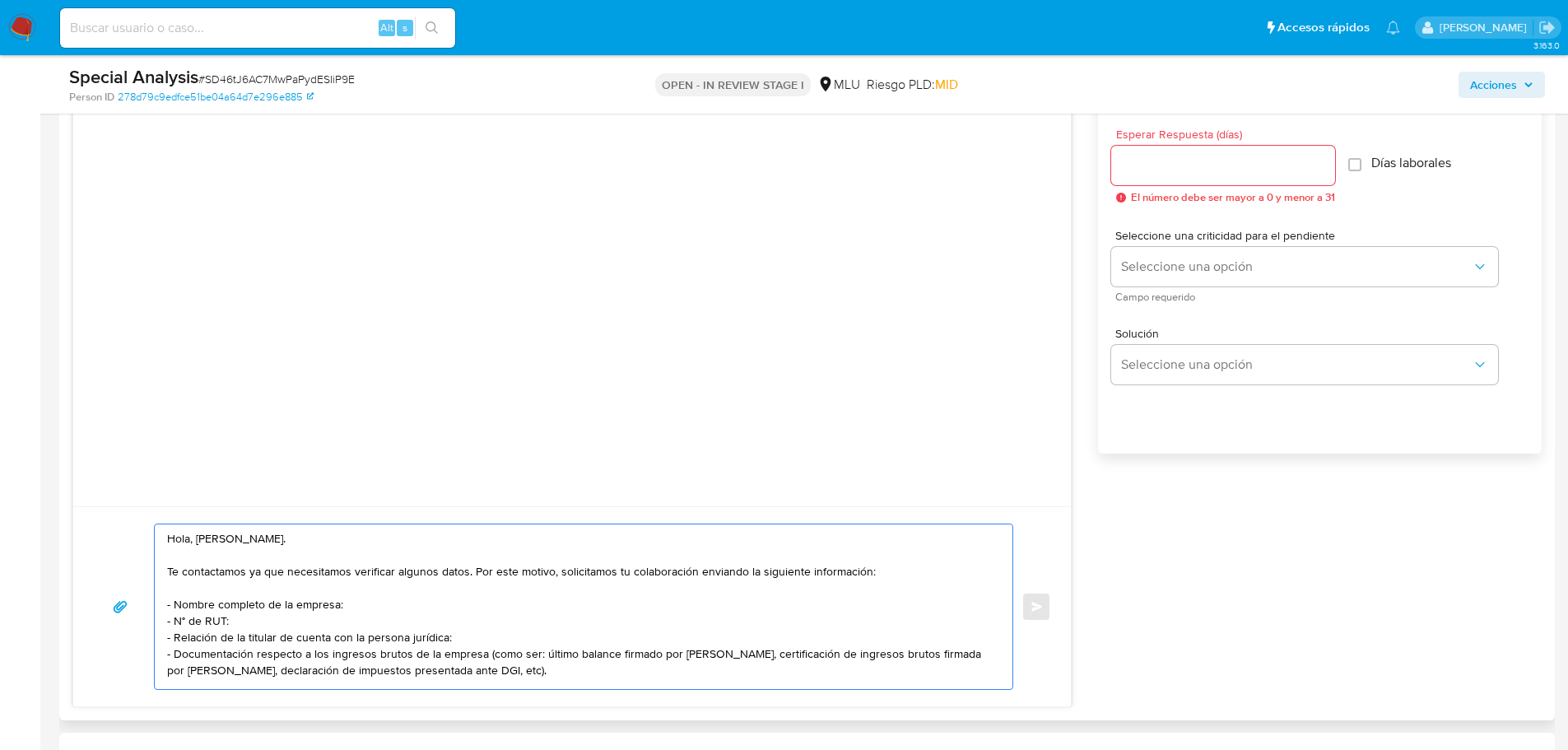
scroll to position [906, 0]
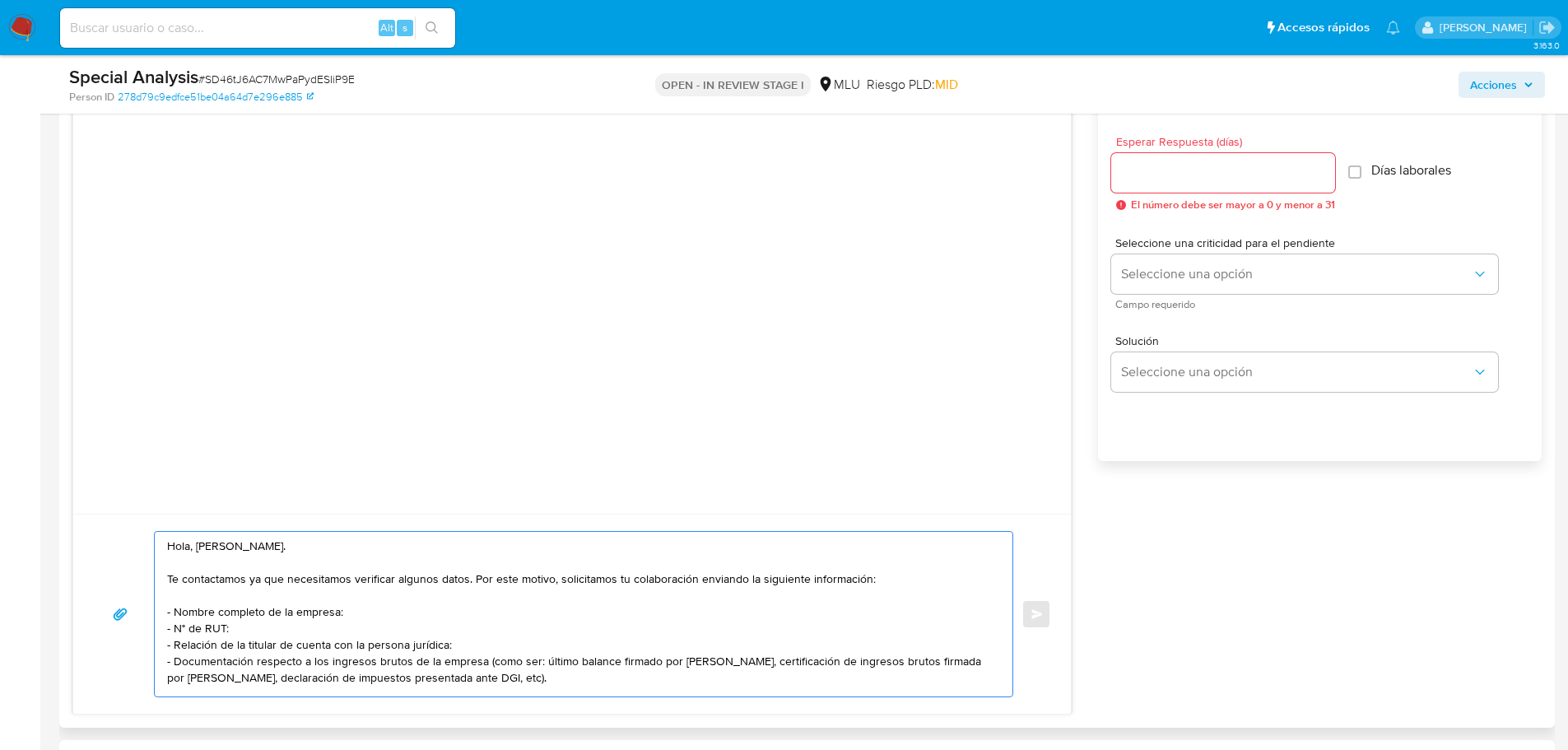
type textarea "Hola, Verónica. Te contactamos ya que necesitamos verificar algunos datos. Por …"
click at [1149, 169] on input "Esperar Respuesta (días)" at bounding box center [1223, 173] width 224 height 21
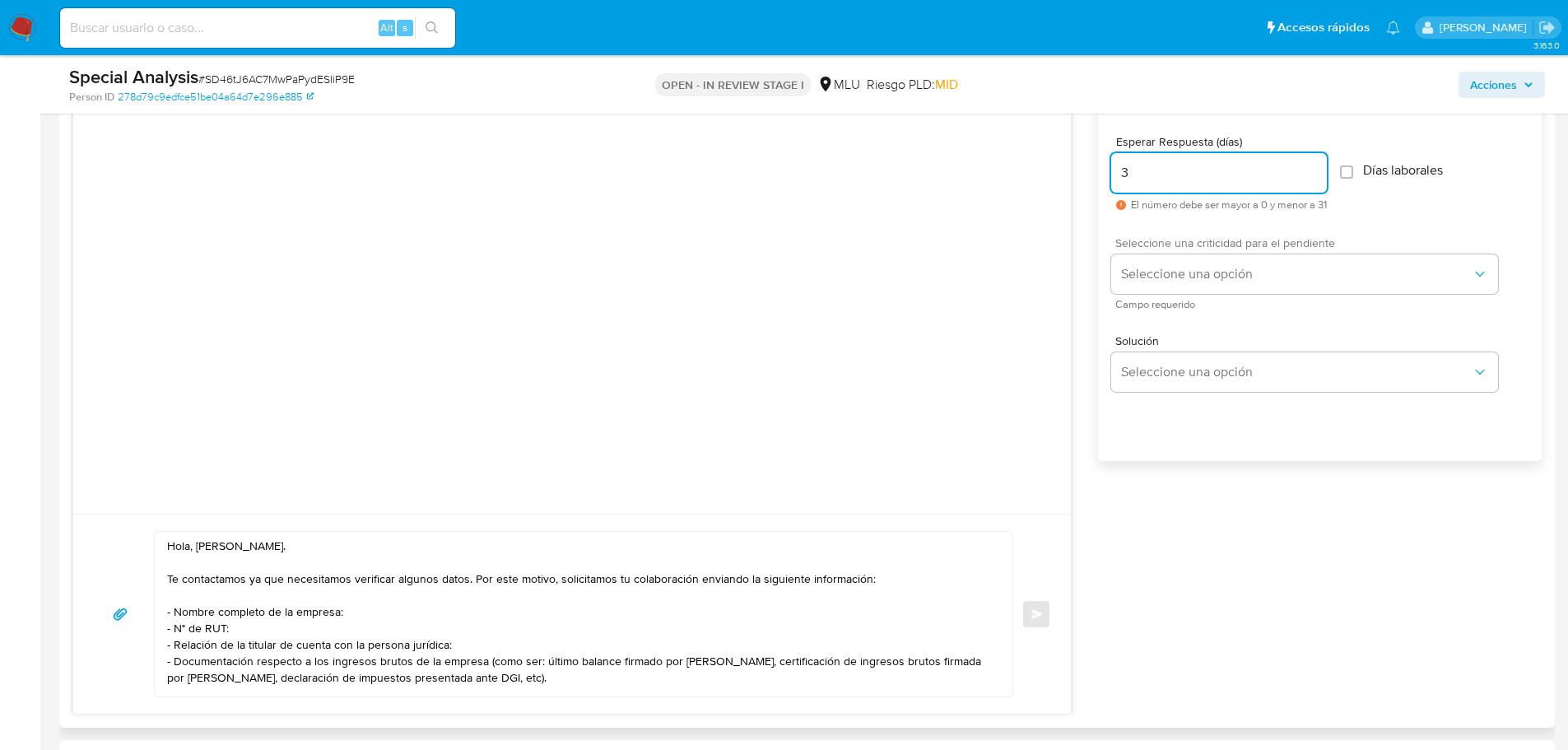
type input "3"
click at [1152, 253] on div "Seleccione una criticidad para el pendiente Seleccione una opción Campo requeri…" at bounding box center [1305, 273] width 386 height 72
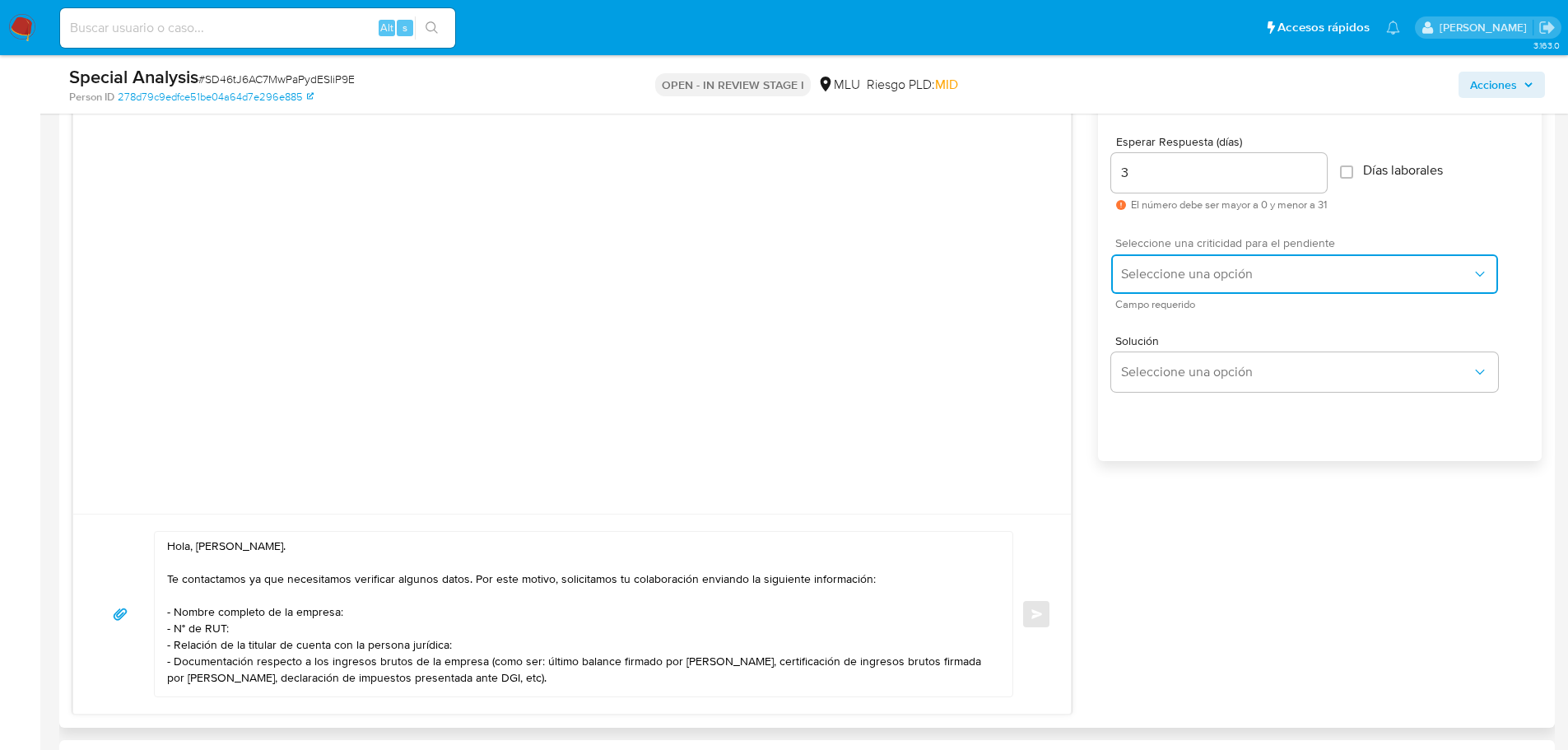
click at [1153, 271] on span "Seleccione una opción" at bounding box center [1296, 274] width 351 height 16
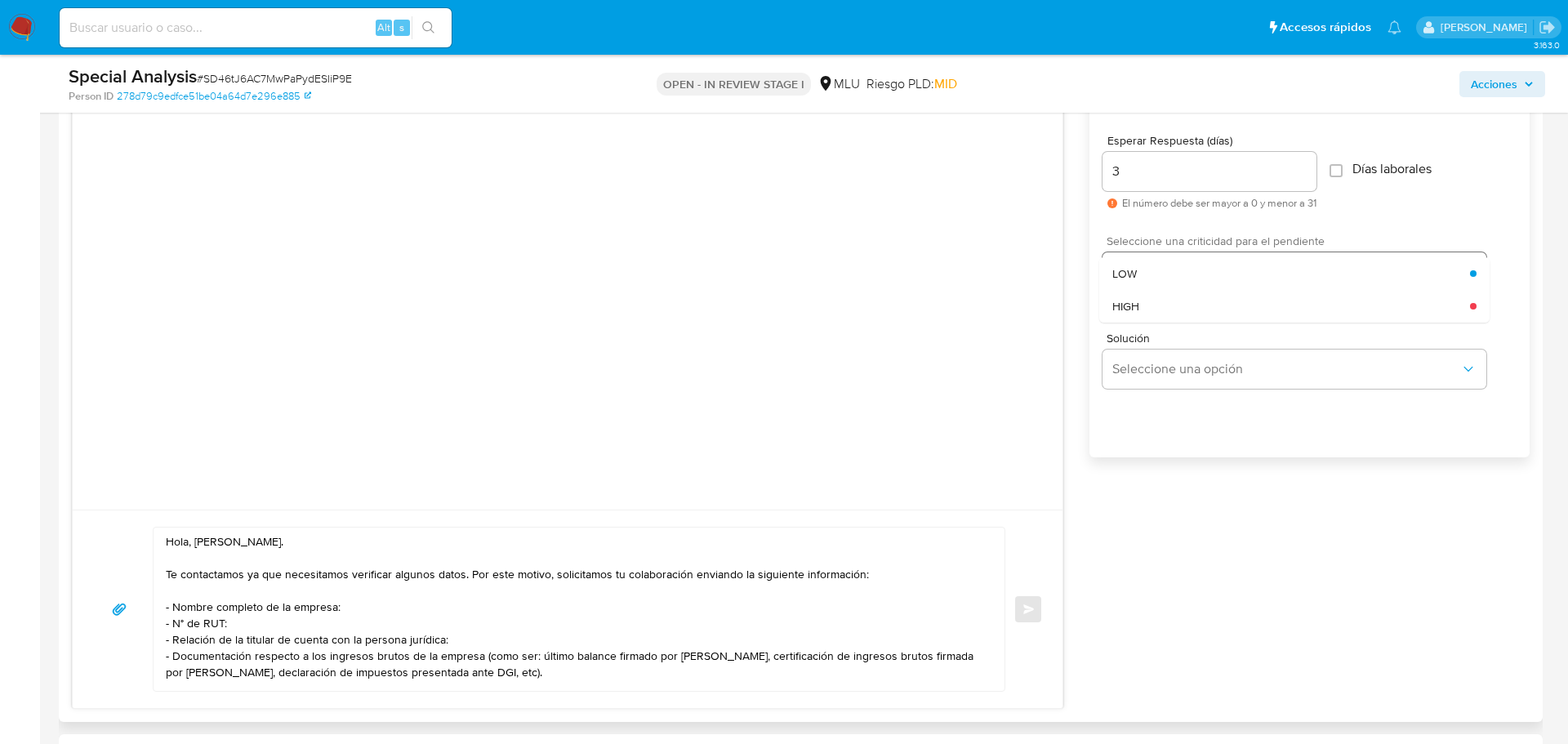
click at [1141, 271] on div "LOW" at bounding box center [1290, 274] width 358 height 32
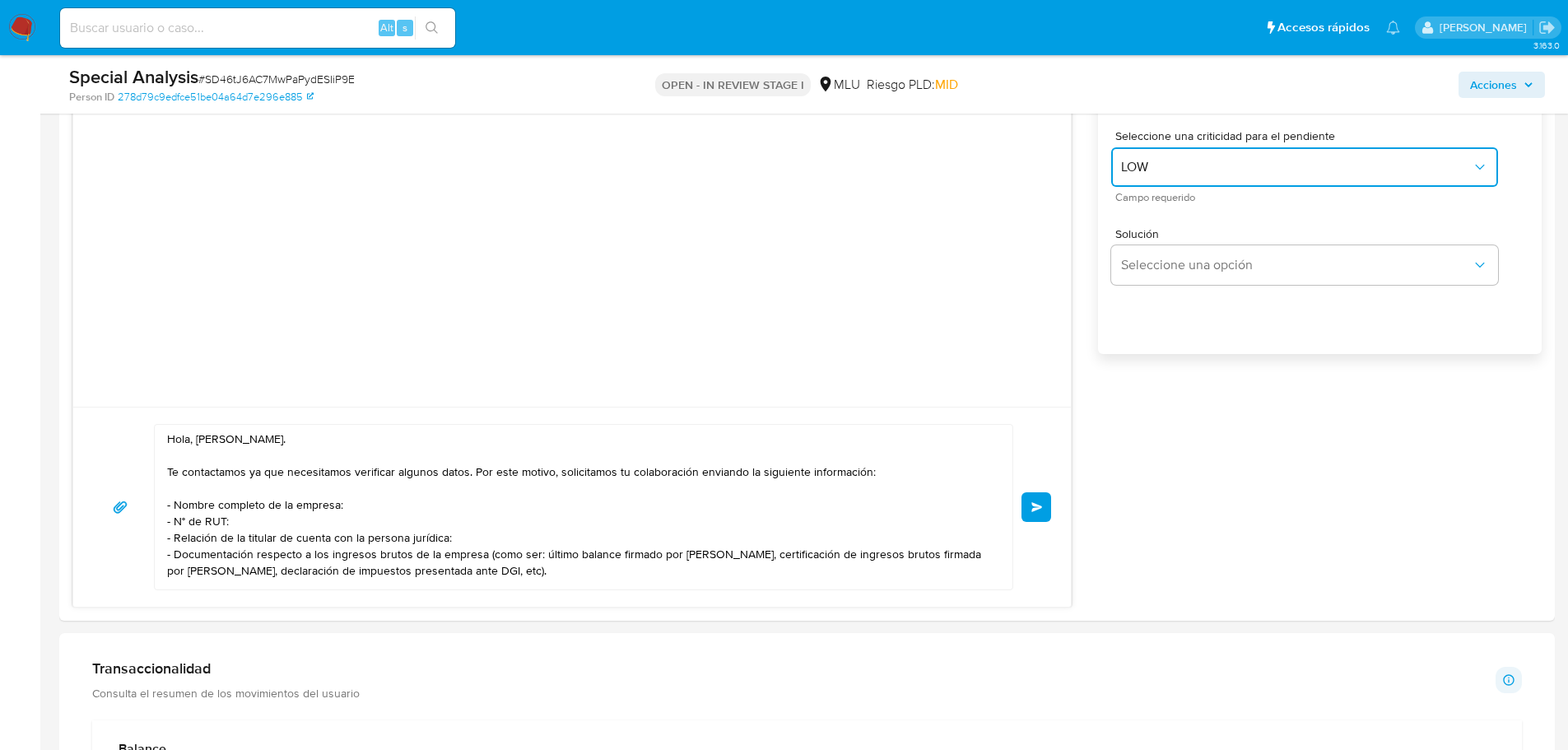
scroll to position [1153, 0]
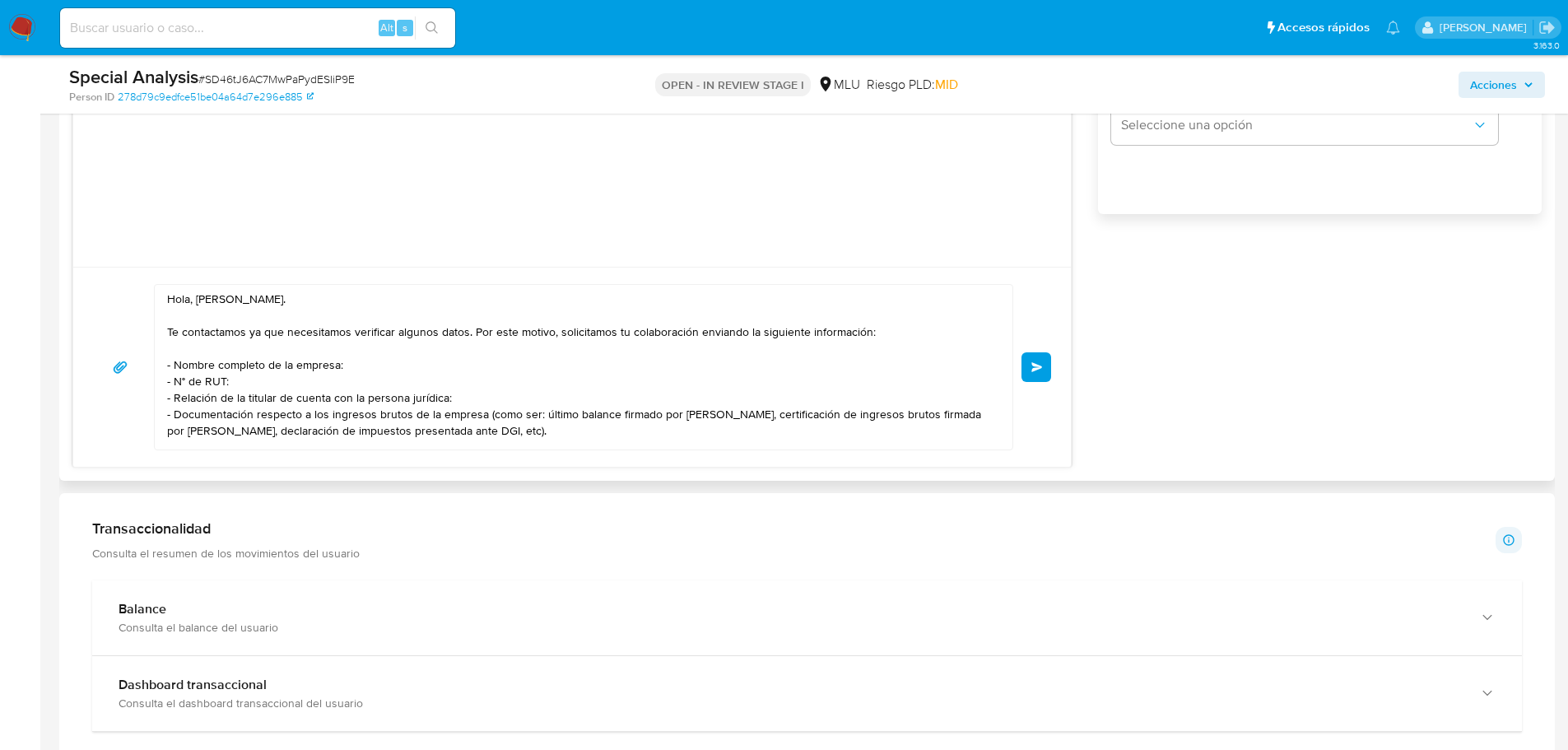
click at [1033, 375] on button "Enviar" at bounding box center [1036, 367] width 30 height 30
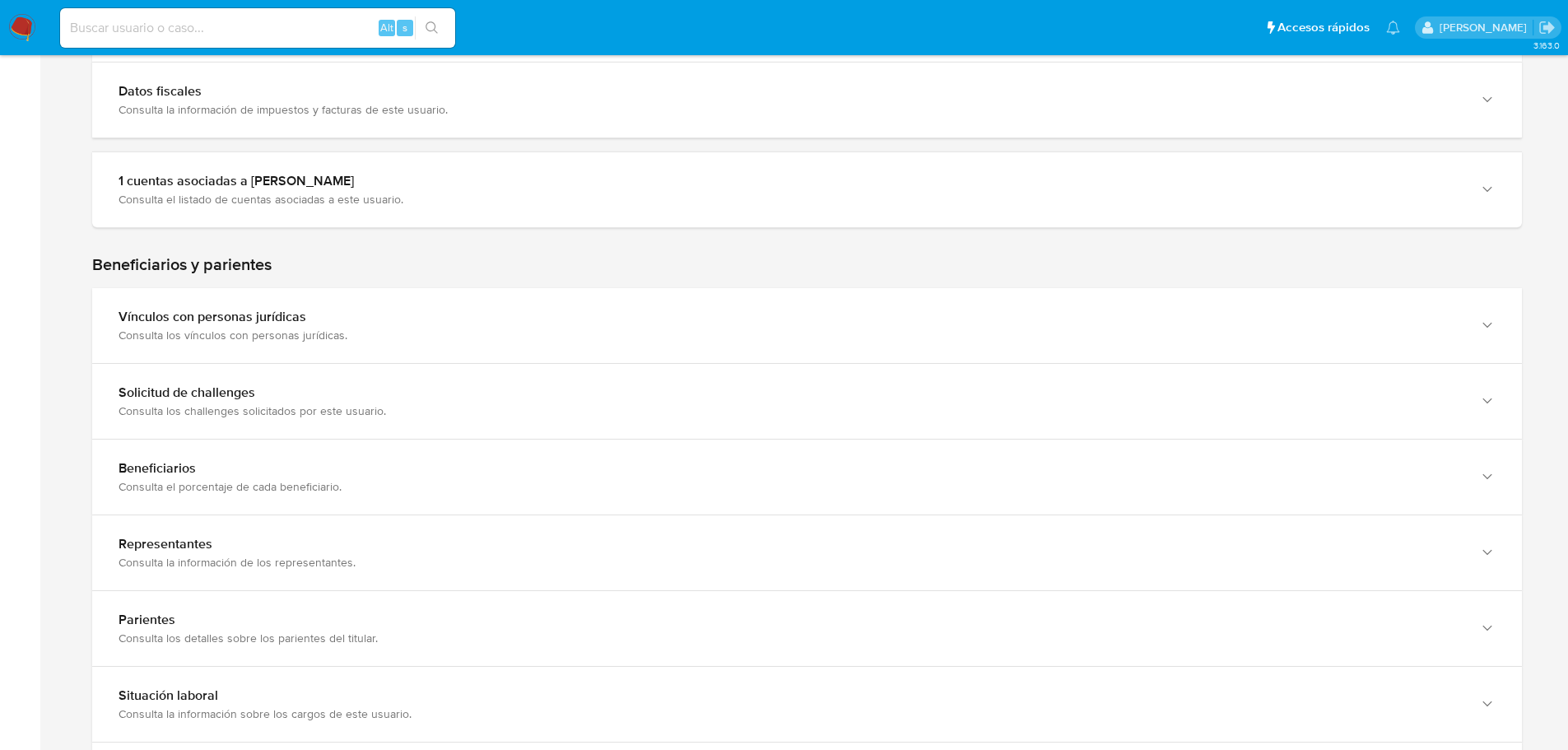
scroll to position [1153, 0]
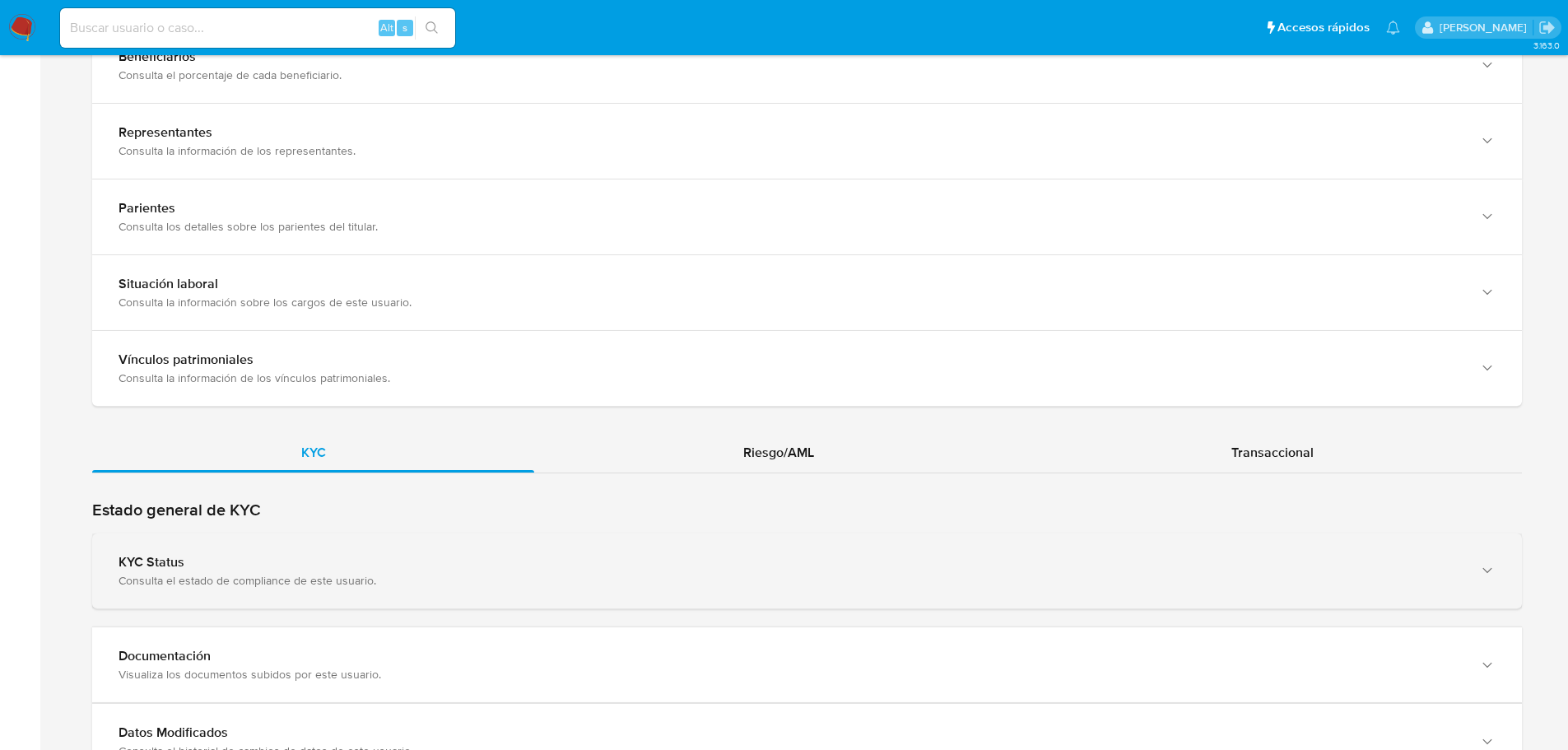
click at [418, 582] on div "Consulta el estado de compliance de este usuario." at bounding box center [790, 580] width 1344 height 14
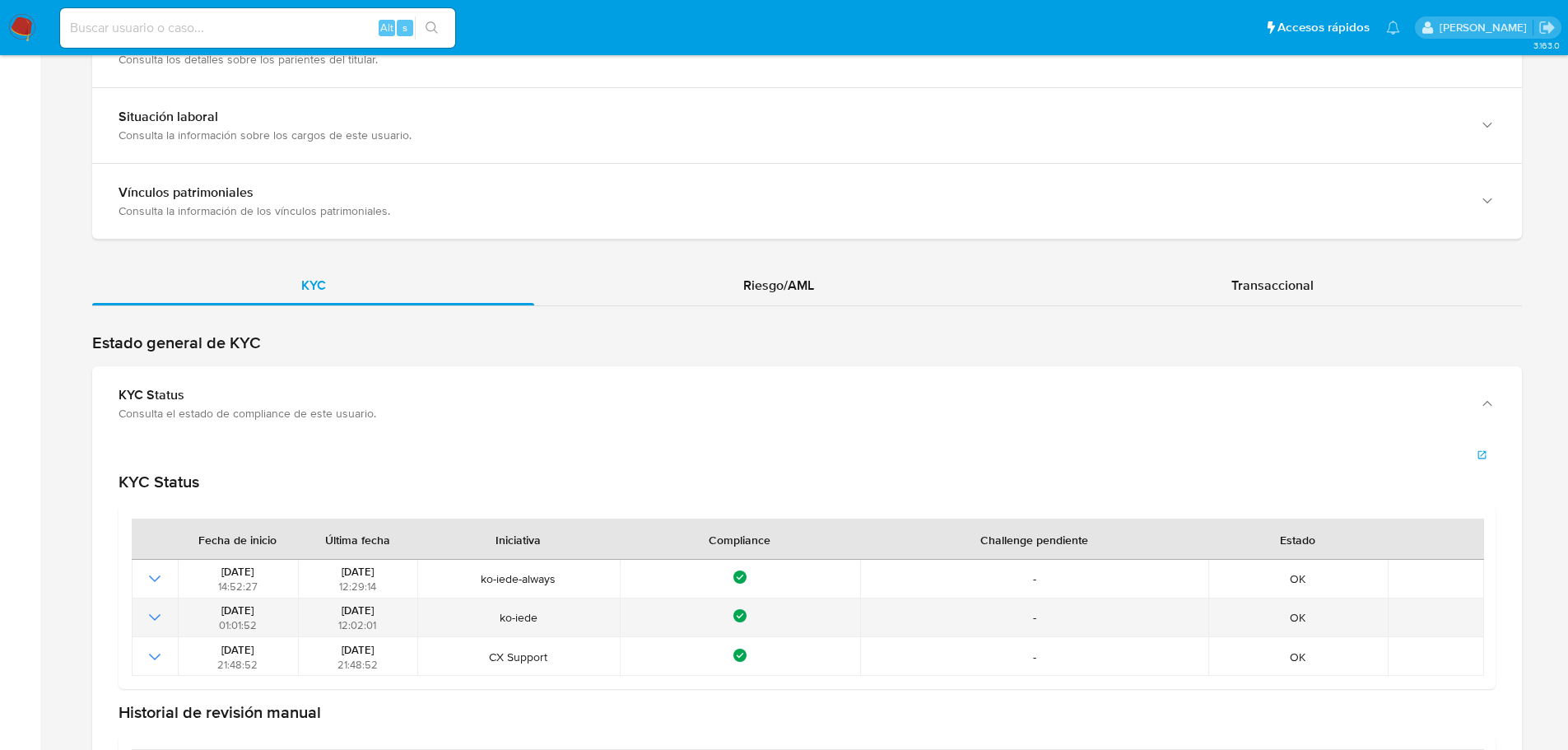
scroll to position [1482, 0]
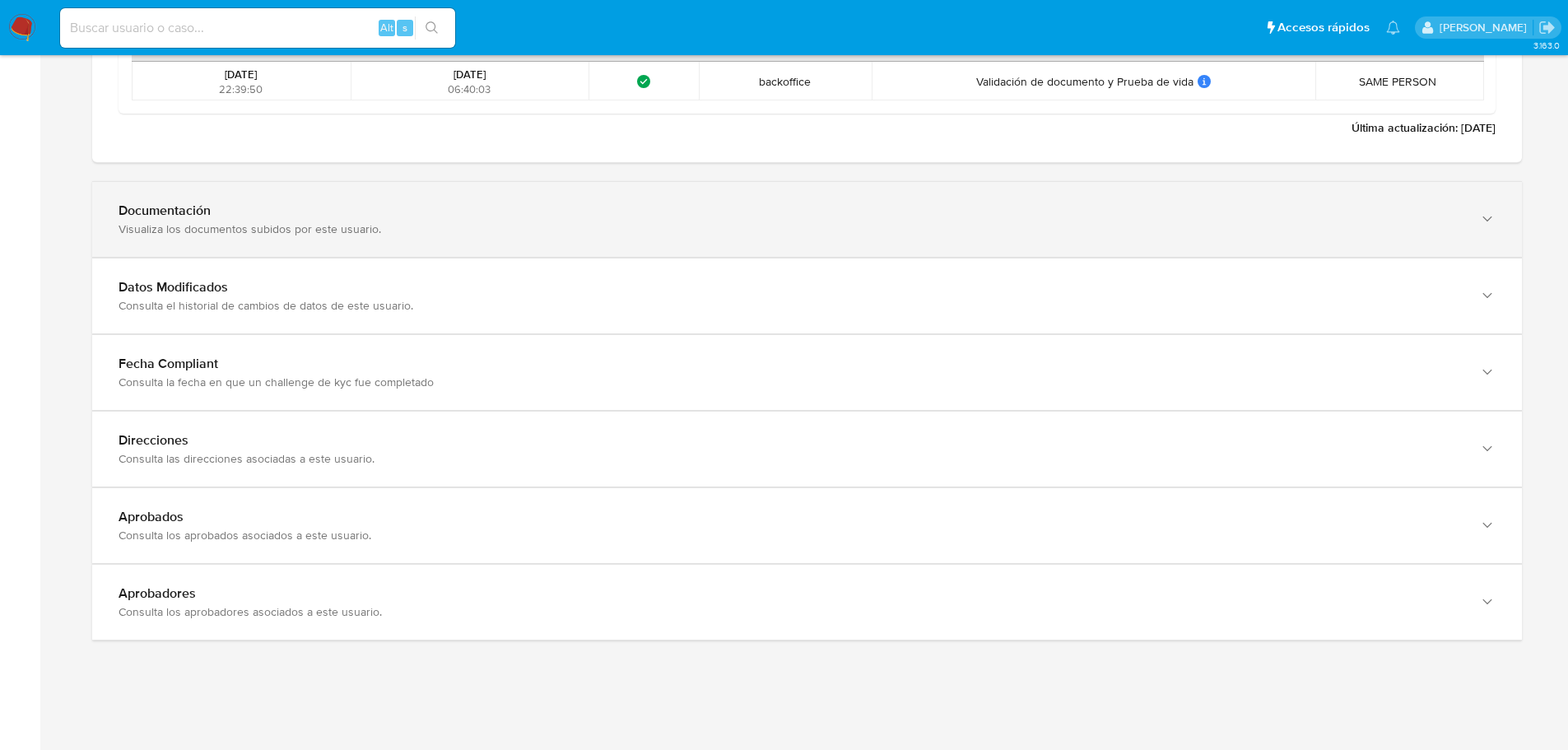
click at [617, 255] on div "Documentación Visualiza los documentos subidos por este usuario." at bounding box center [807, 219] width 1430 height 75
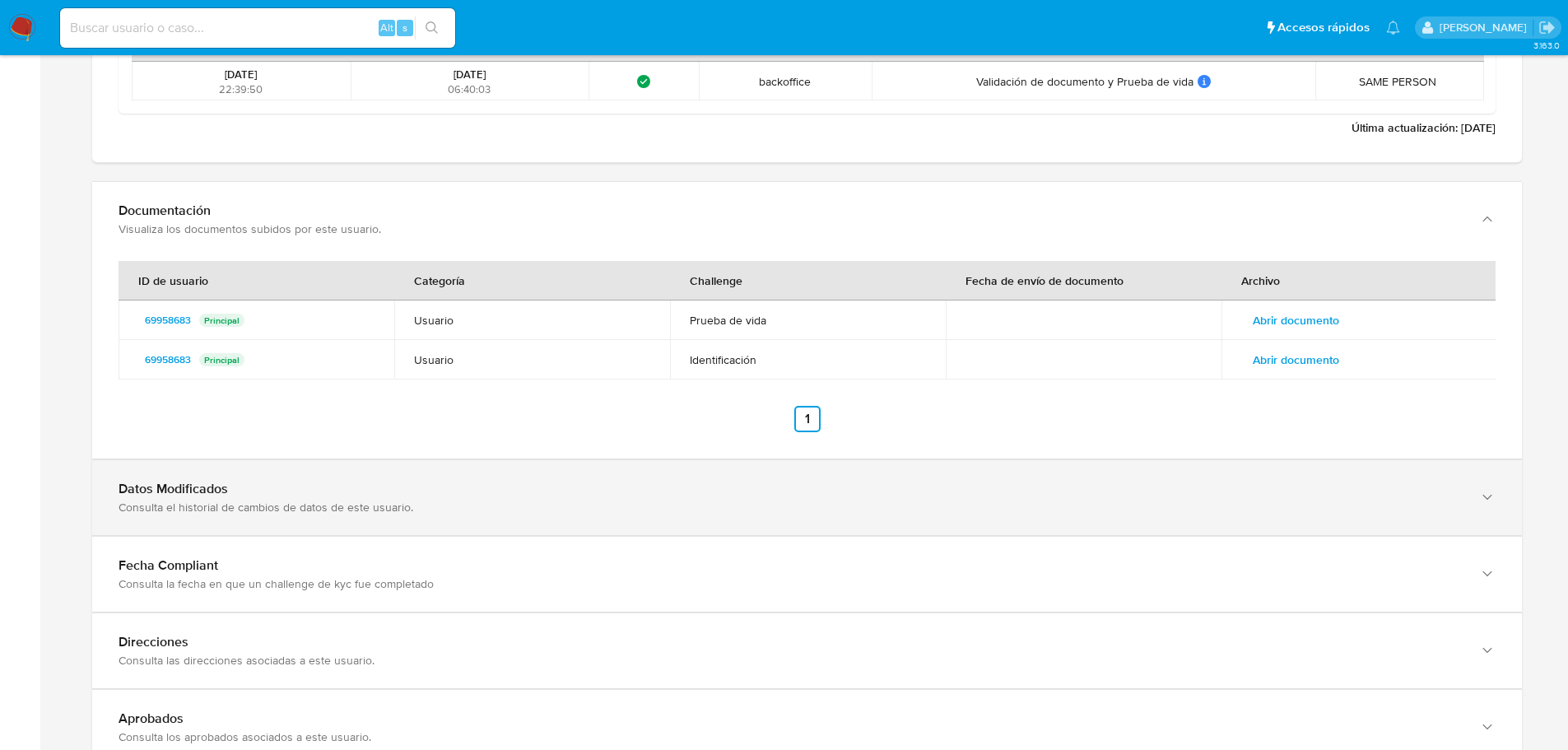
click at [571, 492] on div "Datos Modificados" at bounding box center [790, 488] width 1344 height 16
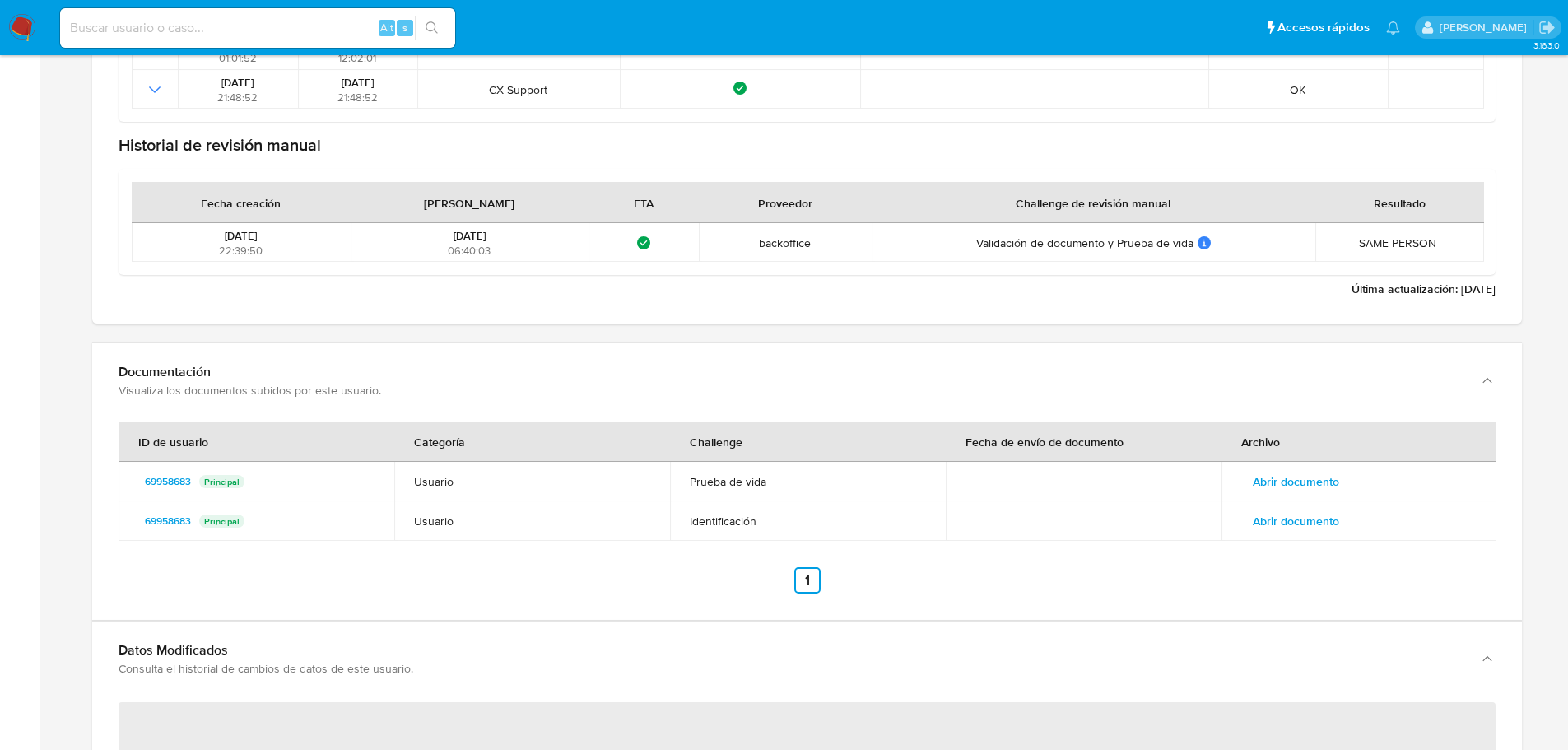
scroll to position [1884, 0]
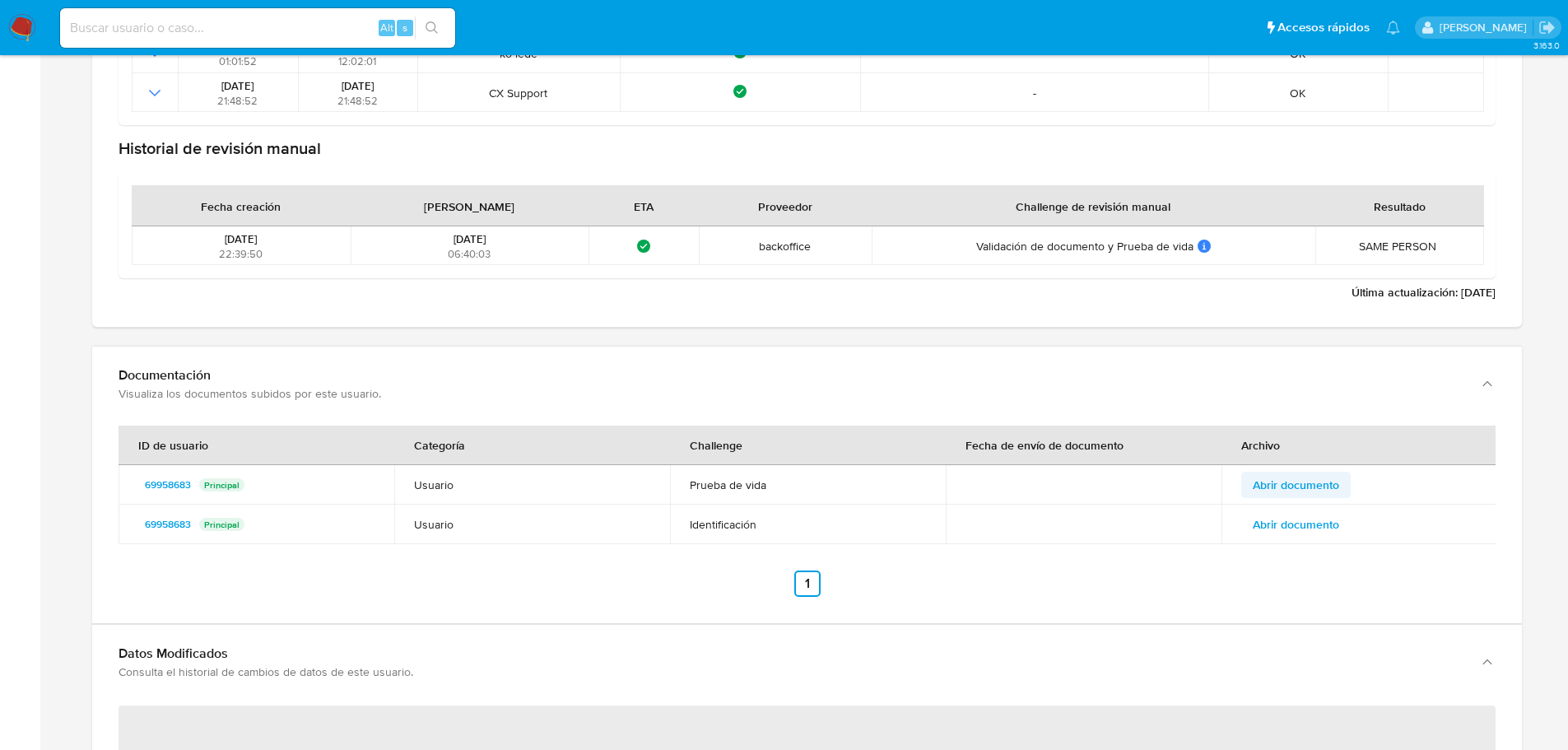
click at [1327, 487] on span "Abrir documento" at bounding box center [1296, 485] width 87 height 23
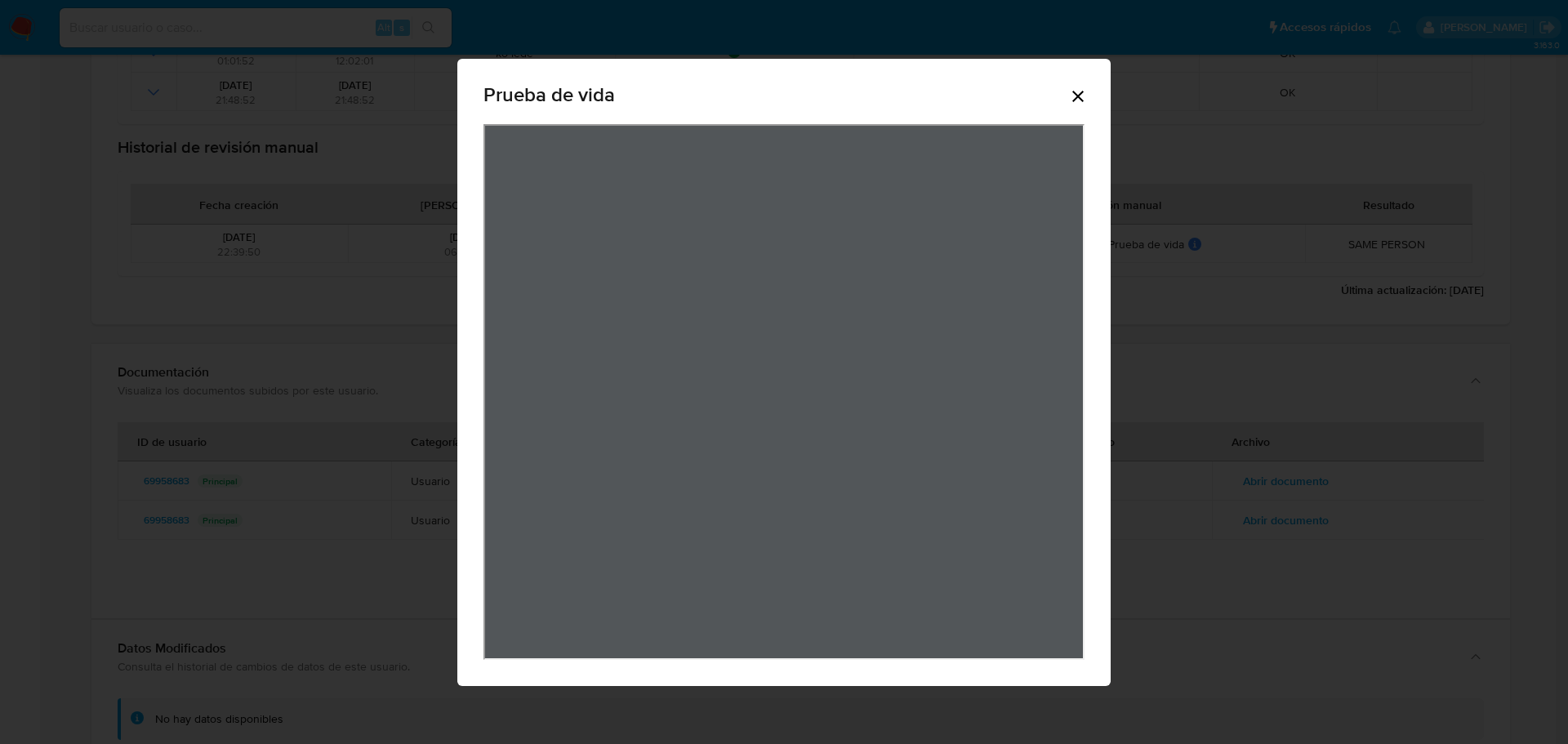
click at [1086, 93] on icon "Cerrar" at bounding box center [1078, 96] width 20 height 20
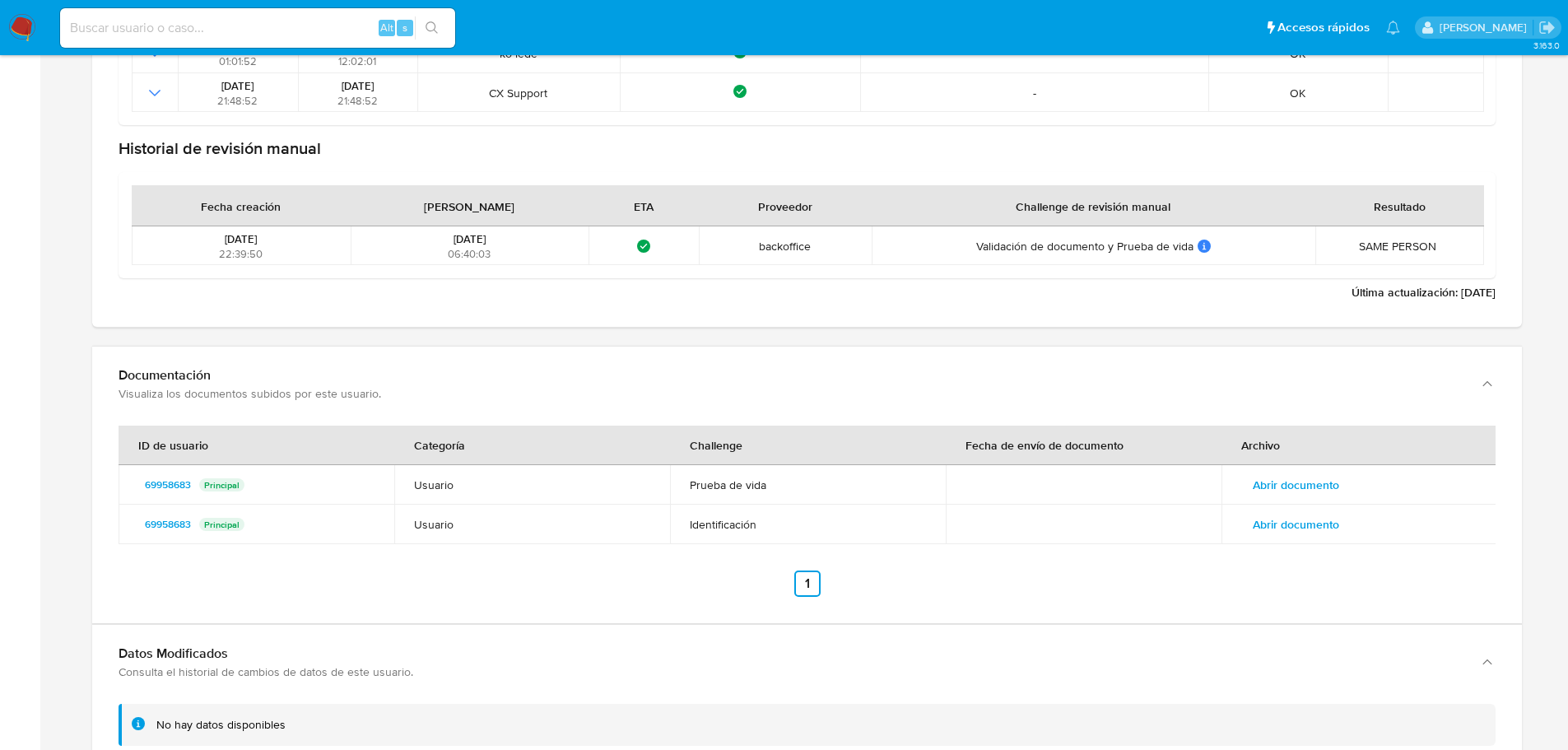
click at [1042, 438] on th "Fecha de envío de documento" at bounding box center [1083, 445] width 276 height 39
click at [1278, 495] on span "Abrir documento" at bounding box center [1296, 485] width 87 height 23
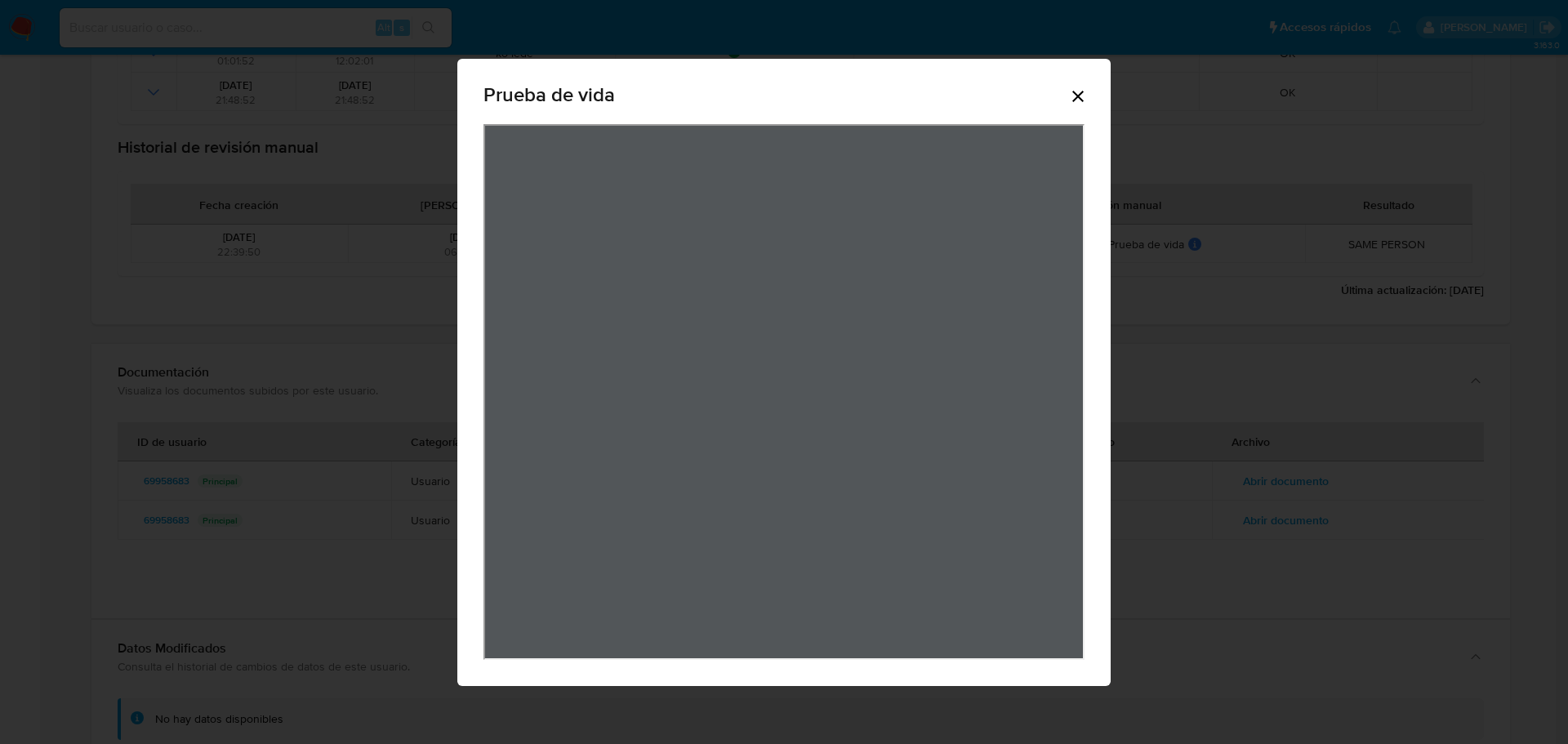
click at [1066, 102] on div "Prueba de vida" at bounding box center [784, 97] width 601 height 52
click at [1083, 96] on icon "Cerrar" at bounding box center [1078, 96] width 20 height 20
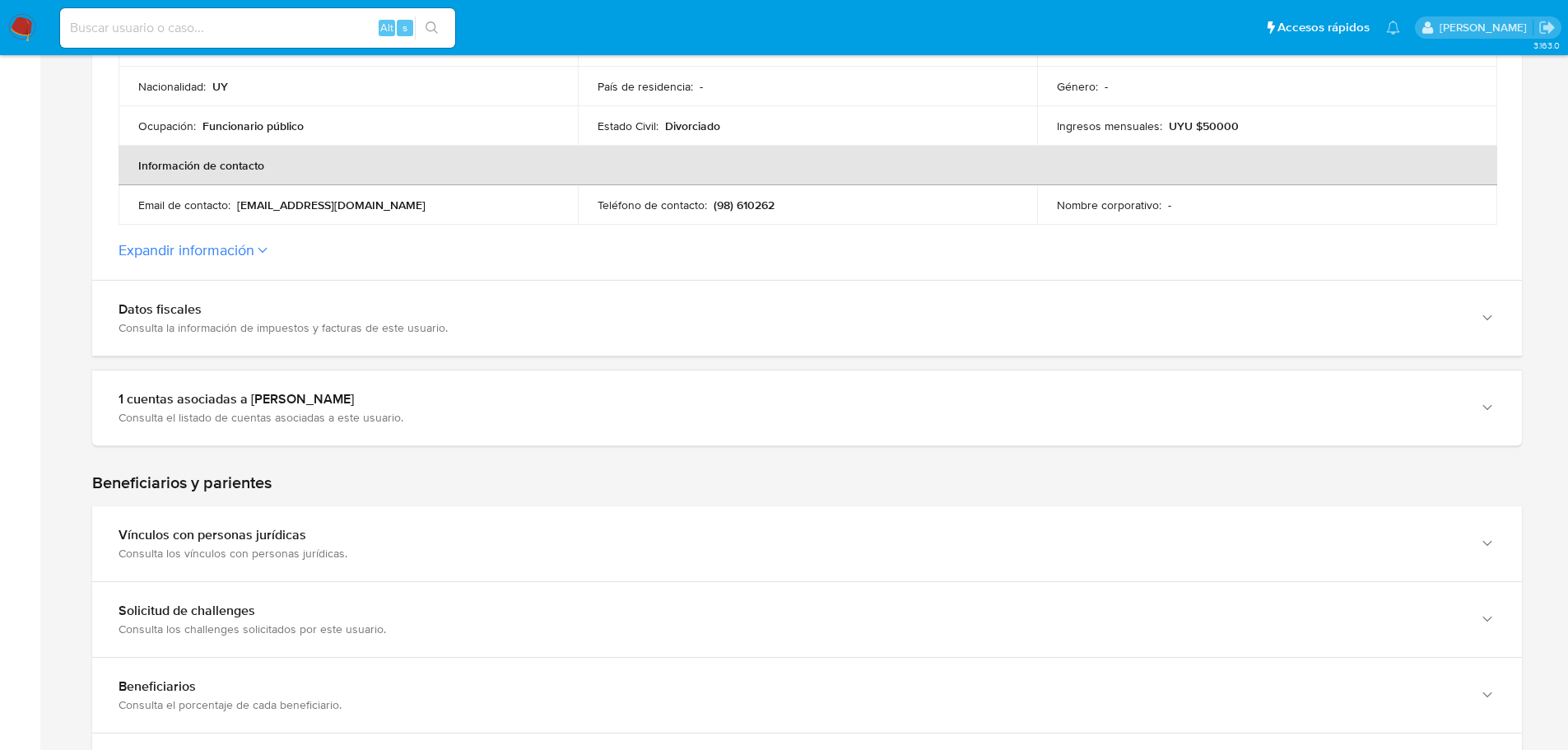
scroll to position [0, 0]
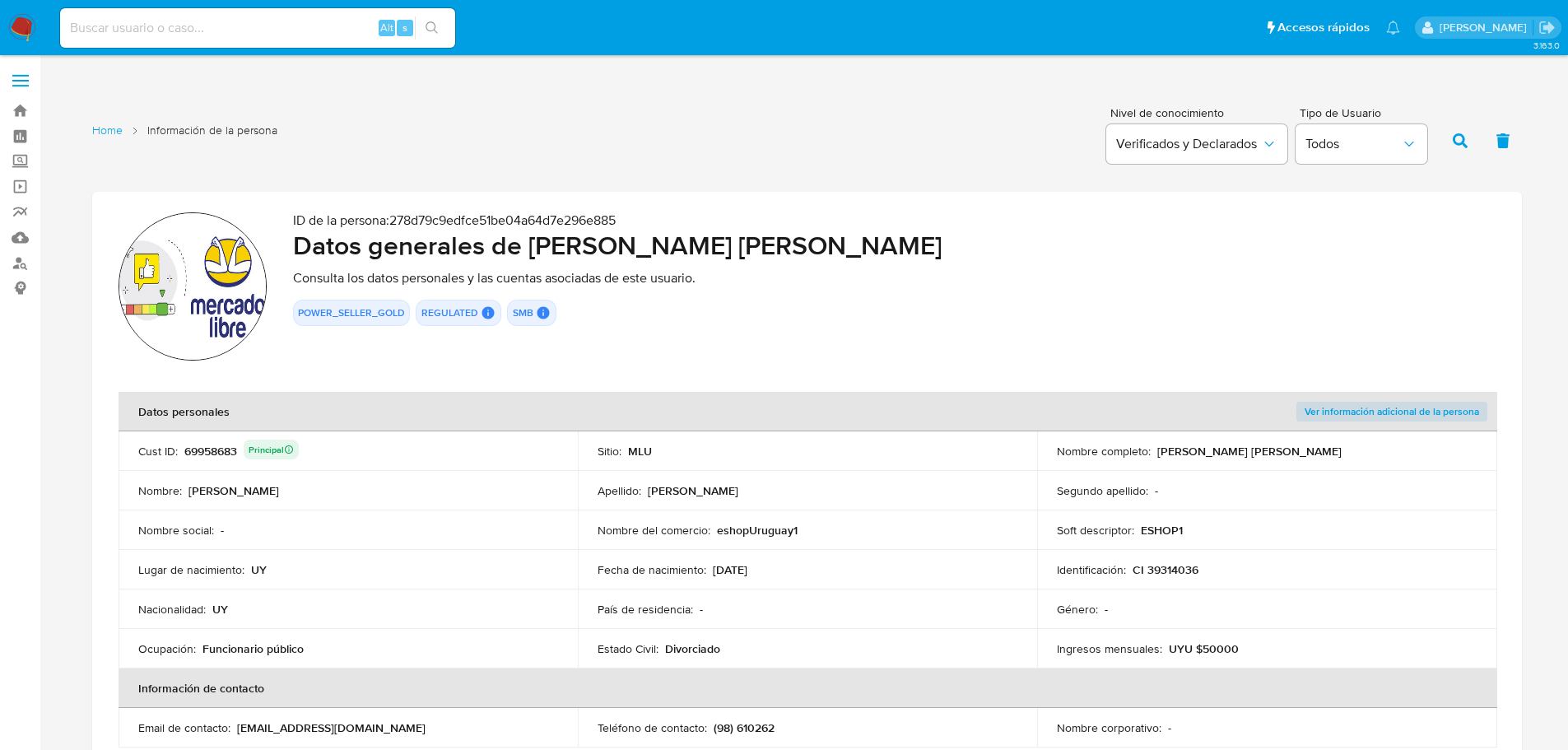
click at [226, 456] on div "69958683 Principal" at bounding box center [241, 451] width 114 height 23
drag, startPoint x: 530, startPoint y: 249, endPoint x: 968, endPoint y: 249, distance: 438.0
click at [968, 249] on h2 "Datos generales de Veronica Ines Galarraga Rodriguez" at bounding box center [894, 245] width 1203 height 33
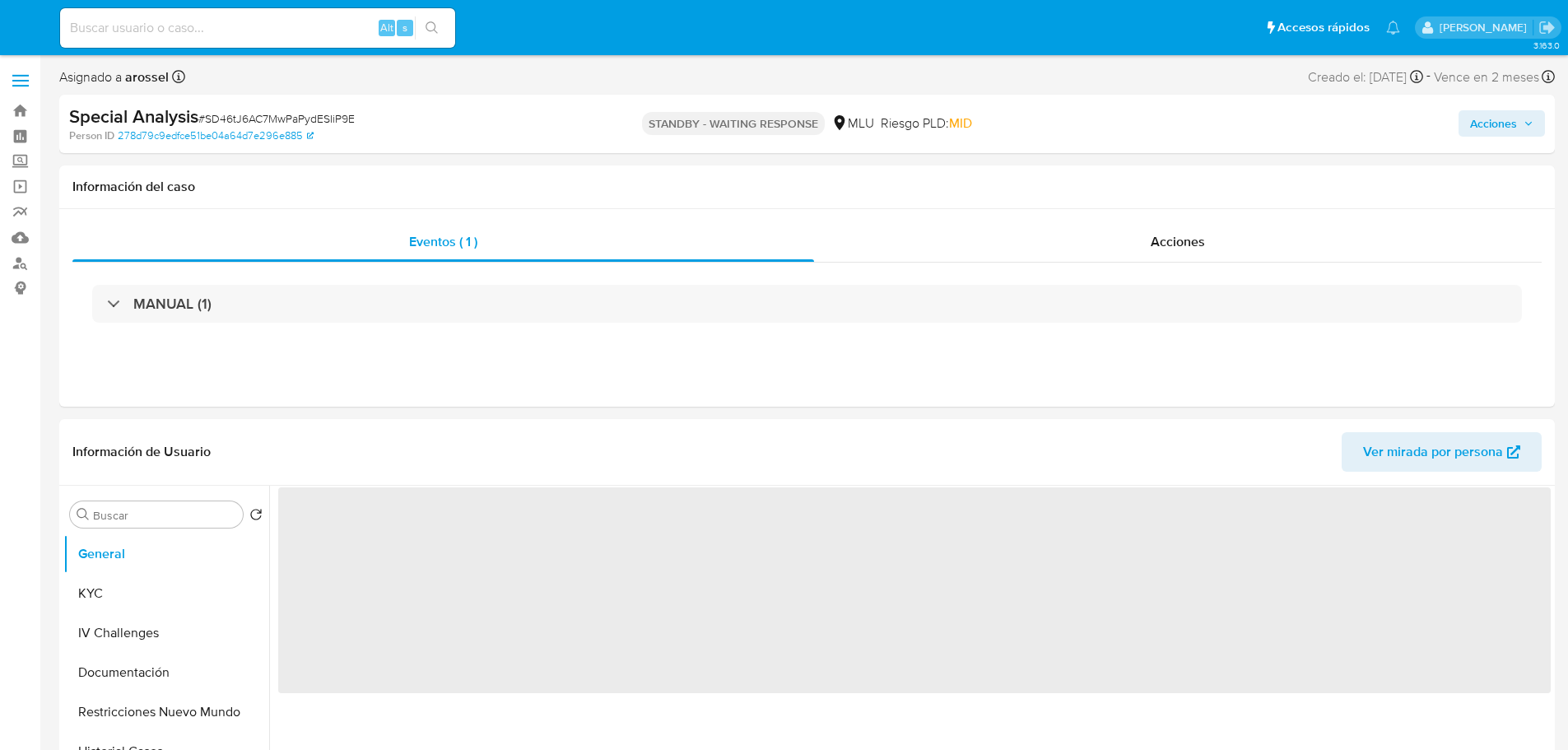
select select "10"
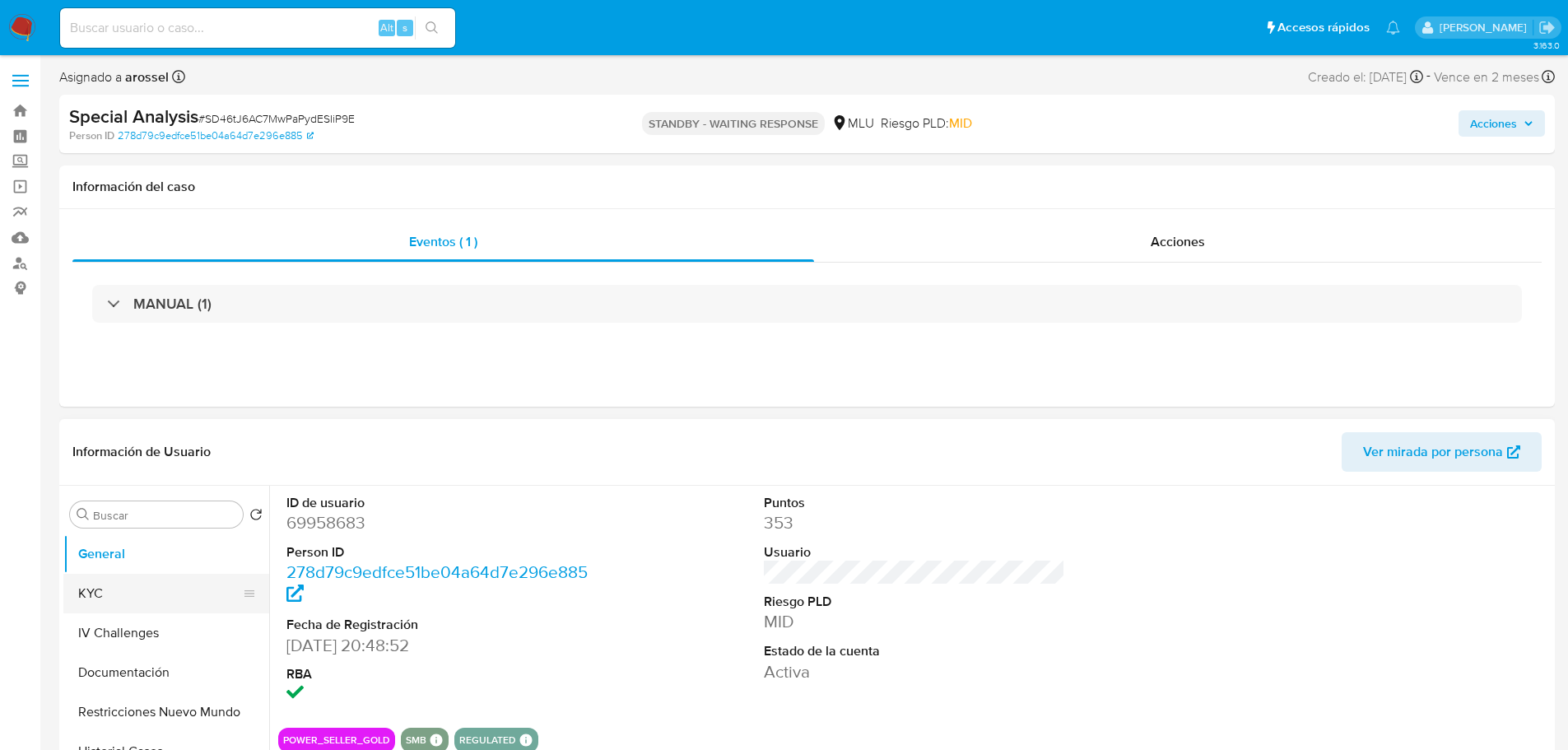
click at [164, 588] on button "KYC" at bounding box center [160, 593] width 192 height 39
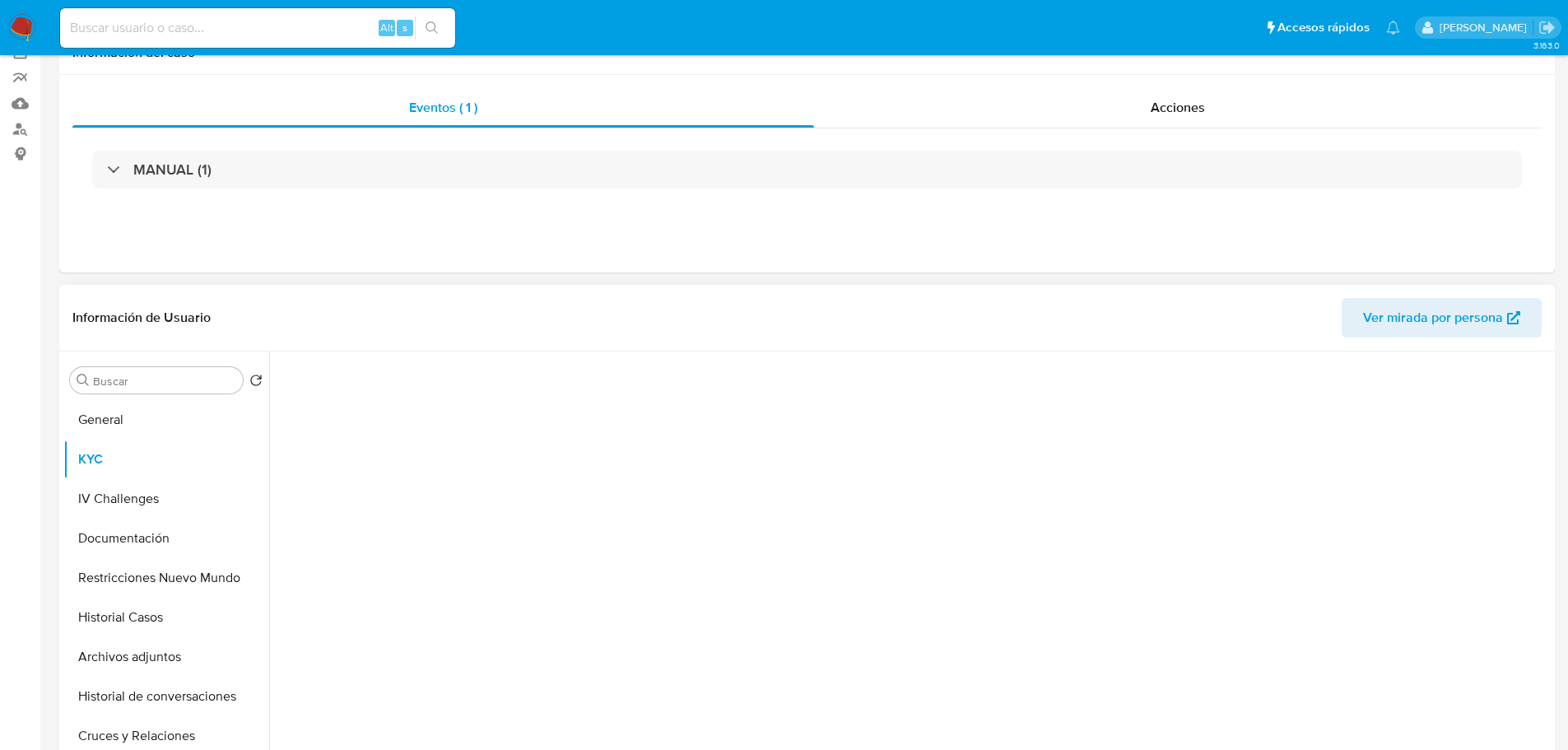
scroll to position [247, 0]
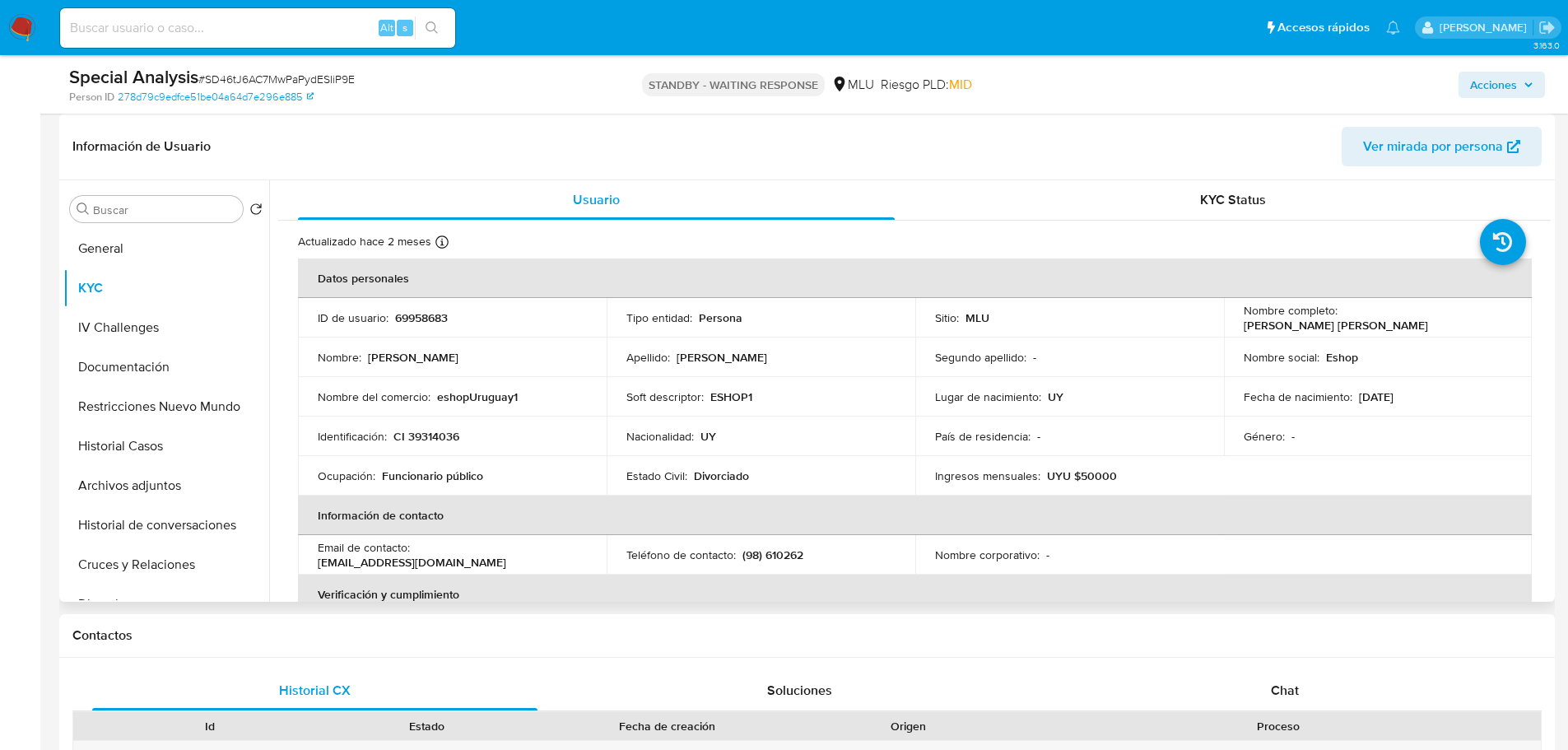
drag, startPoint x: 1233, startPoint y: 327, endPoint x: 1414, endPoint y: 333, distance: 181.1
click at [1414, 333] on td "Nombre completo : [PERSON_NAME] [PERSON_NAME]" at bounding box center [1378, 317] width 309 height 39
copy p "[PERSON_NAME] [PERSON_NAME]"
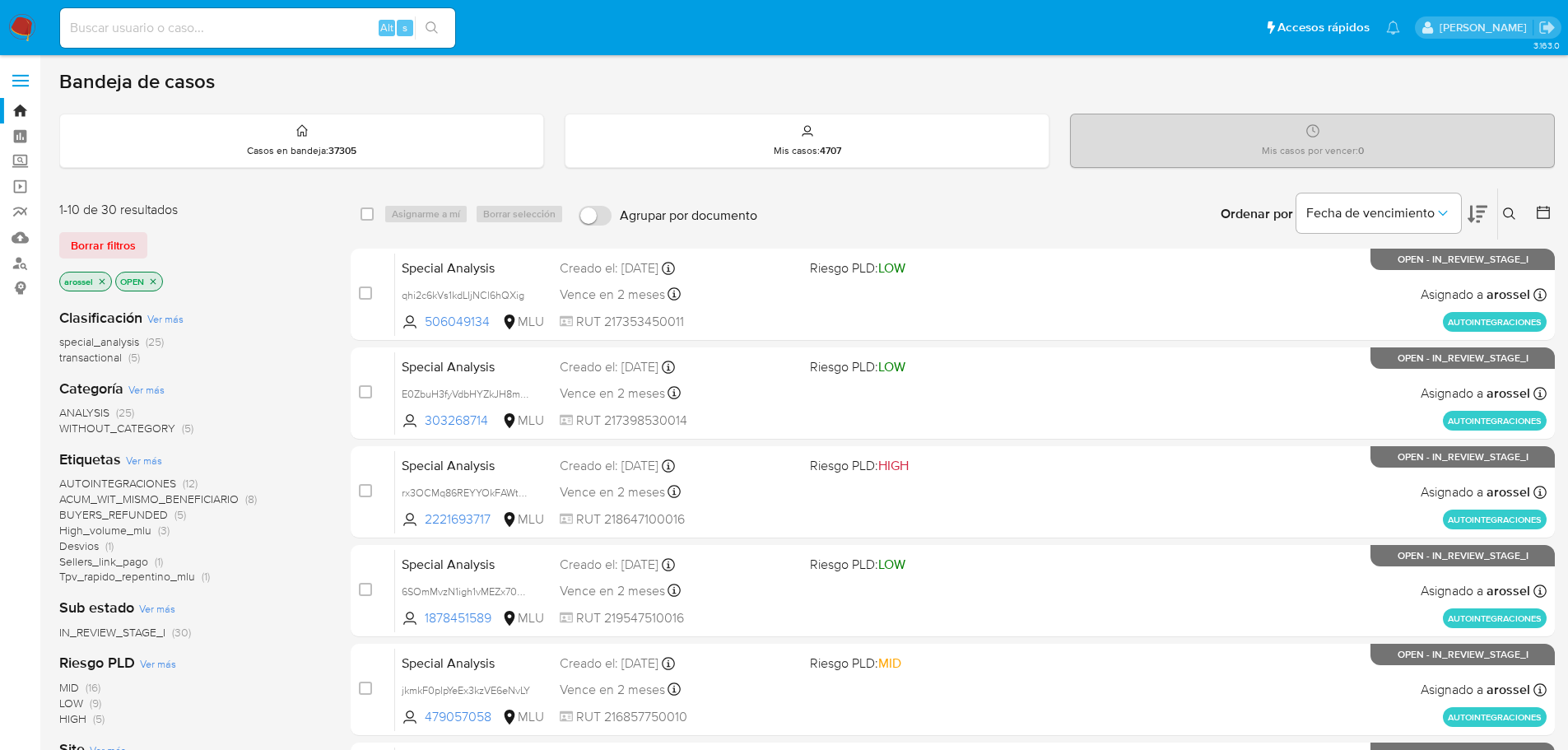
drag, startPoint x: 267, startPoint y: 32, endPoint x: 1483, endPoint y: 206, distance: 1228.4
click at [1483, 206] on icon at bounding box center [1478, 214] width 20 height 17
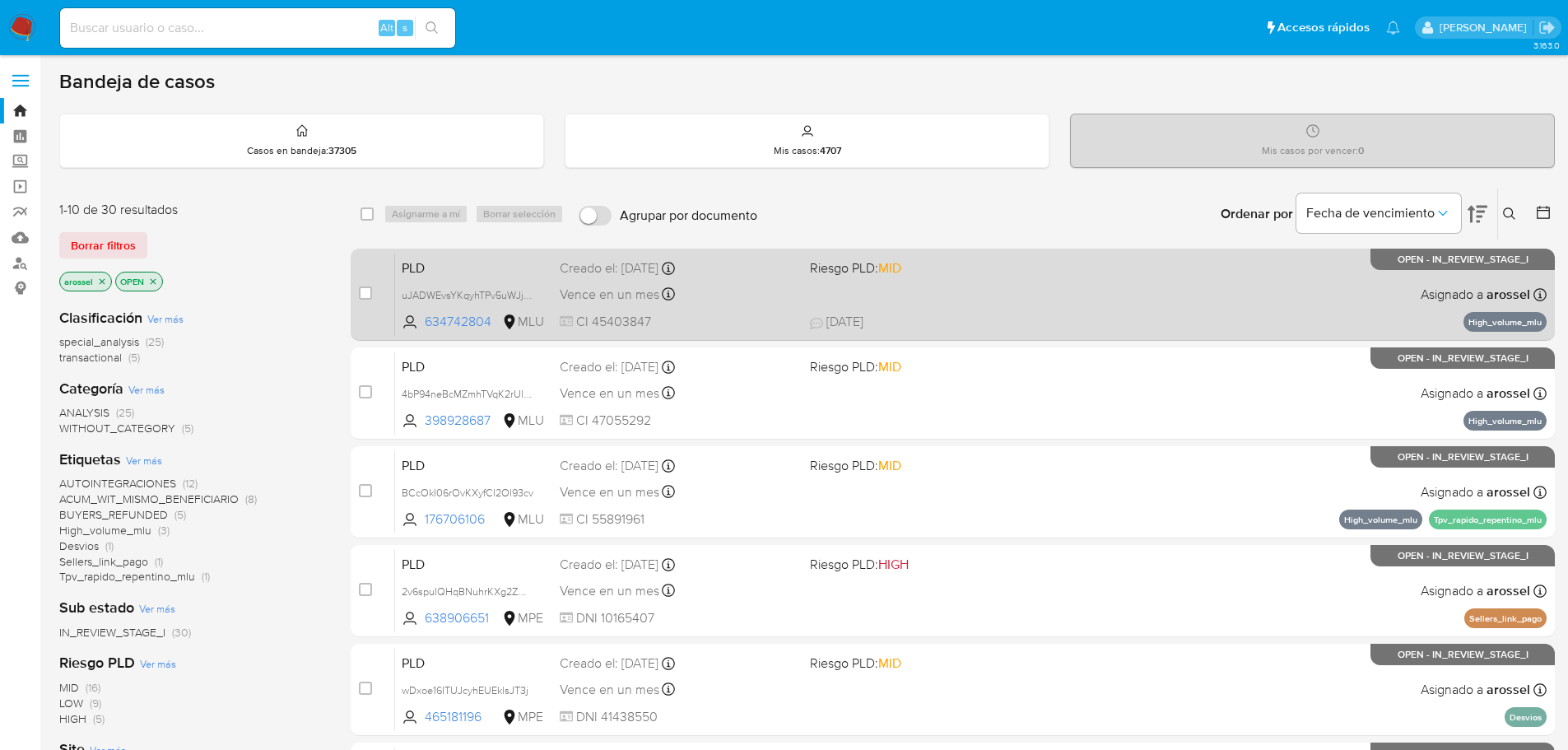
click at [1028, 308] on div "PLD uJADWEvsYKqyhTPv5uWJjlD6 634742804 MLU Riesgo PLD: MID Creado el: [DATE] Cr…" at bounding box center [971, 294] width 1152 height 83
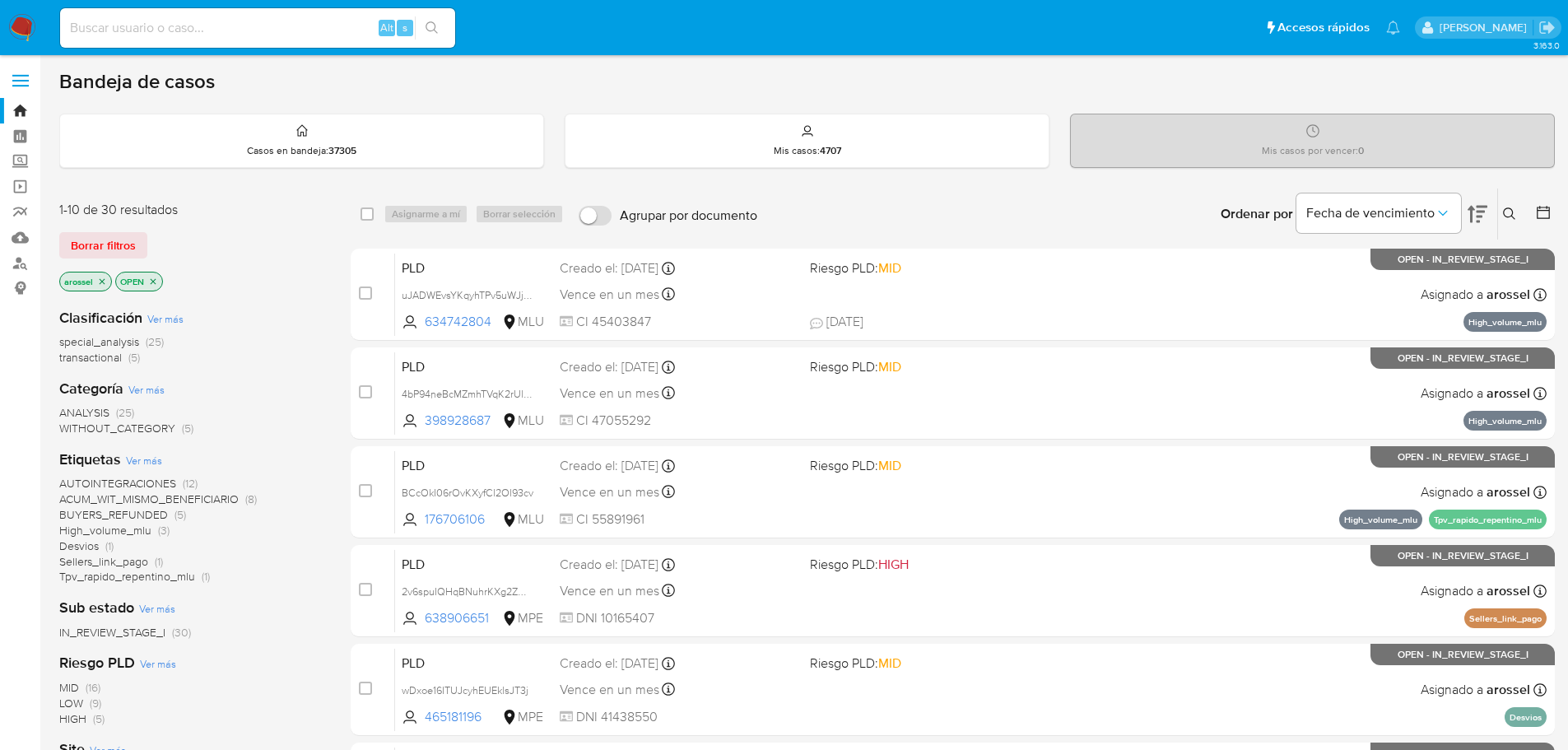
drag, startPoint x: 167, startPoint y: 14, endPoint x: 152, endPoint y: 28, distance: 20.5
click at [152, 28] on input at bounding box center [258, 28] width 395 height 21
paste input "9E3zjYCkyjJhiDrASB43YXFy"
type input "9E3zjYCkyjJhiDrASB43YXFy"
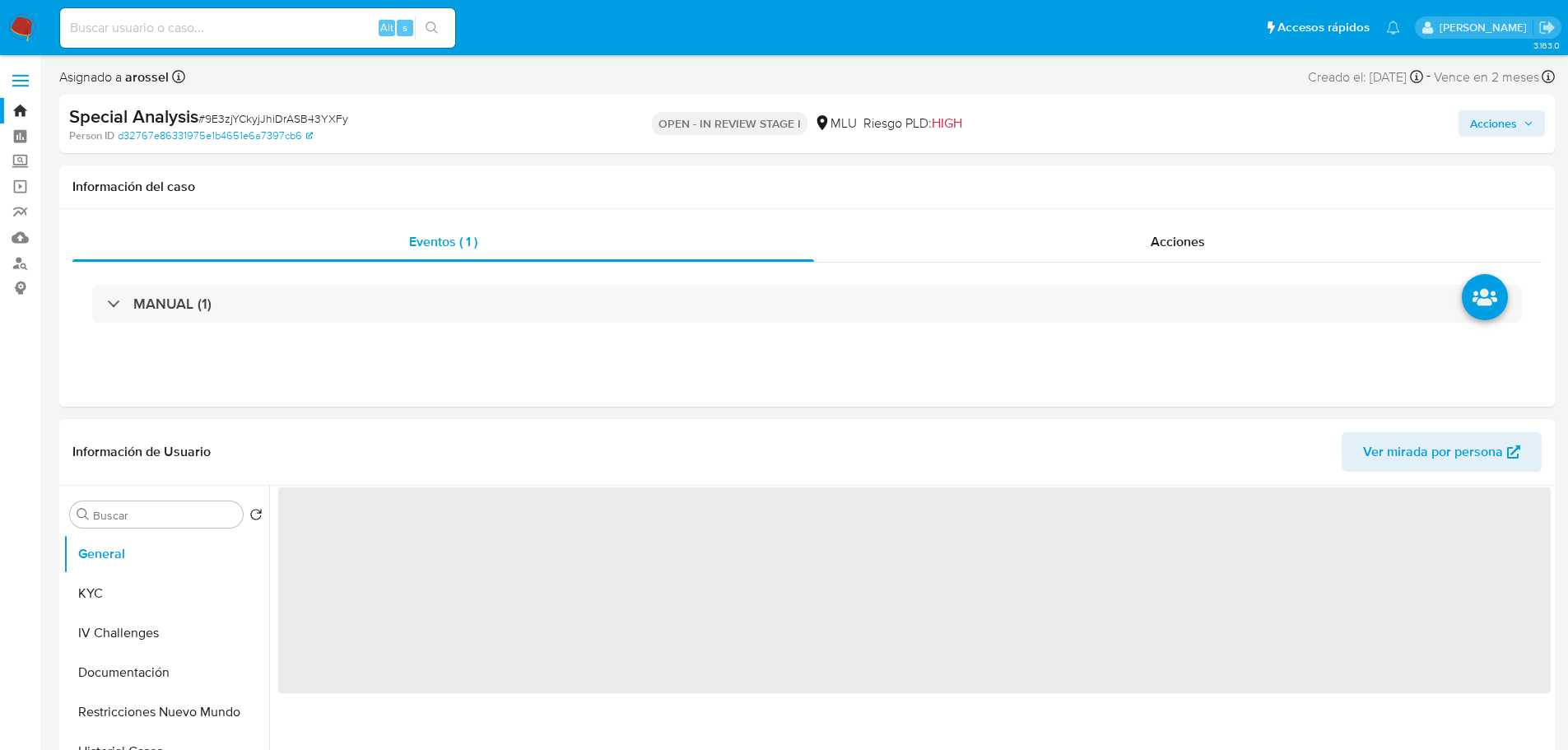
select select "10"
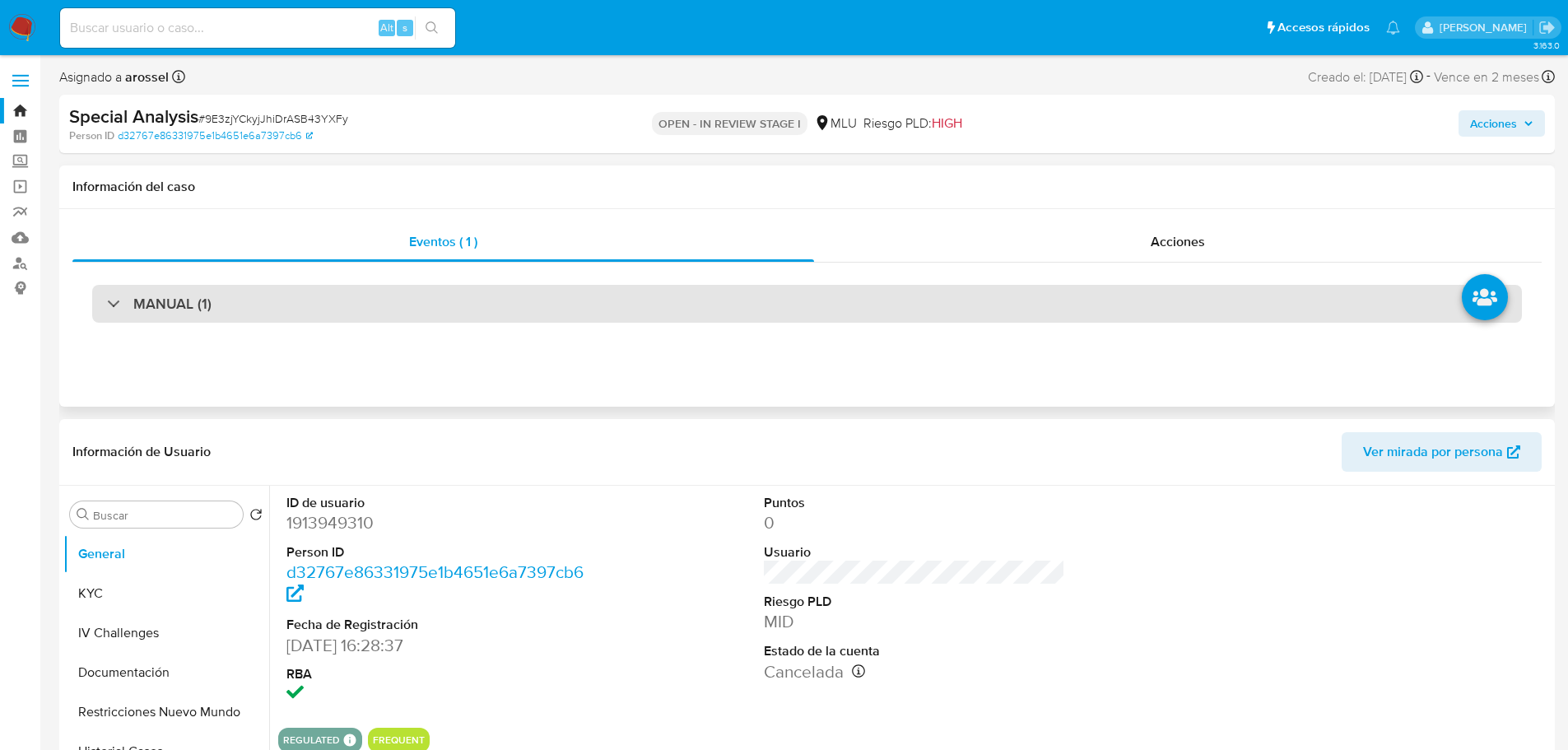
click at [282, 310] on div "MANUAL (1)" at bounding box center [807, 303] width 1430 height 38
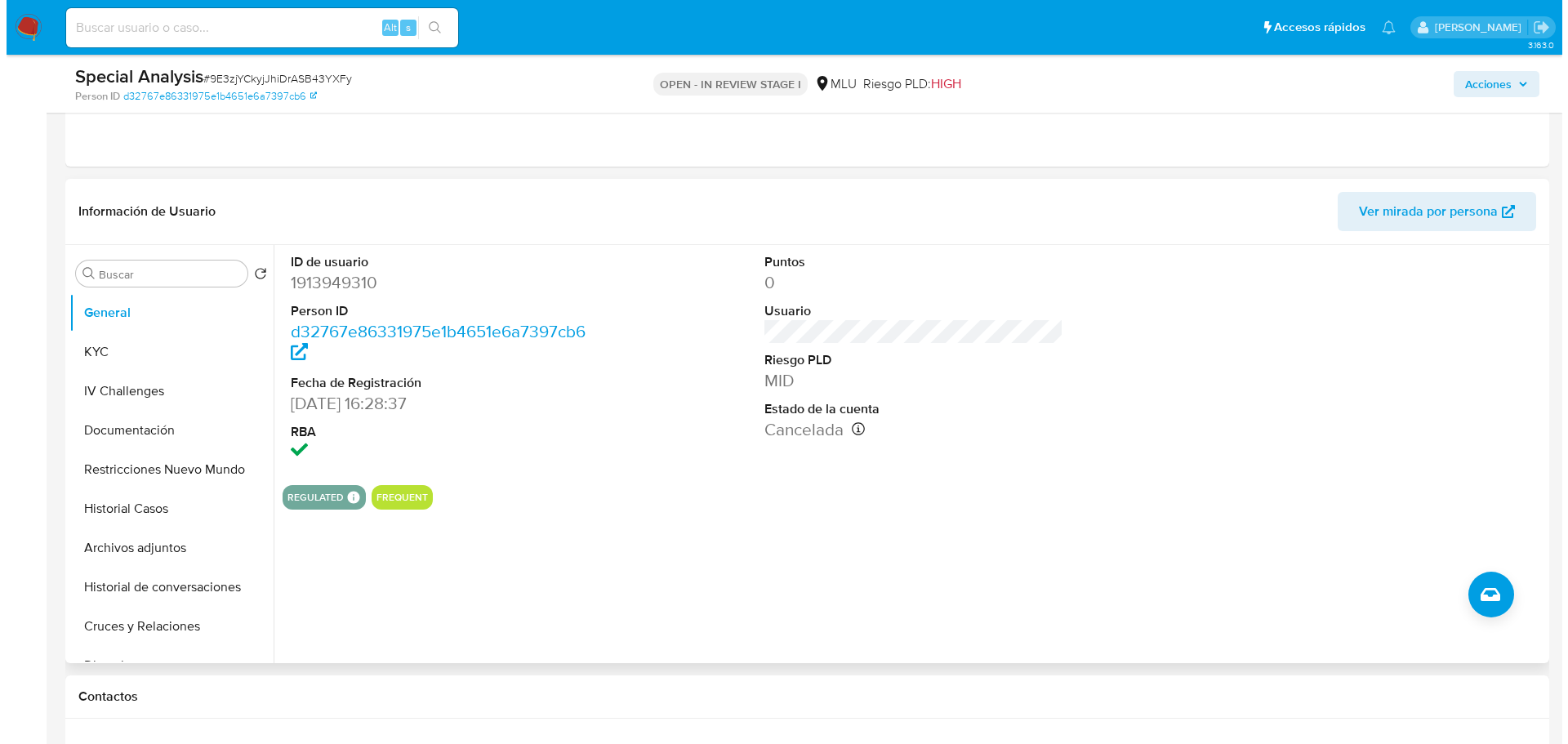
scroll to position [327, 0]
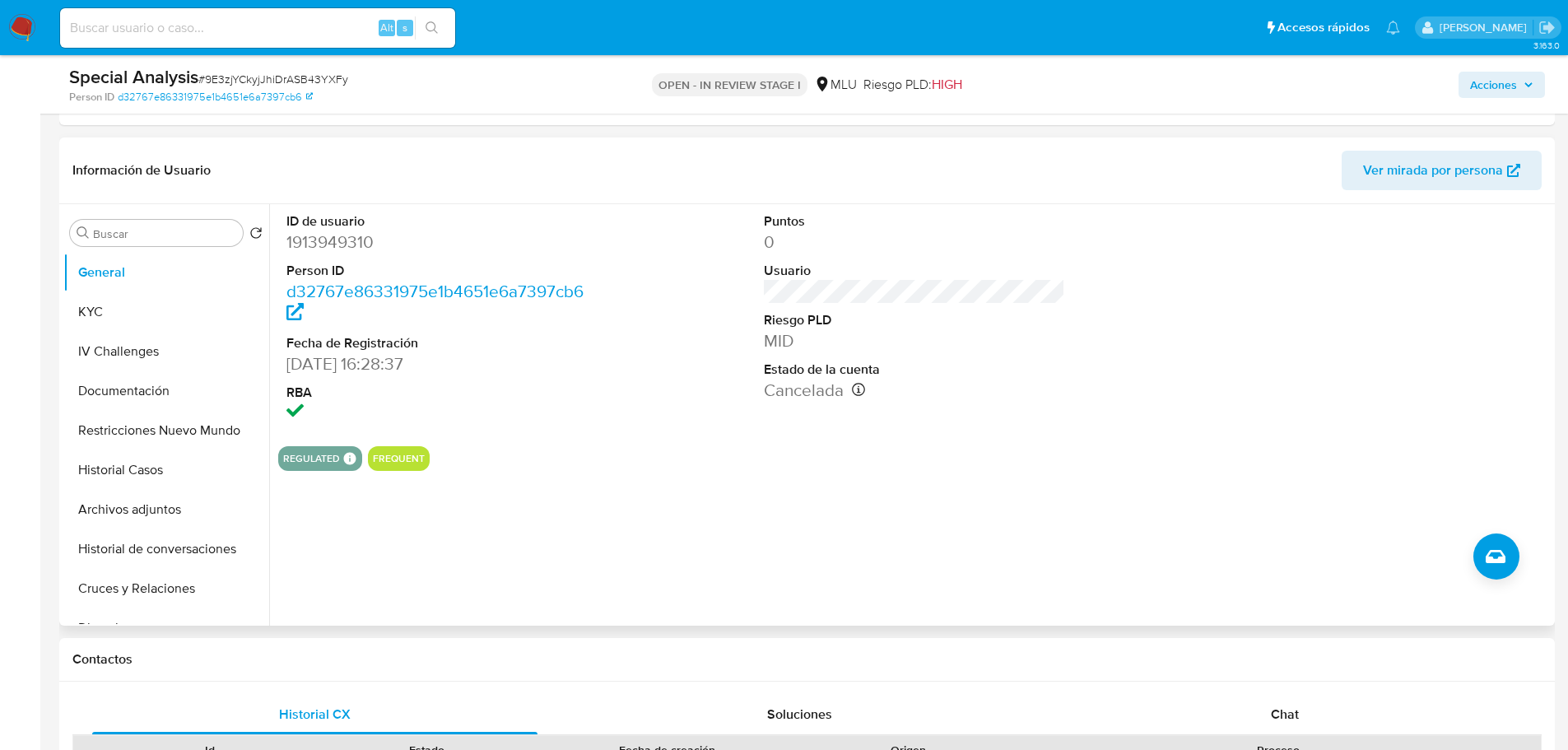
click at [1470, 179] on span "Ver mirada por persona" at bounding box center [1433, 170] width 140 height 39
click at [135, 434] on button "Restricciones Nuevo Mundo" at bounding box center [160, 430] width 192 height 39
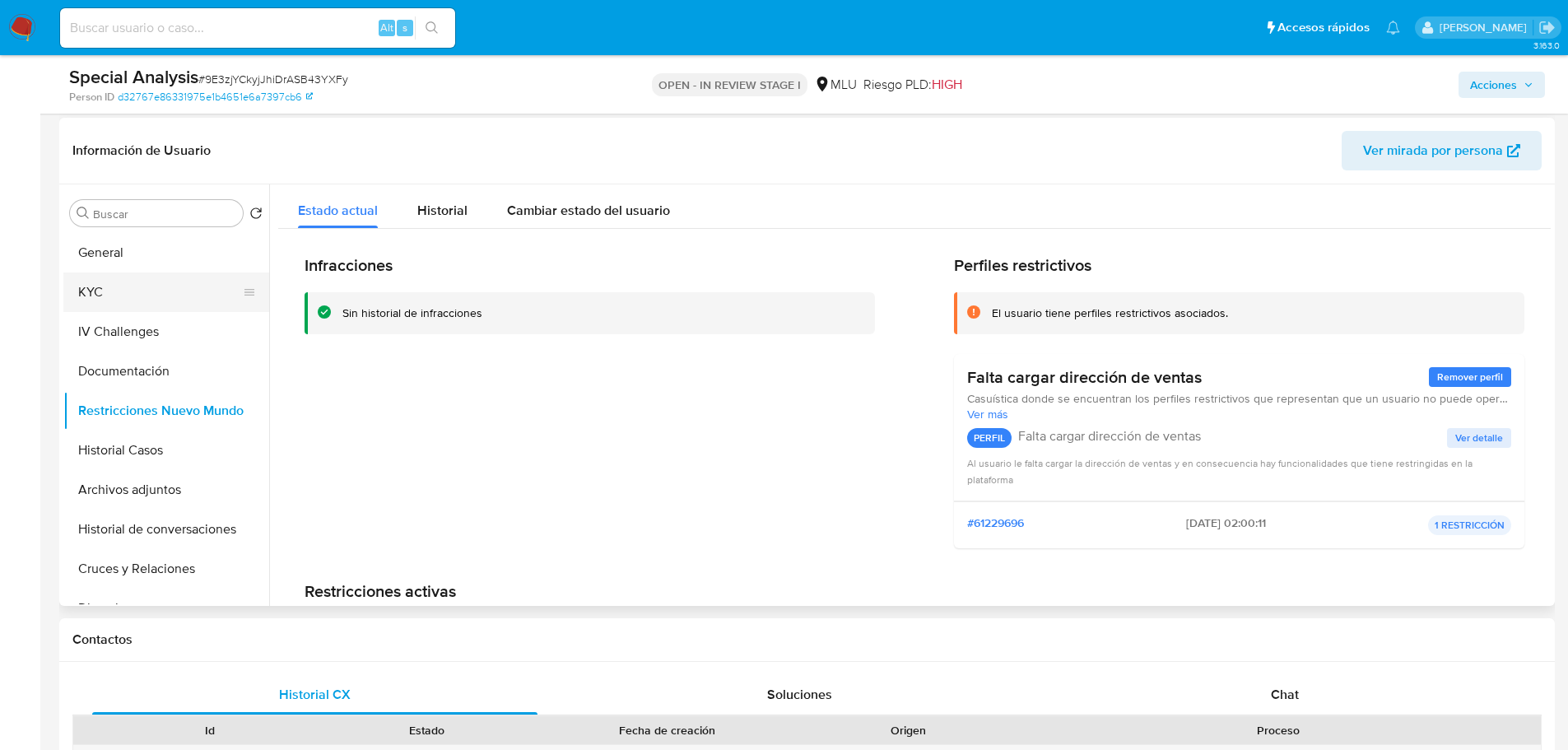
click at [122, 286] on button "KYC" at bounding box center [160, 291] width 192 height 39
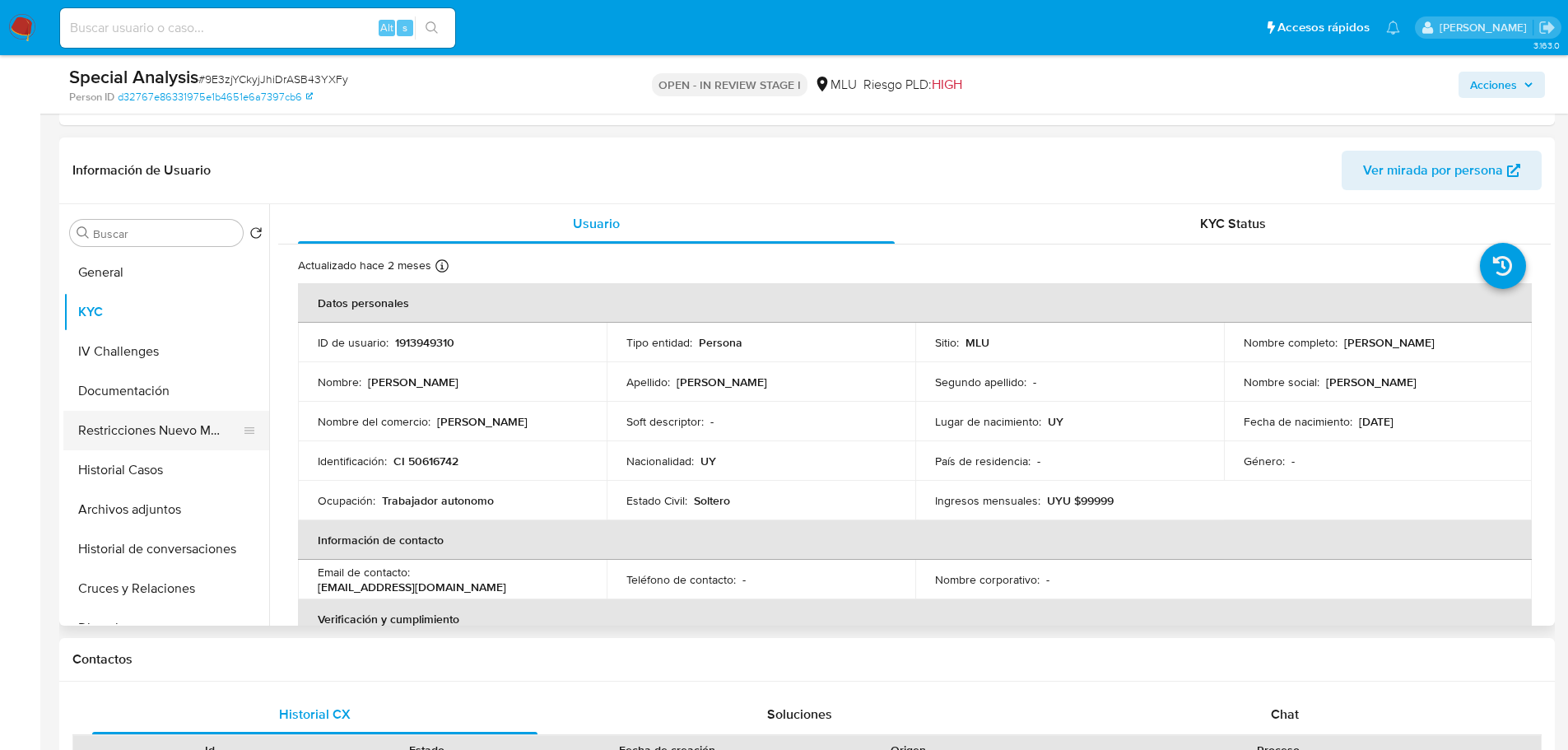
click at [159, 430] on button "Restricciones Nuevo Mundo" at bounding box center [160, 430] width 192 height 39
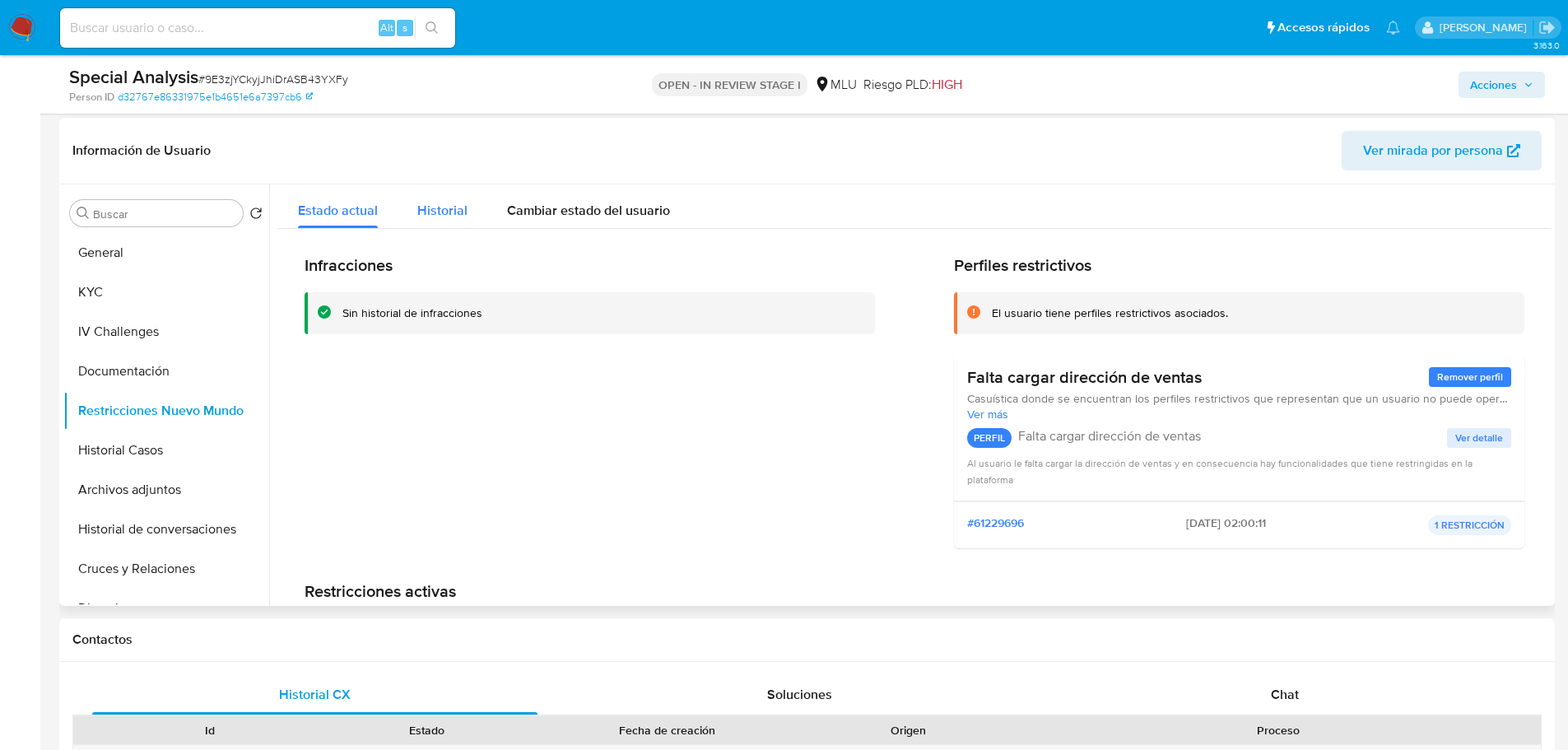
click at [436, 214] on span "Historial" at bounding box center [442, 211] width 50 height 19
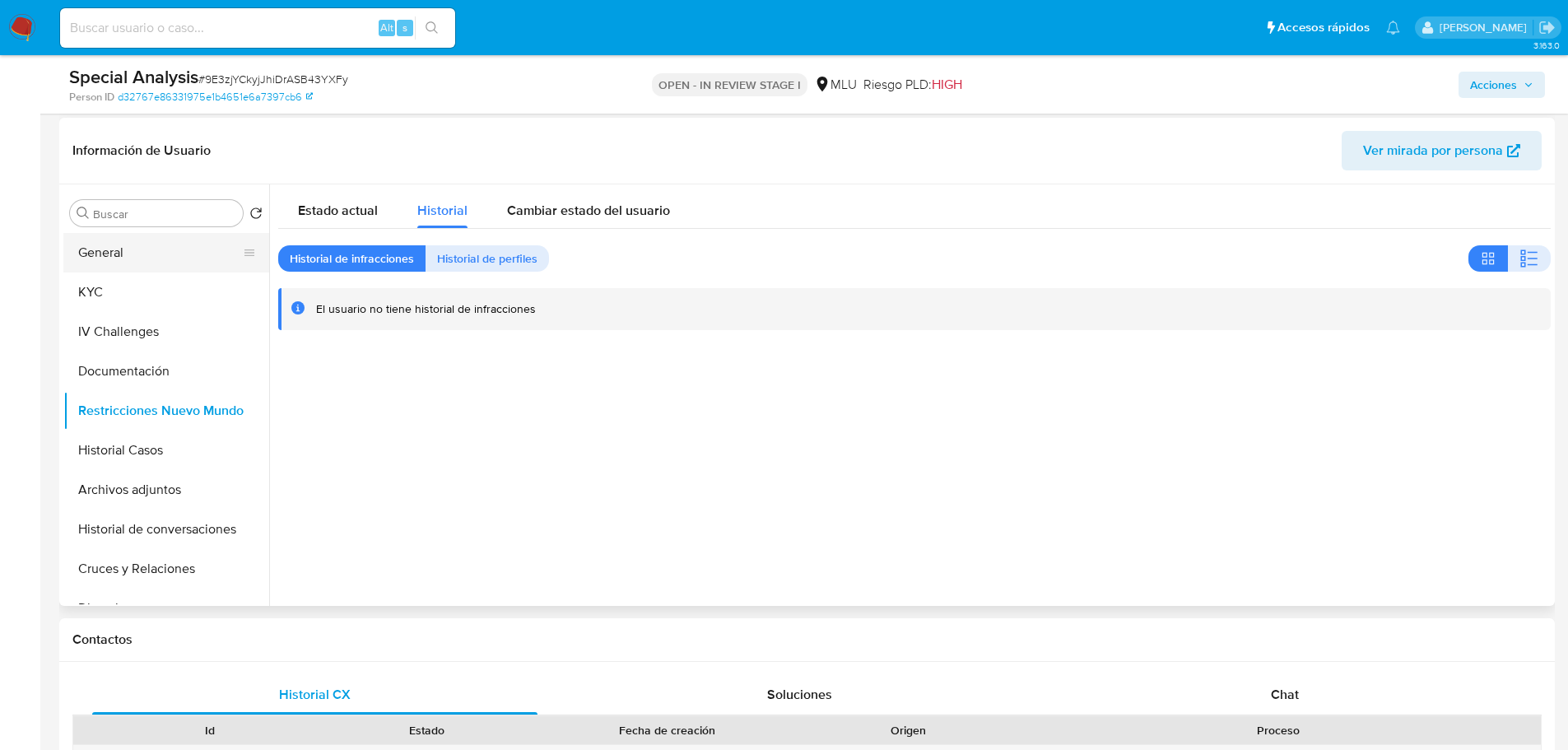
click at [146, 256] on button "General" at bounding box center [160, 252] width 192 height 39
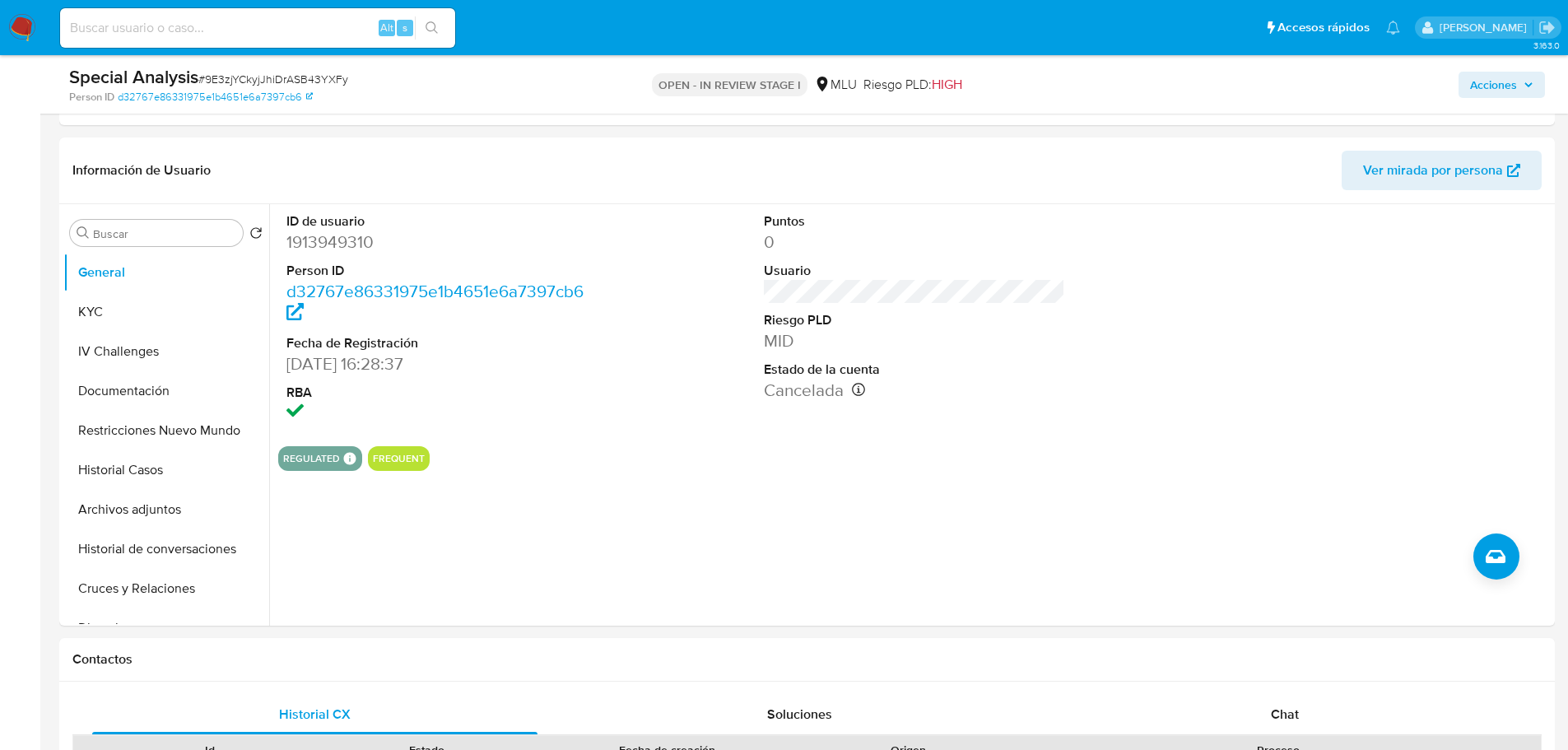
click at [256, 85] on span "# 9E3zjYCkyjJhiDrASB43YXFy" at bounding box center [273, 79] width 150 height 16
copy span "9E3zjYCkyjJhiDrASB43YXFy"
click at [151, 495] on button "Archivos adjuntos" at bounding box center [160, 510] width 192 height 39
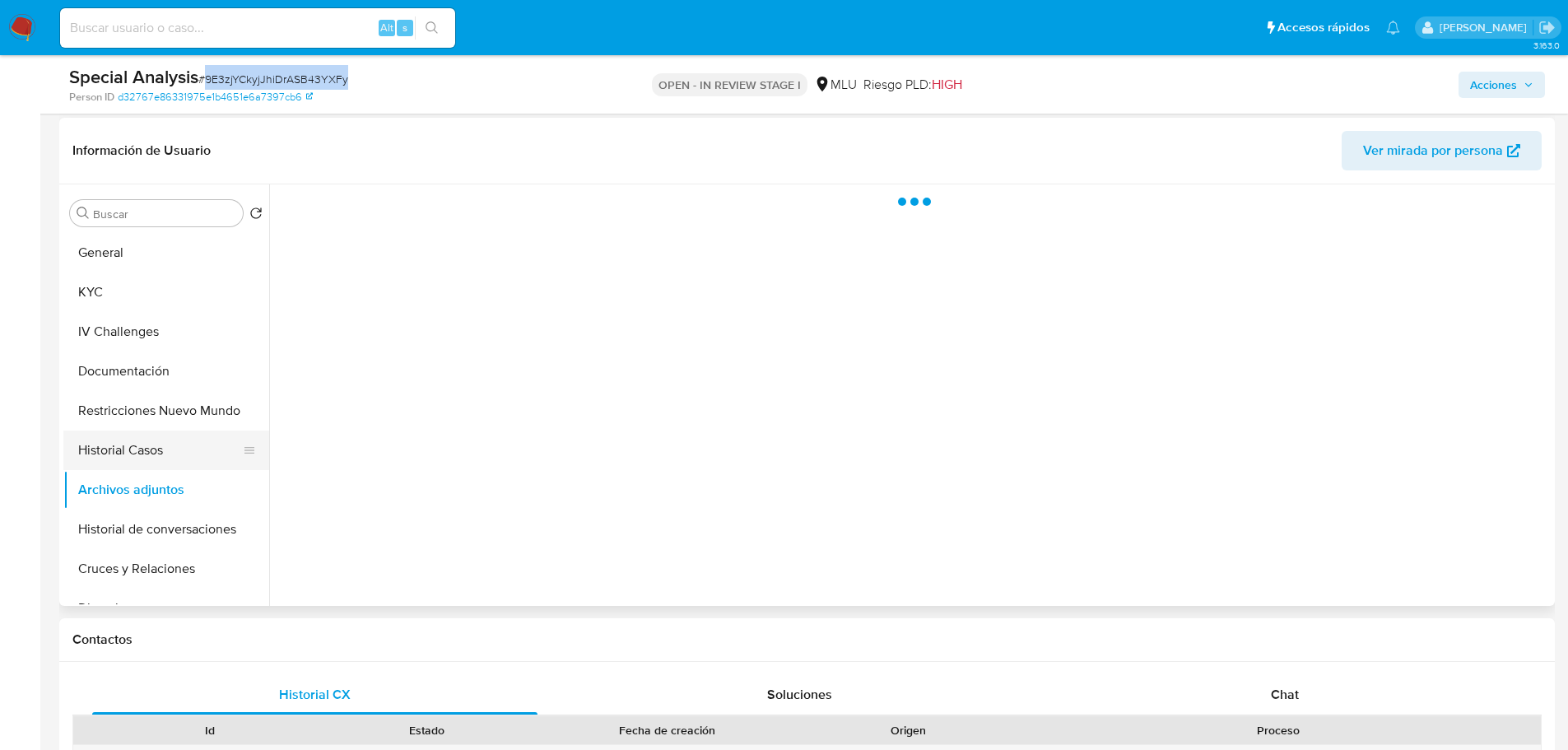
click at [138, 454] on button "Historial Casos" at bounding box center [160, 450] width 192 height 39
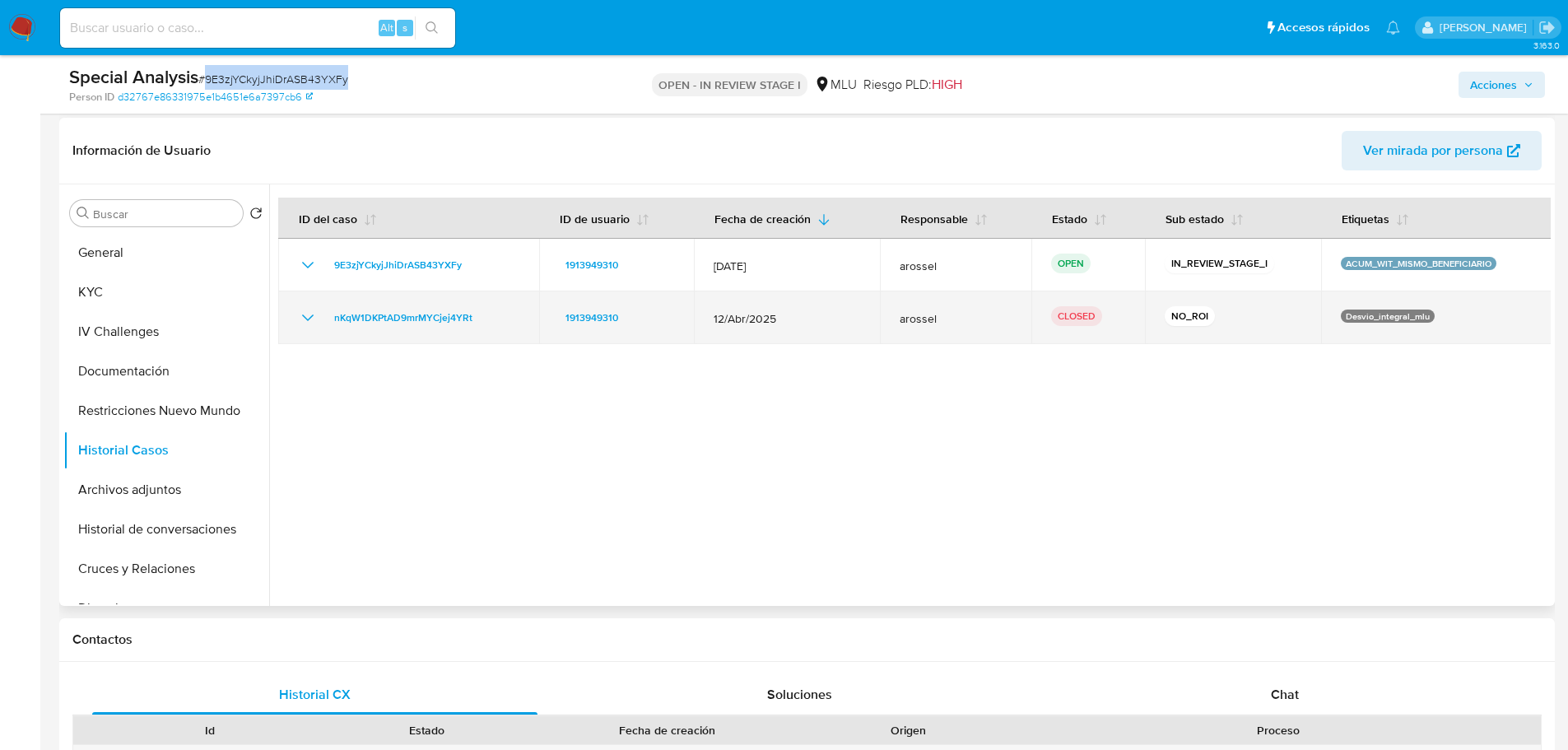
click at [310, 318] on icon "Mostrar/Ocultar" at bounding box center [308, 317] width 12 height 7
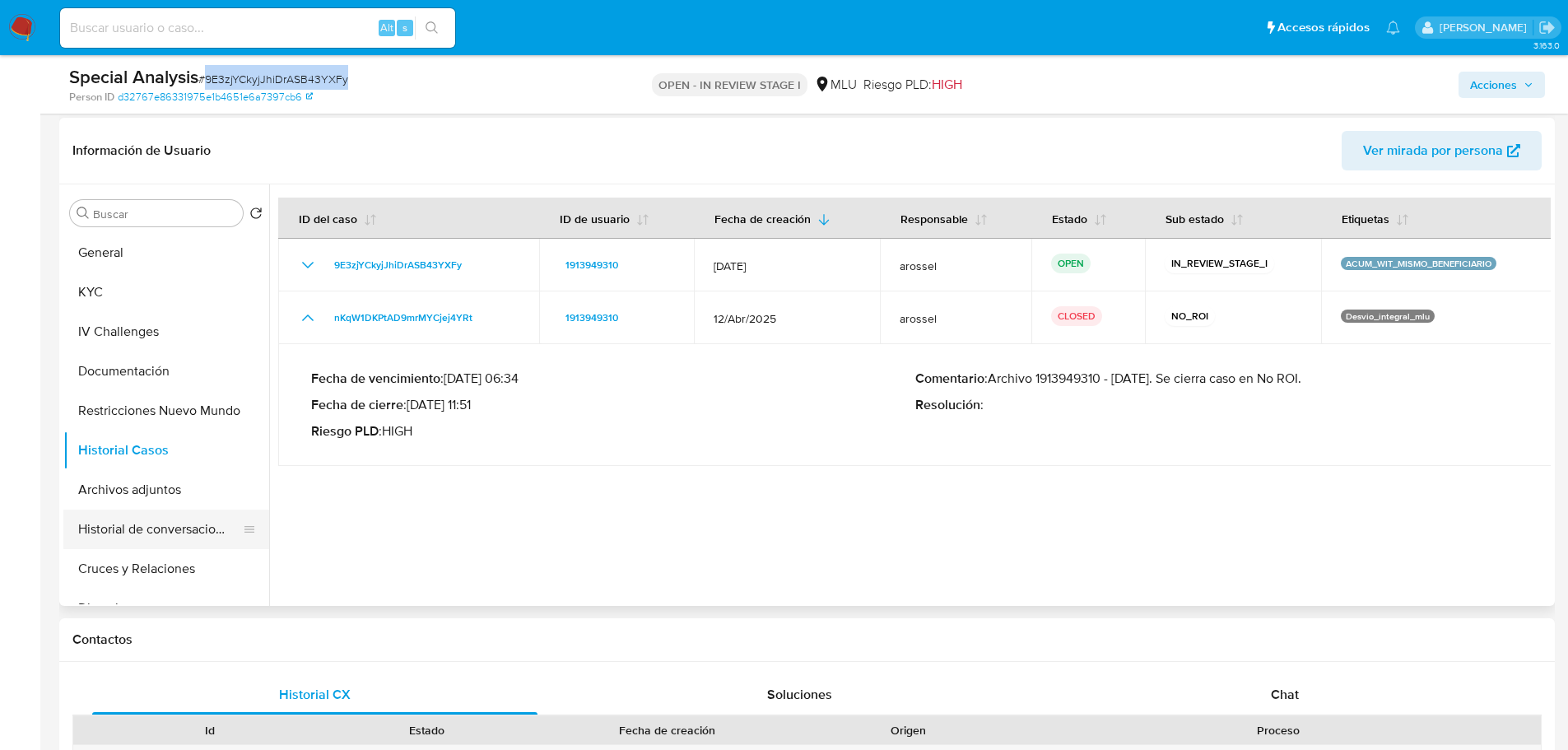
click at [149, 532] on button "Historial de conversaciones" at bounding box center [160, 529] width 192 height 39
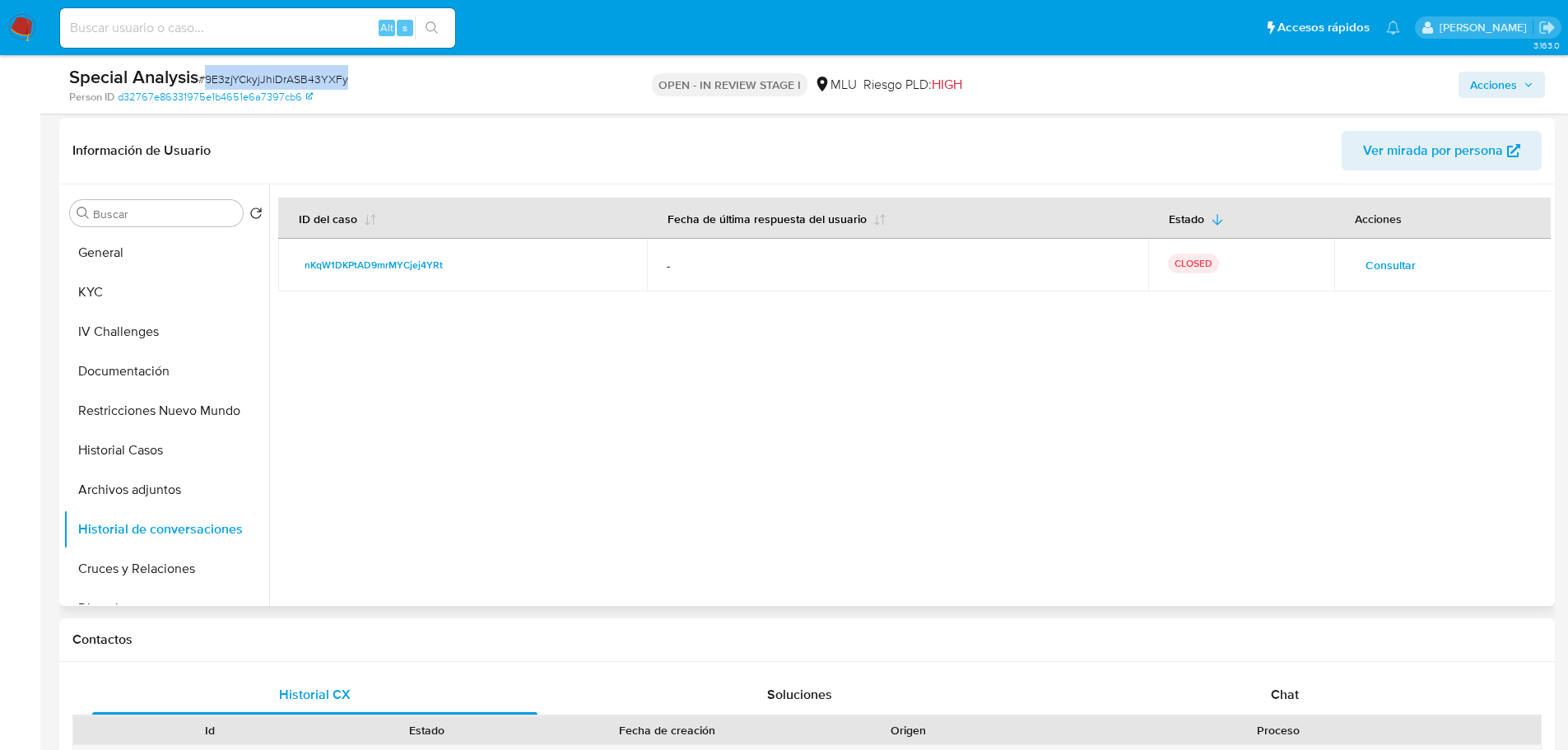
click at [1373, 258] on span "Consultar" at bounding box center [1391, 265] width 50 height 23
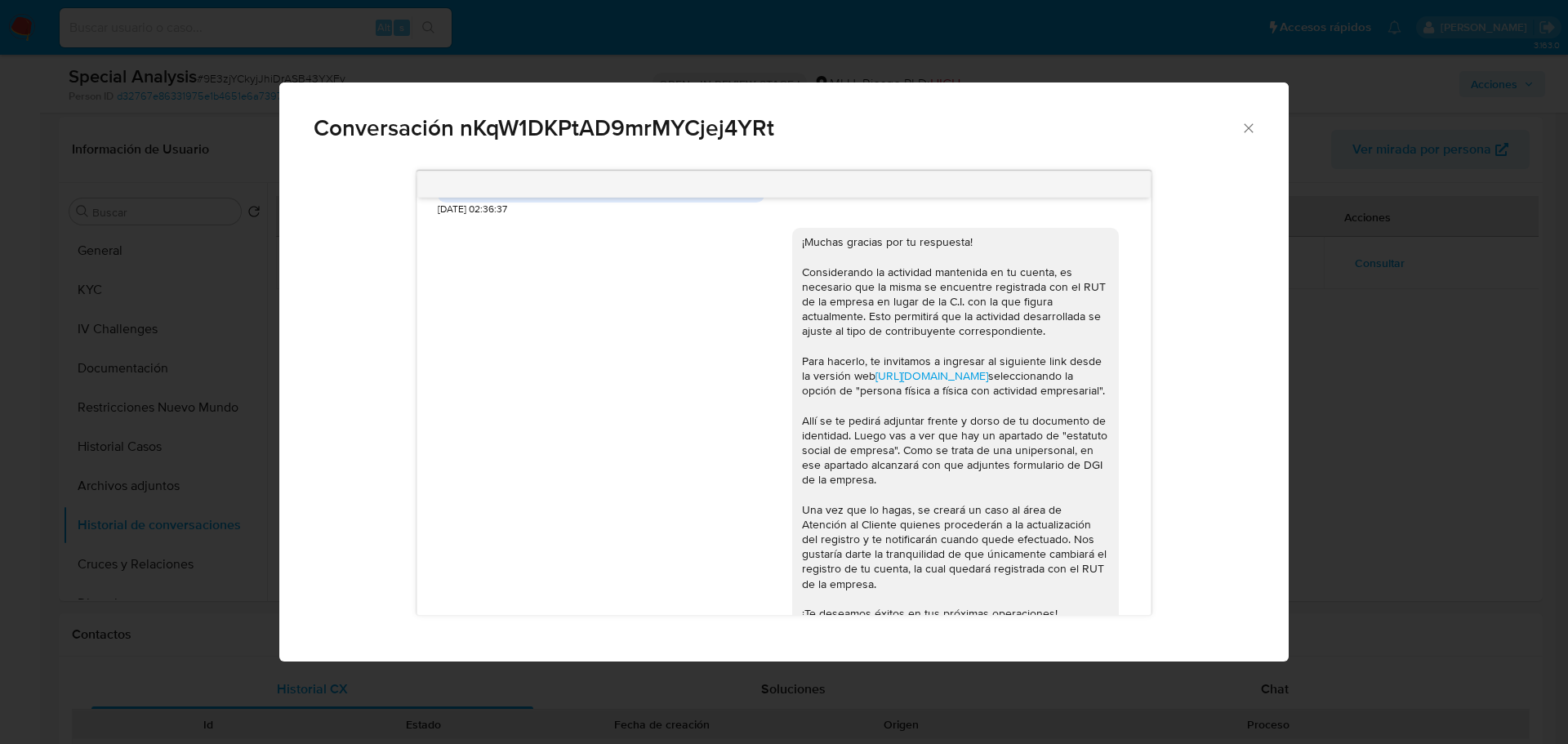
scroll to position [907, 0]
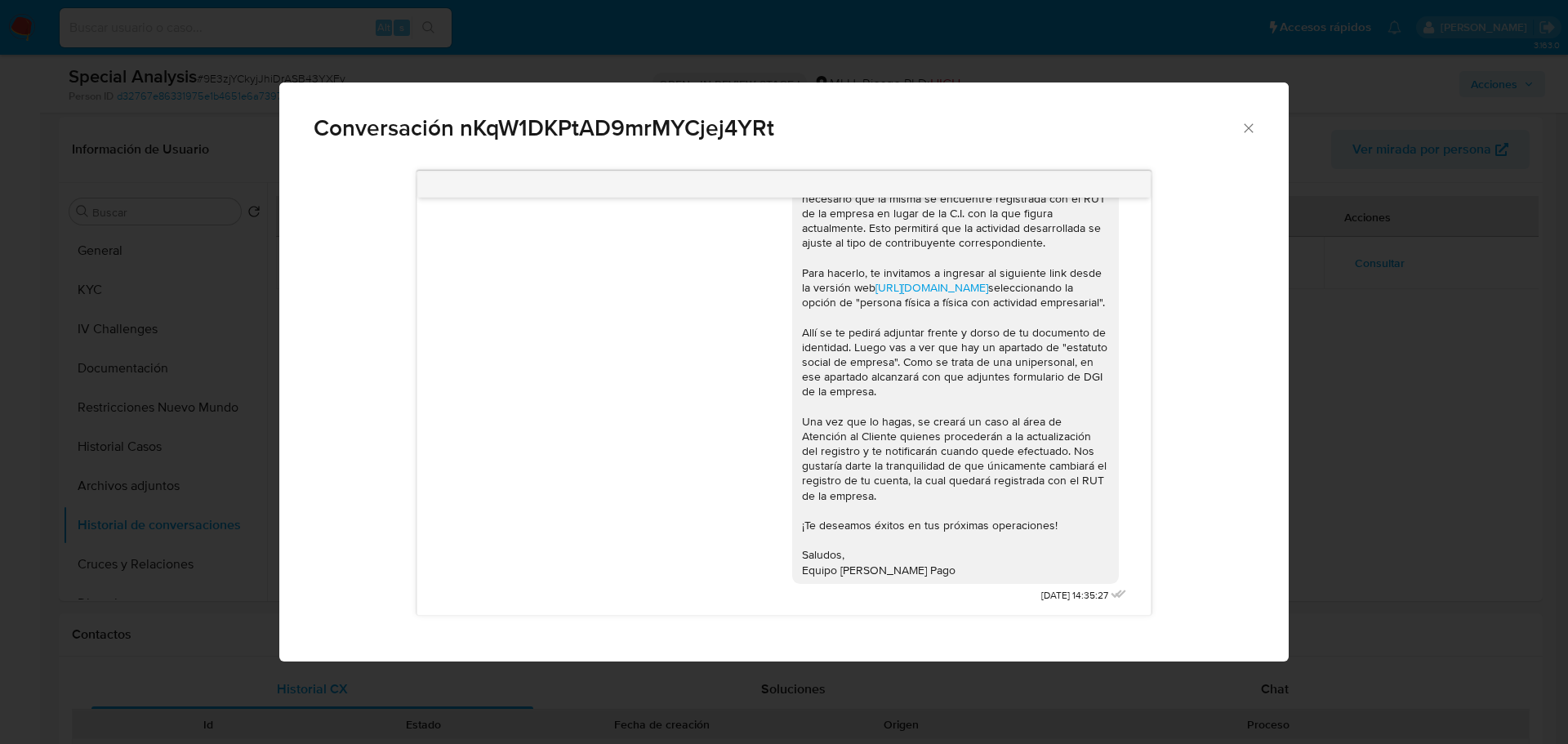
click at [1336, 388] on div "Conversación nKqW1DKPtAD9mrMYCjej4YRt Hola, Alejandro. Te contactamos ya que ne…" at bounding box center [784, 372] width 1568 height 744
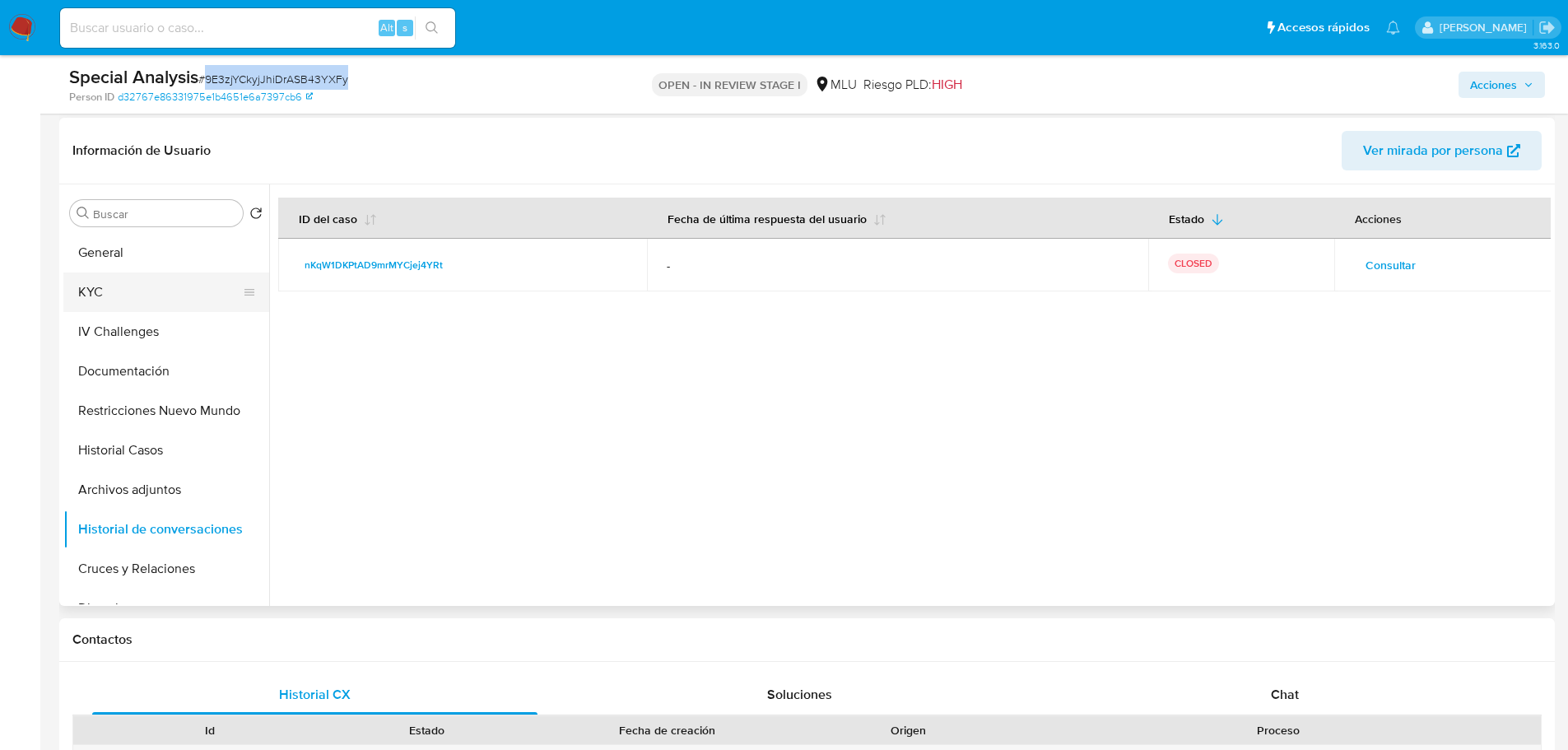
click at [142, 284] on button "KYC" at bounding box center [160, 291] width 192 height 39
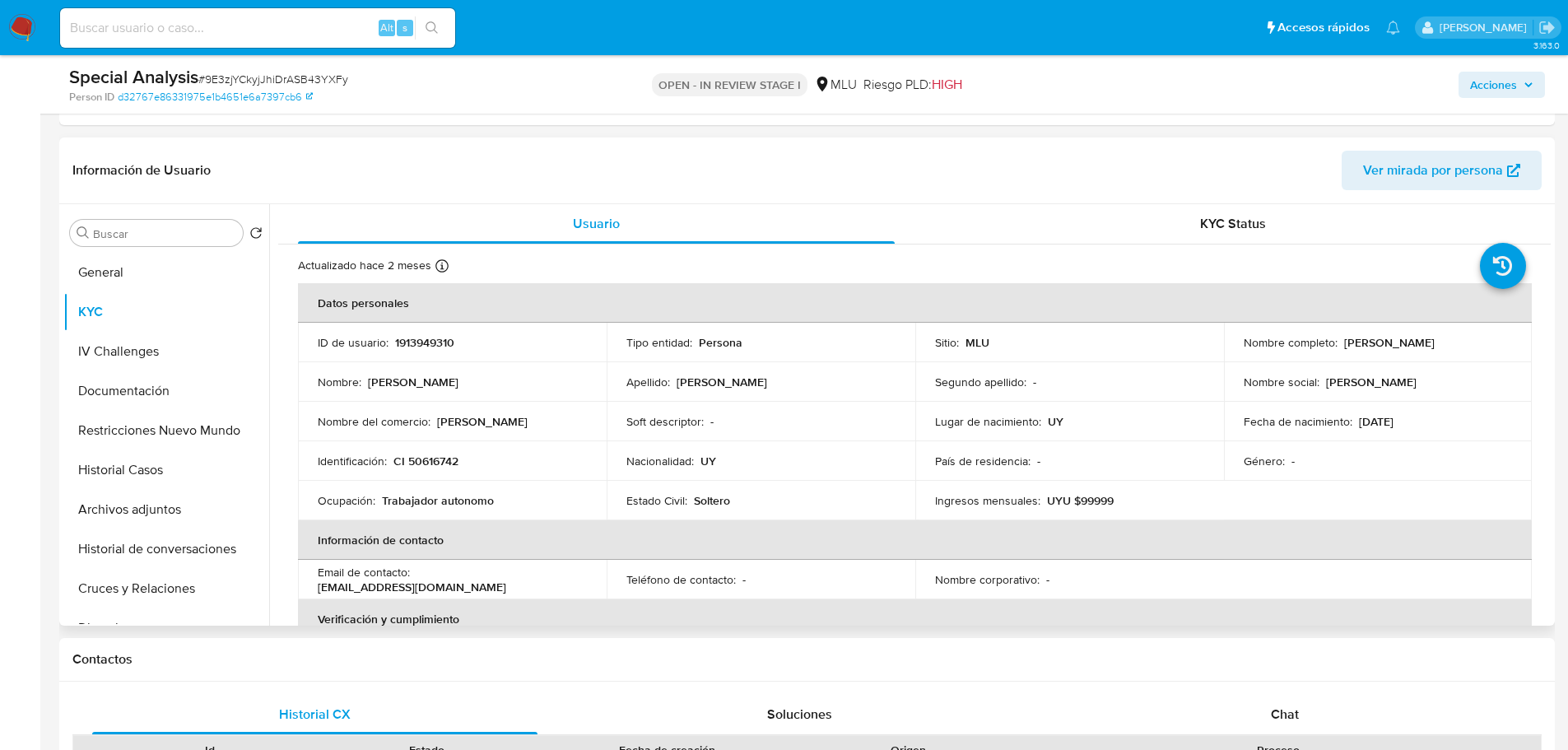
click at [416, 339] on p "1913949310" at bounding box center [425, 342] width 60 height 14
copy p "1913949310"
click at [232, 82] on span "# 9E3zjYCkyjJhiDrASB43YXFy" at bounding box center [273, 79] width 150 height 16
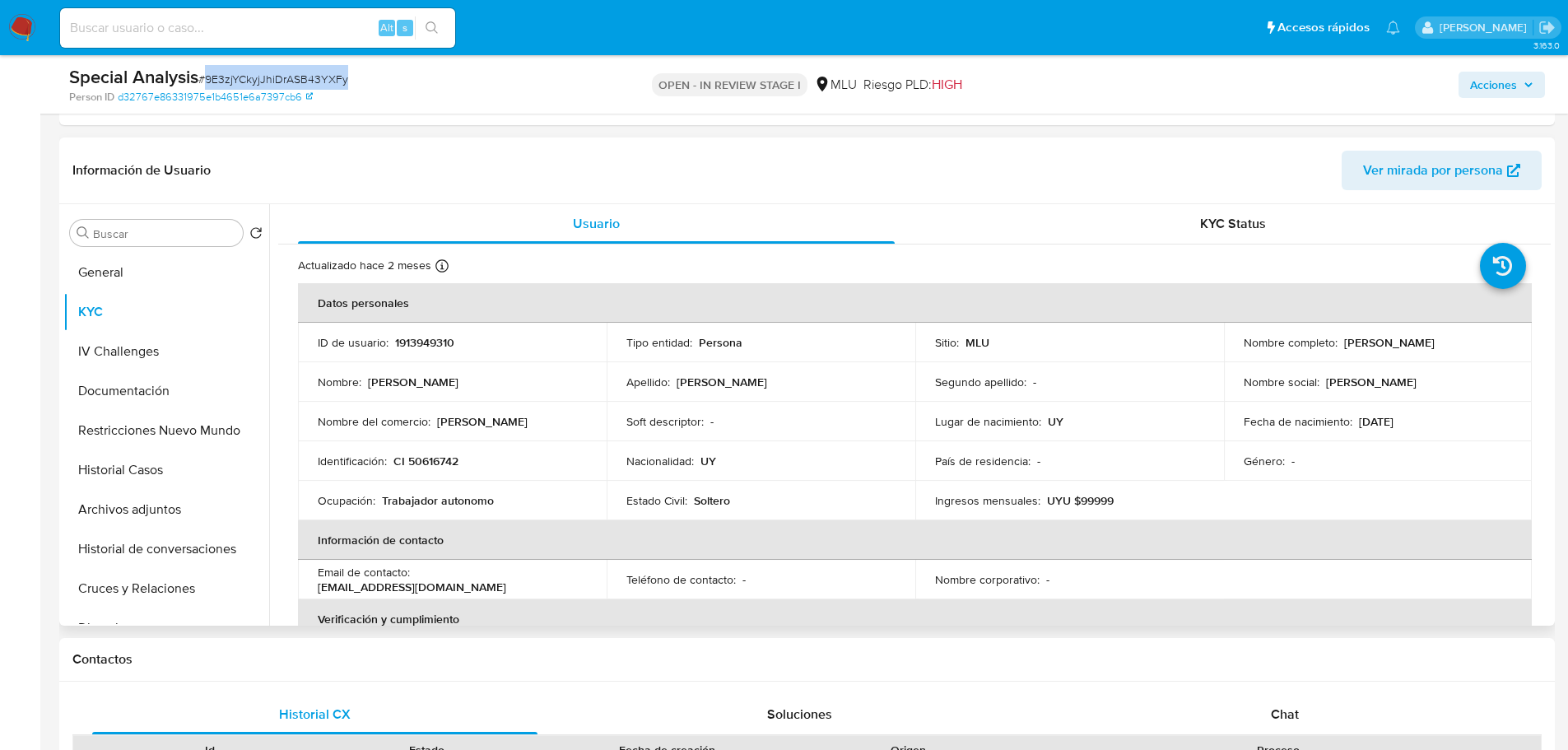
copy span "9E3zjYCkyjJhiDrASB43YXFy"
click at [93, 277] on button "General" at bounding box center [166, 272] width 206 height 39
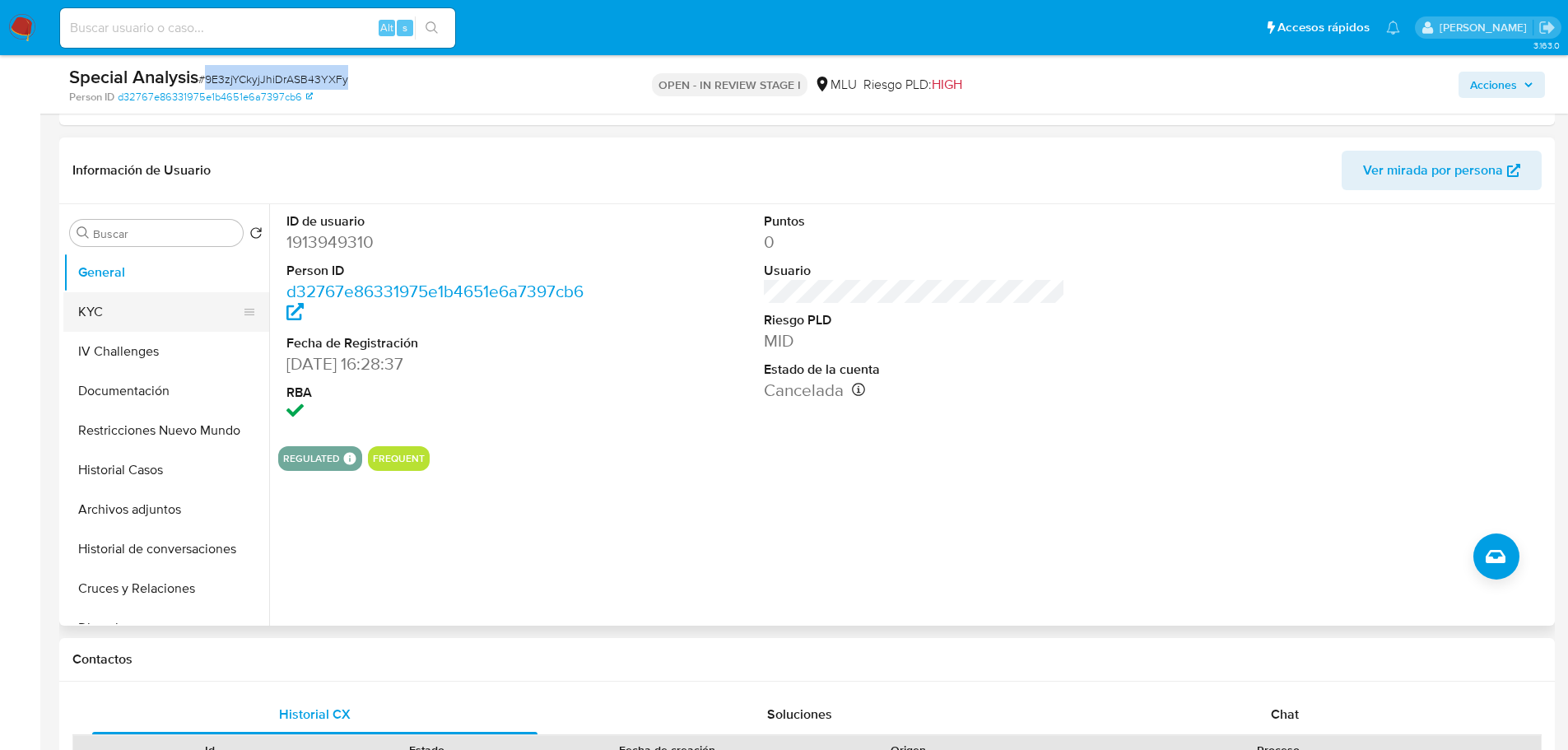
click at [117, 311] on button "KYC" at bounding box center [160, 312] width 192 height 39
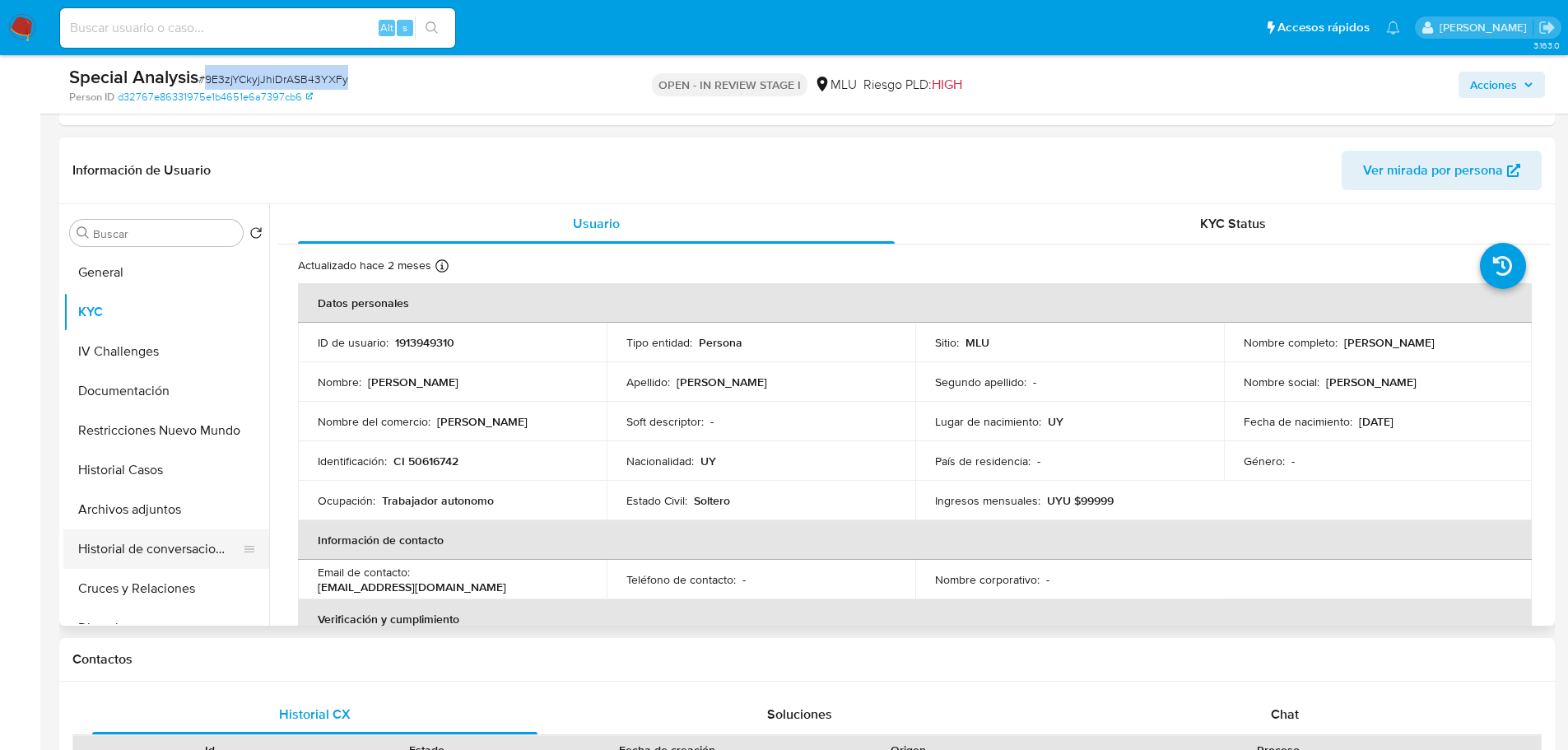
click at [187, 559] on button "Historial de conversaciones" at bounding box center [160, 549] width 192 height 39
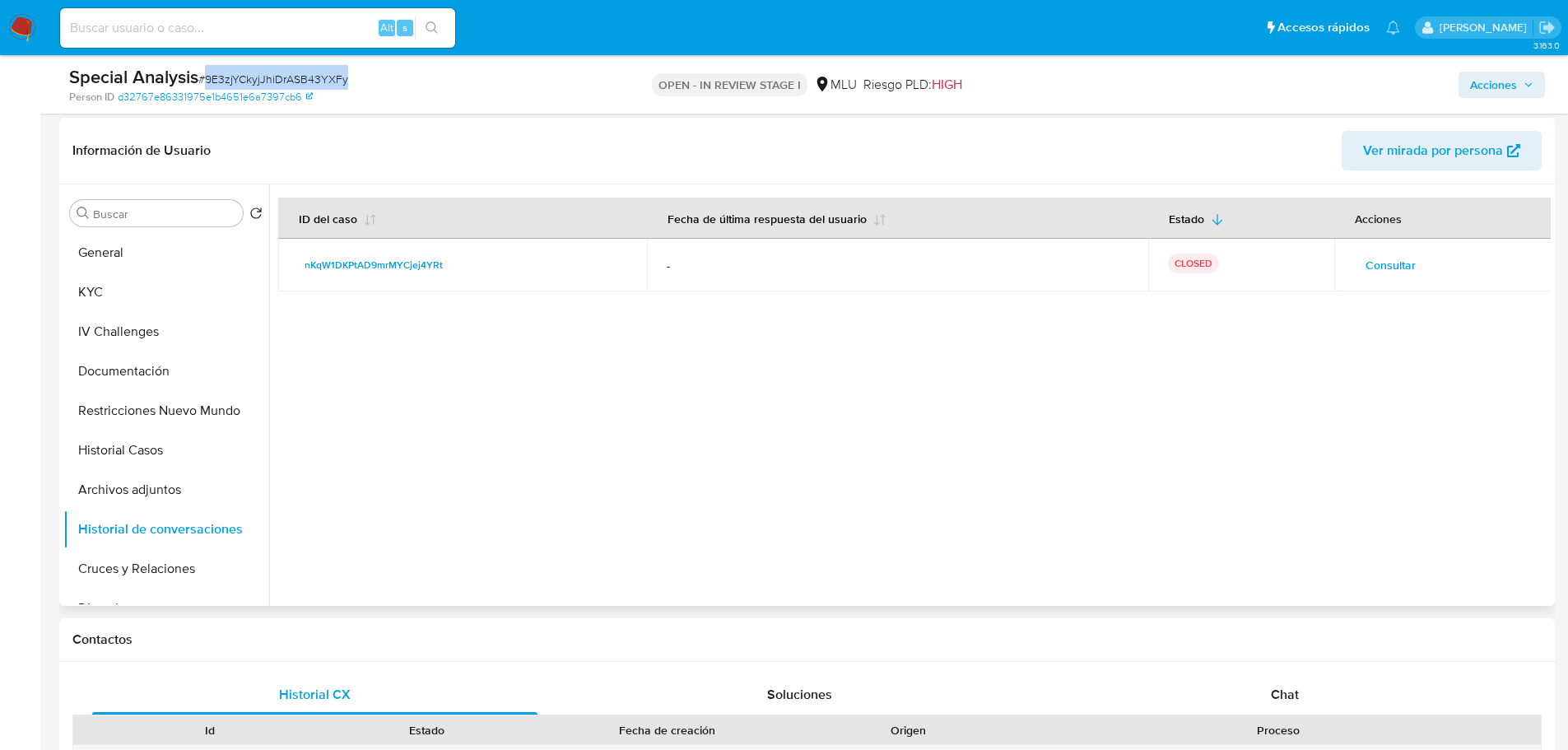
click at [1392, 258] on span "Consultar" at bounding box center [1391, 265] width 50 height 23
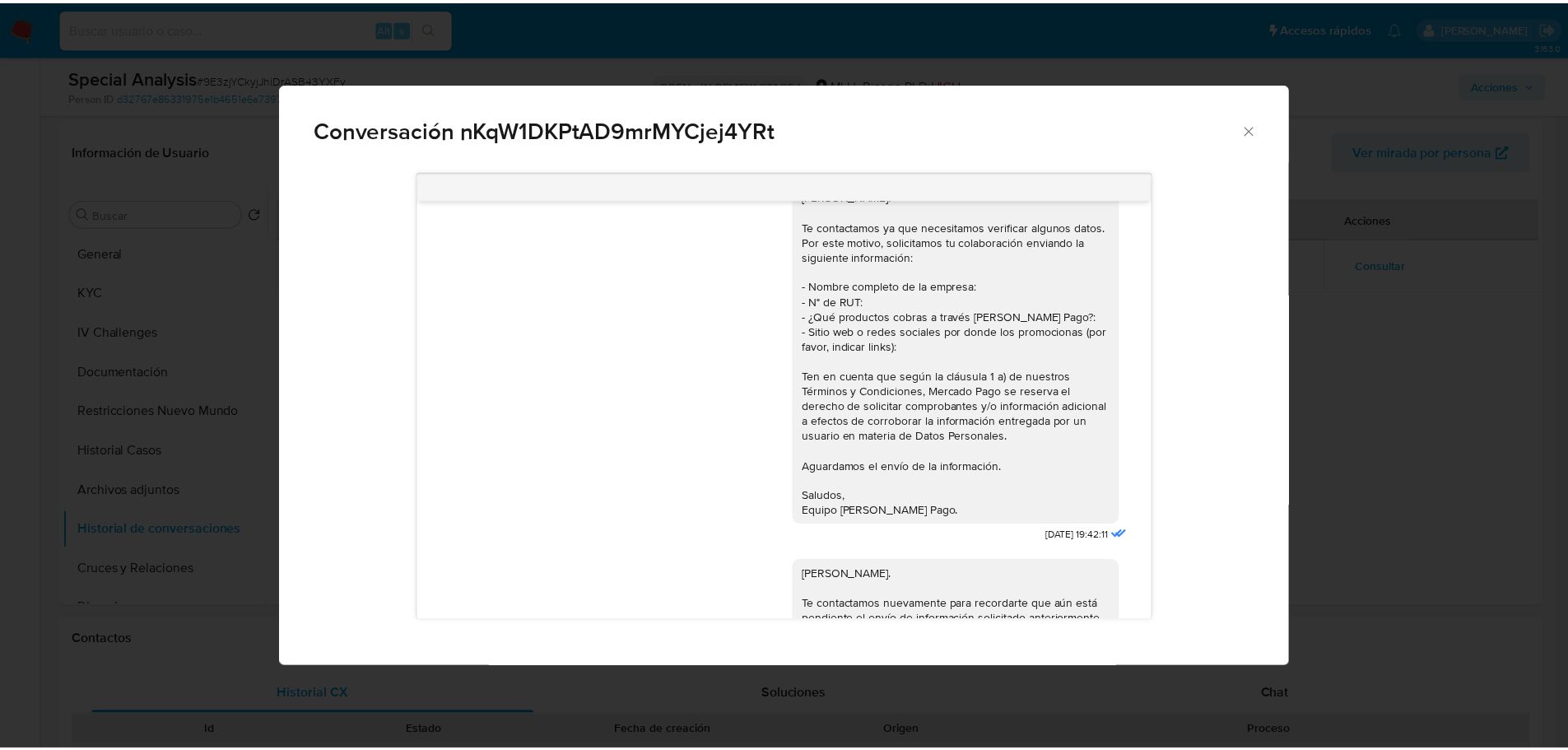
scroll to position [9, 0]
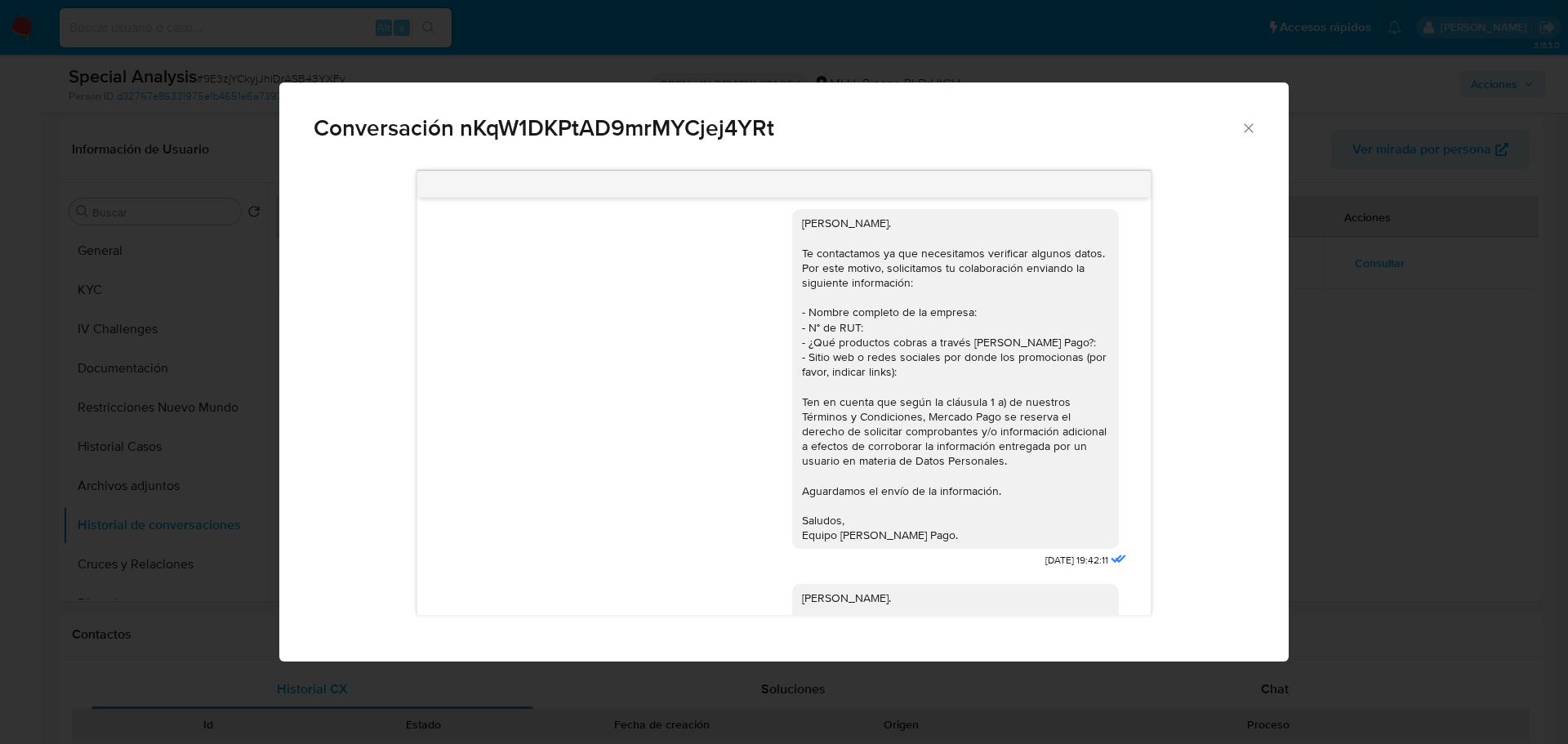
click at [1251, 127] on icon "Cerrar" at bounding box center [1248, 128] width 16 height 16
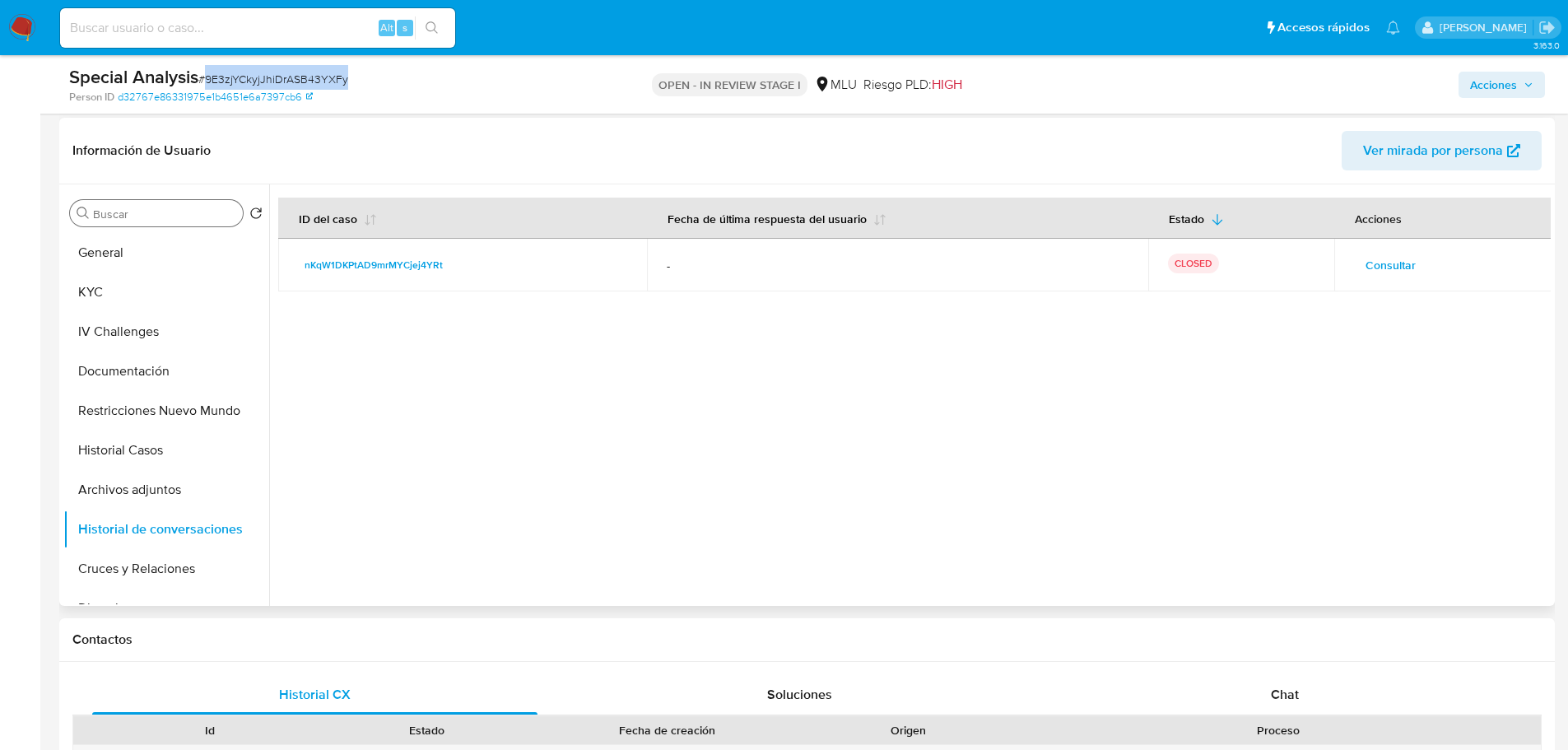
click at [187, 226] on div "Buscar" at bounding box center [157, 212] width 173 height 26
click at [184, 254] on button "General" at bounding box center [160, 252] width 192 height 39
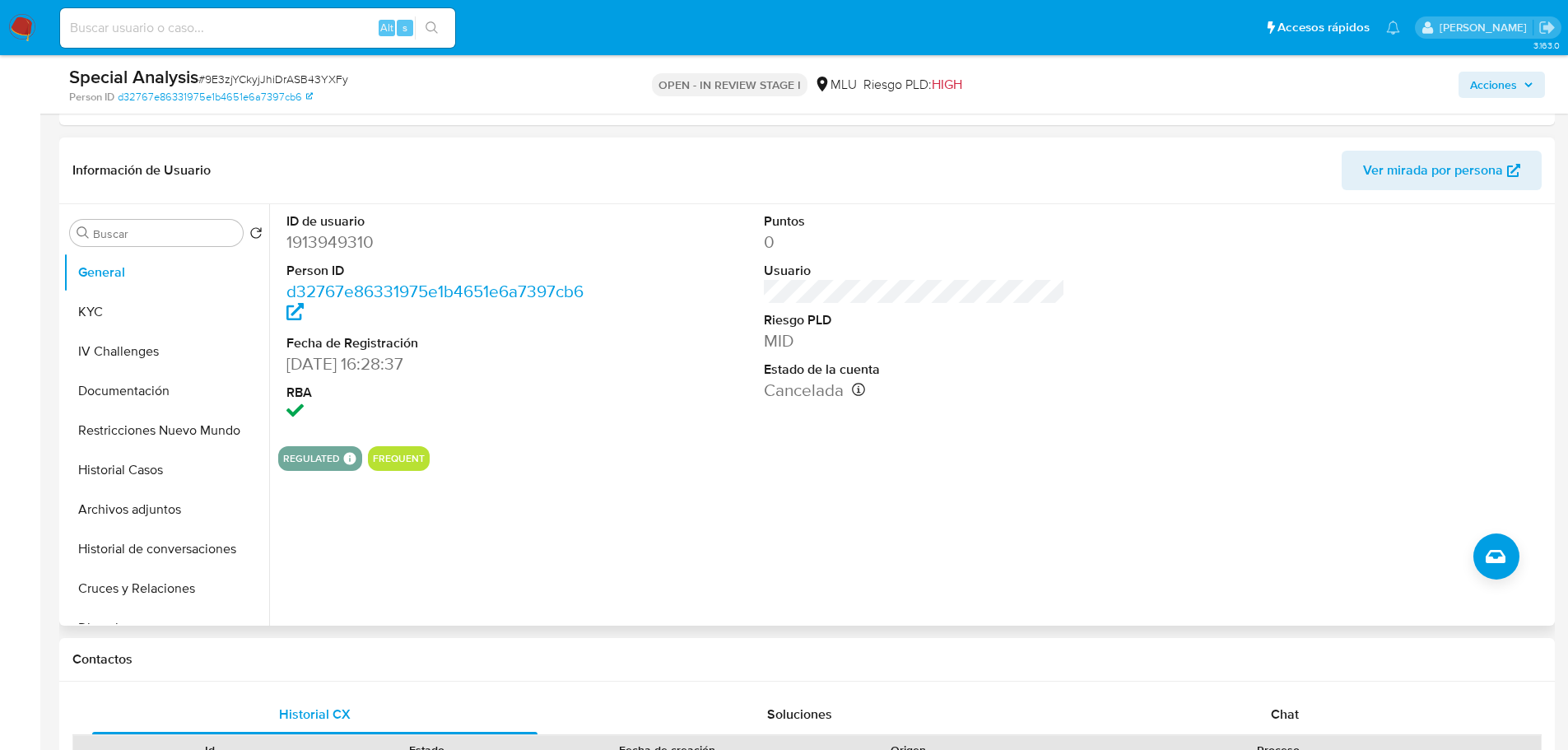
click at [344, 246] on dd "1913949310" at bounding box center [437, 242] width 302 height 23
copy dd "1913949310"
click at [179, 310] on button "KYC" at bounding box center [160, 312] width 192 height 39
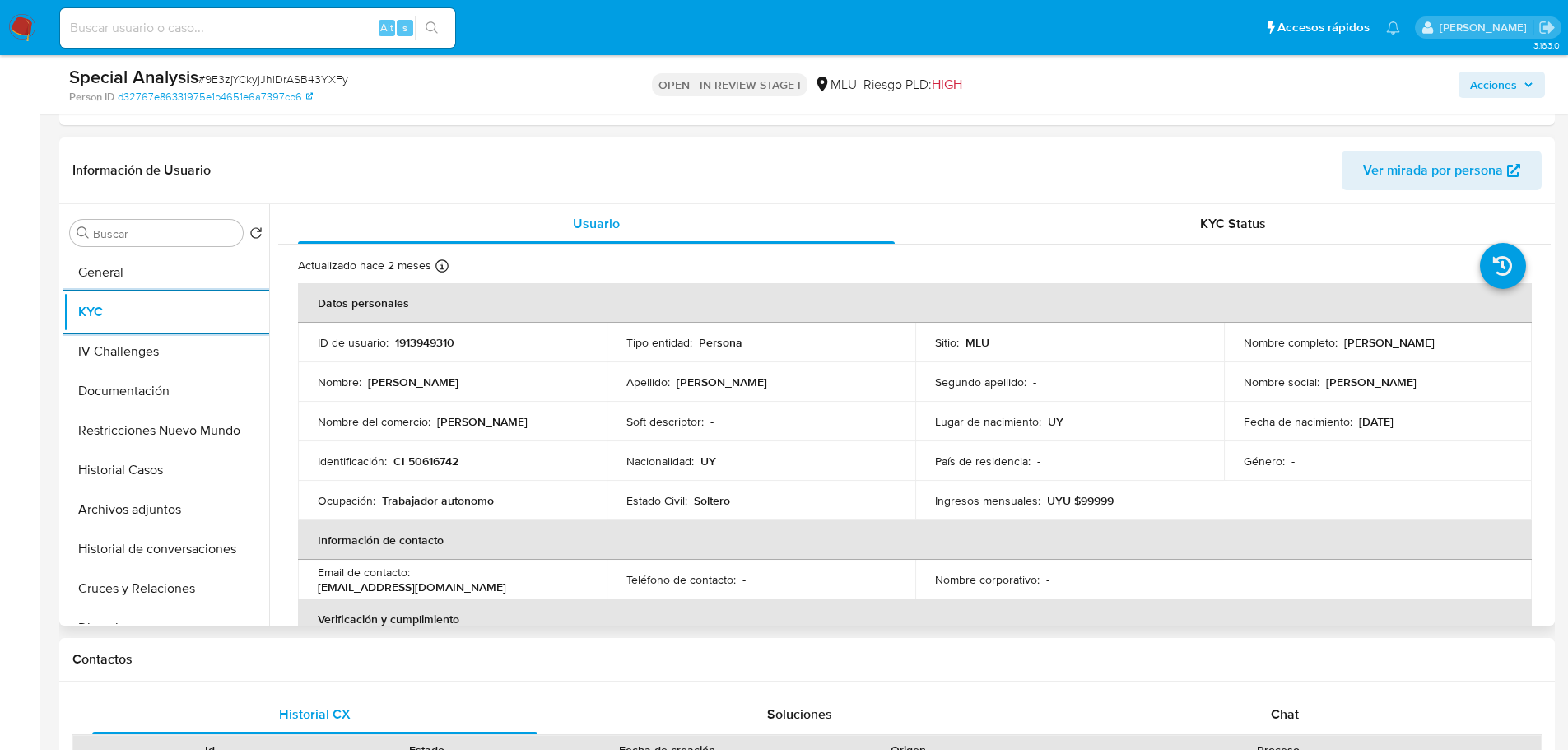
click at [410, 343] on p "1913949310" at bounding box center [425, 342] width 60 height 14
copy p "1913949310"
click at [181, 511] on button "Archivos adjuntos" at bounding box center [160, 510] width 192 height 39
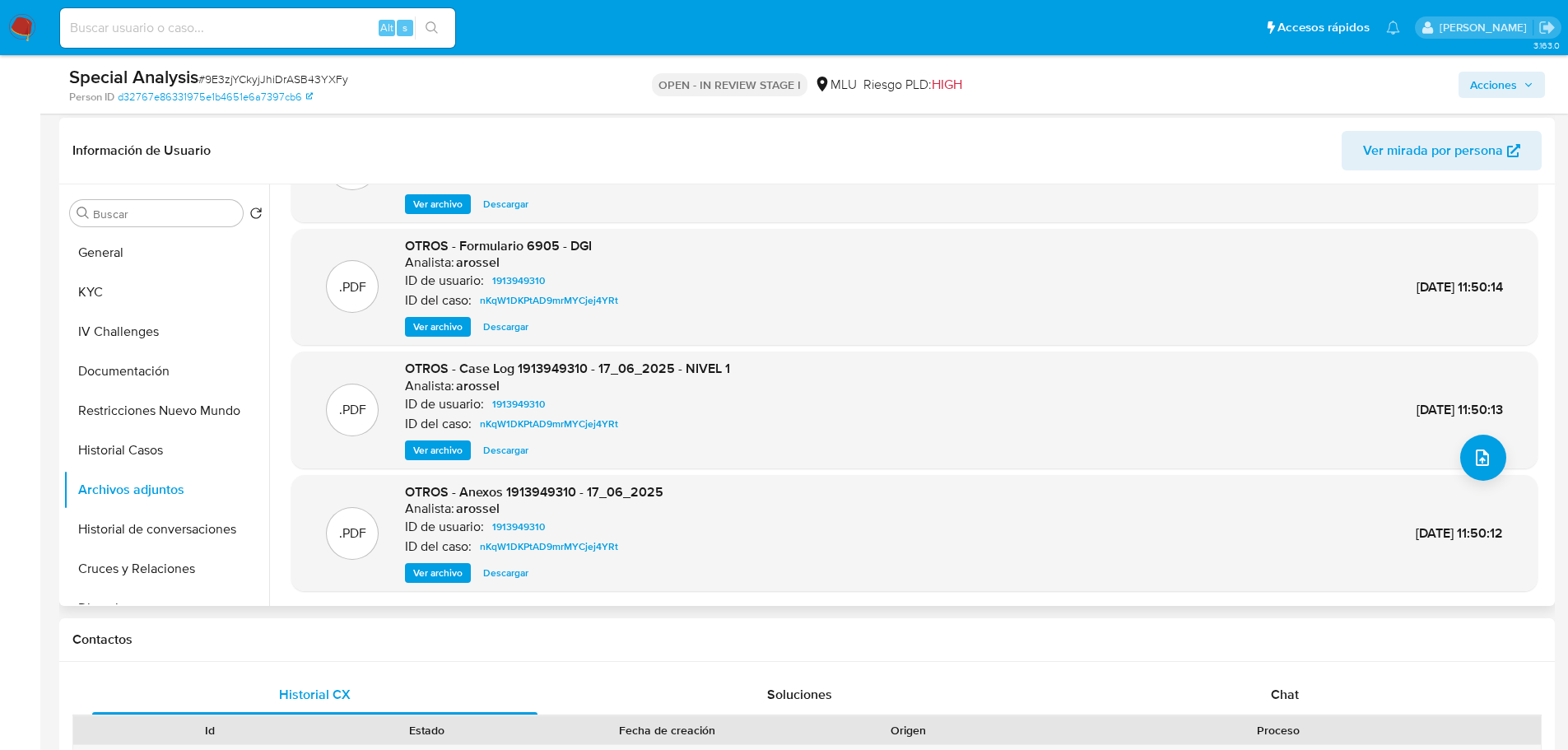
scroll to position [10, 0]
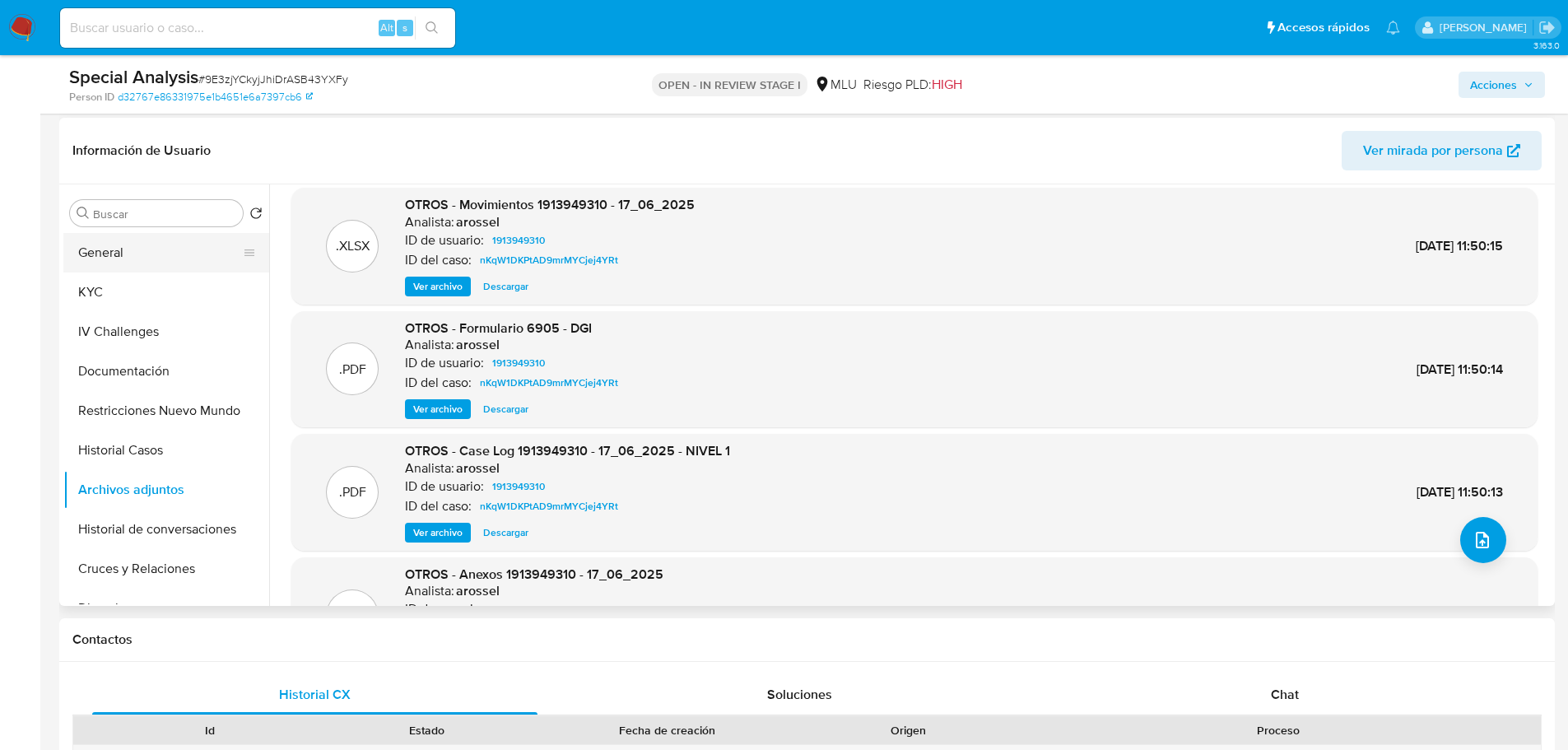
click at [159, 256] on button "General" at bounding box center [160, 252] width 192 height 39
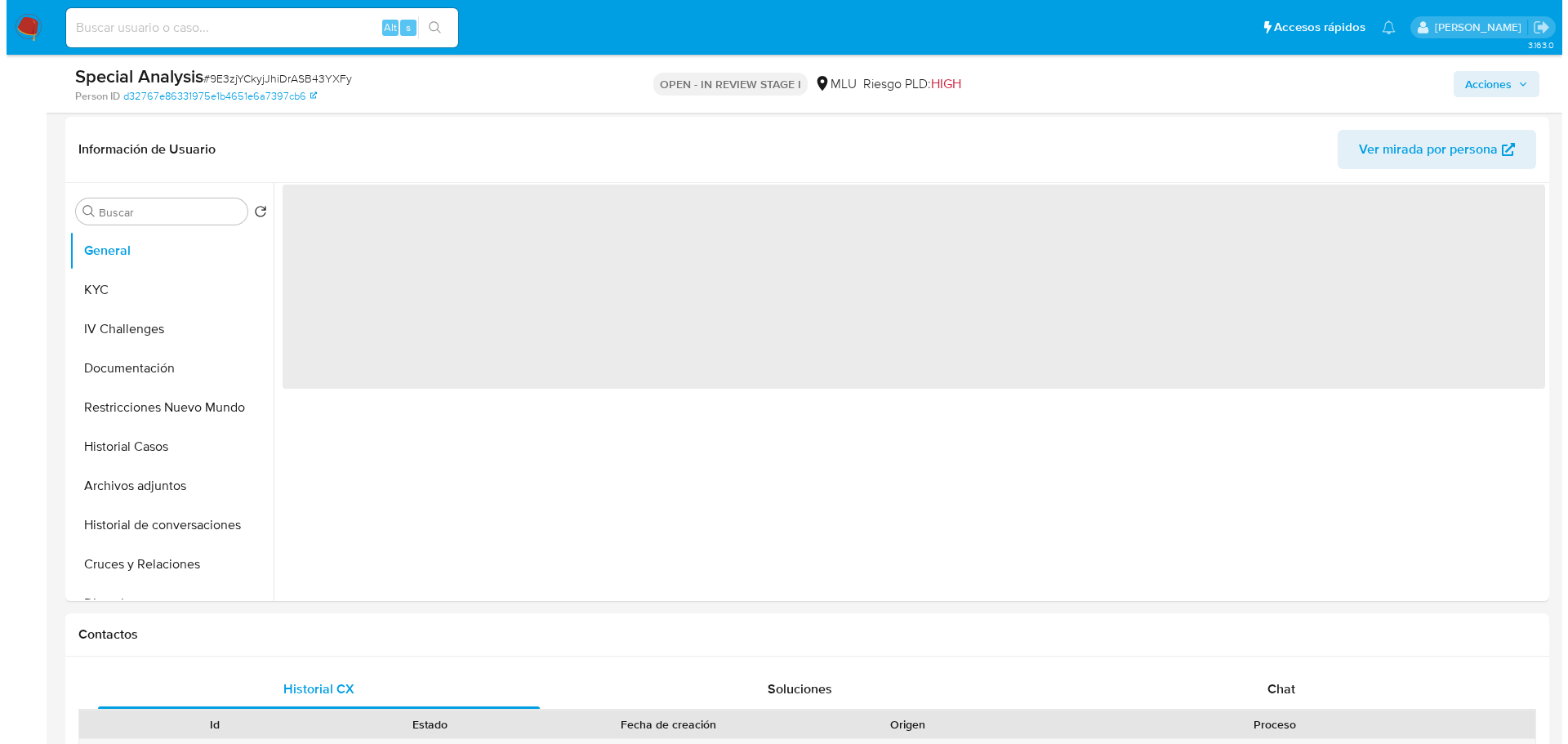
scroll to position [0, 0]
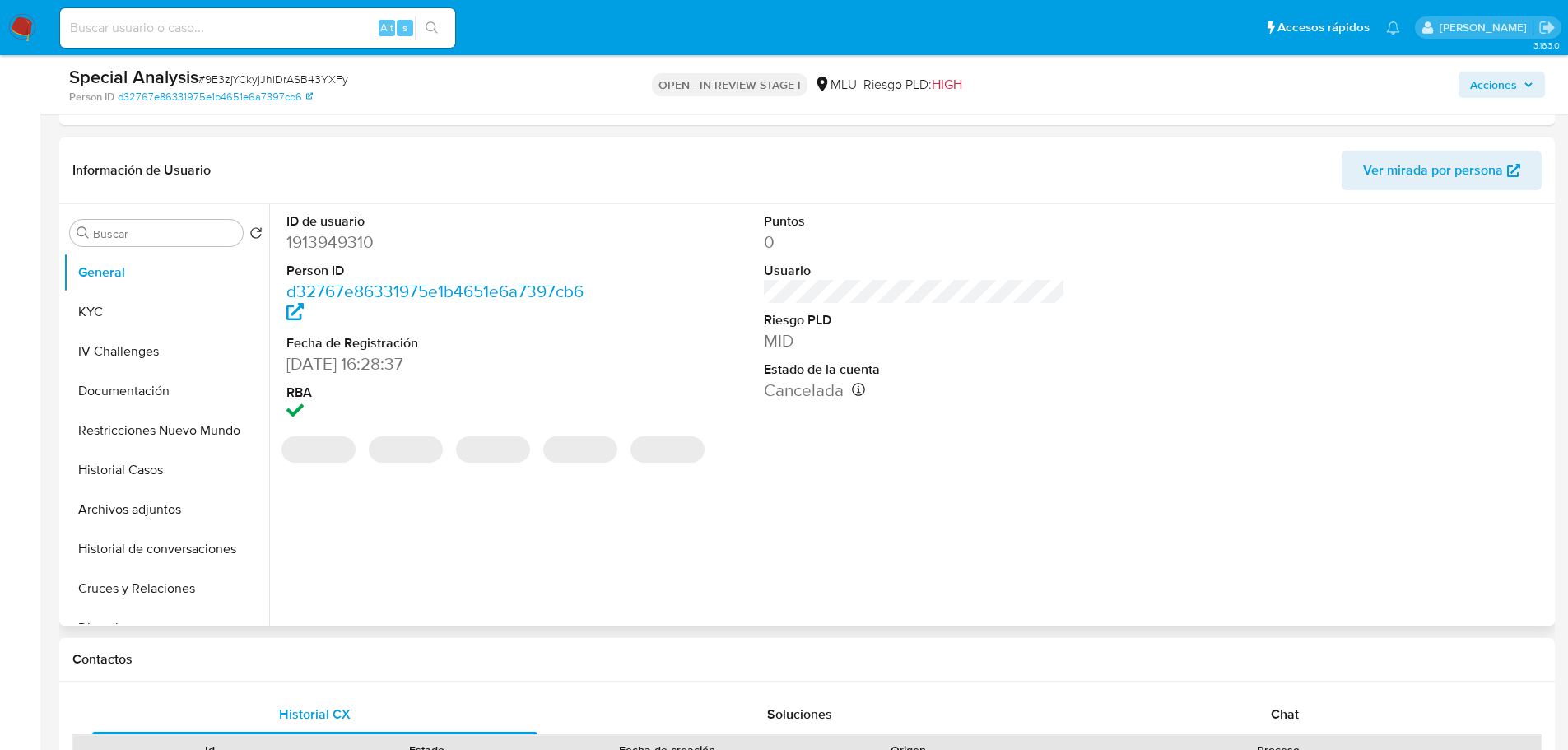
click at [357, 240] on dd "1913949310" at bounding box center [437, 242] width 302 height 23
copy dd "1913949310"
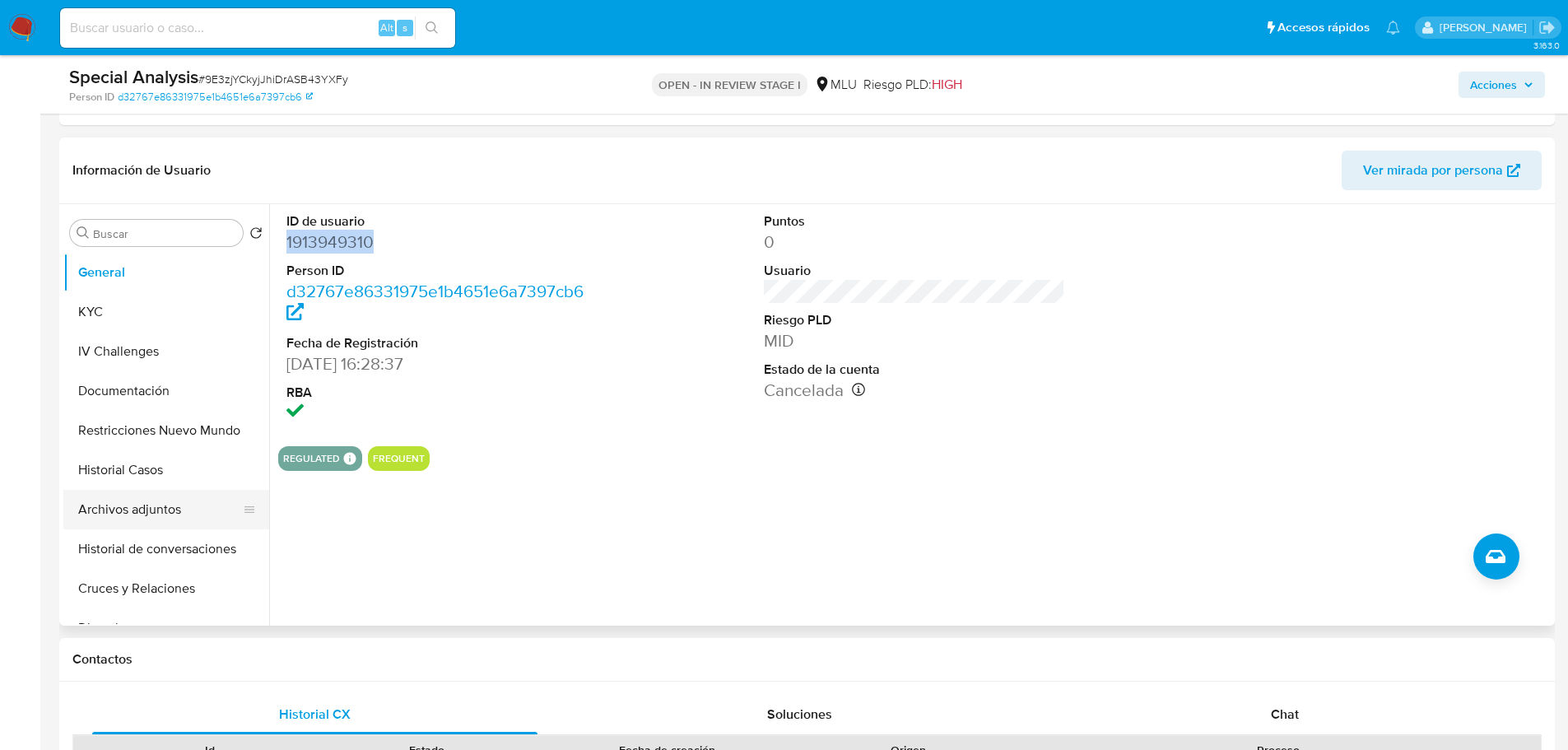
click at [181, 505] on button "Archivos adjuntos" at bounding box center [160, 510] width 192 height 39
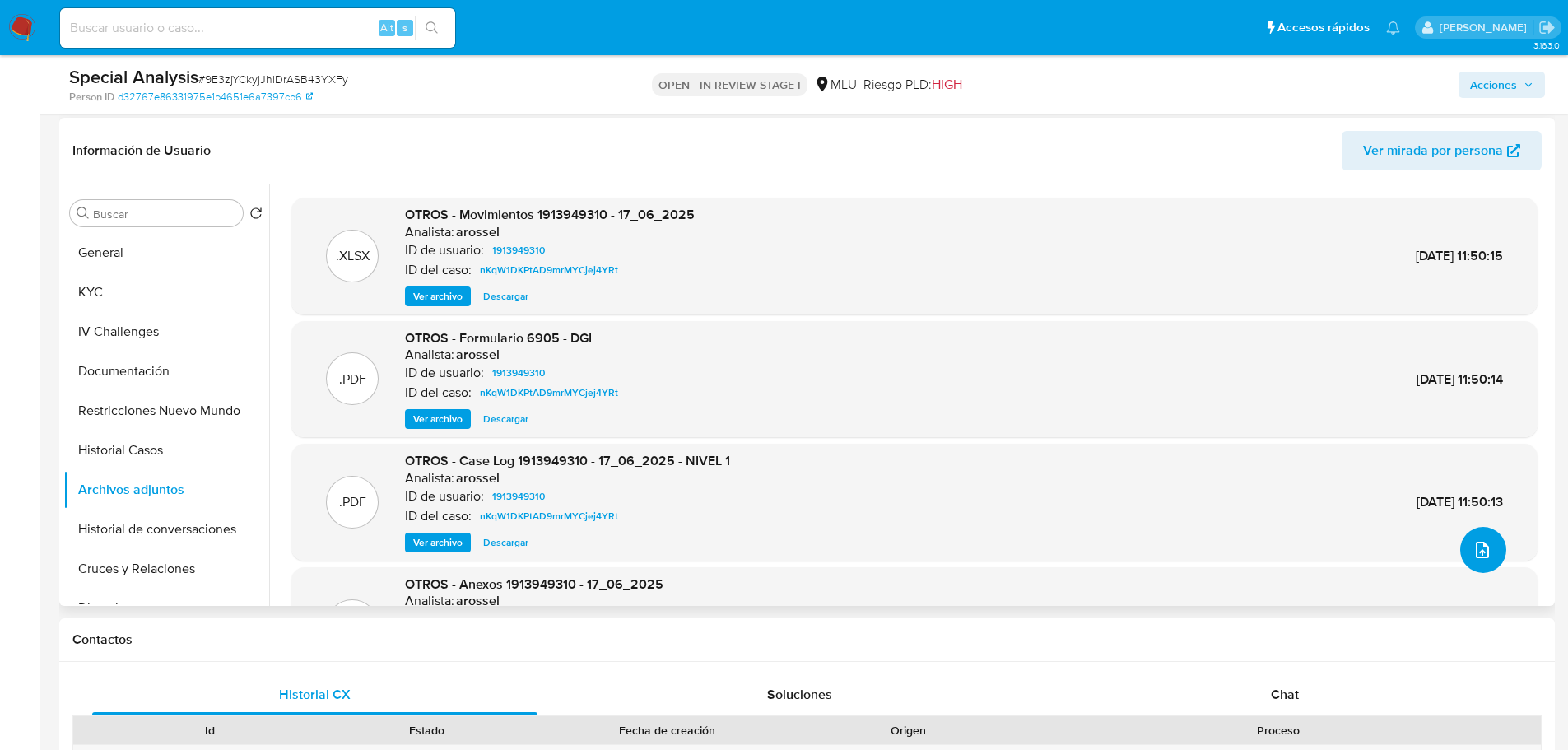
click at [1473, 551] on icon "upload-file" at bounding box center [1482, 550] width 20 height 20
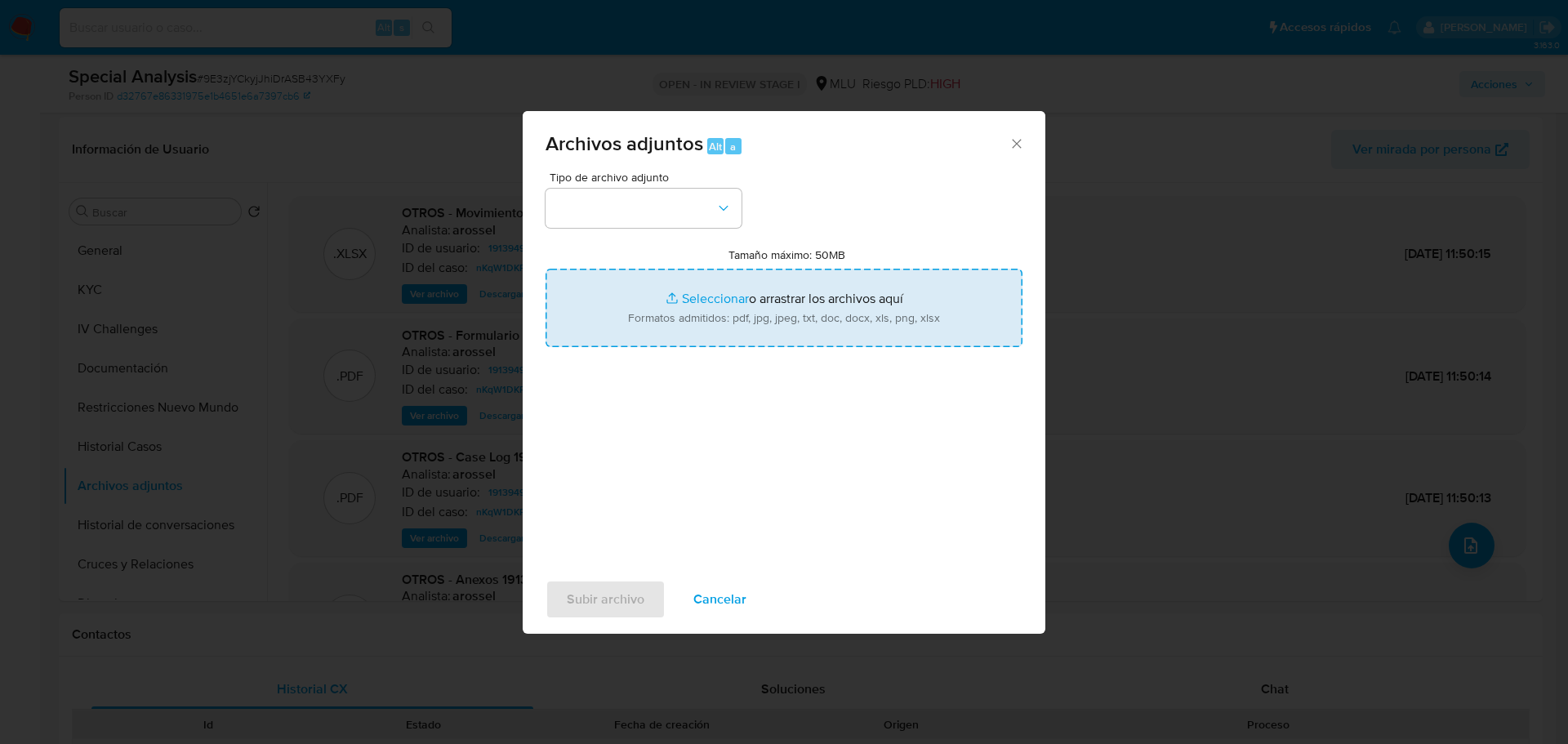
click at [799, 307] on input "Tamaño máximo: 50MB Seleccionar archivos" at bounding box center [784, 308] width 477 height 78
type input "C:\fakepath\Movimientos 1913949310 - 10_10_2025.xlsx"
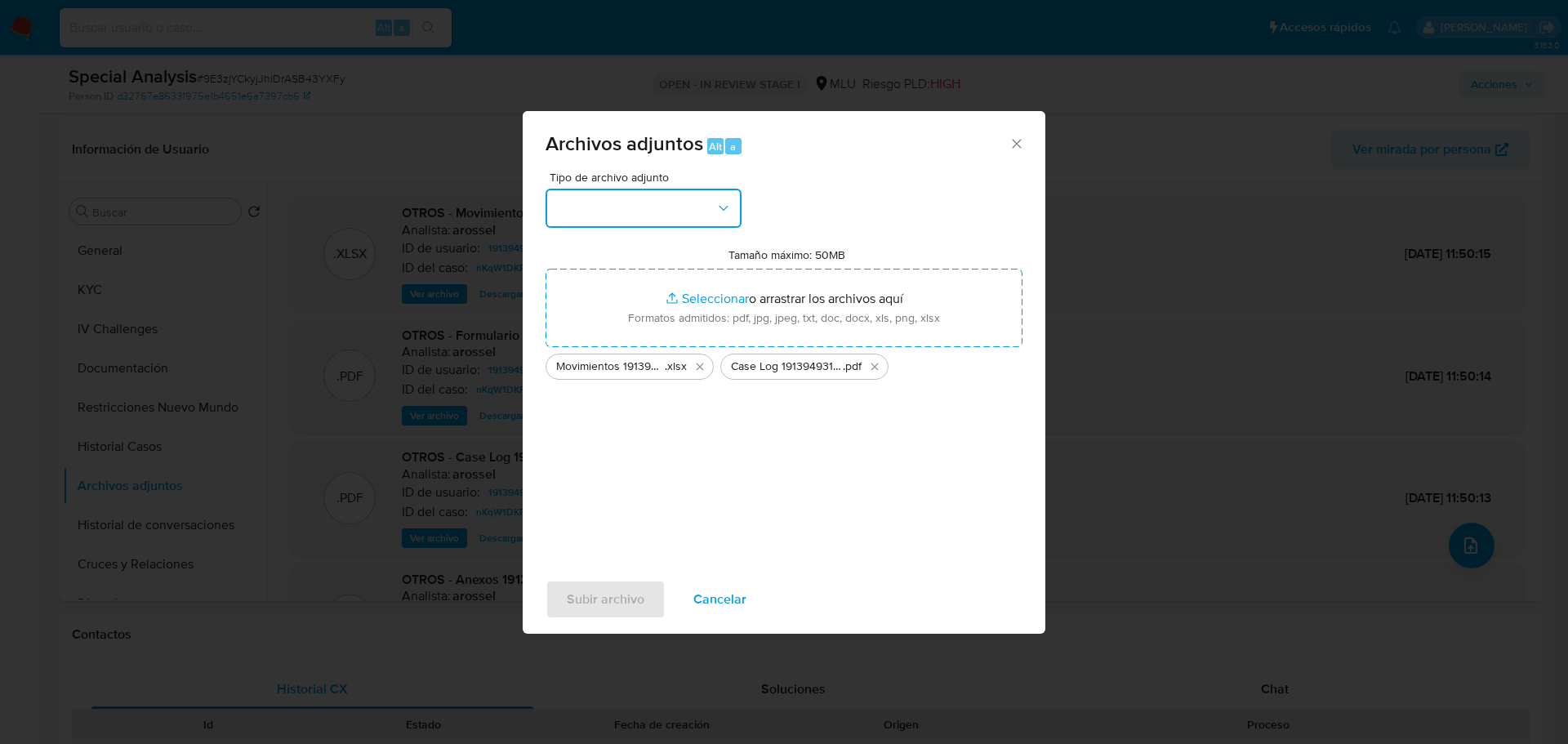
click at [688, 220] on button "button" at bounding box center [644, 208] width 196 height 39
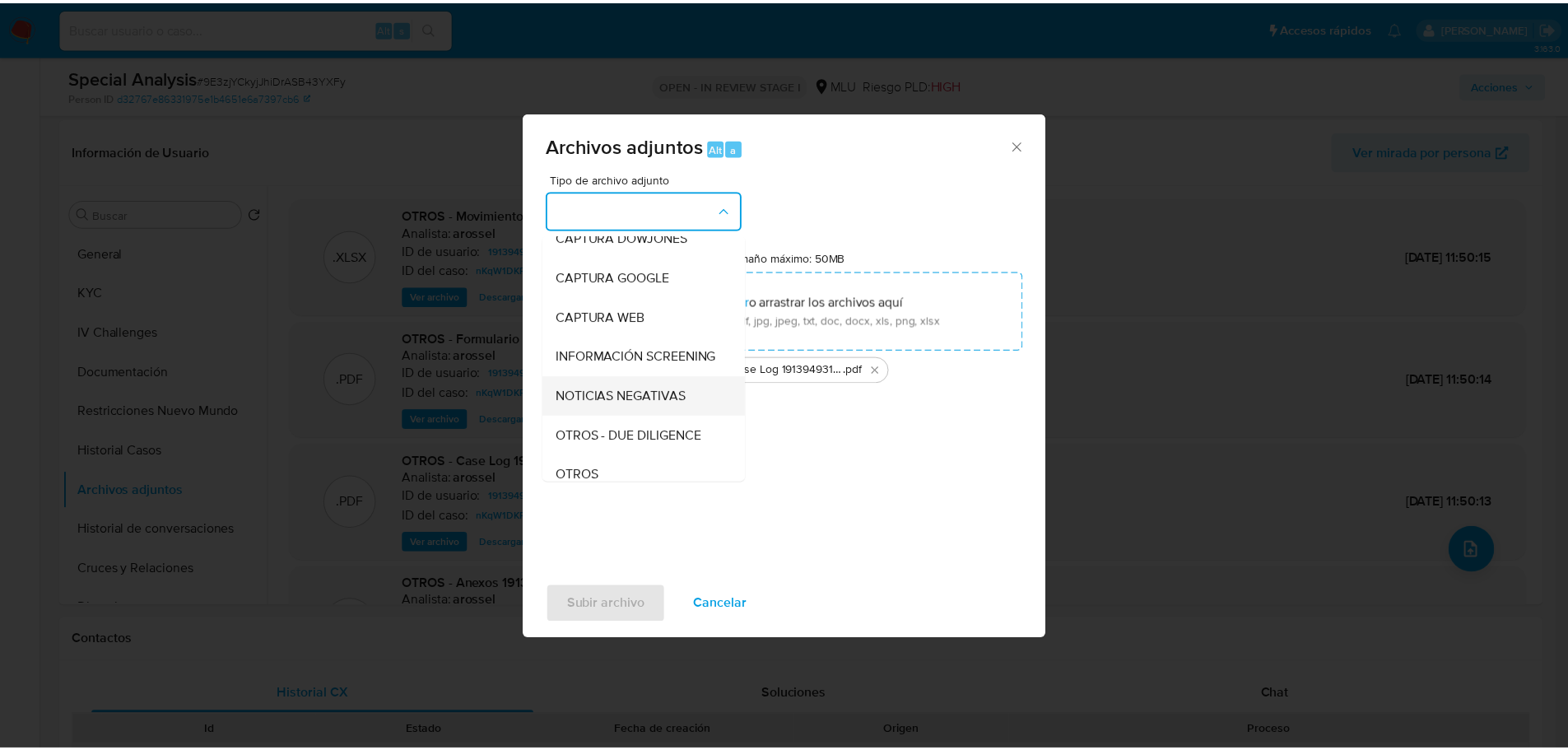
scroll to position [83, 0]
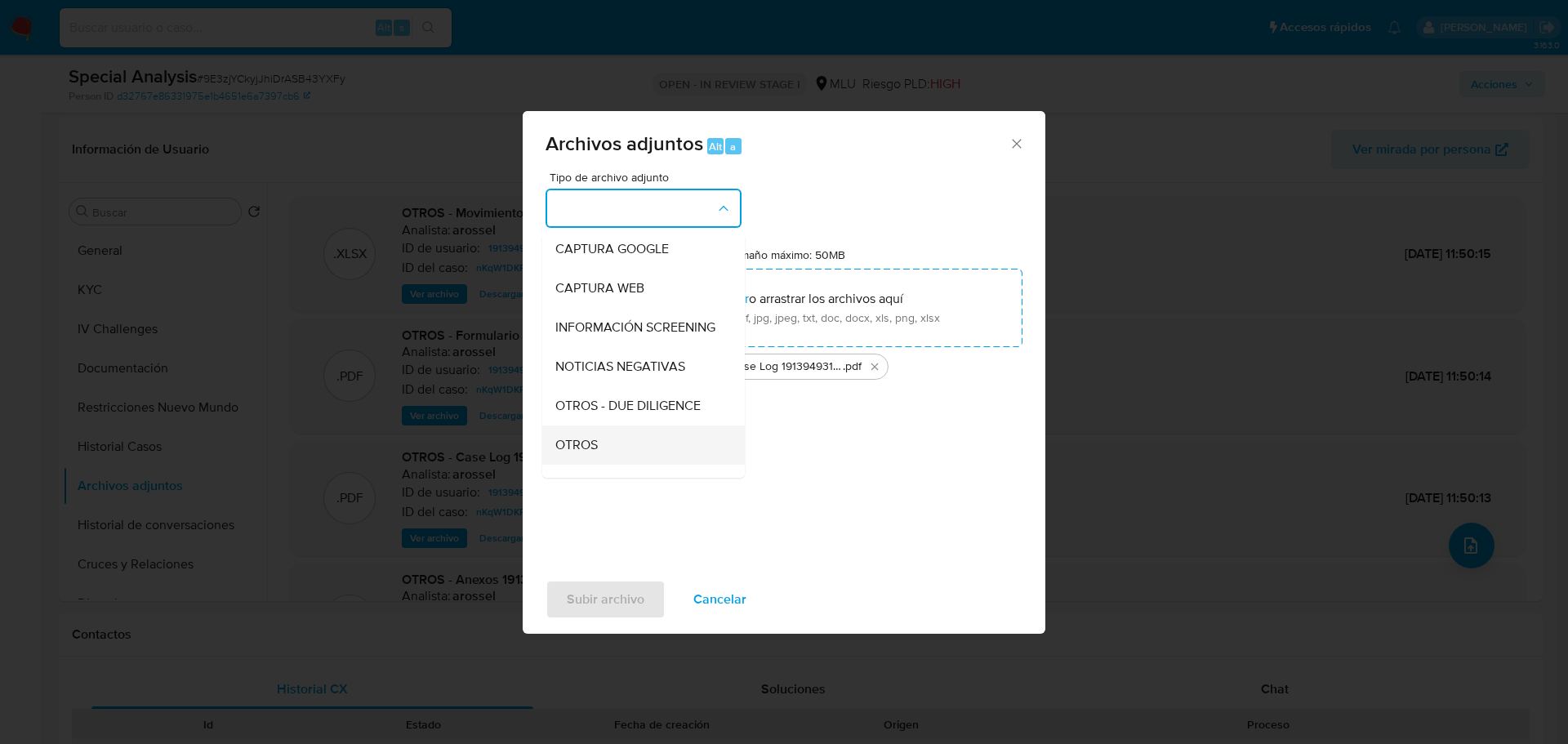
click at [653, 448] on div "OTROS" at bounding box center [638, 444] width 167 height 39
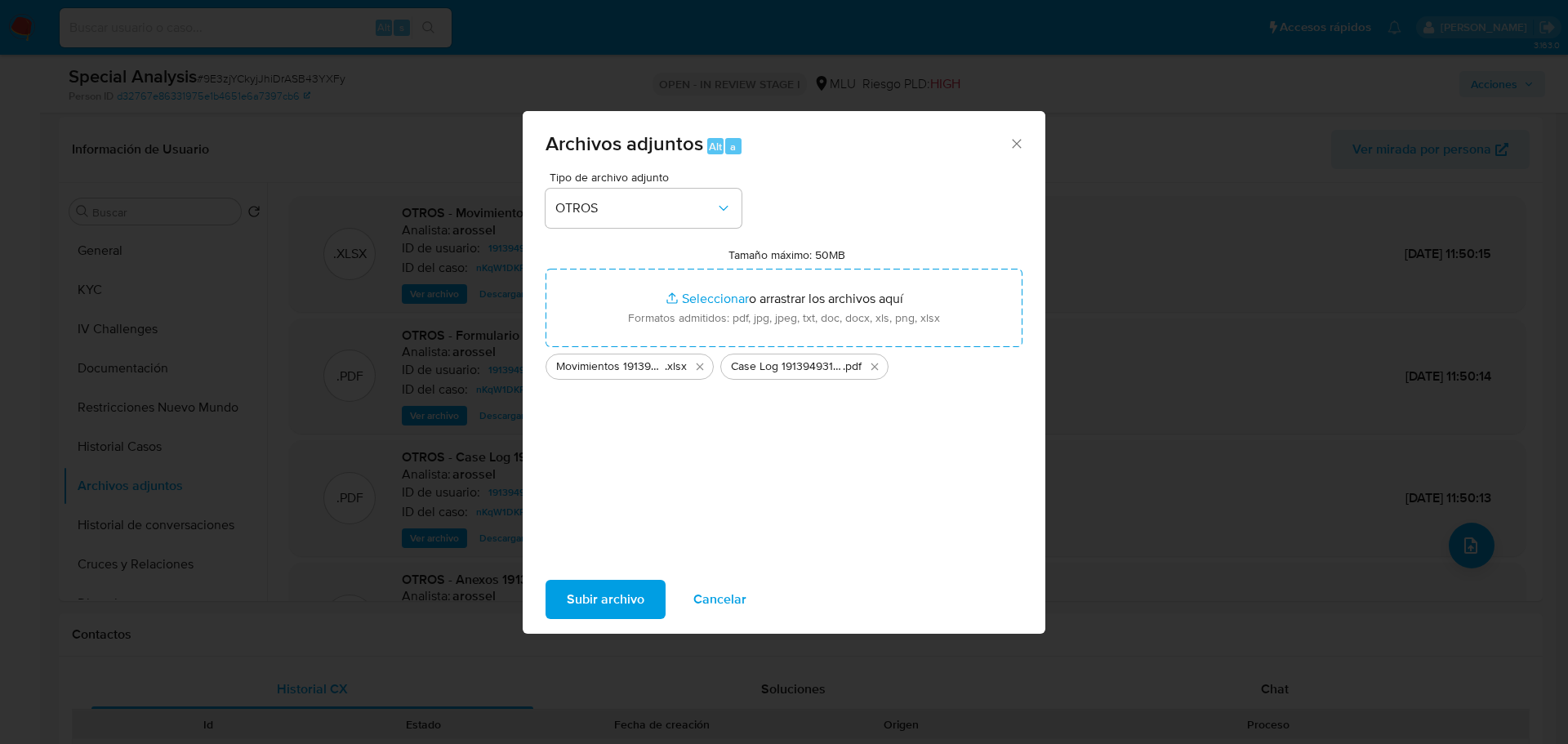
click at [596, 599] on span "Subir archivo" at bounding box center [605, 600] width 77 height 36
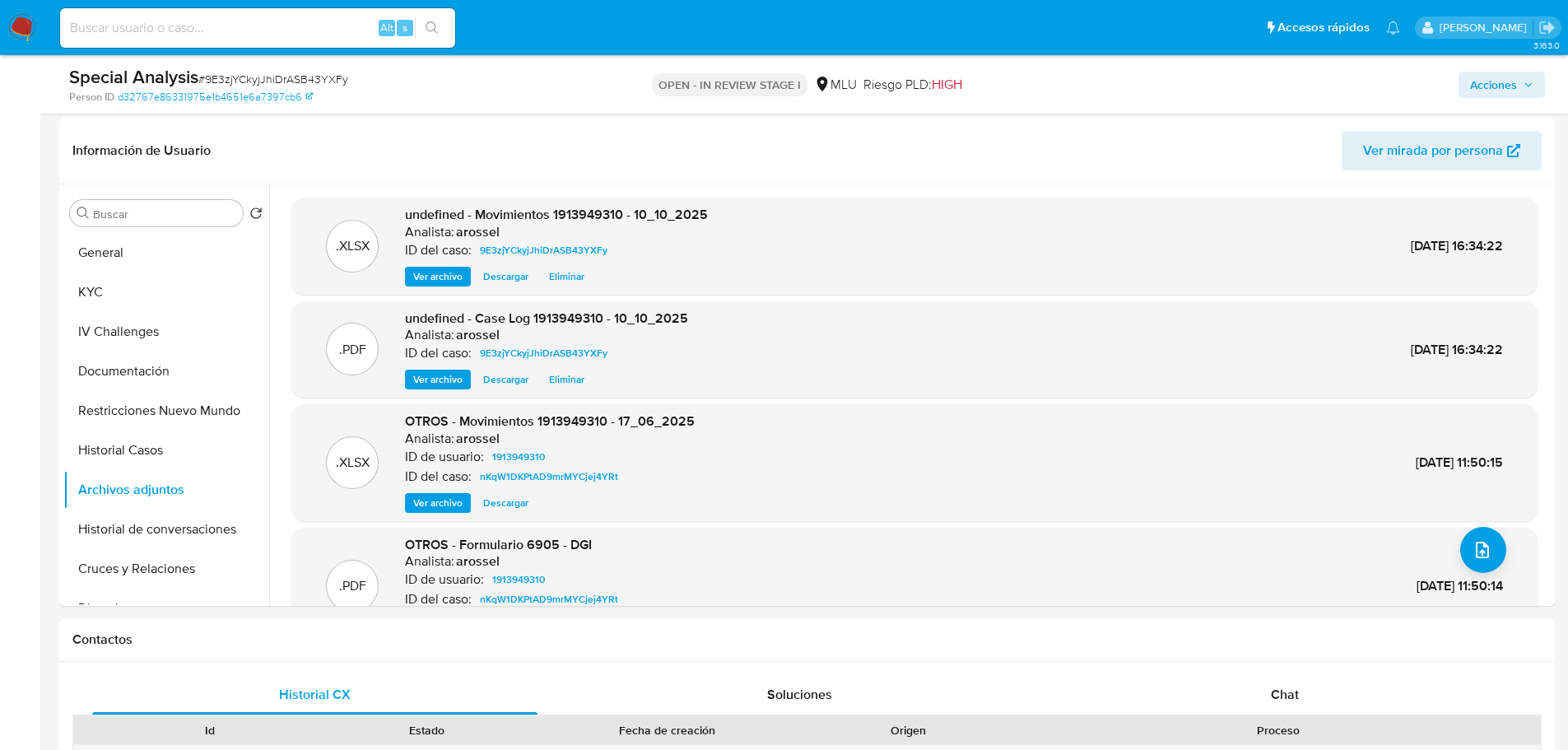
click at [1498, 82] on span "Acciones" at bounding box center [1493, 85] width 47 height 26
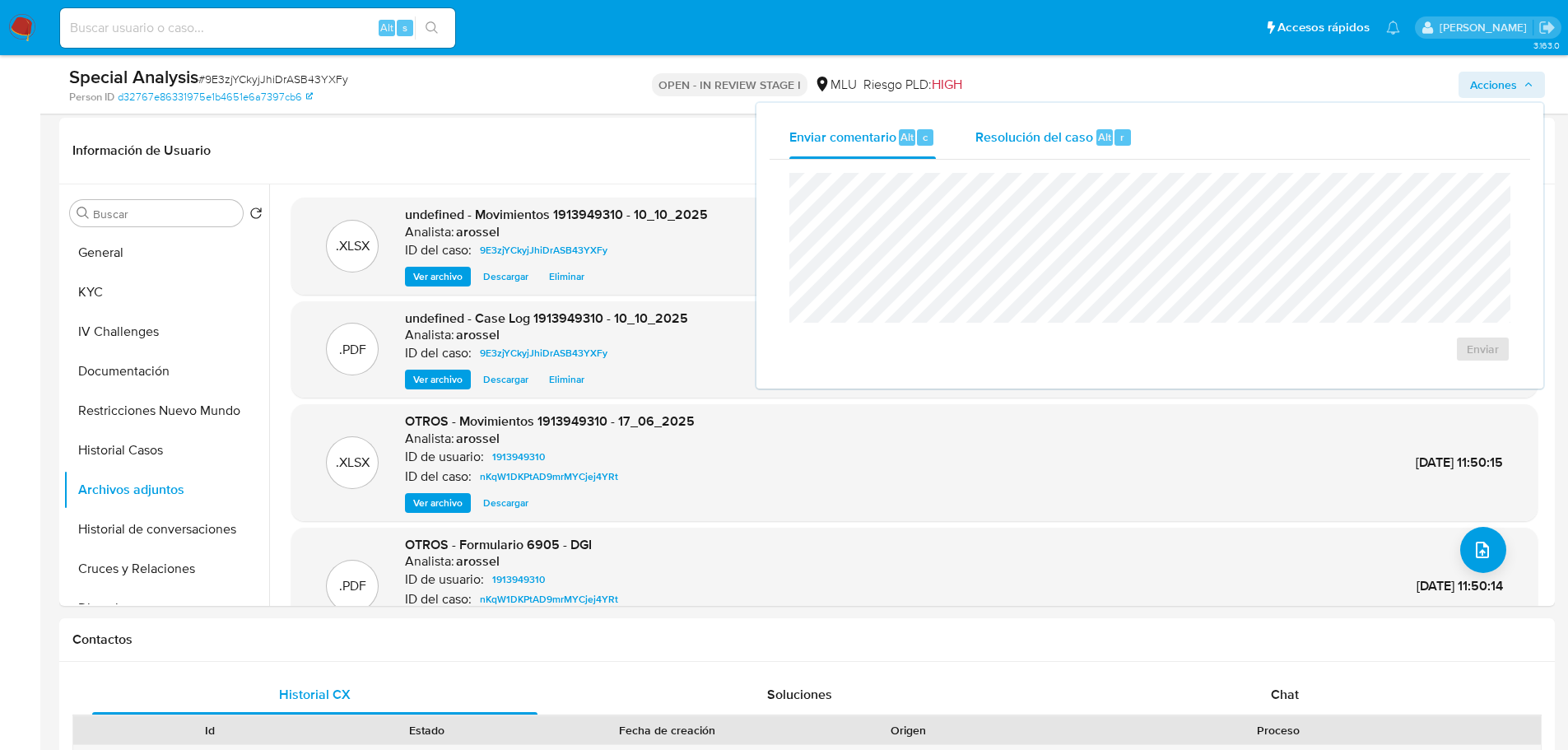
click at [1082, 149] on div "Resolución del caso Alt r" at bounding box center [1055, 138] width 158 height 43
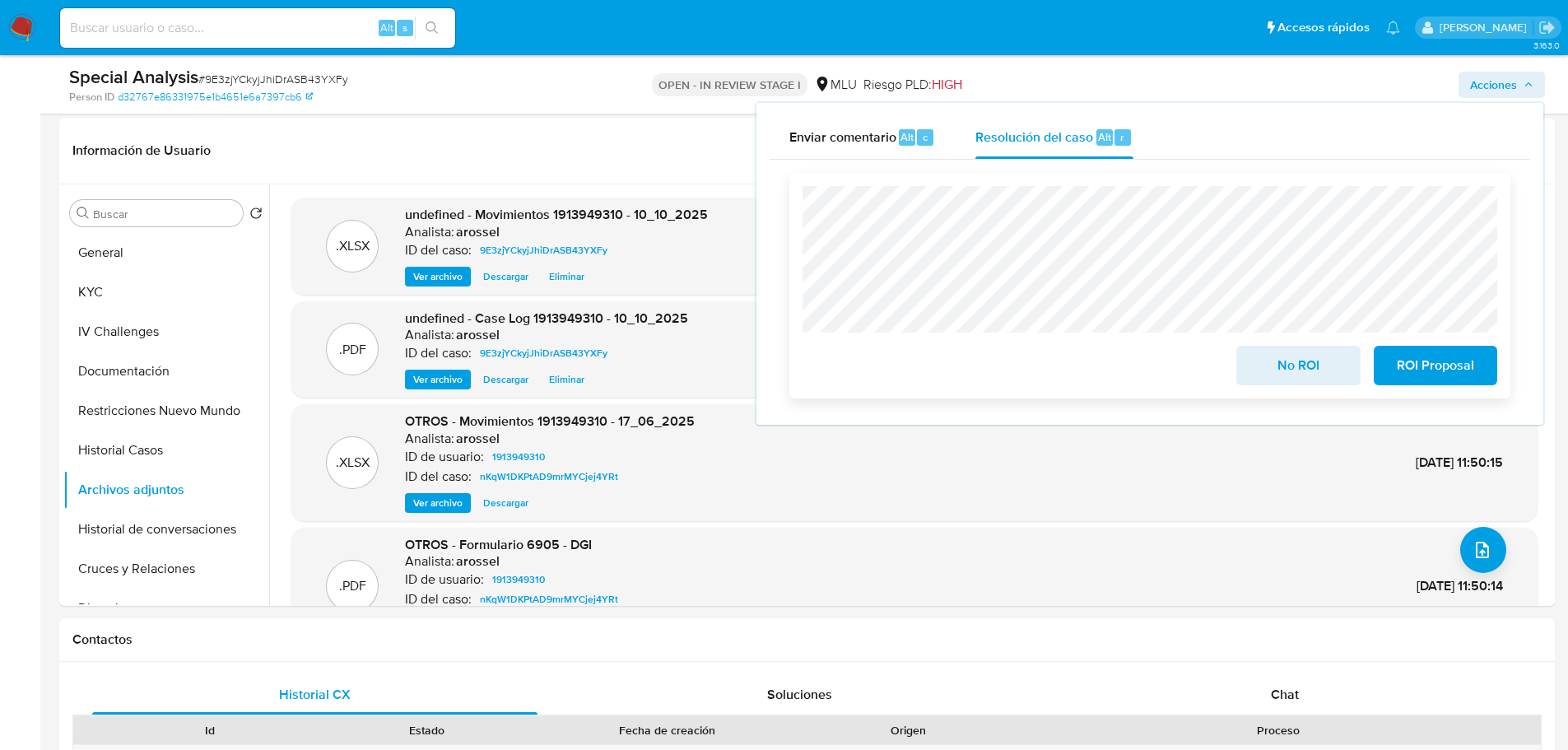
click at [1283, 383] on span "No ROI" at bounding box center [1299, 365] width 81 height 37
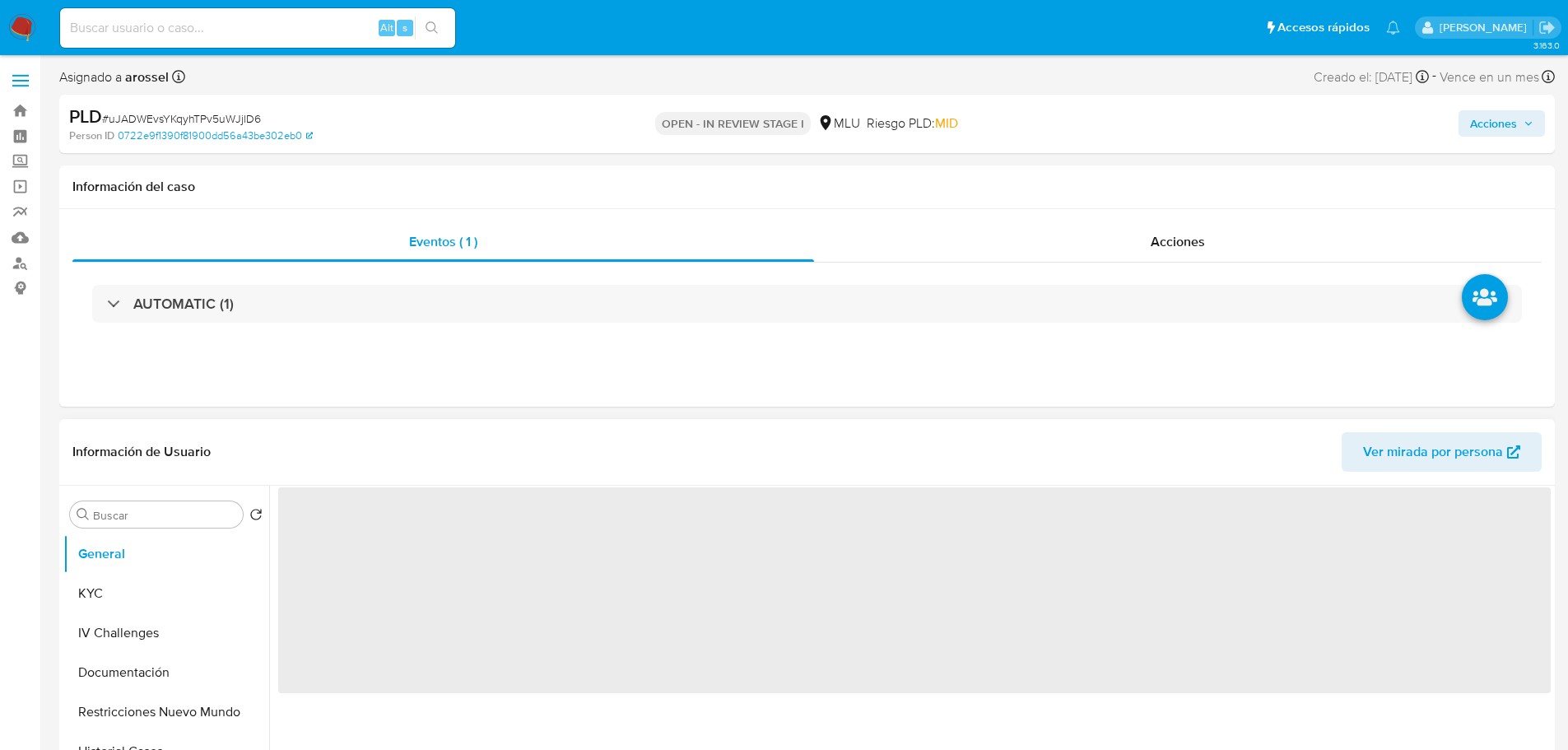
select select "10"
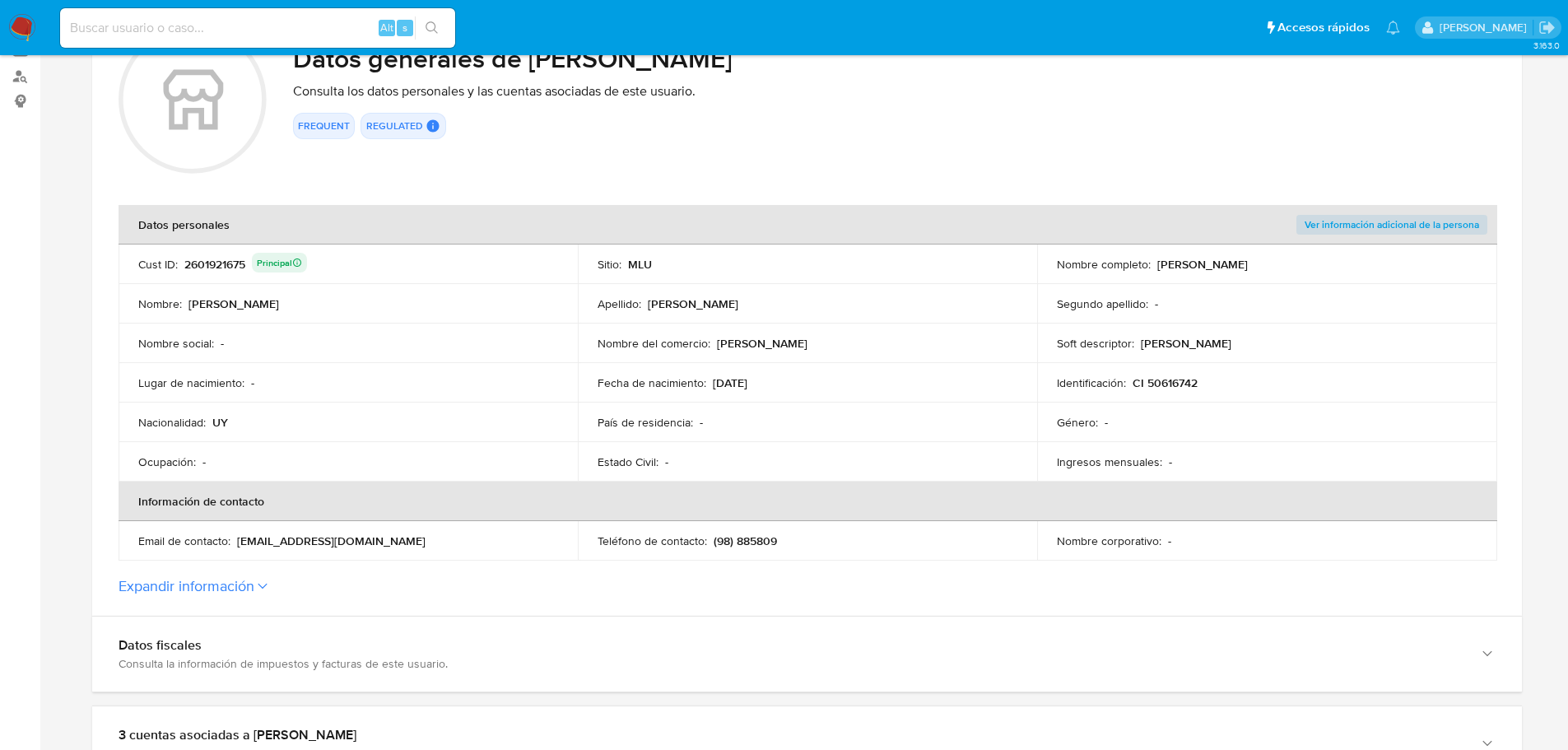
scroll to position [247, 0]
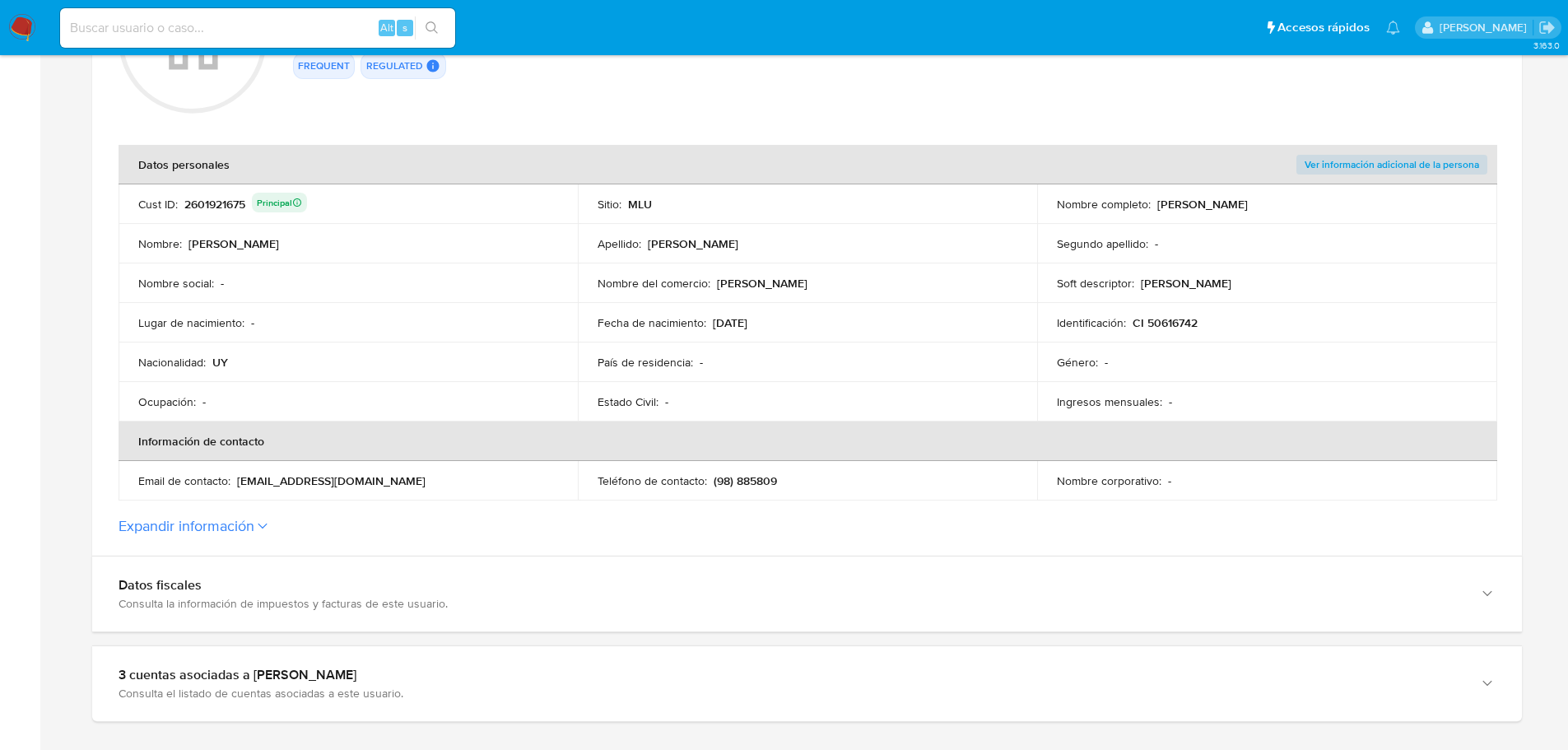
click at [237, 523] on button "Expandir información" at bounding box center [186, 526] width 136 height 18
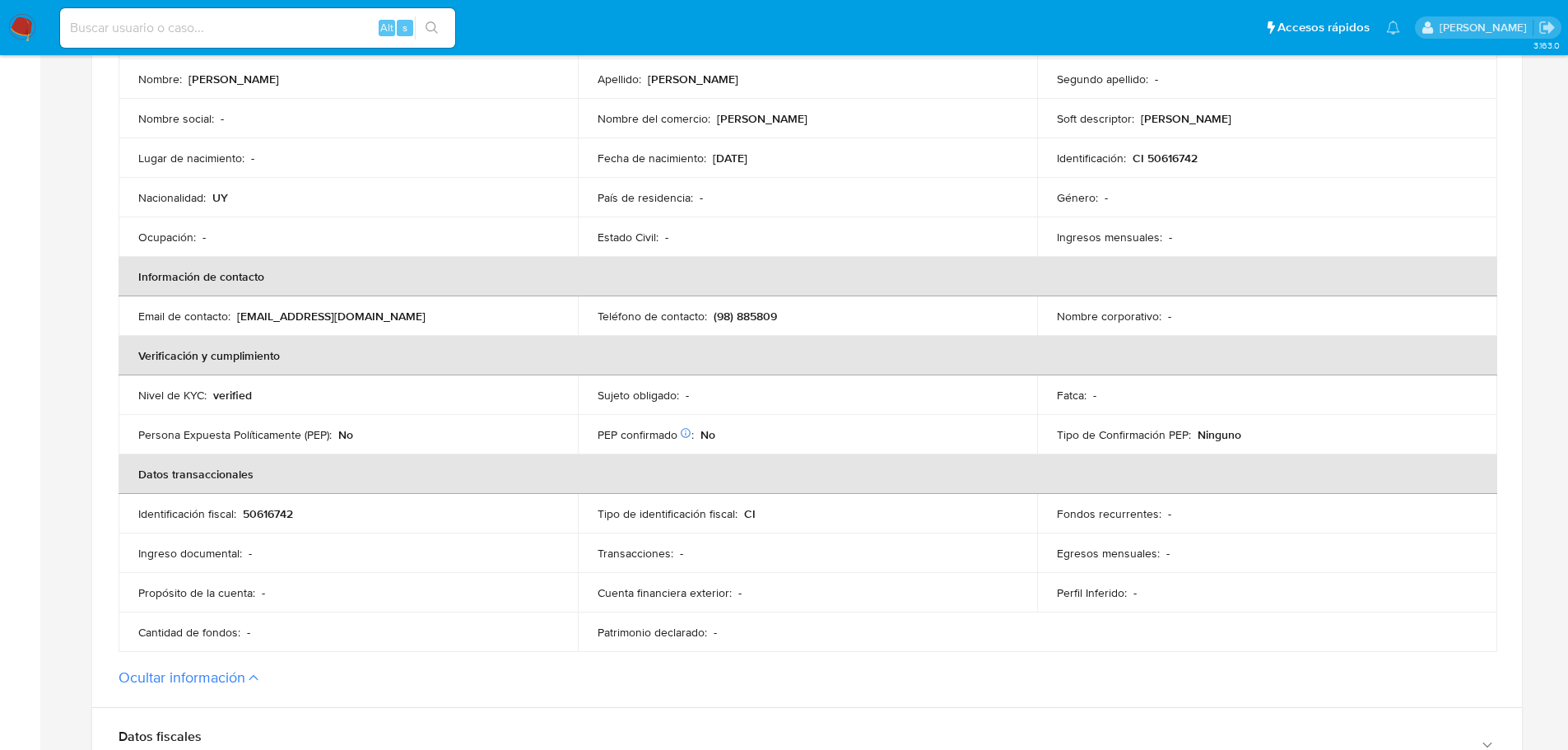
scroll to position [0, 0]
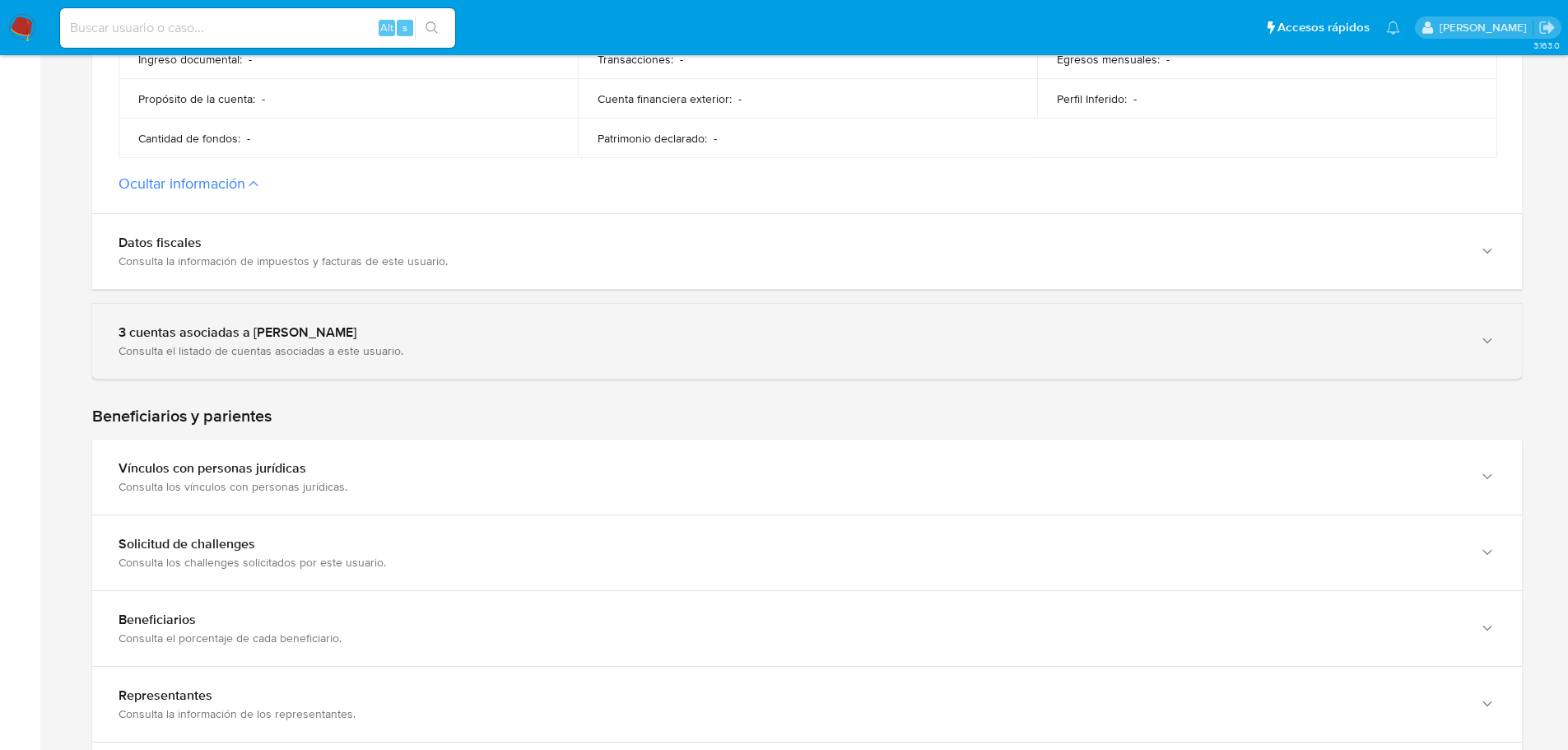
click at [363, 350] on div "Consulta el listado de cuentas asociadas a este usuario." at bounding box center [790, 350] width 1344 height 14
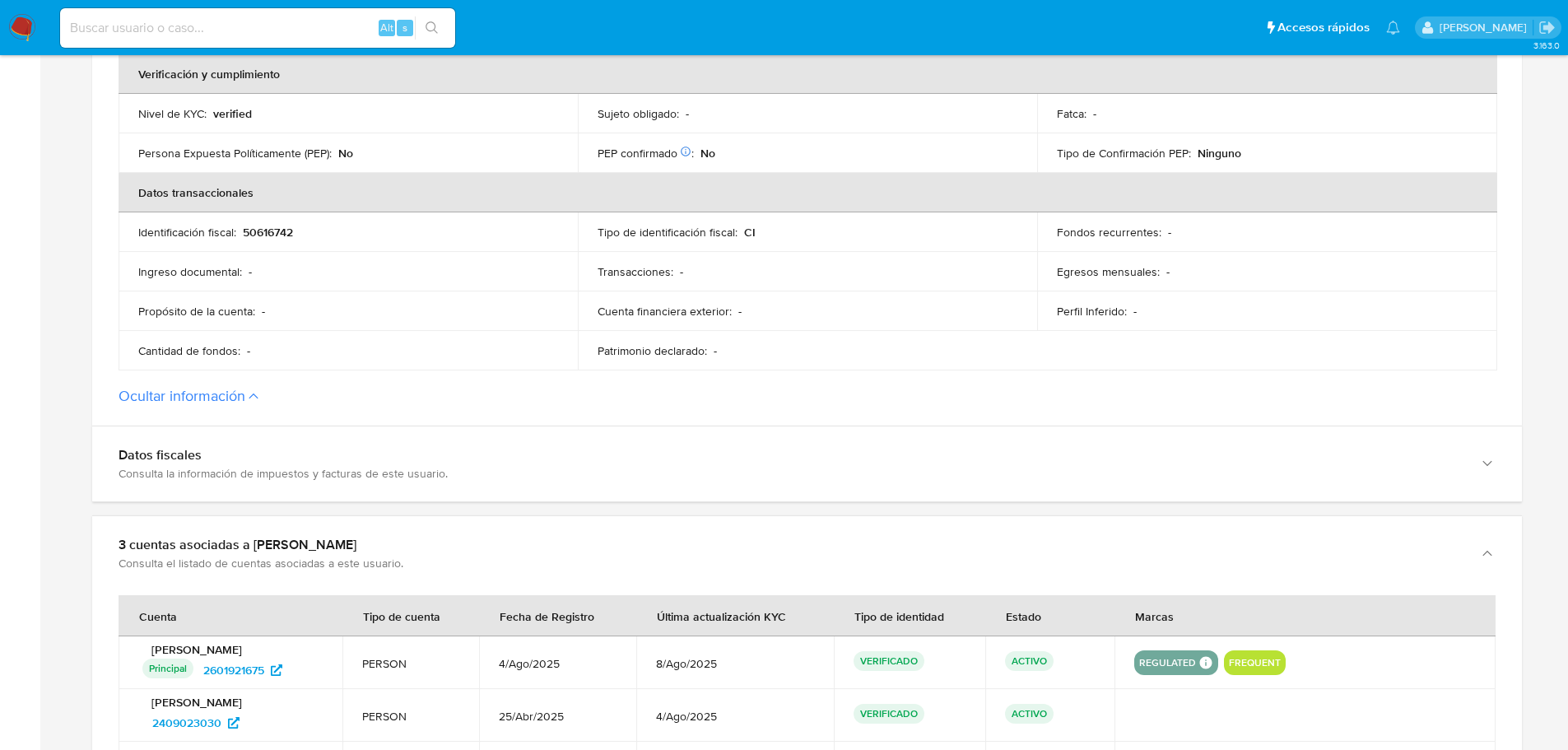
scroll to position [906, 0]
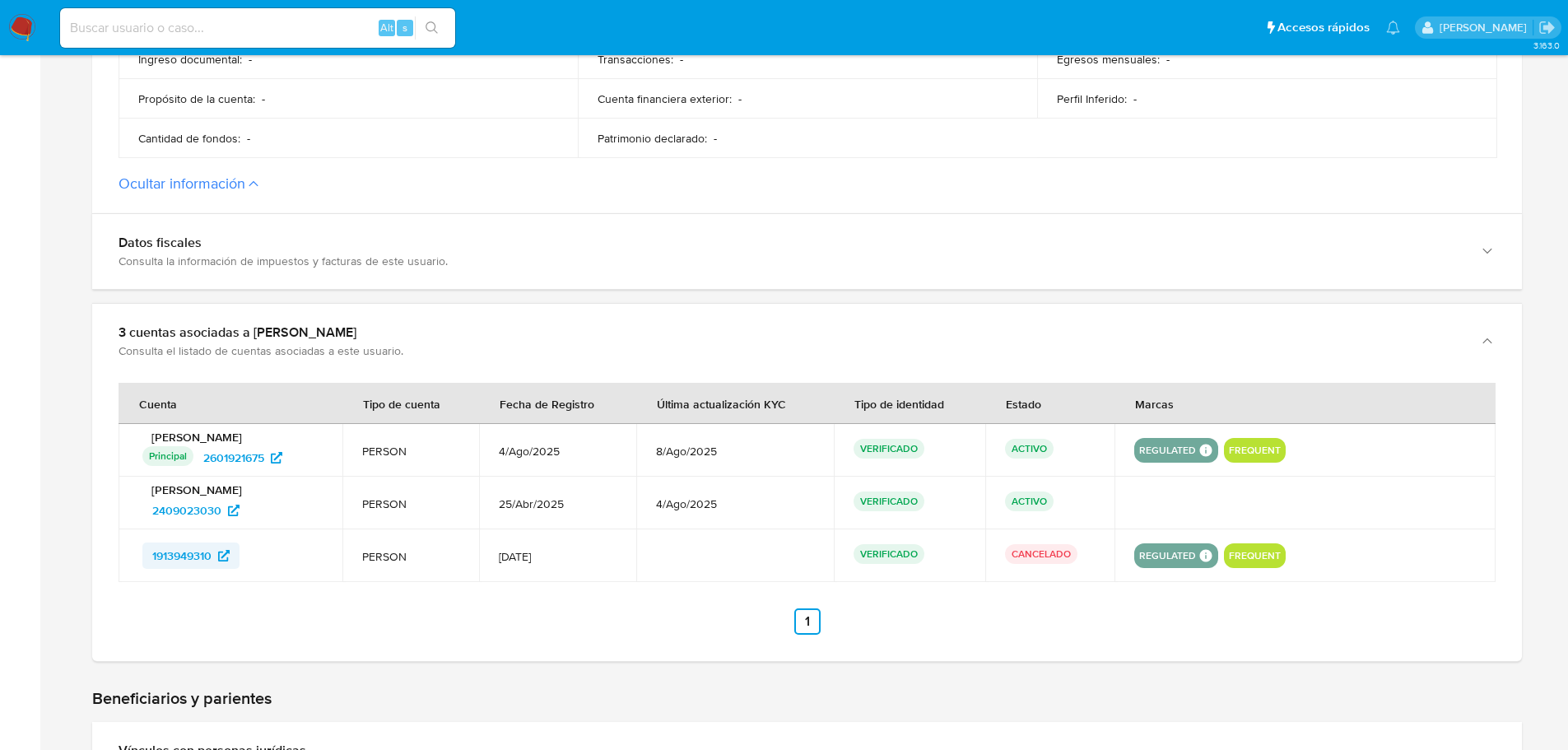
drag, startPoint x: 275, startPoint y: 558, endPoint x: 142, endPoint y: 566, distance: 133.2
click at [142, 566] on div "1913949310" at bounding box center [233, 555] width 181 height 26
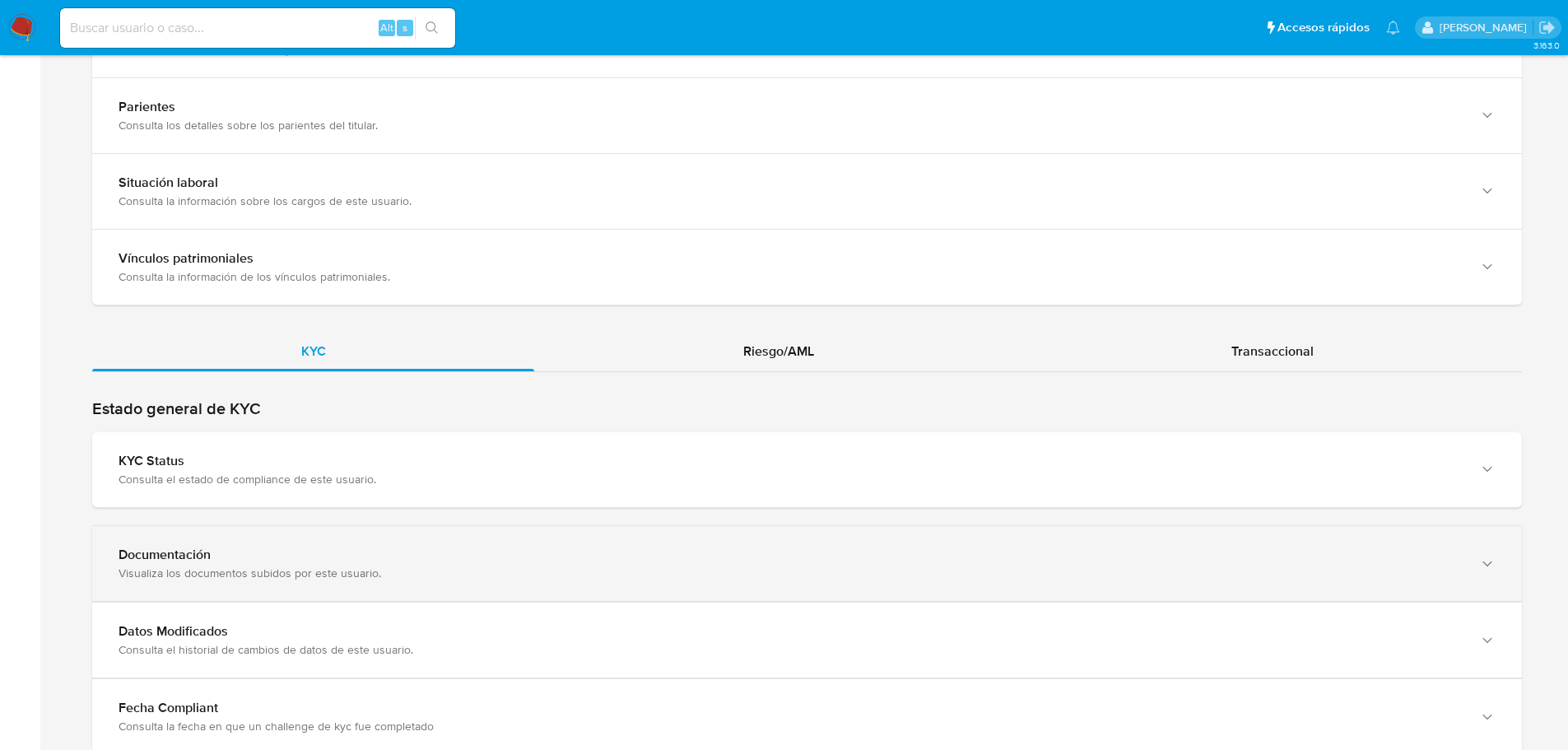
scroll to position [1976, 0]
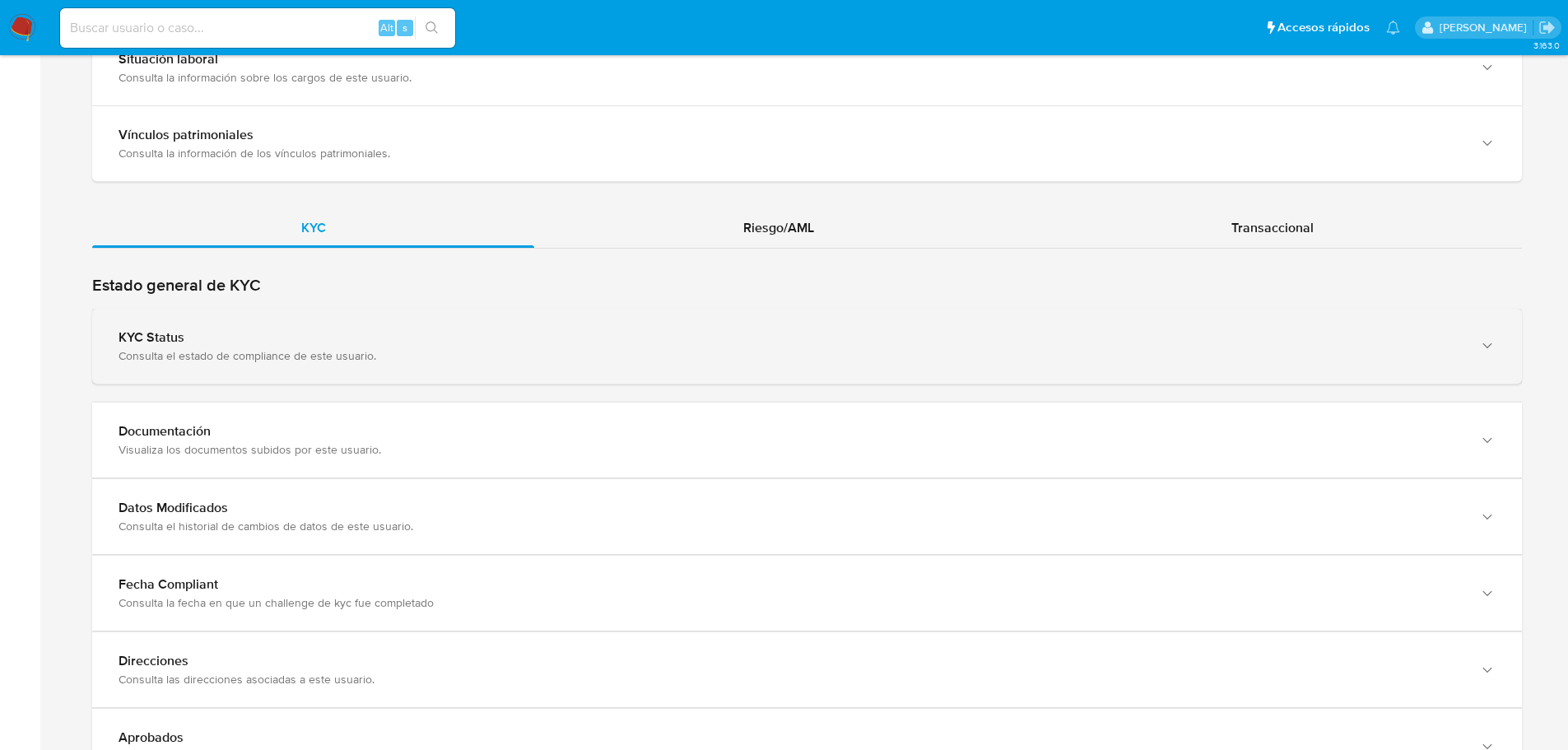
click at [954, 383] on div "KYC Status Consulta el estado de compliance de este usuario." at bounding box center [807, 346] width 1430 height 75
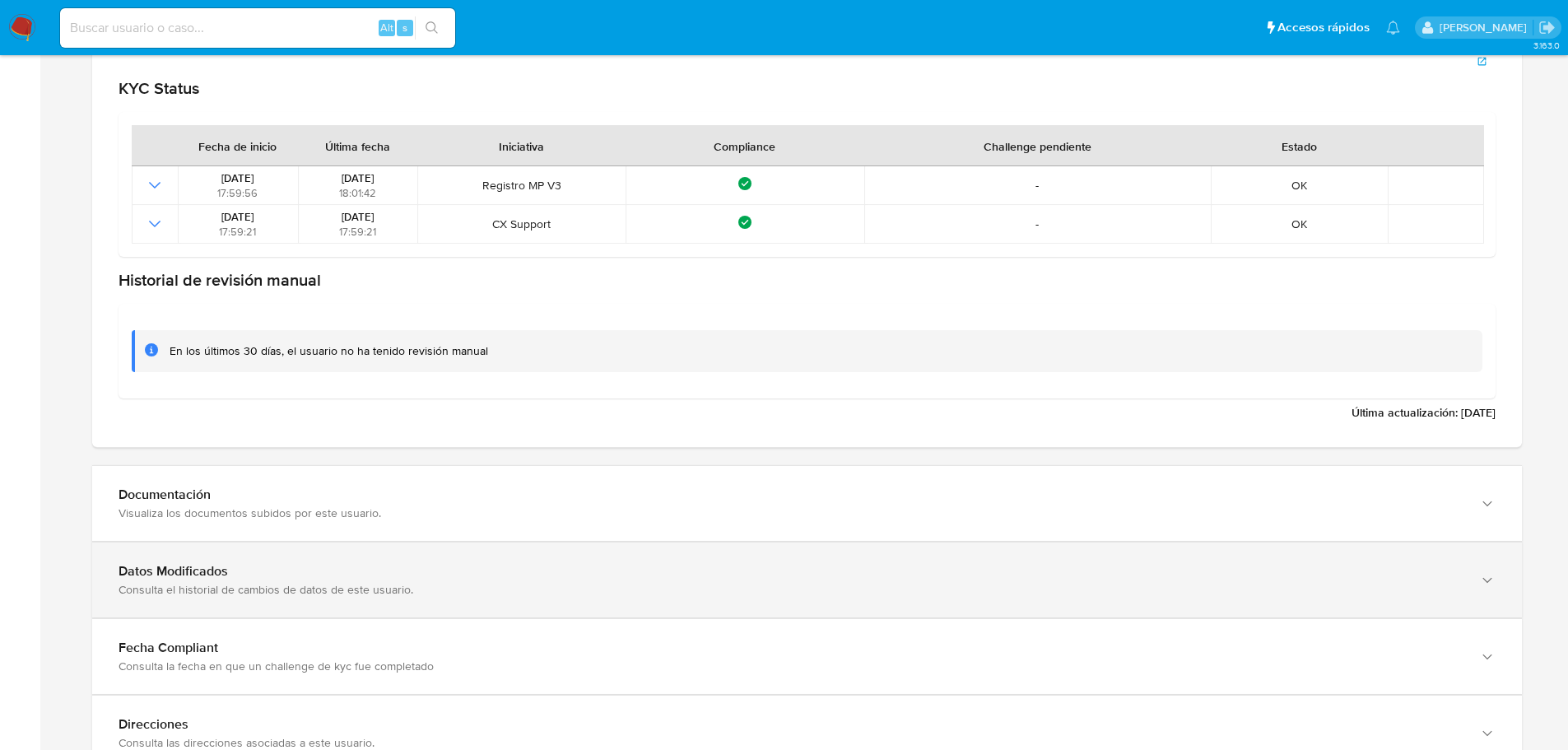
scroll to position [2388, 0]
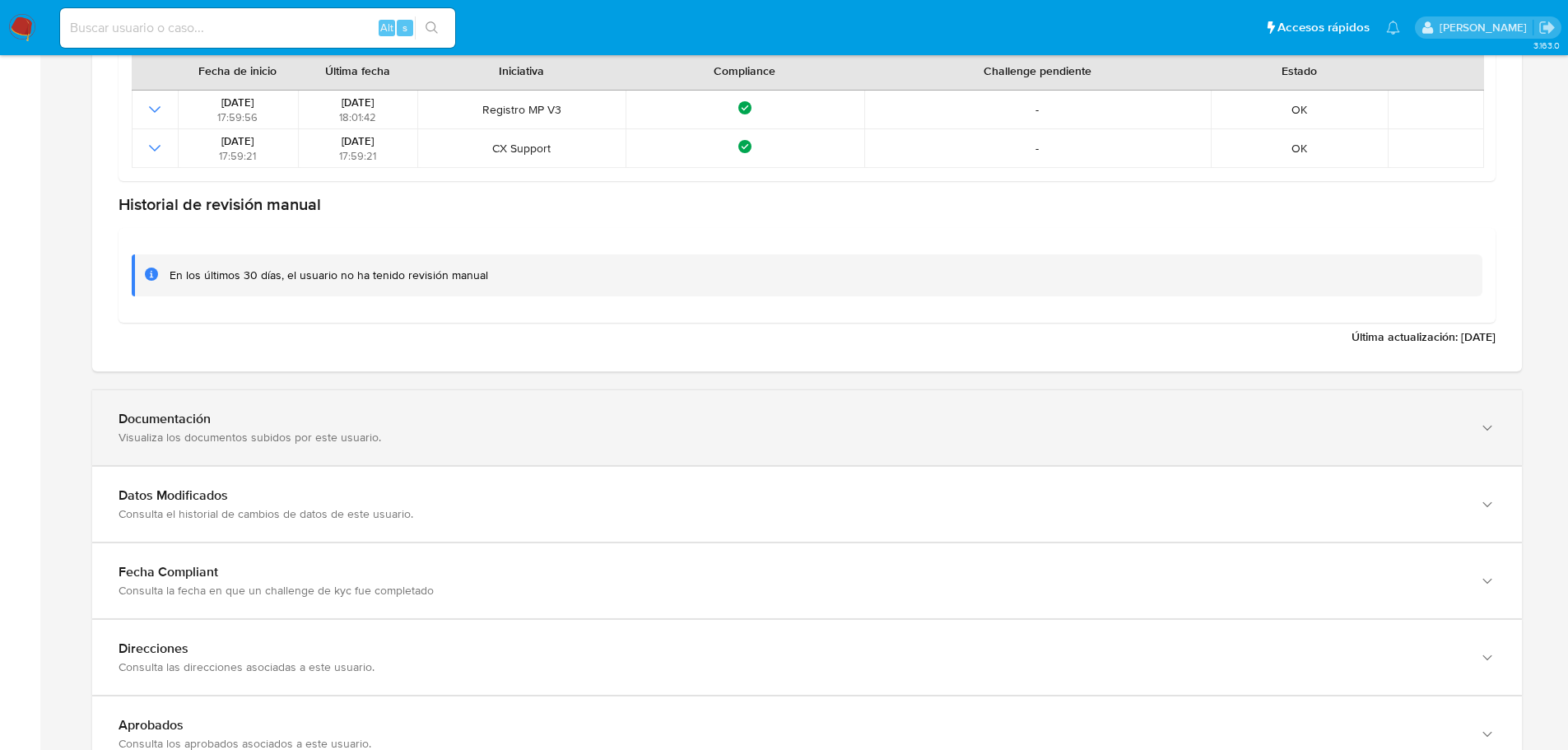
click at [851, 438] on div "Visualiza los documentos subidos por este usuario." at bounding box center [790, 437] width 1344 height 14
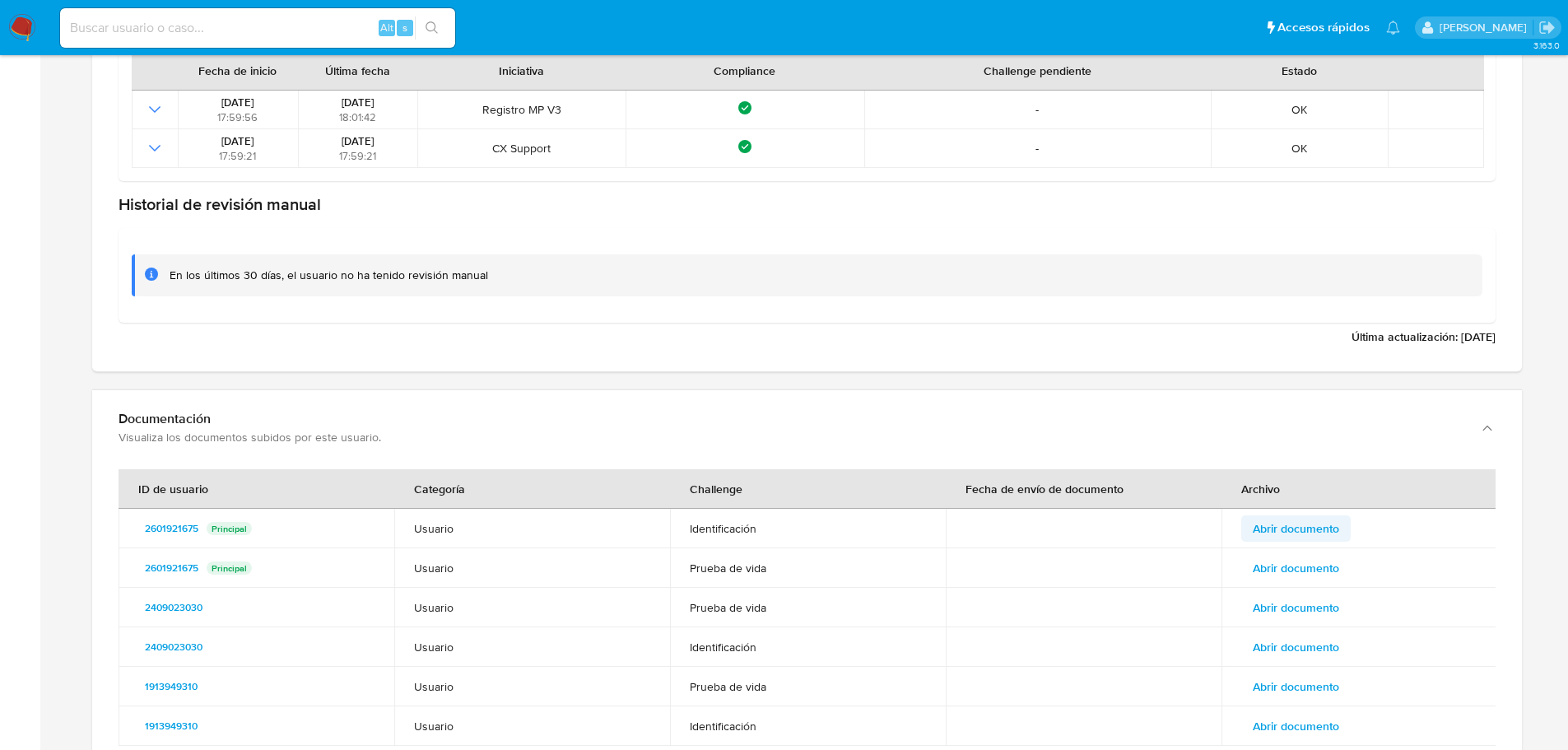
click at [1280, 524] on span "Abrir documento" at bounding box center [1296, 529] width 87 height 23
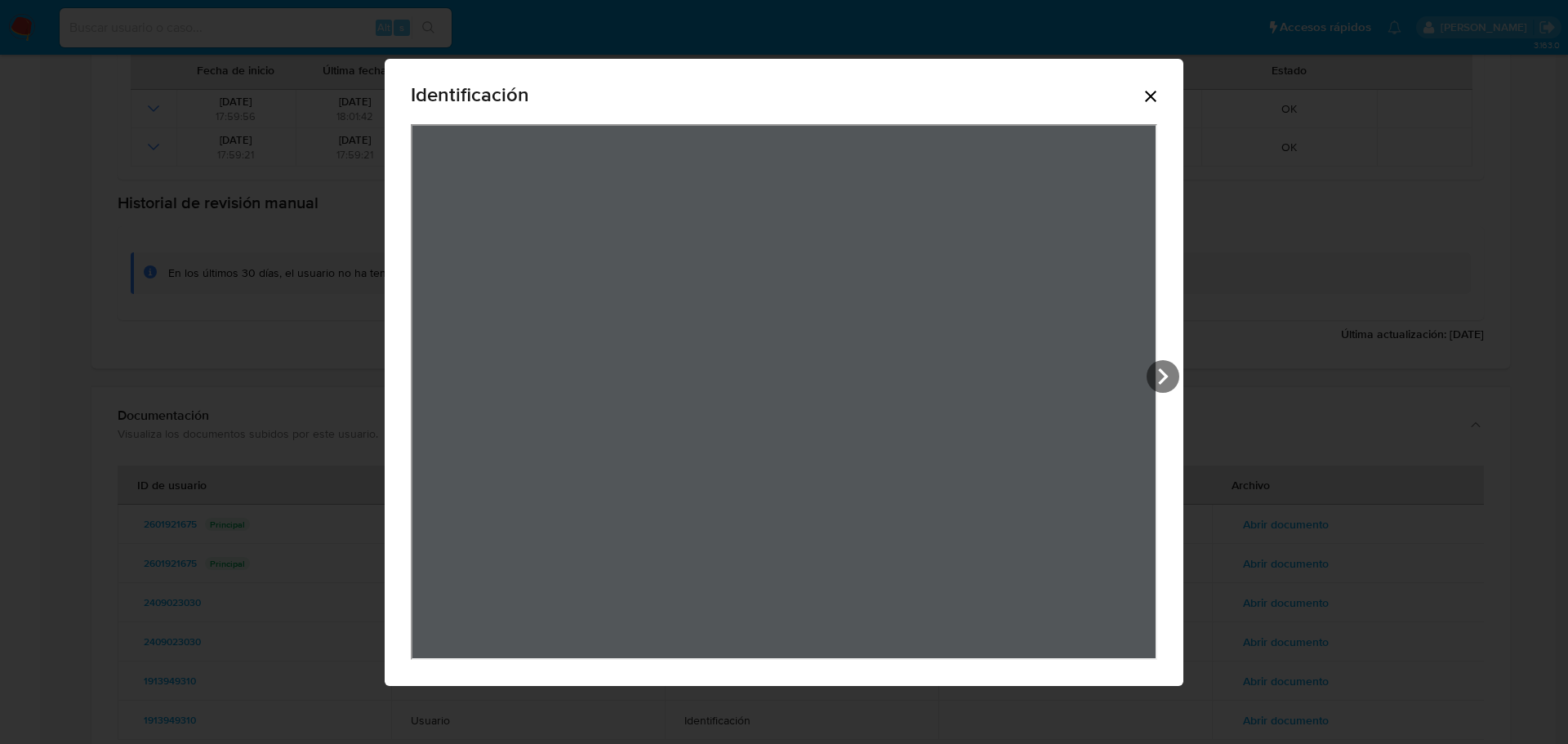
click at [1154, 99] on icon "Cerrar" at bounding box center [1151, 96] width 11 height 11
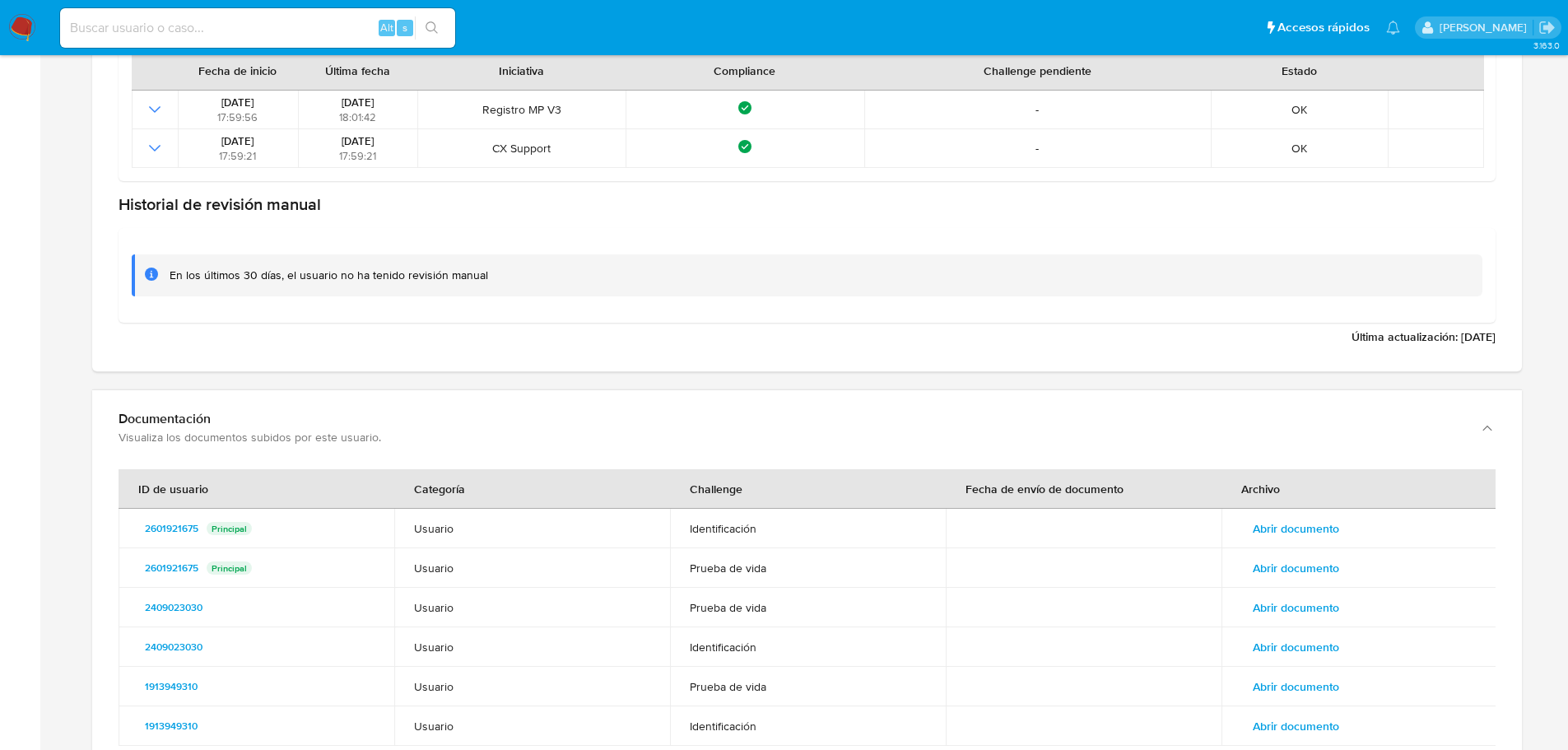
click at [1308, 576] on span "Abrir documento" at bounding box center [1296, 568] width 87 height 23
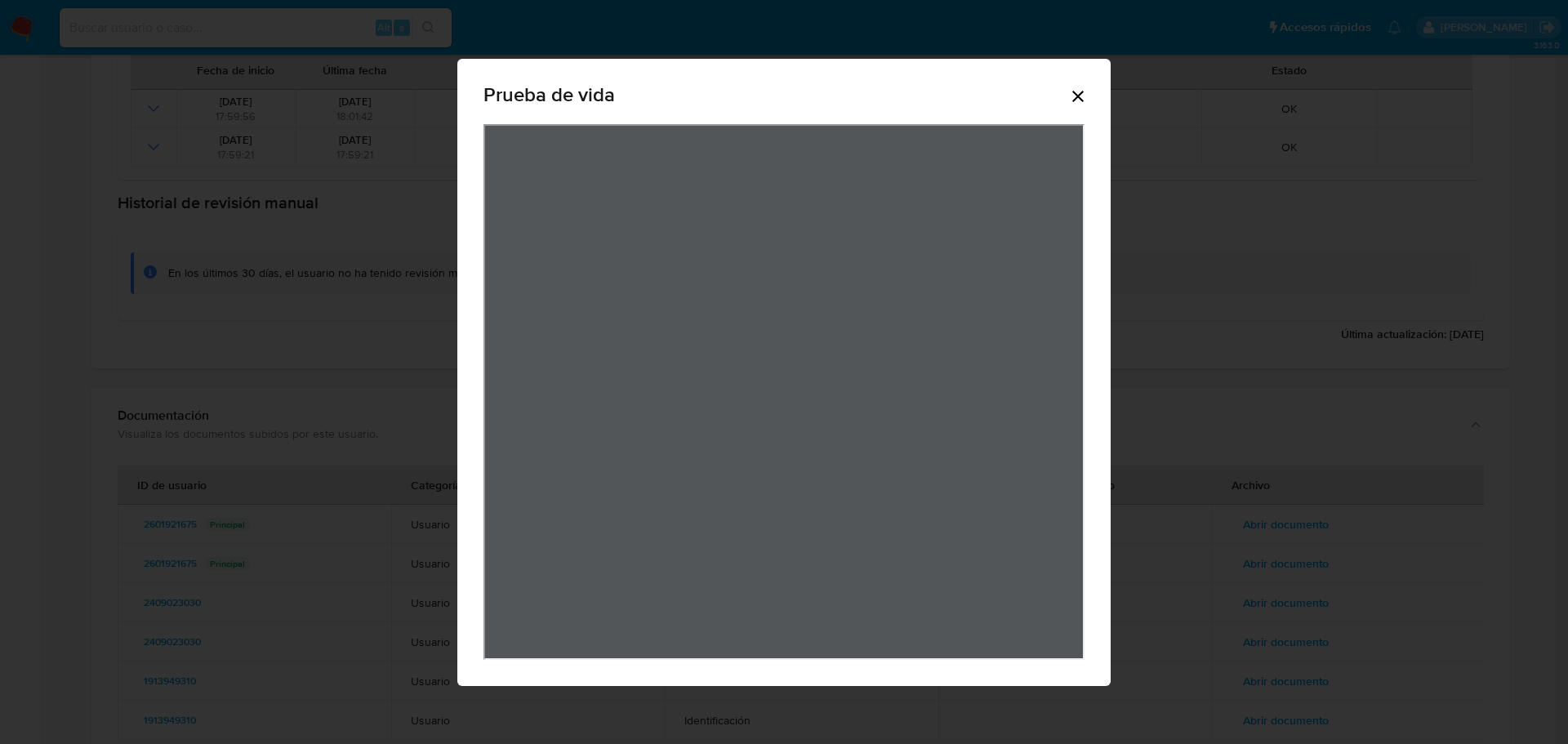
click at [1078, 90] on icon "Cerrar" at bounding box center [1078, 96] width 20 height 20
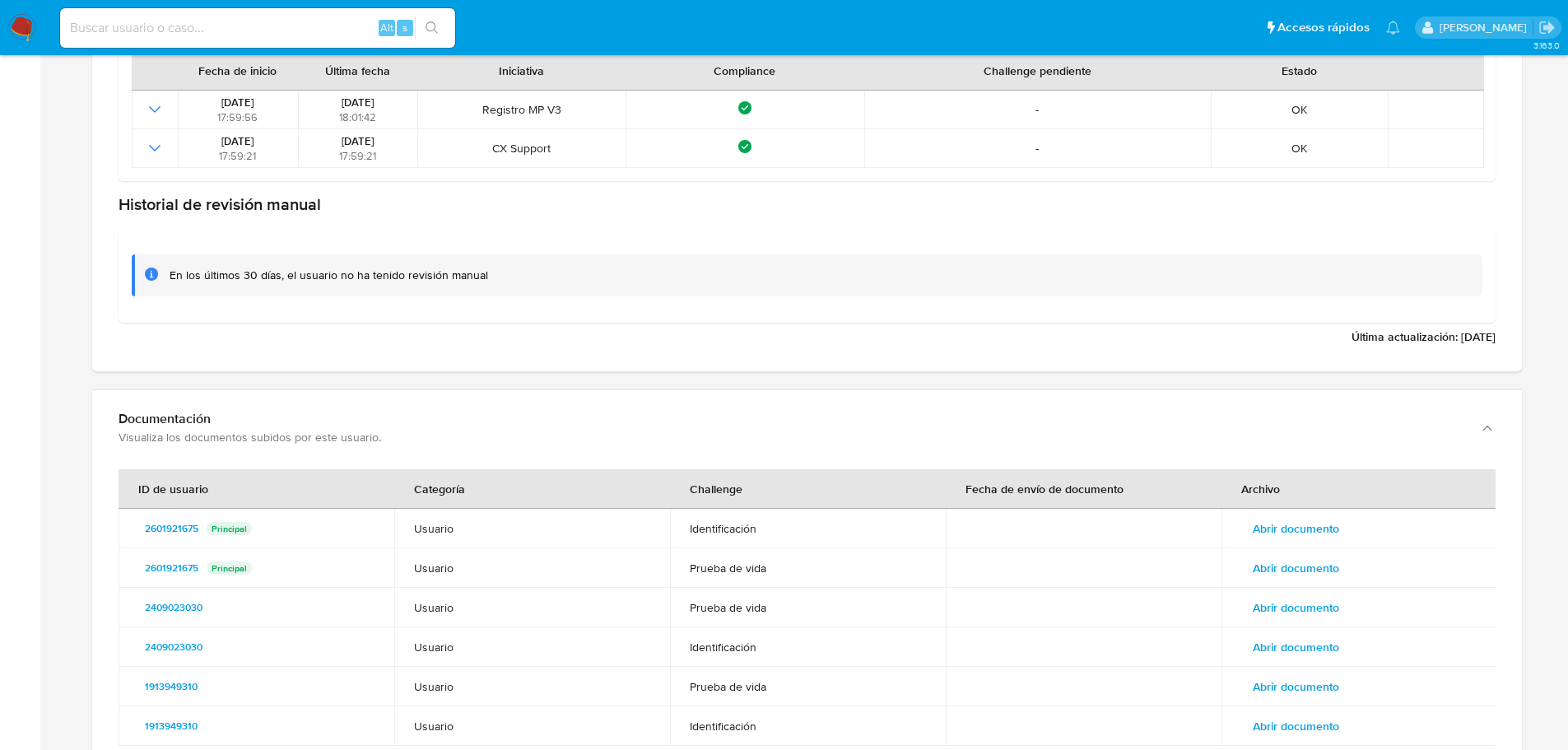
click at [1338, 524] on span "Abrir documento" at bounding box center [1296, 529] width 87 height 23
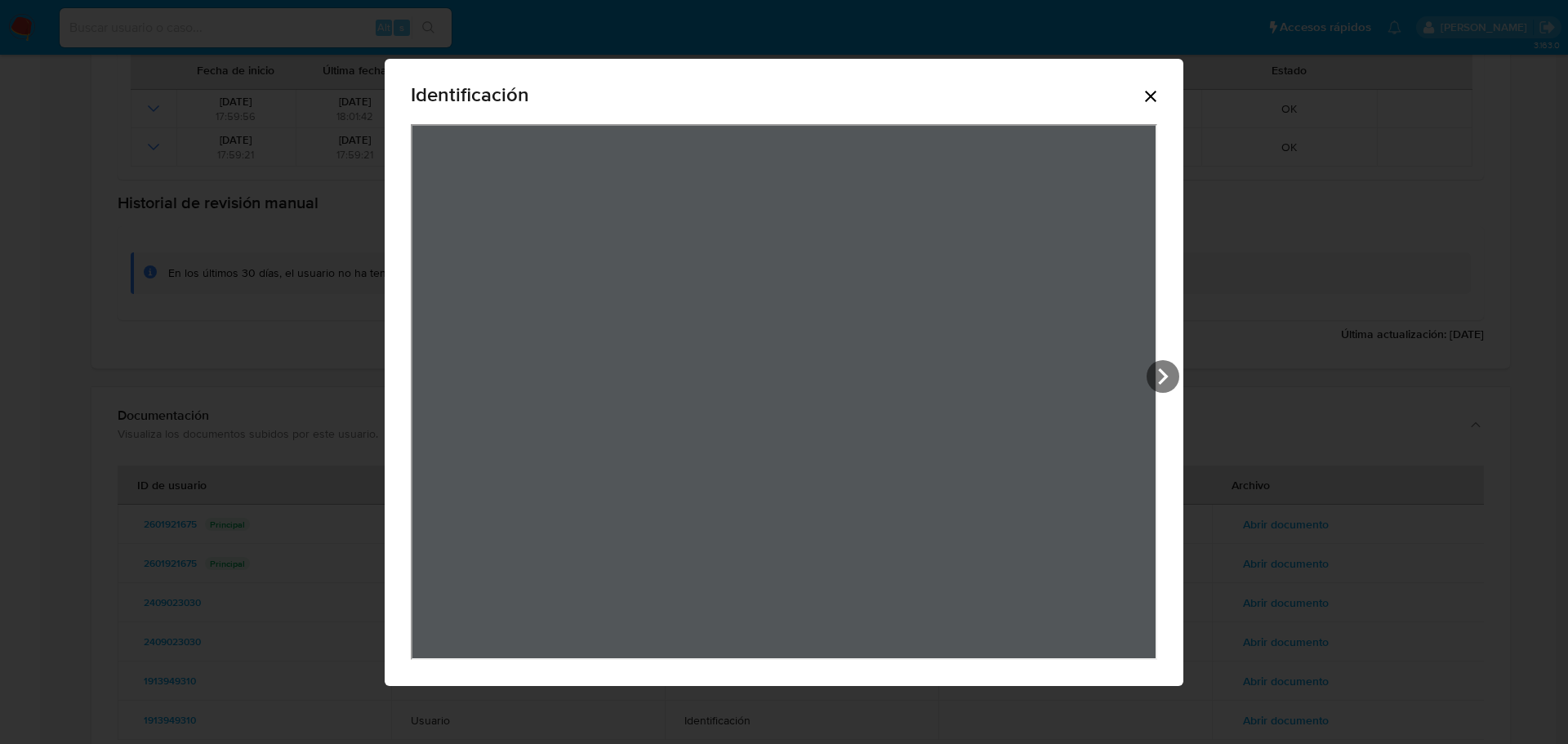
click at [1151, 98] on icon "Cerrar" at bounding box center [1150, 96] width 20 height 20
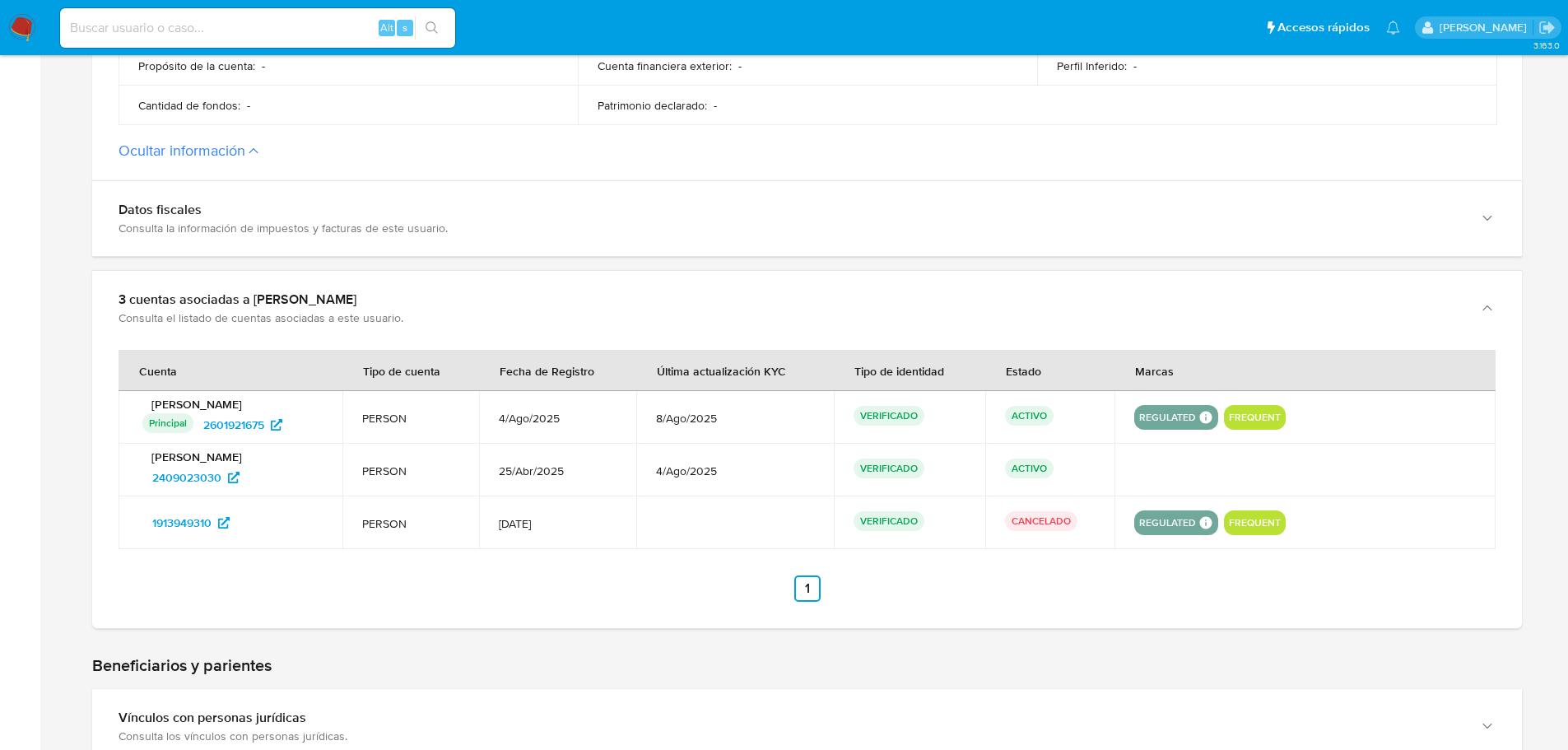
scroll to position [988, 0]
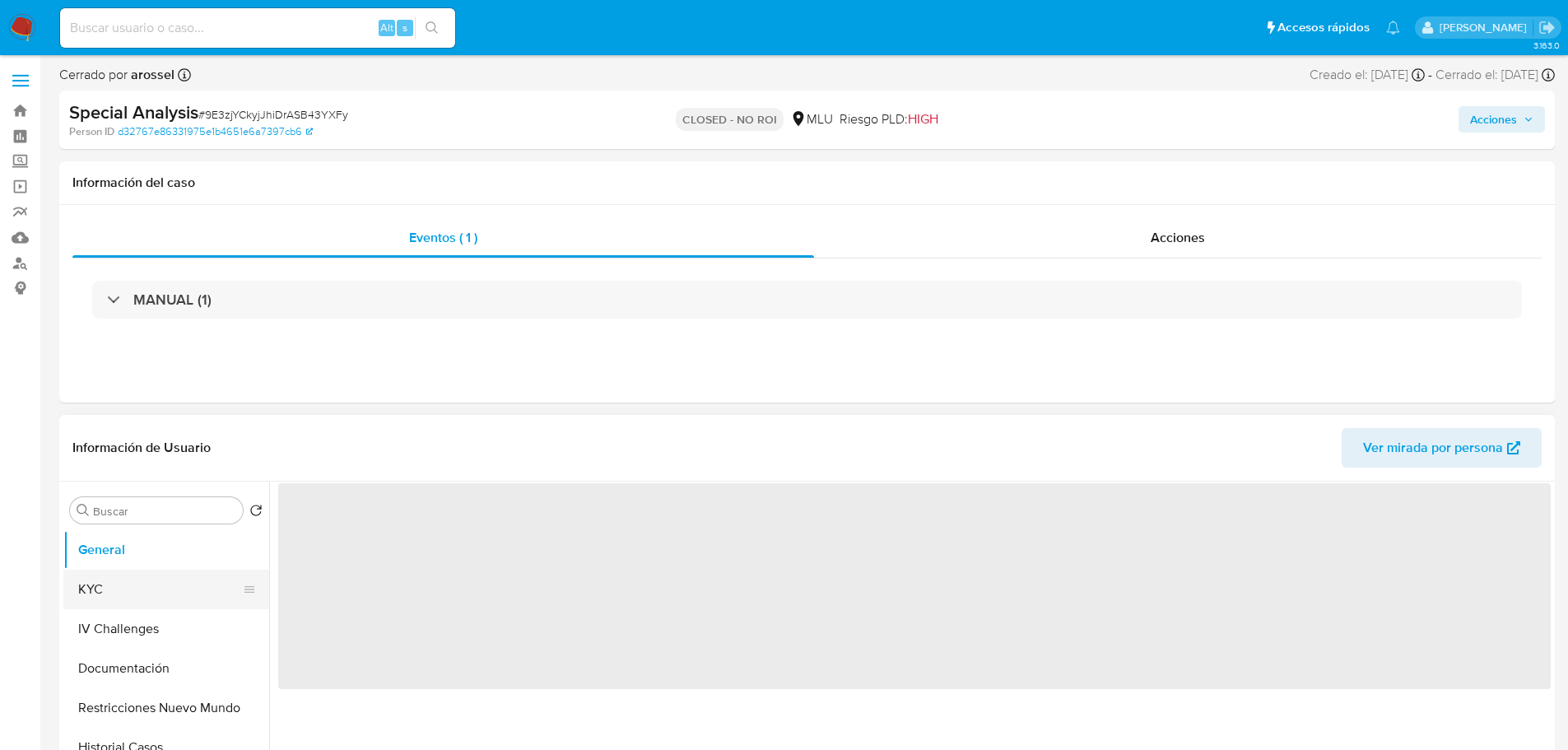
click at [139, 587] on button "KYC" at bounding box center [160, 589] width 192 height 39
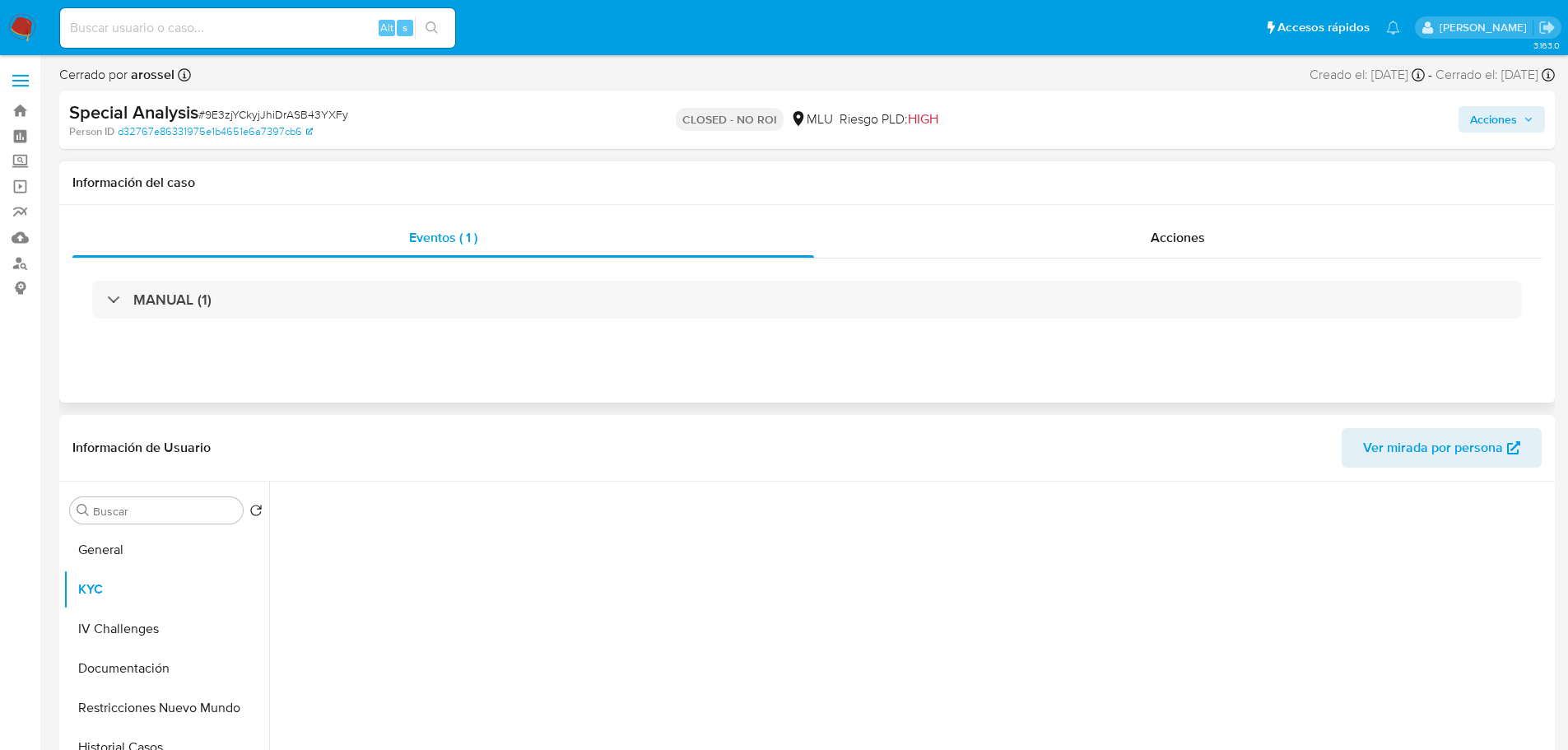
select select "10"
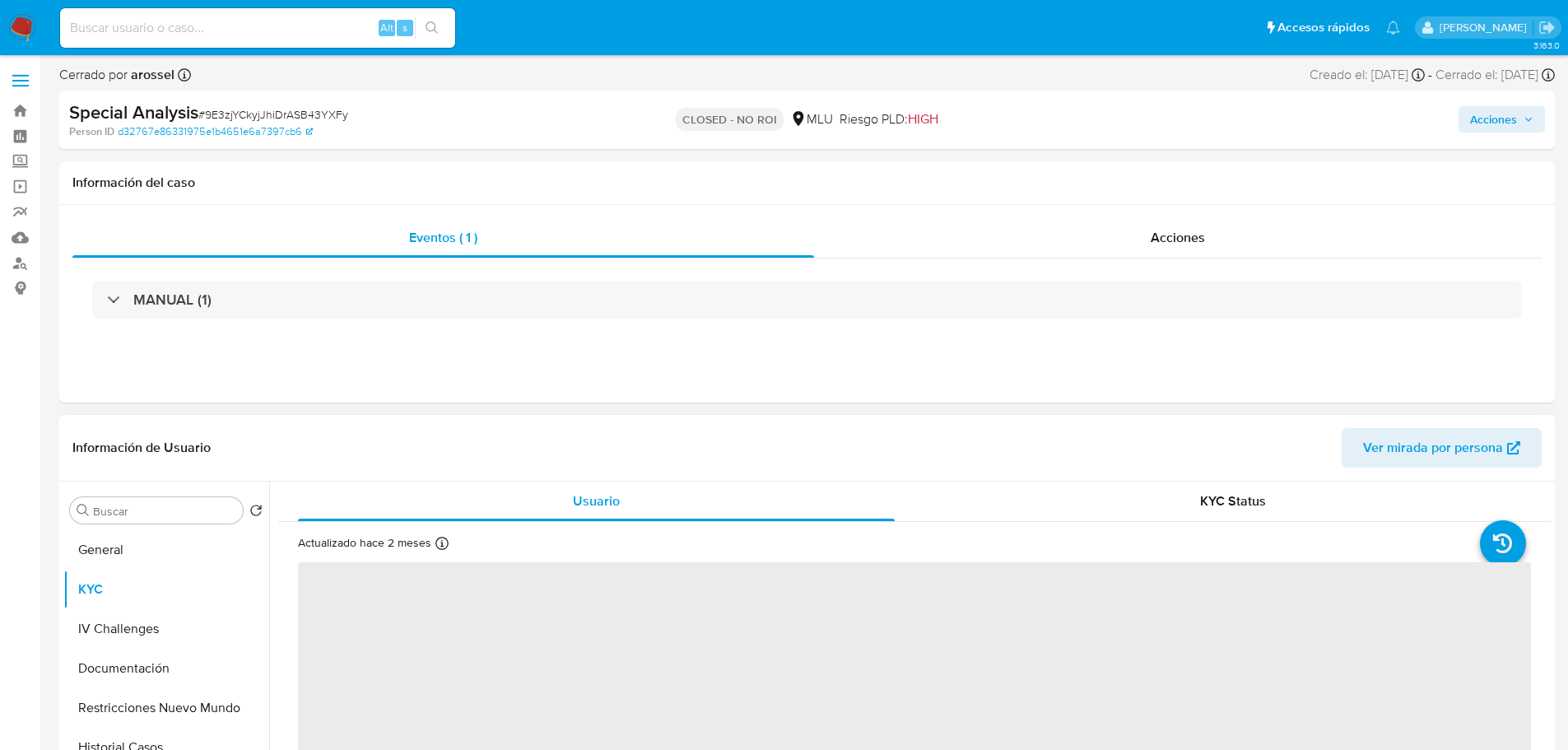
scroll to position [164, 0]
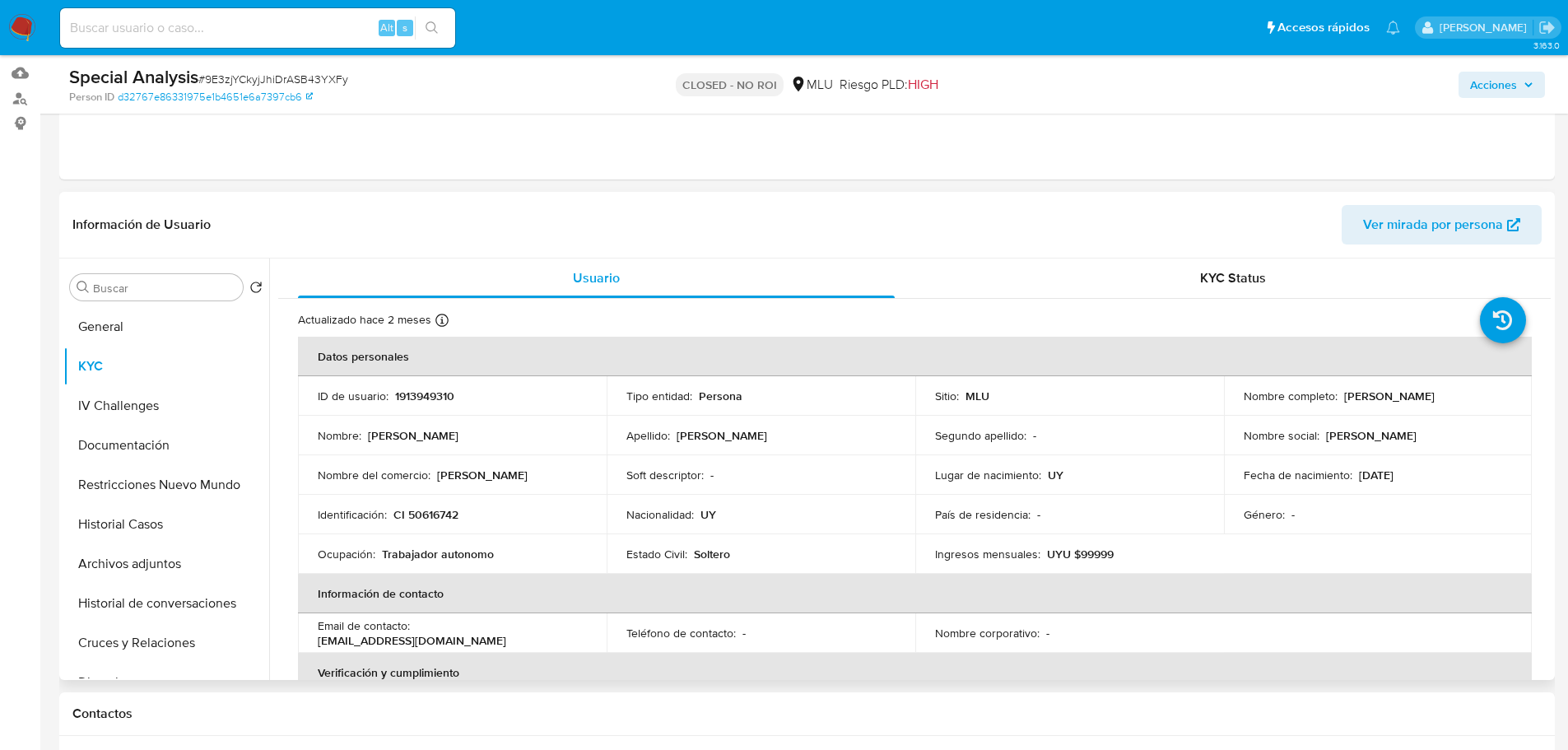
drag, startPoint x: 1340, startPoint y: 400, endPoint x: 1154, endPoint y: 256, distance: 235.2
click at [1425, 400] on div "Nombre completo : Alejandro Rosa" at bounding box center [1379, 395] width 269 height 14
copy p "Alejandro Rosa"
click at [162, 31] on input at bounding box center [258, 28] width 395 height 21
paste input "uRuzDk89uK6eRFwxs3tddchv"
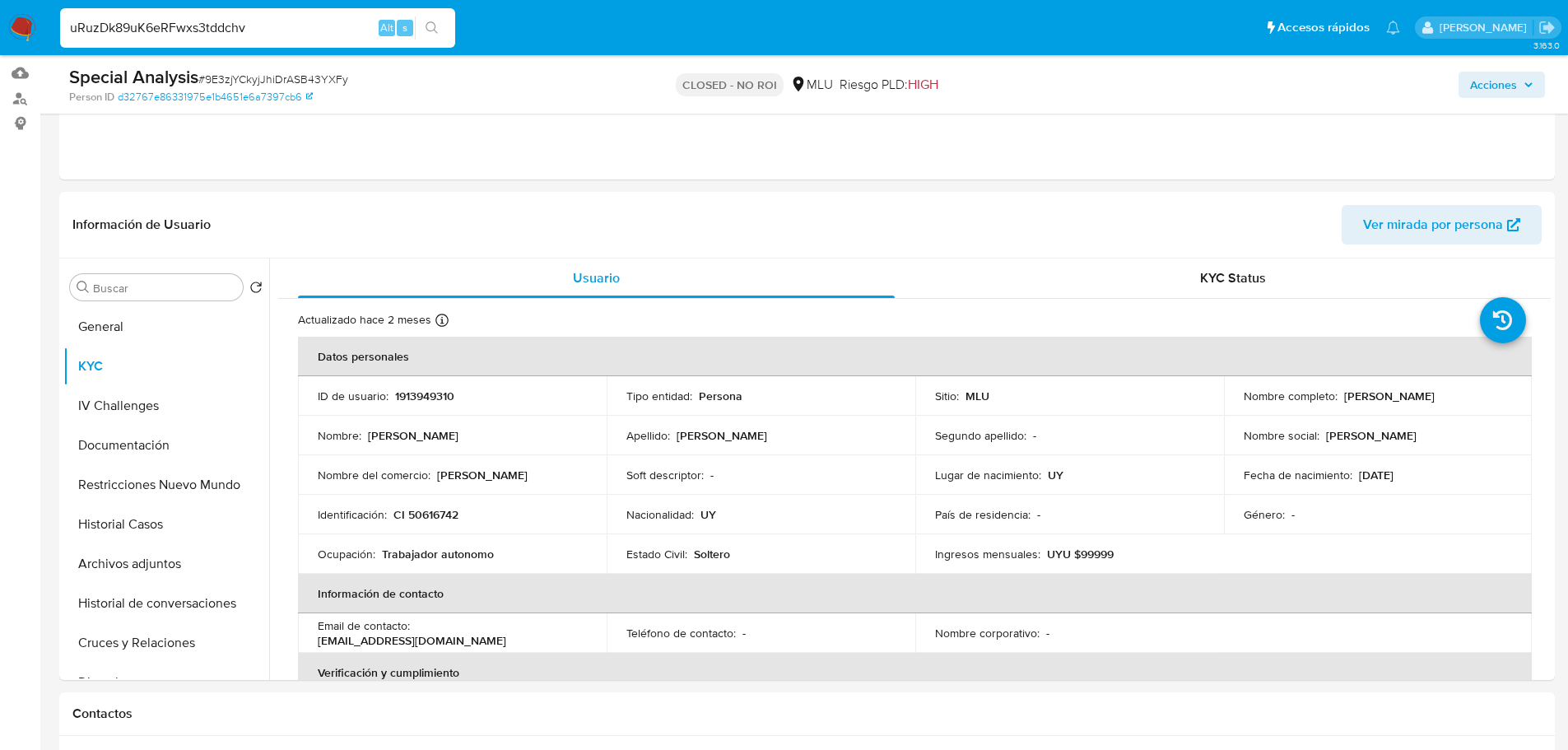
type input "uRuzDk89uK6eRFwxs3tddchv"
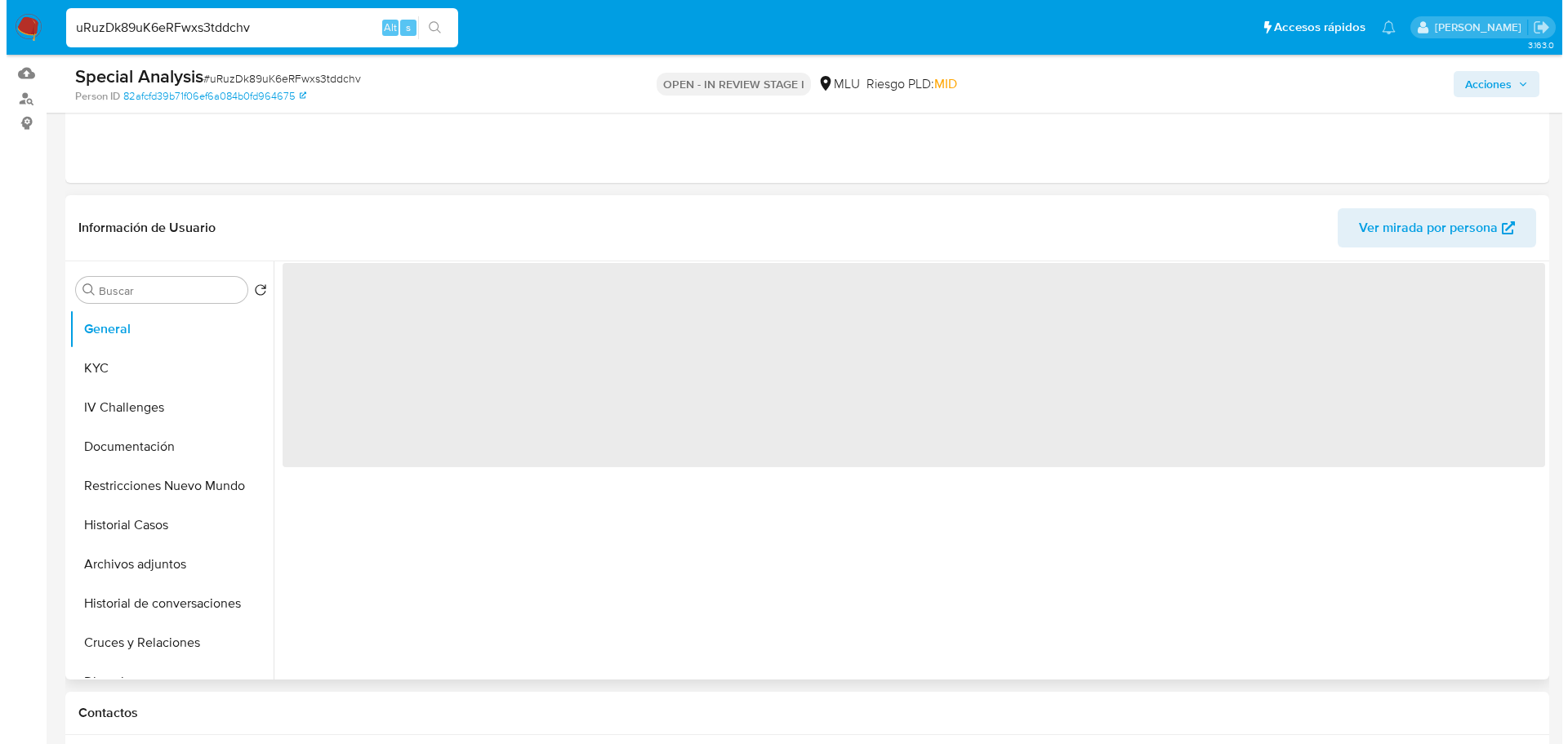
scroll to position [163, 0]
select select "10"
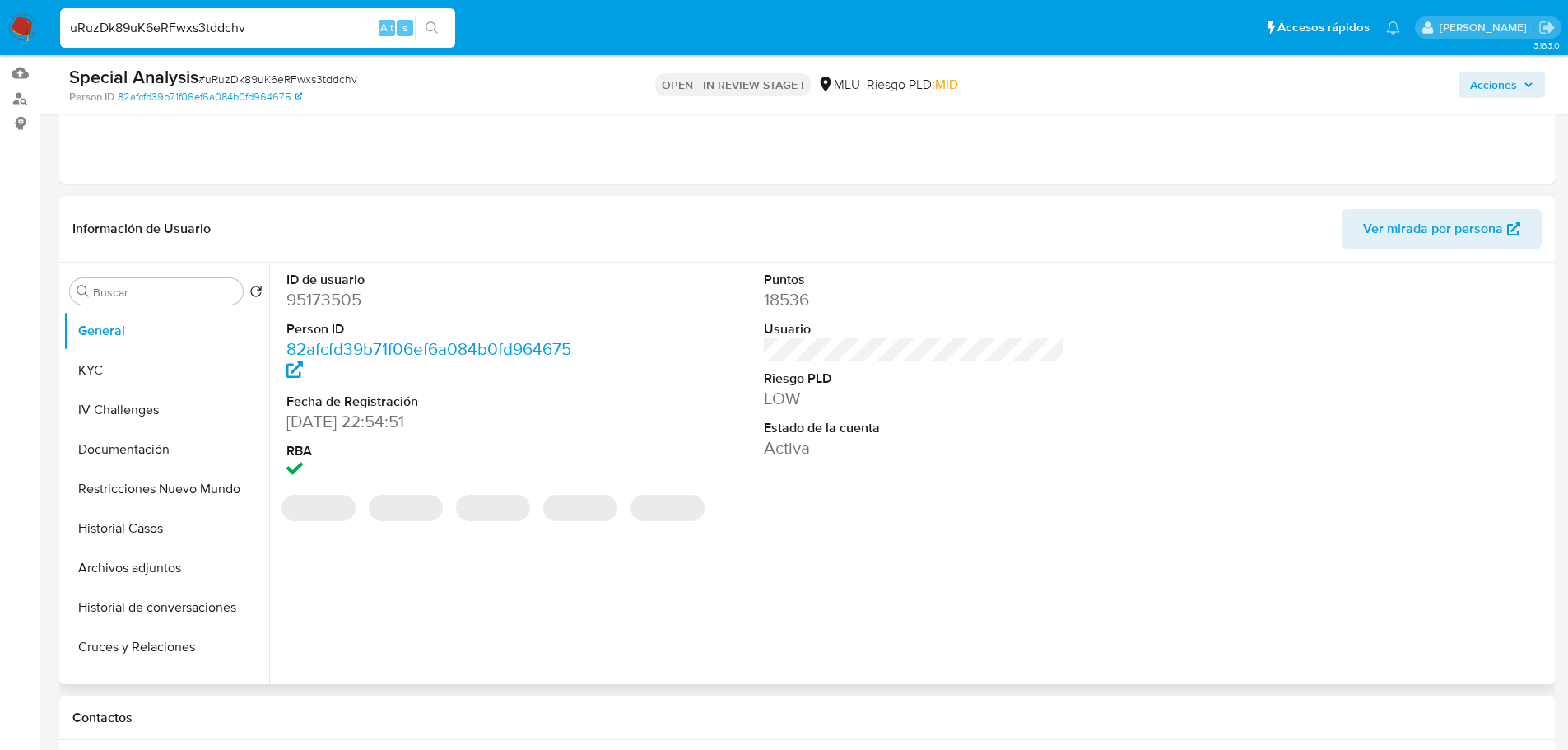
click at [1366, 235] on span "Ver mirada por persona" at bounding box center [1433, 229] width 140 height 39
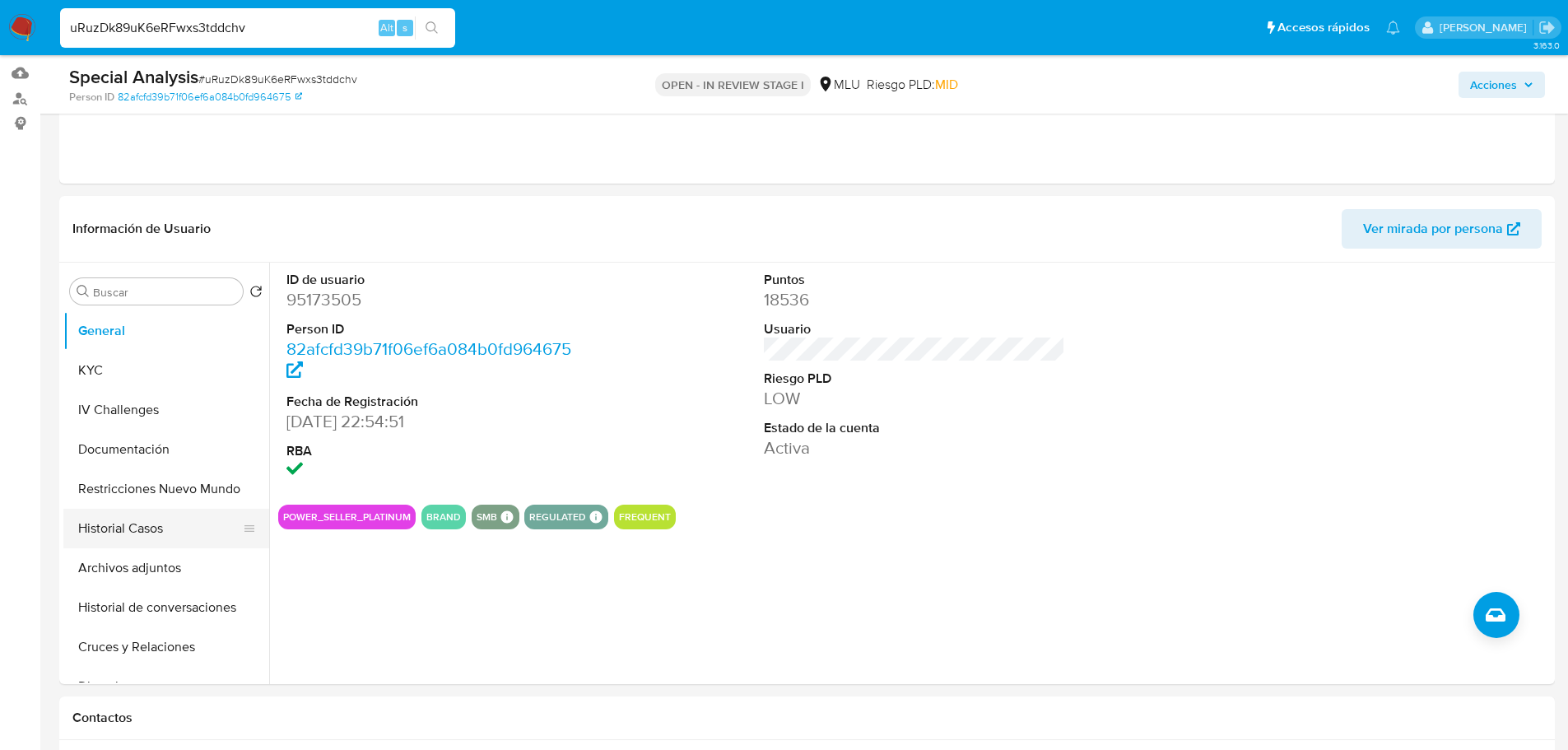
click at [119, 535] on button "Historial Casos" at bounding box center [160, 528] width 192 height 39
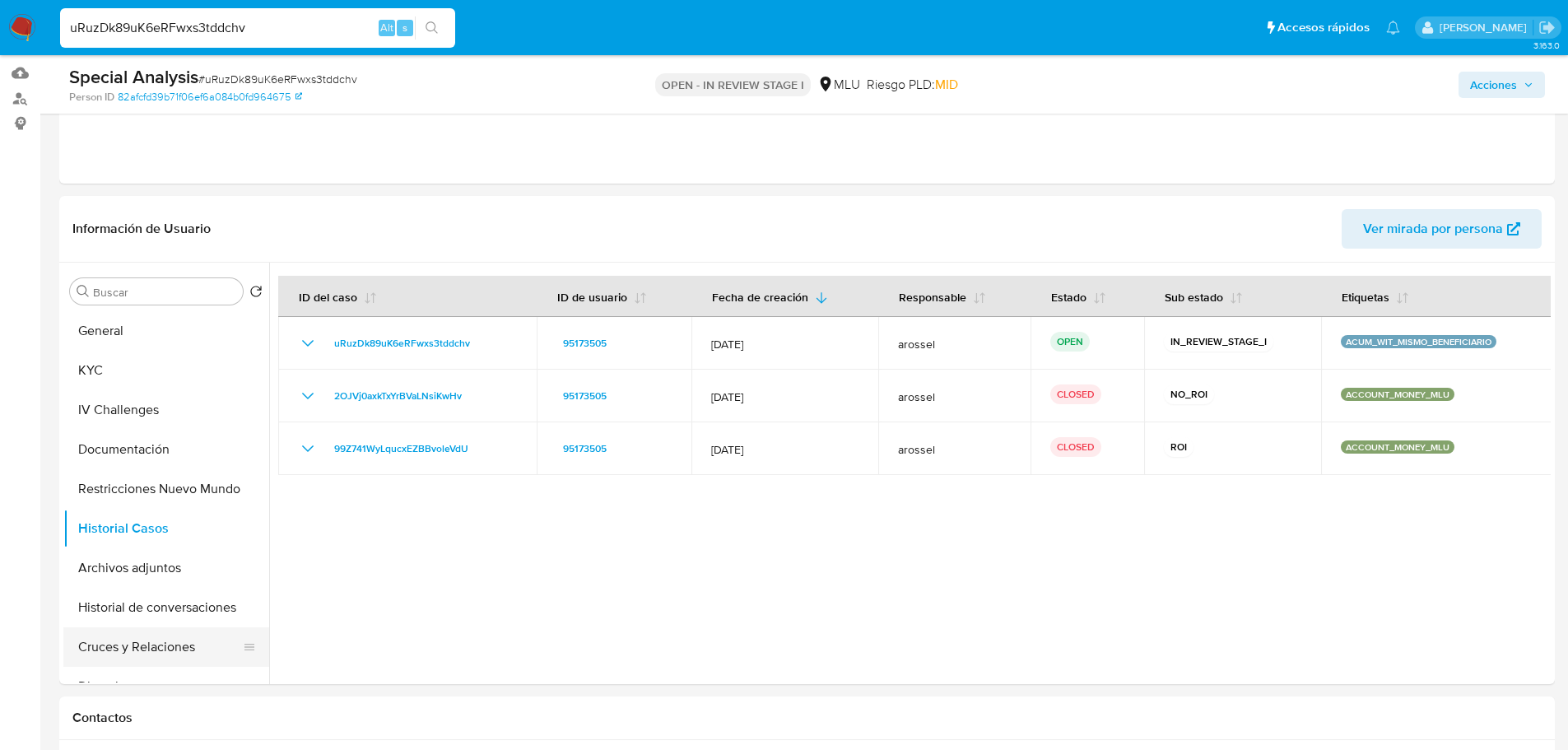
click at [154, 656] on button "Cruces y Relaciones" at bounding box center [160, 647] width 192 height 39
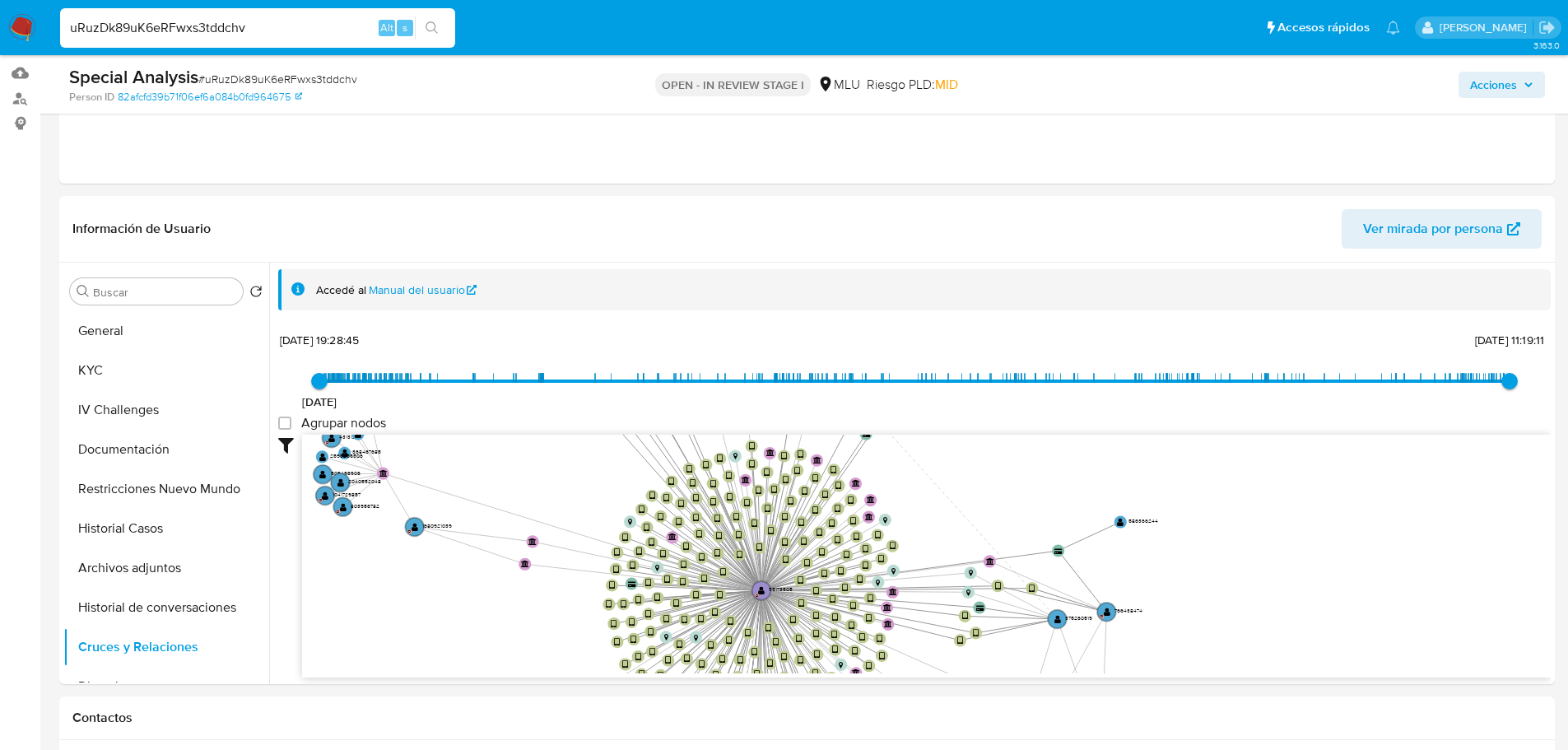
drag, startPoint x: 441, startPoint y: 540, endPoint x: 508, endPoint y: 561, distance: 70.2
click at [508, 561] on icon "device-675c1c4a5c6bd1baf67caa51  device-6535492de0e3110c50dffa63  device-655a…" at bounding box center [926, 554] width 1249 height 238
drag, startPoint x: 466, startPoint y: 452, endPoint x: 470, endPoint y: 506, distance: 54.1
click at [470, 506] on icon "device-675c1c4a5c6bd1baf67caa51  device-6535492de0e3110c50dffa63  device-655a…" at bounding box center [926, 554] width 1249 height 238
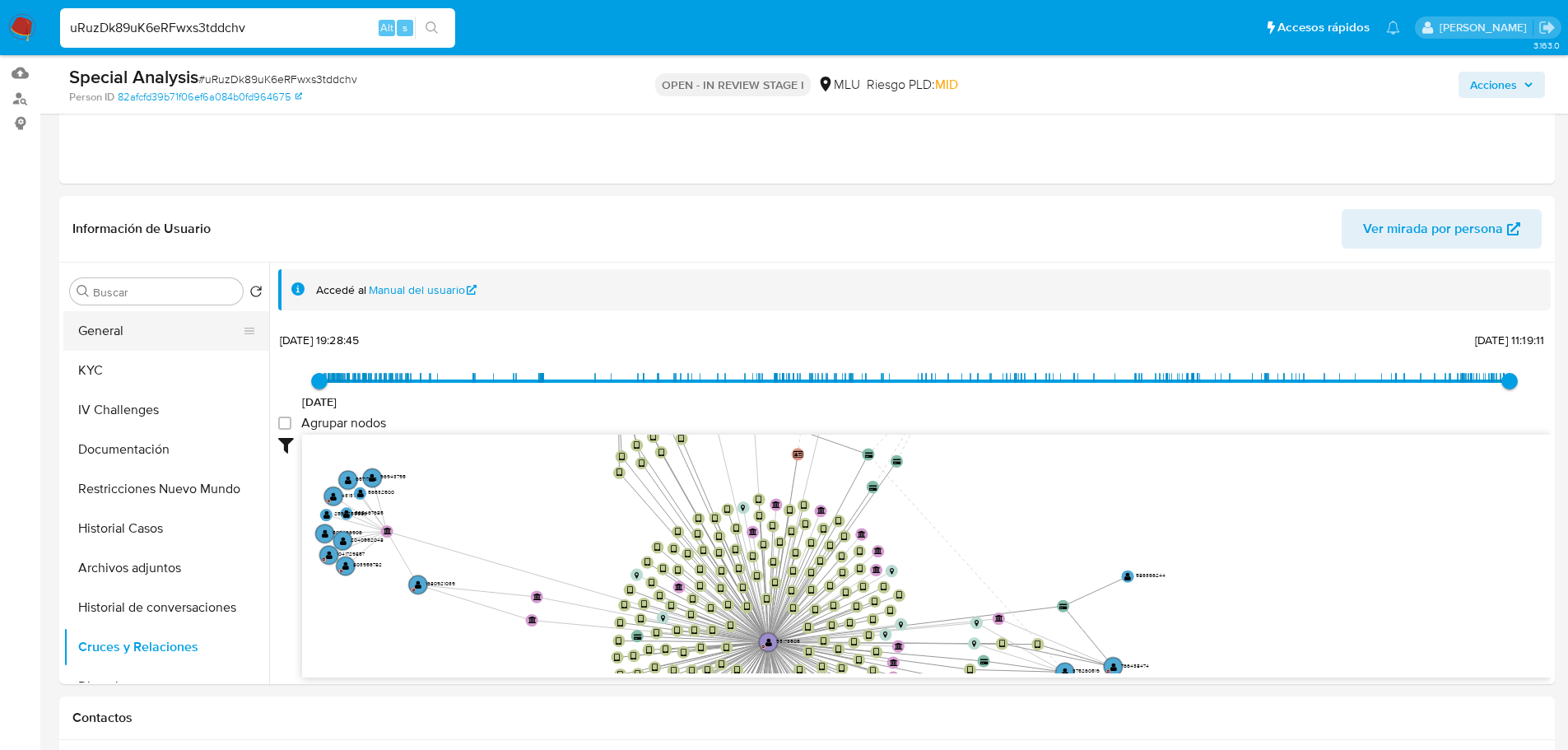
click at [140, 339] on button "General" at bounding box center [160, 331] width 192 height 39
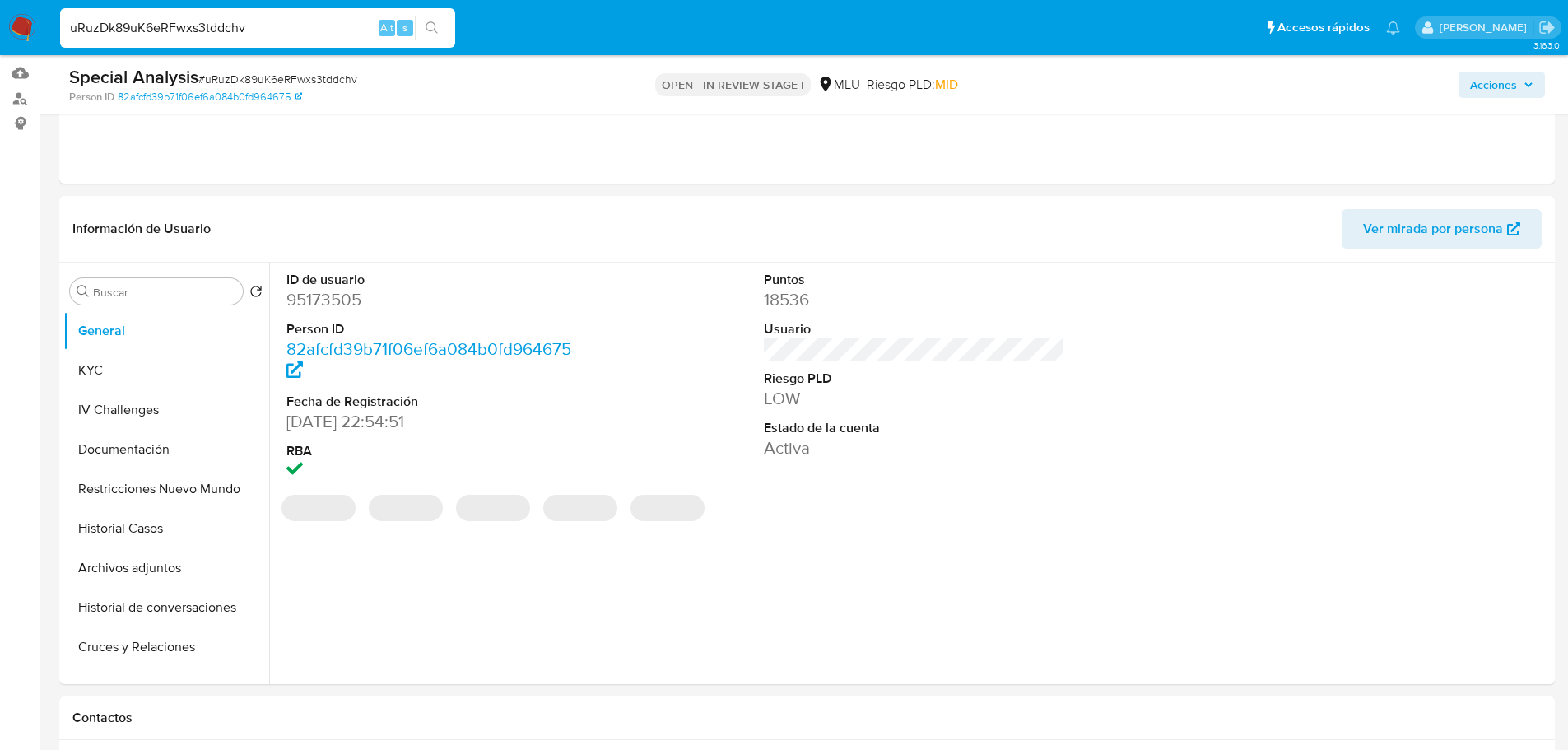
click at [336, 298] on dd "95173505" at bounding box center [437, 300] width 302 height 23
copy dd "95173505"
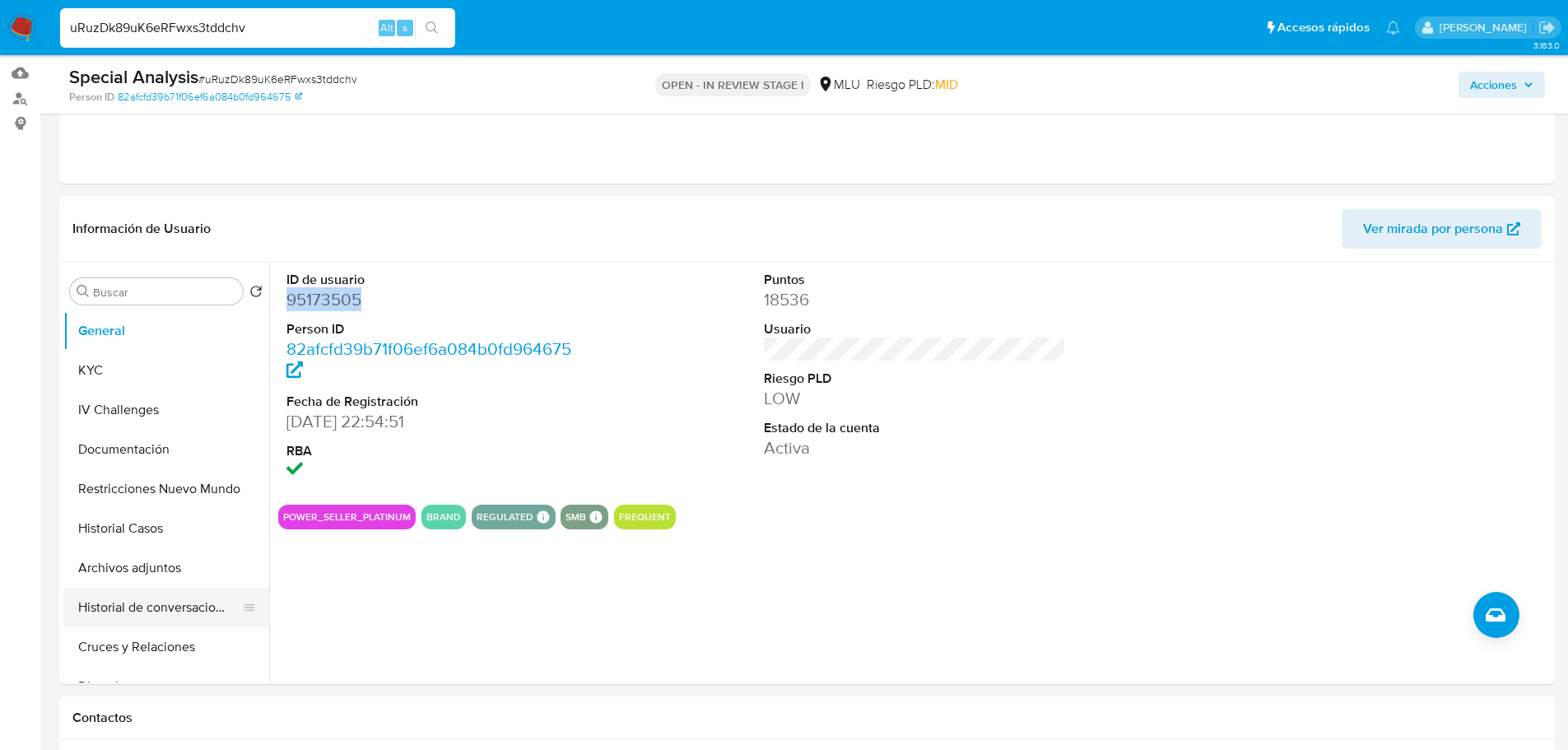
click at [164, 614] on button "Historial de conversaciones" at bounding box center [160, 607] width 192 height 39
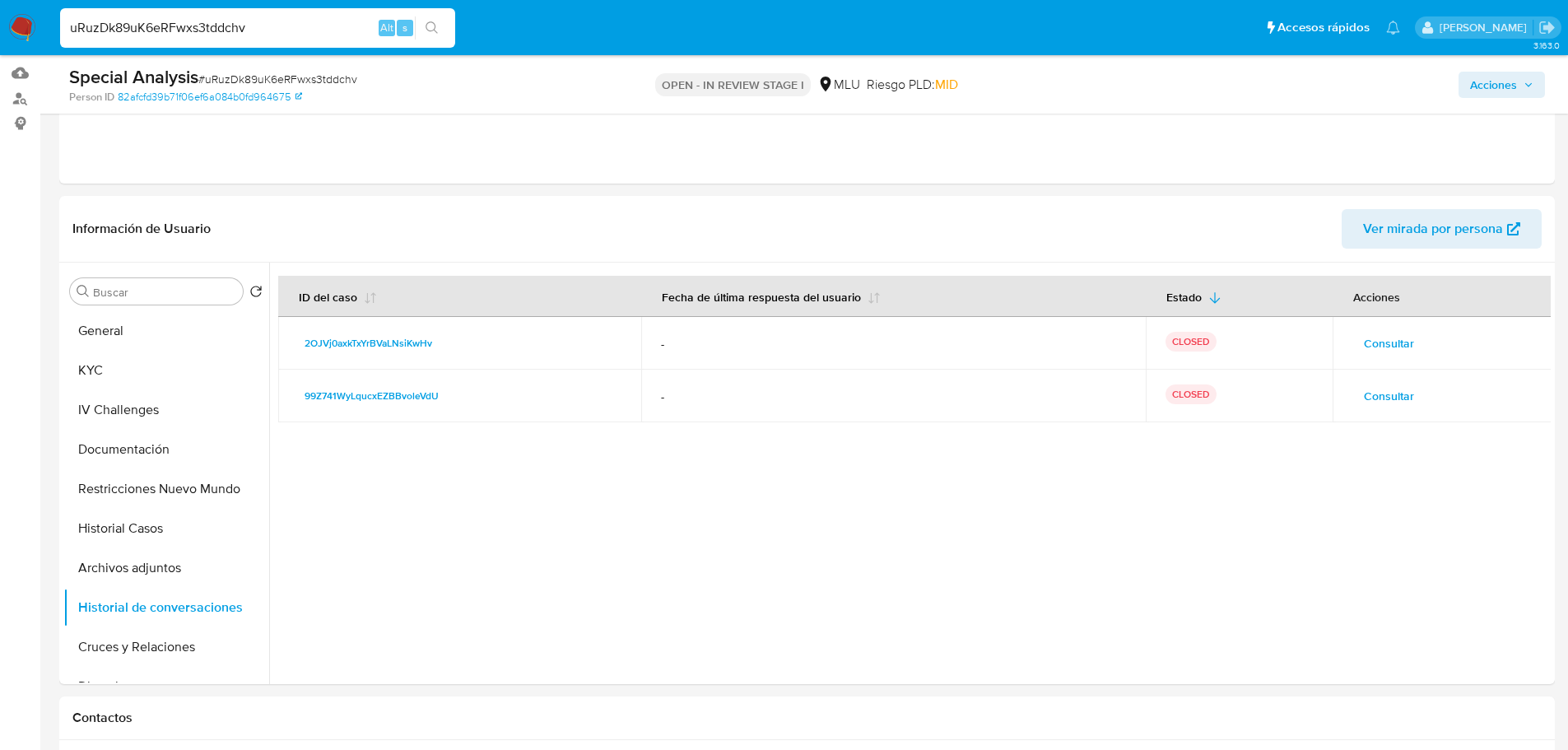
click at [1367, 341] on span "Consultar" at bounding box center [1389, 343] width 50 height 23
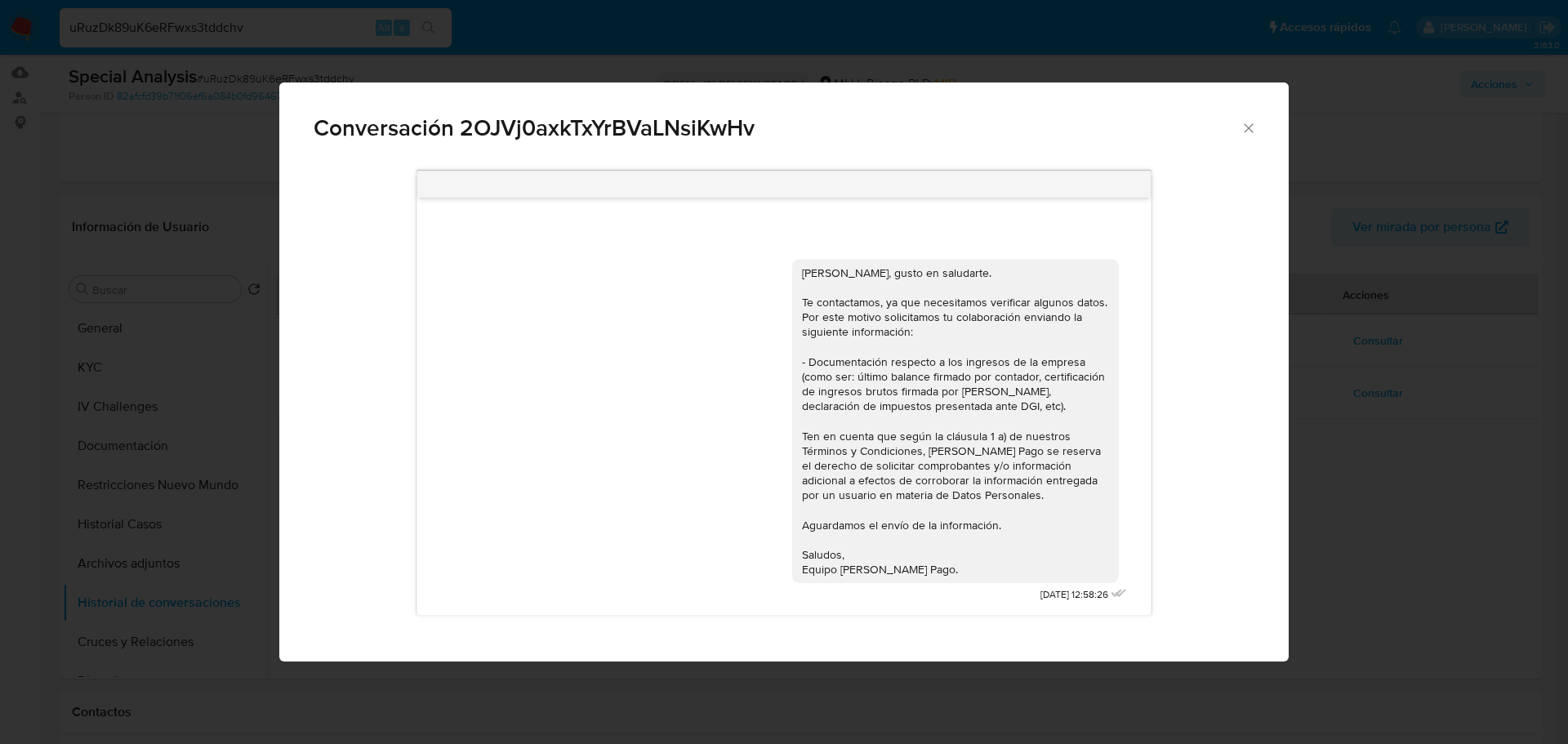
click at [1397, 404] on div "Conversación 2OJVj0axkTxYrBVaLNsiKwHv Hola, Nicolás, gusto en saludarte. Te con…" at bounding box center [784, 372] width 1568 height 744
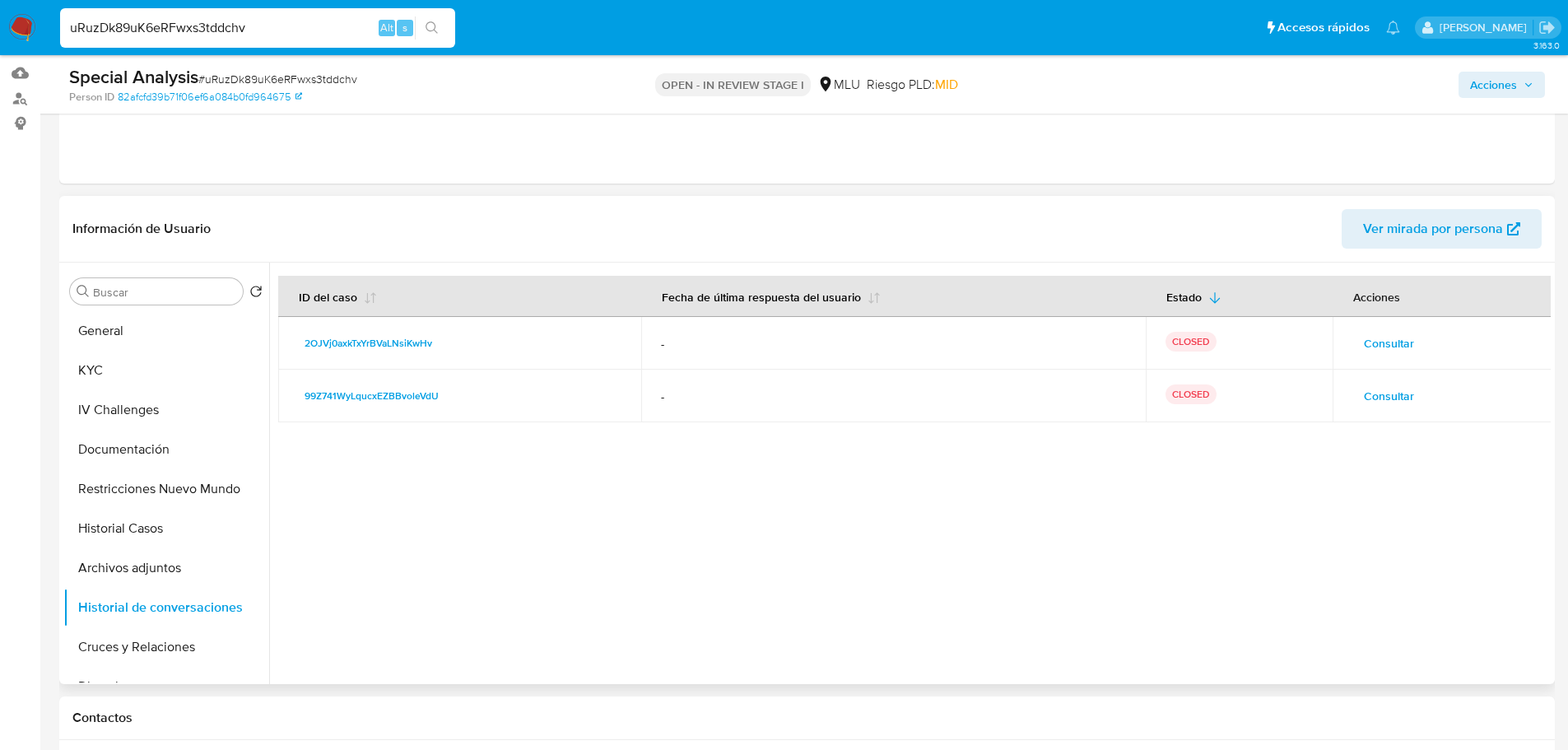
click at [1412, 394] on button "Consultar" at bounding box center [1389, 395] width 73 height 26
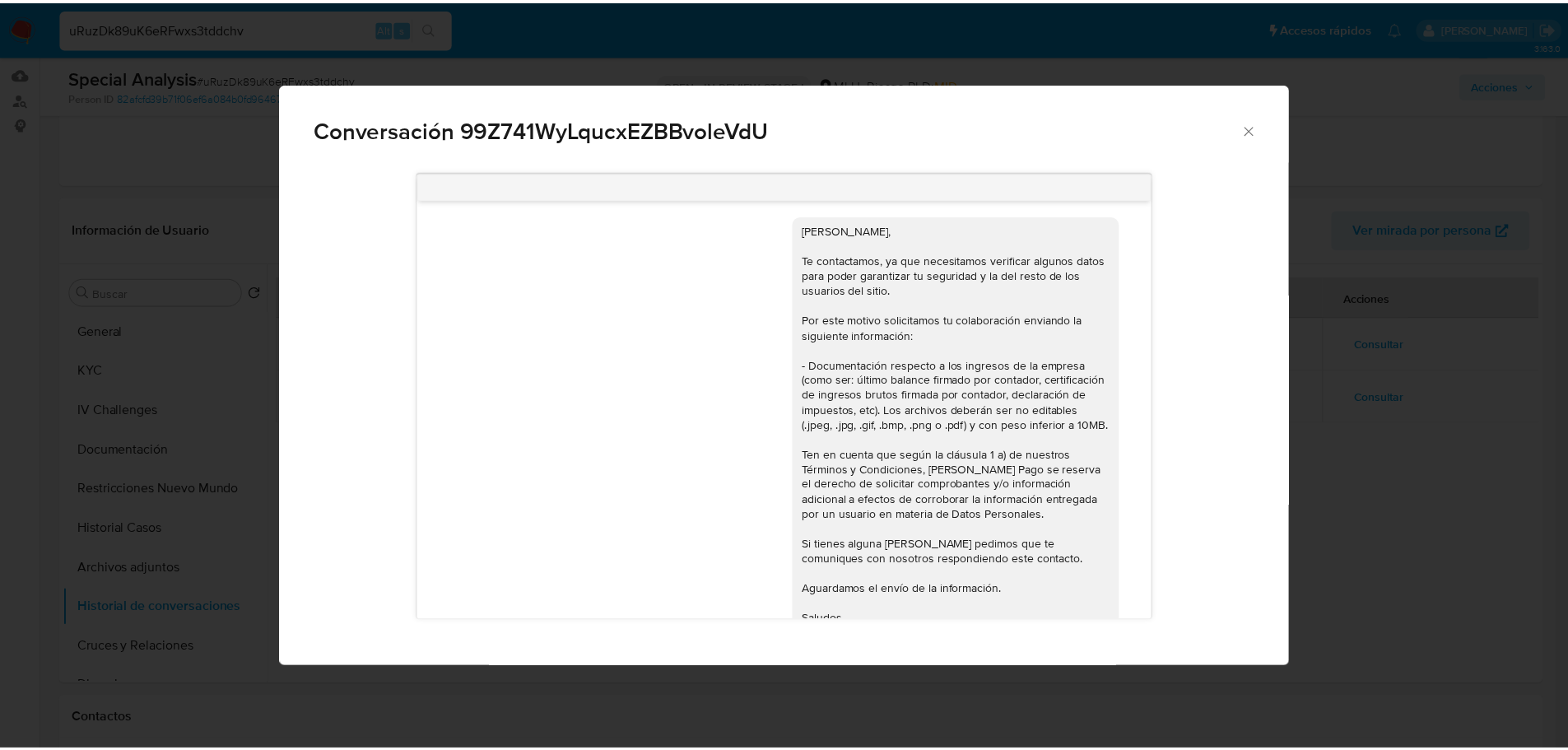
scroll to position [0, 0]
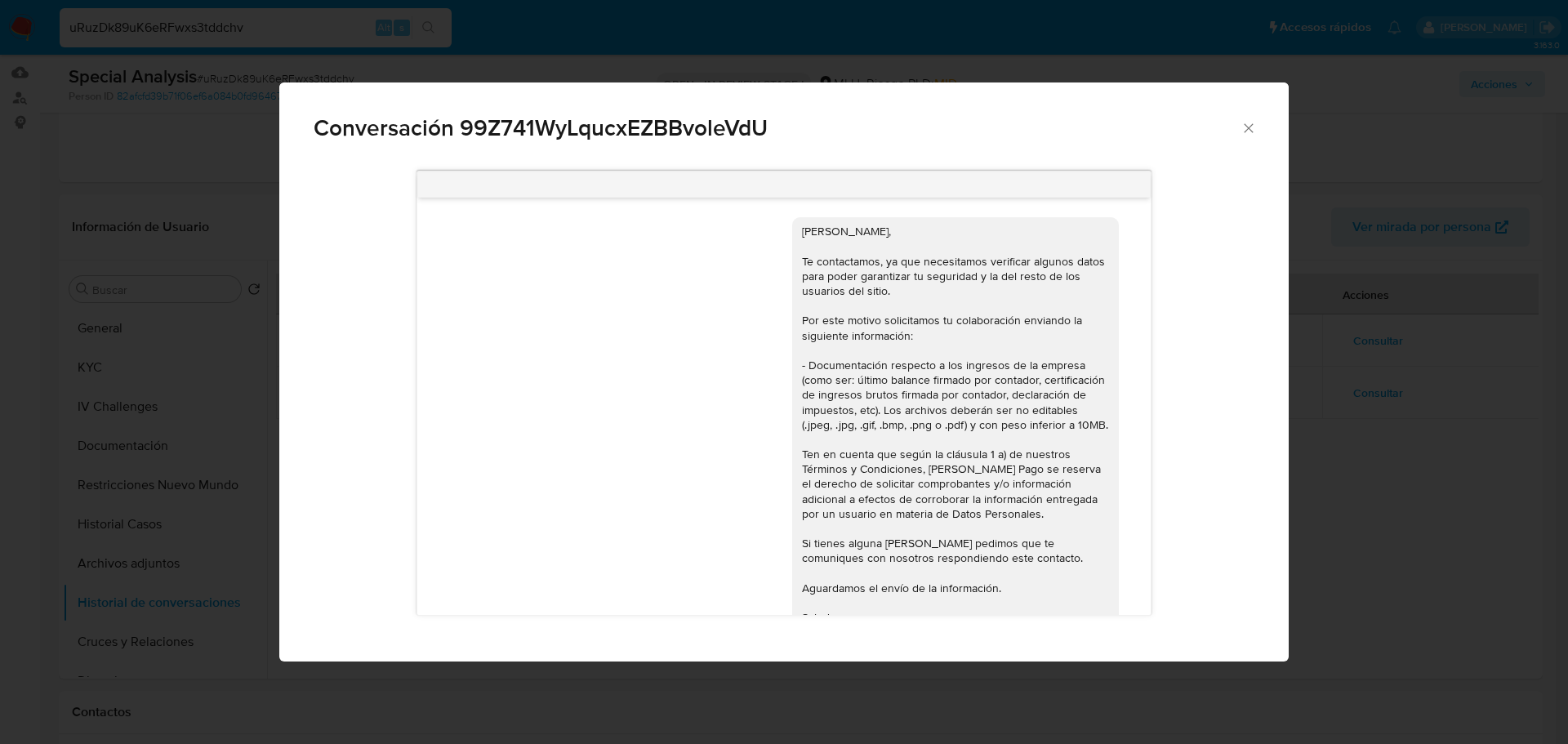
click at [1392, 394] on div "Conversación 99Z741WyLqucxEZBBvoleVdU Hola Nicolás, Te contactamos, ya que nece…" at bounding box center [784, 372] width 1568 height 744
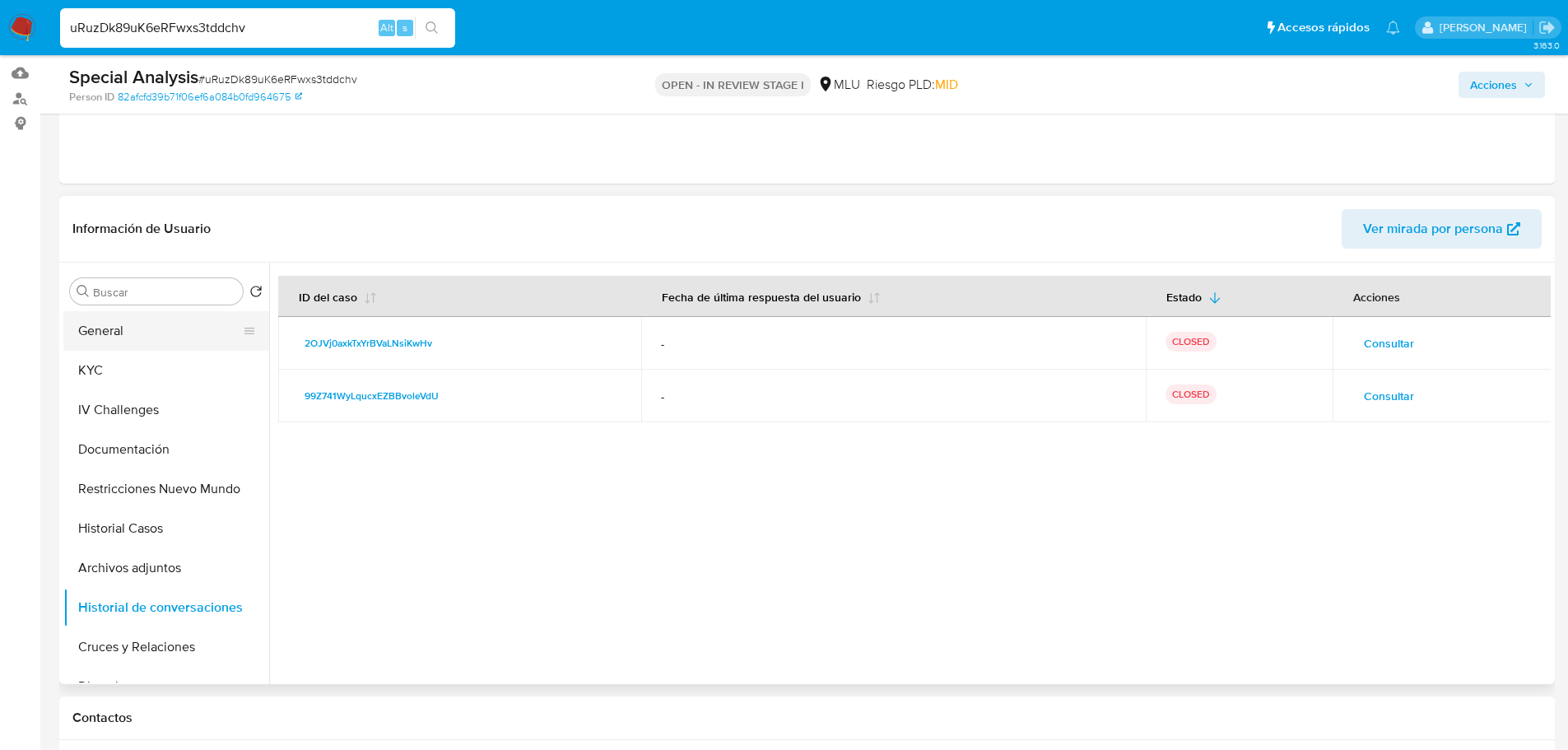
click at [131, 326] on button "General" at bounding box center [160, 331] width 192 height 39
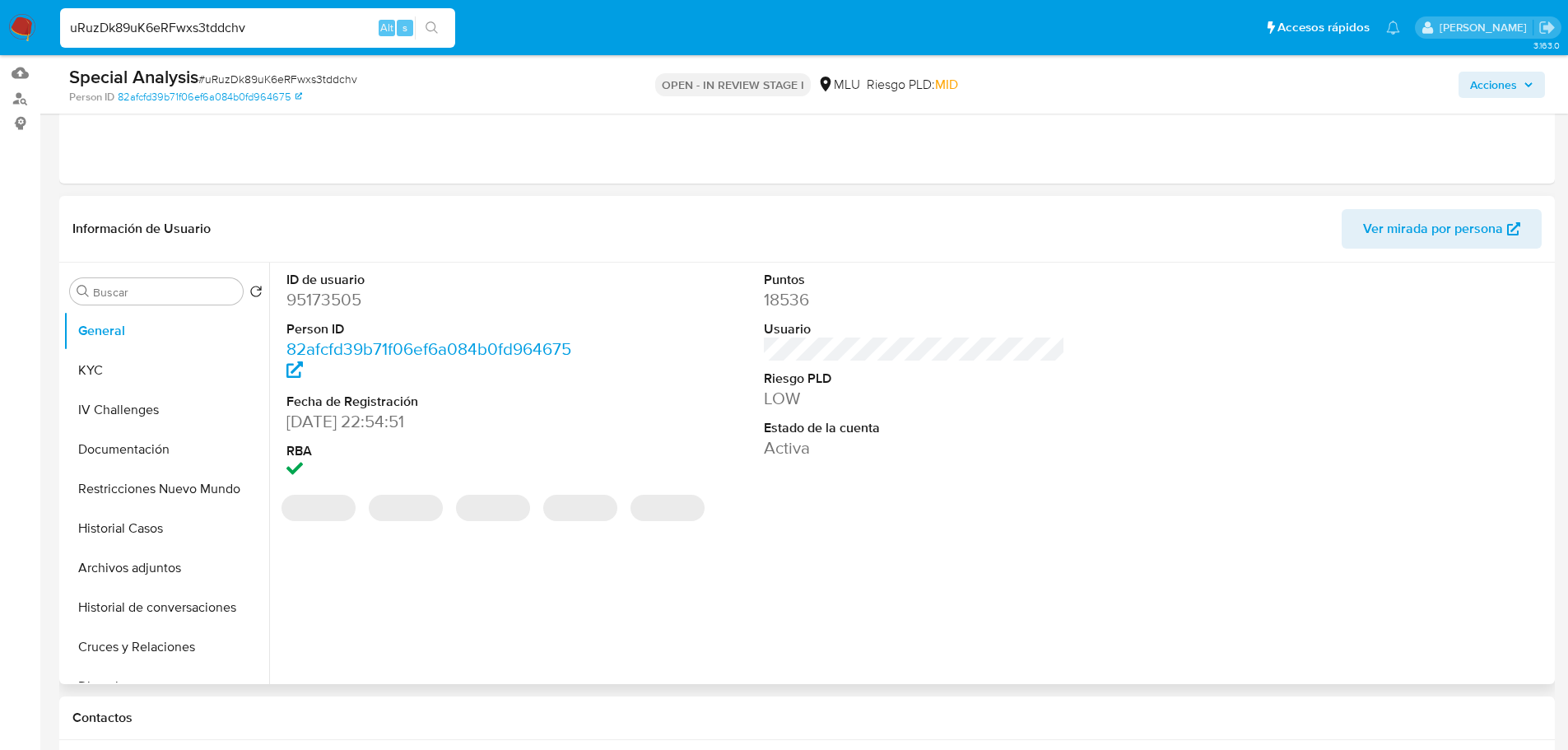
click at [345, 299] on dd "95173505" at bounding box center [437, 300] width 302 height 23
copy dd "95173505"
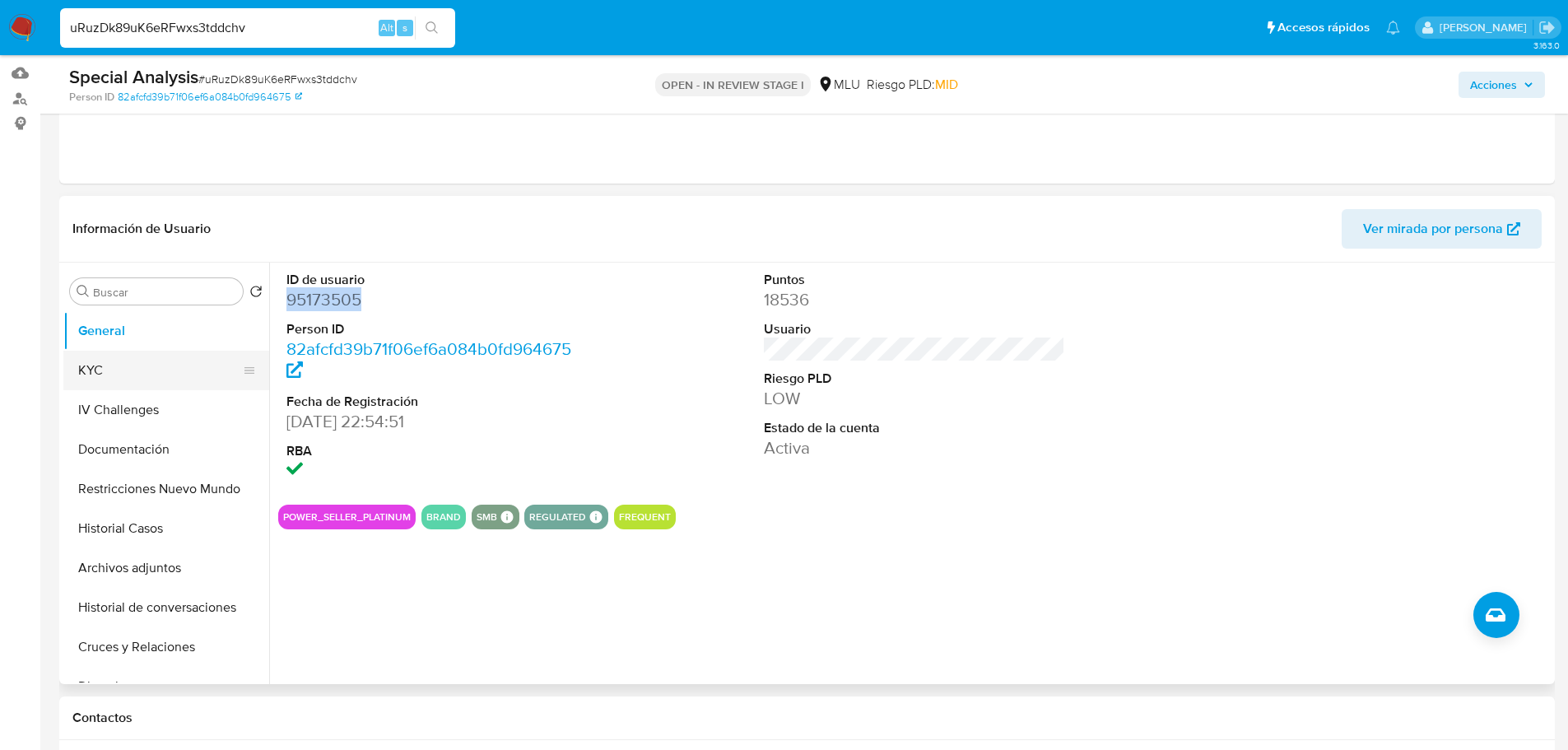
click at [129, 382] on button "KYC" at bounding box center [160, 370] width 192 height 39
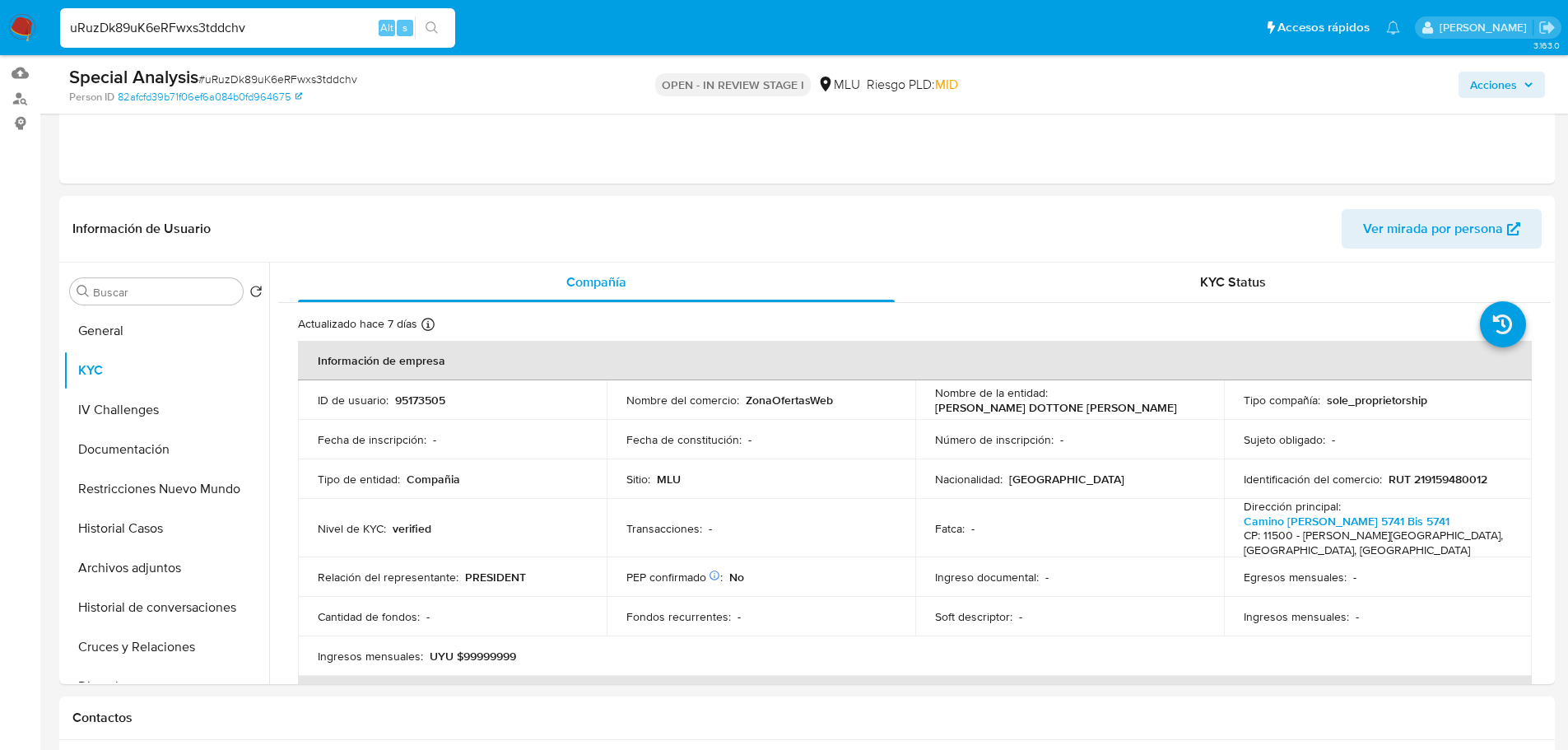
click at [254, 78] on span "# uRuzDk89uK6eRFwxs3tddchv" at bounding box center [277, 79] width 159 height 16
copy span "uRuzDk89uK6eRFwxs3tddchv"
click at [439, 392] on p "95173505" at bounding box center [420, 399] width 50 height 14
click at [425, 401] on p "95173505" at bounding box center [420, 399] width 50 height 14
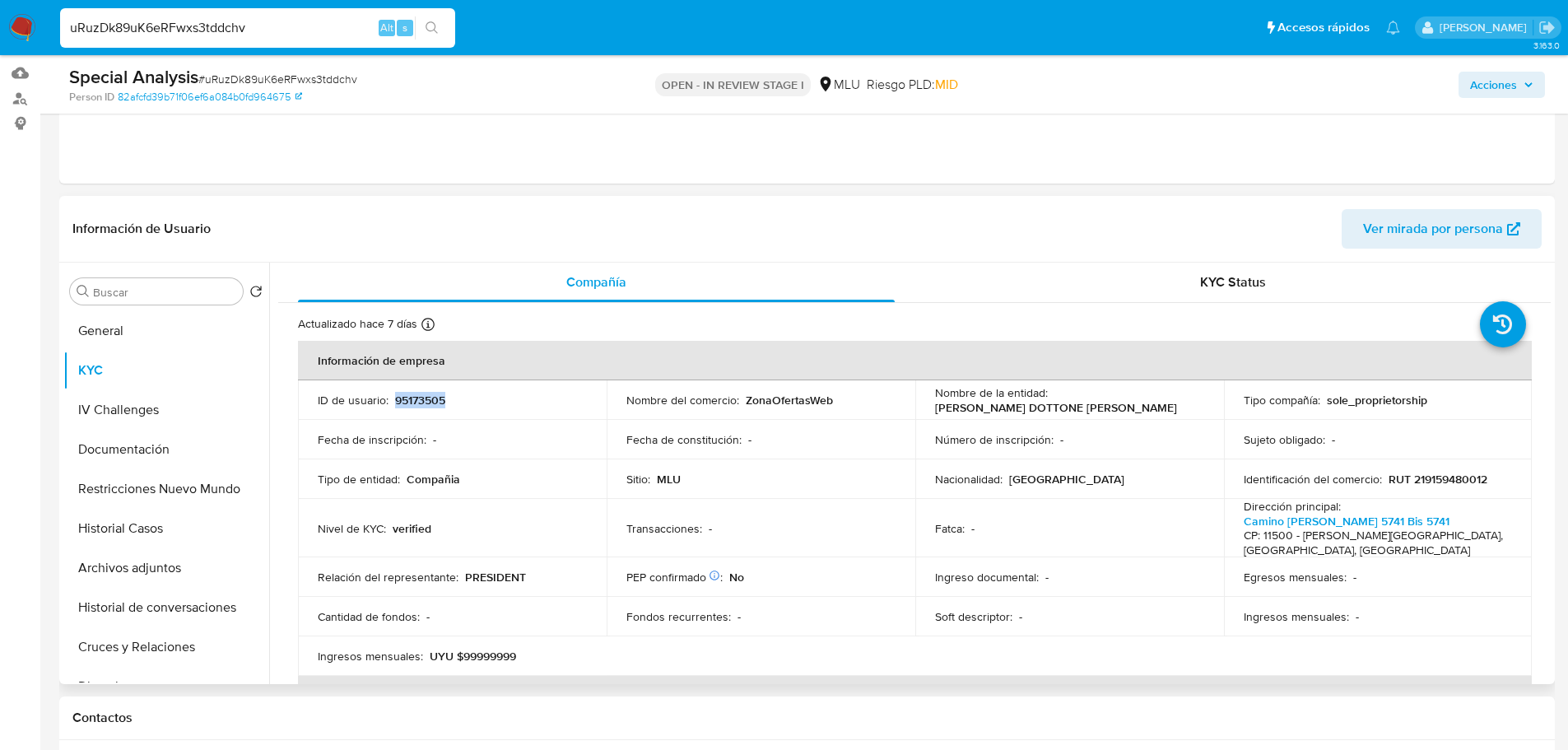
click at [426, 403] on p "95173505" at bounding box center [420, 399] width 50 height 14
copy p "95173505"
click at [1041, 232] on header "Información de Usuario Ver mirada por persona" at bounding box center [807, 229] width 1470 height 39
click at [1020, 404] on p "CABALLERO DOTTONE NICOLAS FABIAN" at bounding box center [1057, 407] width 242 height 14
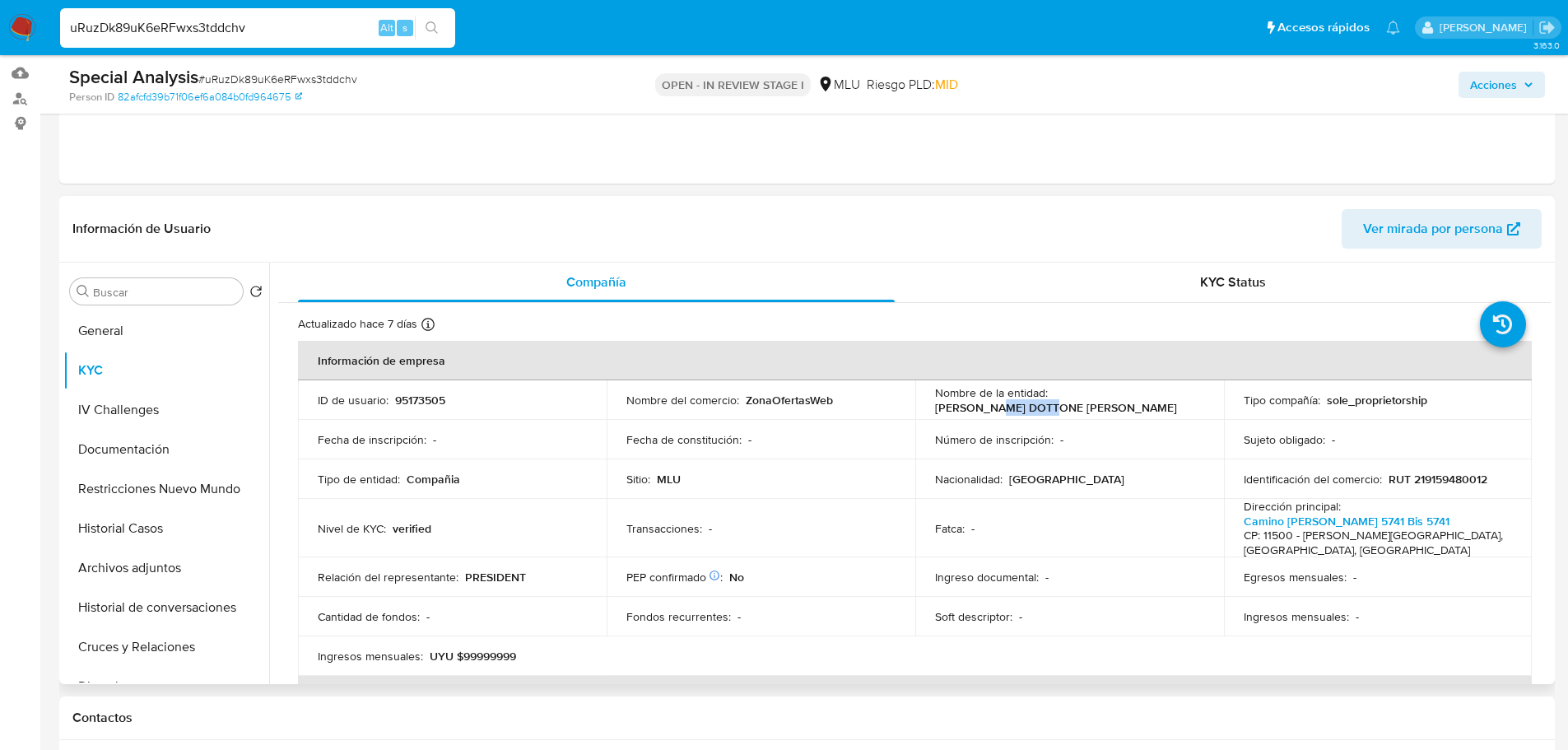
copy p "DOTTONE"
click at [971, 418] on td "Nombre de la entidad : CABALLERO DOTTONE NICOLAS FABIAN" at bounding box center [1069, 400] width 309 height 39
click at [971, 412] on p "CABALLERO DOTTONE NICOLAS FABIAN" at bounding box center [1057, 407] width 242 height 14
click at [972, 412] on p "CABALLERO DOTTONE NICOLAS FABIAN" at bounding box center [1057, 407] width 242 height 14
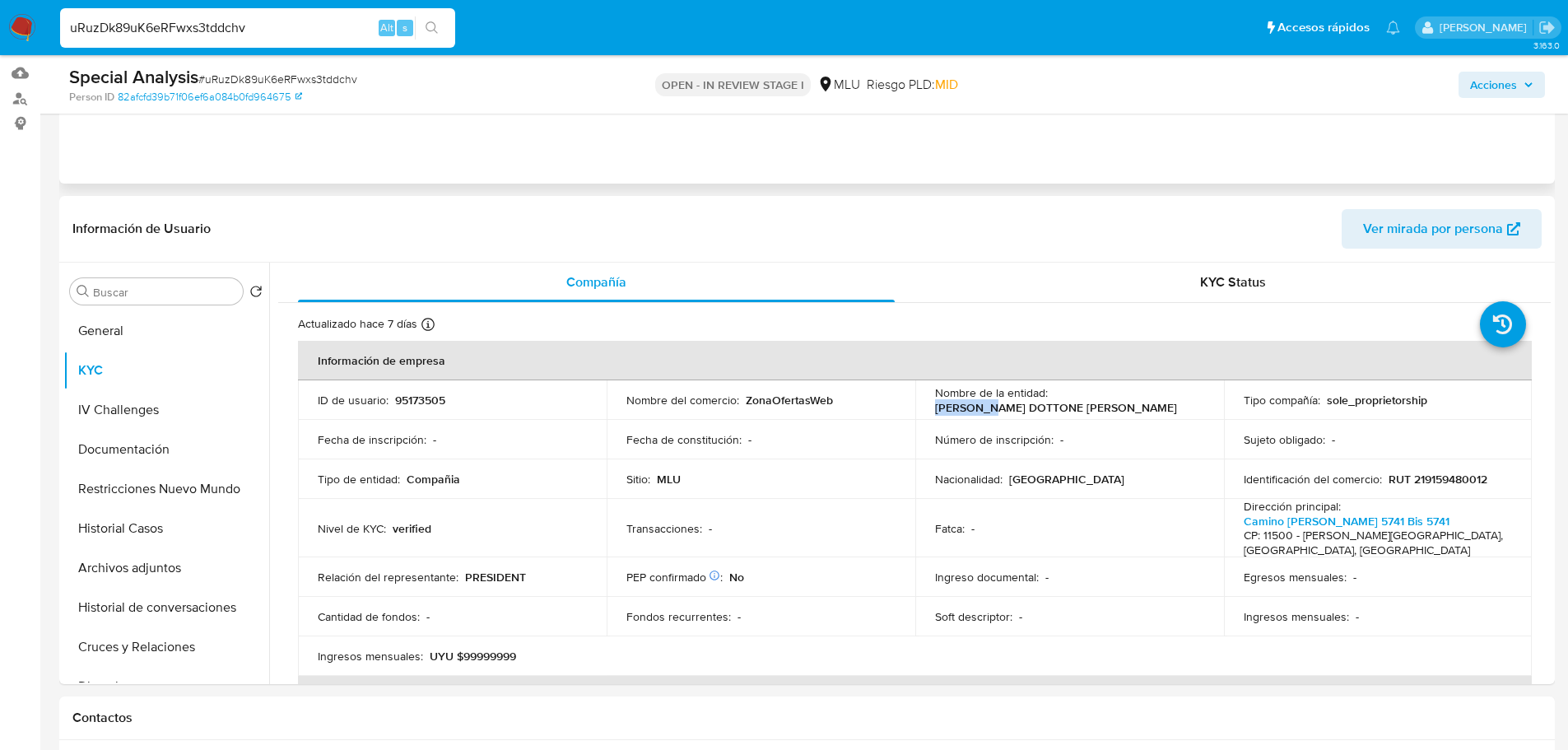
copy p "CABALLERO"
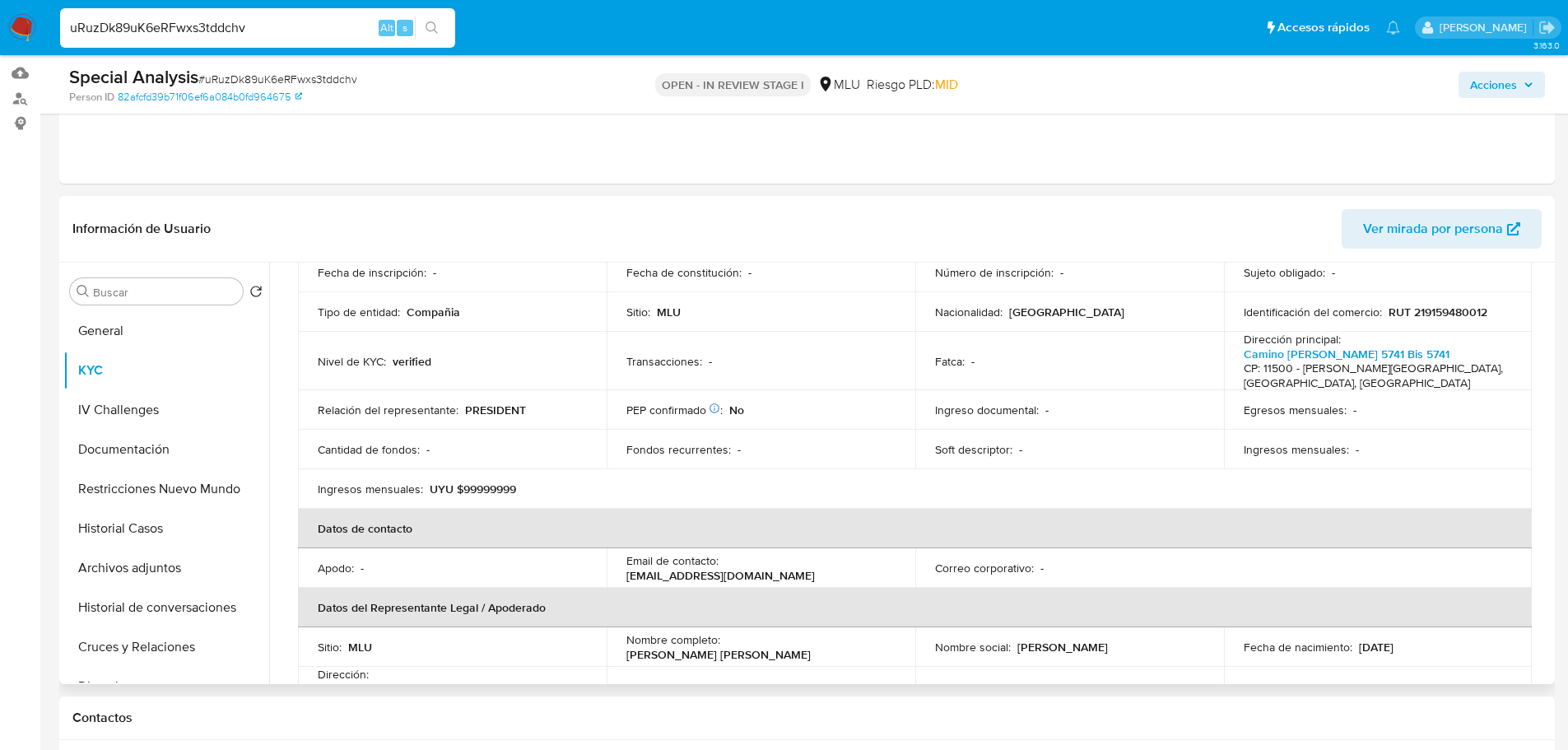
scroll to position [164, 0]
click at [1405, 221] on span "Ver mirada por persona" at bounding box center [1433, 229] width 140 height 39
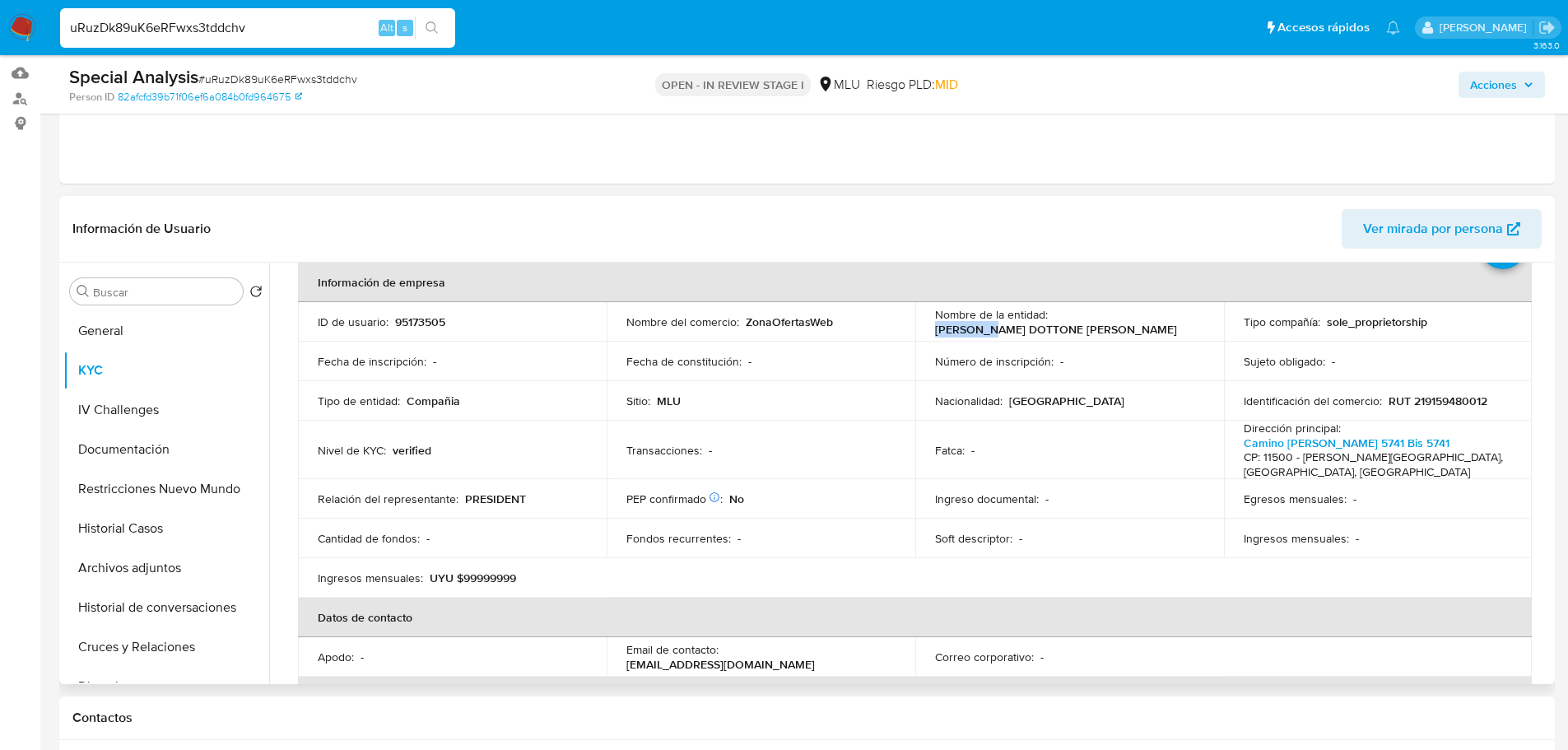
scroll to position [0, 0]
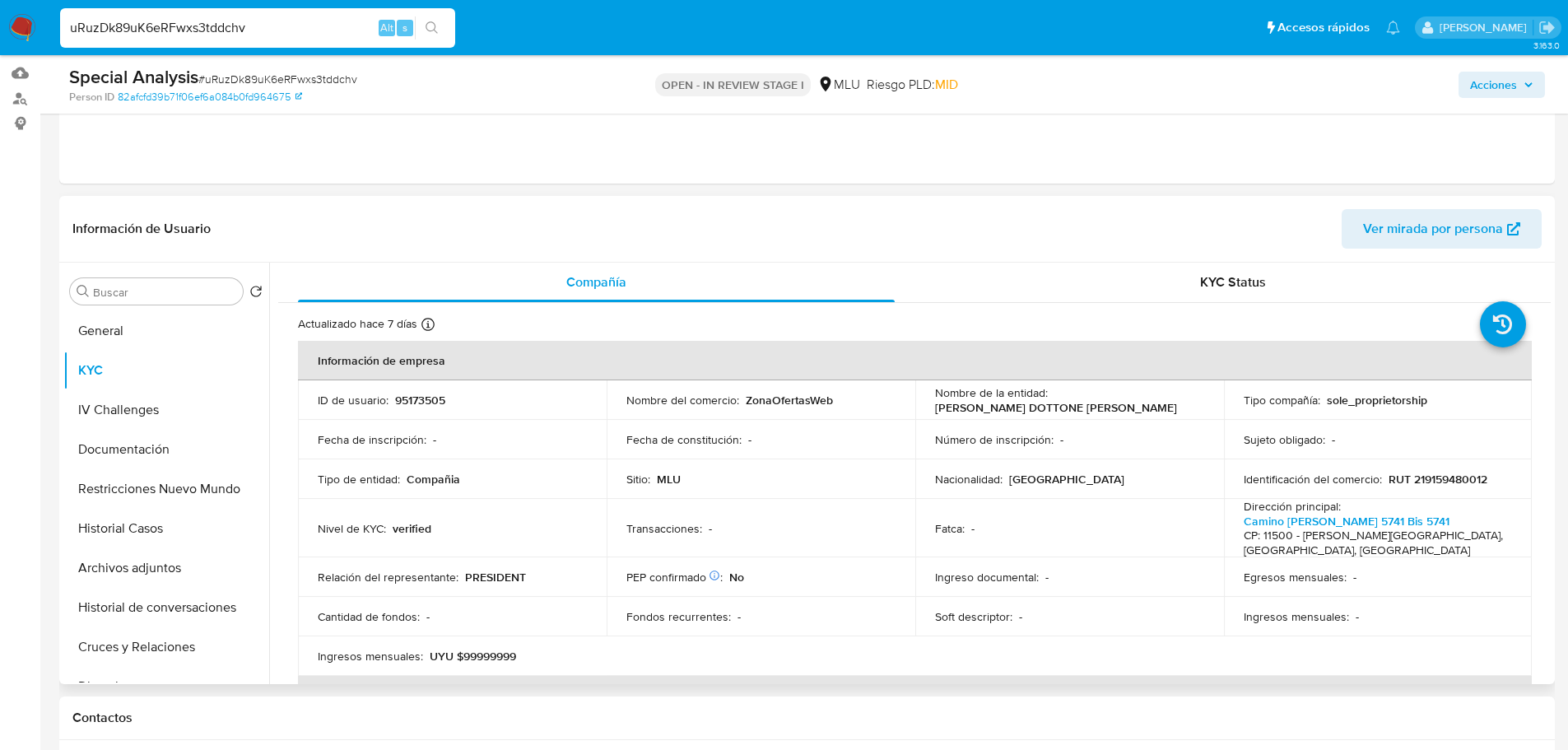
click at [426, 396] on p "95173505" at bounding box center [420, 399] width 50 height 14
click at [427, 398] on p "95173505" at bounding box center [420, 399] width 50 height 14
copy p "95173505"
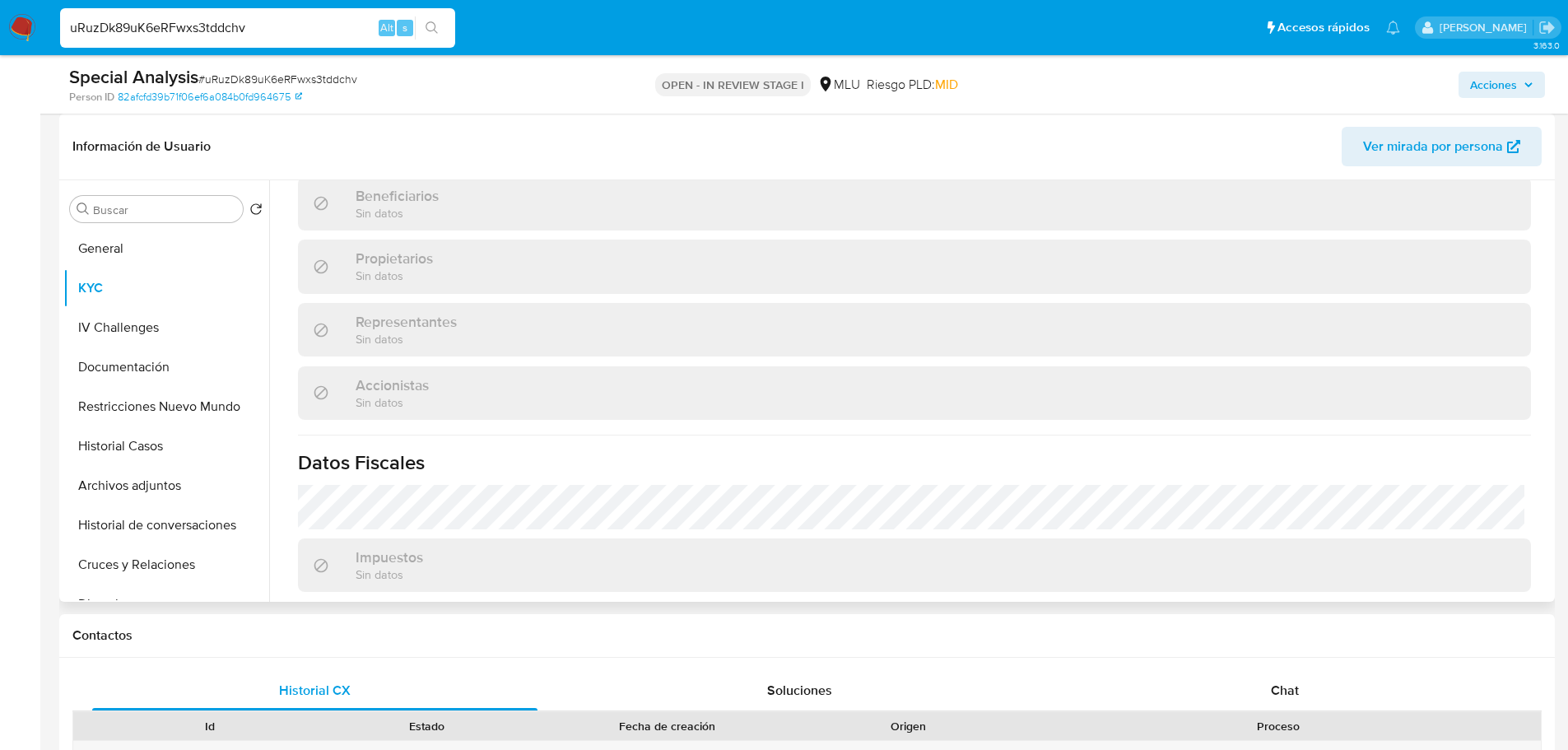
scroll to position [616, 0]
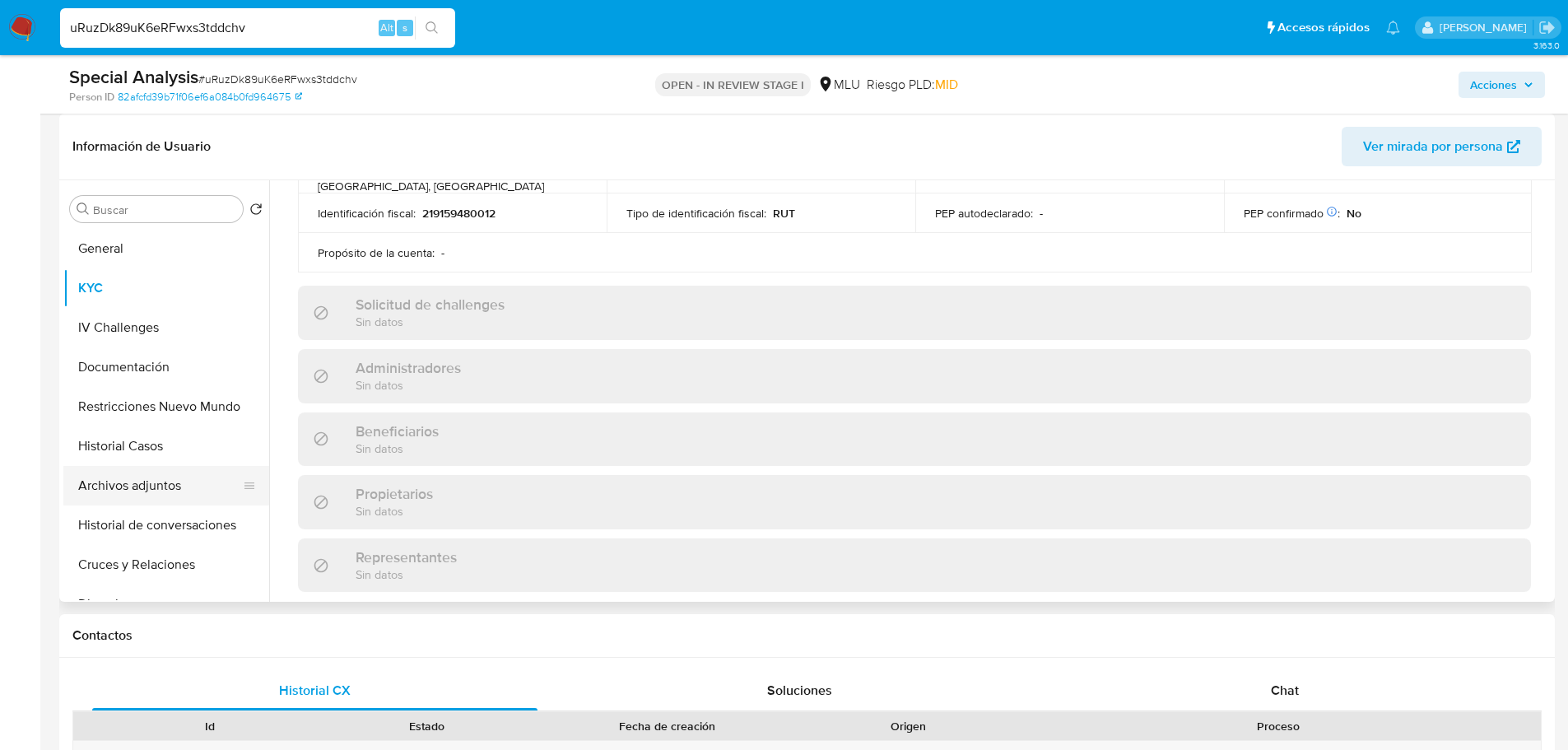
click at [142, 498] on button "Archivos adjuntos" at bounding box center [160, 486] width 192 height 39
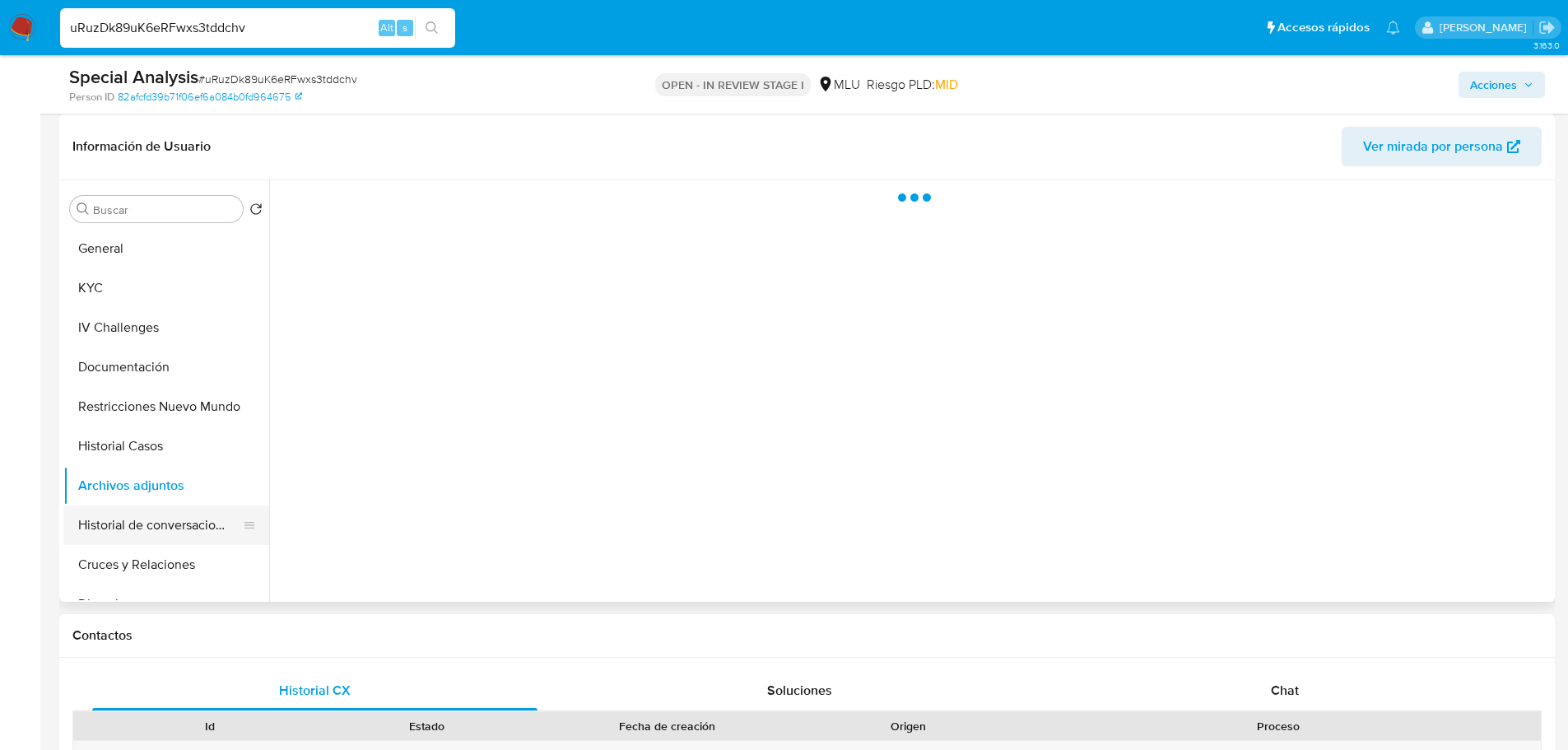
scroll to position [0, 0]
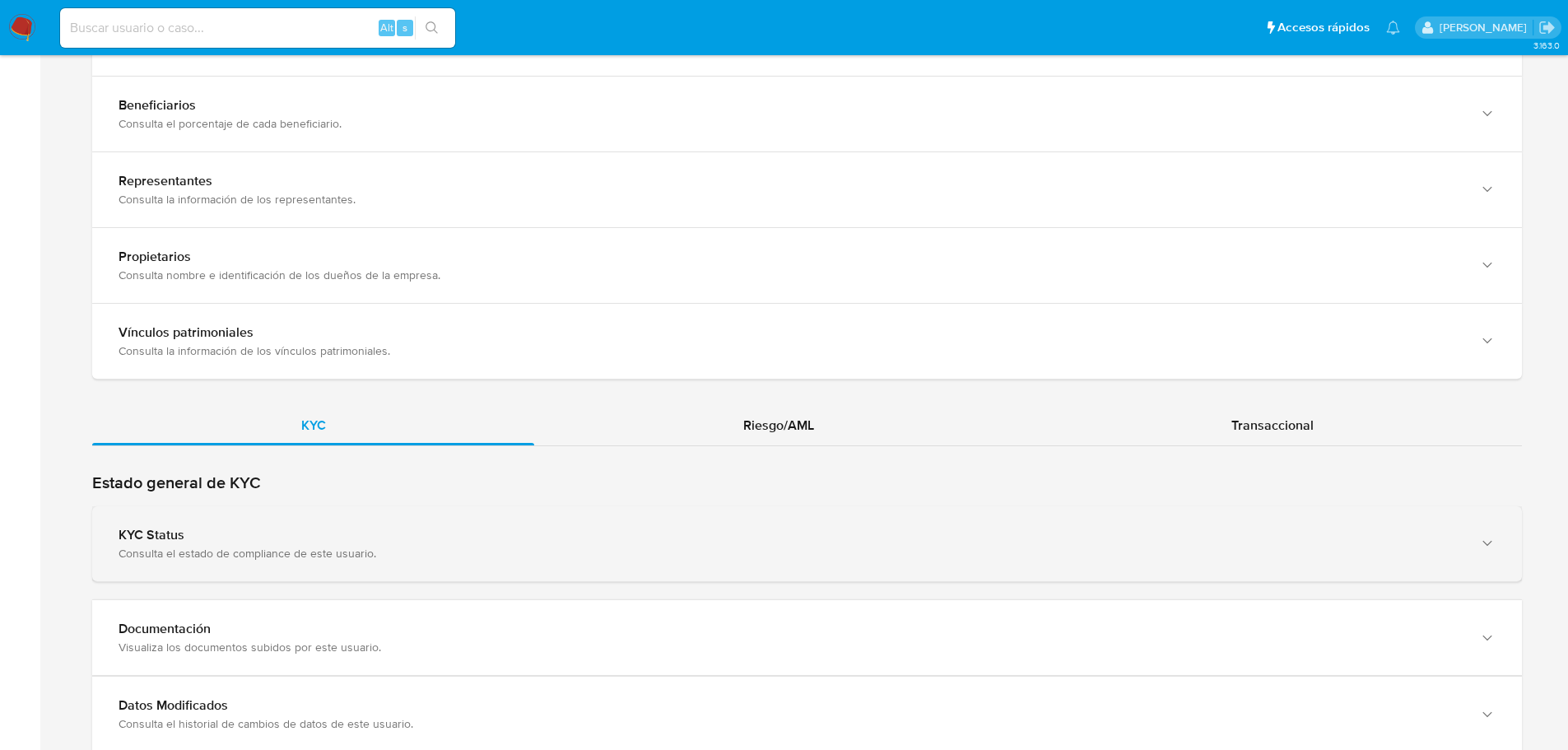
click at [379, 527] on div "KYC Status" at bounding box center [790, 535] width 1344 height 16
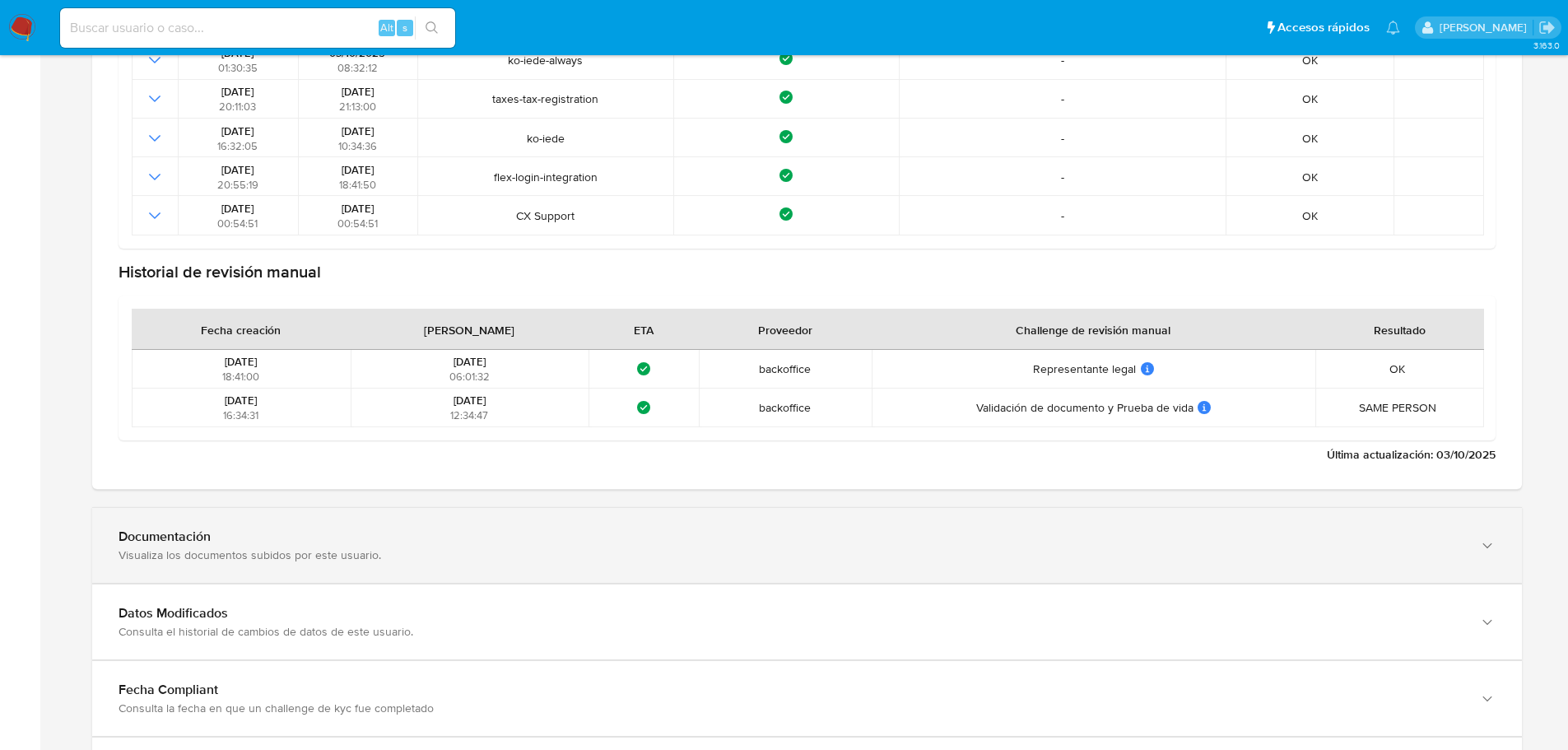
click at [380, 562] on div "Documentación Visualiza los documentos subidos por este usuario." at bounding box center [807, 545] width 1430 height 75
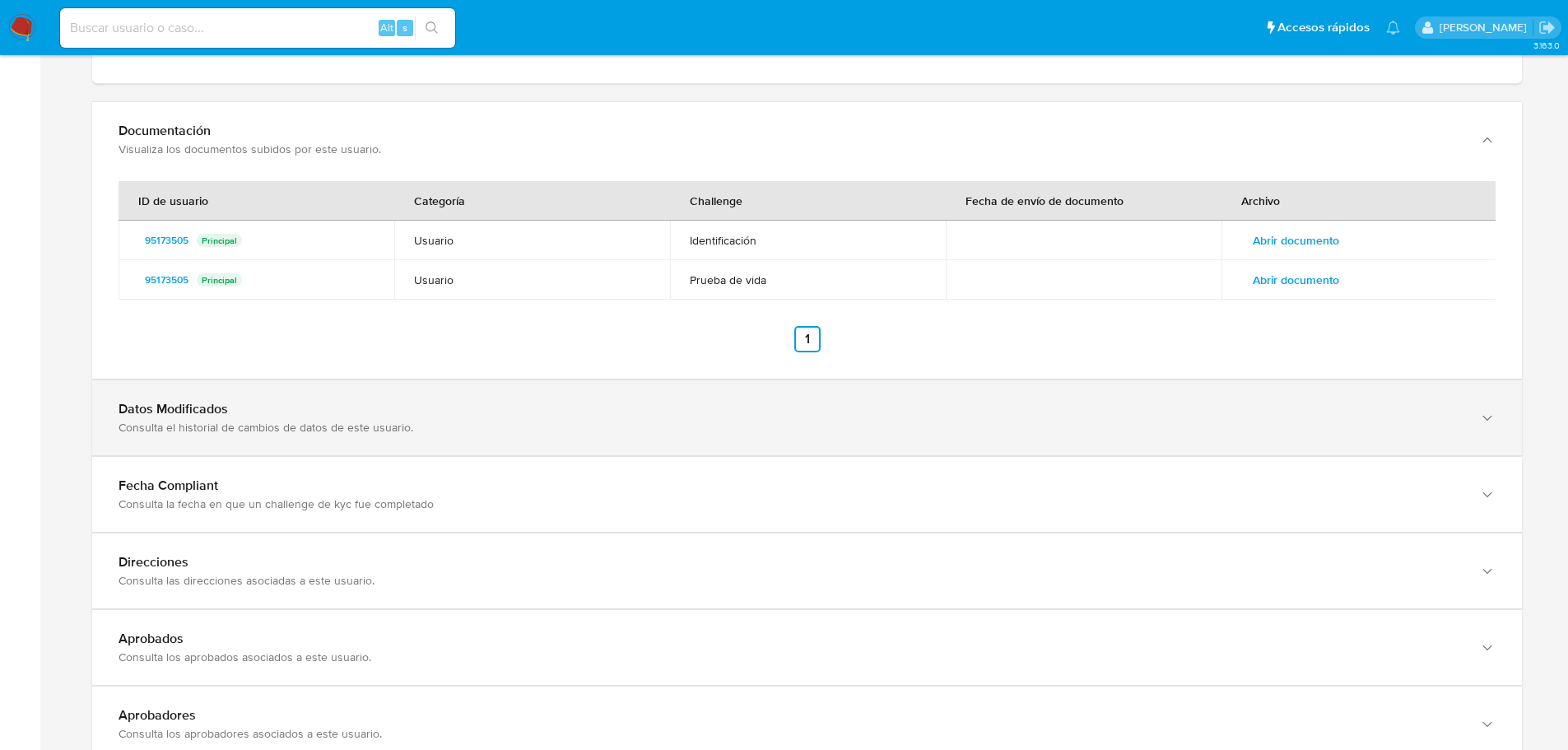
scroll to position [2388, 0]
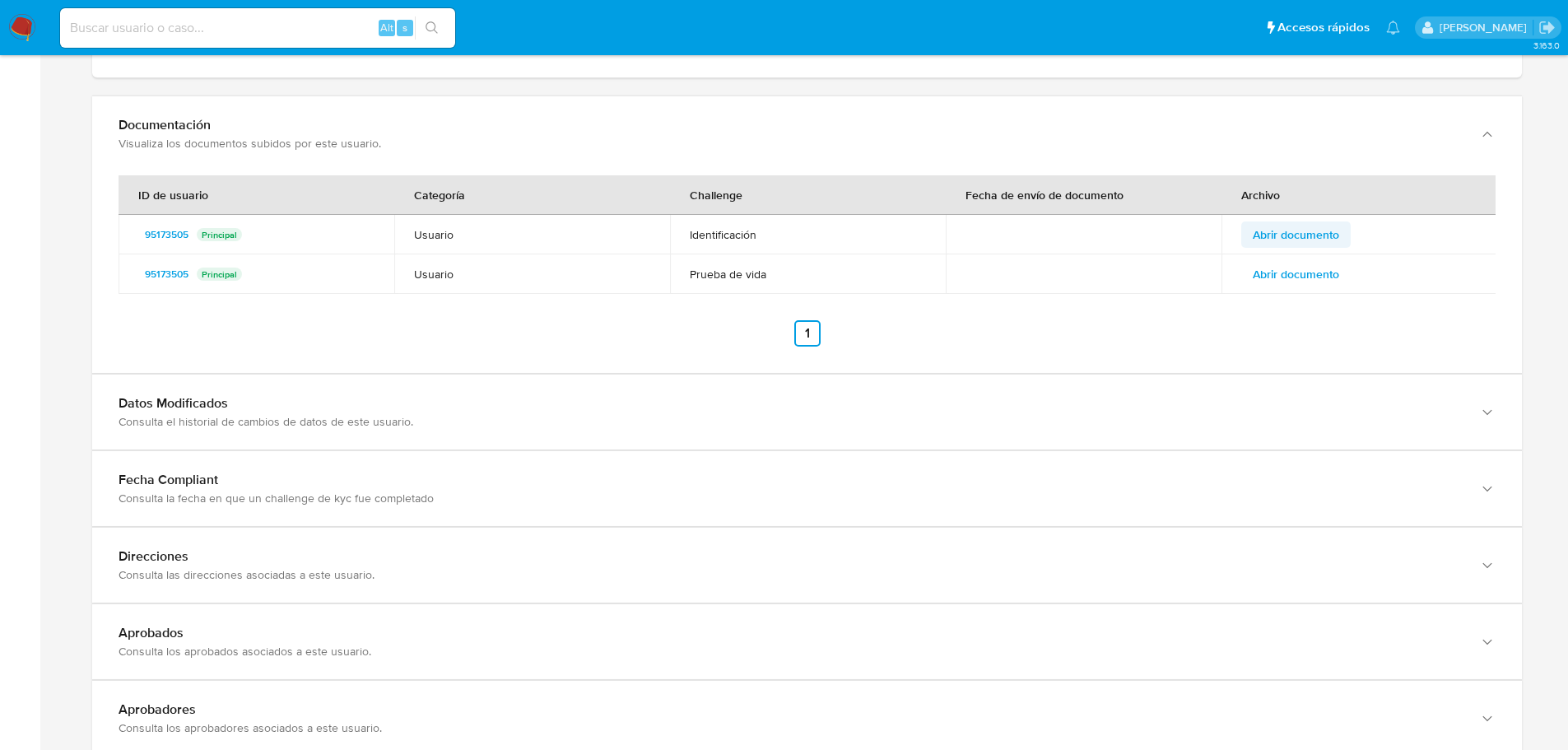
click at [1287, 223] on span "Abrir documento" at bounding box center [1296, 235] width 87 height 23
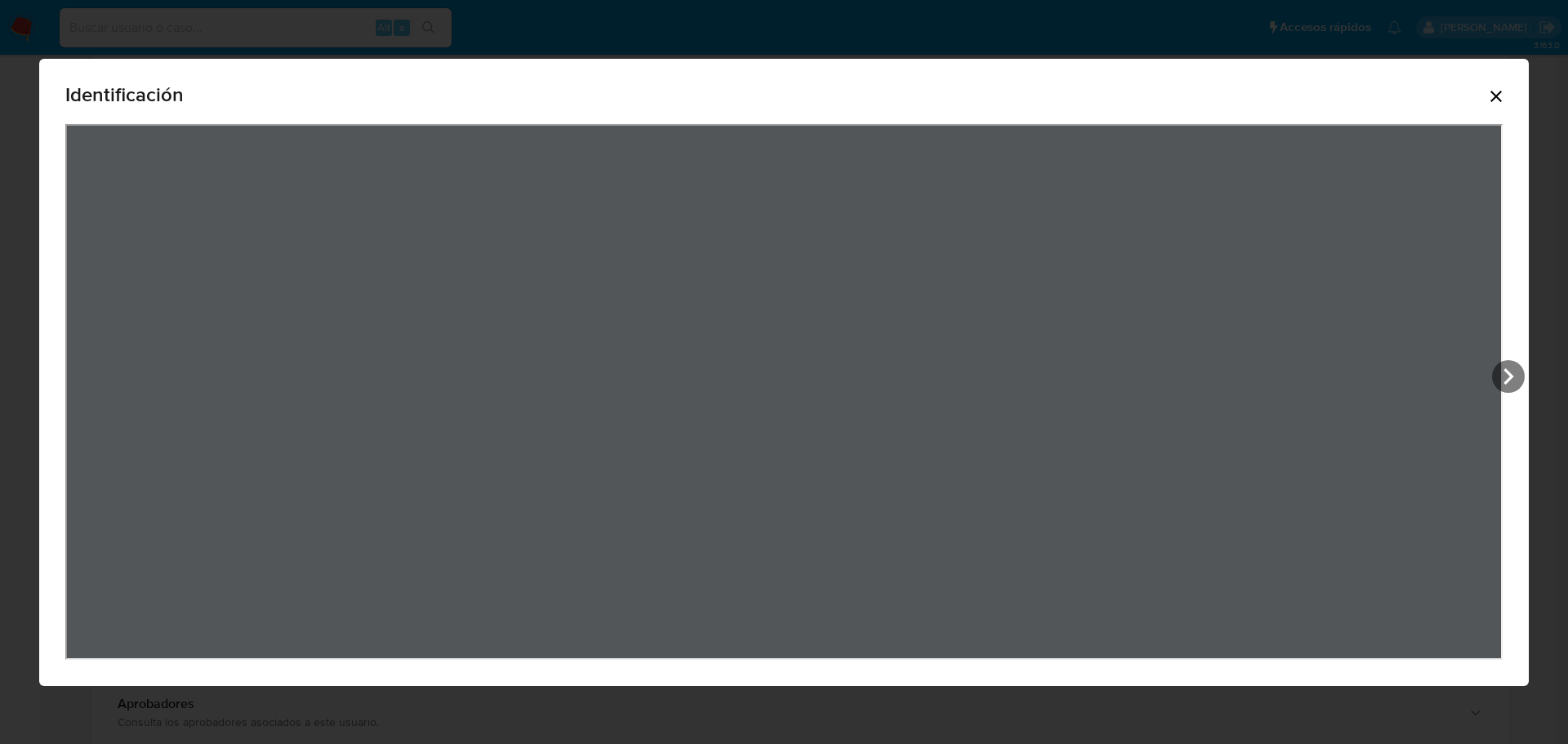
click at [1499, 97] on icon "Cerrar" at bounding box center [1496, 96] width 20 height 20
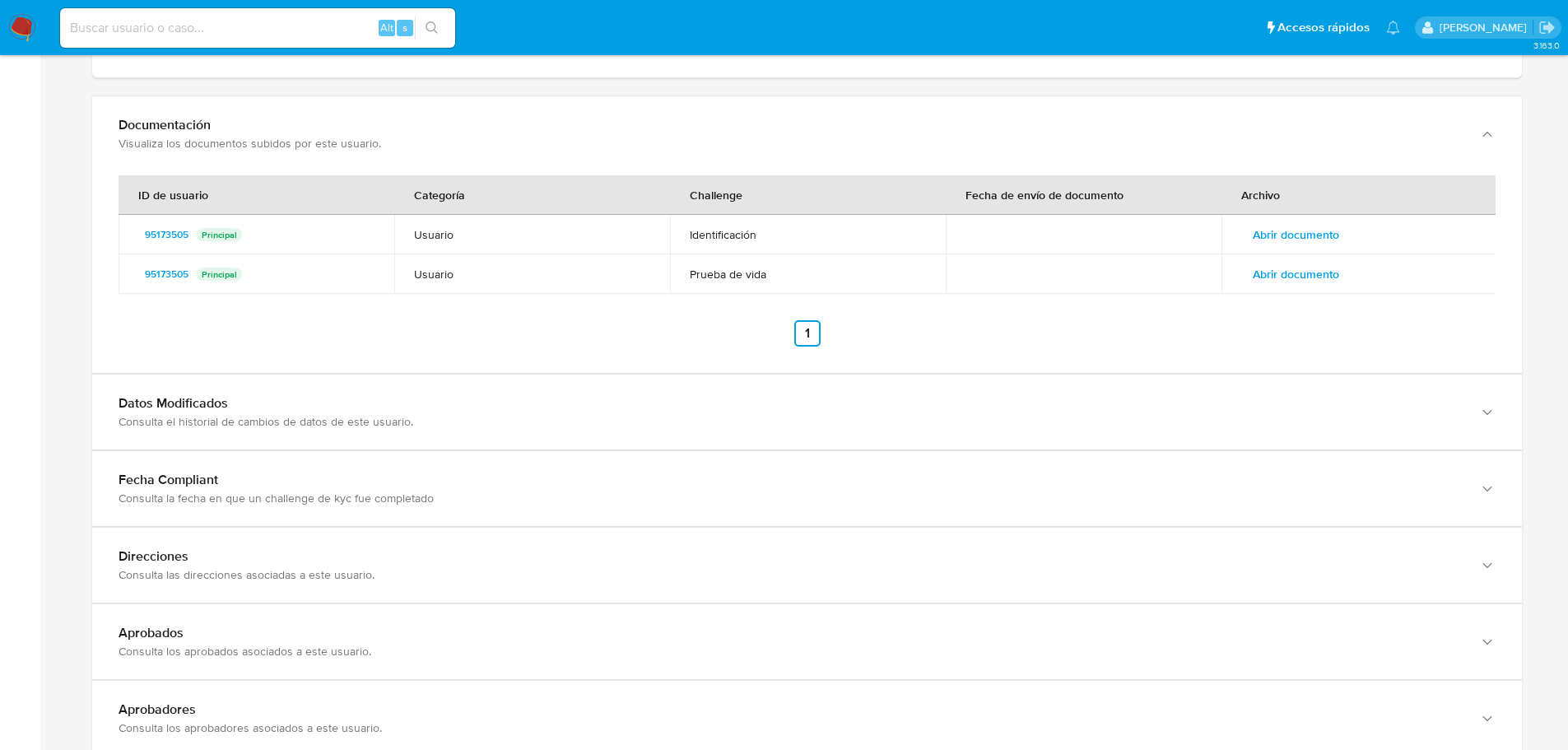
click at [1280, 262] on span "Abrir documento" at bounding box center [1296, 274] width 87 height 23
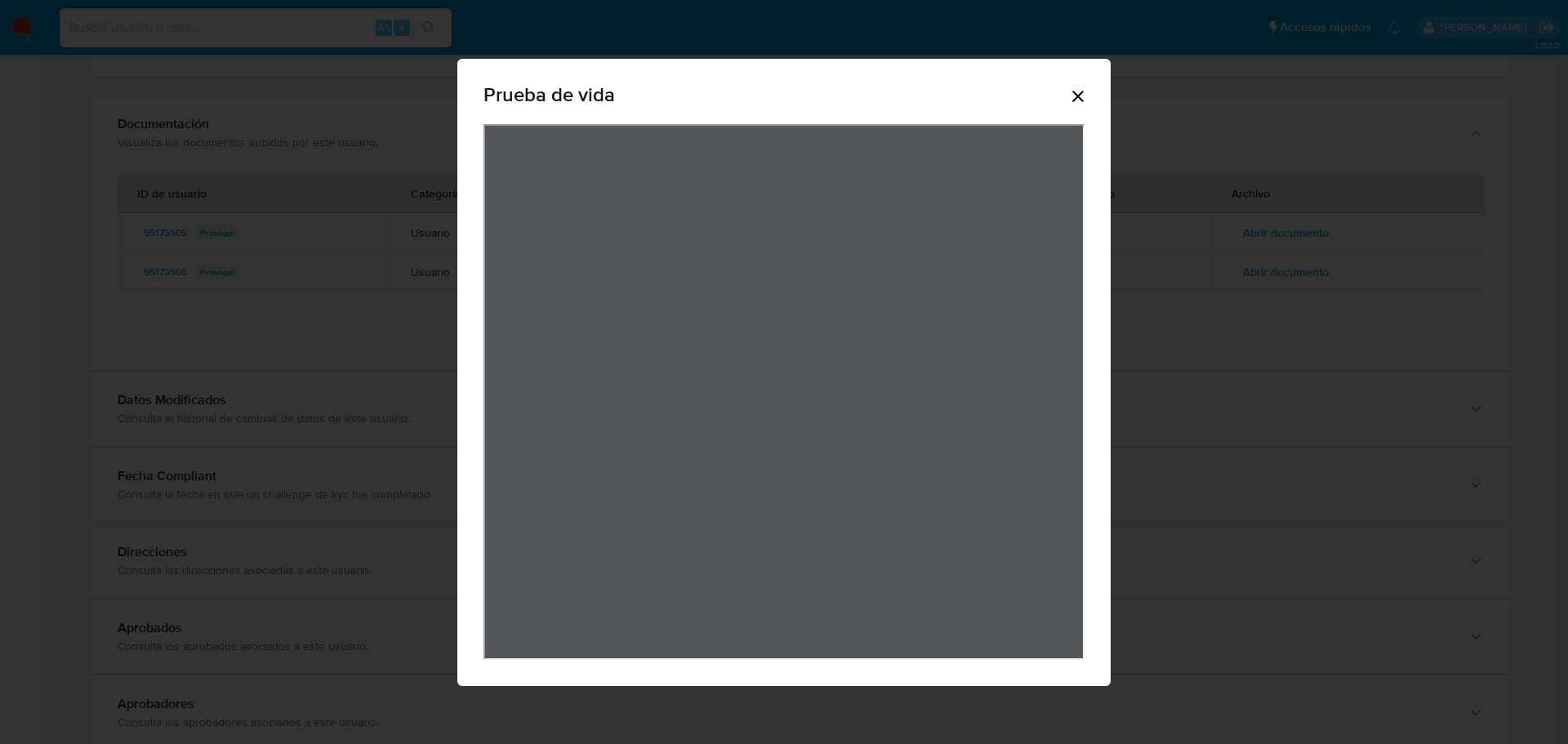
click at [1077, 98] on icon "Cerrar" at bounding box center [1078, 96] width 11 height 11
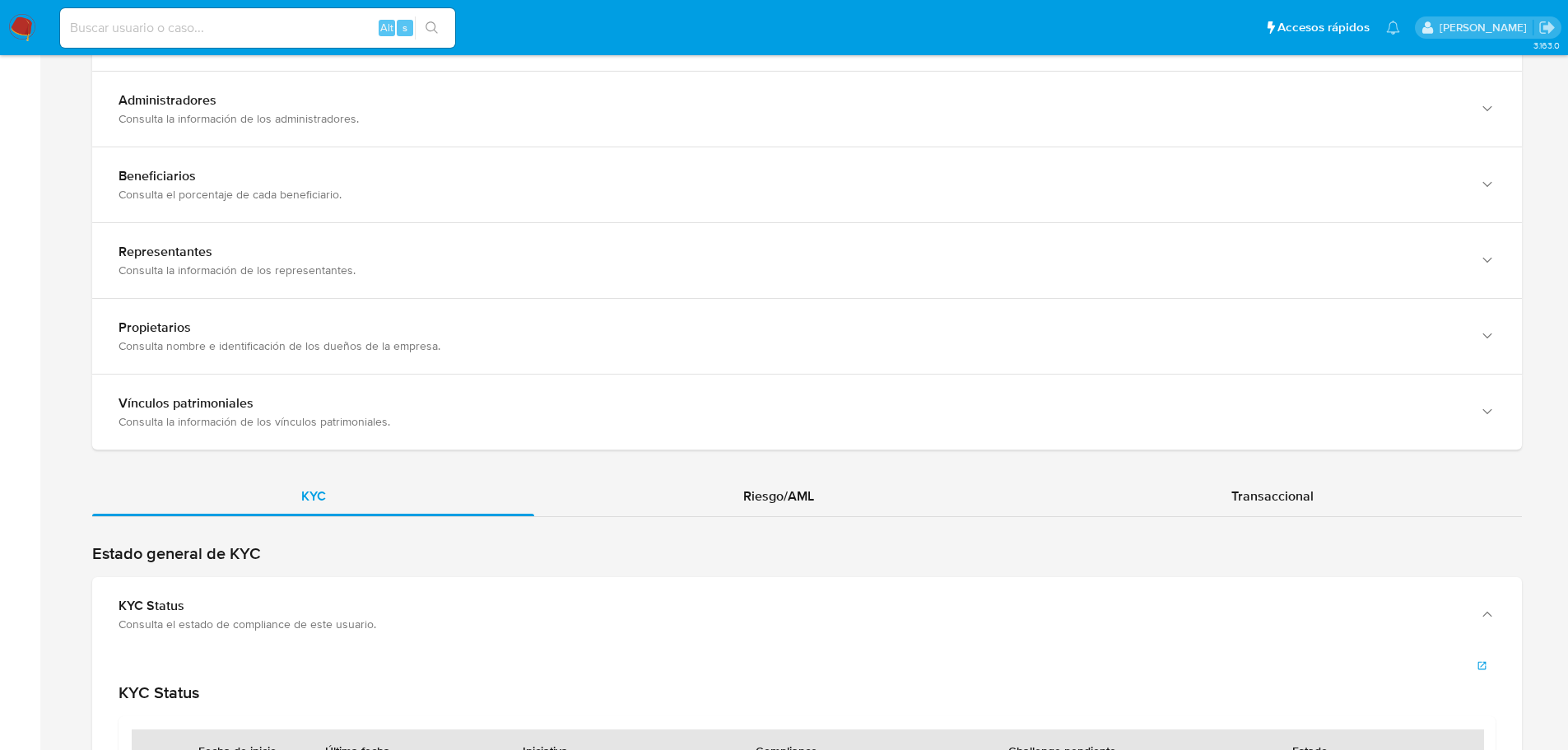
scroll to position [1070, 0]
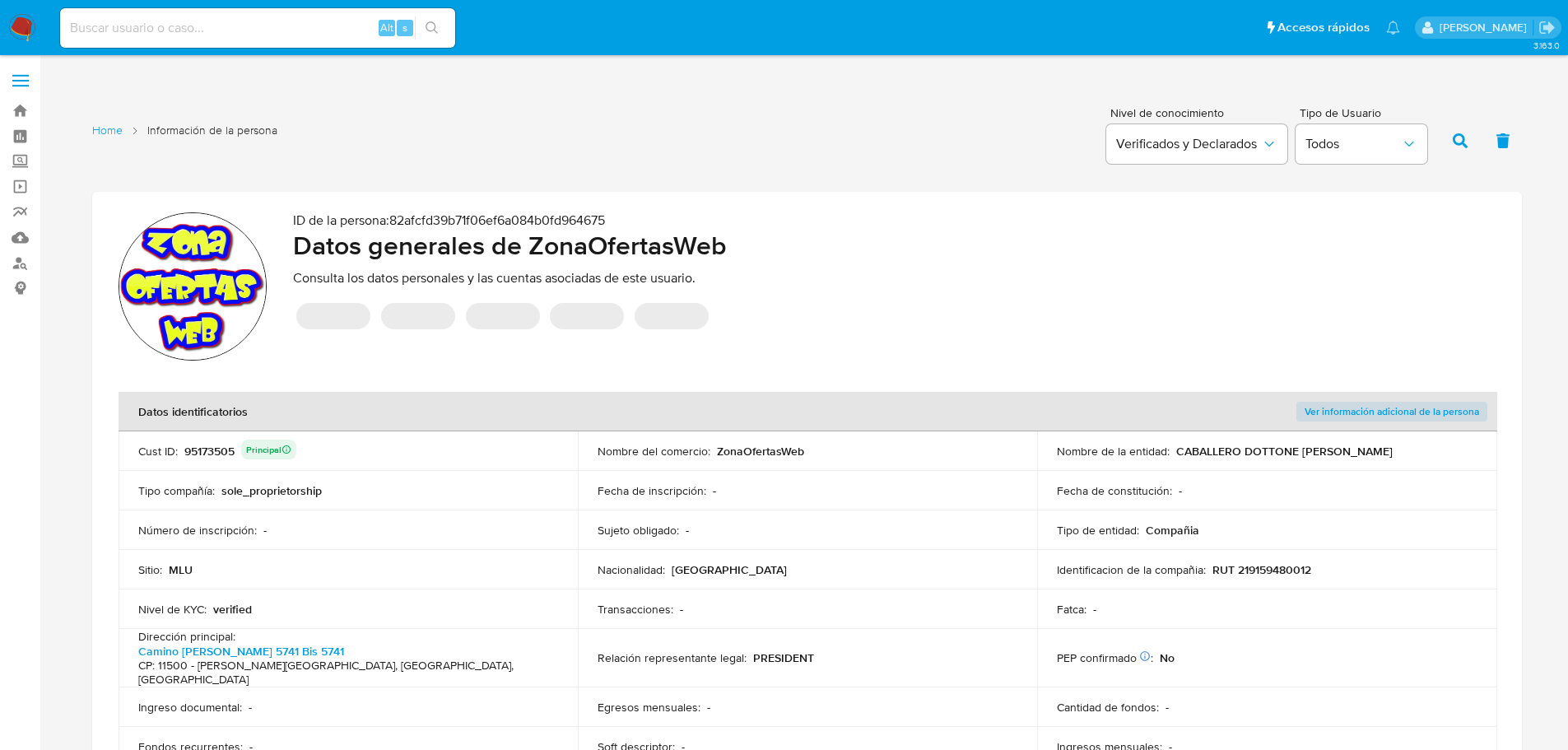
click at [1381, 404] on span "Ver información adicional de la persona" at bounding box center [1392, 412] width 175 height 16
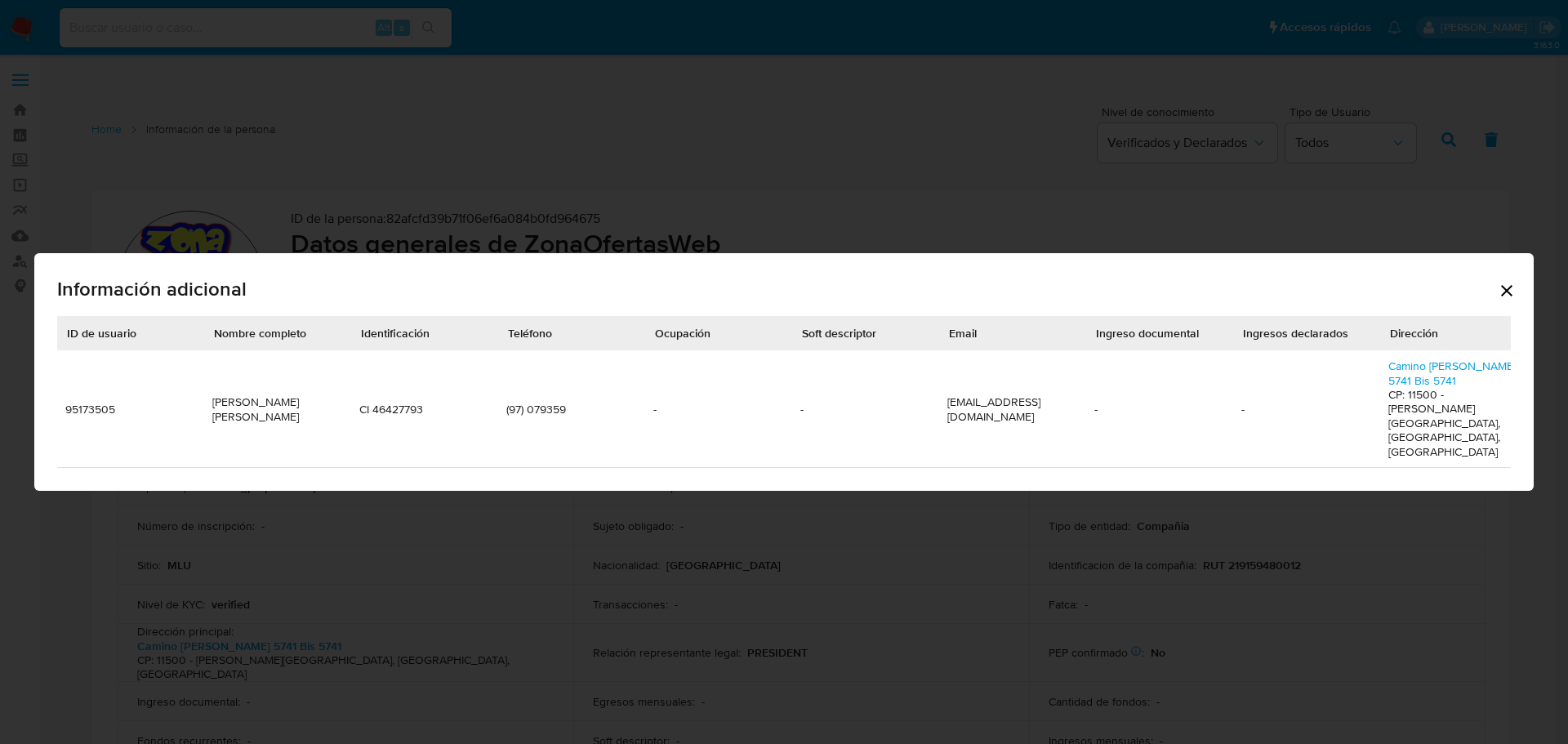
click at [545, 403] on td "(97) 079359" at bounding box center [571, 408] width 147 height 117
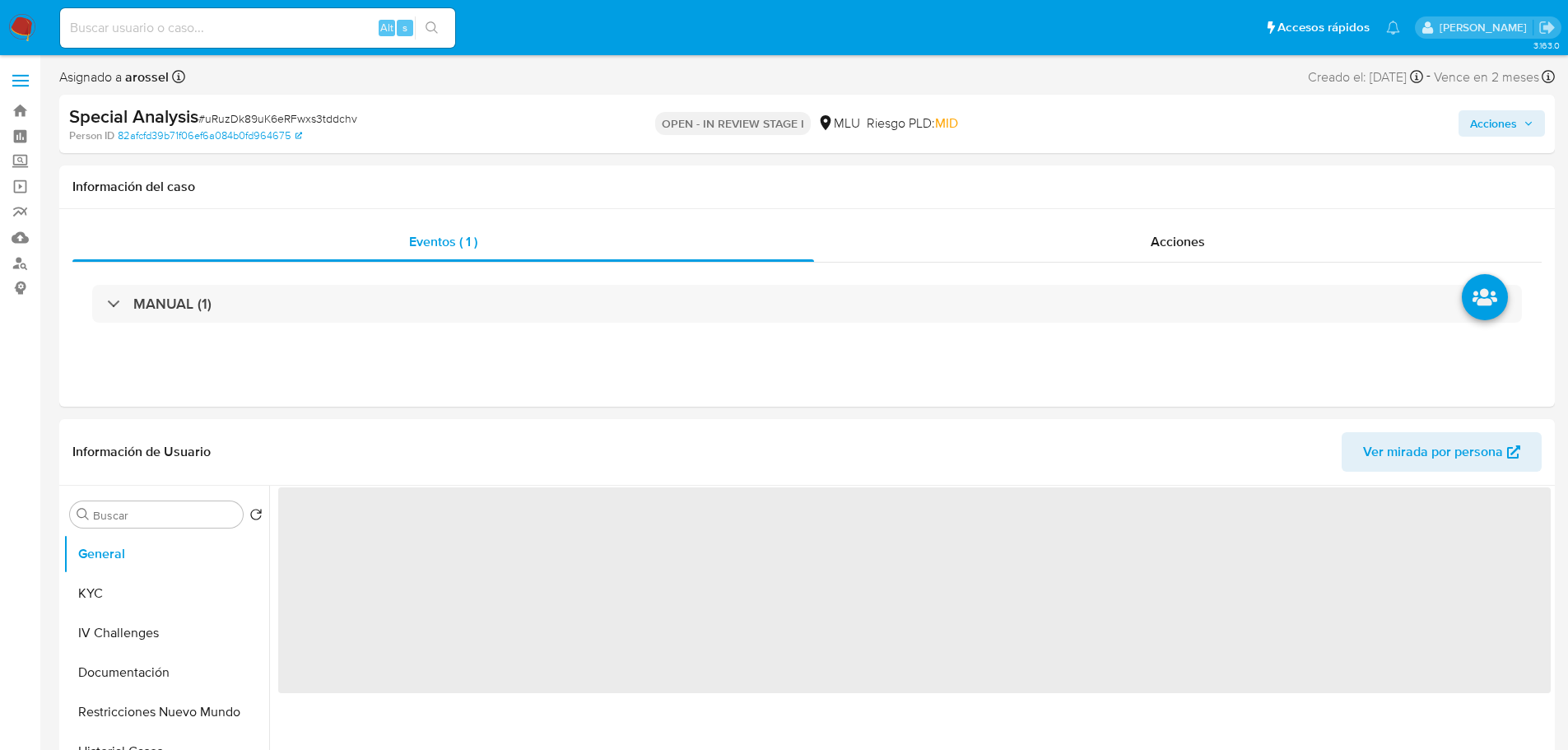
select select "10"
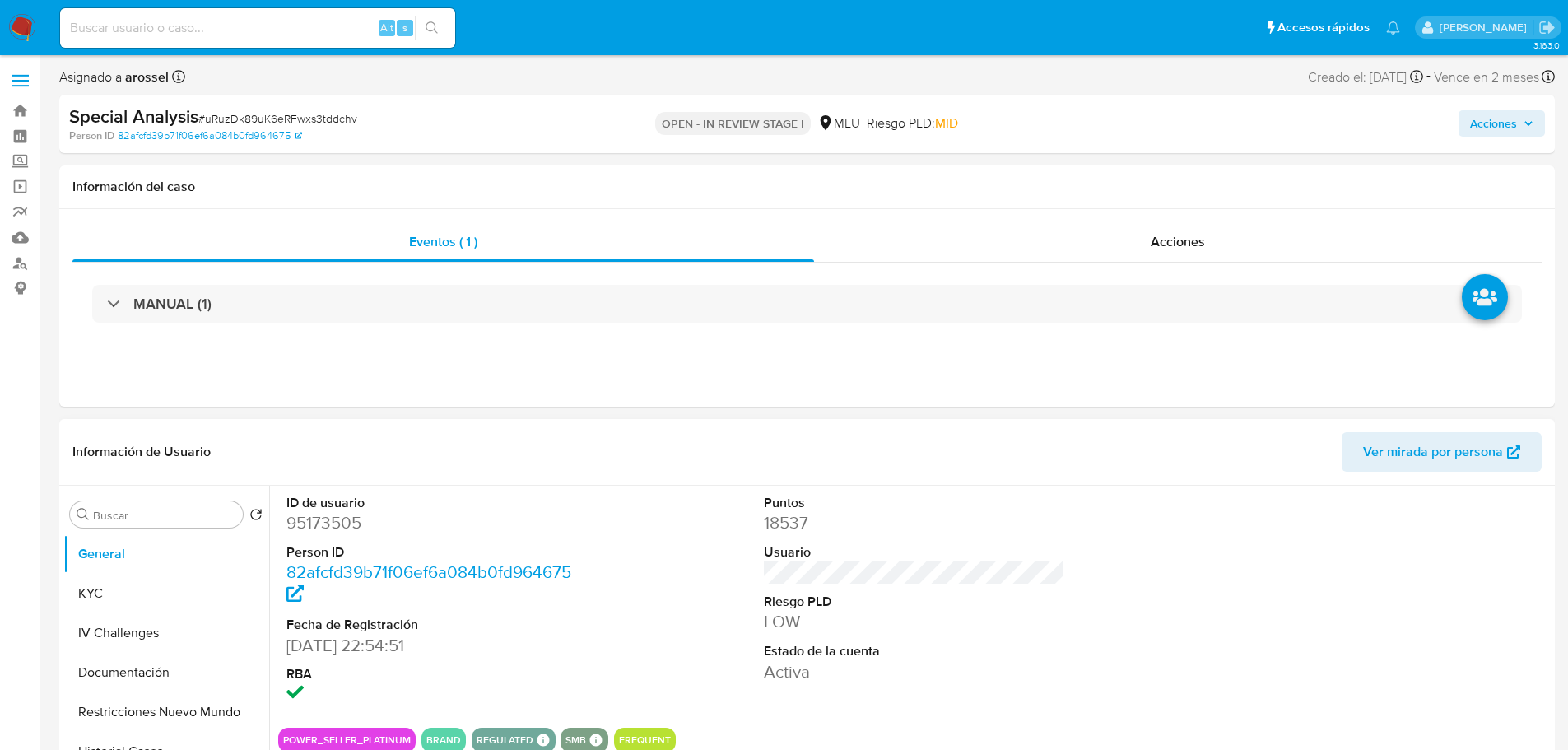
click at [336, 524] on dd "95173505" at bounding box center [437, 523] width 302 height 23
copy dd "95173505"
click at [154, 604] on button "KYC" at bounding box center [160, 593] width 192 height 39
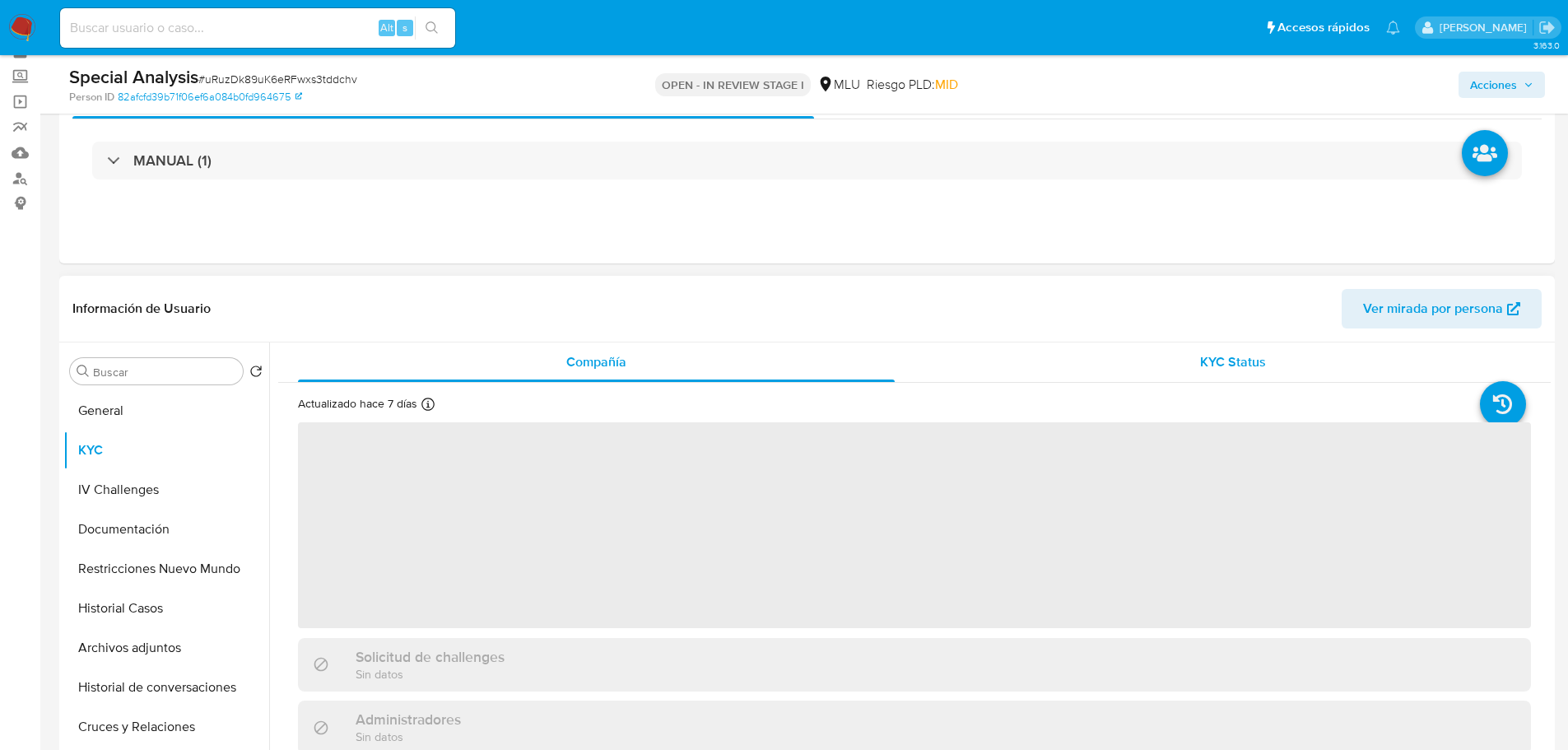
scroll to position [164, 0]
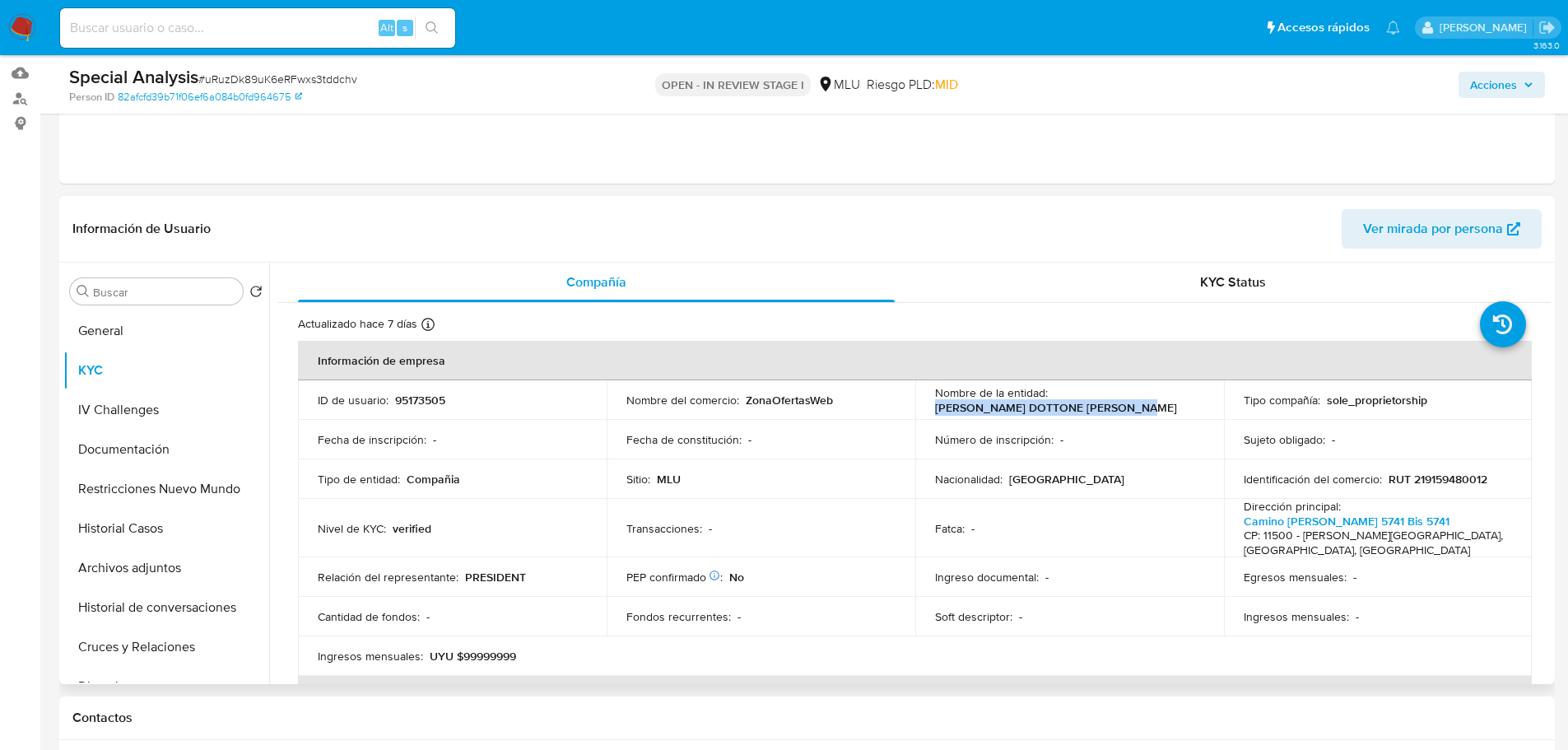
drag, startPoint x: 922, startPoint y: 406, endPoint x: 1149, endPoint y: 406, distance: 227.0
click at [1149, 406] on td "Nombre de la entidad : [PERSON_NAME] DOTTONE [PERSON_NAME]" at bounding box center [1069, 400] width 309 height 39
copy p "[PERSON_NAME] DOTTONE [PERSON_NAME]"
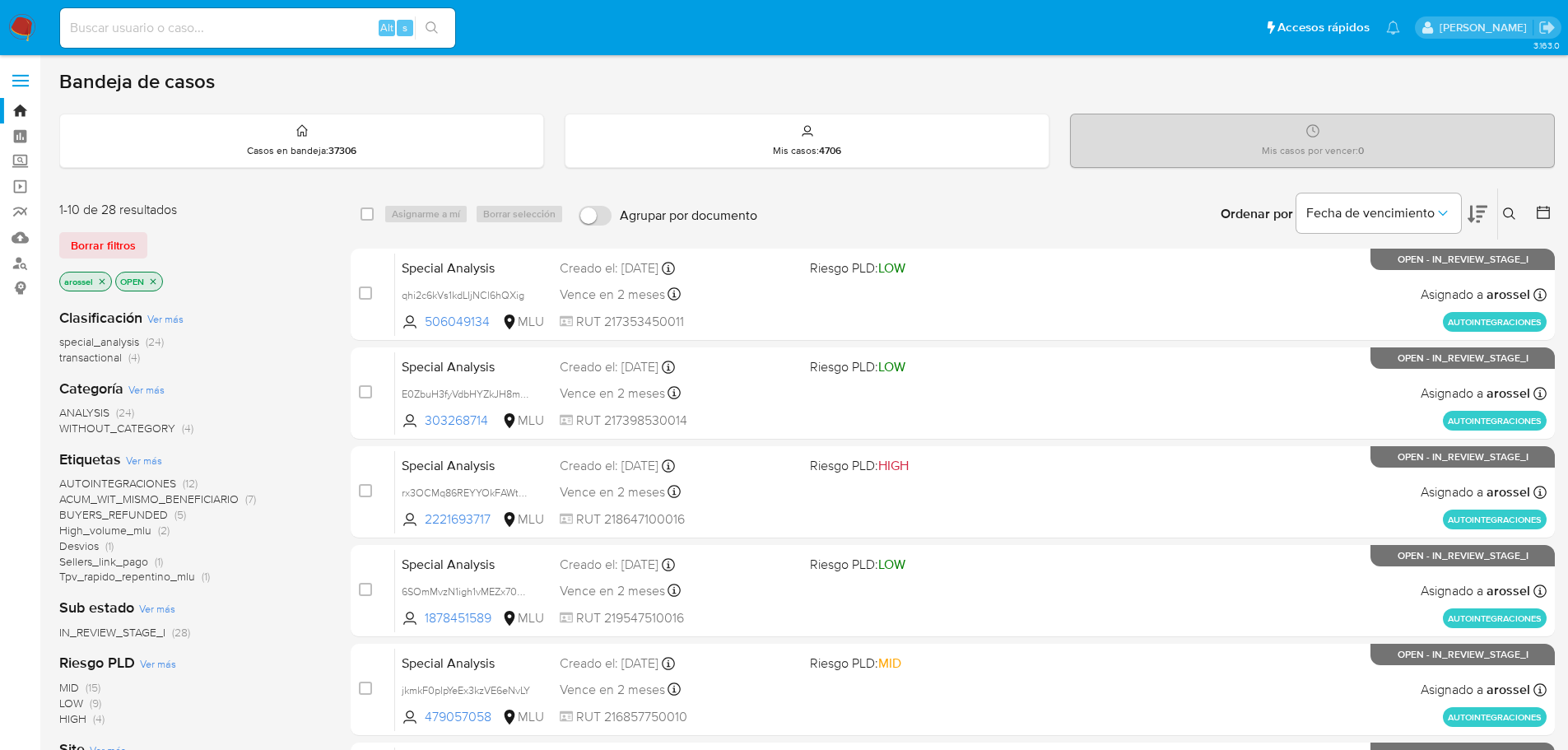
click at [1485, 215] on icon at bounding box center [1478, 213] width 20 height 20
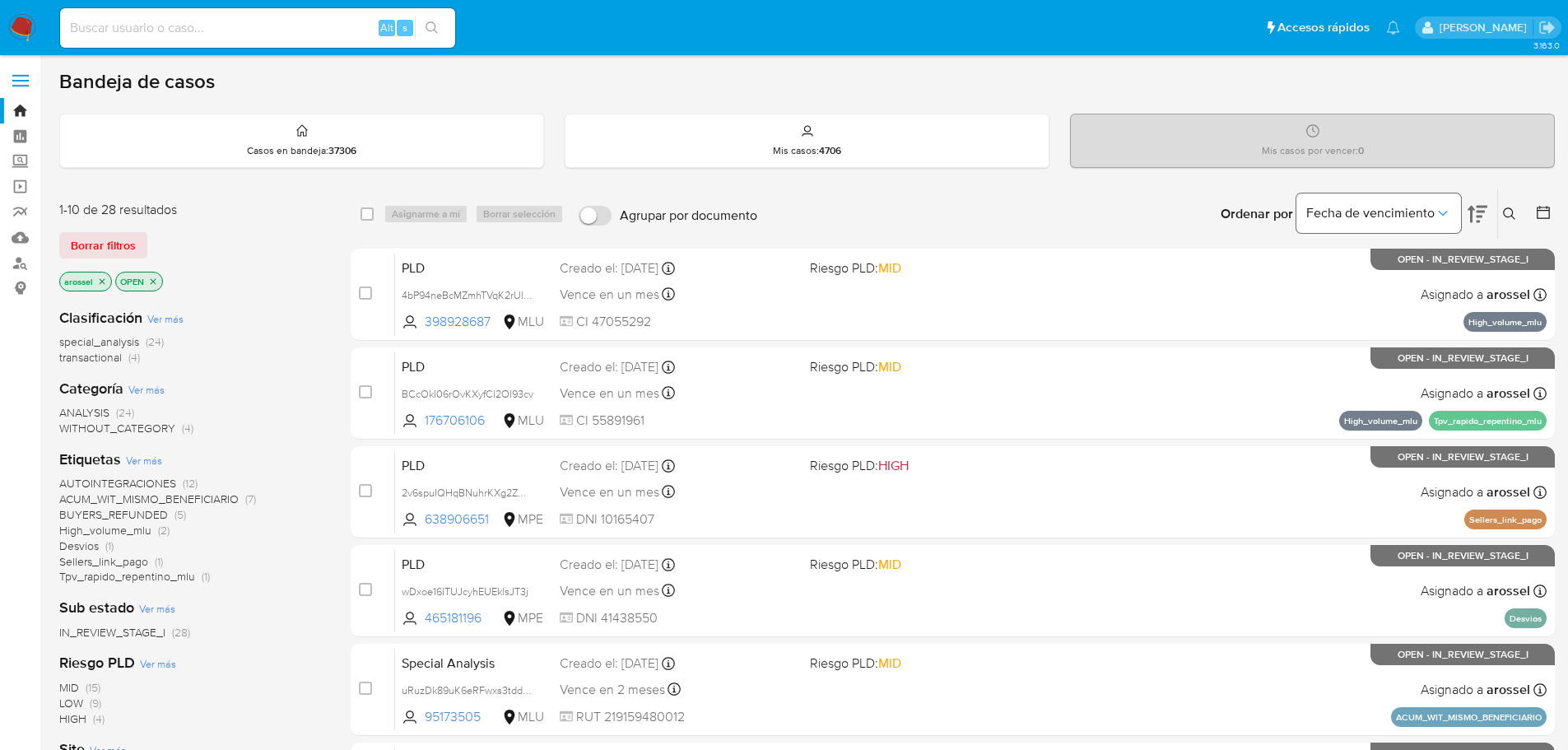
click at [1428, 222] on button "Fecha de vencimiento" at bounding box center [1379, 212] width 164 height 39
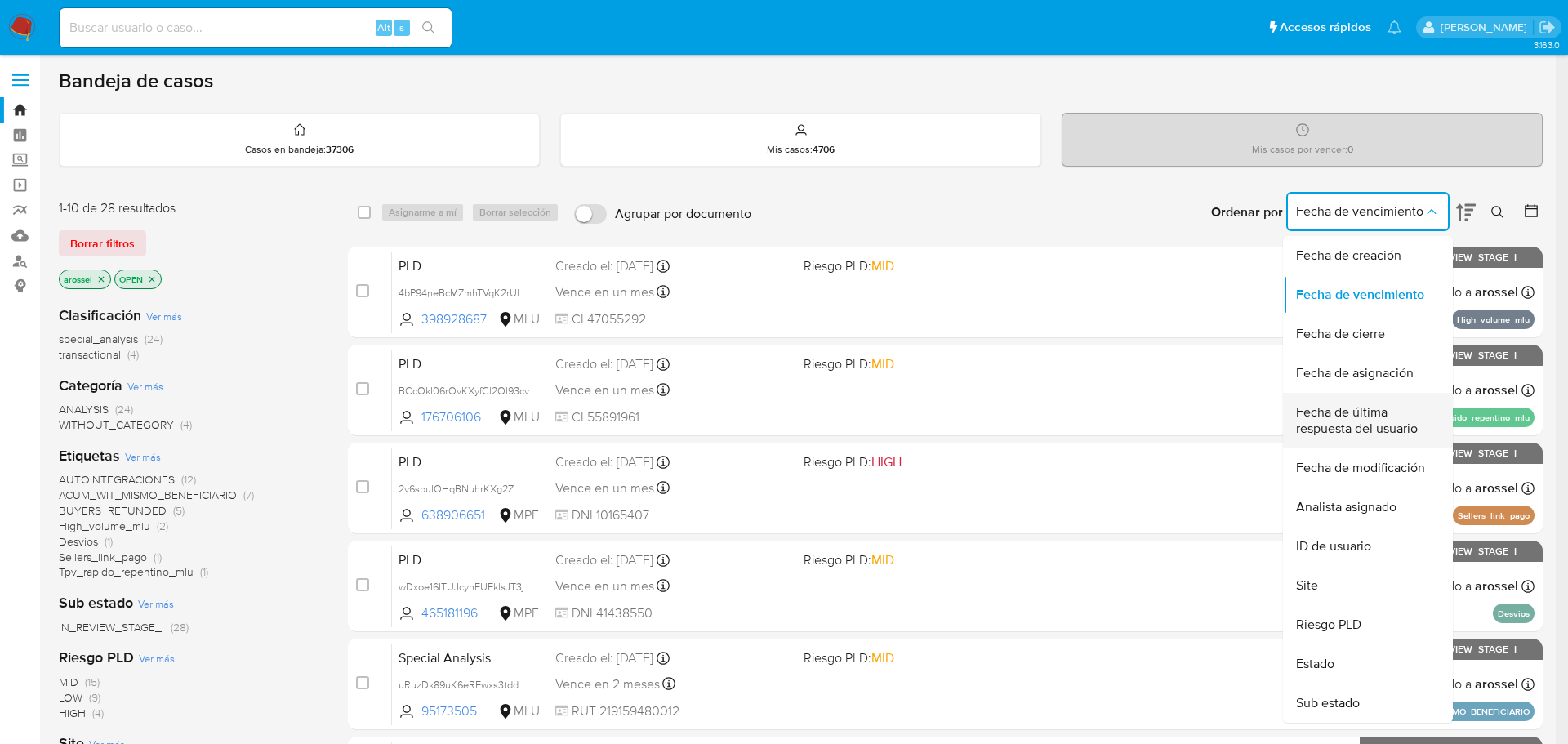
click at [1345, 427] on span "Fecha de última respuesta del usuario" at bounding box center [1363, 421] width 134 height 32
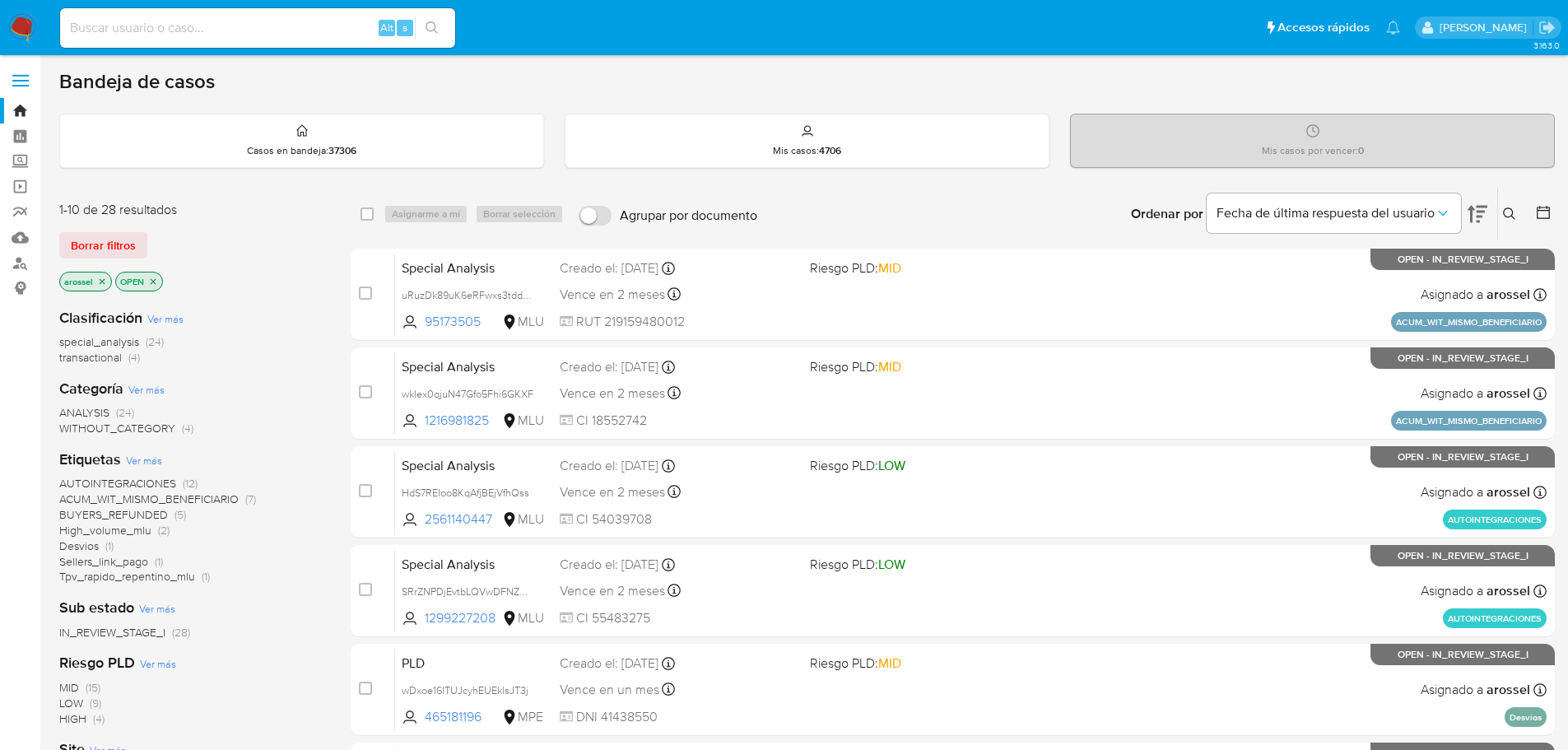
click at [190, 579] on span "Tpv_rapido_repentino_mlu" at bounding box center [127, 576] width 136 height 16
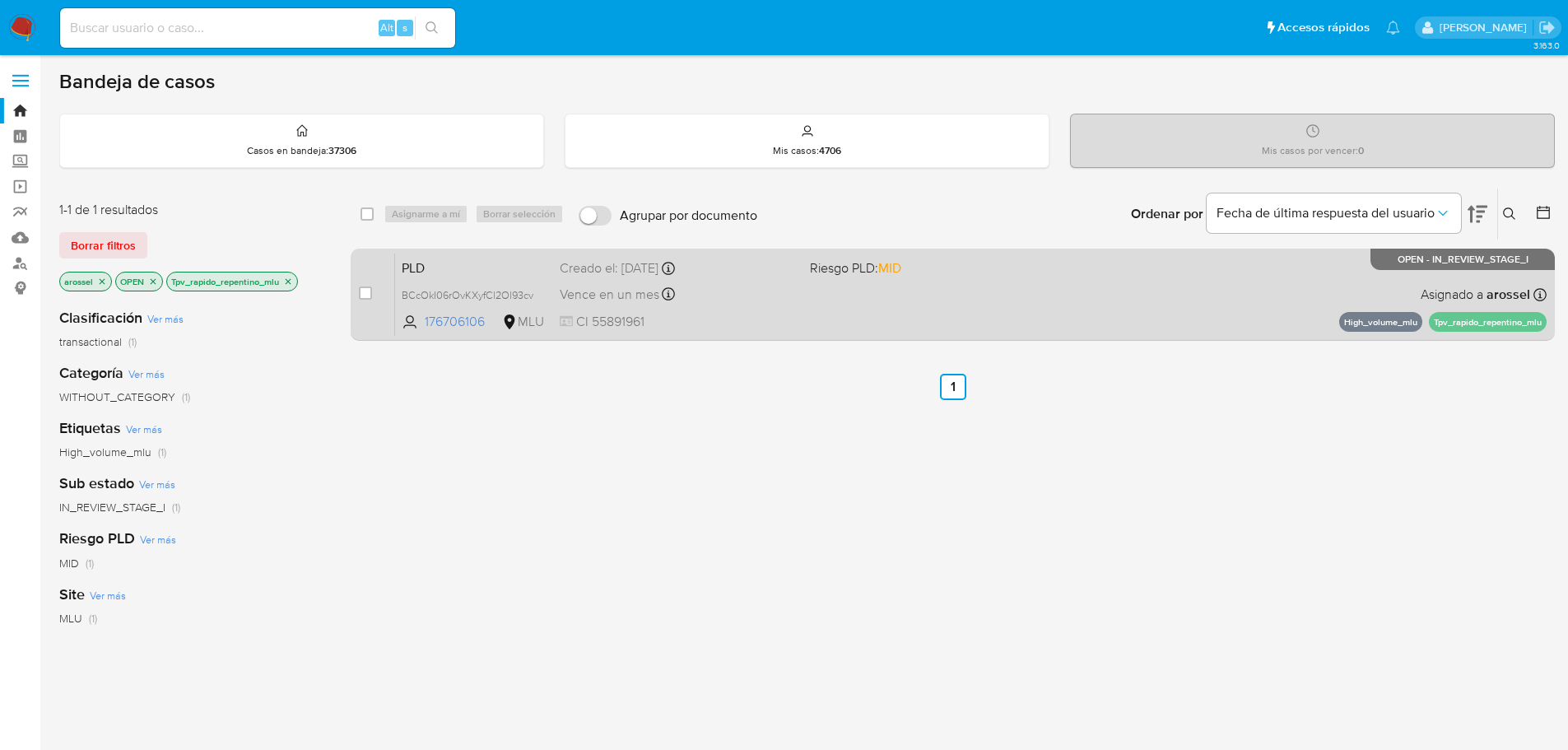
click at [955, 304] on div "PLD BCcOkI06rOvKXyfCl2Ol93cv 176706106 MLU Riesgo PLD: MID Creado el: [DATE] Cr…" at bounding box center [971, 294] width 1152 height 83
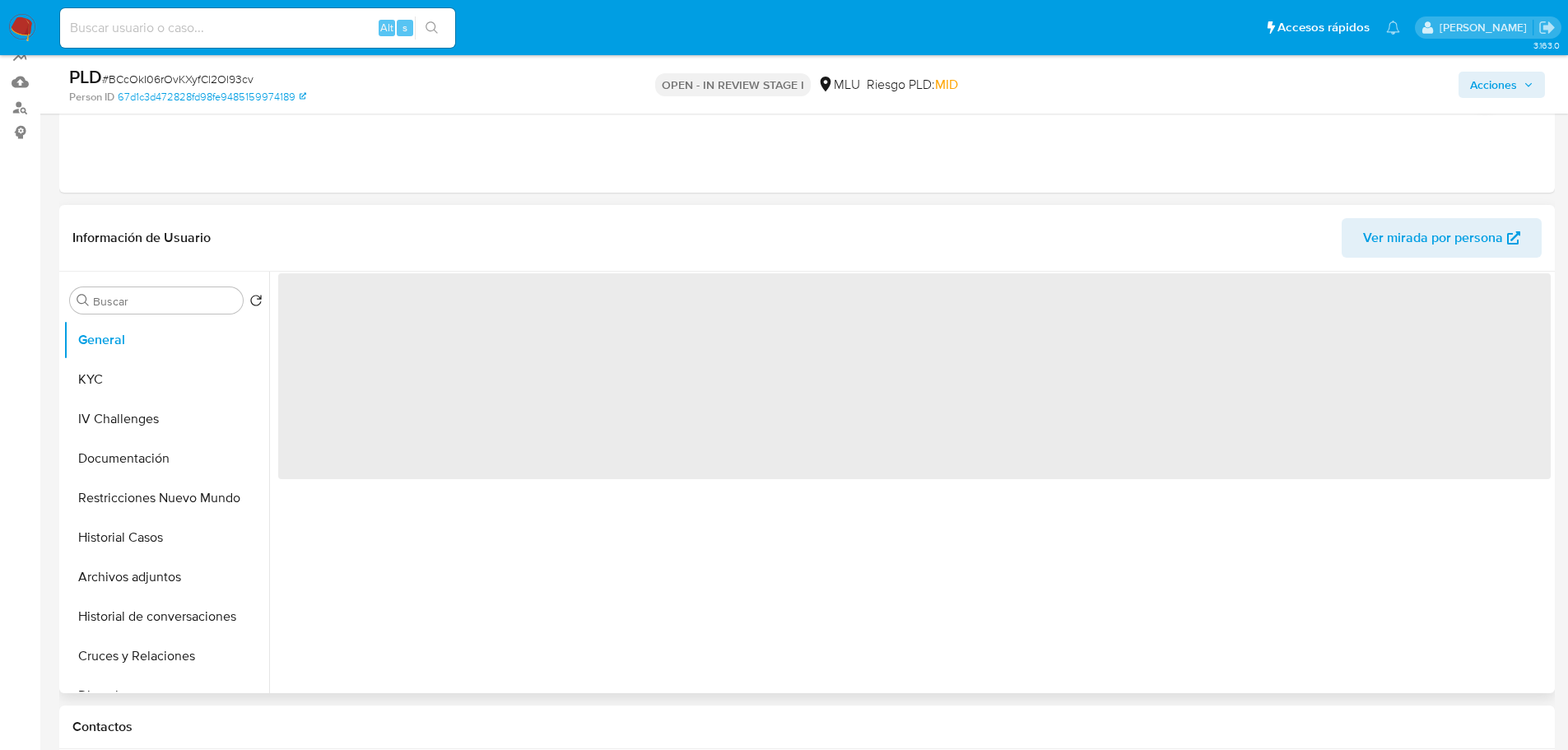
scroll to position [164, 0]
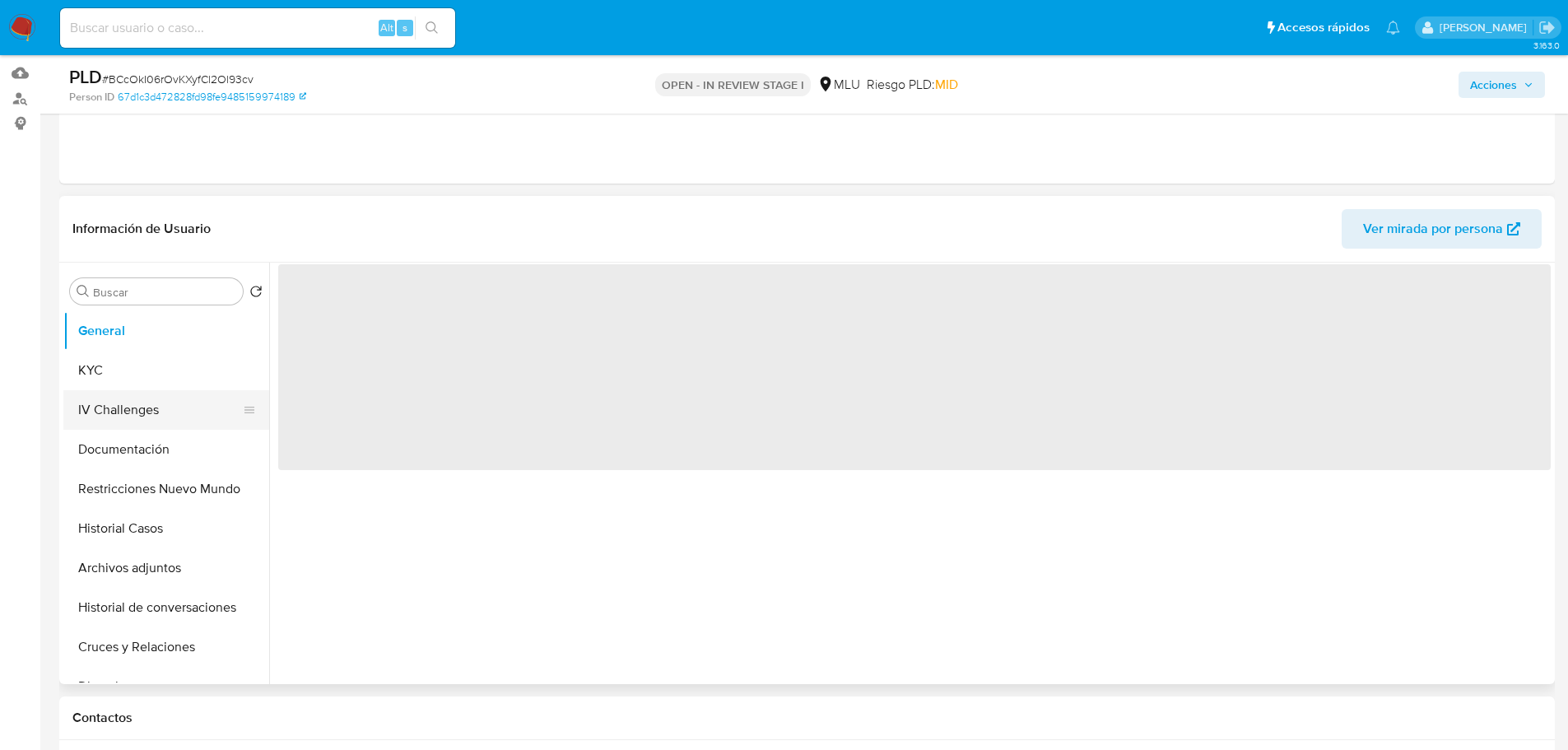
select select "10"
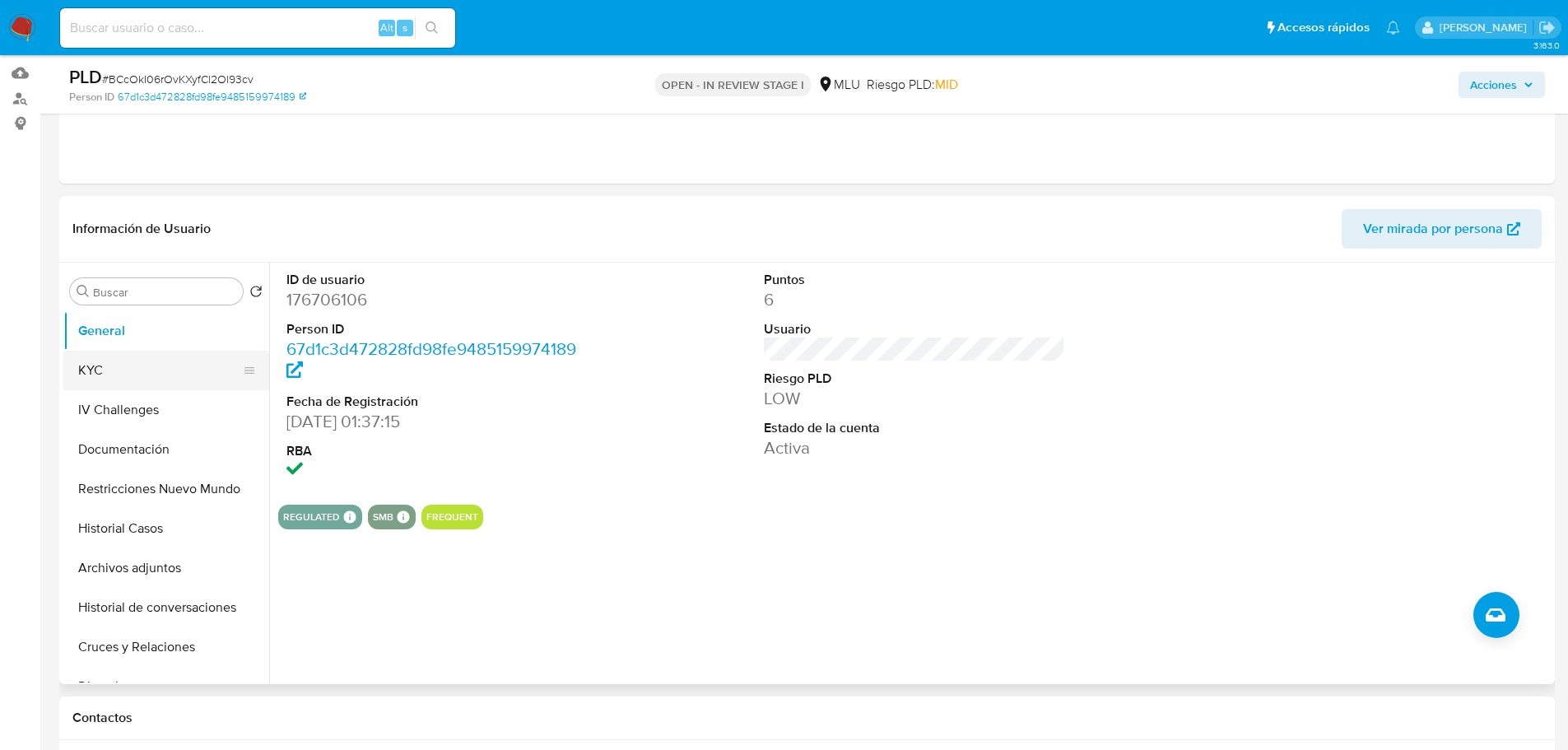
click at [122, 375] on button "KYC" at bounding box center [160, 370] width 192 height 39
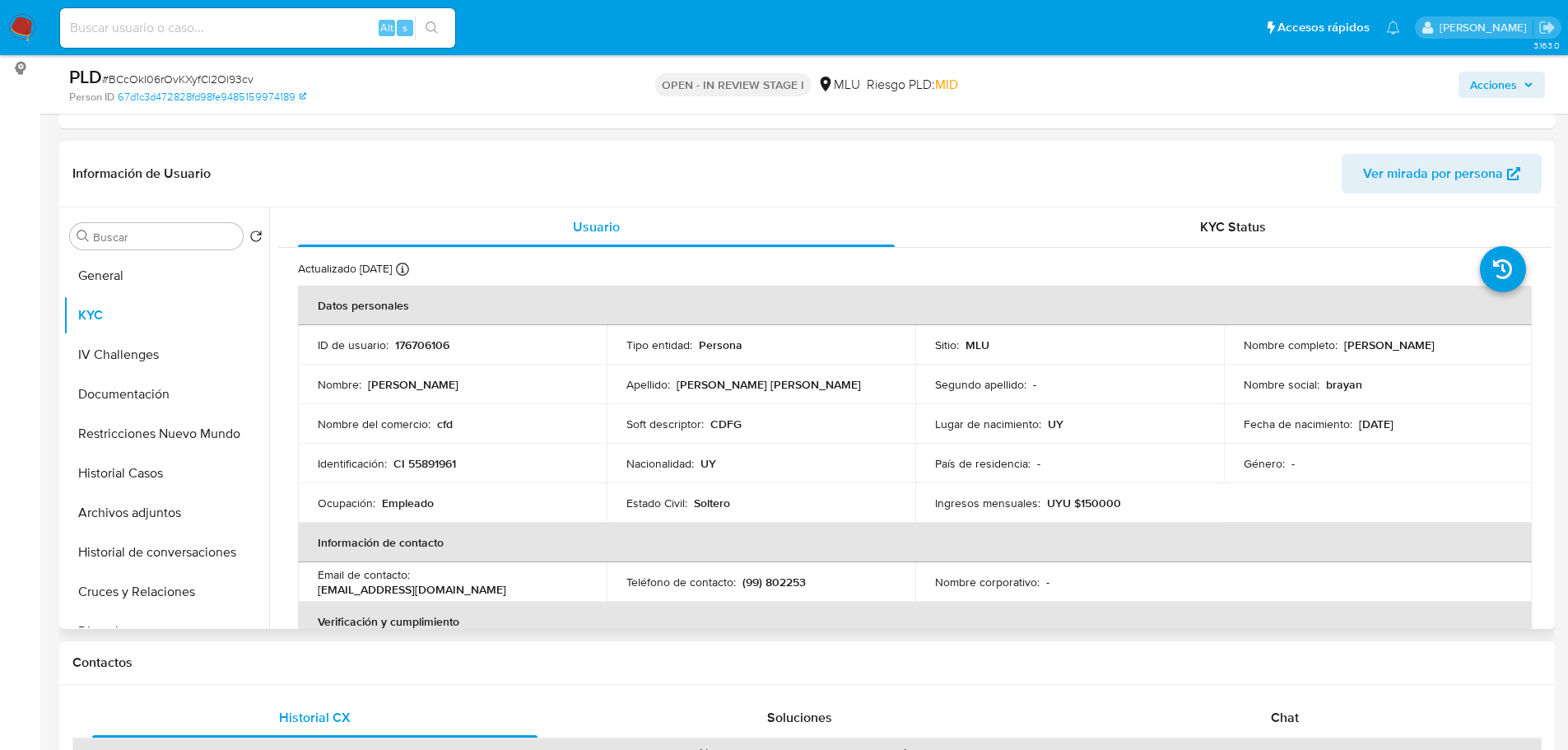
scroll to position [247, 0]
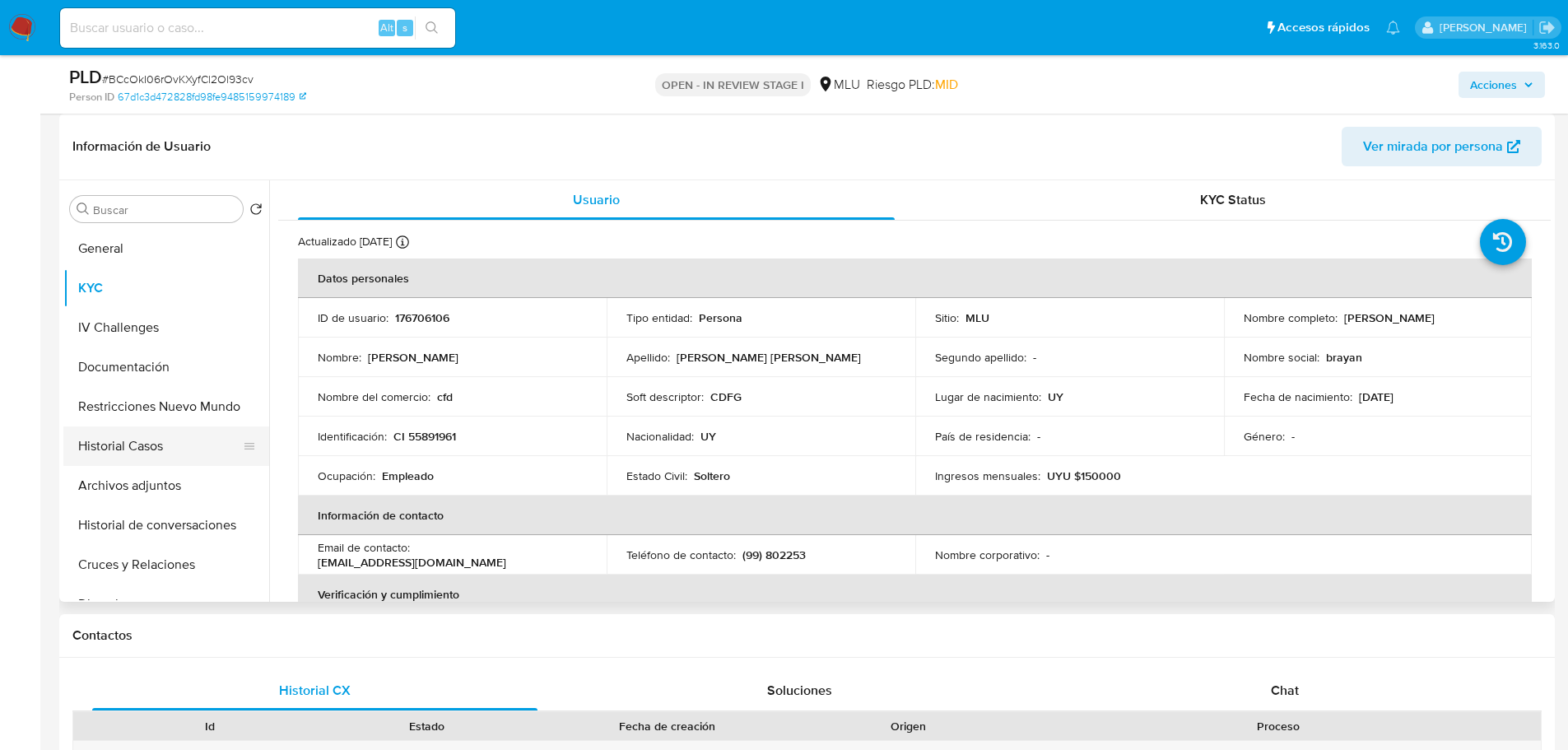
click at [168, 439] on button "Historial Casos" at bounding box center [160, 446] width 192 height 39
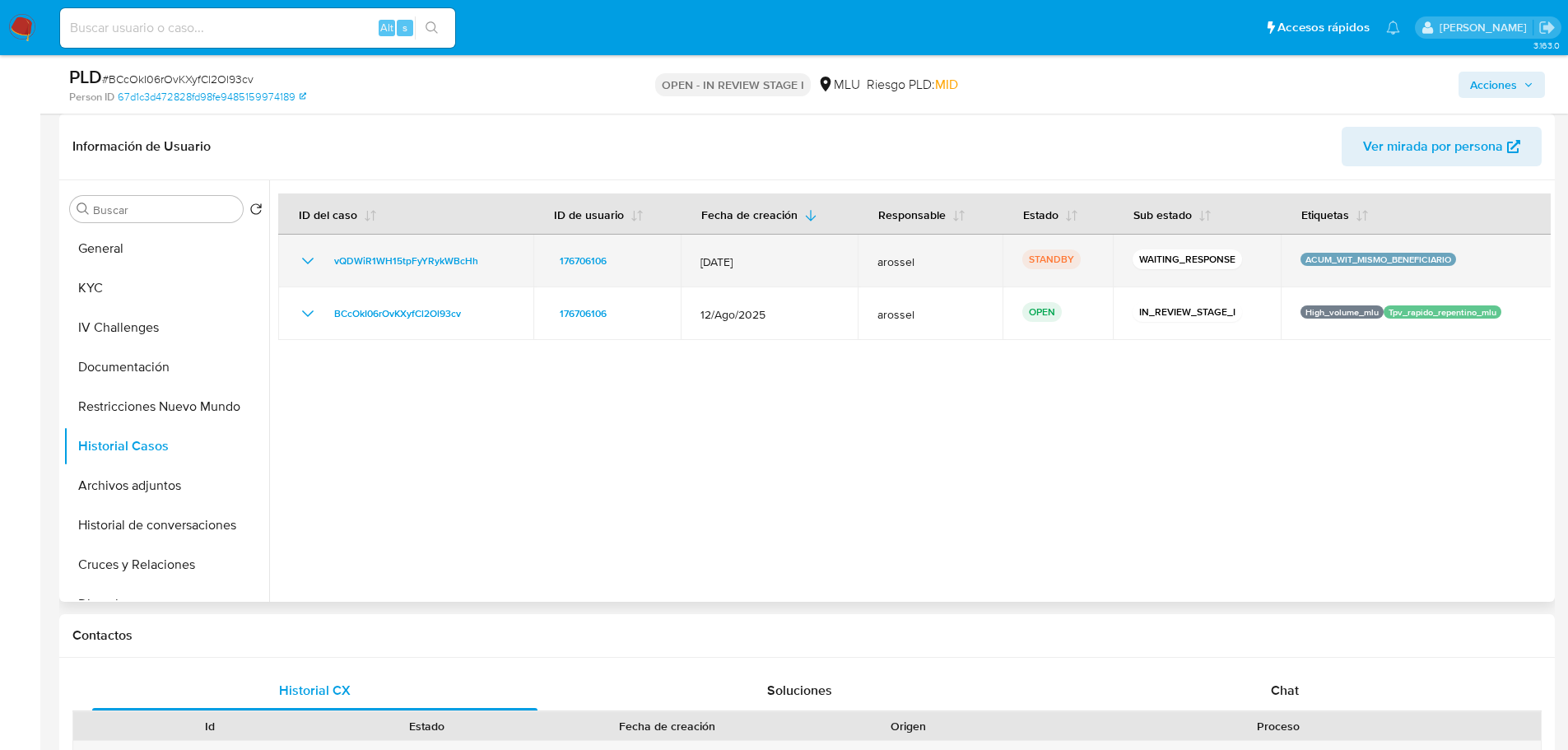
click at [305, 261] on icon "Mostrar/Ocultar" at bounding box center [308, 261] width 20 height 20
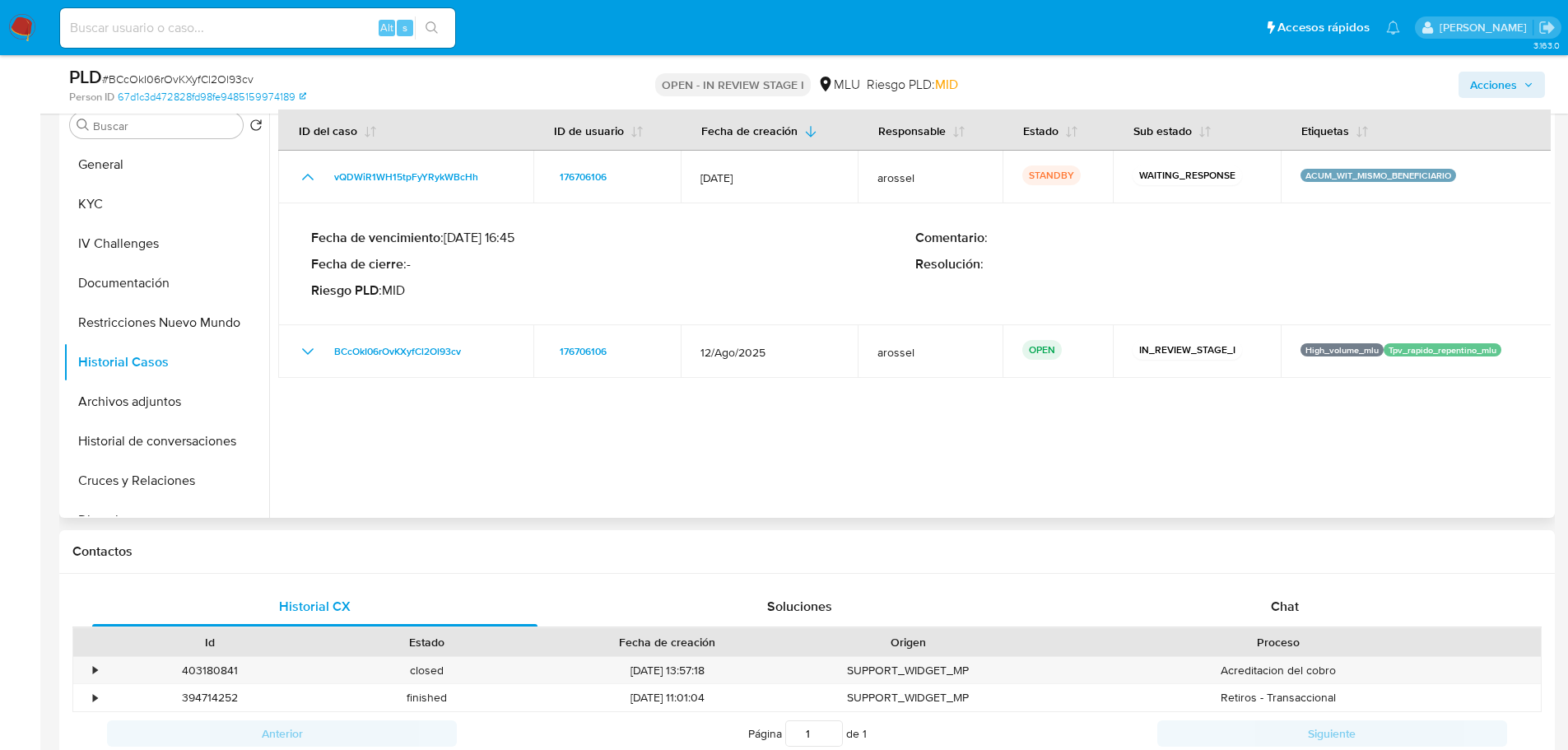
scroll to position [330, 0]
click at [210, 453] on button "Historial de conversaciones" at bounding box center [160, 442] width 192 height 39
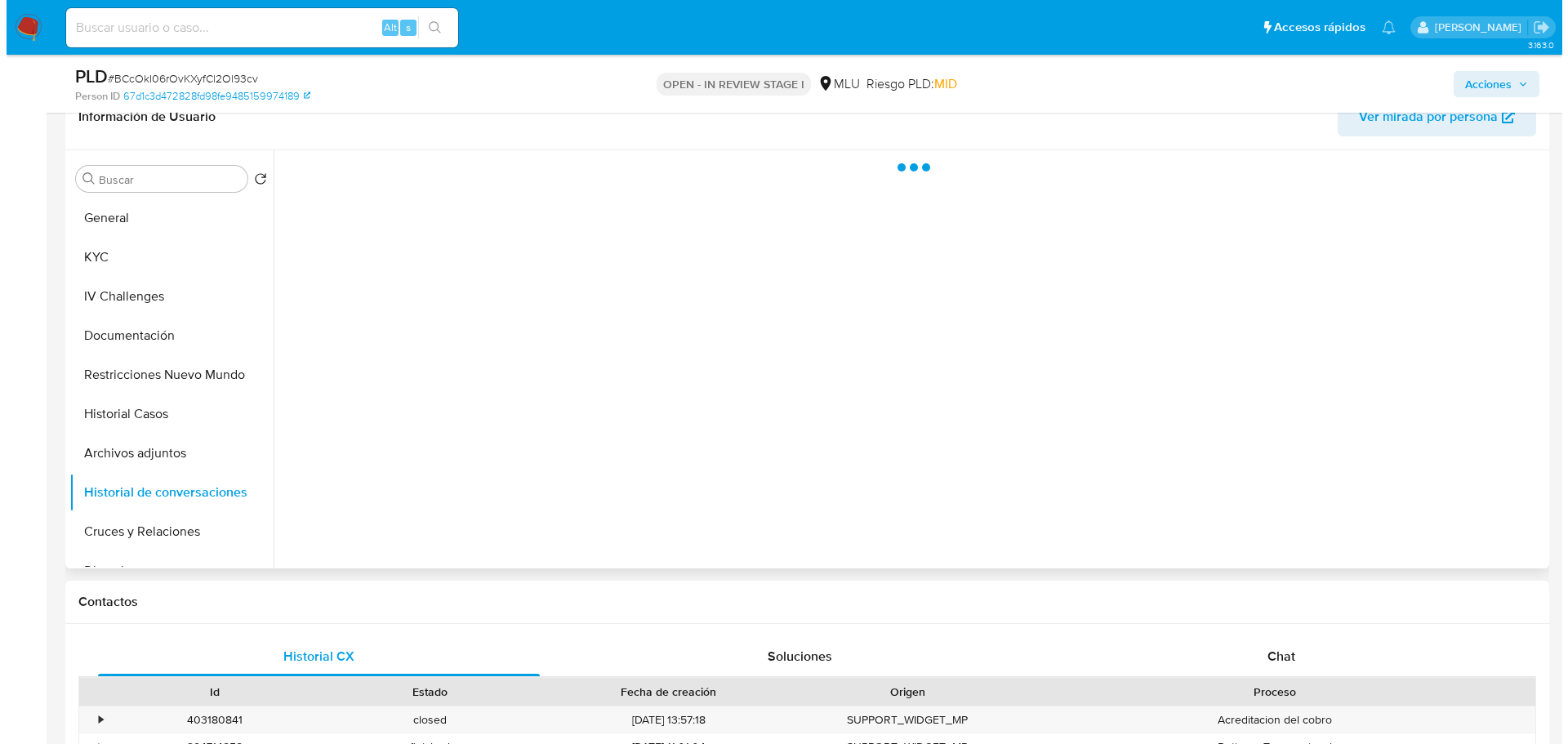
scroll to position [245, 0]
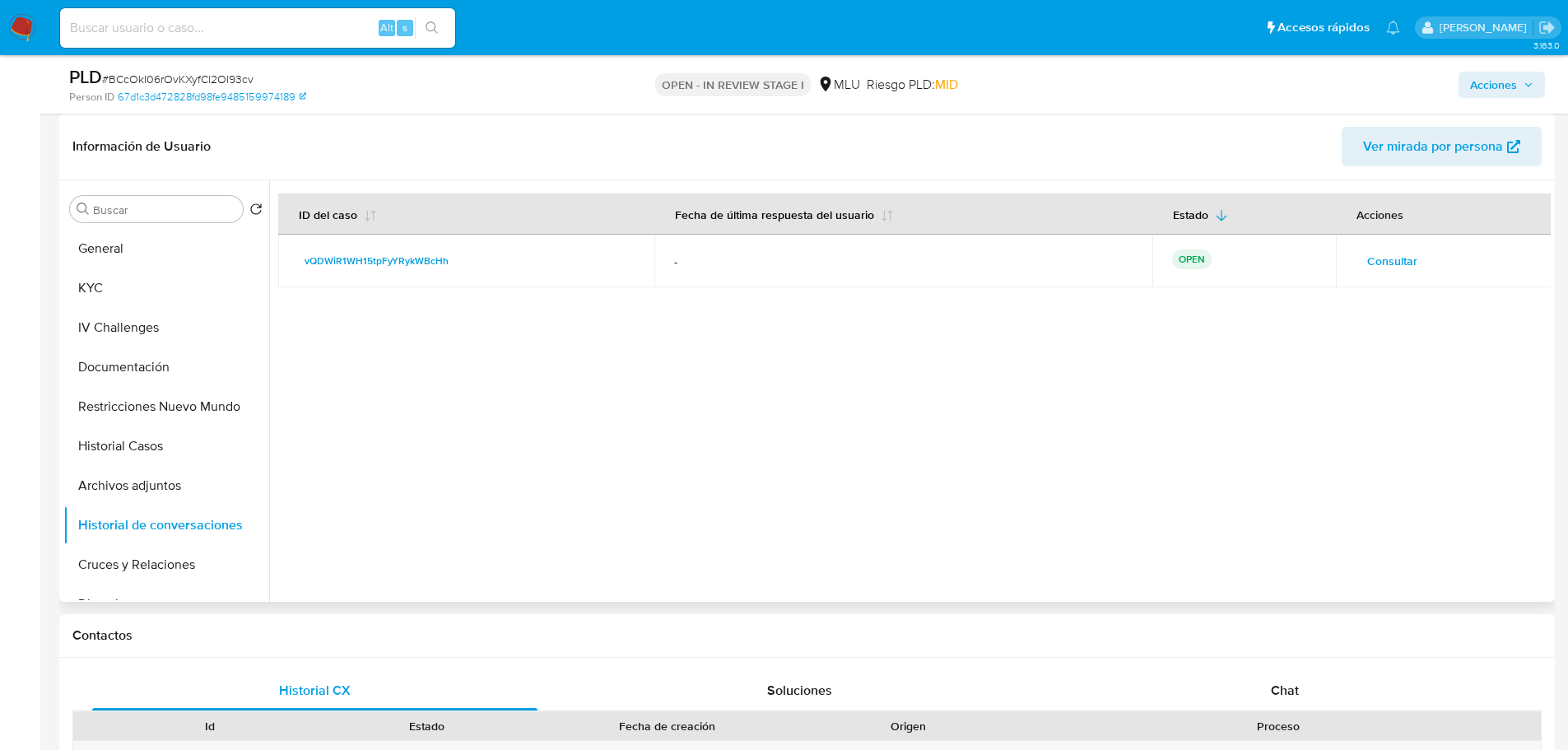
click at [1382, 254] on span "Consultar" at bounding box center [1392, 261] width 50 height 23
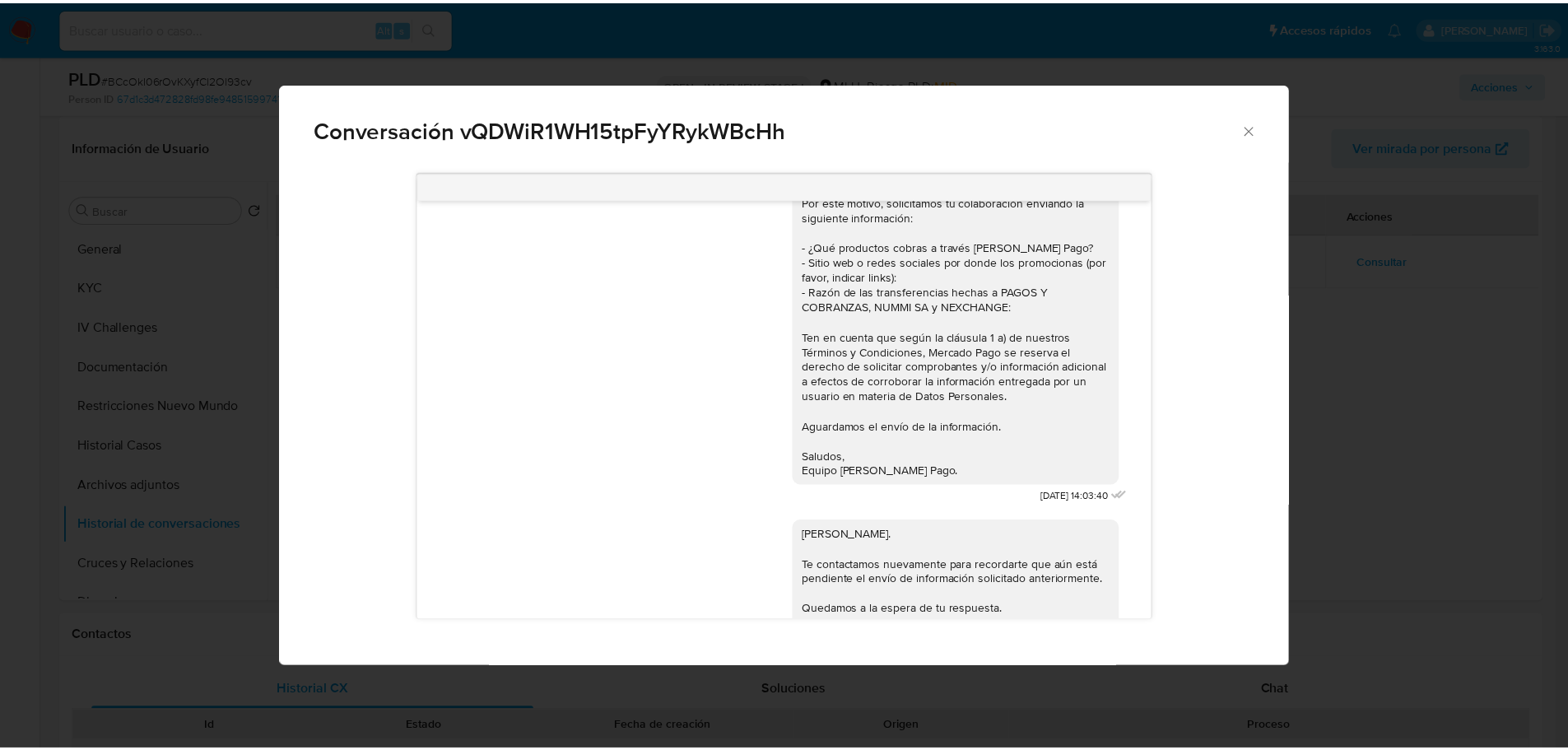
scroll to position [0, 0]
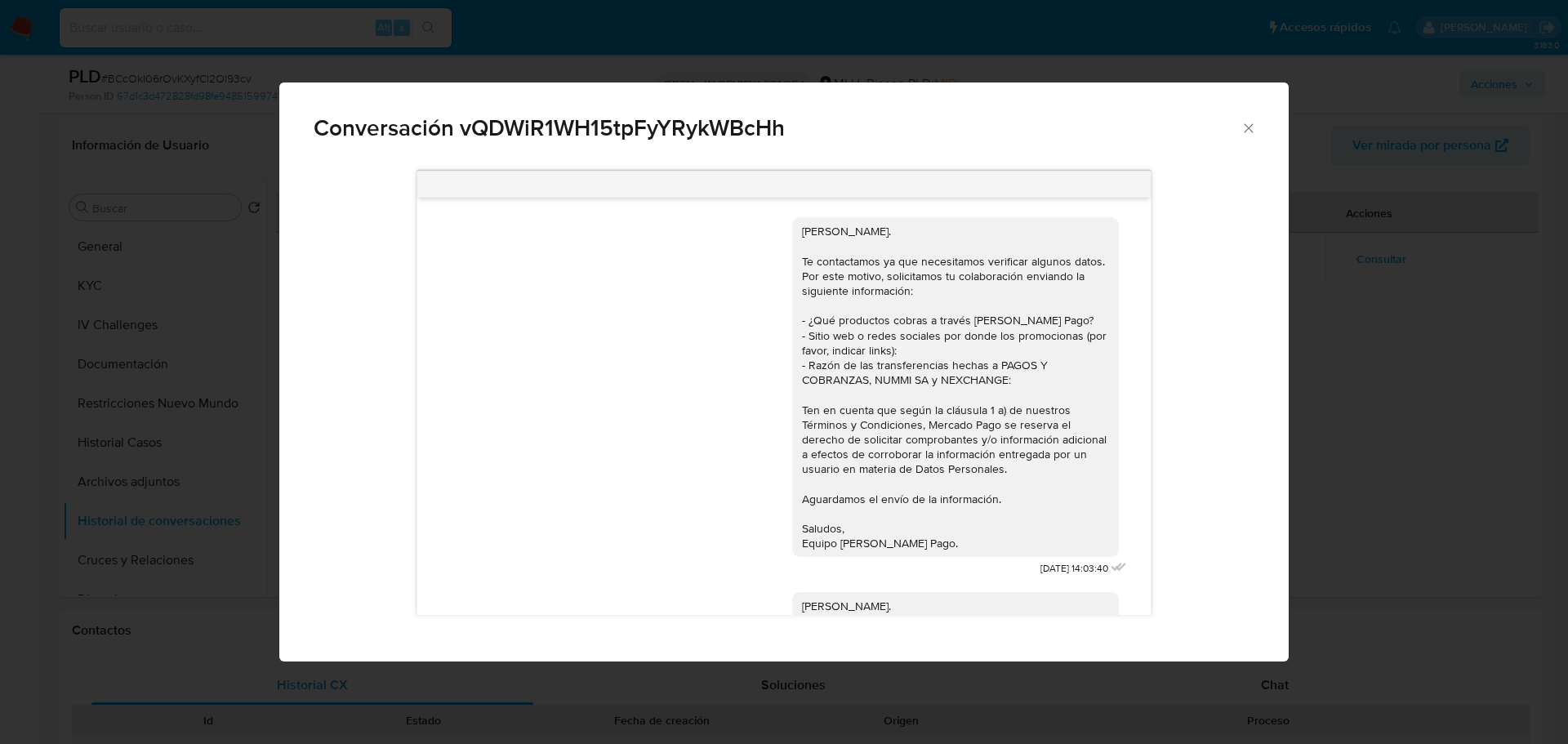
click at [1374, 270] on div "Conversación vQDWiR1WH15tpFyYRykWBcHh Hola, [PERSON_NAME]. Te contactamos ya qu…" at bounding box center [784, 372] width 1568 height 744
